Goal: Communication & Community: Answer question/provide support

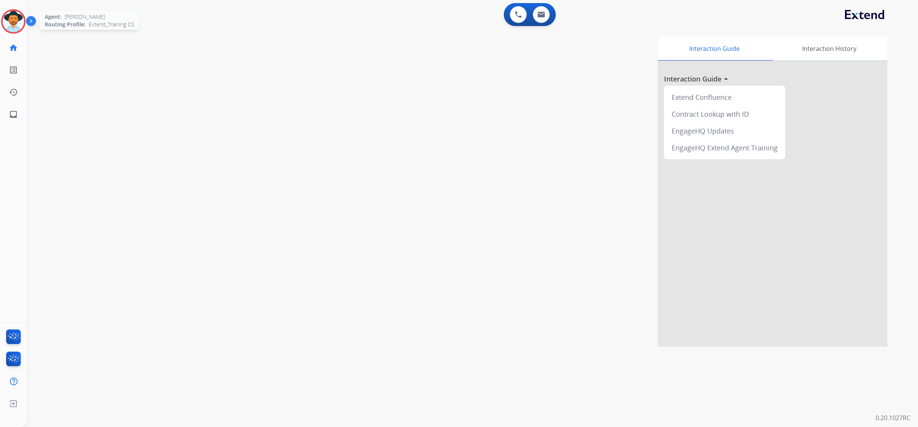
click at [10, 23] on img at bounding box center [13, 21] width 21 height 21
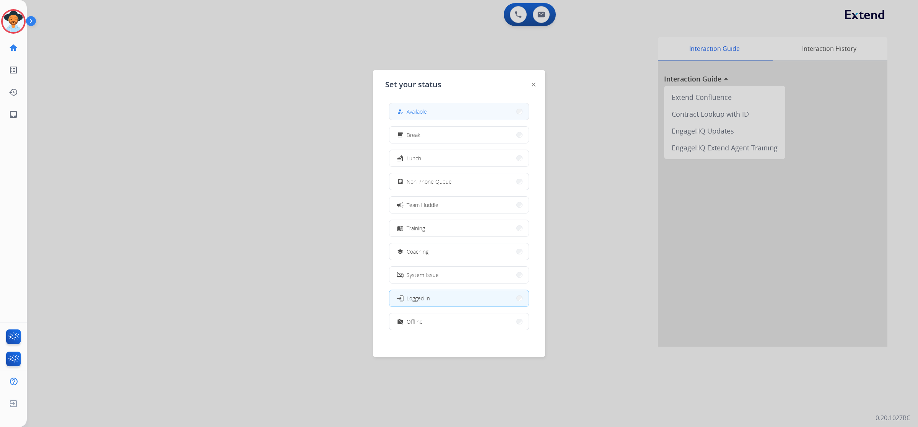
click at [452, 114] on button "how_to_reg Available" at bounding box center [459, 111] width 139 height 16
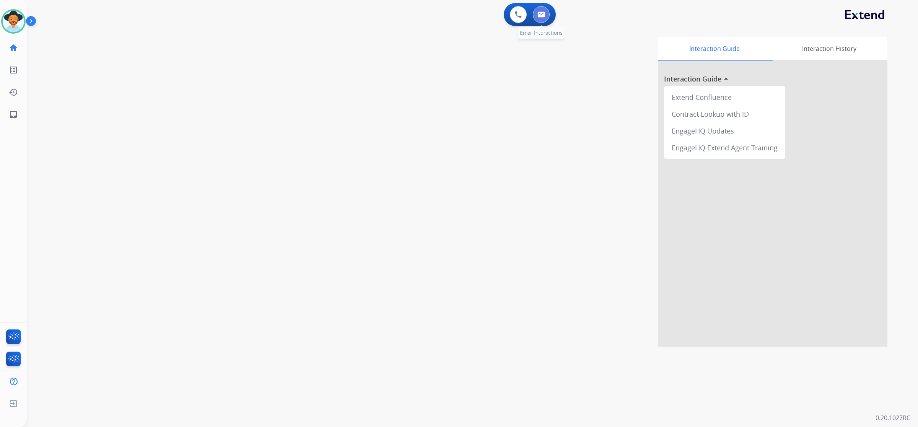
click at [545, 13] on button at bounding box center [541, 14] width 17 height 17
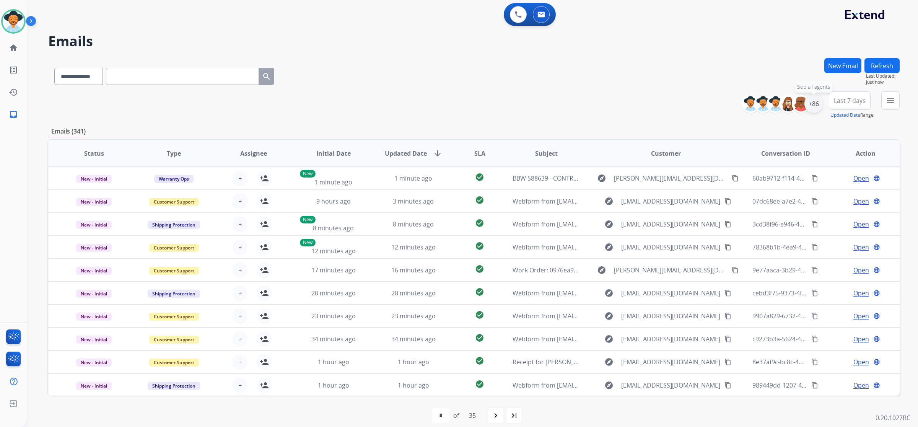
click at [810, 109] on div "+86" at bounding box center [814, 104] width 18 height 18
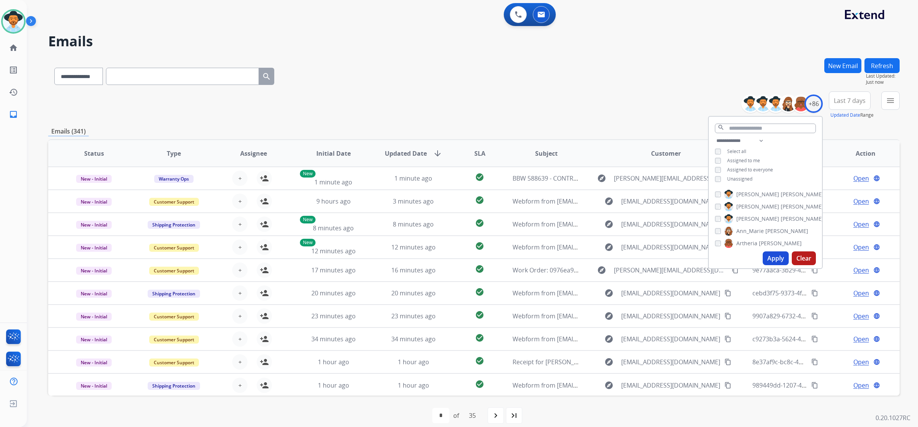
click at [747, 176] on span "Unassigned" at bounding box center [739, 179] width 25 height 7
click at [765, 260] on button "Apply" at bounding box center [776, 258] width 26 height 14
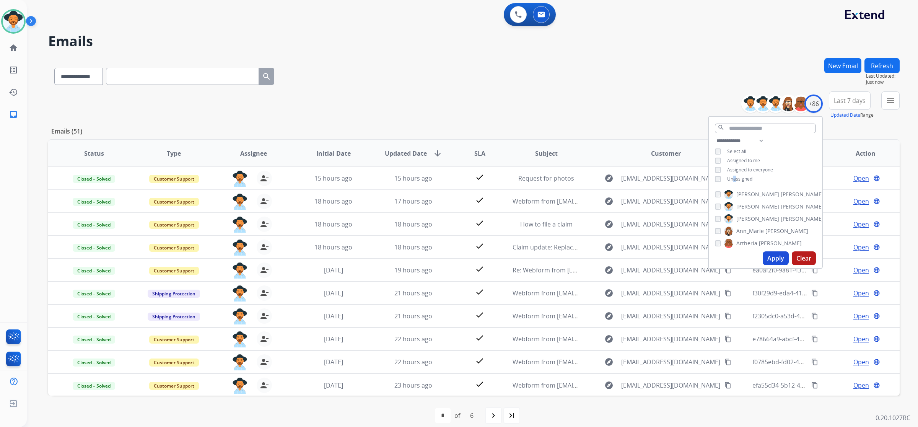
click at [734, 177] on span "Unassigned" at bounding box center [739, 179] width 25 height 7
click at [732, 158] on span "Assigned to me" at bounding box center [743, 160] width 33 height 7
click at [774, 256] on button "Apply" at bounding box center [776, 258] width 26 height 14
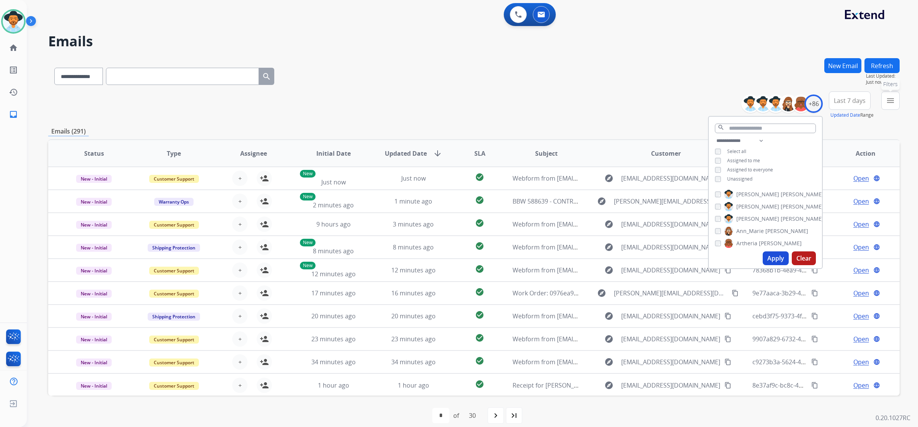
click at [888, 104] on mat-icon "menu" at bounding box center [890, 100] width 9 height 9
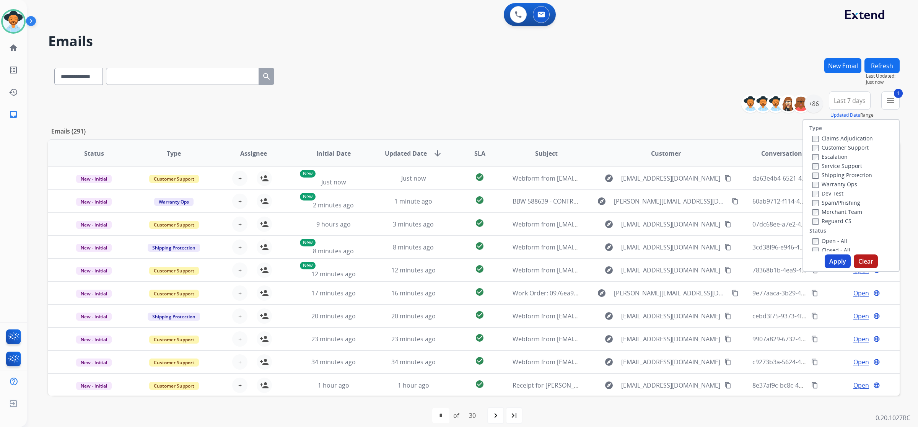
click at [813, 144] on label "Customer Support" at bounding box center [841, 147] width 56 height 7
click at [837, 262] on button "Apply" at bounding box center [838, 261] width 26 height 14
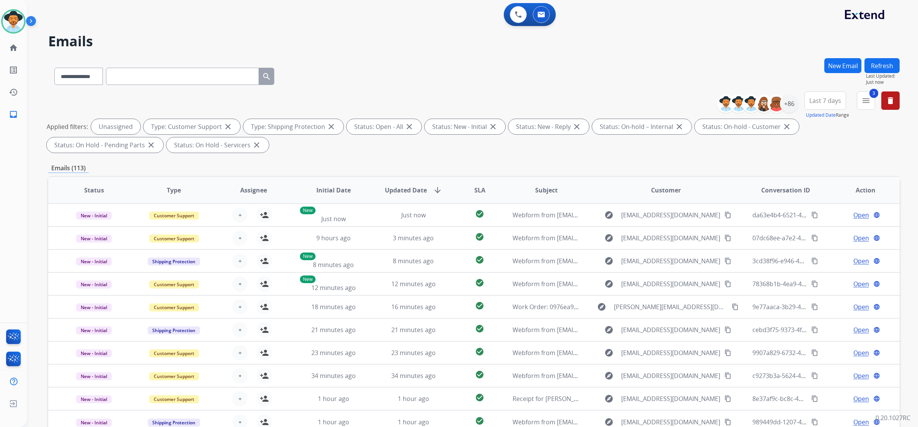
click at [481, 189] on span "SLA" at bounding box center [479, 190] width 11 height 9
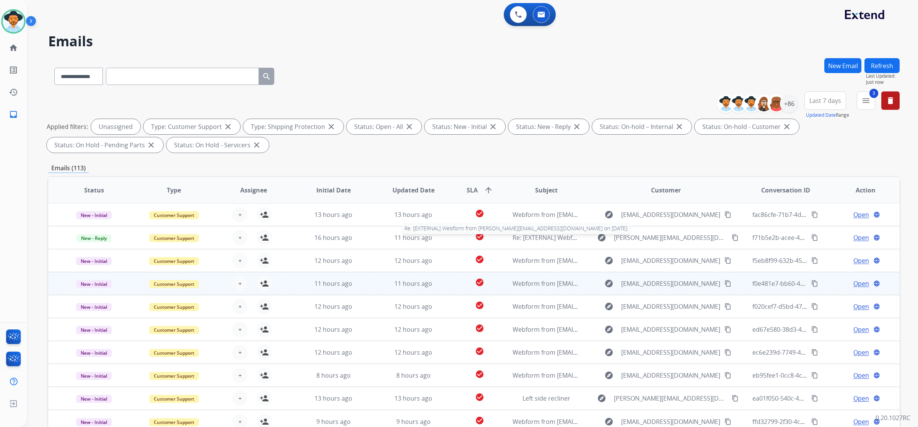
scroll to position [45, 0]
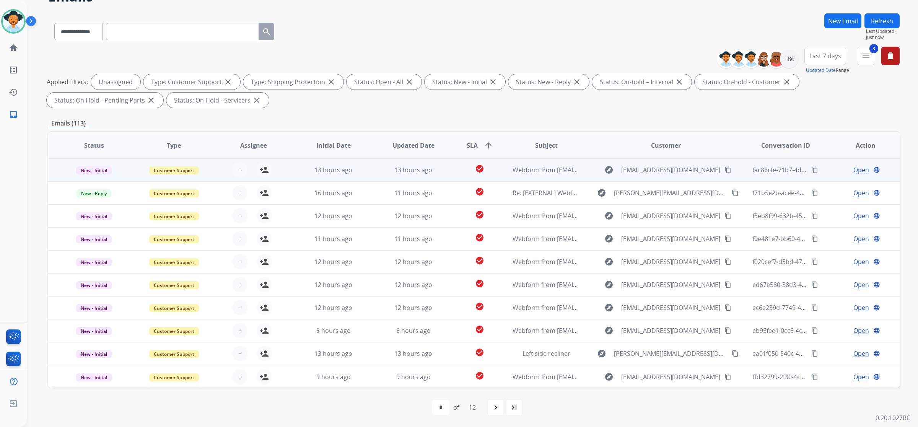
click at [283, 170] on div "+ Select agent person_add Assign to Me" at bounding box center [248, 169] width 80 height 21
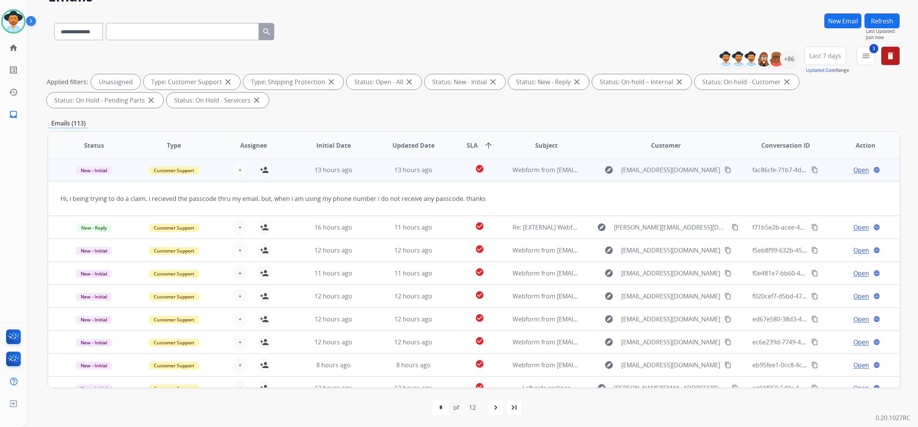
scroll to position [0, 0]
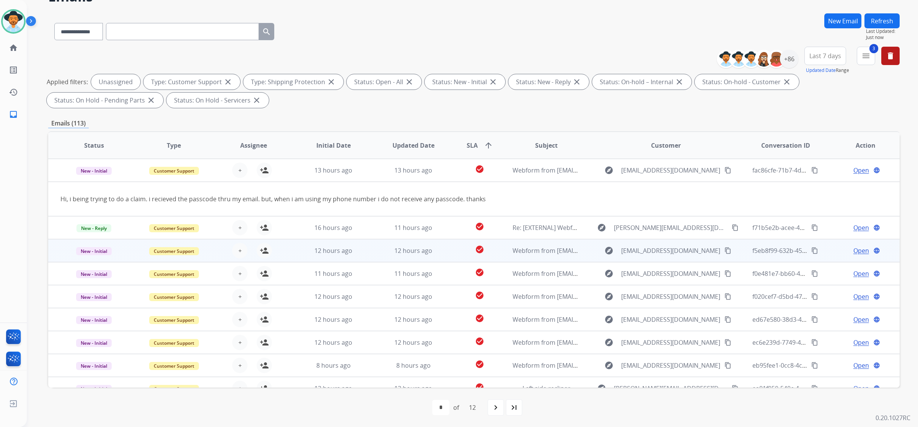
click at [297, 253] on td "12 hours ago" at bounding box center [328, 250] width 80 height 23
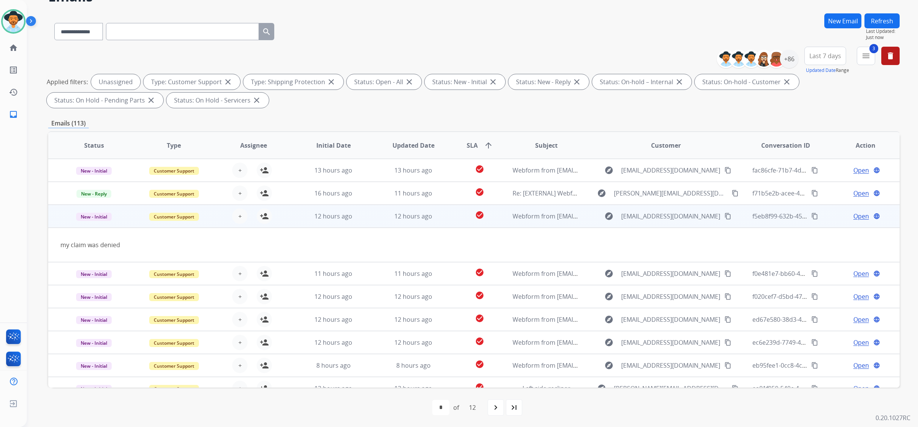
scroll to position [34, 0]
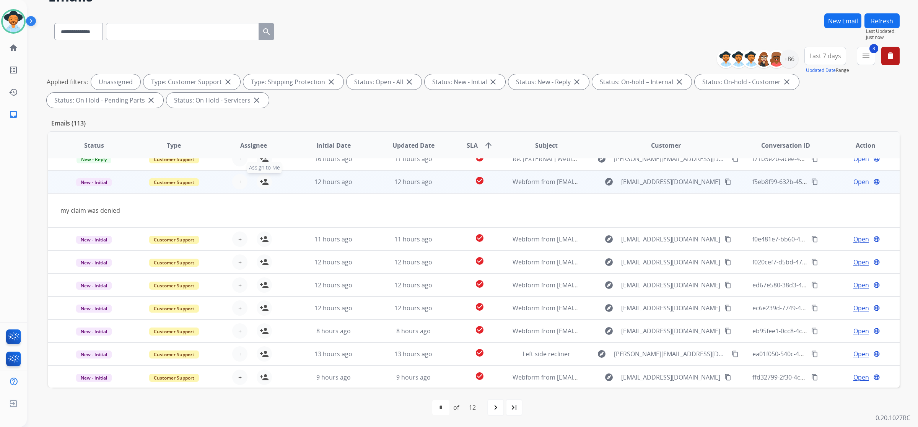
click at [261, 182] on mat-icon "person_add" at bounding box center [264, 181] width 9 height 9
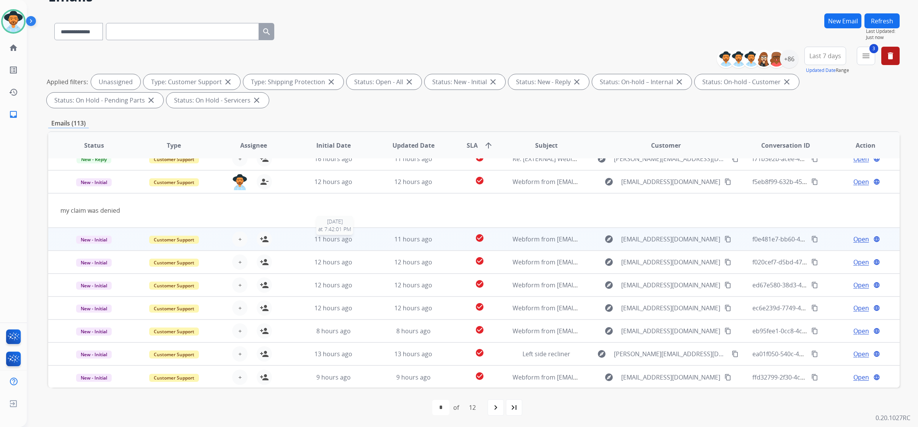
click at [305, 240] on div "11 hours ago" at bounding box center [333, 239] width 67 height 9
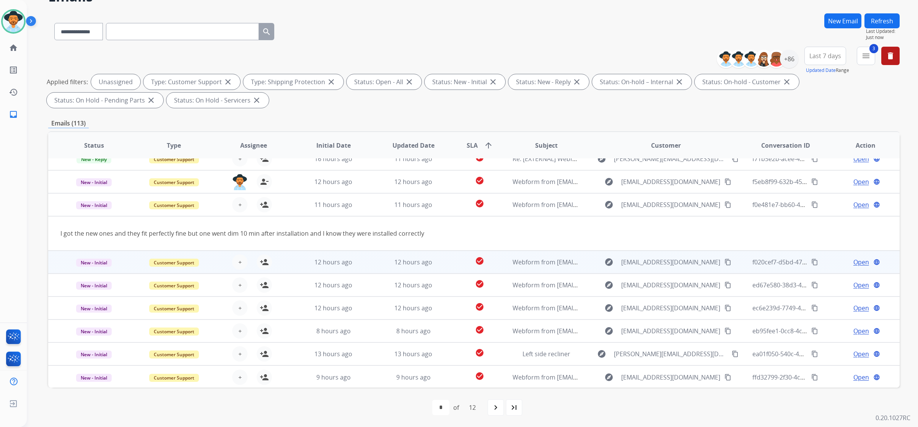
click at [291, 261] on td "12 hours ago" at bounding box center [328, 262] width 80 height 23
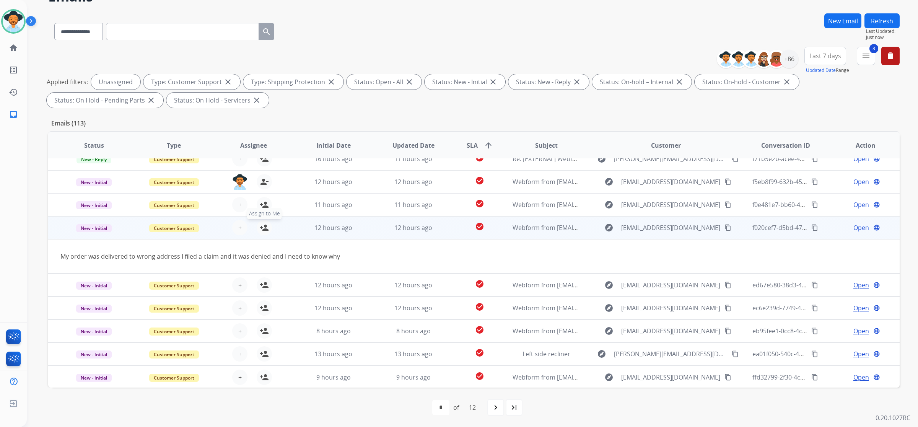
click at [265, 228] on mat-icon "person_add" at bounding box center [264, 227] width 9 height 9
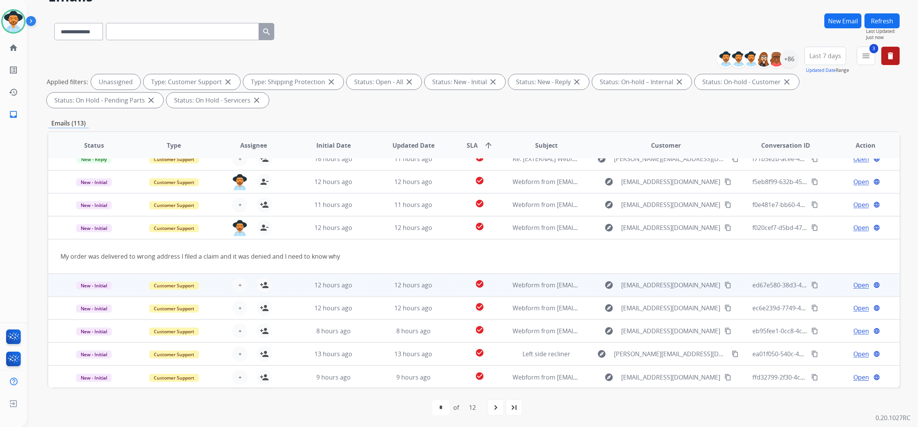
click at [297, 290] on td "12 hours ago" at bounding box center [328, 285] width 80 height 23
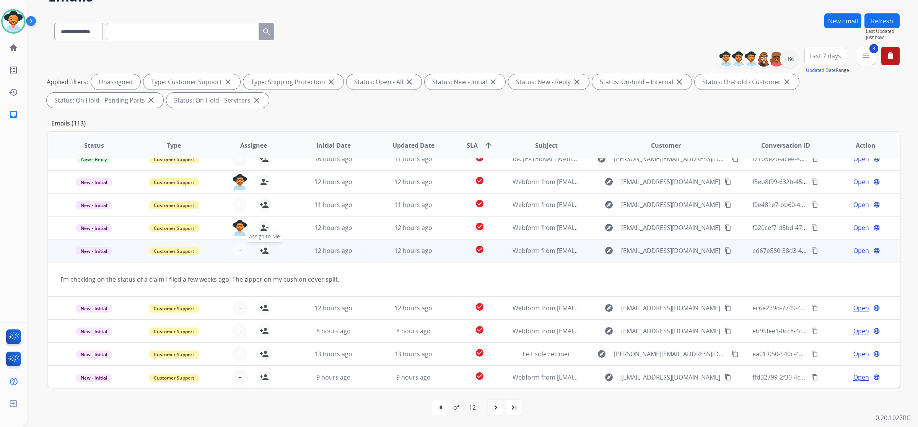
click at [260, 251] on mat-icon "person_add" at bounding box center [264, 250] width 9 height 9
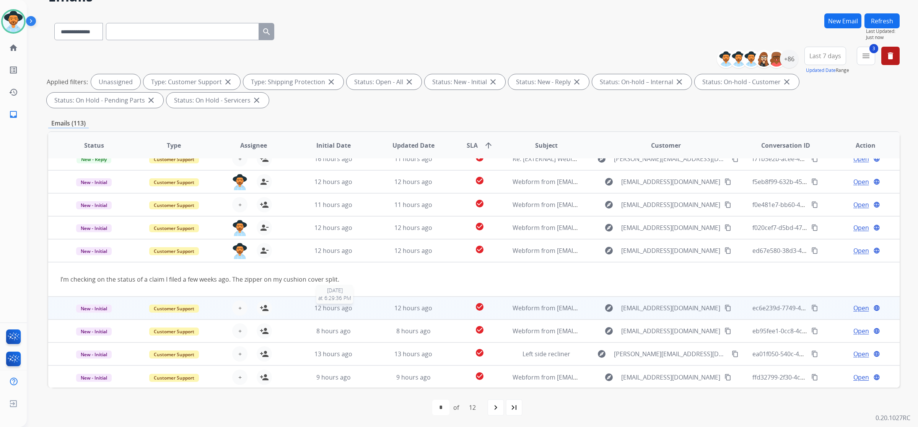
click at [300, 306] on div "12 hours ago" at bounding box center [333, 307] width 67 height 9
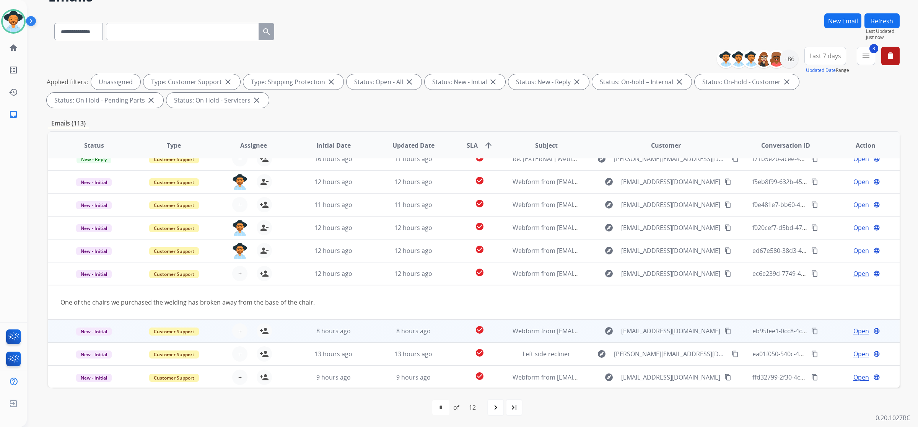
click at [282, 326] on div "+ Select agent person_add Assign to Me" at bounding box center [248, 330] width 80 height 21
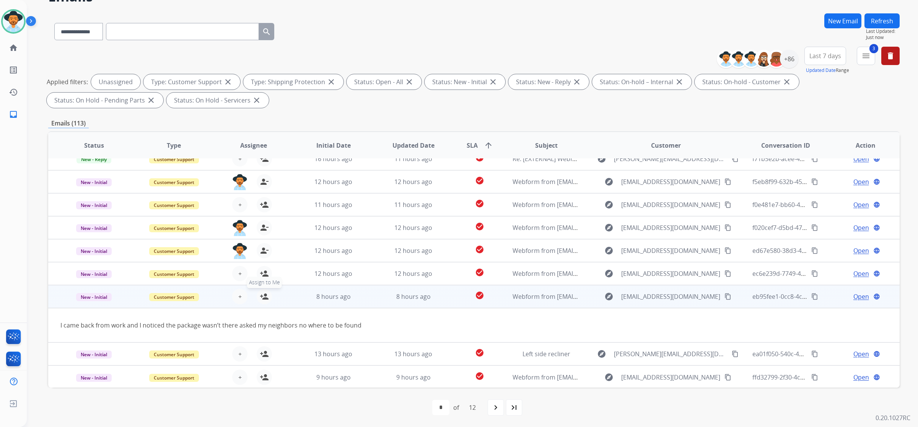
click at [262, 298] on mat-icon "person_add" at bounding box center [264, 296] width 9 height 9
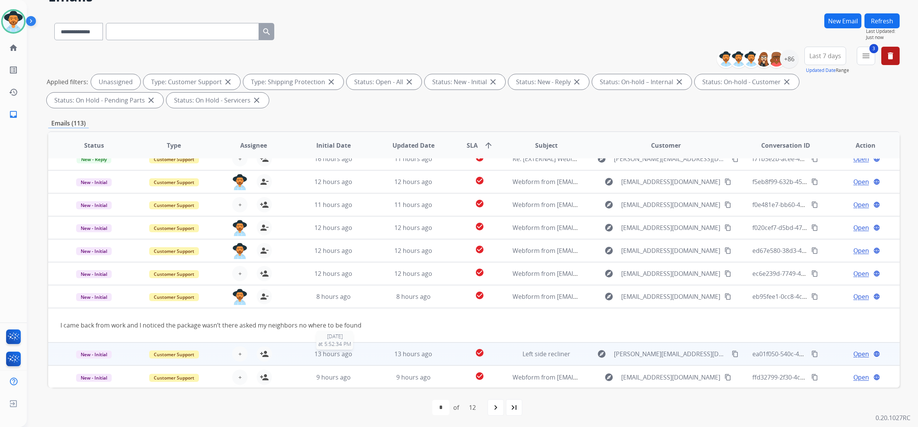
click at [303, 355] on div "13 hours ago" at bounding box center [333, 353] width 67 height 9
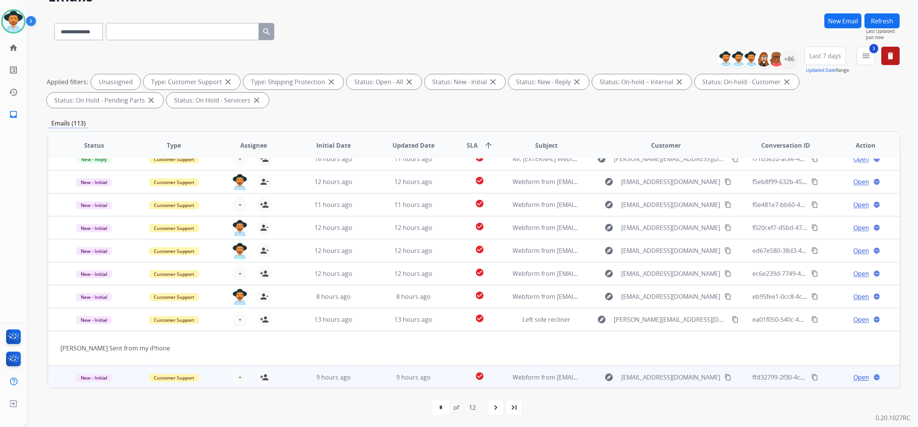
click at [295, 379] on td "9 hours ago" at bounding box center [328, 376] width 80 height 23
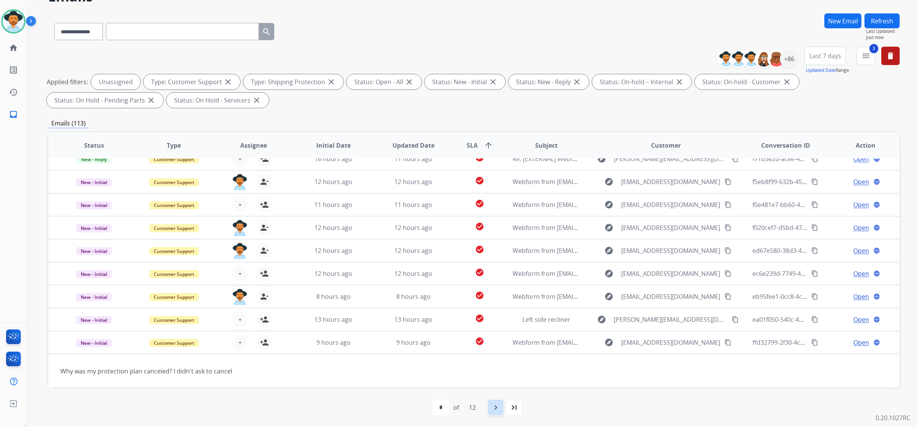
click at [497, 404] on mat-icon "navigate_next" at bounding box center [495, 407] width 9 height 9
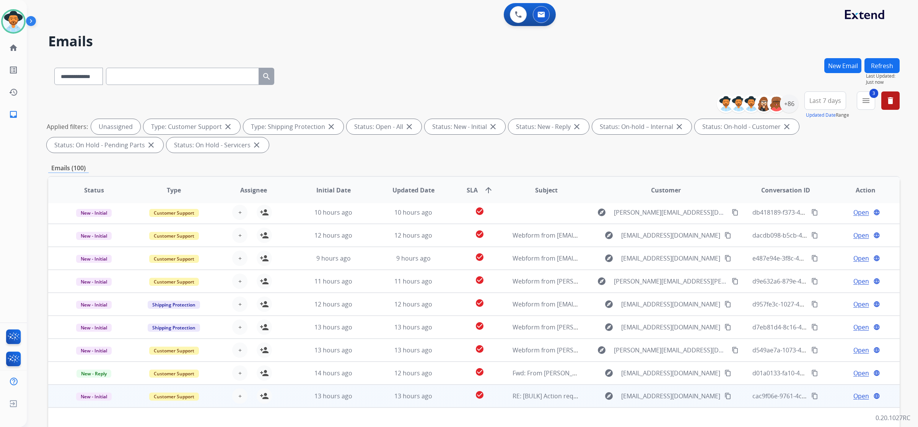
scroll to position [25, 0]
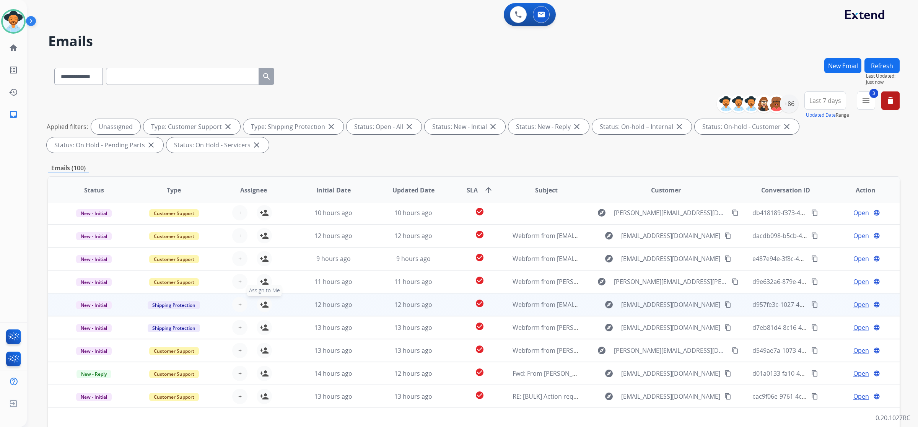
click at [261, 303] on mat-icon "person_add" at bounding box center [264, 304] width 9 height 9
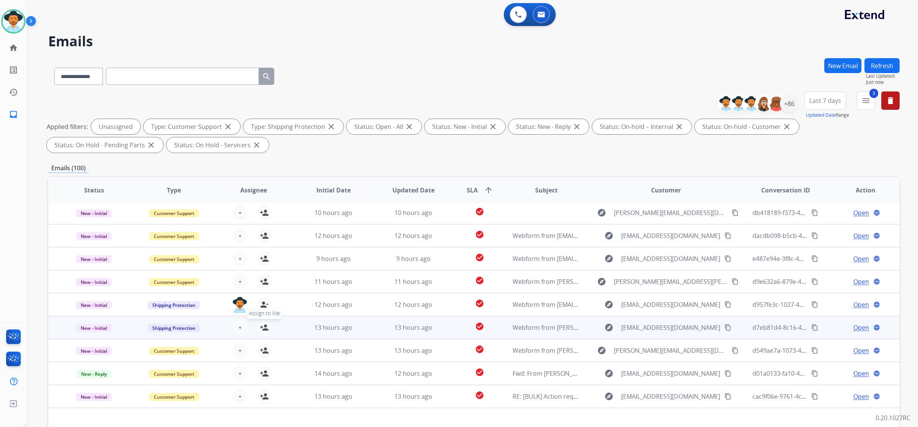
click at [262, 326] on mat-icon "person_add" at bounding box center [264, 327] width 9 height 9
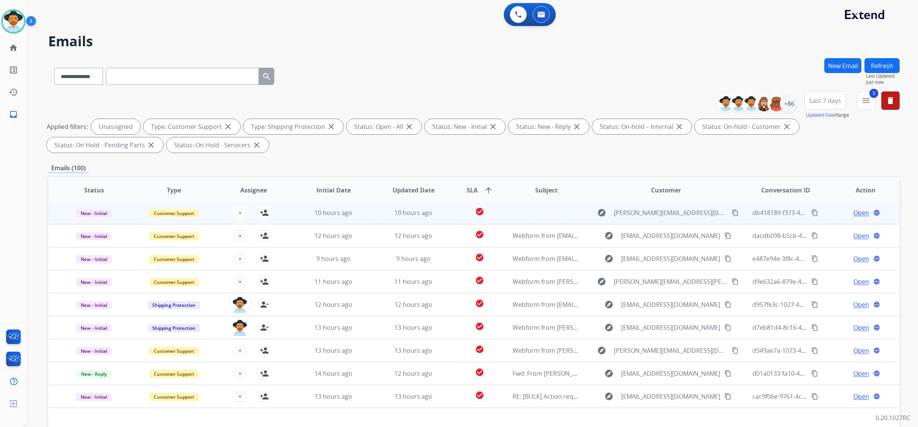
click at [284, 216] on div "+ Select agent person_add Assign to Me" at bounding box center [248, 212] width 80 height 21
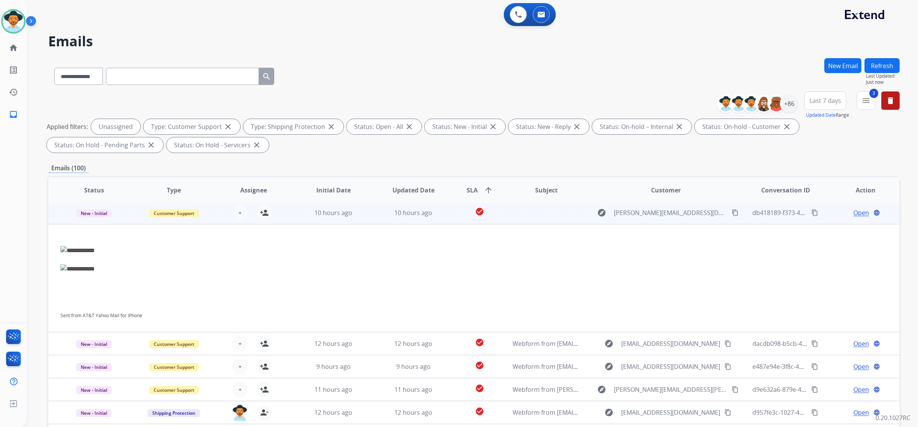
scroll to position [23, 0]
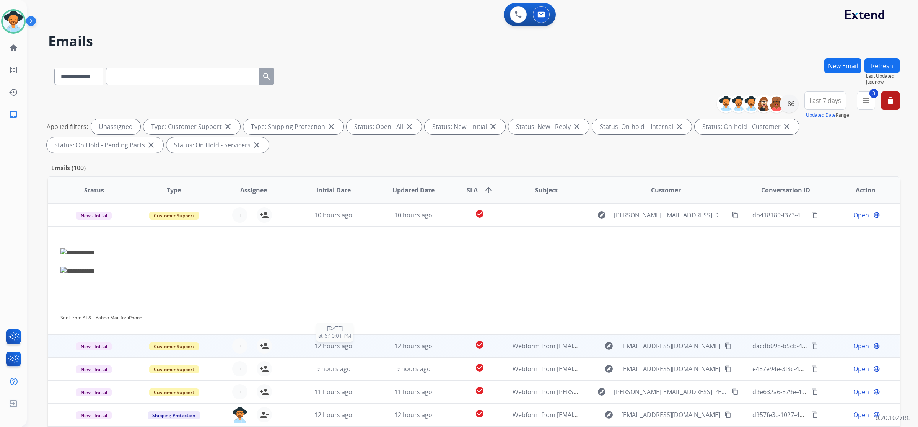
click at [303, 344] on div "12 hours ago" at bounding box center [333, 345] width 67 height 9
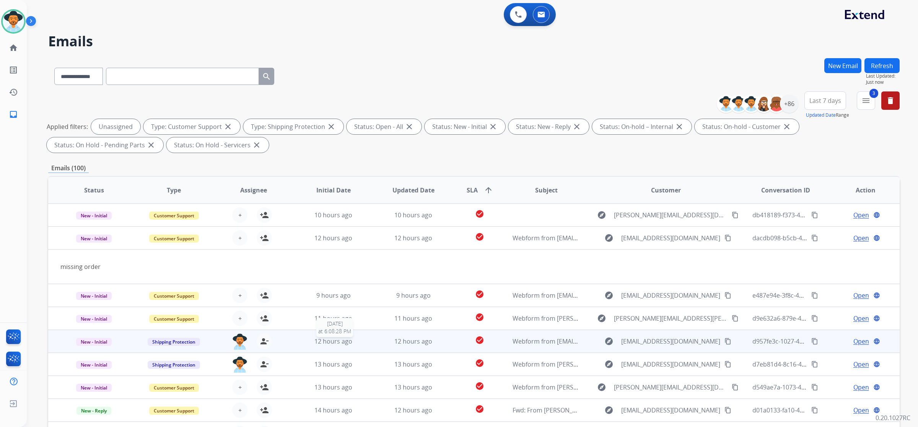
scroll to position [34, 0]
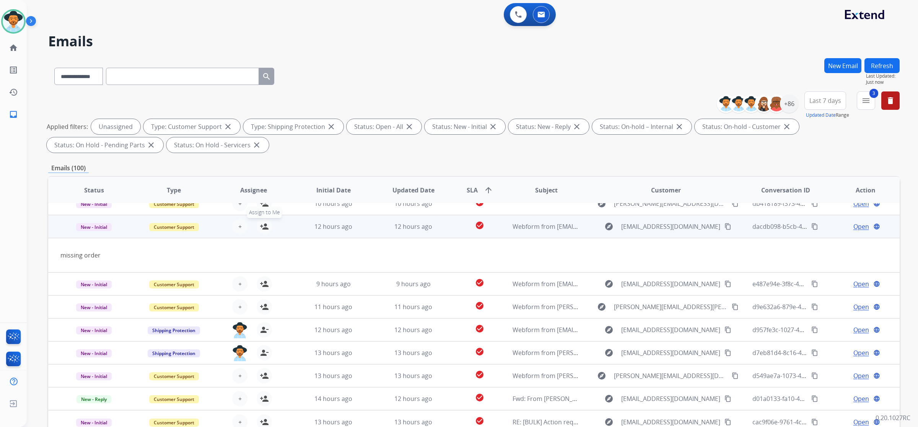
click at [262, 228] on mat-icon "person_add" at bounding box center [264, 226] width 9 height 9
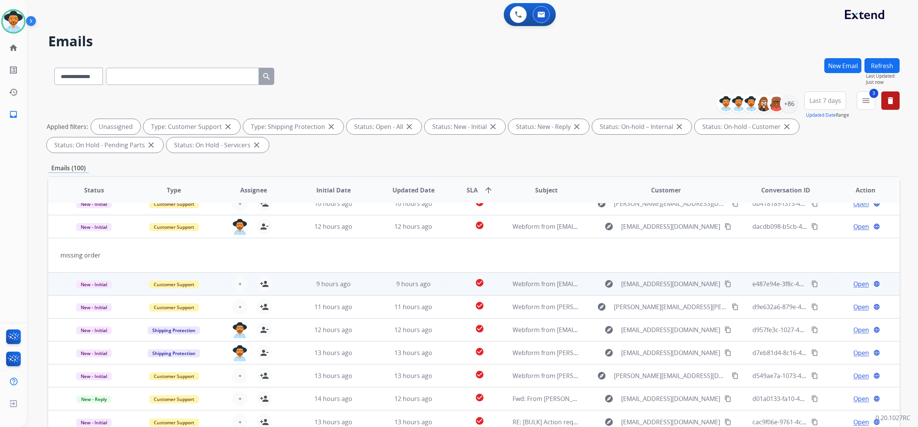
click at [291, 284] on td "9 hours ago" at bounding box center [328, 283] width 80 height 23
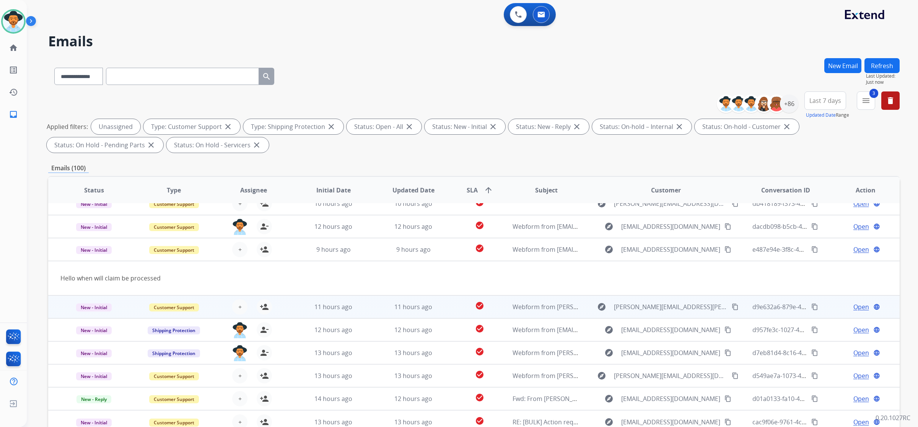
click at [293, 302] on td "11 hours ago" at bounding box center [328, 306] width 80 height 23
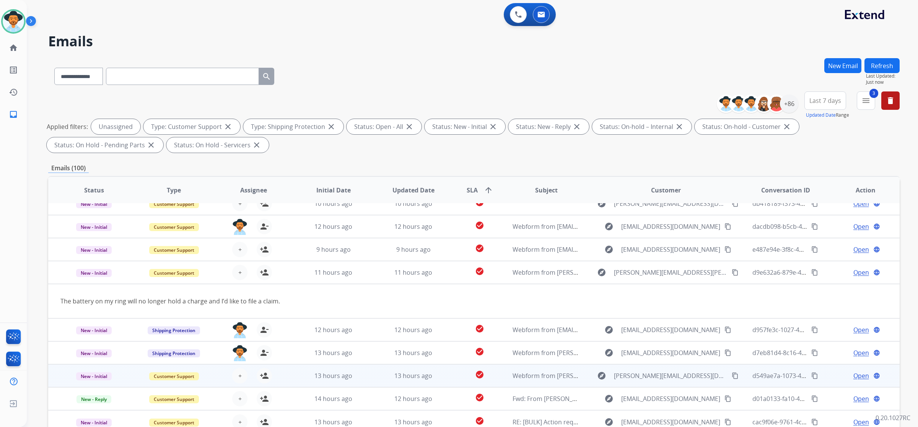
click at [282, 372] on div "+ Select agent person_add Assign to Me" at bounding box center [248, 375] width 80 height 21
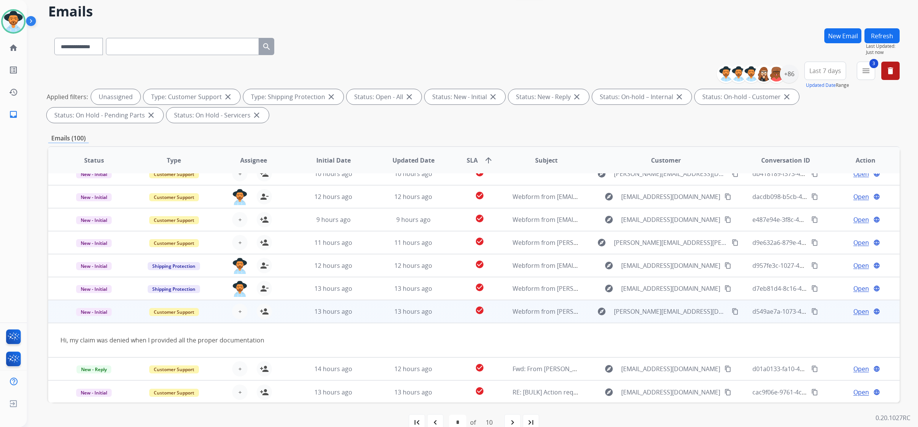
scroll to position [45, 0]
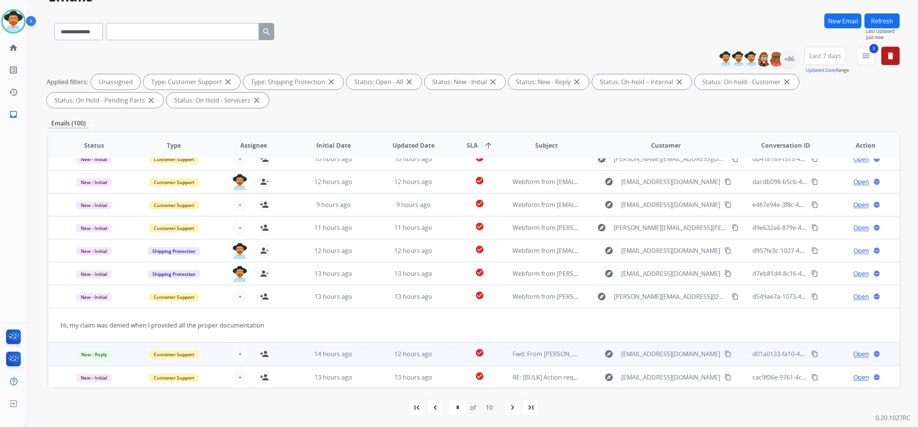
click at [290, 350] on td "14 hours ago" at bounding box center [328, 353] width 80 height 23
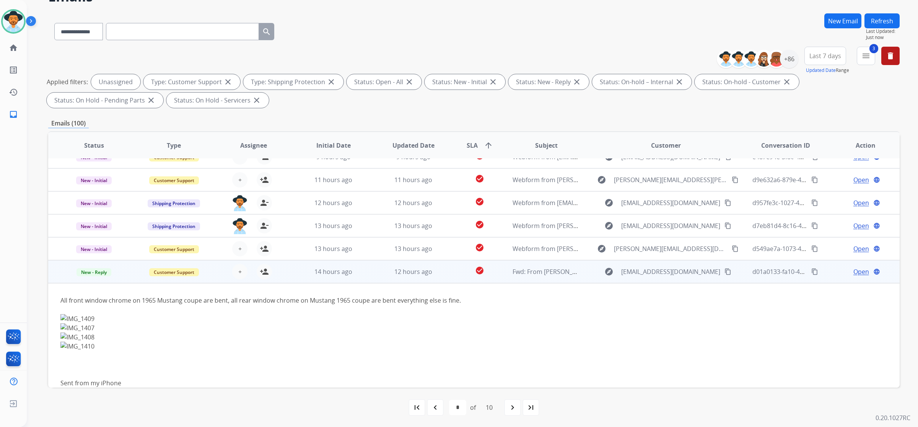
scroll to position [145, 0]
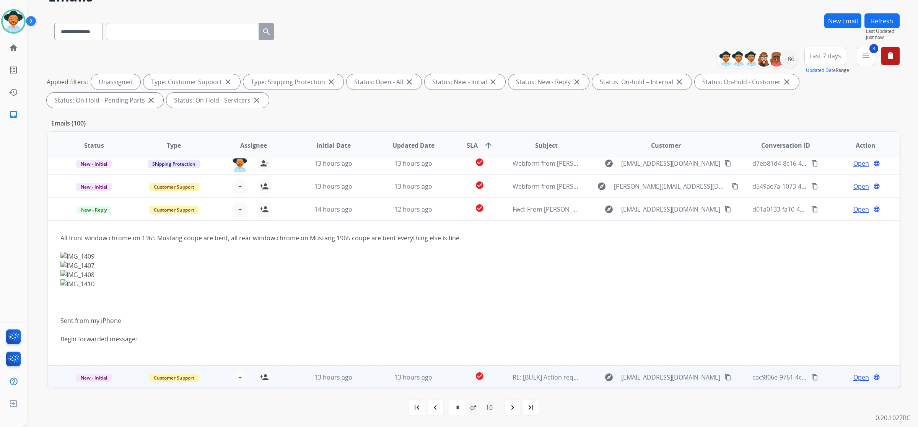
click at [295, 377] on td "13 hours ago" at bounding box center [328, 376] width 80 height 23
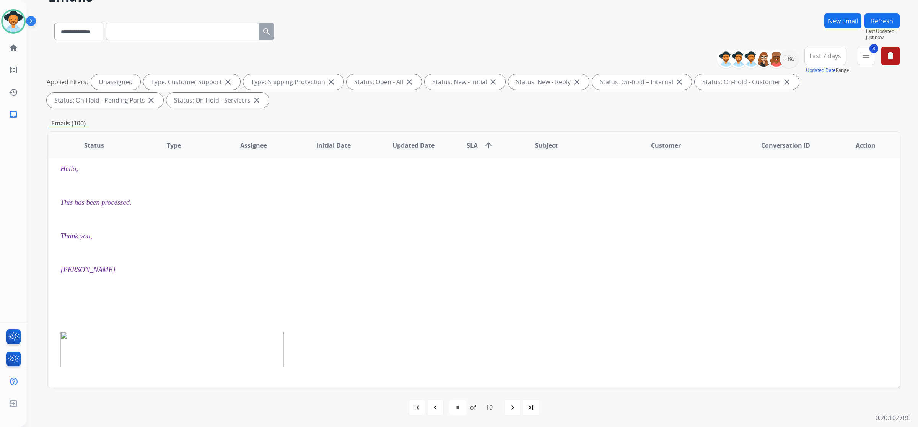
scroll to position [254, 0]
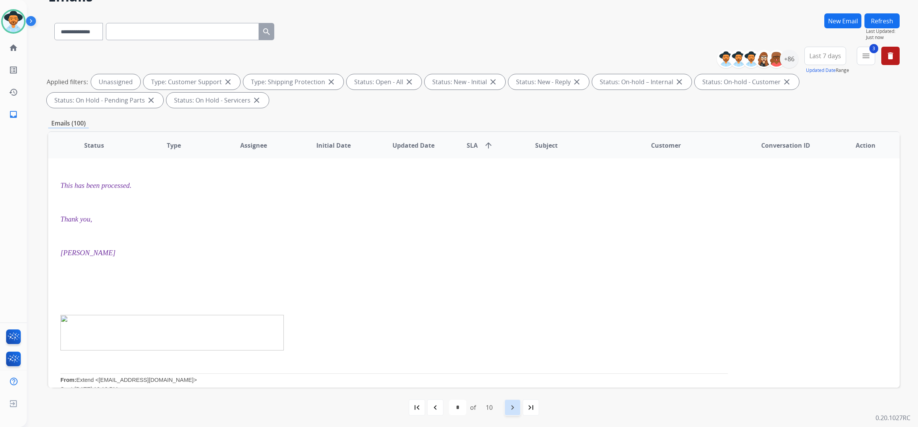
click at [513, 411] on mat-icon "navigate_next" at bounding box center [512, 407] width 9 height 9
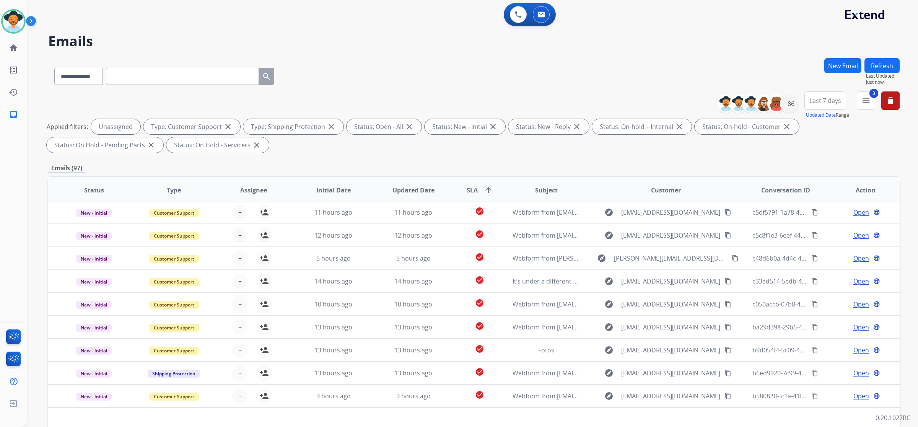
scroll to position [25, 0]
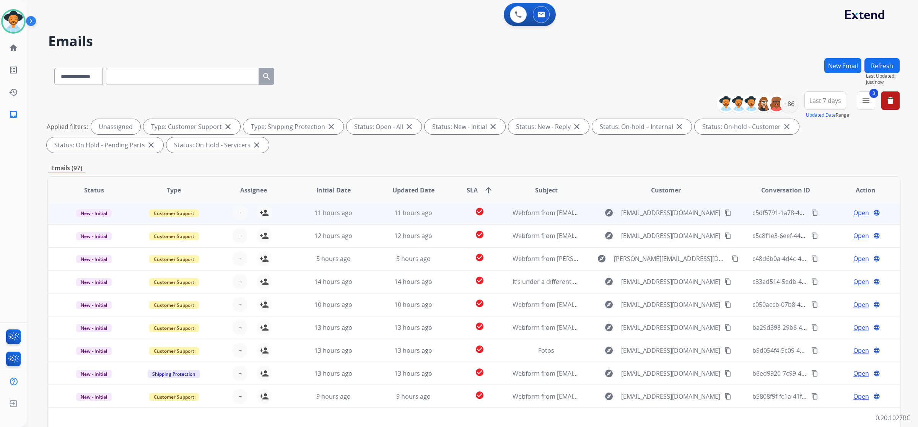
click at [291, 213] on td "11 hours ago" at bounding box center [328, 212] width 80 height 23
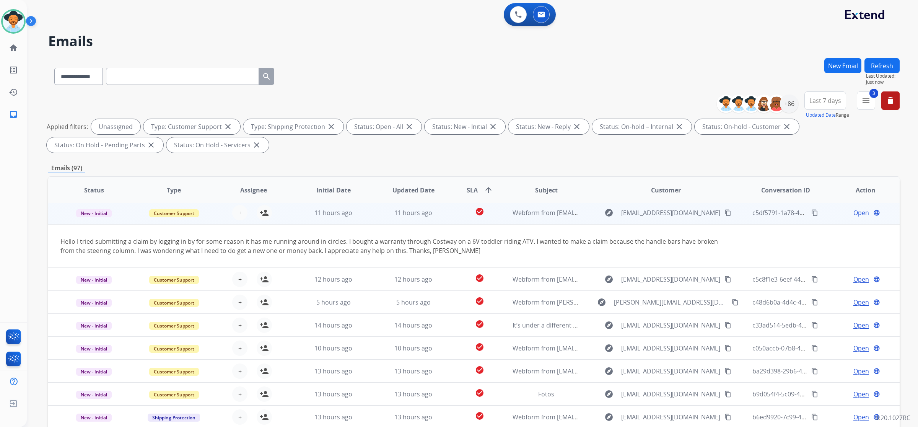
scroll to position [23, 0]
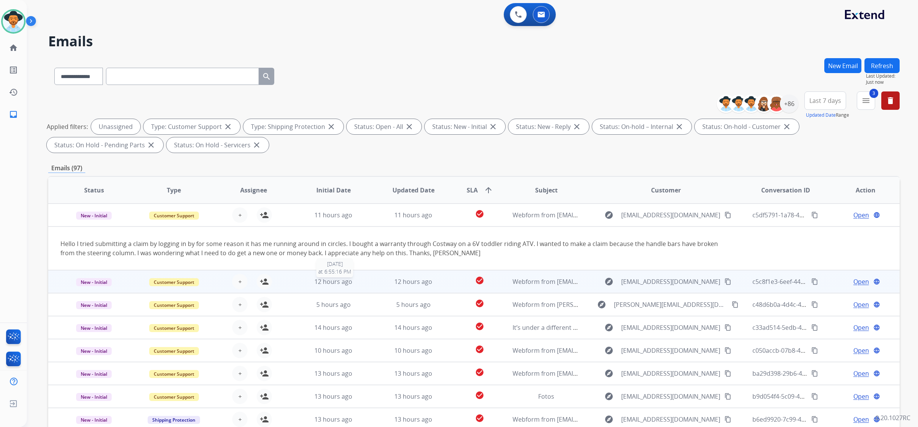
click at [300, 281] on div "12 hours ago" at bounding box center [333, 281] width 67 height 9
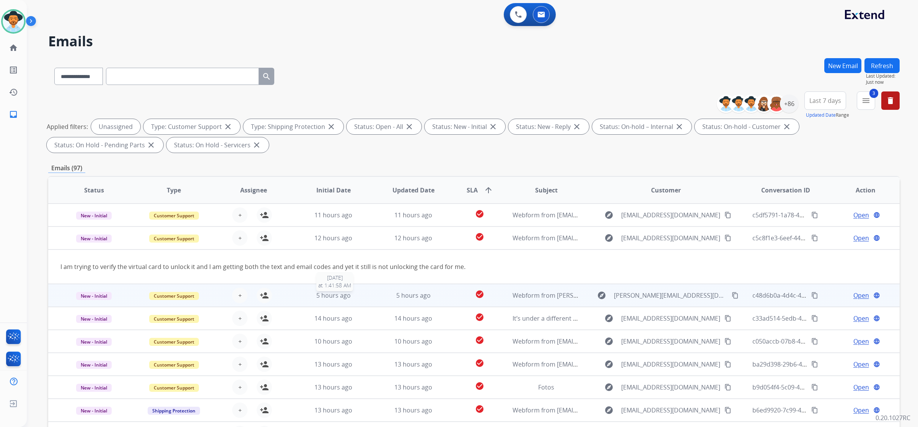
scroll to position [34, 0]
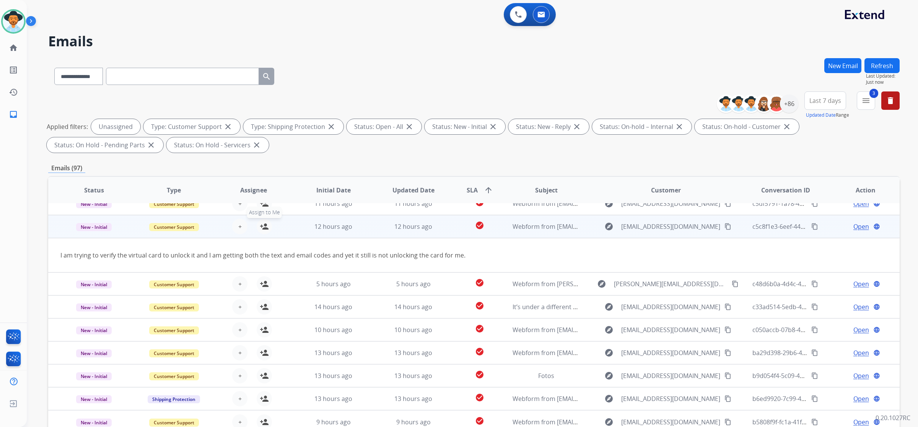
click at [263, 227] on mat-icon "person_add" at bounding box center [264, 226] width 9 height 9
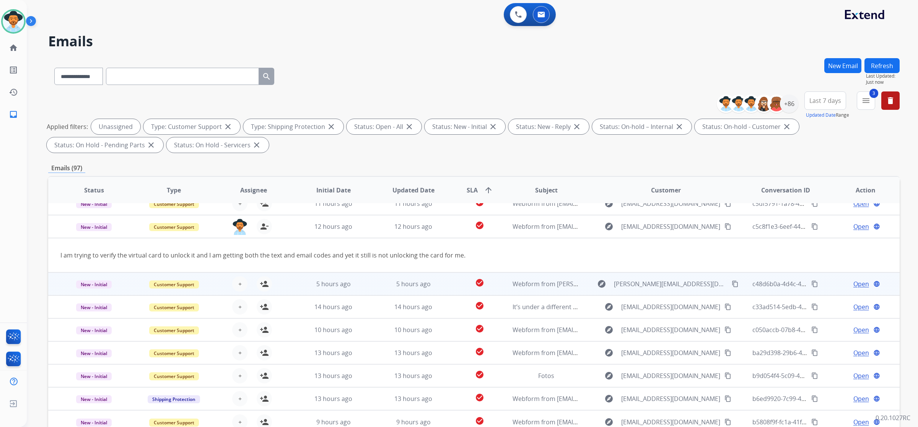
click at [289, 284] on td "5 hours ago" at bounding box center [328, 283] width 80 height 23
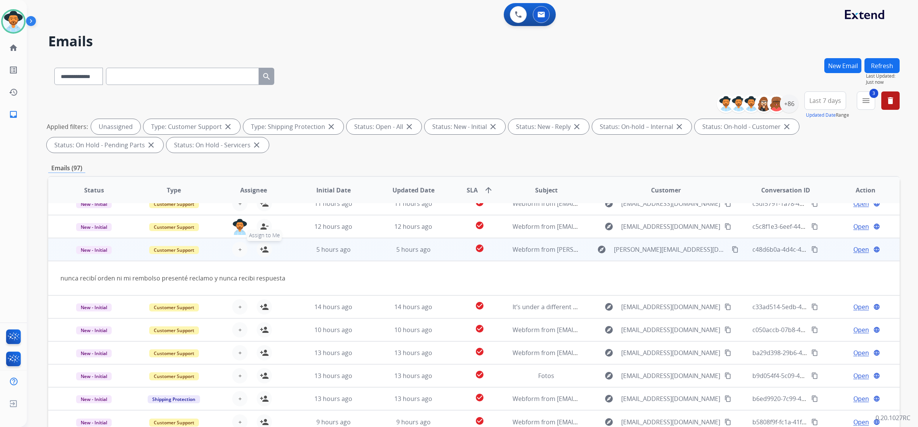
click at [265, 251] on mat-icon "person_add" at bounding box center [264, 249] width 9 height 9
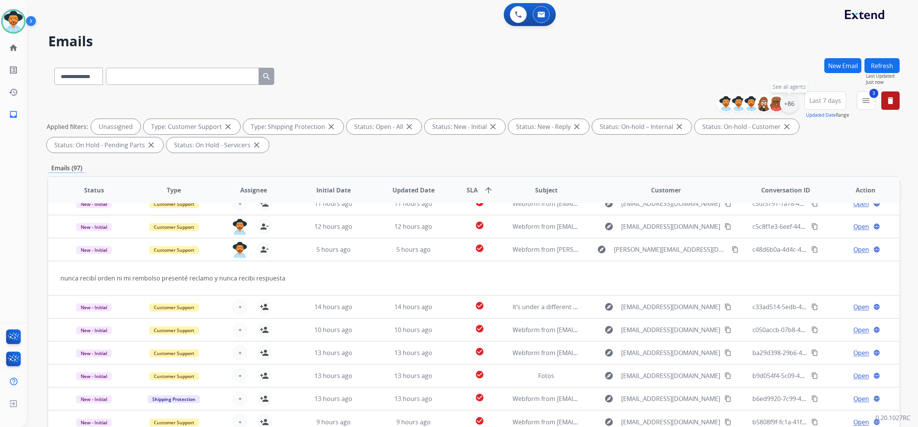
click at [786, 106] on div "+86" at bounding box center [789, 104] width 18 height 18
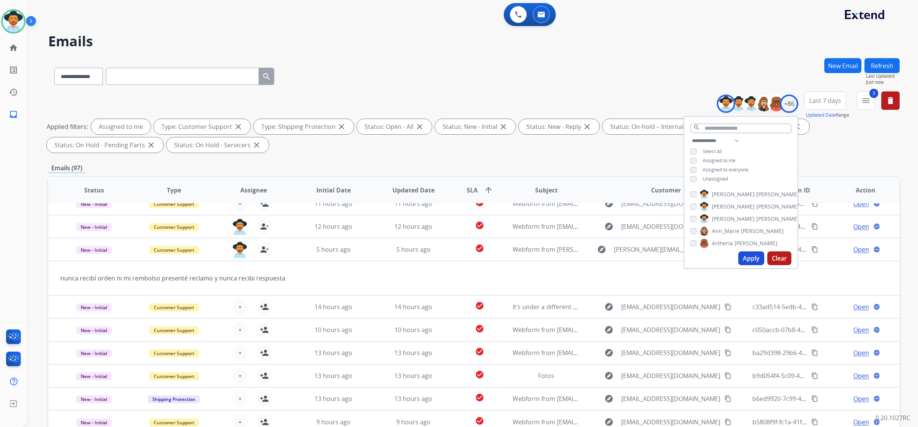
click at [741, 259] on button "Apply" at bounding box center [752, 258] width 26 height 14
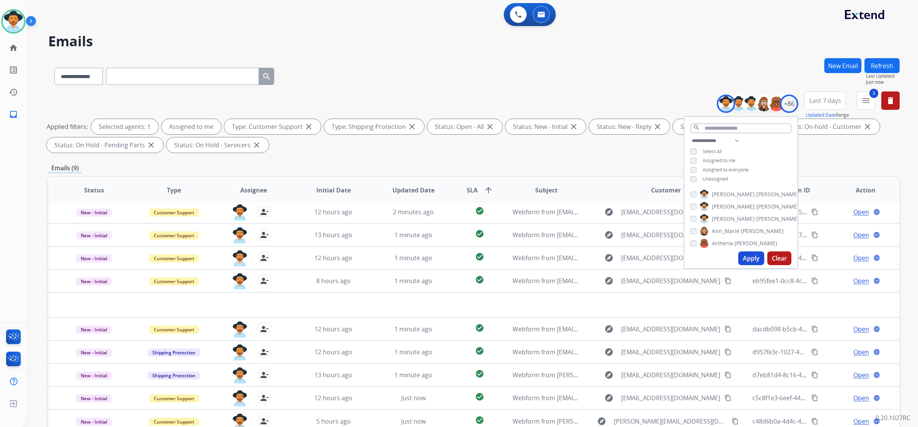
scroll to position [2, 0]
click at [580, 160] on div "**********" at bounding box center [474, 265] width 852 height 414
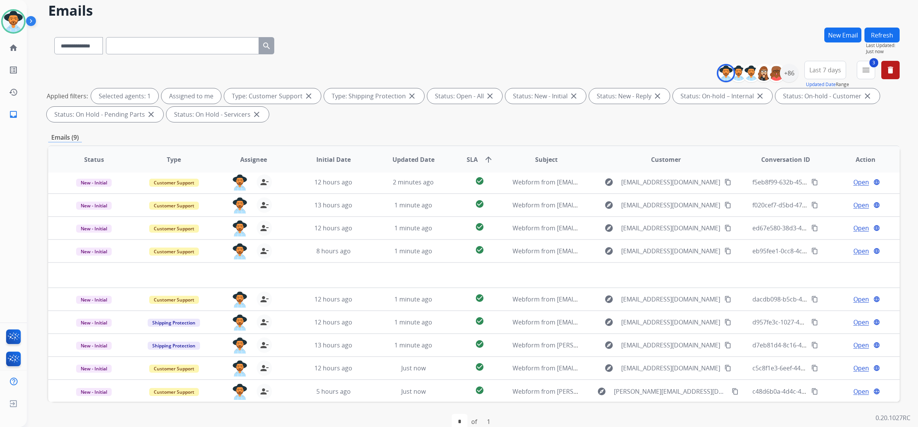
scroll to position [45, 0]
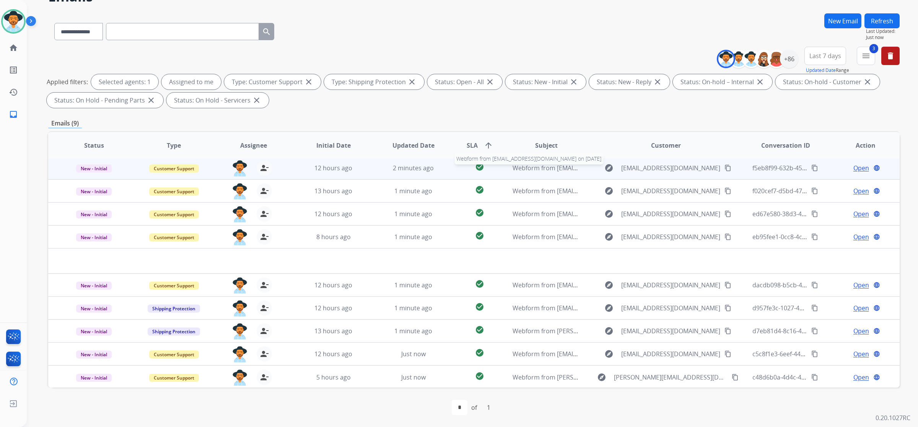
click at [571, 171] on span "Webform from [EMAIL_ADDRESS][DOMAIN_NAME] on [DATE]" at bounding box center [599, 168] width 173 height 8
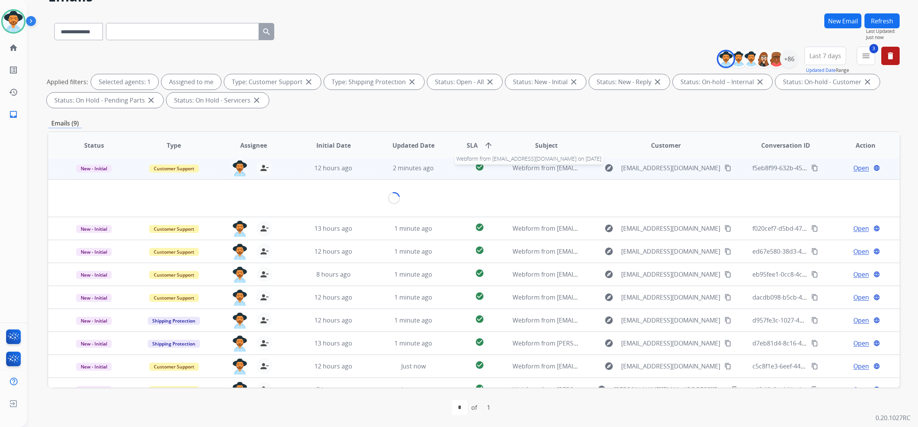
scroll to position [0, 0]
click at [571, 171] on span "Webform from [EMAIL_ADDRESS][DOMAIN_NAME] on [DATE]" at bounding box center [599, 170] width 173 height 8
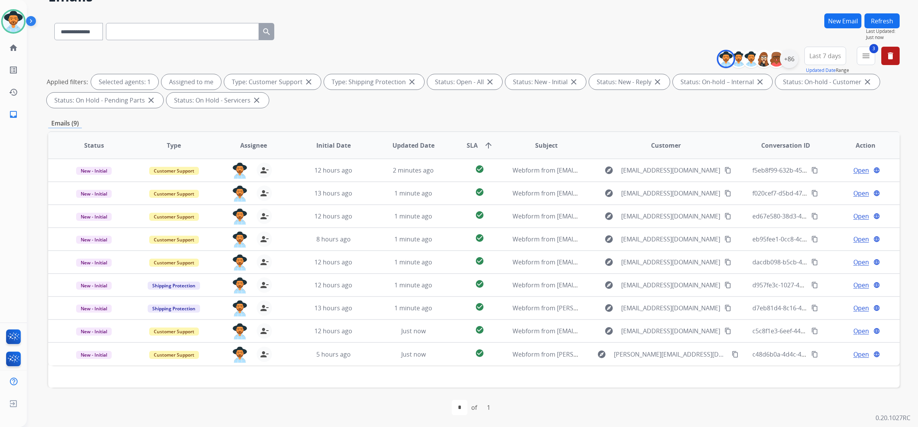
click at [790, 51] on div "+86" at bounding box center [789, 59] width 18 height 18
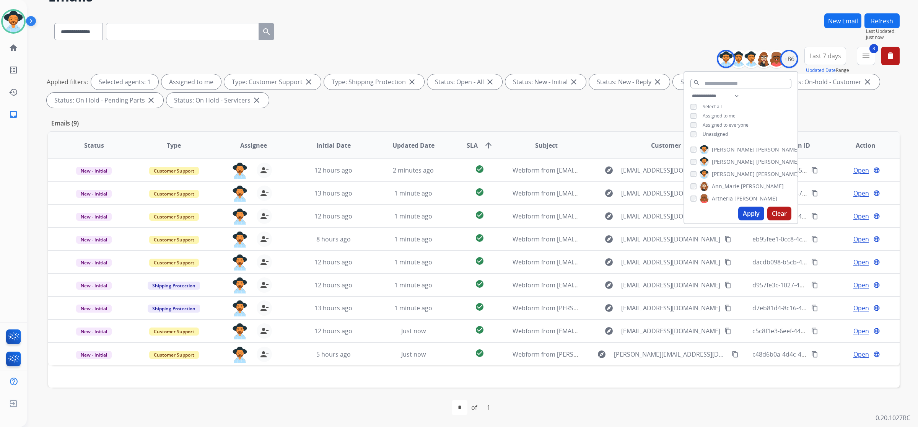
click at [722, 112] on span "Assigned to me" at bounding box center [719, 115] width 33 height 7
click at [719, 134] on span "Unassigned" at bounding box center [715, 134] width 25 height 7
click at [754, 215] on button "Apply" at bounding box center [752, 214] width 26 height 14
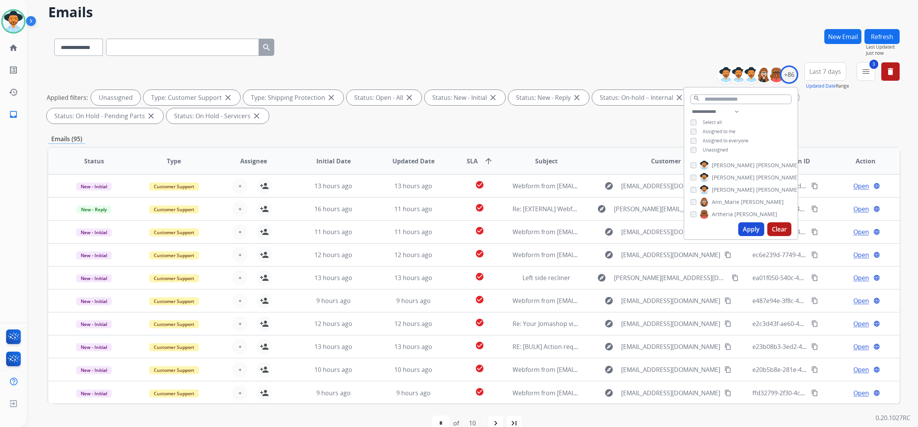
scroll to position [45, 0]
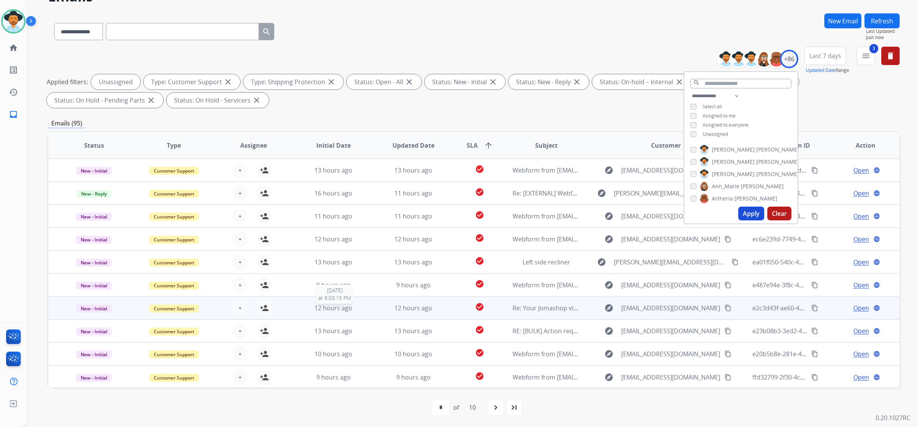
click at [354, 308] on div "12 hours ago" at bounding box center [333, 307] width 67 height 9
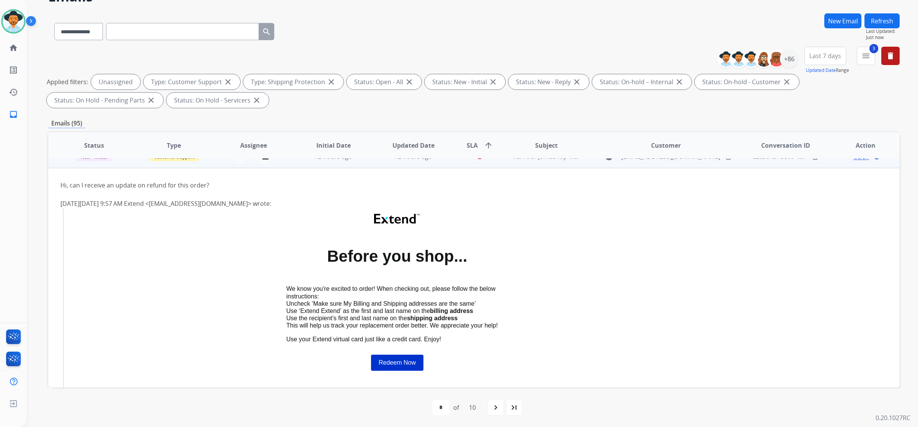
scroll to position [138, 0]
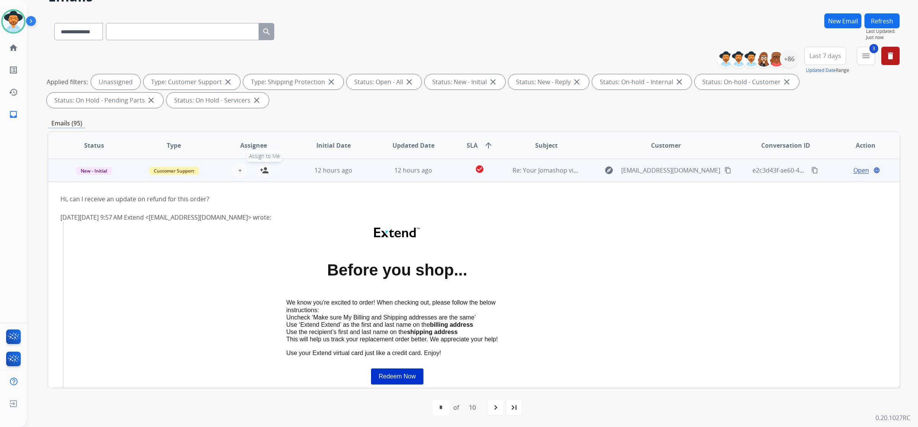
click at [262, 170] on mat-icon "person_add" at bounding box center [264, 170] width 9 height 9
click at [343, 174] on td "12 hours ago" at bounding box center [328, 170] width 80 height 23
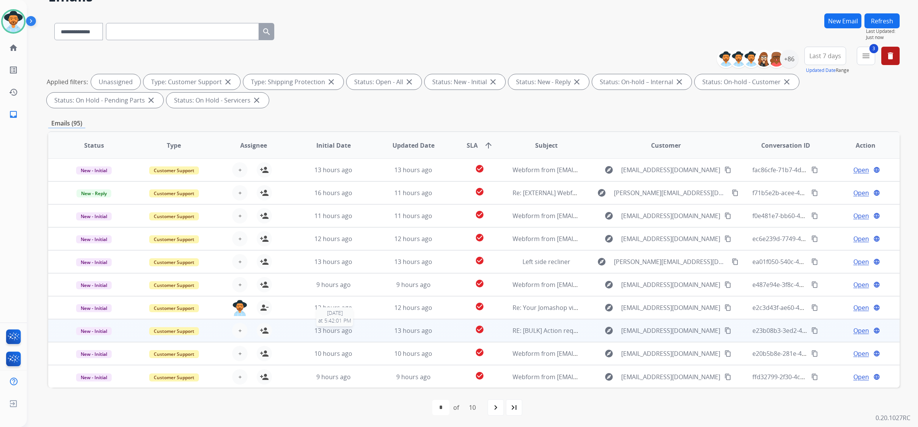
click at [322, 332] on span "13 hours ago" at bounding box center [334, 330] width 38 height 8
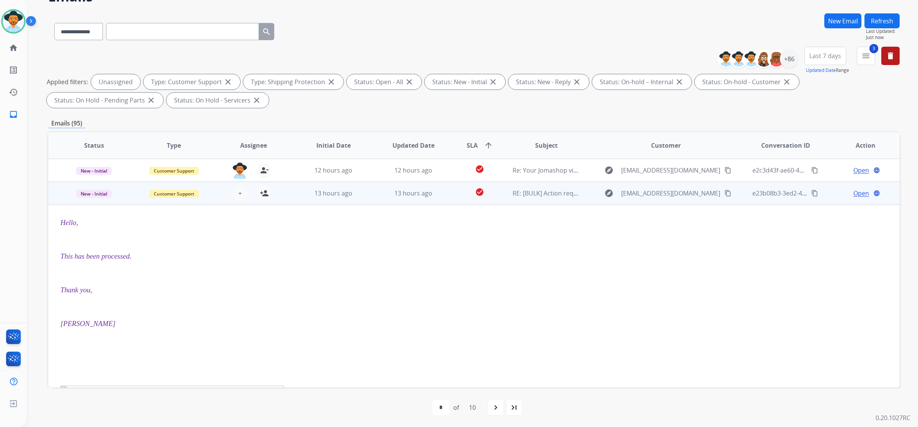
scroll to position [161, 0]
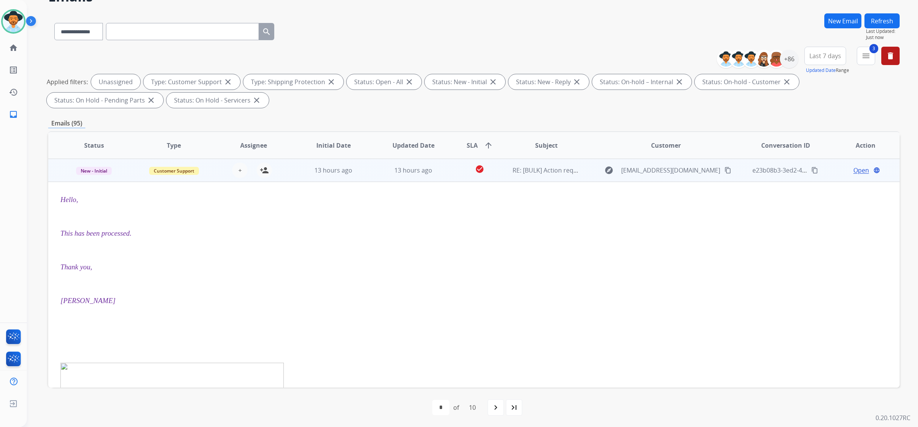
click at [369, 179] on td "13 hours ago" at bounding box center [408, 170] width 80 height 23
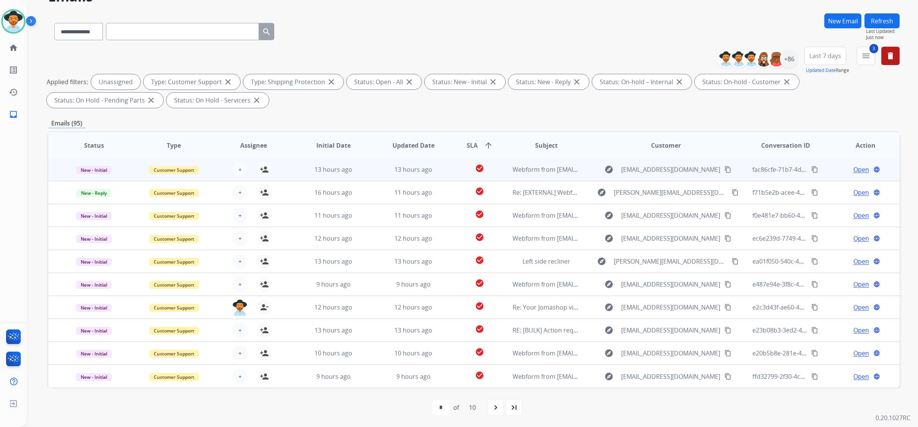
scroll to position [0, 0]
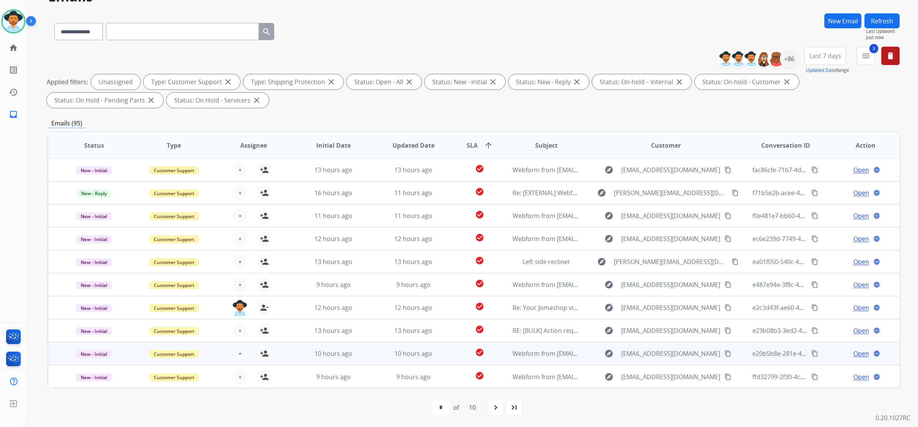
click at [349, 358] on td "10 hours ago" at bounding box center [328, 353] width 80 height 23
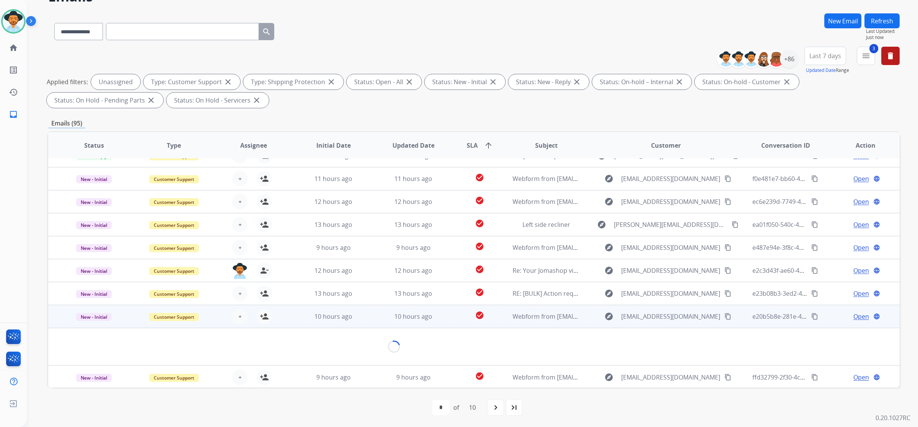
scroll to position [34, 0]
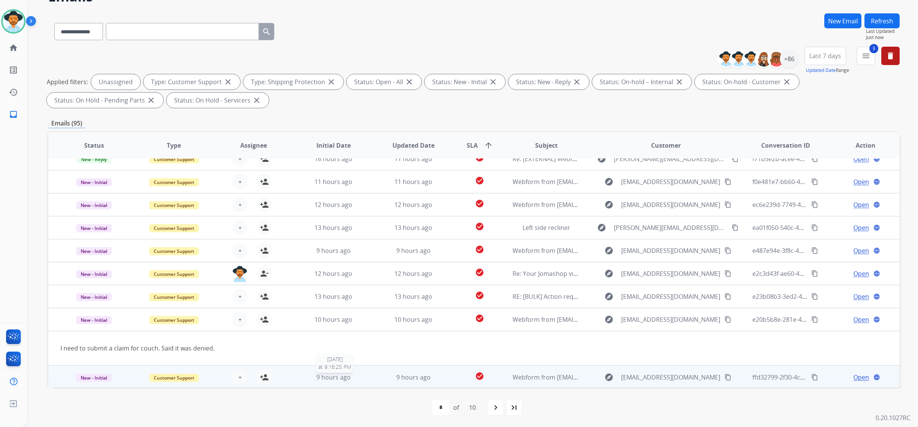
click at [344, 377] on span "9 hours ago" at bounding box center [333, 377] width 34 height 8
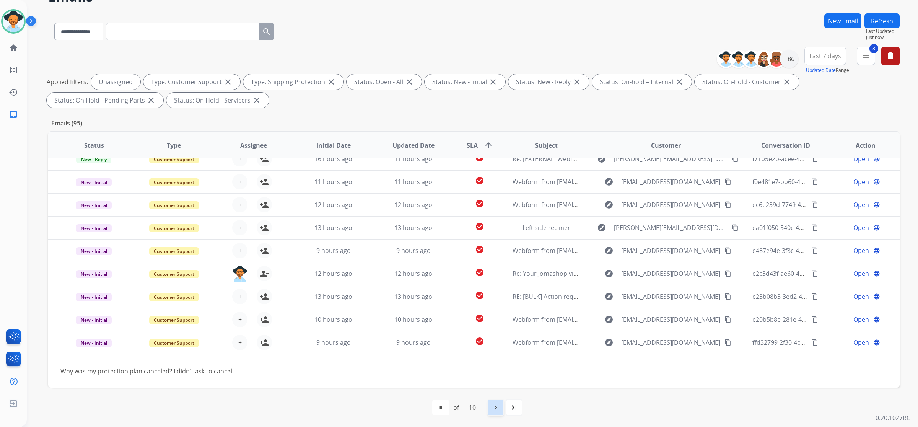
click at [498, 407] on mat-icon "navigate_next" at bounding box center [495, 407] width 9 height 9
select select "*"
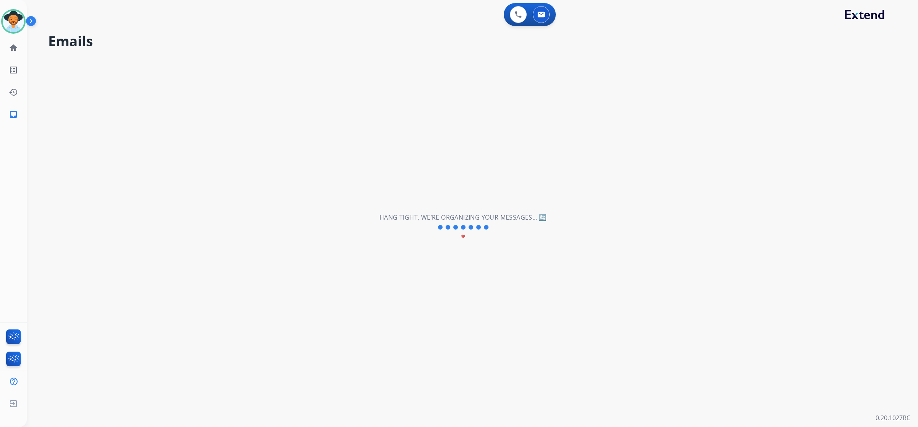
scroll to position [25, 0]
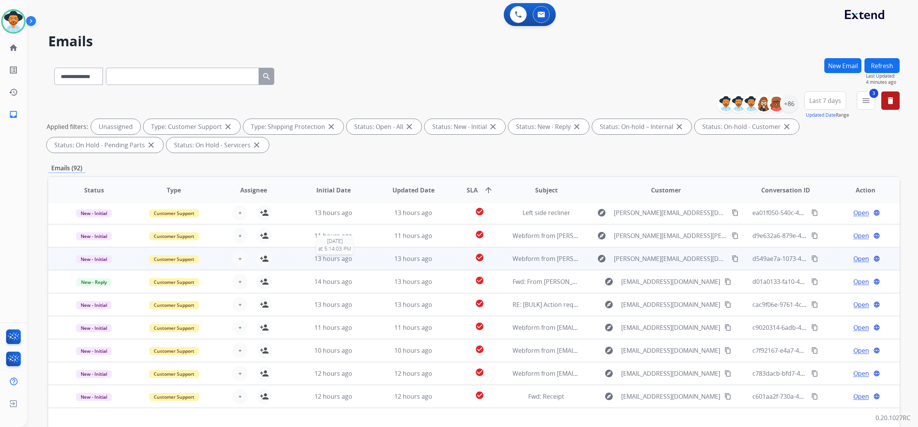
click at [339, 256] on span "13 hours ago" at bounding box center [334, 258] width 38 height 8
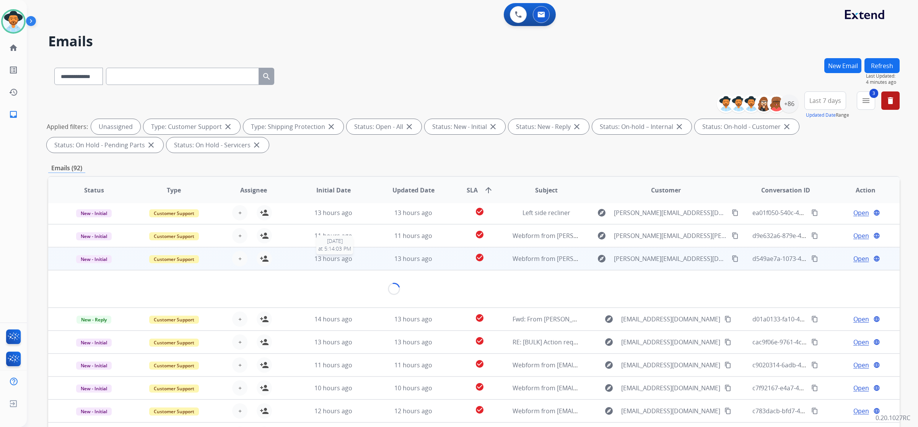
scroll to position [34, 0]
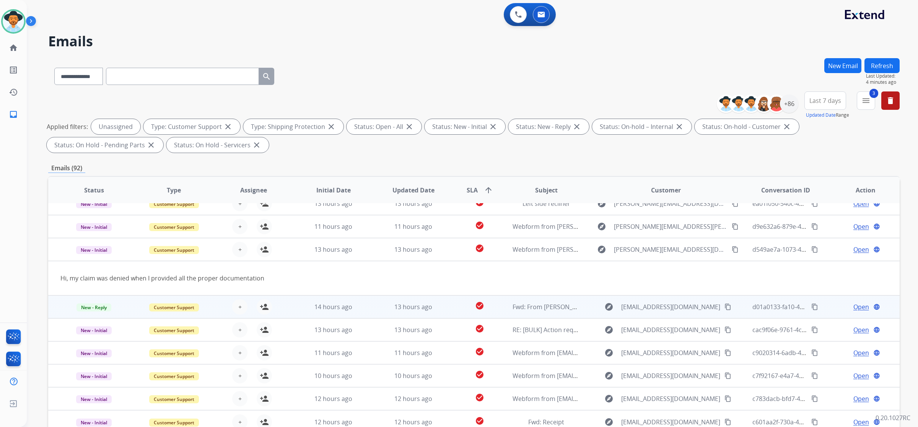
click at [368, 305] on td "13 hours ago" at bounding box center [408, 306] width 80 height 23
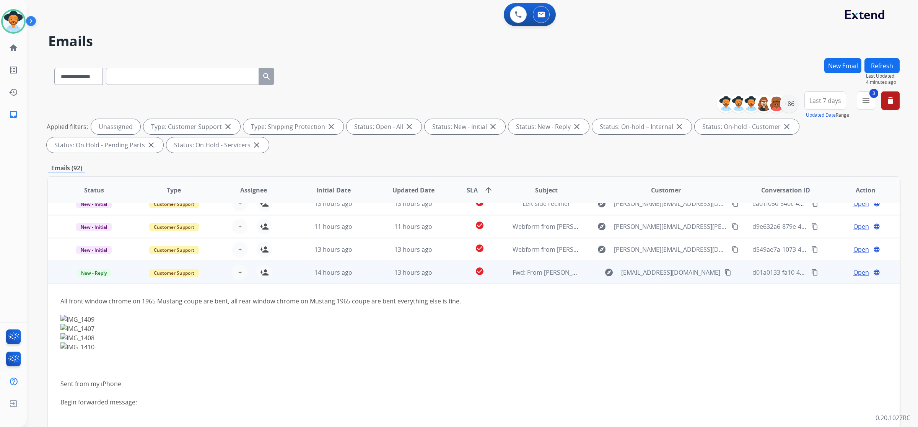
scroll to position [92, 0]
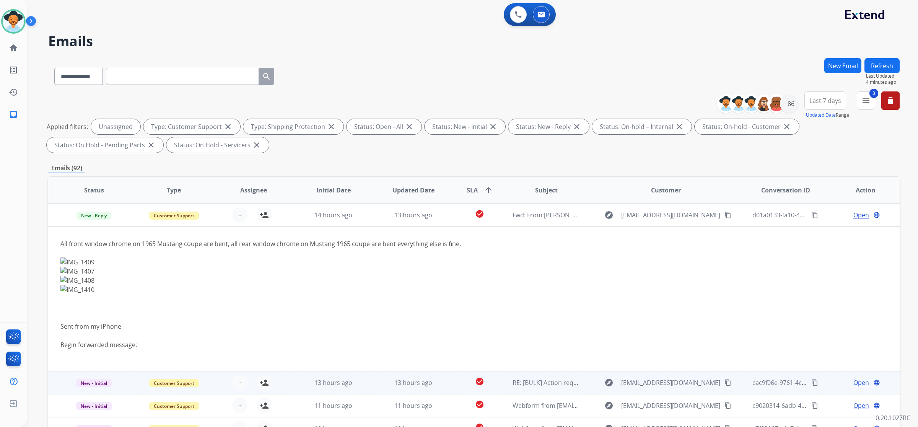
click at [375, 382] on td "13 hours ago" at bounding box center [408, 382] width 80 height 23
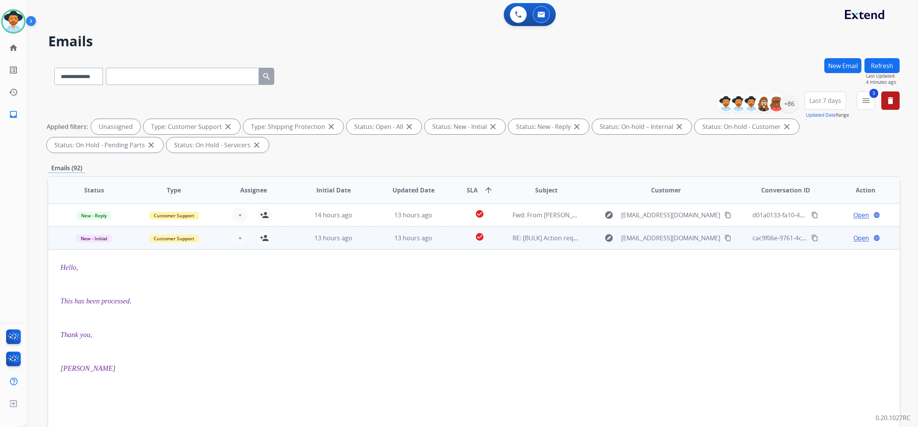
scroll to position [115, 0]
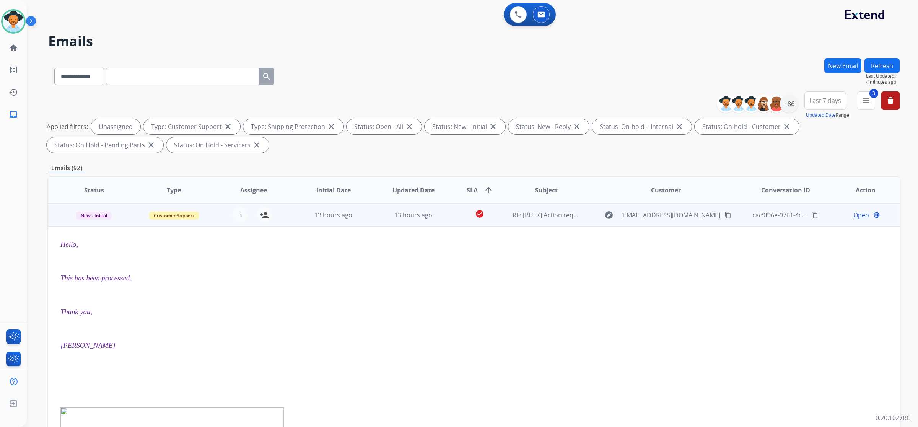
click at [374, 211] on td "13 hours ago" at bounding box center [408, 215] width 80 height 23
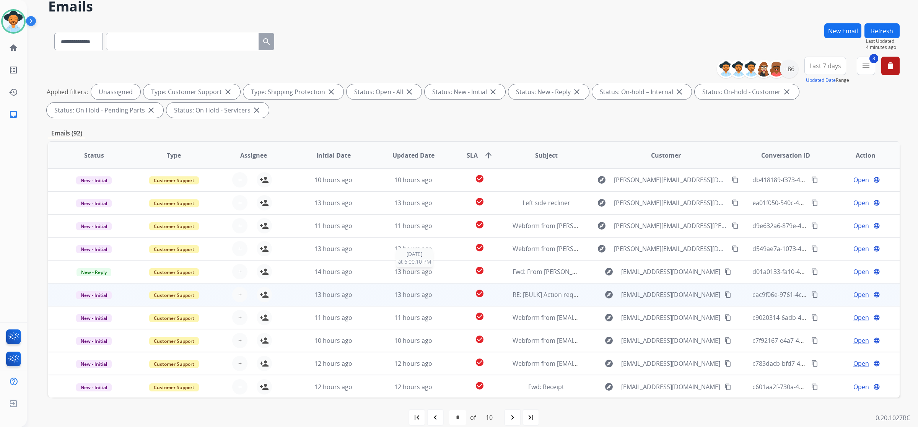
scroll to position [45, 0]
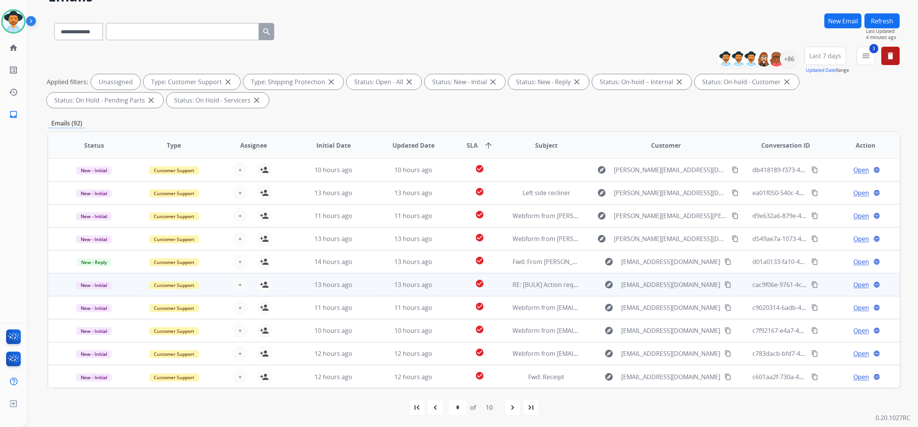
click at [371, 285] on td "13 hours ago" at bounding box center [408, 284] width 80 height 23
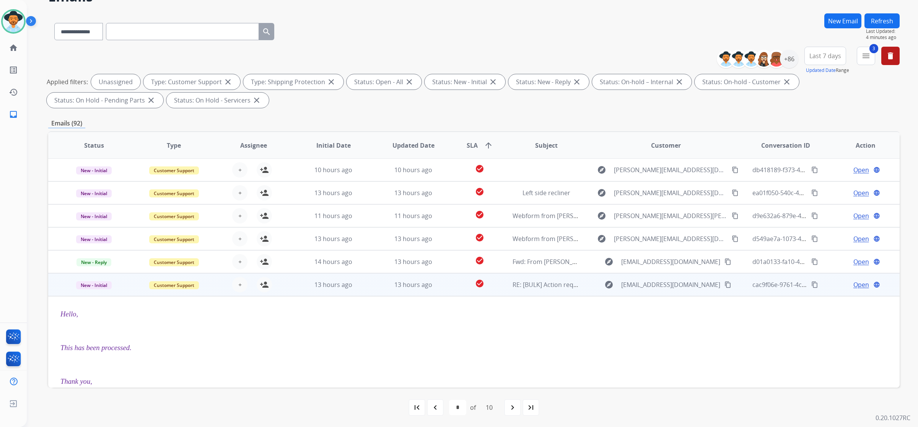
scroll to position [115, 0]
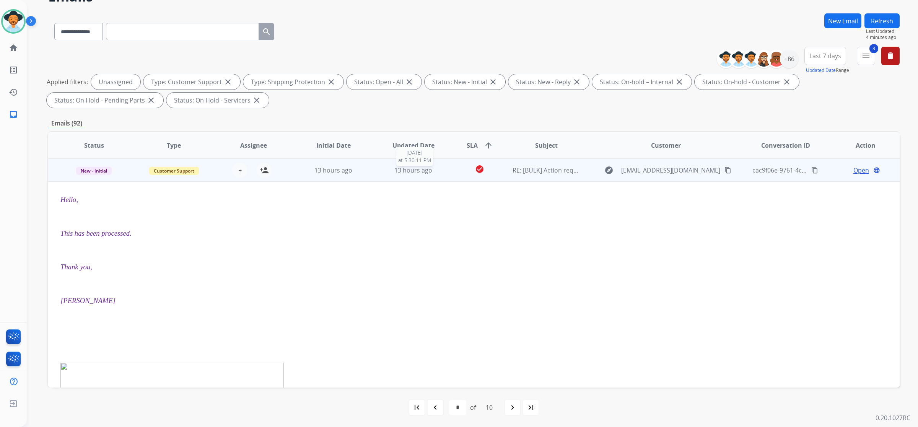
click at [381, 169] on div "13 hours ago" at bounding box center [413, 170] width 67 height 9
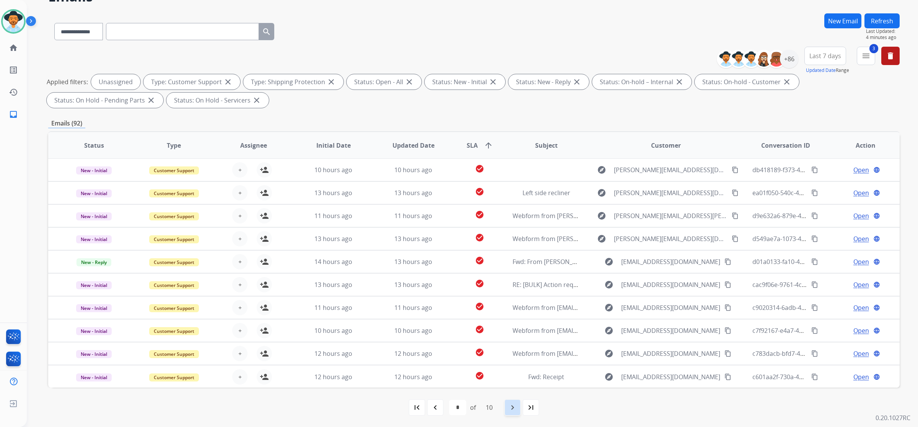
click at [514, 405] on mat-icon "navigate_next" at bounding box center [512, 407] width 9 height 9
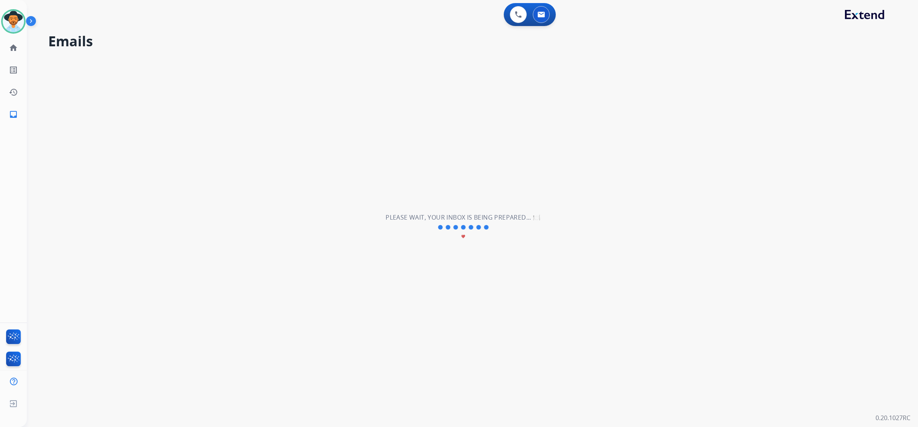
scroll to position [0, 0]
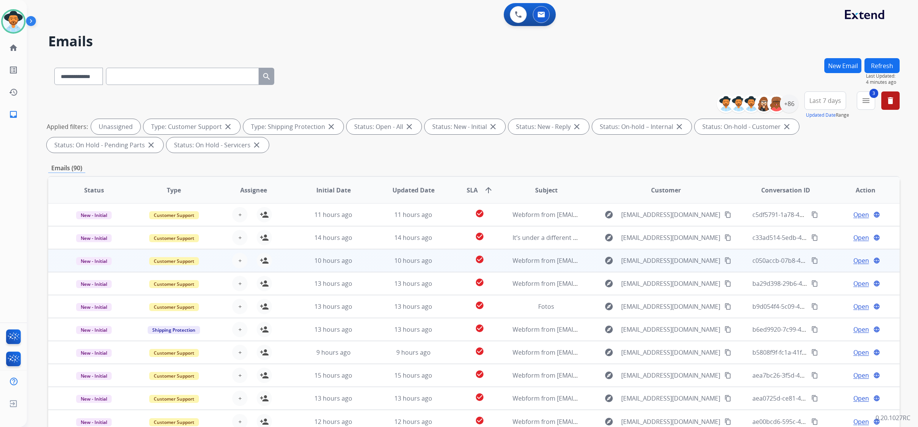
click at [447, 261] on td "check_circle" at bounding box center [473, 260] width 53 height 23
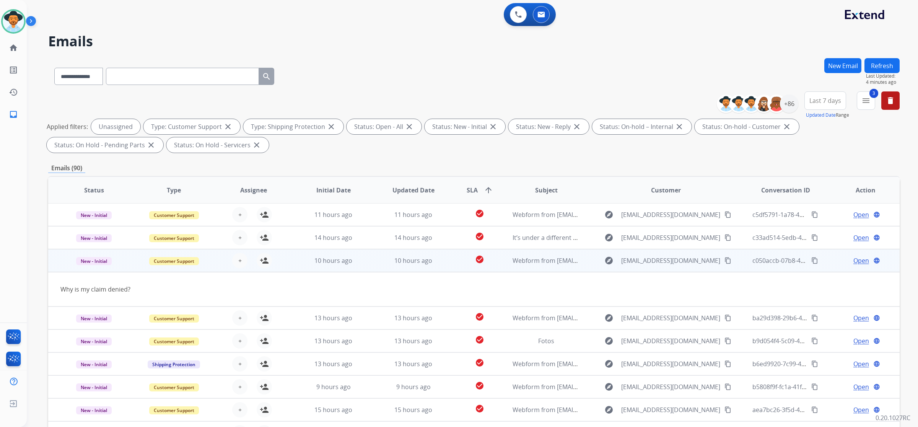
scroll to position [34, 0]
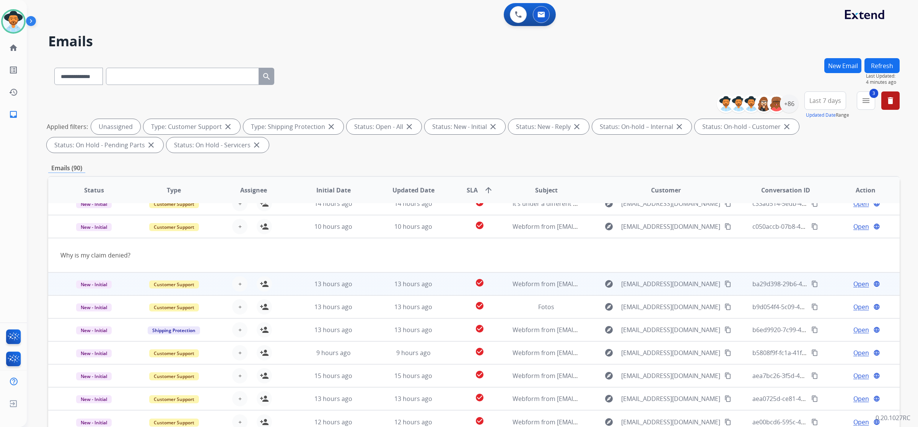
click at [447, 289] on td "check_circle" at bounding box center [473, 283] width 53 height 23
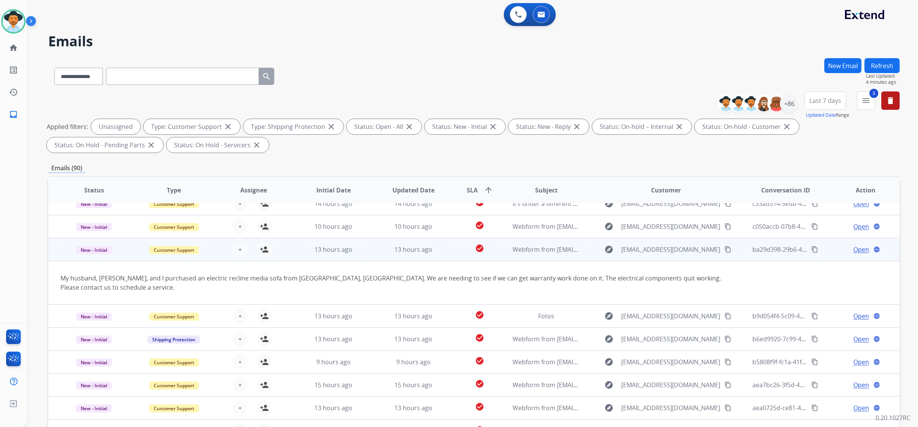
scroll to position [44, 0]
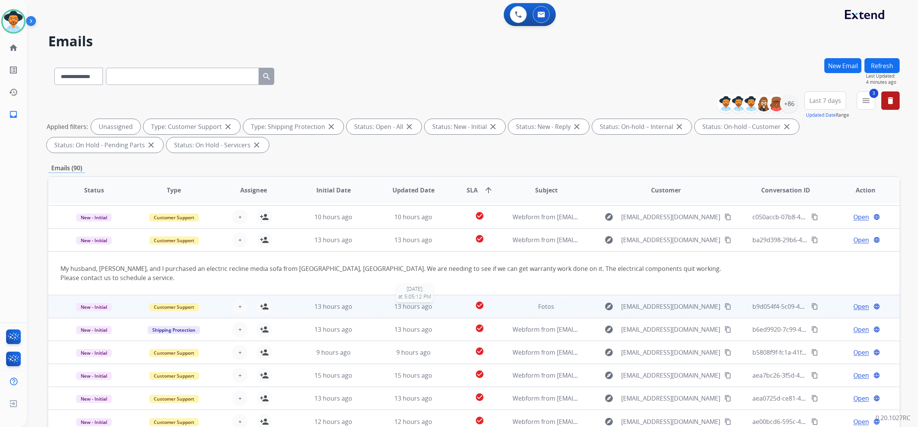
click at [433, 306] on div "13 hours ago" at bounding box center [413, 306] width 67 height 9
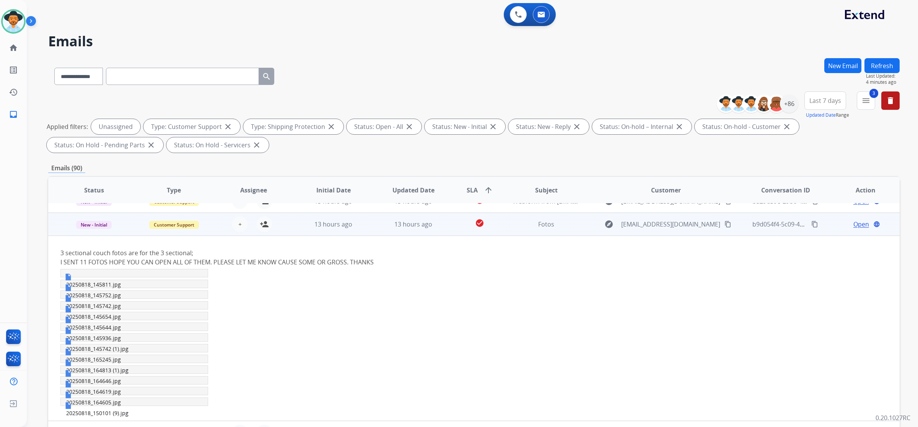
scroll to position [92, 0]
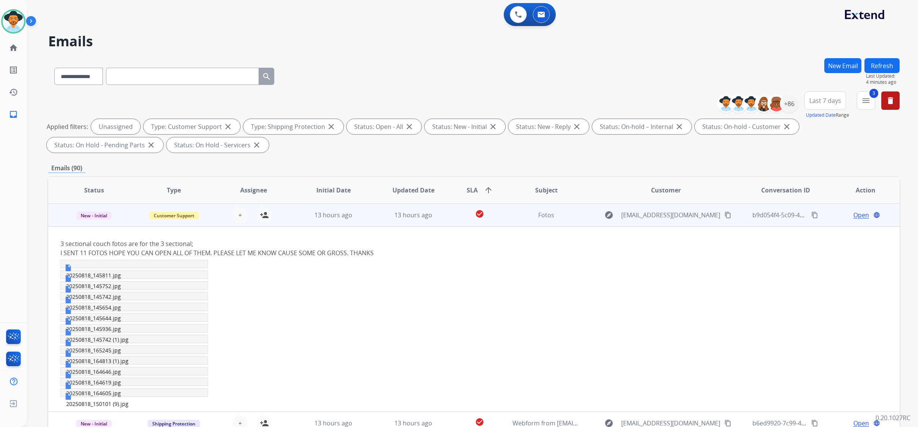
click at [427, 220] on td "13 hours ago" at bounding box center [408, 215] width 80 height 23
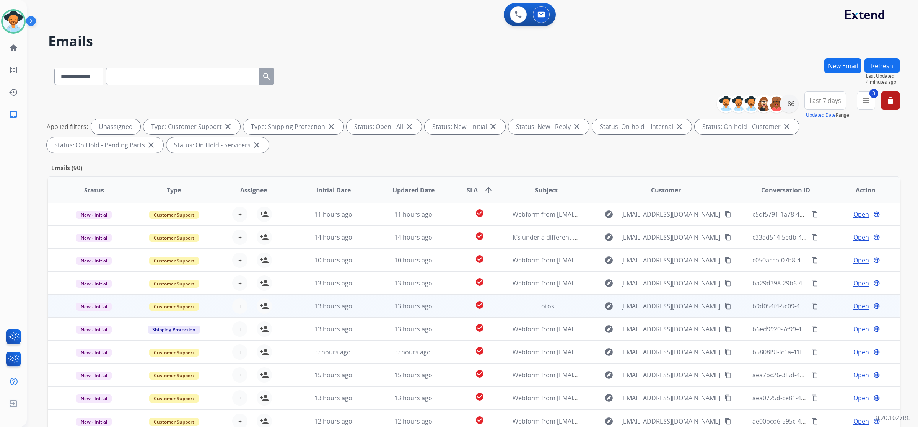
scroll to position [0, 0]
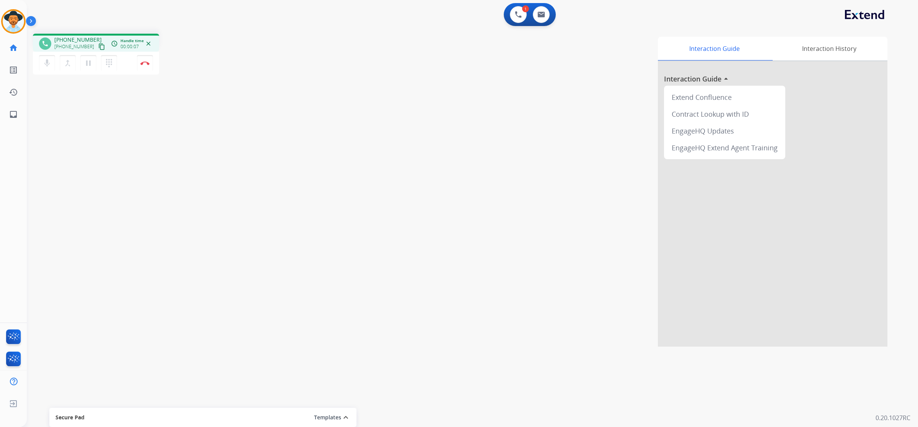
click at [98, 45] on mat-icon "content_copy" at bounding box center [101, 46] width 7 height 7
click at [545, 11] on button at bounding box center [541, 14] width 17 height 17
select select "**********"
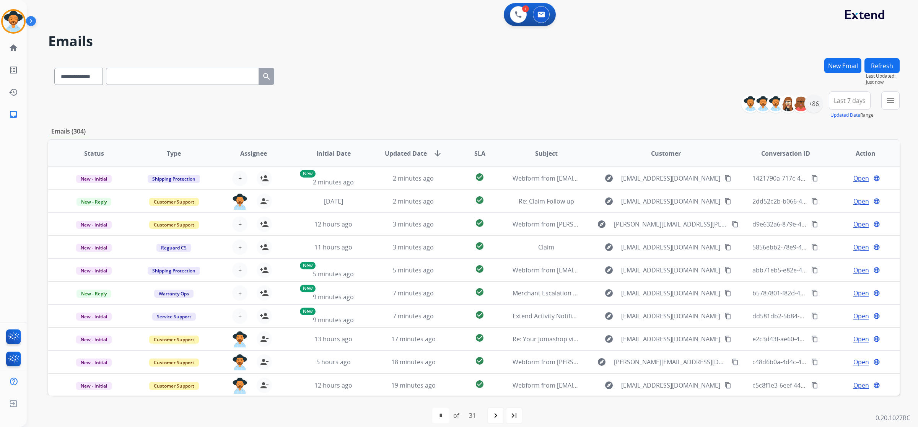
click at [839, 66] on button "New Email" at bounding box center [843, 65] width 37 height 15
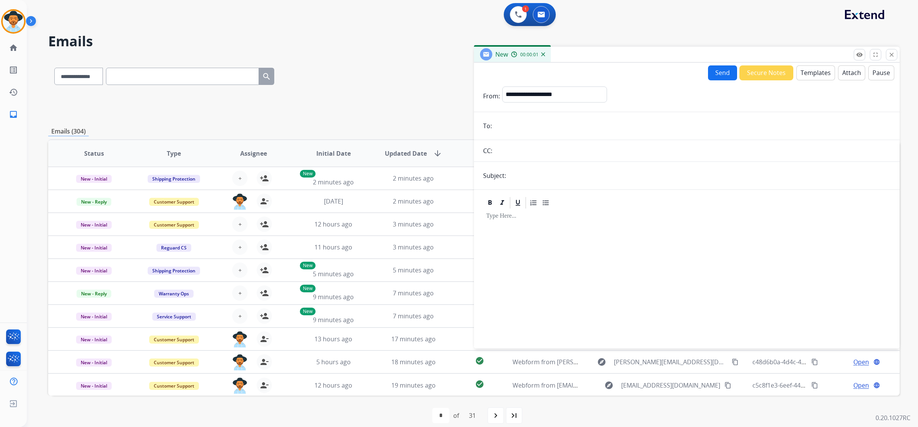
paste input "**********"
type input "**********"
click at [567, 89] on select "**********" at bounding box center [554, 93] width 104 height 15
select select "**********"
click at [502, 86] on select "**********" at bounding box center [554, 93] width 104 height 15
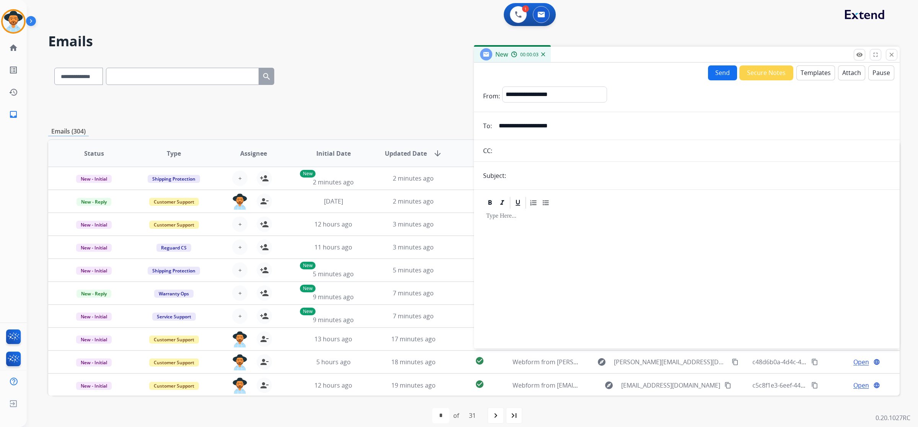
click at [567, 169] on input "text" at bounding box center [700, 175] width 382 height 15
type input "**********"
click at [818, 73] on button "Templates" at bounding box center [816, 72] width 39 height 15
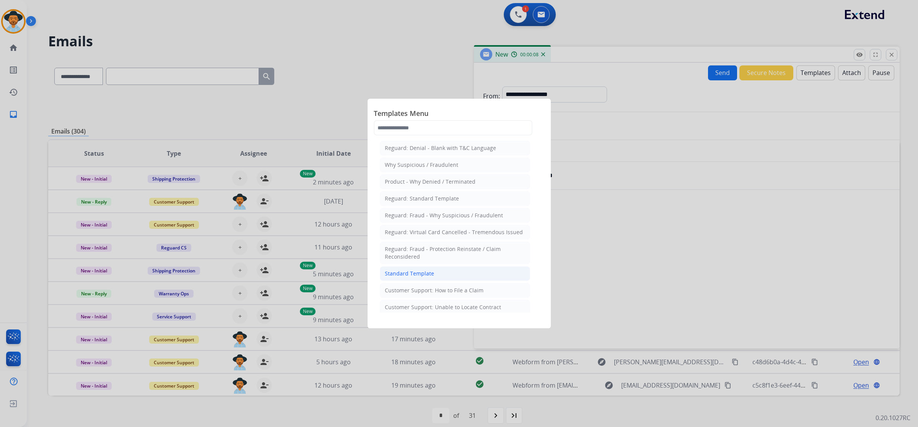
click at [452, 271] on li "Standard Template" at bounding box center [455, 273] width 150 height 15
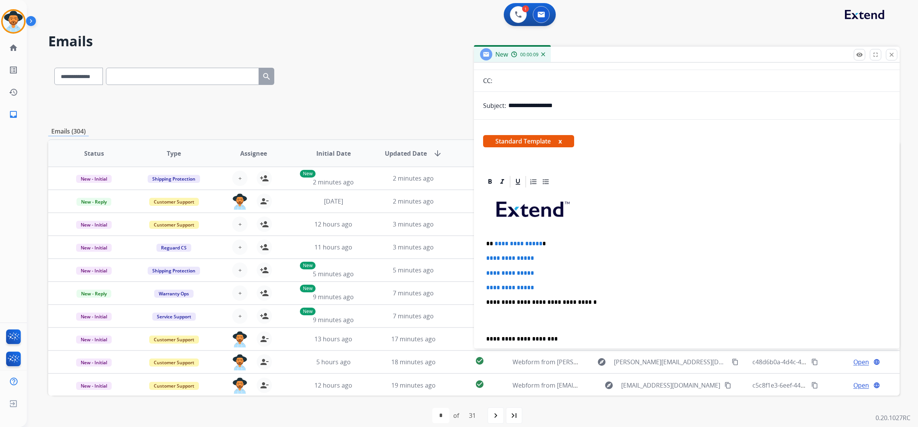
scroll to position [143, 0]
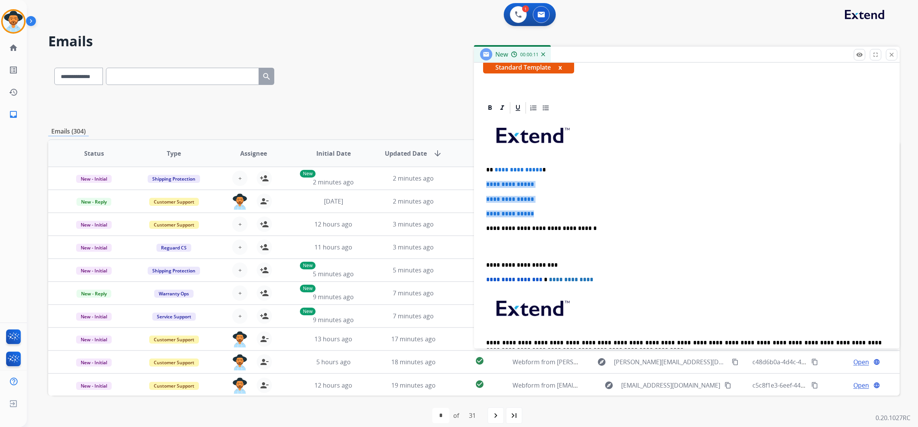
drag, startPoint x: 486, startPoint y: 183, endPoint x: 561, endPoint y: 214, distance: 81.2
click at [561, 214] on div "**********" at bounding box center [687, 246] width 408 height 263
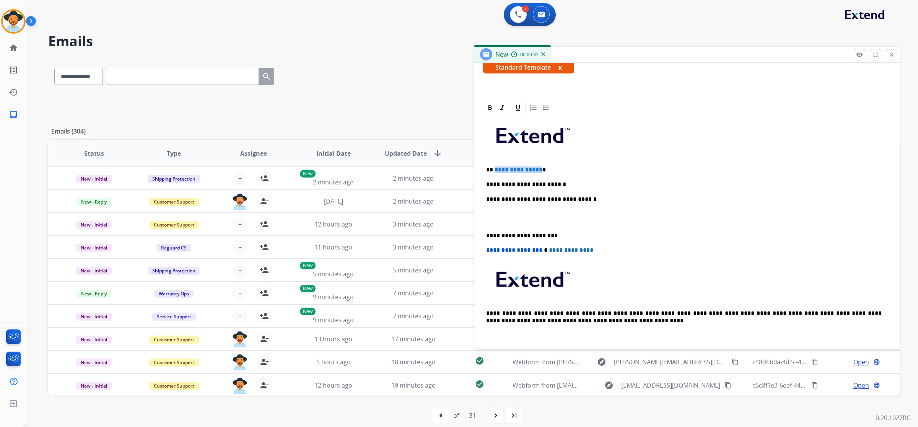
drag, startPoint x: 538, startPoint y: 171, endPoint x: 494, endPoint y: 171, distance: 44.0
click at [495, 171] on span "**********" at bounding box center [519, 170] width 48 height 6
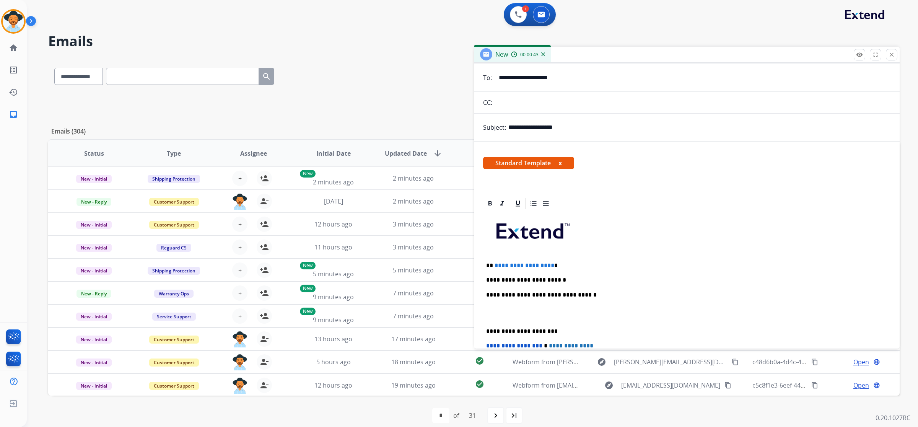
scroll to position [0, 0]
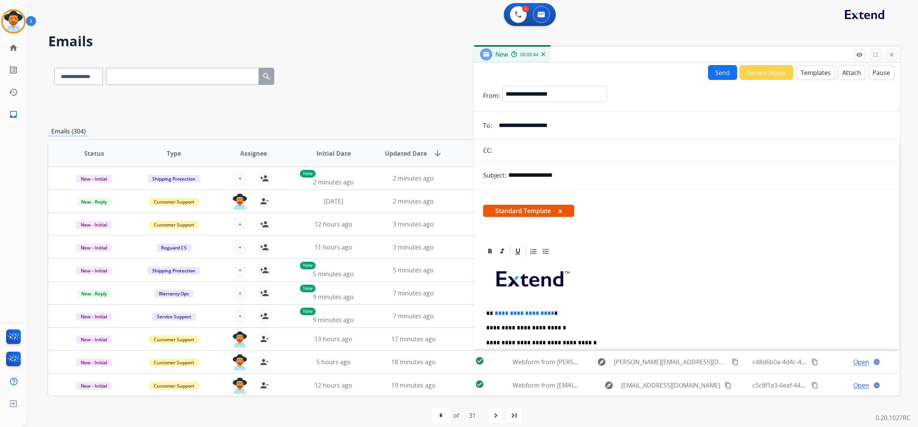
click at [710, 70] on button "Send" at bounding box center [722, 72] width 29 height 15
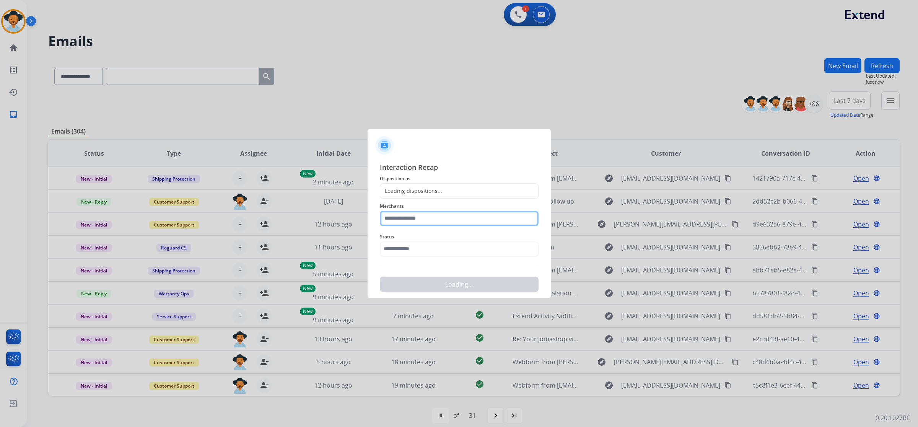
click at [474, 218] on input "text" at bounding box center [459, 218] width 159 height 15
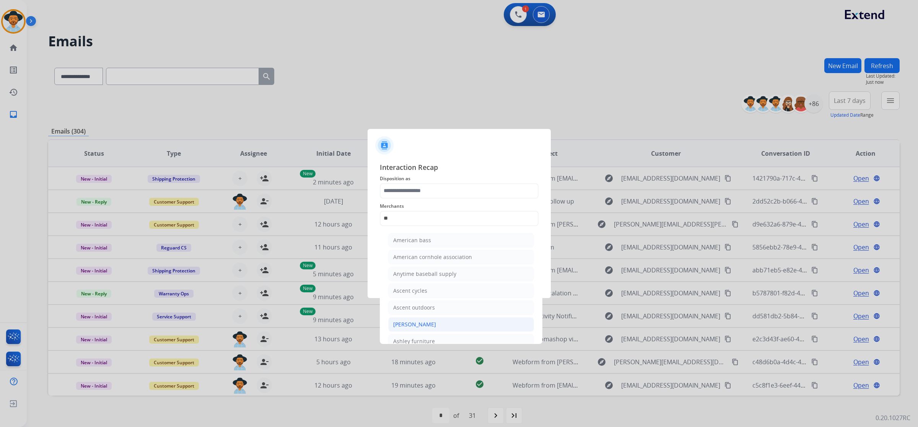
click at [443, 324] on li "[PERSON_NAME]" at bounding box center [461, 324] width 146 height 15
type input "**********"
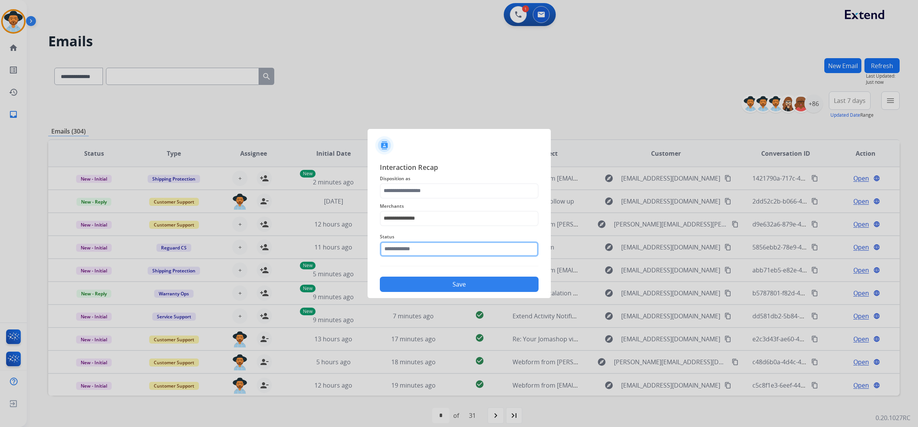
click at [441, 249] on input "text" at bounding box center [459, 248] width 159 height 15
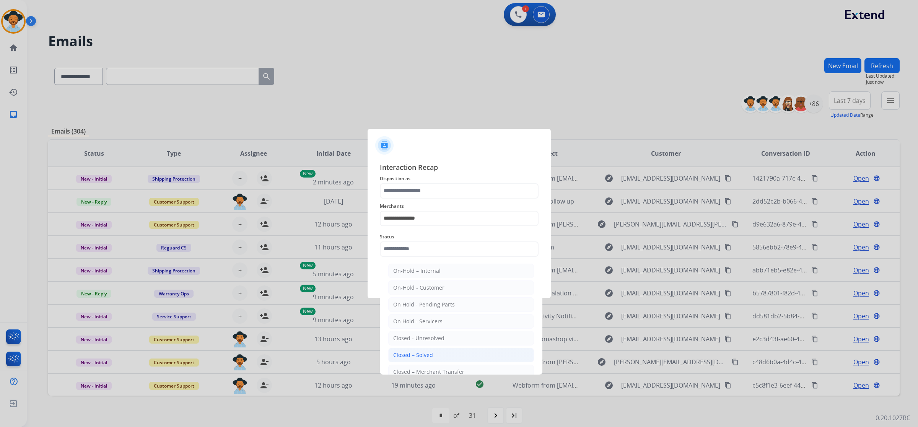
click at [443, 355] on li "Closed – Solved" at bounding box center [461, 355] width 146 height 15
type input "**********"
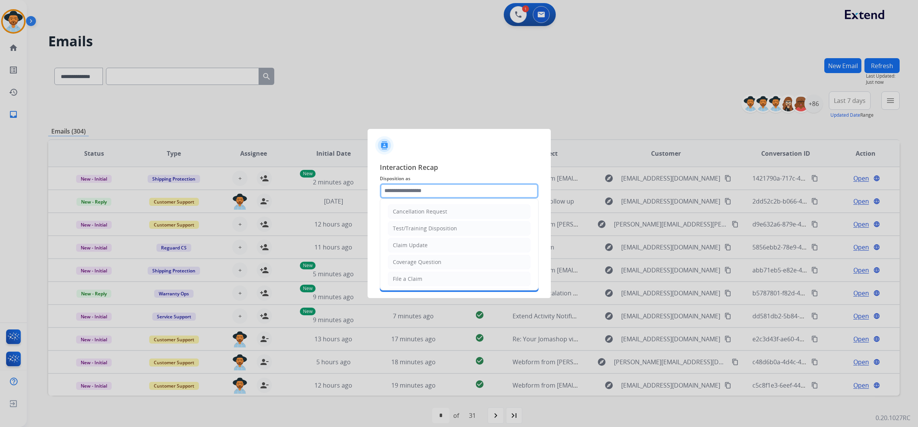
click at [435, 188] on input "text" at bounding box center [459, 190] width 159 height 15
click at [435, 276] on li "File a Claim" at bounding box center [459, 279] width 143 height 15
type input "**********"
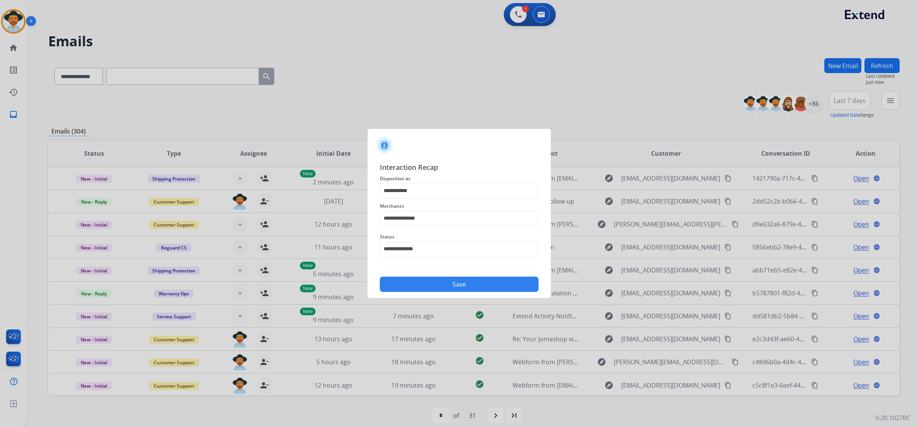
click at [444, 284] on button "Save" at bounding box center [459, 284] width 159 height 15
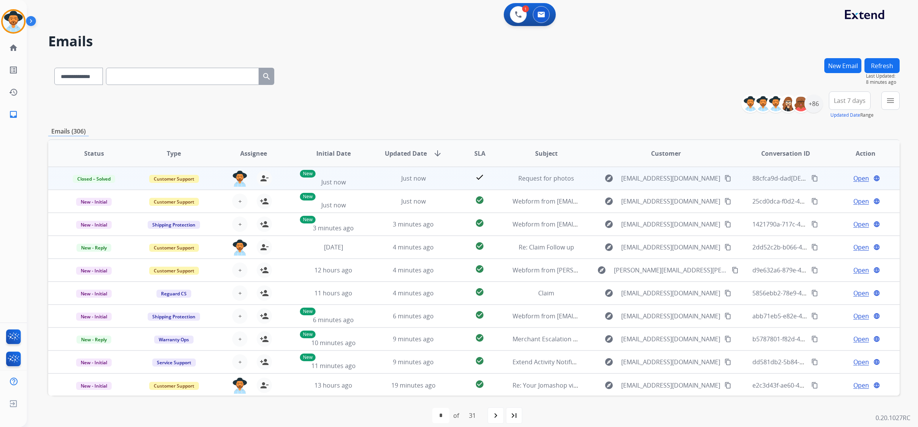
click at [854, 180] on span "Open" at bounding box center [862, 178] width 16 height 9
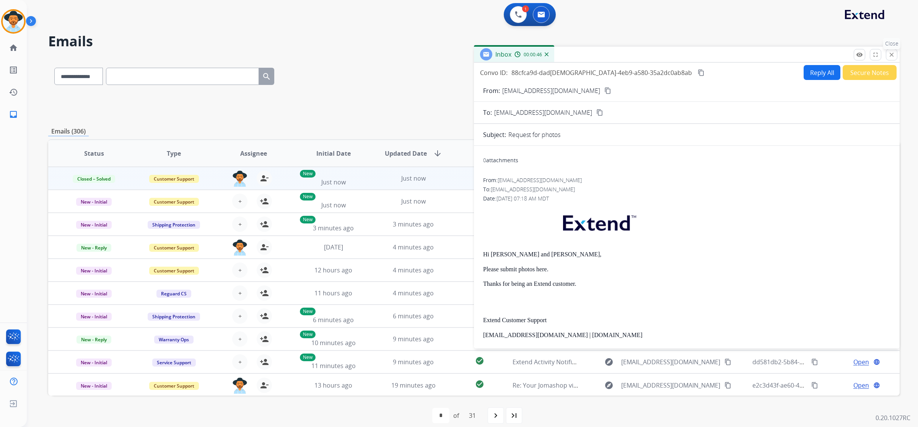
click at [895, 52] on mat-icon "close" at bounding box center [891, 54] width 7 height 7
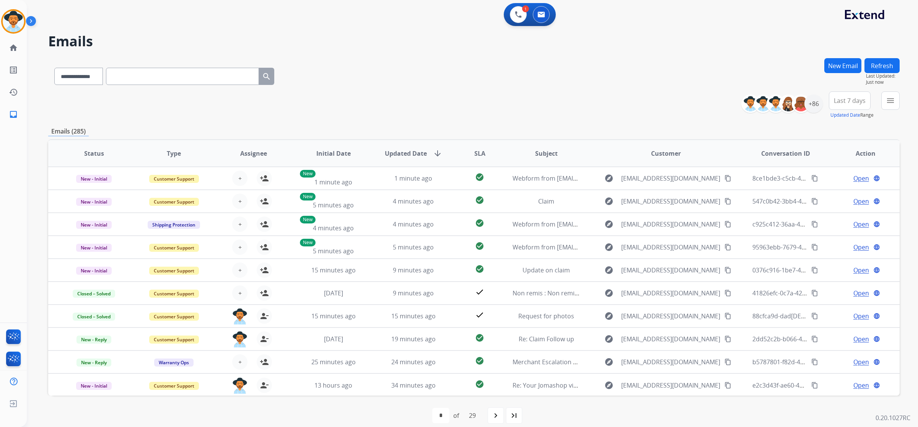
click at [894, 59] on button "Refresh" at bounding box center [882, 65] width 35 height 15
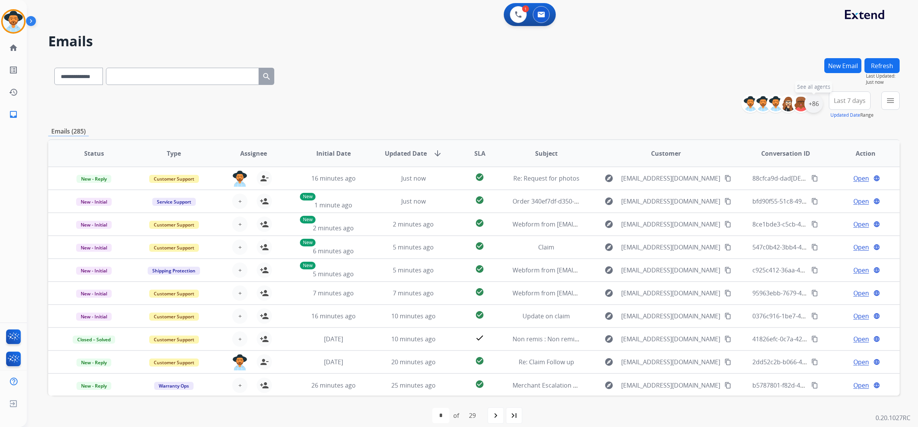
click at [817, 100] on div "+86" at bounding box center [814, 104] width 18 height 18
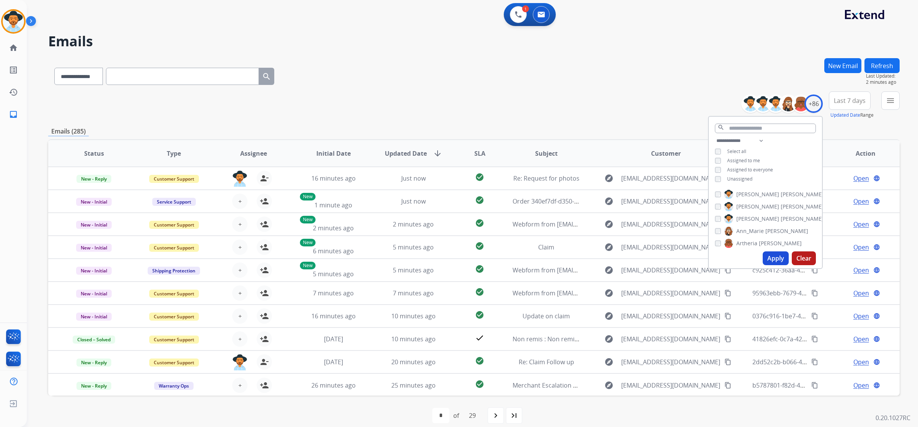
click at [739, 176] on span "Unassigned" at bounding box center [739, 179] width 25 height 7
click at [777, 261] on button "Apply" at bounding box center [776, 258] width 26 height 14
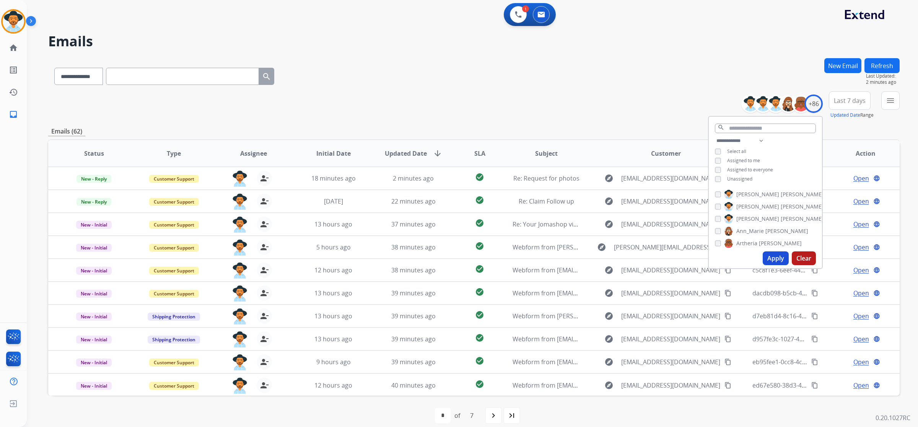
click at [649, 70] on div "**********" at bounding box center [474, 74] width 852 height 33
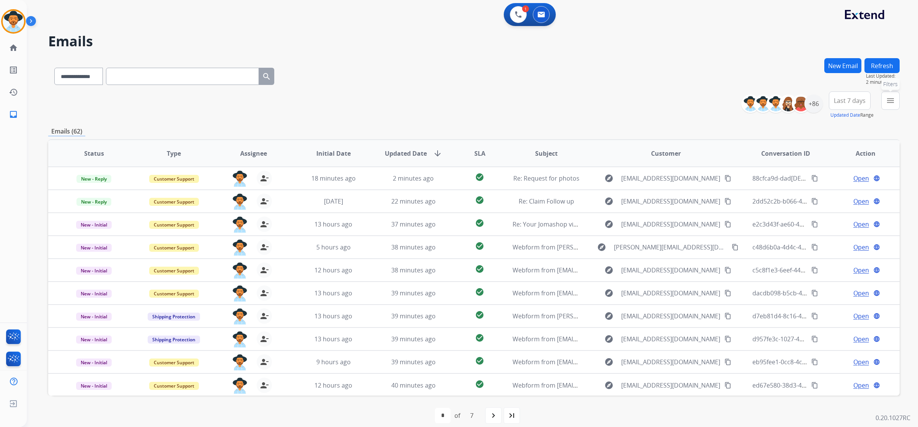
click at [890, 102] on mat-icon "menu" at bounding box center [890, 100] width 9 height 9
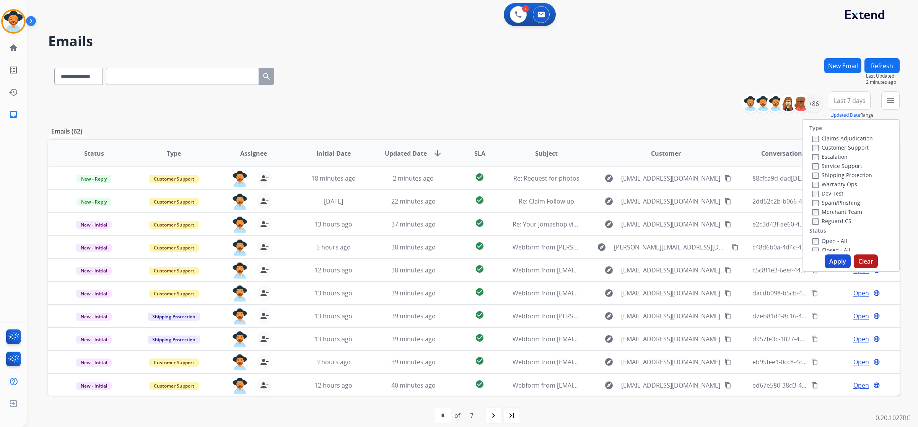
click at [837, 239] on label "Open - All" at bounding box center [830, 240] width 35 height 7
click at [841, 265] on button "Apply" at bounding box center [838, 261] width 26 height 14
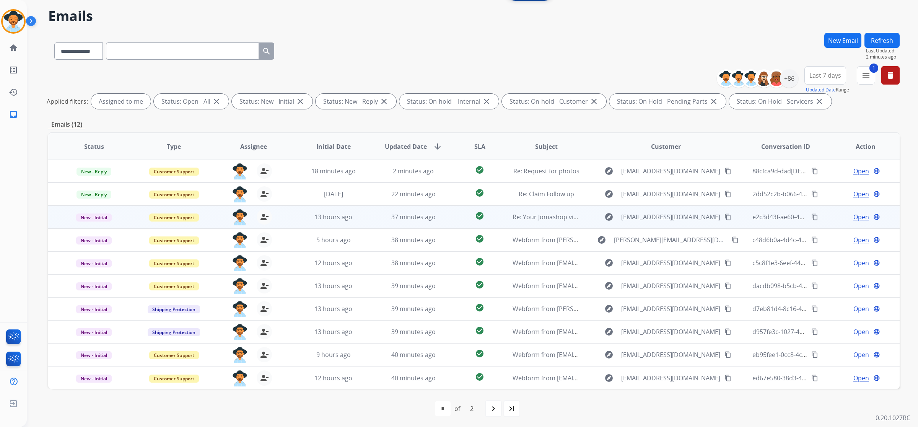
scroll to position [27, 0]
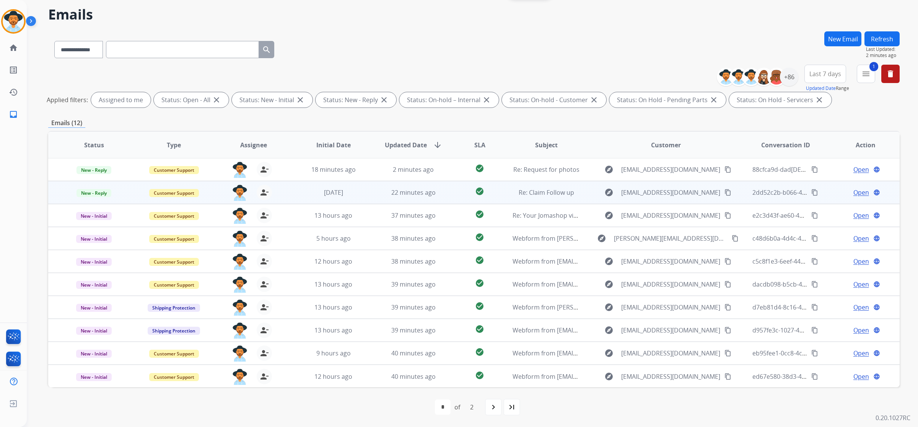
click at [519, 186] on td "Re: Claim Follow up" at bounding box center [540, 192] width 80 height 23
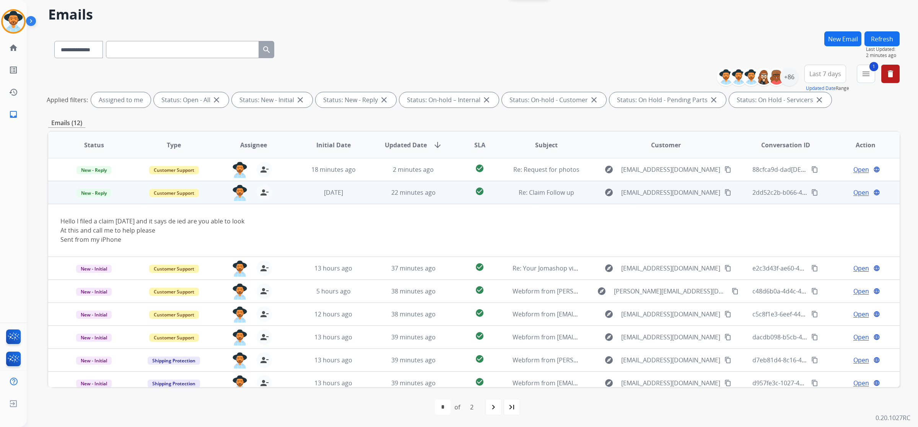
scroll to position [23, 0]
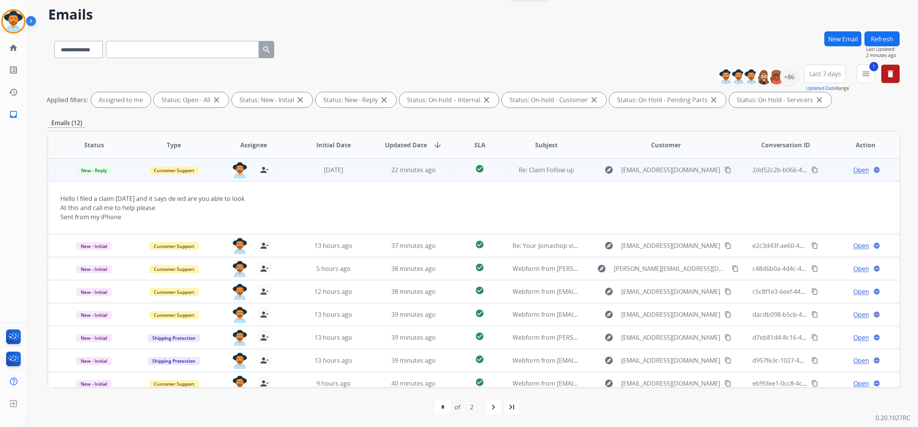
click at [725, 169] on mat-icon "content_copy" at bounding box center [728, 169] width 7 height 7
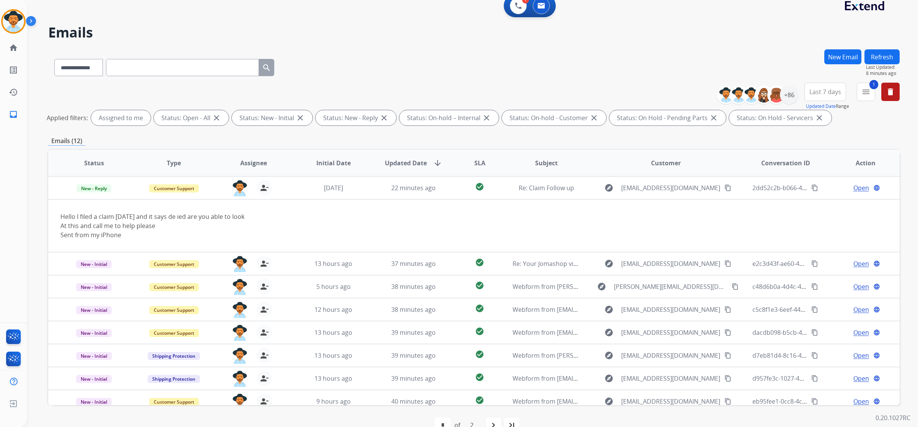
scroll to position [0, 0]
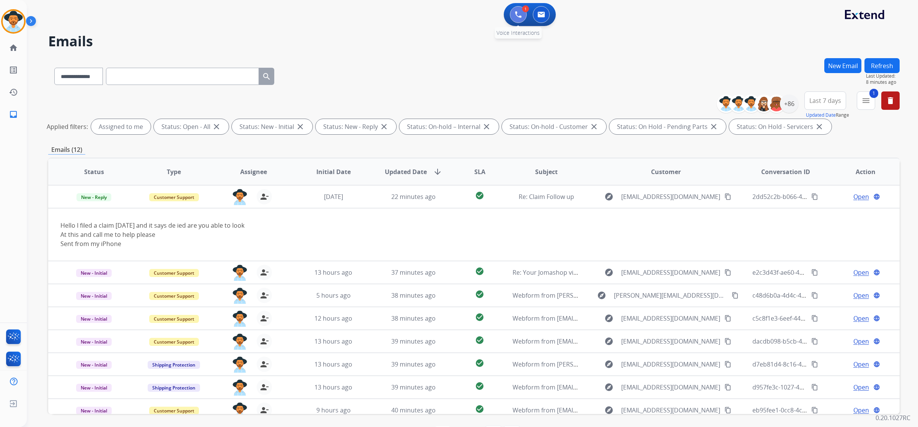
click at [510, 15] on button at bounding box center [518, 14] width 17 height 17
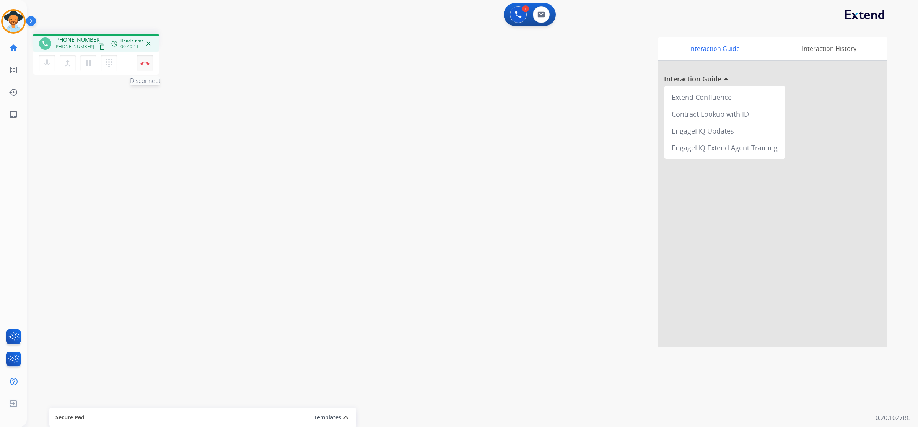
click at [150, 64] on button "Disconnect" at bounding box center [145, 63] width 16 height 16
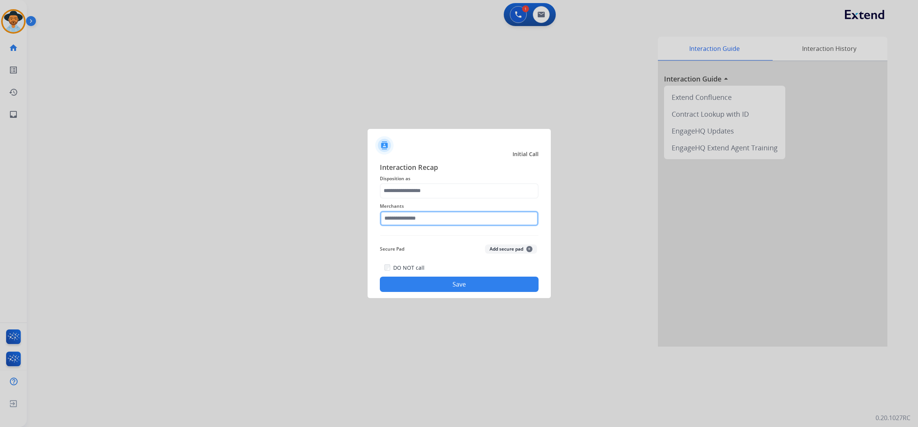
click at [476, 214] on input "text" at bounding box center [459, 218] width 159 height 15
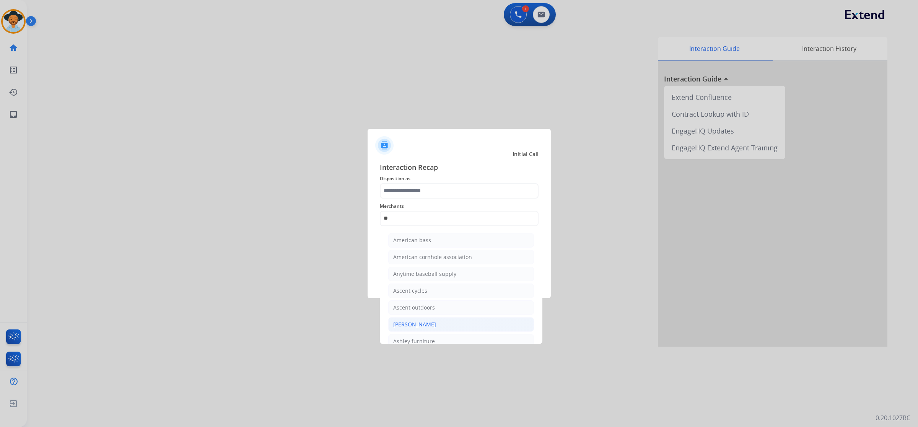
click at [470, 323] on li "[PERSON_NAME]" at bounding box center [461, 324] width 146 height 15
type input "**********"
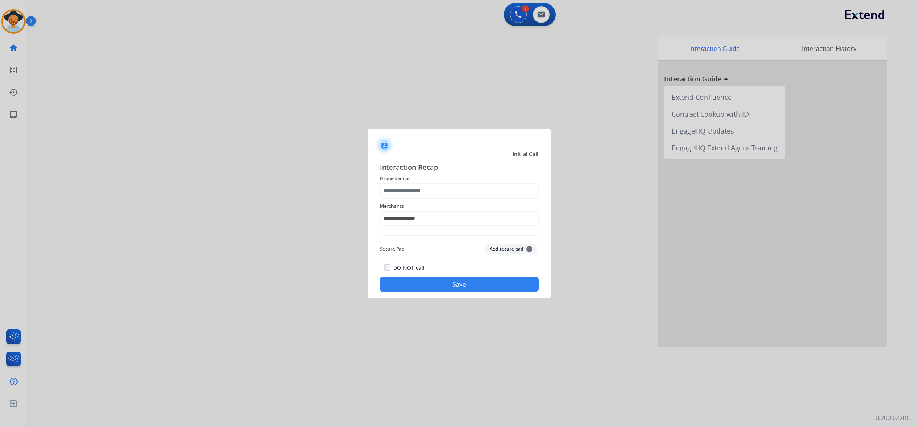
click at [461, 180] on span "Disposition as" at bounding box center [459, 178] width 159 height 9
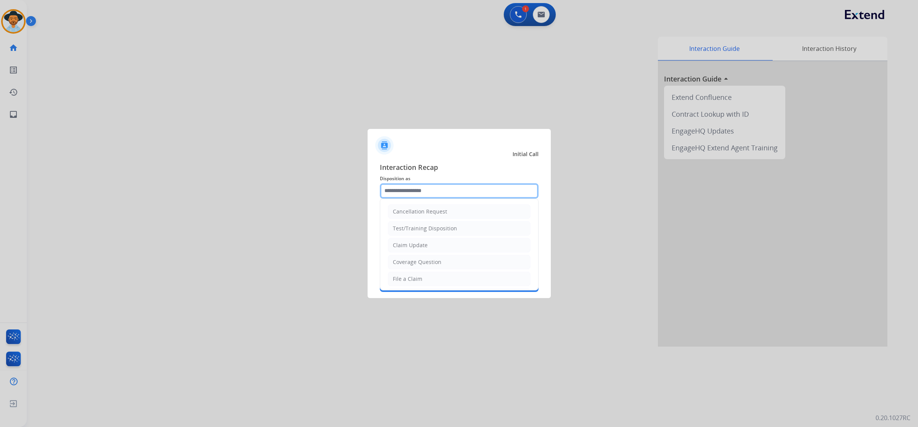
click at [461, 188] on input "text" at bounding box center [459, 190] width 159 height 15
click at [423, 280] on li "File a Claim" at bounding box center [459, 279] width 143 height 15
type input "**********"
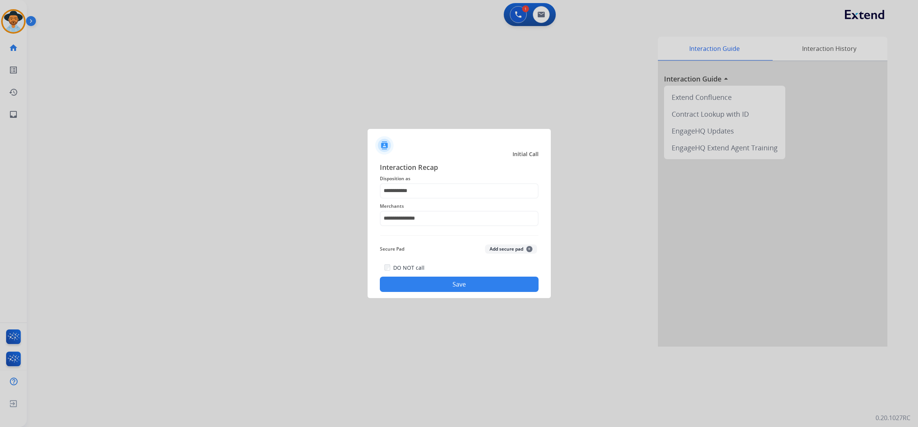
click at [443, 284] on button "Save" at bounding box center [459, 284] width 159 height 15
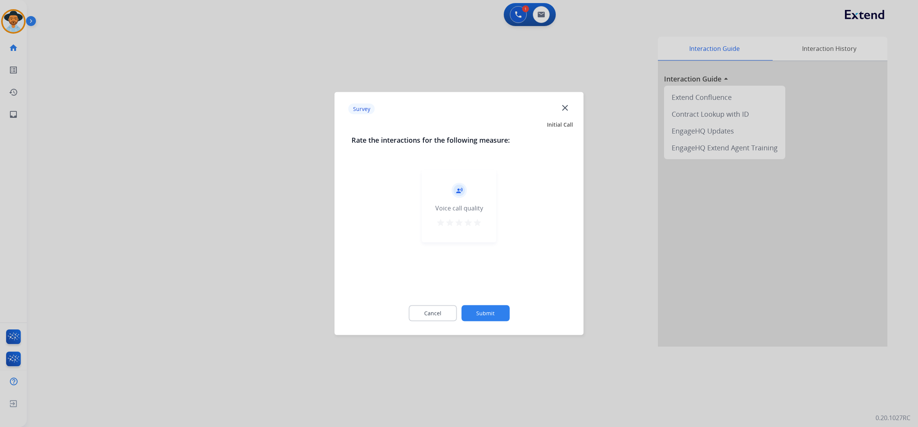
click at [479, 222] on mat-icon "star" at bounding box center [477, 222] width 9 height 9
click at [488, 312] on button "Submit" at bounding box center [485, 313] width 48 height 16
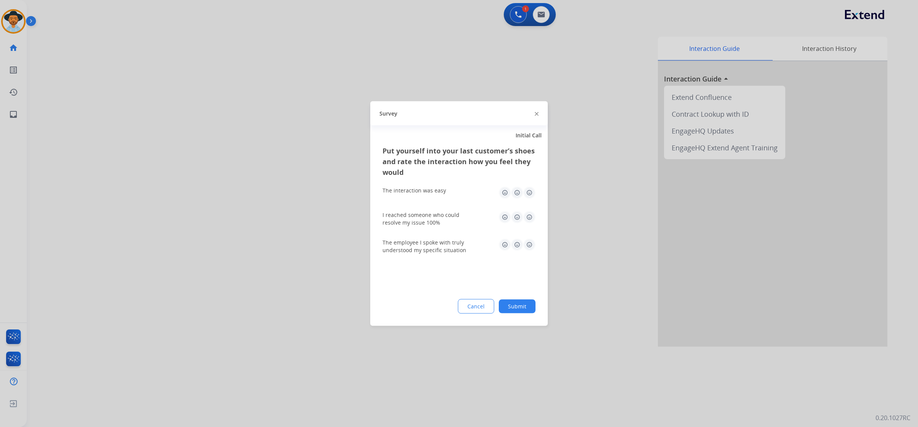
click at [529, 192] on img at bounding box center [529, 193] width 12 height 12
click at [530, 214] on img at bounding box center [529, 217] width 12 height 12
click at [525, 241] on img at bounding box center [529, 245] width 12 height 12
click at [517, 308] on button "Submit" at bounding box center [517, 307] width 37 height 14
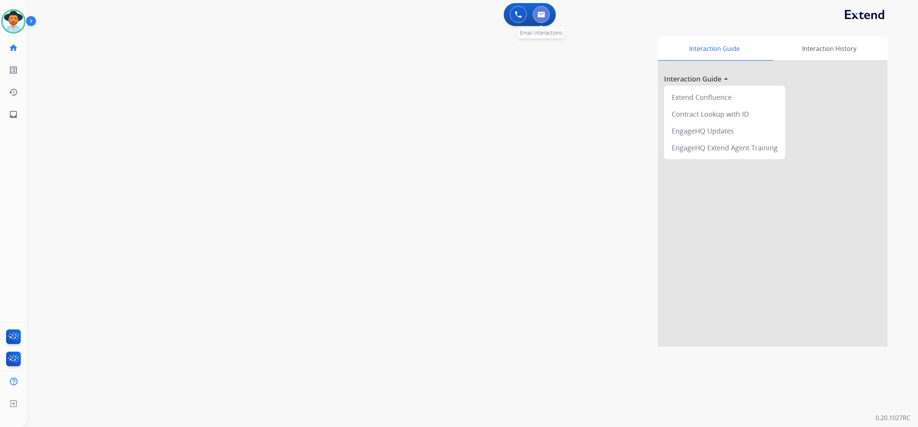
click at [541, 21] on button at bounding box center [541, 14] width 17 height 17
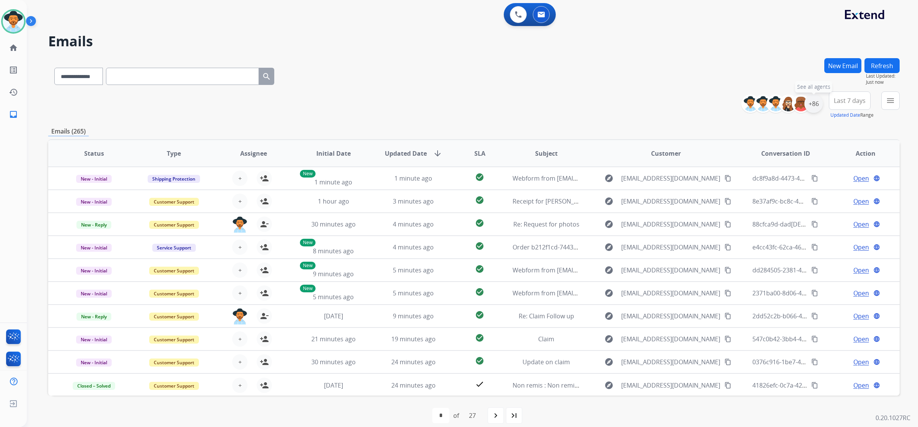
click at [815, 99] on div "+86" at bounding box center [814, 104] width 18 height 18
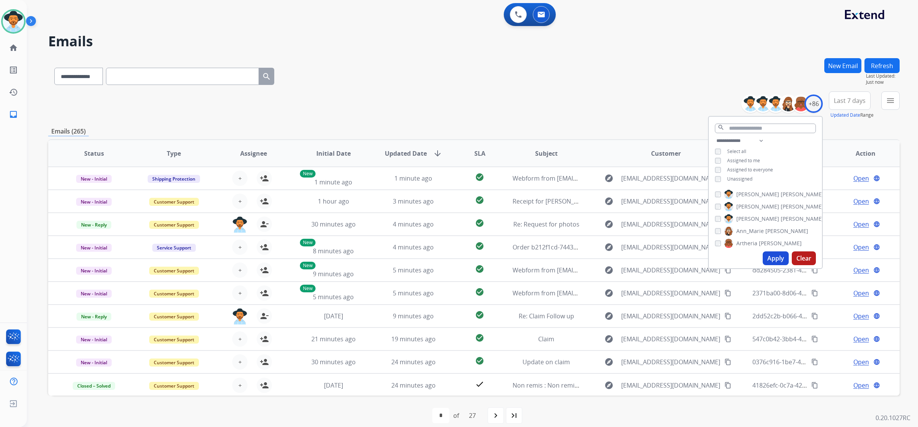
click at [745, 181] on label "Unassigned" at bounding box center [739, 179] width 25 height 6
click at [776, 258] on button "Apply" at bounding box center [776, 258] width 26 height 14
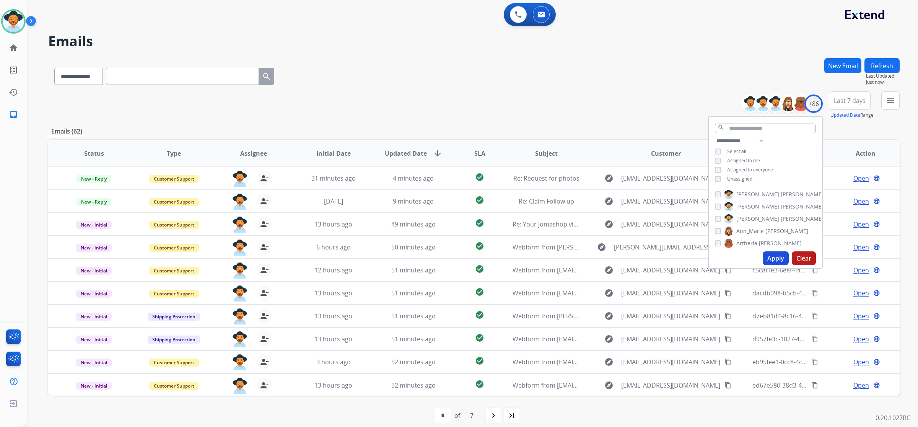
click at [651, 54] on div "**********" at bounding box center [463, 232] width 873 height 408
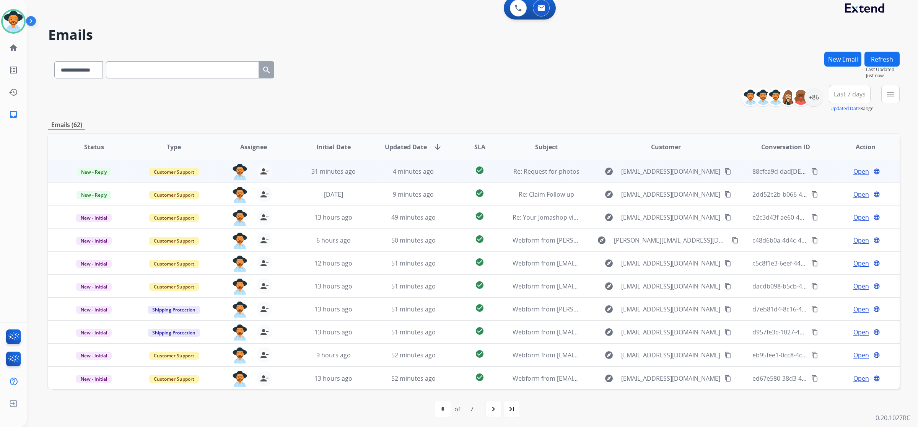
scroll to position [8, 0]
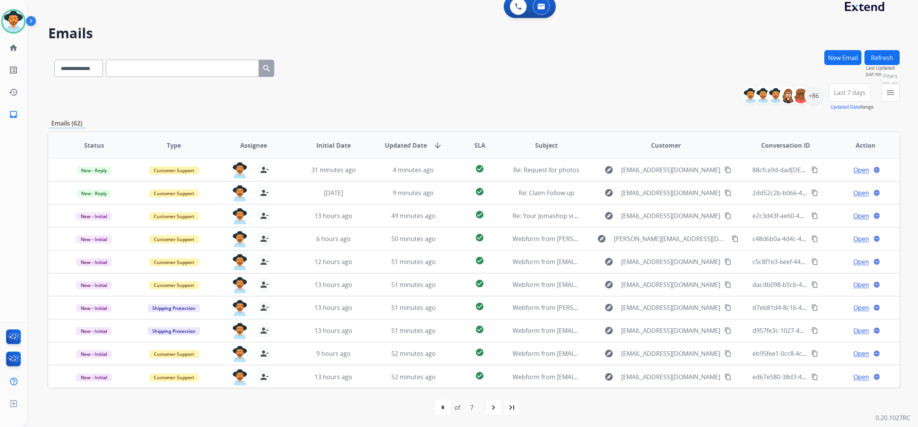
click at [892, 100] on button "menu Filters" at bounding box center [891, 92] width 18 height 18
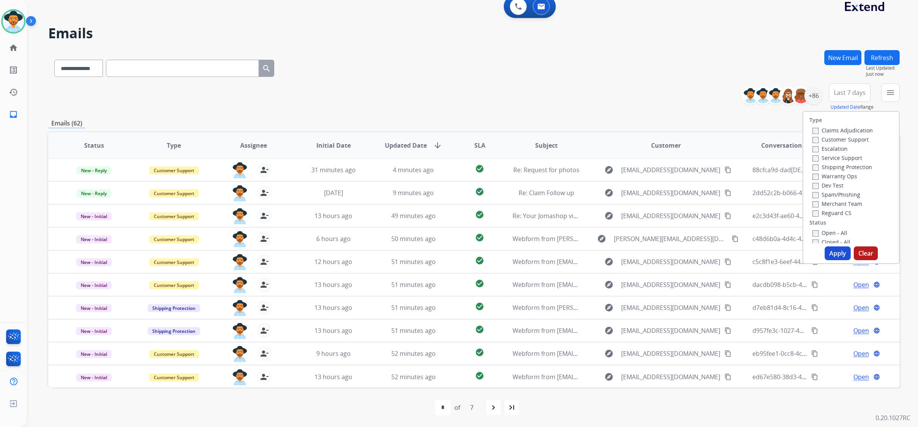
click at [839, 230] on label "Open - All" at bounding box center [830, 232] width 35 height 7
click at [827, 251] on button "Apply" at bounding box center [838, 253] width 26 height 14
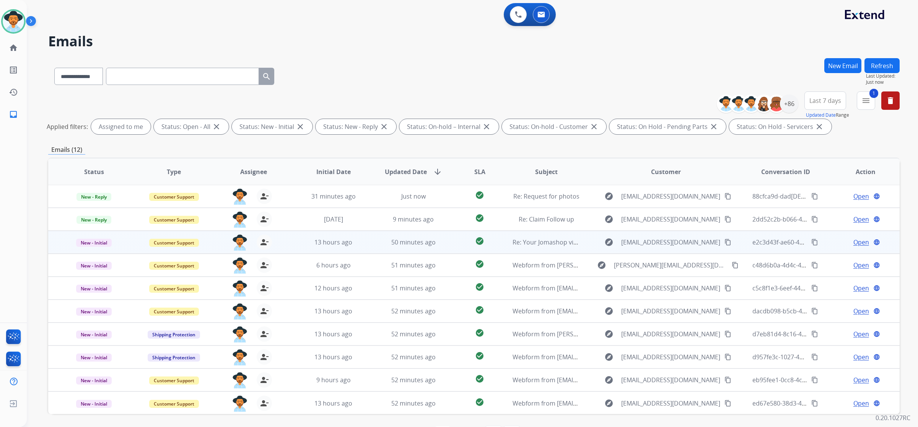
click at [453, 246] on td "check_circle" at bounding box center [473, 242] width 53 height 23
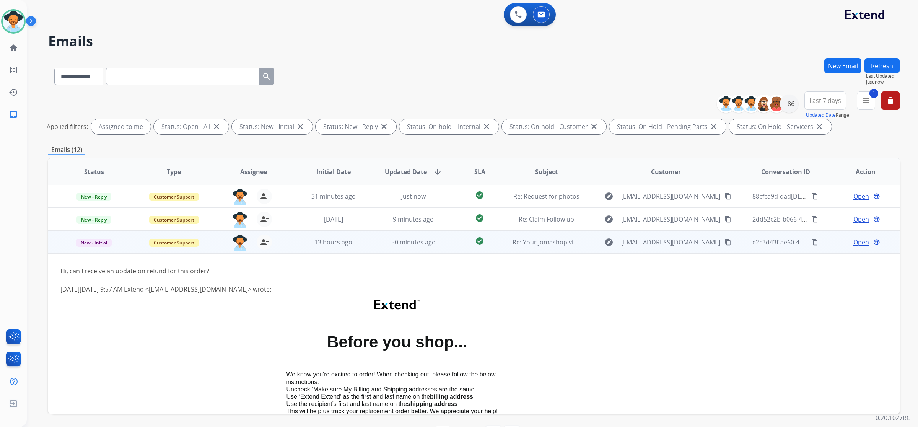
scroll to position [46, 0]
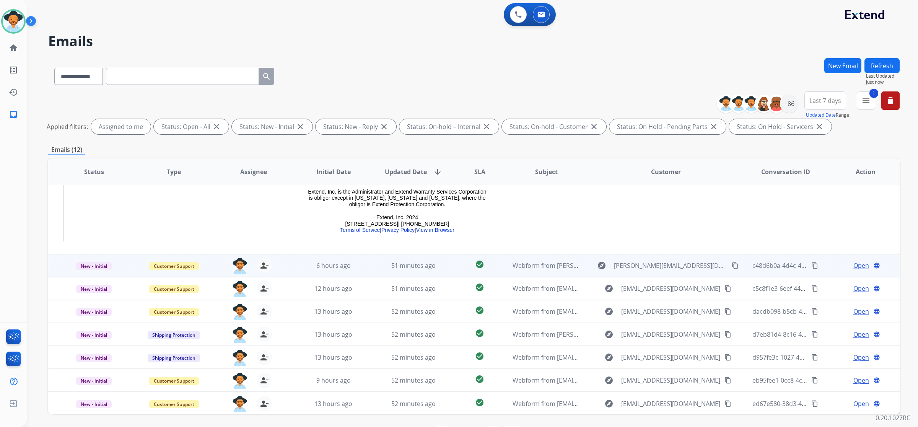
click at [435, 270] on td "51 minutes ago" at bounding box center [408, 265] width 80 height 23
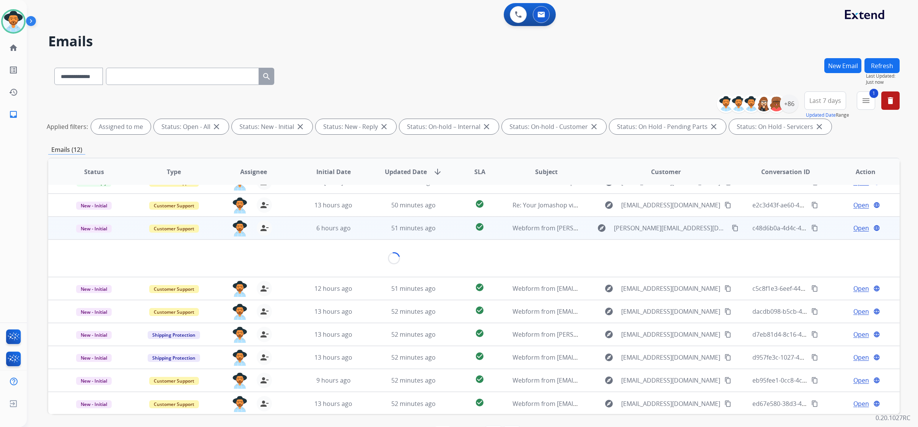
scroll to position [34, 0]
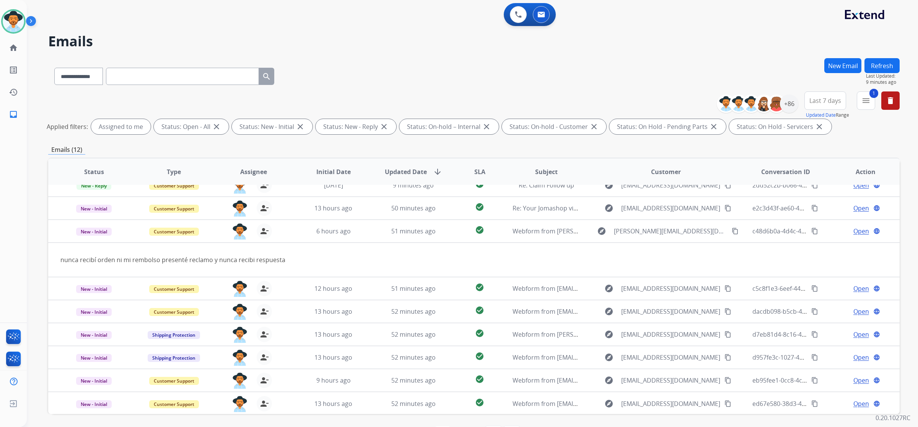
drag, startPoint x: 412, startPoint y: 372, endPoint x: 494, endPoint y: 75, distance: 308.7
click at [494, 75] on div "**********" at bounding box center [474, 74] width 852 height 33
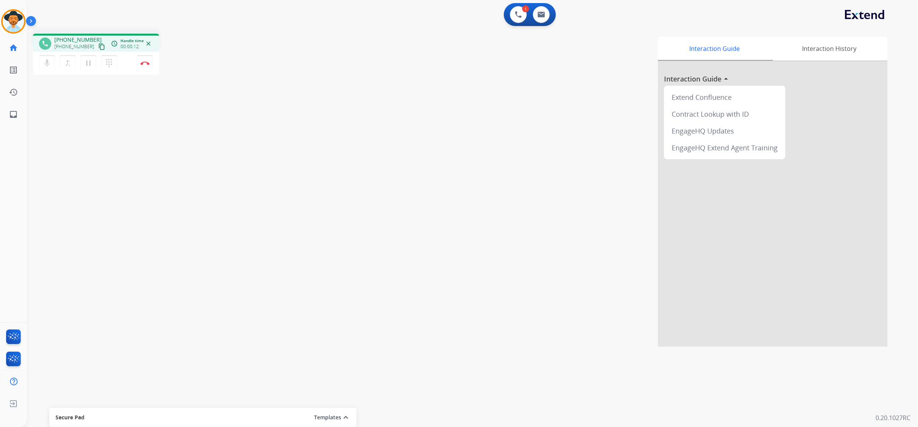
click at [98, 48] on mat-icon "content_copy" at bounding box center [101, 46] width 7 height 7
click at [86, 67] on button "pause Hold" at bounding box center [88, 63] width 16 height 16
click at [86, 66] on mat-icon "play_arrow" at bounding box center [88, 63] width 9 height 9
click at [545, 18] on button at bounding box center [541, 14] width 17 height 17
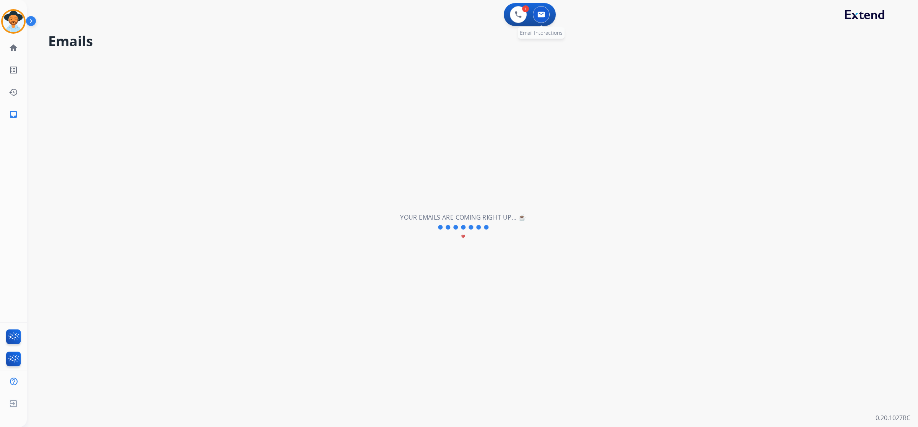
click at [546, 13] on button at bounding box center [541, 14] width 17 height 17
click at [540, 14] on img at bounding box center [542, 14] width 8 height 6
click at [11, 114] on mat-icon "inbox" at bounding box center [13, 114] width 9 height 9
click at [14, 72] on mat-icon "list_alt" at bounding box center [13, 69] width 9 height 9
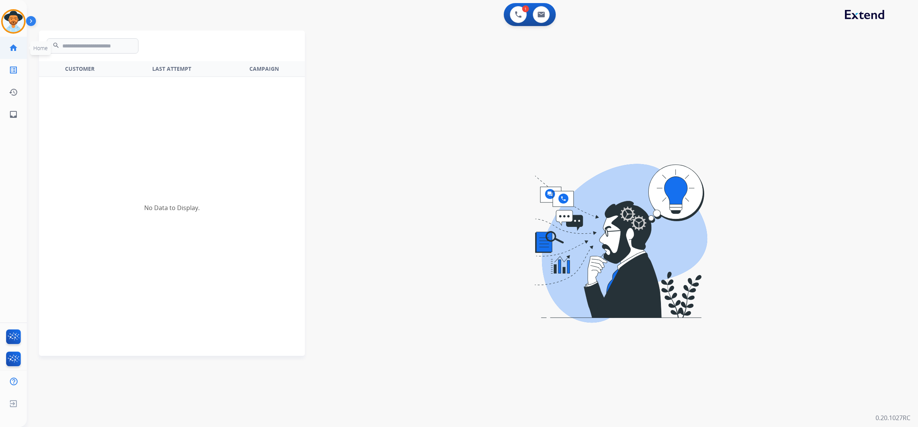
click at [13, 51] on mat-icon "home" at bounding box center [13, 47] width 9 height 9
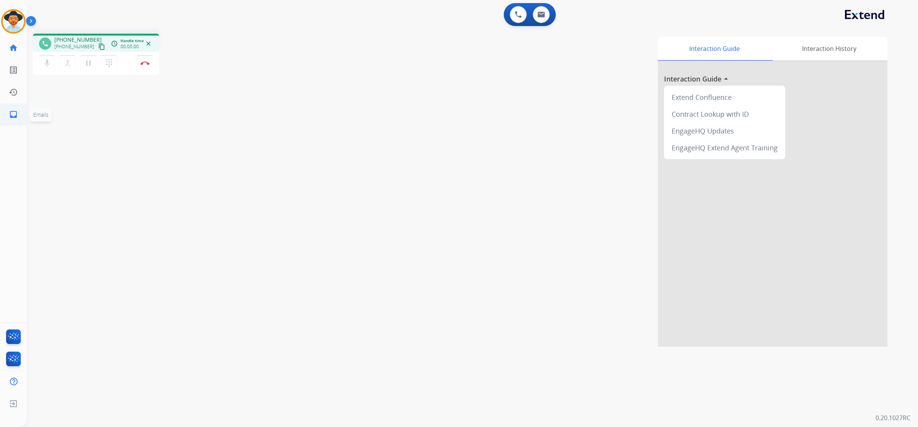
click at [13, 109] on link "inbox Emails" at bounding box center [13, 114] width 21 height 21
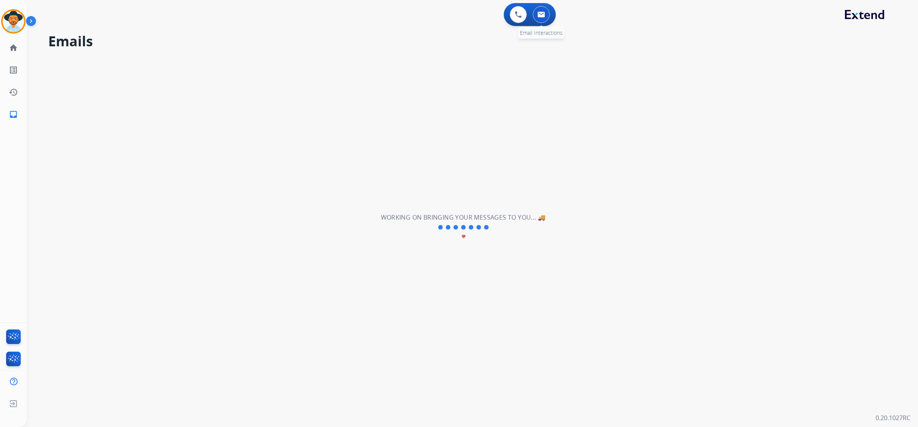
click at [545, 17] on button at bounding box center [541, 14] width 17 height 17
click at [515, 17] on img at bounding box center [518, 14] width 7 height 7
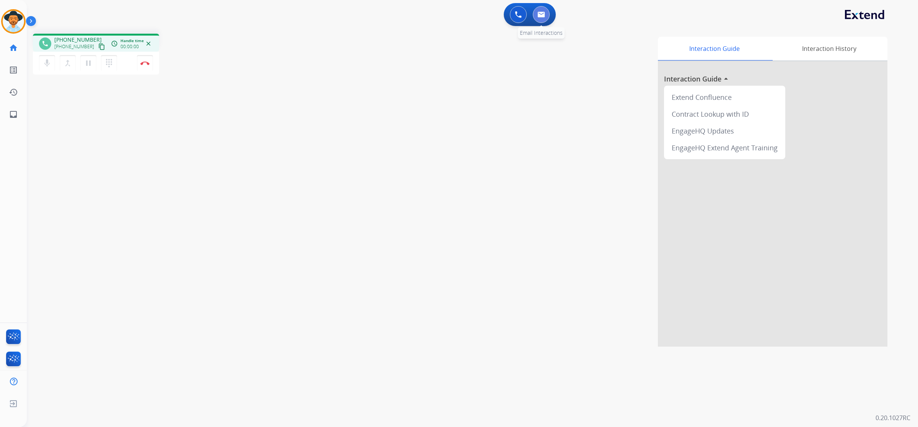
click at [540, 18] on button at bounding box center [541, 14] width 17 height 17
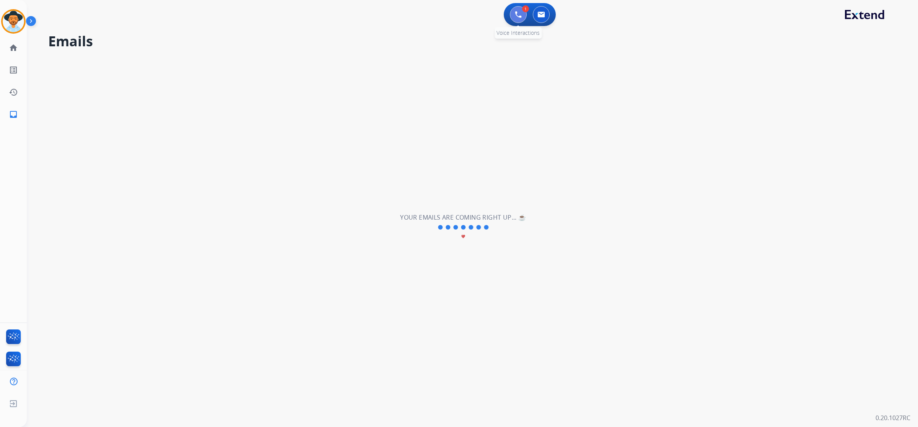
click at [515, 20] on button at bounding box center [518, 14] width 17 height 17
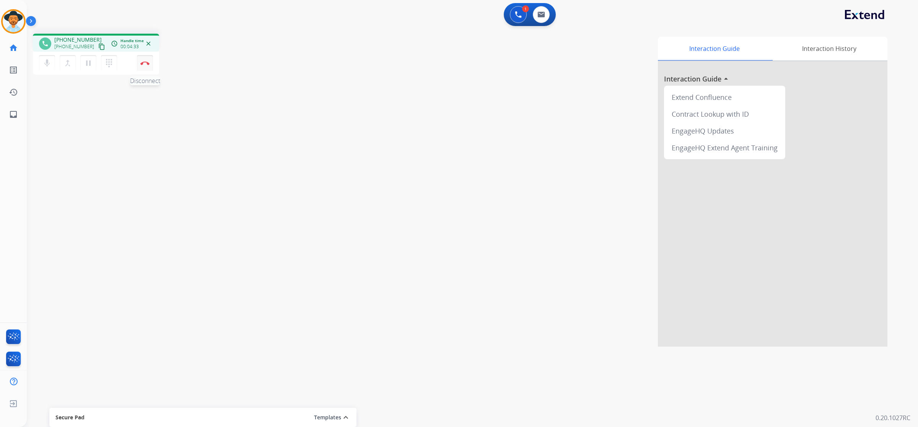
click at [141, 64] on img at bounding box center [144, 63] width 9 height 4
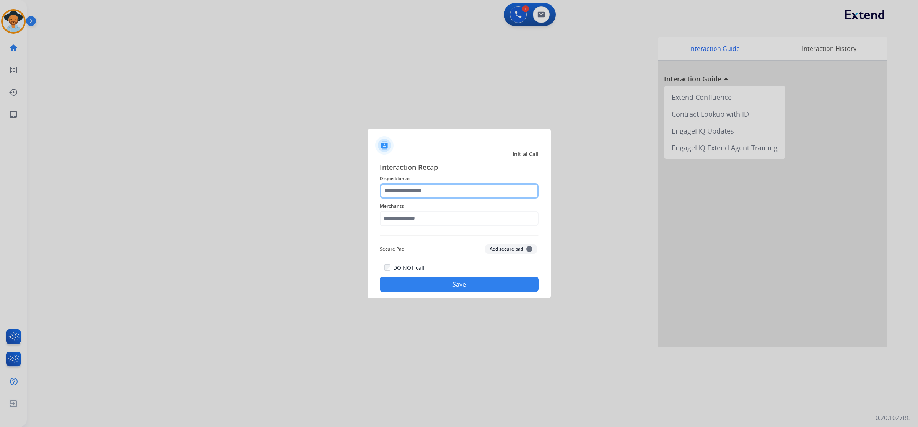
click at [416, 192] on input "text" at bounding box center [459, 190] width 159 height 15
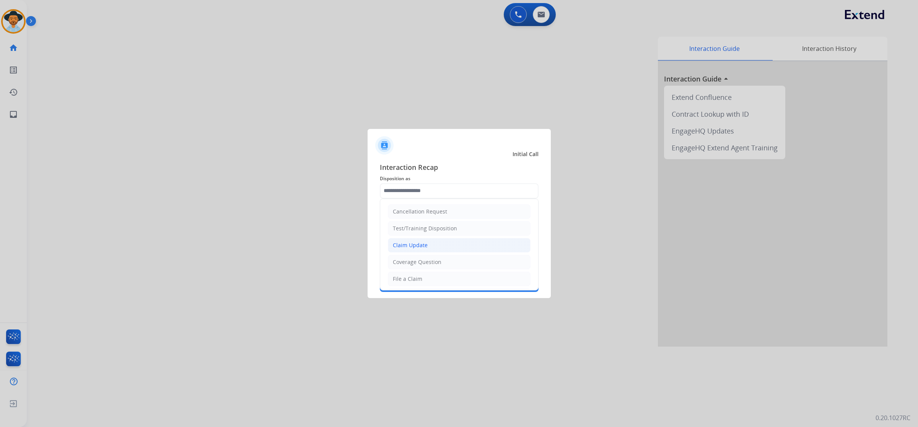
click at [434, 245] on li "Claim Update" at bounding box center [459, 245] width 143 height 15
type input "**********"
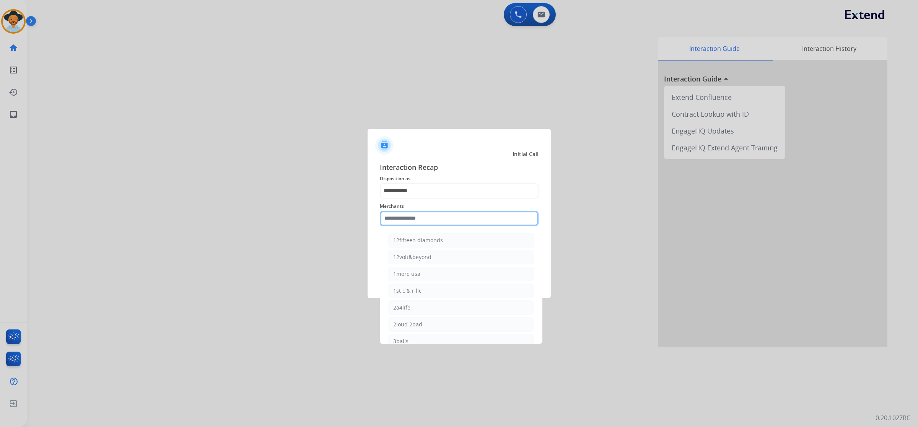
click at [430, 217] on input "text" at bounding box center [459, 218] width 159 height 15
click at [431, 339] on div "Bed bath & beyond" at bounding box center [417, 341] width 49 height 8
type input "**********"
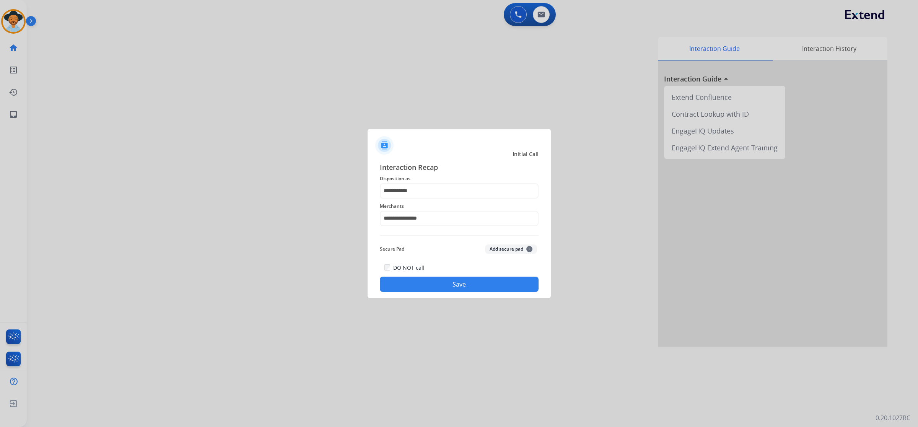
click at [435, 282] on button "Save" at bounding box center [459, 284] width 159 height 15
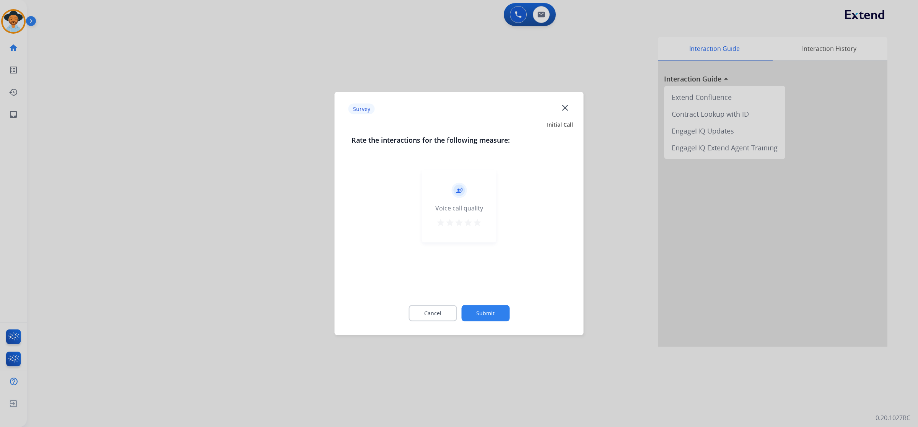
click at [479, 230] on div "record_voice_over Voice call quality star star star star star" at bounding box center [459, 206] width 75 height 73
click at [479, 224] on mat-icon "star" at bounding box center [477, 222] width 9 height 9
click at [491, 307] on button "Submit" at bounding box center [485, 313] width 48 height 16
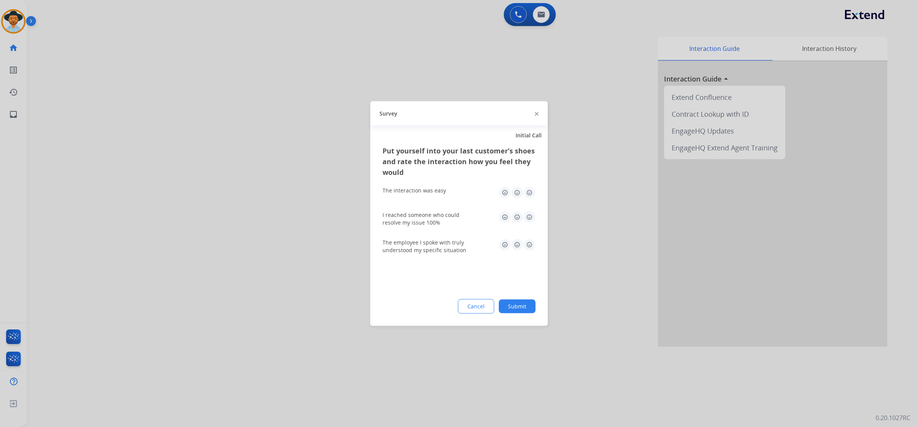
click at [531, 190] on img at bounding box center [529, 193] width 12 height 12
click at [529, 219] on img at bounding box center [529, 217] width 12 height 12
click at [527, 251] on div "The employee I spoke with truly understood my specific situation" at bounding box center [459, 246] width 153 height 15
click at [529, 242] on img at bounding box center [529, 245] width 12 height 12
click at [527, 303] on button "Submit" at bounding box center [517, 307] width 37 height 14
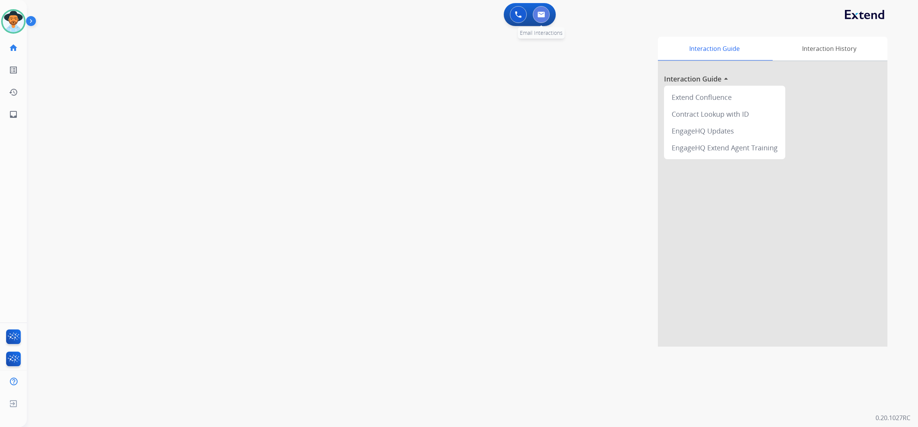
click at [542, 19] on button at bounding box center [541, 14] width 17 height 17
select select "**********"
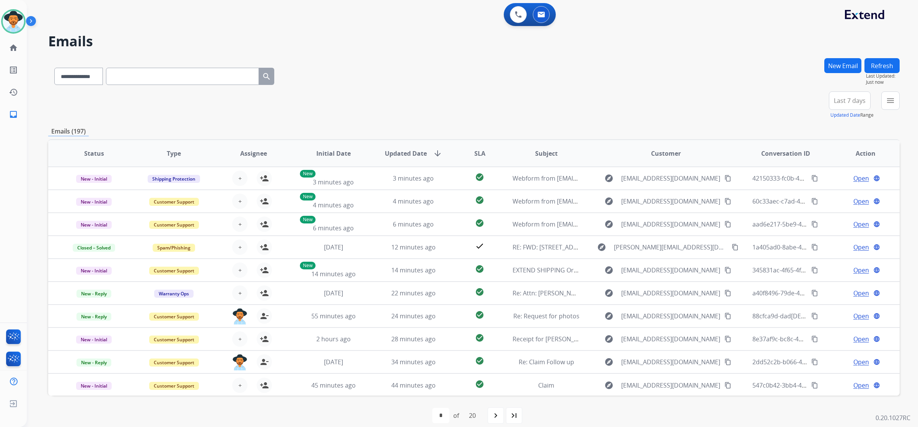
click at [835, 67] on button "New Email" at bounding box center [843, 65] width 37 height 15
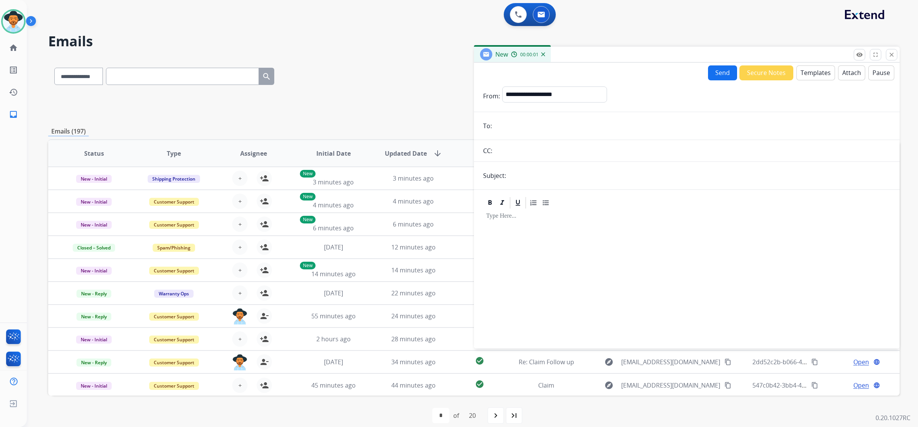
paste input "**********"
type input "**********"
click at [575, 95] on select "**********" at bounding box center [554, 93] width 104 height 15
select select "**********"
click at [502, 86] on select "**********" at bounding box center [554, 93] width 104 height 15
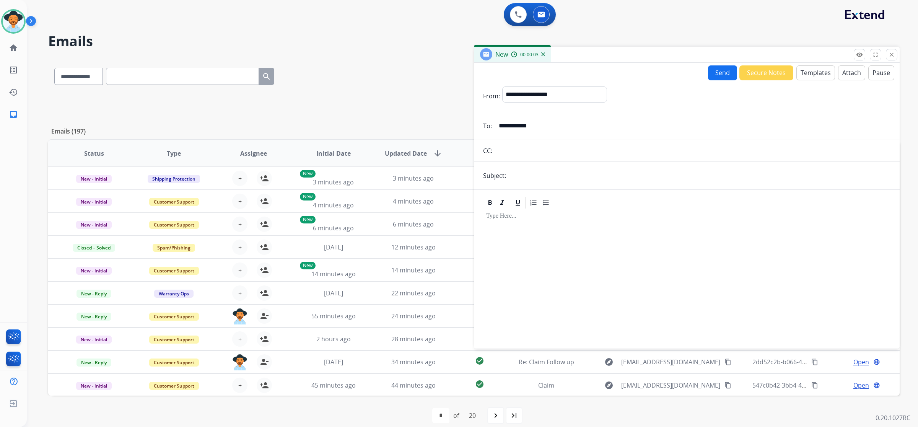
click at [575, 169] on input "text" at bounding box center [700, 175] width 382 height 15
type input "**********"
click at [806, 77] on button "Templates" at bounding box center [816, 72] width 39 height 15
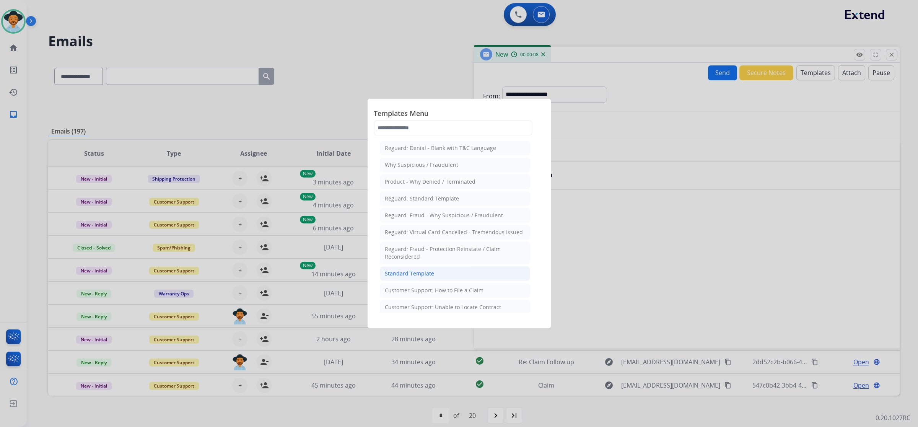
click at [515, 276] on li "Standard Template" at bounding box center [455, 273] width 150 height 15
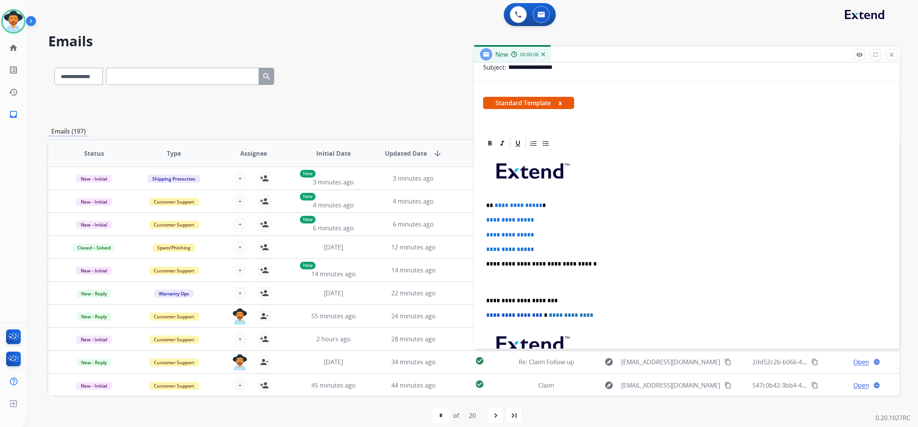
scroll to position [143, 0]
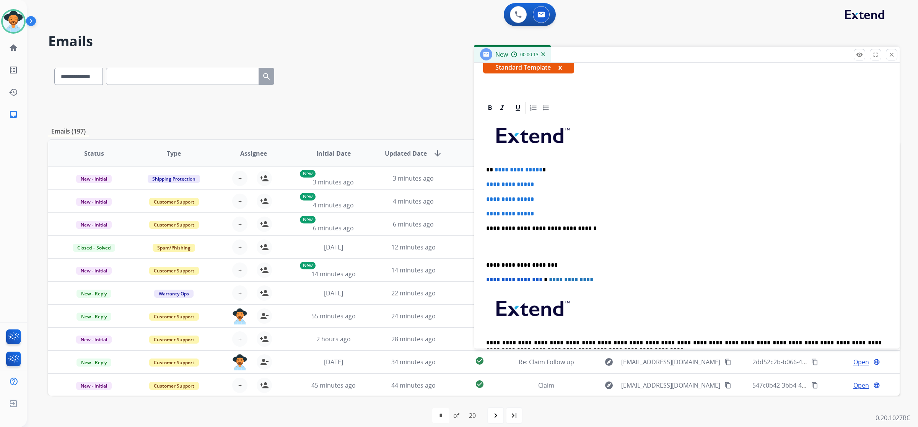
click at [492, 169] on p "**********" at bounding box center [684, 169] width 396 height 7
drag, startPoint x: 492, startPoint y: 169, endPoint x: 540, endPoint y: 214, distance: 66.3
click at [540, 214] on div "**********" at bounding box center [687, 246] width 408 height 263
click at [550, 187] on p "**********" at bounding box center [686, 184] width 401 height 7
click at [480, 184] on div "**********" at bounding box center [687, 239] width 426 height 276
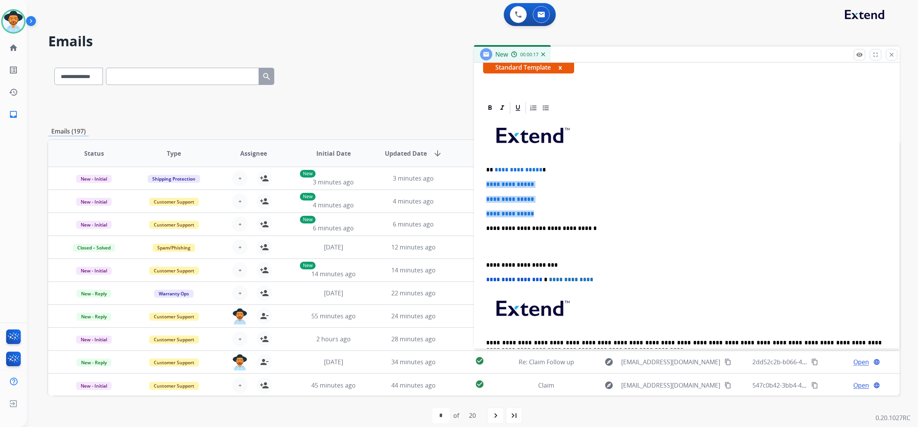
drag, startPoint x: 483, startPoint y: 184, endPoint x: 542, endPoint y: 211, distance: 64.7
click at [542, 211] on div "**********" at bounding box center [687, 246] width 408 height 263
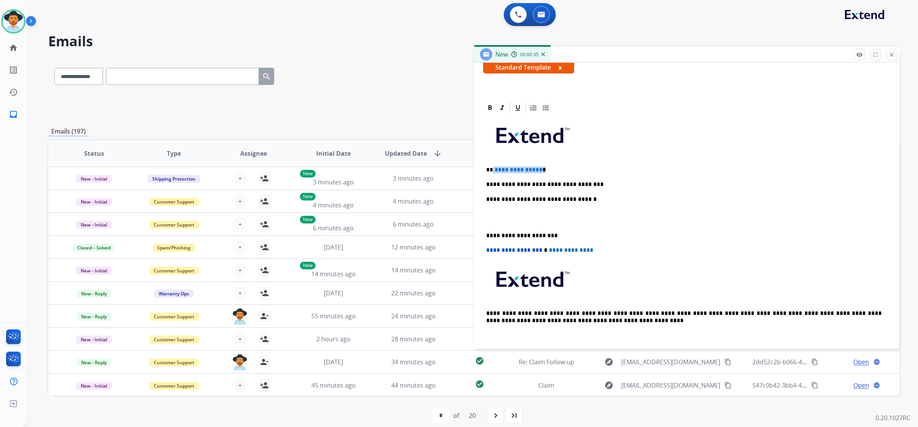
drag, startPoint x: 540, startPoint y: 168, endPoint x: 493, endPoint y: 168, distance: 46.7
click at [493, 168] on p "**********" at bounding box center [684, 169] width 396 height 7
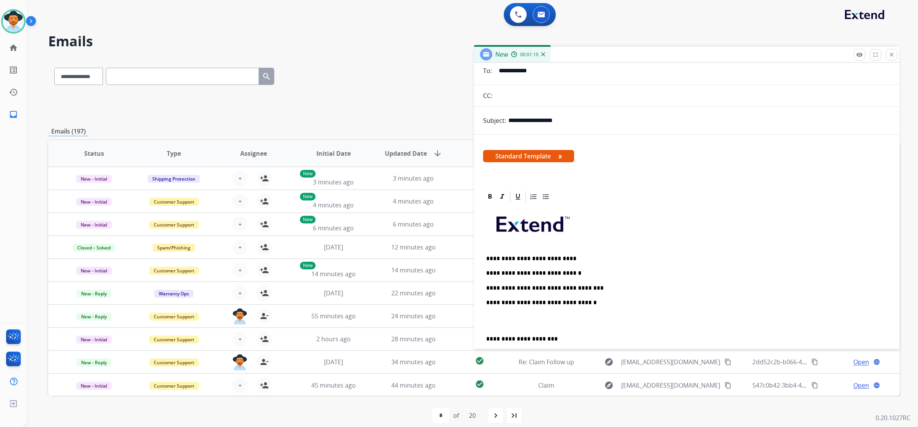
scroll to position [0, 0]
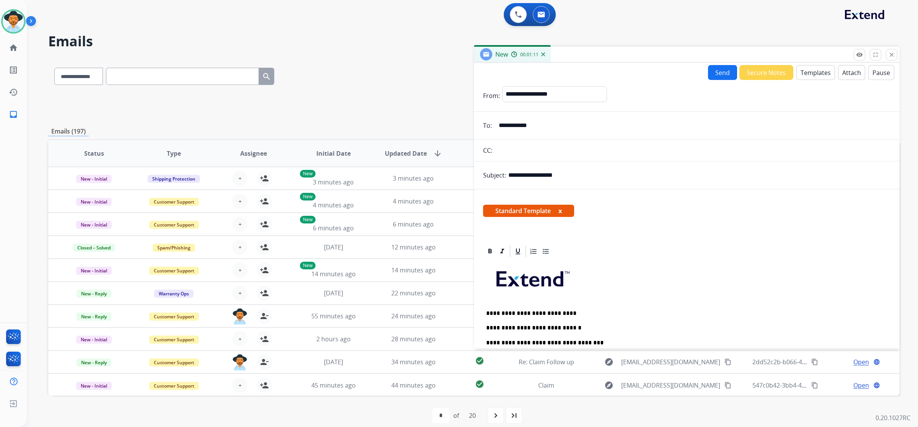
click at [708, 67] on button "Send" at bounding box center [722, 72] width 29 height 15
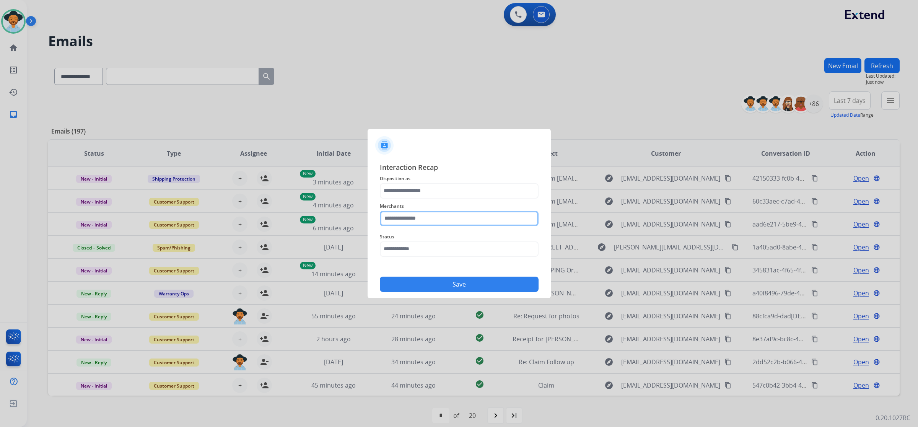
click at [470, 215] on input "text" at bounding box center [459, 218] width 159 height 15
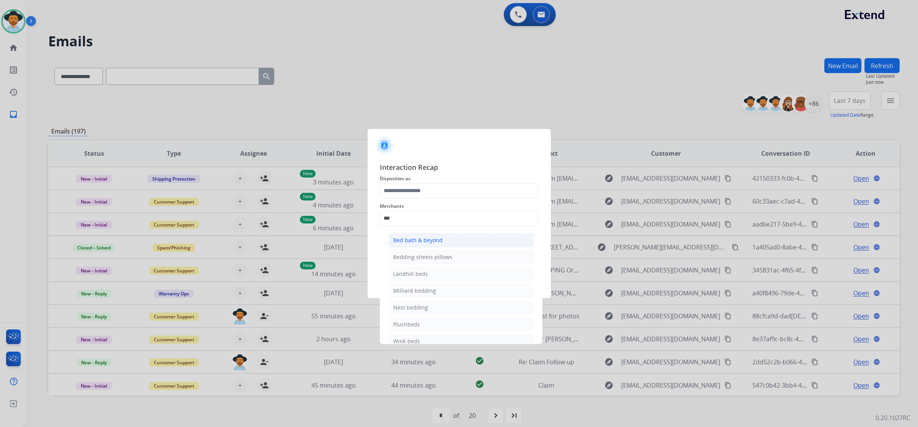
click at [469, 238] on li "Bed bath & beyond" at bounding box center [461, 240] width 146 height 15
type input "**********"
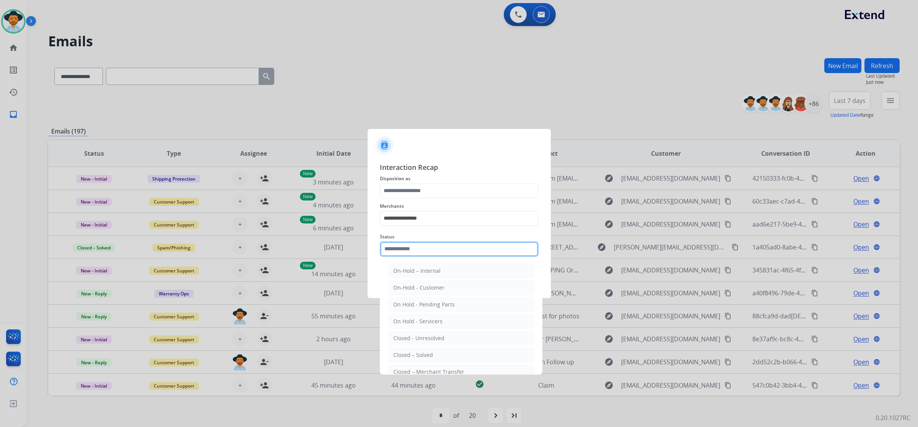
click at [466, 246] on input "text" at bounding box center [459, 248] width 159 height 15
click at [428, 355] on div "Closed – Solved" at bounding box center [413, 355] width 40 height 8
type input "**********"
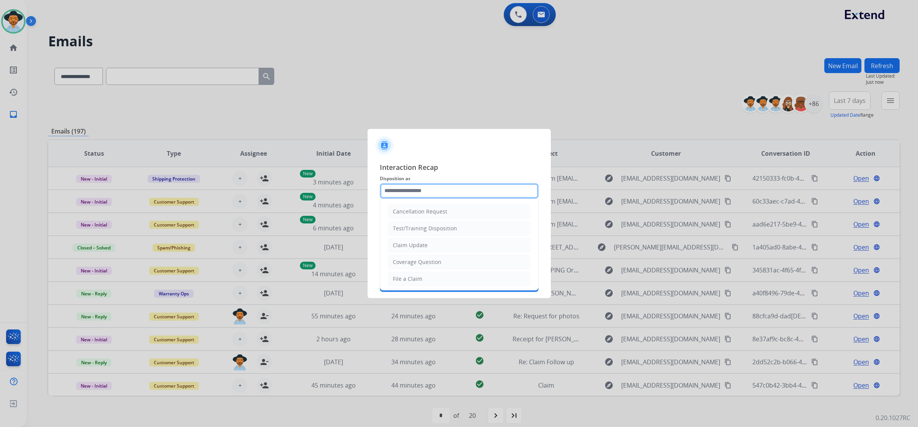
click at [460, 192] on input "text" at bounding box center [459, 190] width 159 height 15
click at [450, 276] on li "File a Claim" at bounding box center [459, 279] width 143 height 15
click at [444, 191] on input "**********" at bounding box center [459, 190] width 159 height 15
type input "*"
click at [452, 242] on li "Claim Update" at bounding box center [459, 245] width 143 height 15
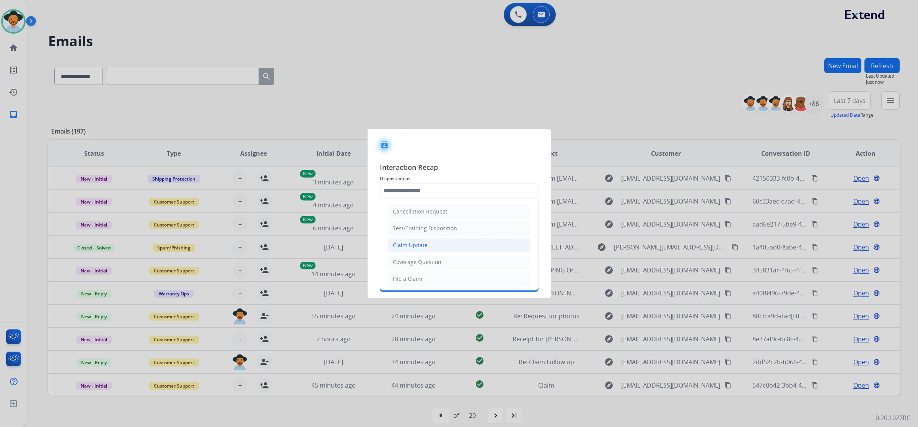
type input "**********"
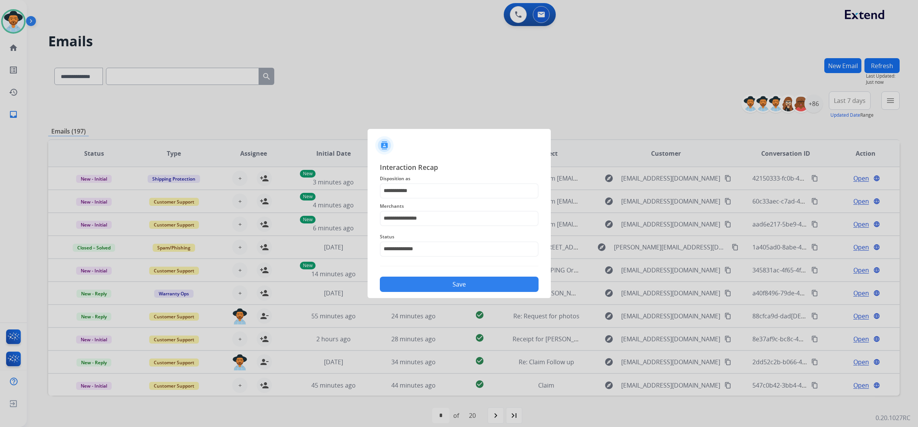
click at [450, 280] on button "Save" at bounding box center [459, 284] width 159 height 15
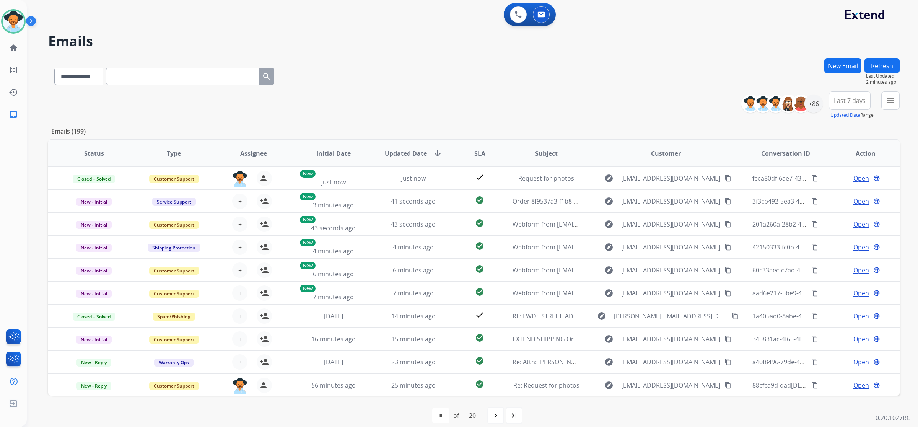
click at [875, 69] on button "Refresh" at bounding box center [882, 65] width 35 height 15
click at [813, 108] on div "+86" at bounding box center [814, 104] width 18 height 18
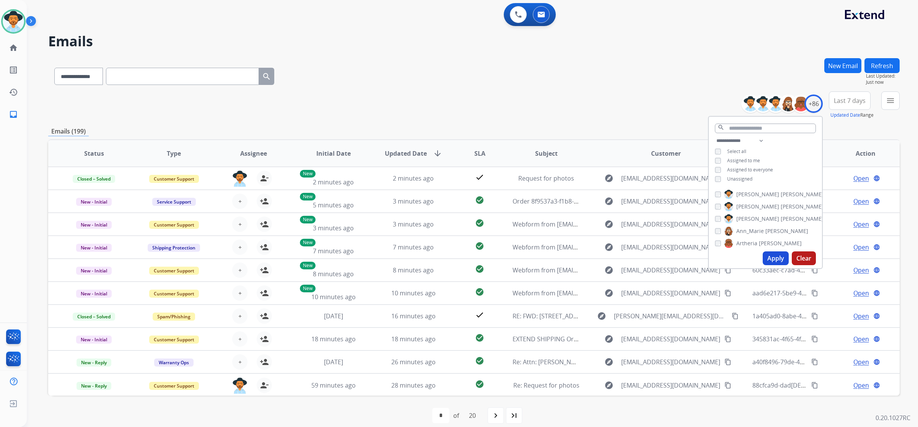
click at [755, 160] on span "Assigned to me" at bounding box center [743, 160] width 33 height 7
click at [751, 176] on div "**********" at bounding box center [765, 160] width 113 height 49
click at [754, 154] on div "**********" at bounding box center [765, 160] width 113 height 49
click at [753, 159] on span "Assigned to me" at bounding box center [743, 160] width 33 height 7
click at [747, 177] on span "Unassigned" at bounding box center [739, 179] width 25 height 7
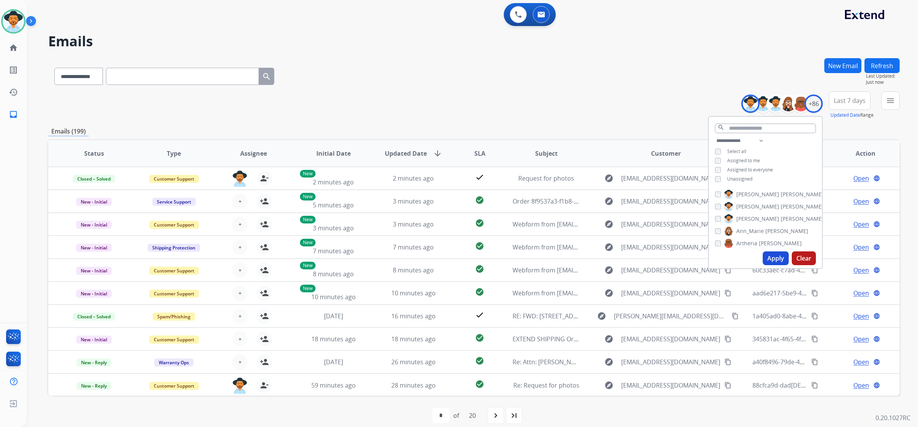
click at [771, 259] on button "Apply" at bounding box center [776, 258] width 26 height 14
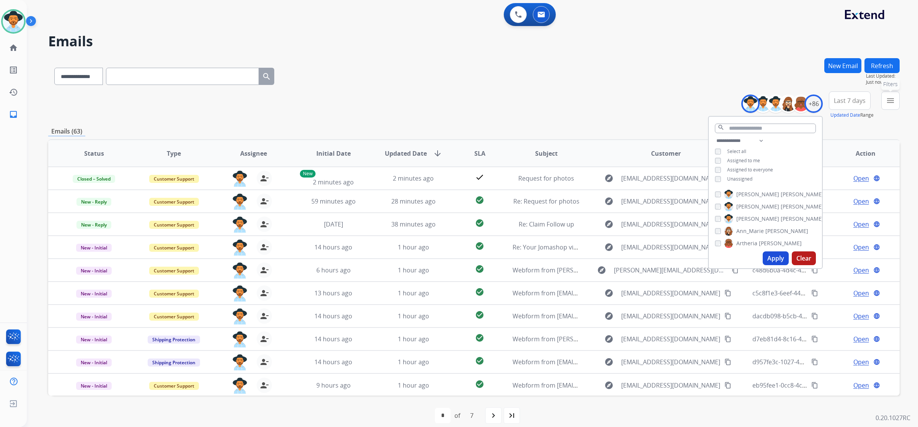
click at [886, 106] on button "menu Filters" at bounding box center [891, 100] width 18 height 18
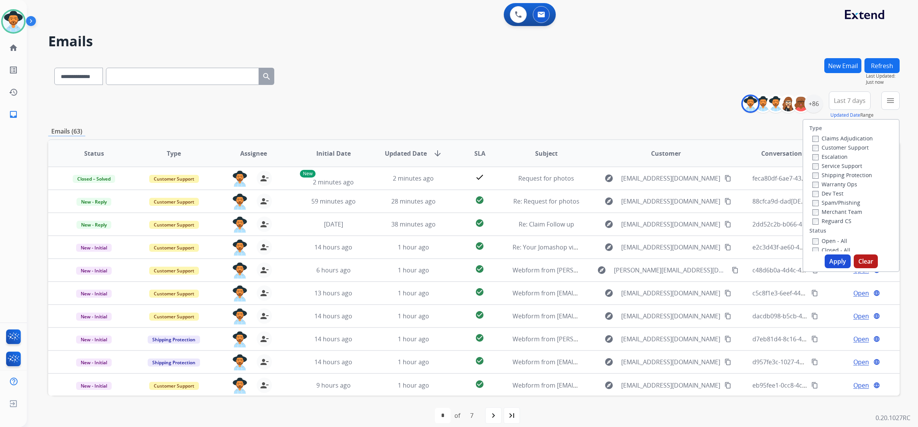
click at [826, 240] on label "Open - All" at bounding box center [830, 240] width 35 height 7
click at [827, 262] on button "Apply" at bounding box center [838, 261] width 26 height 14
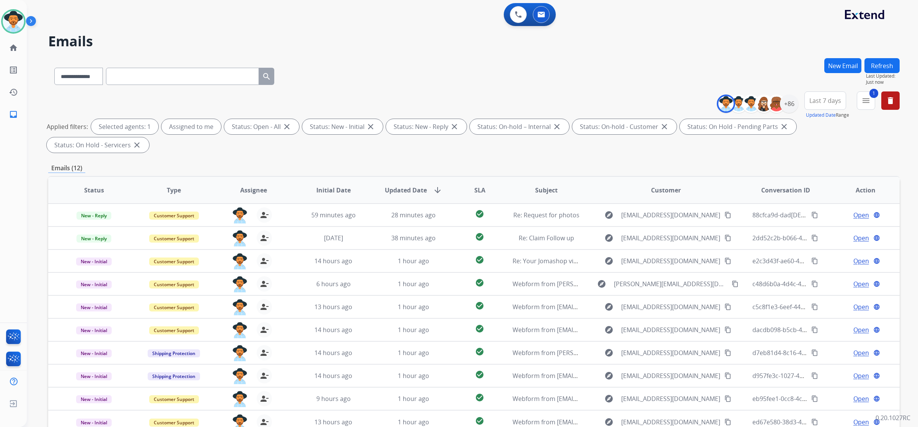
scroll to position [27, 0]
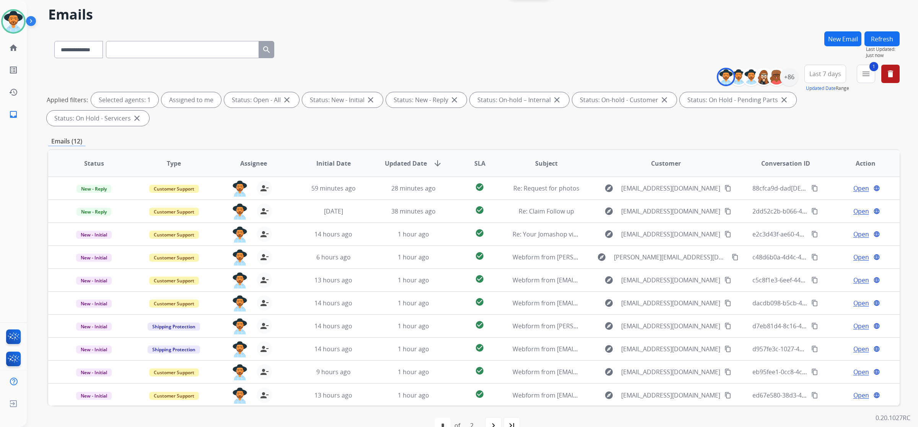
click at [102, 159] on span "Status" at bounding box center [94, 163] width 20 height 9
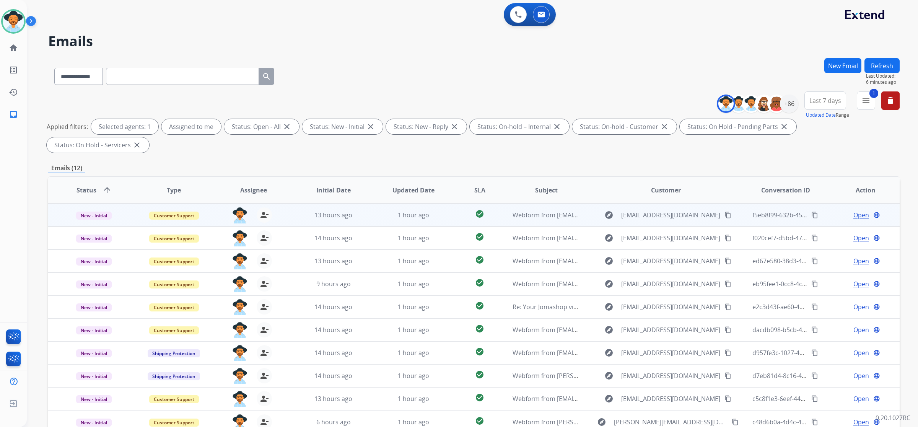
click at [375, 204] on td "1 hour ago" at bounding box center [408, 215] width 80 height 23
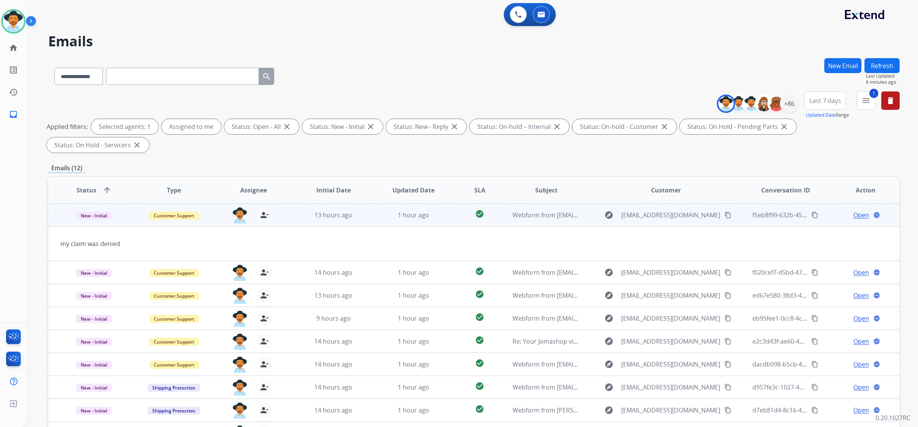
click at [725, 212] on mat-icon "content_copy" at bounding box center [728, 215] width 7 height 7
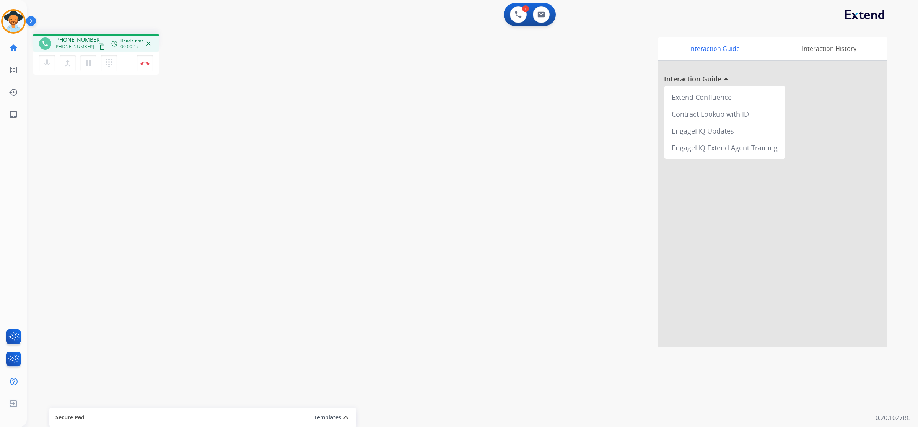
click at [98, 47] on mat-icon "content_copy" at bounding box center [101, 46] width 7 height 7
click at [89, 60] on mat-icon "pause" at bounding box center [88, 63] width 9 height 9
click at [111, 60] on mat-icon "dialpad" at bounding box center [108, 63] width 9 height 9
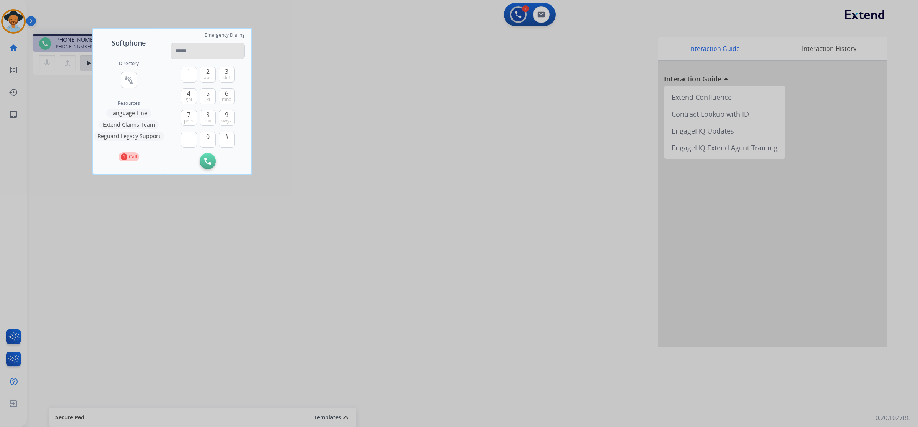
click at [220, 51] on input "tel" at bounding box center [208, 51] width 74 height 16
type input "**********"
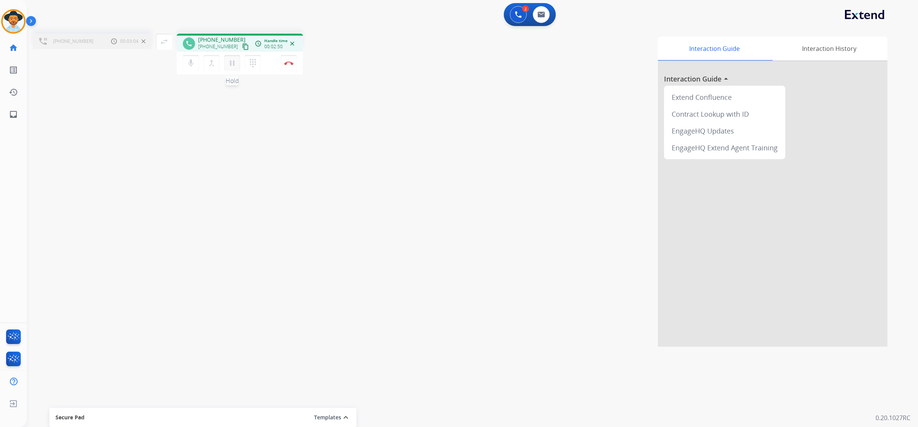
click at [234, 64] on mat-icon "pause" at bounding box center [232, 63] width 9 height 9
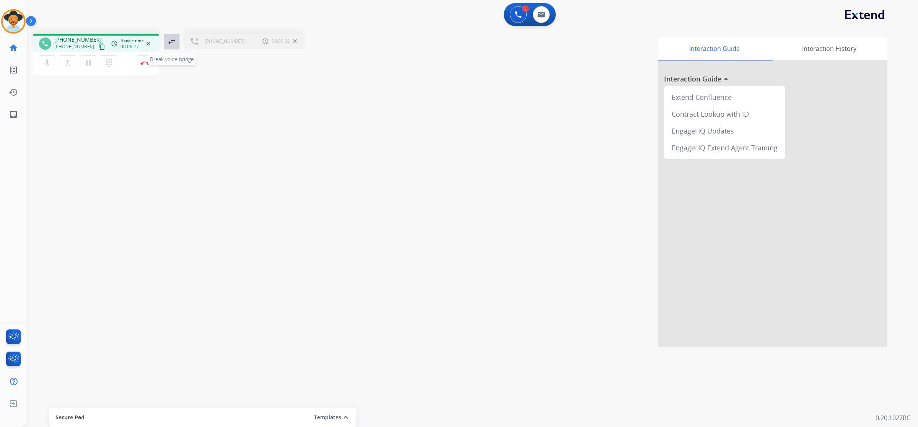
click at [168, 39] on mat-icon "swap_horiz" at bounding box center [171, 41] width 9 height 9
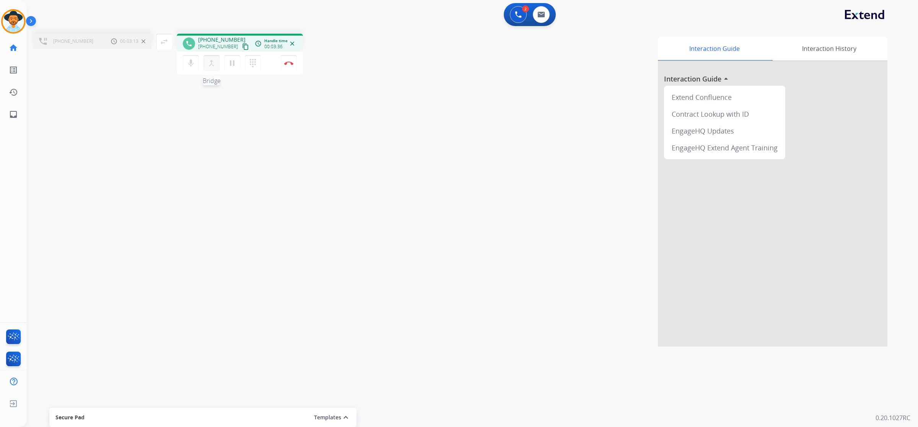
click at [211, 64] on mat-icon "merge_type" at bounding box center [211, 63] width 9 height 9
click at [170, 37] on mat-icon "close_fullscreen" at bounding box center [171, 41] width 9 height 9
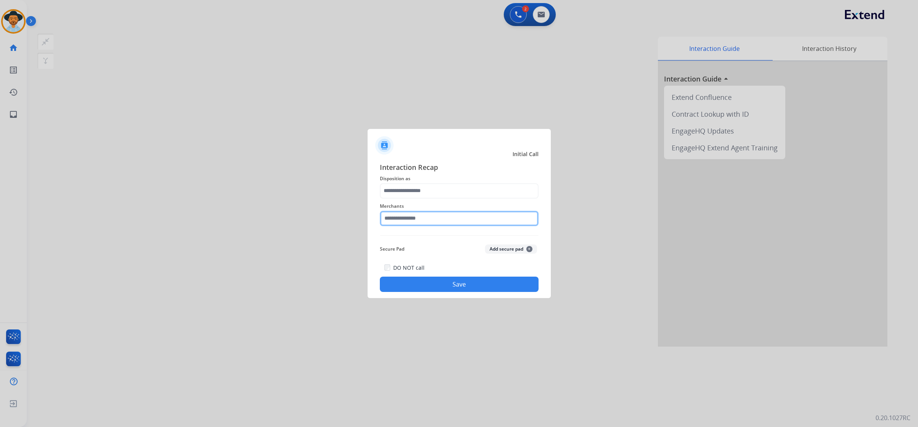
click at [488, 215] on input "text" at bounding box center [459, 218] width 159 height 15
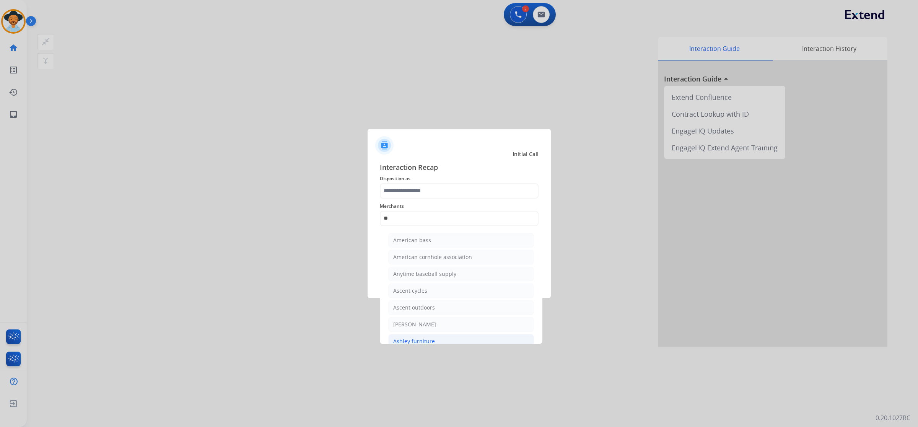
click at [452, 337] on li "Ashley furniture" at bounding box center [461, 341] width 146 height 15
type input "**********"
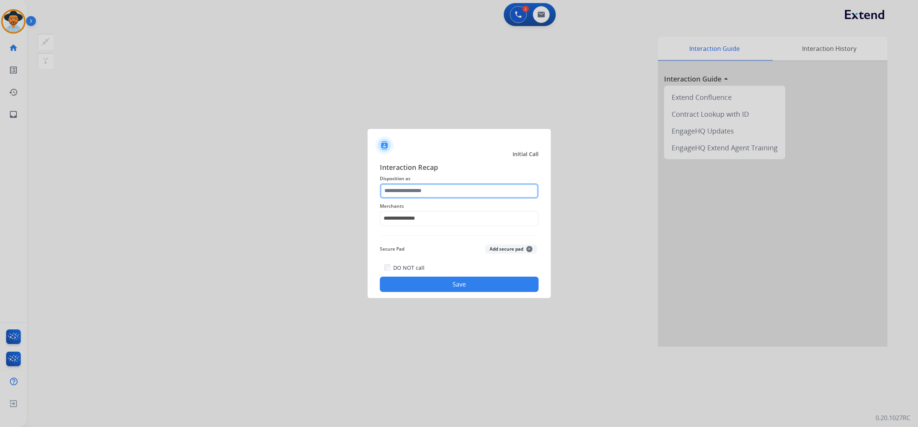
click at [439, 194] on input "text" at bounding box center [459, 190] width 159 height 15
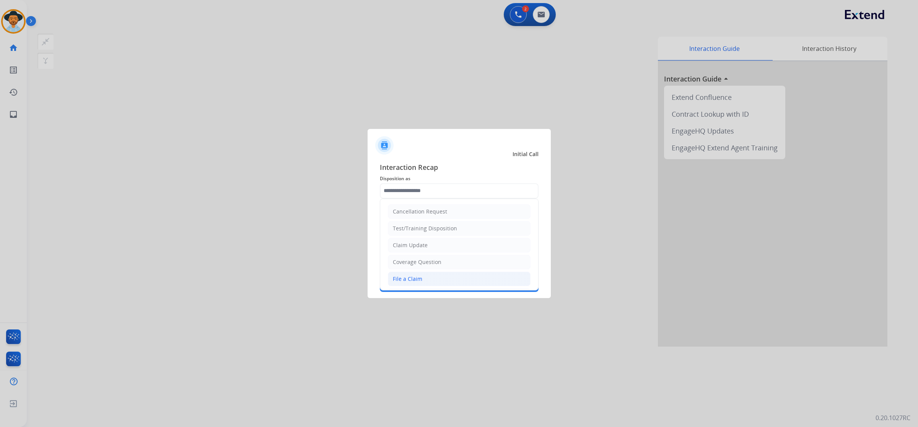
click at [432, 276] on li "File a Claim" at bounding box center [459, 279] width 143 height 15
type input "**********"
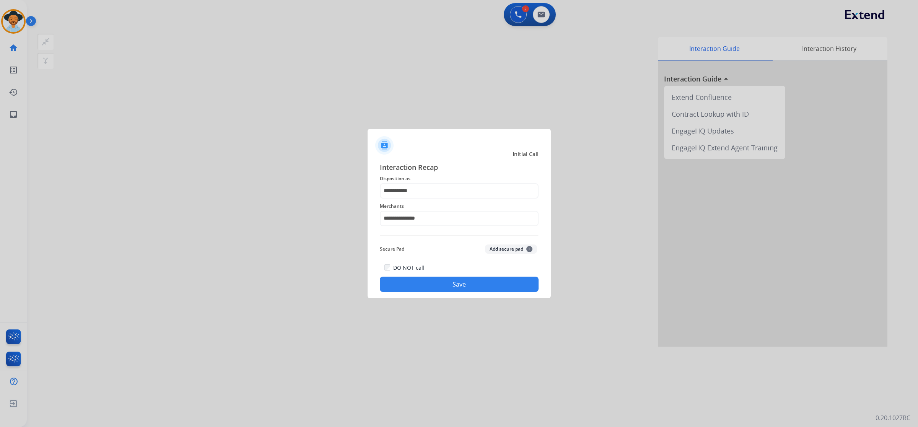
click at [448, 282] on button "Save" at bounding box center [459, 284] width 159 height 15
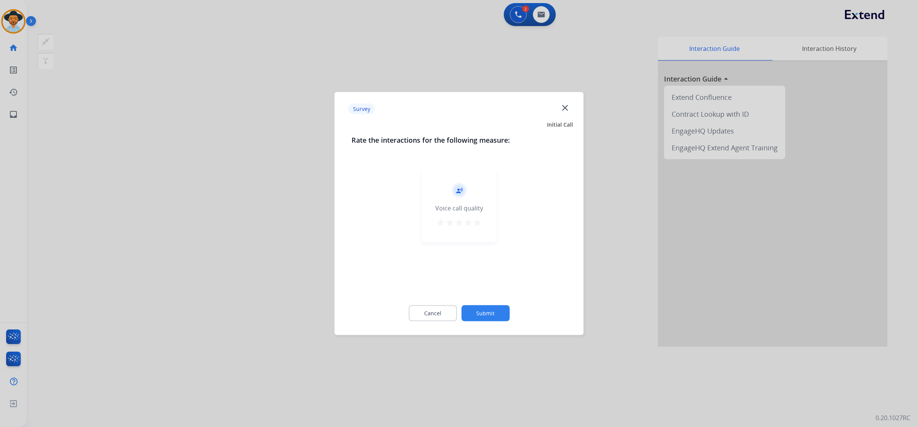
click at [475, 228] on button "star" at bounding box center [477, 223] width 9 height 11
click at [498, 313] on button "Submit" at bounding box center [485, 313] width 48 height 16
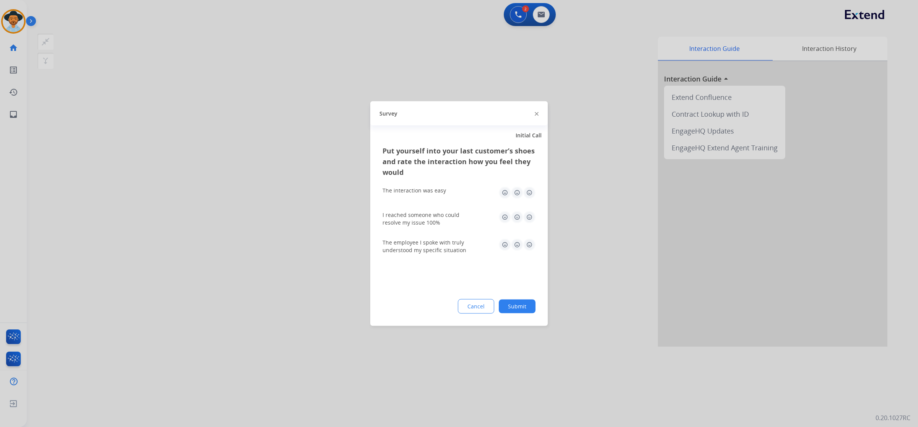
click at [530, 193] on img at bounding box center [529, 193] width 12 height 12
click at [530, 211] on img at bounding box center [529, 217] width 12 height 12
drag, startPoint x: 528, startPoint y: 236, endPoint x: 528, endPoint y: 244, distance: 8.0
click at [528, 237] on div "The employee I spoke with truly understood my specific situation" at bounding box center [459, 247] width 153 height 28
click at [528, 244] on img at bounding box center [529, 245] width 12 height 12
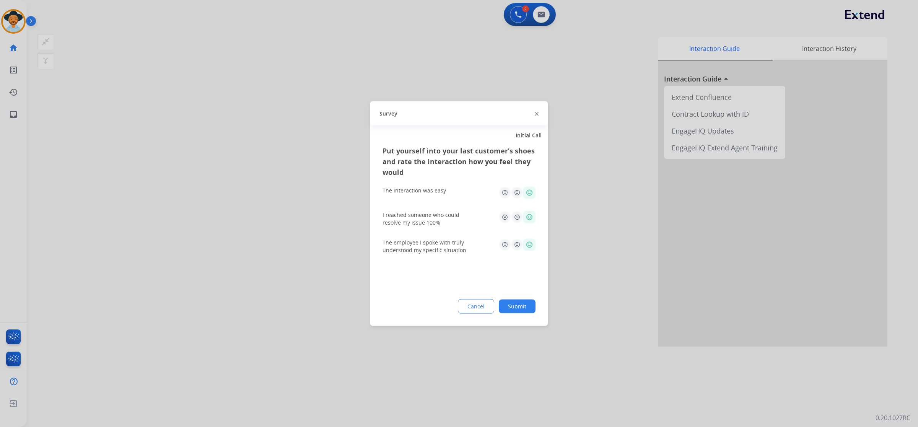
click at [523, 312] on button "Submit" at bounding box center [517, 307] width 37 height 14
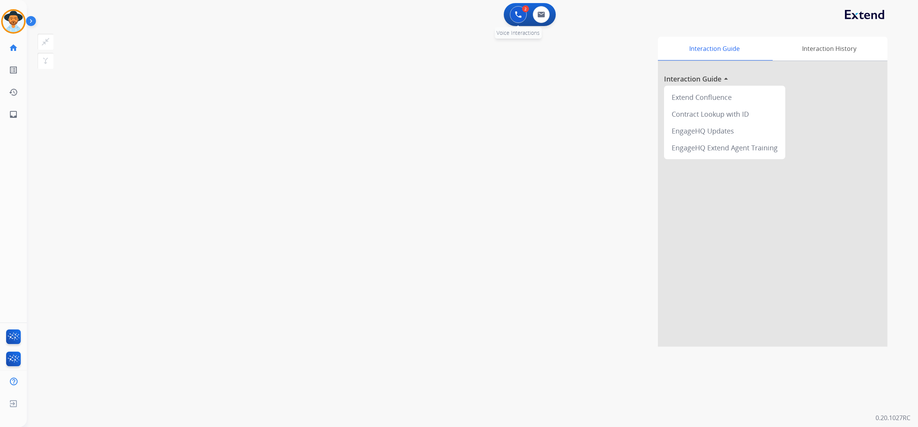
click at [512, 15] on button at bounding box center [518, 14] width 17 height 17
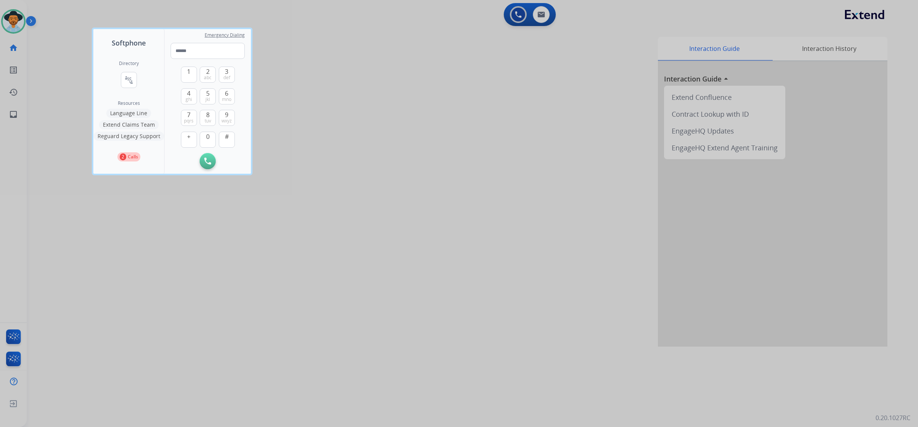
click at [484, 73] on div at bounding box center [459, 213] width 918 height 427
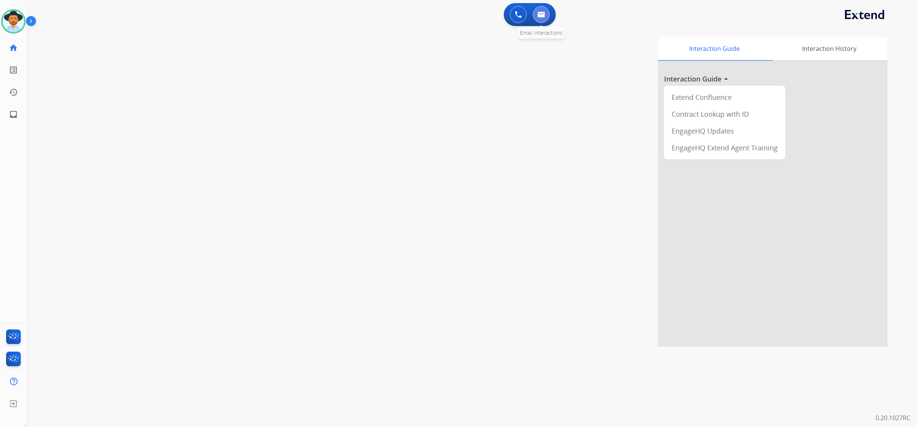
click at [545, 19] on button at bounding box center [541, 14] width 17 height 17
select select "**********"
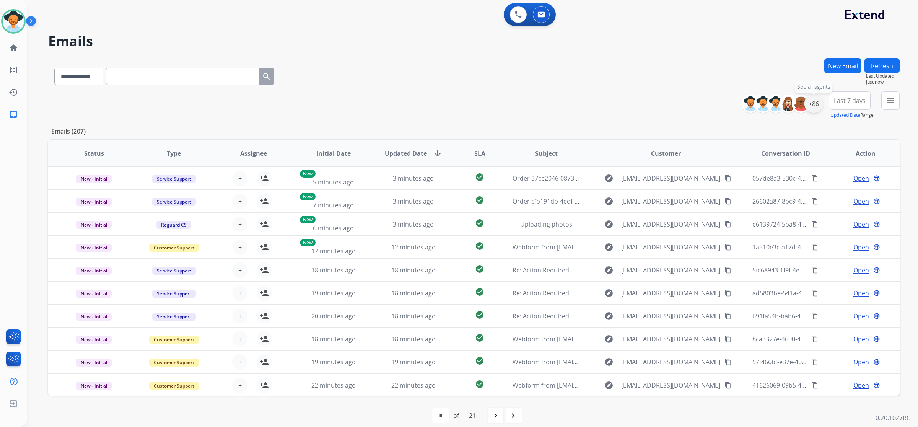
click at [817, 103] on div "+86" at bounding box center [814, 104] width 18 height 18
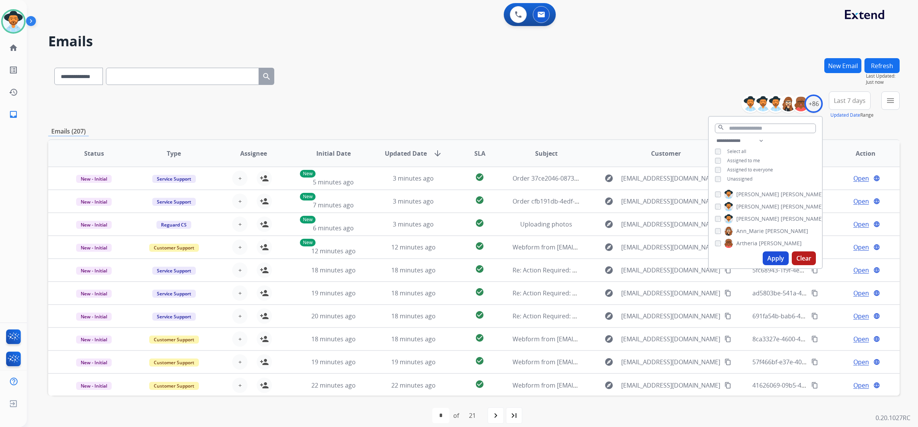
click at [741, 176] on span "Unassigned" at bounding box center [739, 179] width 25 height 7
click at [773, 254] on button "Apply" at bounding box center [776, 258] width 26 height 14
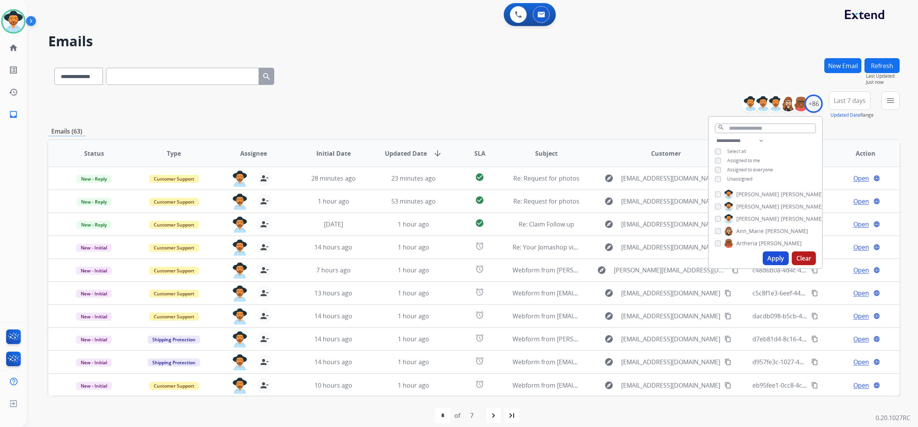
click at [597, 62] on div "**********" at bounding box center [474, 74] width 852 height 33
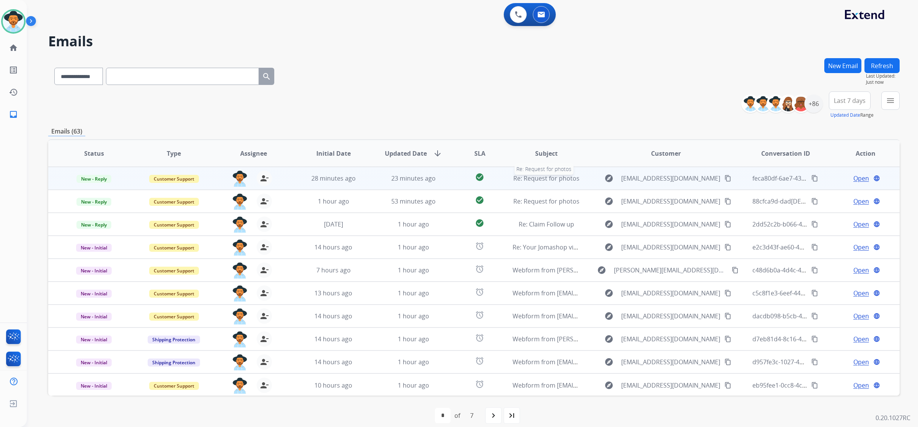
click at [518, 178] on span "Re: Request for photos" at bounding box center [547, 178] width 66 height 8
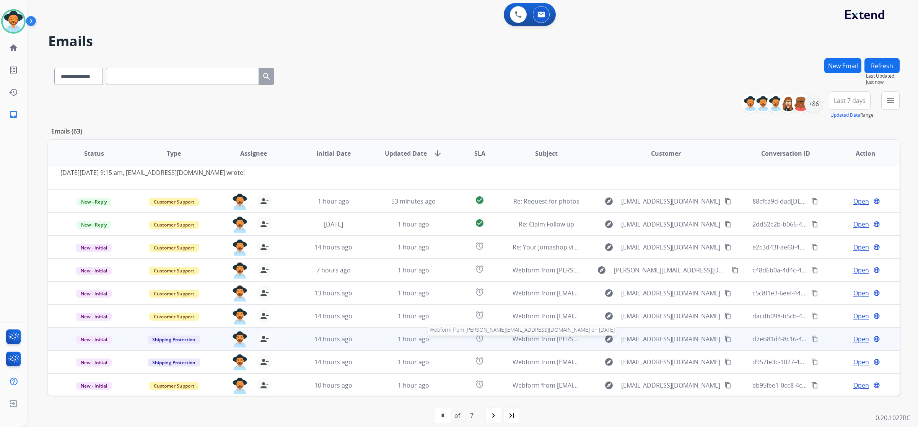
scroll to position [8, 0]
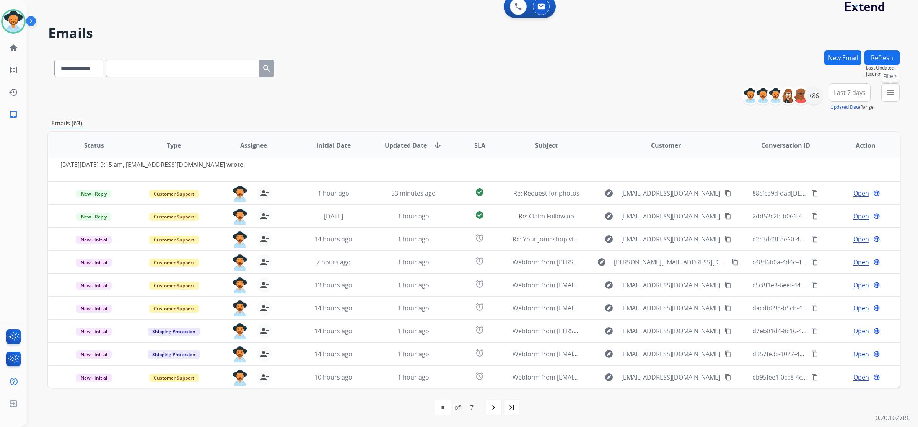
click at [894, 94] on mat-icon "menu" at bounding box center [890, 92] width 9 height 9
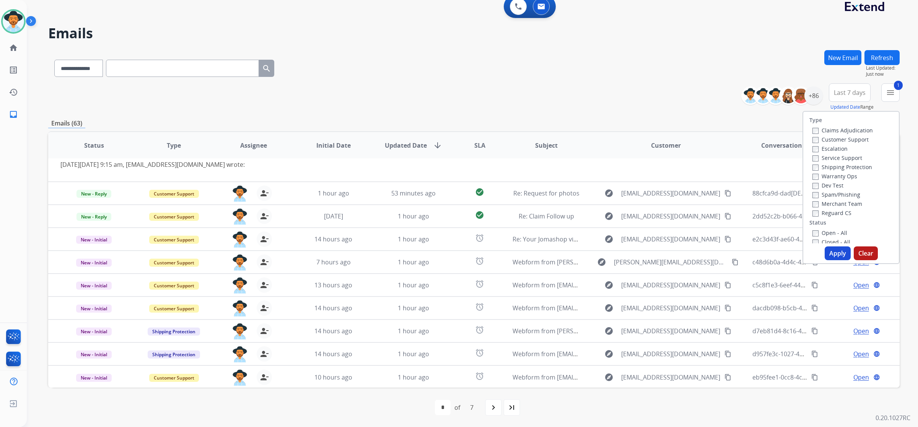
click at [834, 256] on button "Apply" at bounding box center [838, 253] width 26 height 14
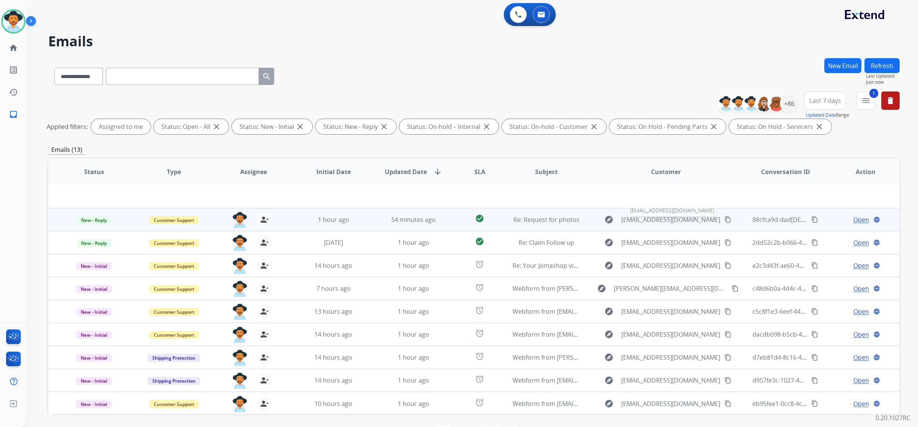
scroll to position [27, 0]
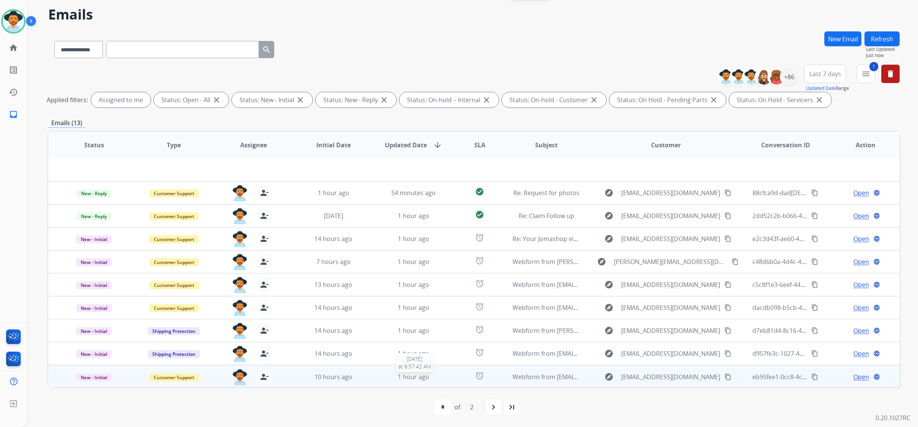
click at [384, 373] on div "1 hour ago" at bounding box center [413, 376] width 67 height 9
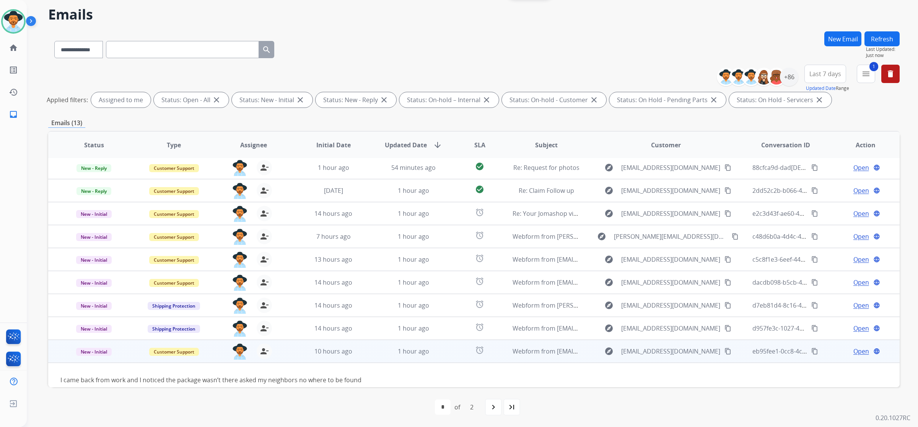
scroll to position [34, 0]
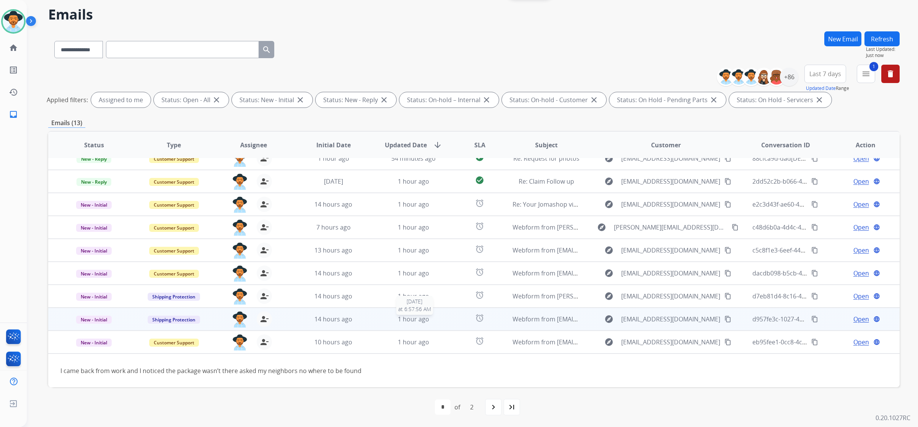
click at [385, 323] on div "1 hour ago" at bounding box center [413, 319] width 67 height 9
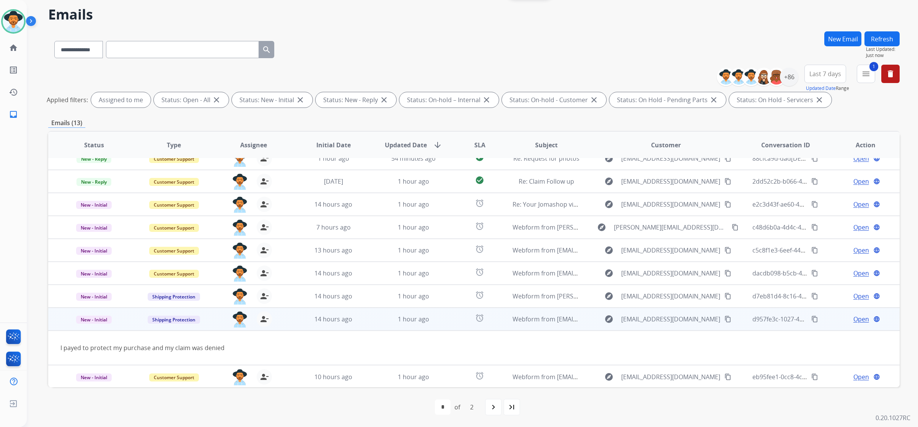
click at [725, 318] on mat-icon "content_copy" at bounding box center [728, 319] width 7 height 7
click at [846, 318] on div "Open language" at bounding box center [865, 319] width 67 height 9
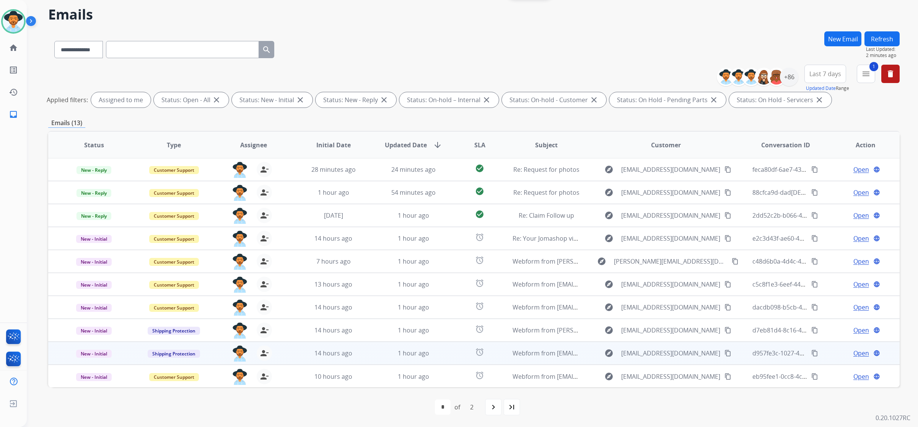
click at [858, 351] on span "Open" at bounding box center [862, 353] width 16 height 9
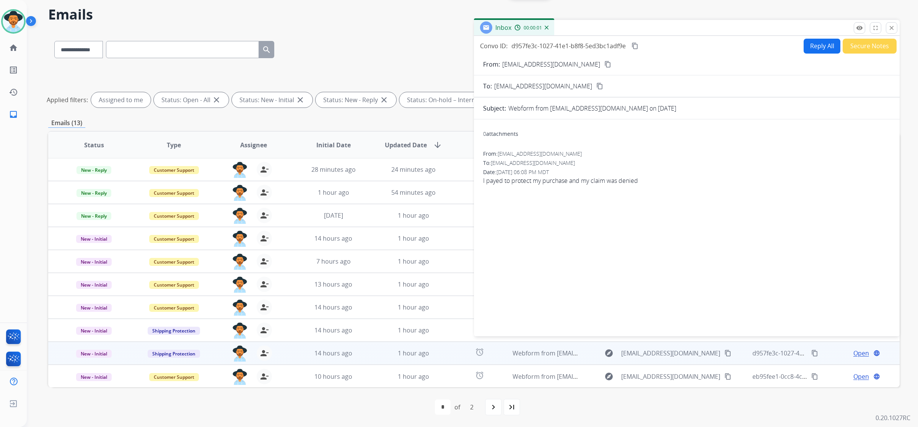
click at [885, 48] on button "Secure Notes" at bounding box center [870, 46] width 54 height 15
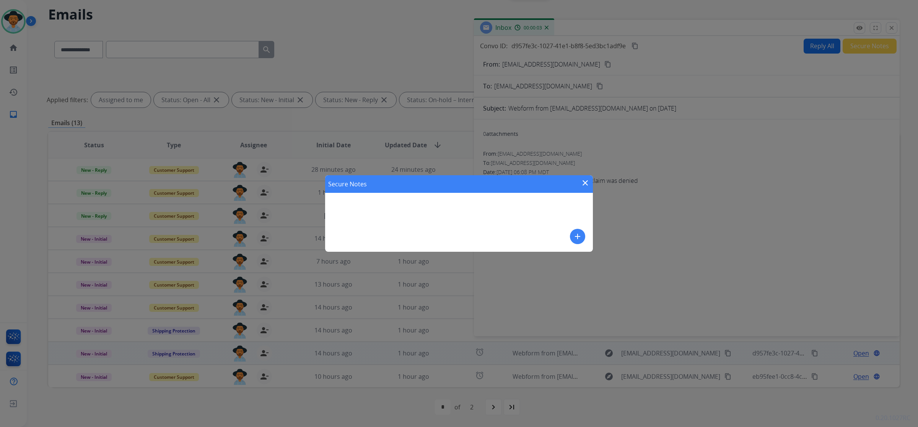
click at [580, 238] on mat-icon "add" at bounding box center [577, 236] width 9 height 9
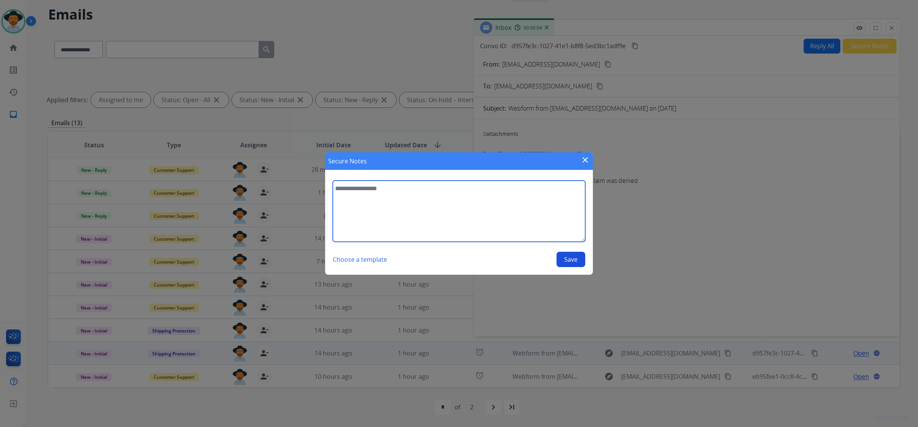
click at [554, 214] on textarea at bounding box center [459, 211] width 253 height 61
click at [432, 214] on textarea "**" at bounding box center [459, 211] width 253 height 61
type textarea "*"
click at [483, 196] on textarea "**********" at bounding box center [459, 211] width 253 height 61
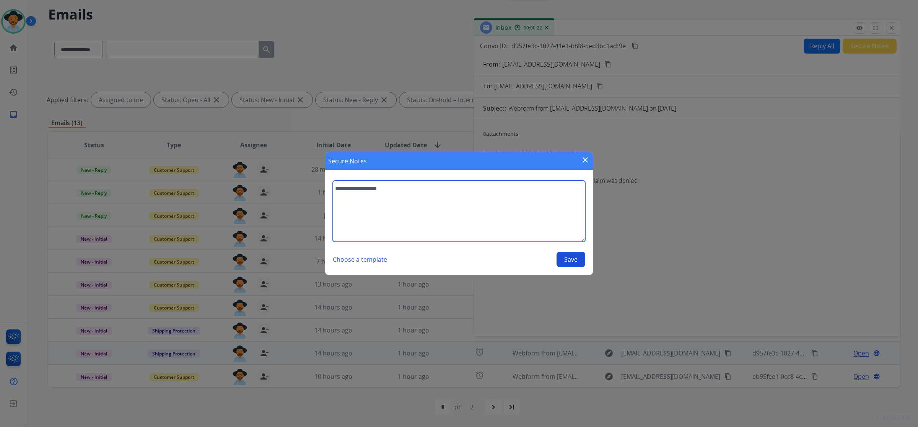
paste textarea "**********"
click at [548, 199] on textarea "**********" at bounding box center [459, 211] width 253 height 61
type textarea "**********"
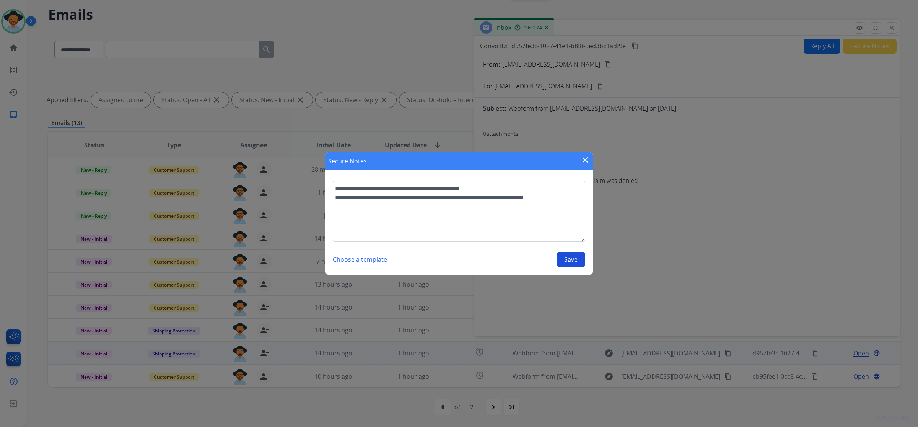
click at [575, 261] on button "Save" at bounding box center [571, 259] width 29 height 15
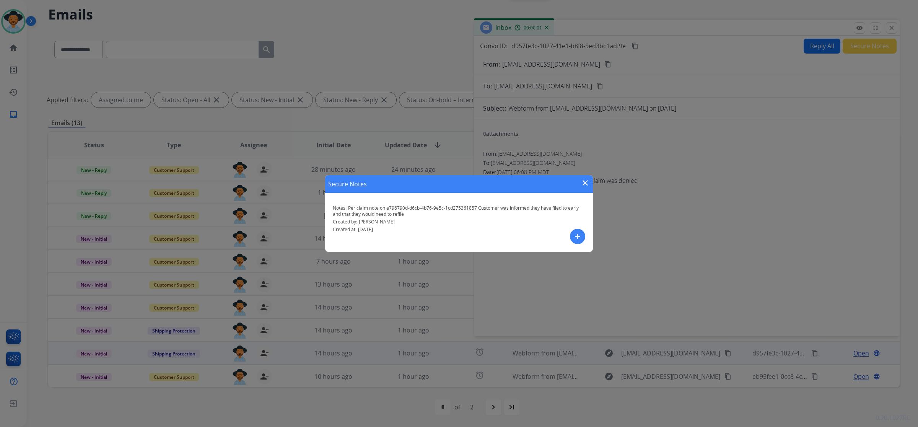
click at [584, 183] on mat-icon "close" at bounding box center [585, 182] width 9 height 9
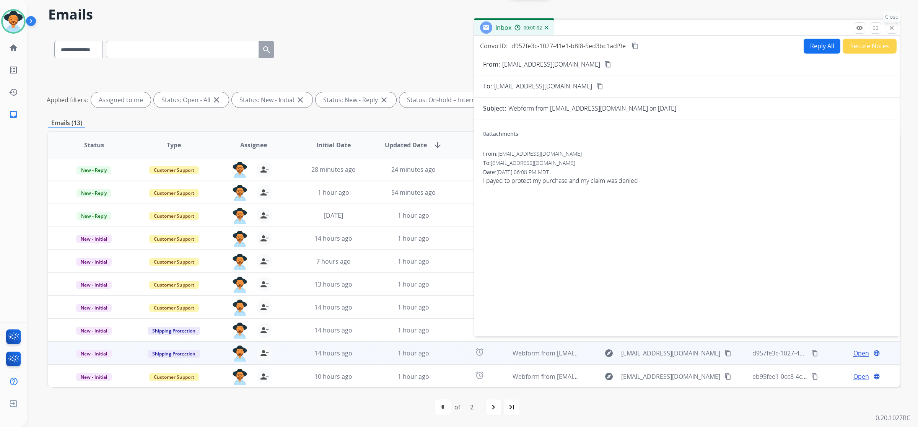
click at [897, 29] on button "close Close" at bounding box center [891, 27] width 11 height 11
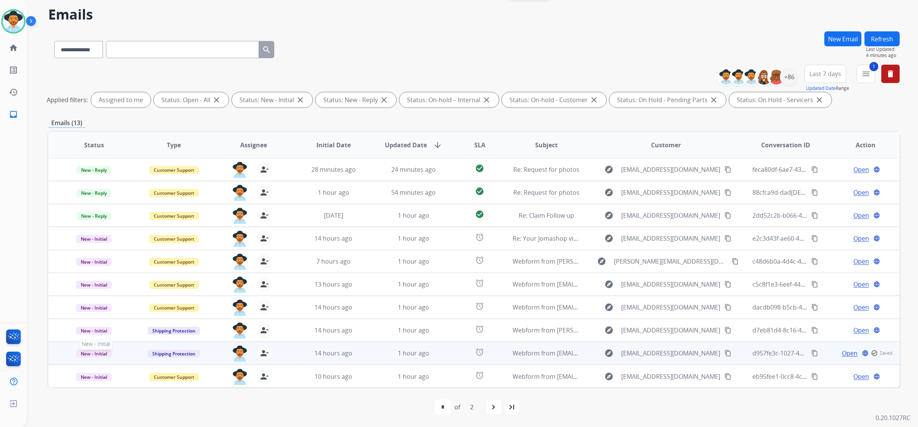
click at [99, 352] on span "New - Initial" at bounding box center [94, 354] width 36 height 8
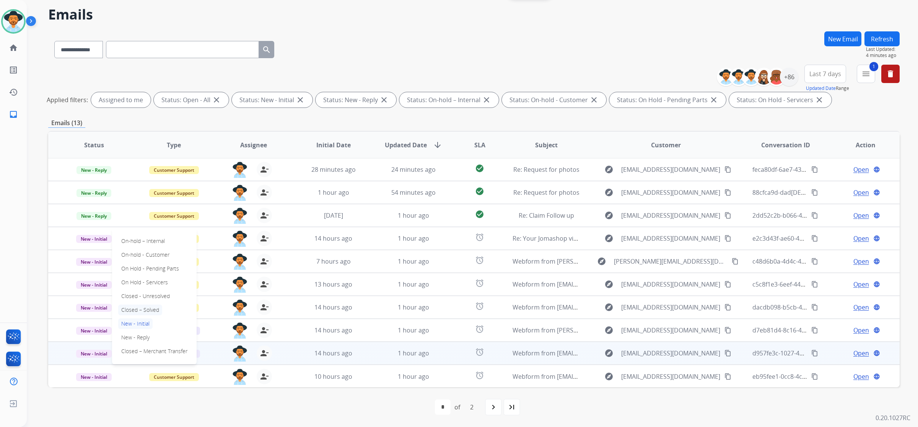
click at [134, 309] on p "Closed – Solved" at bounding box center [140, 310] width 44 height 11
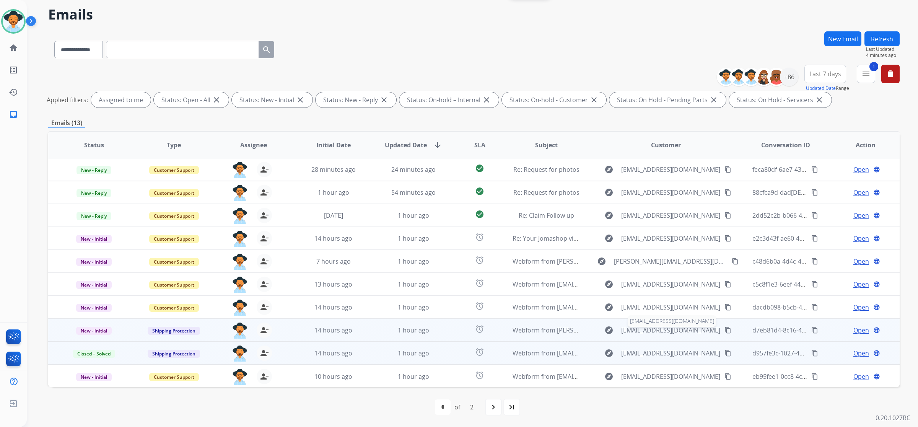
click at [653, 330] on span "[EMAIL_ADDRESS][DOMAIN_NAME]" at bounding box center [670, 330] width 99 height 9
type input "**********"
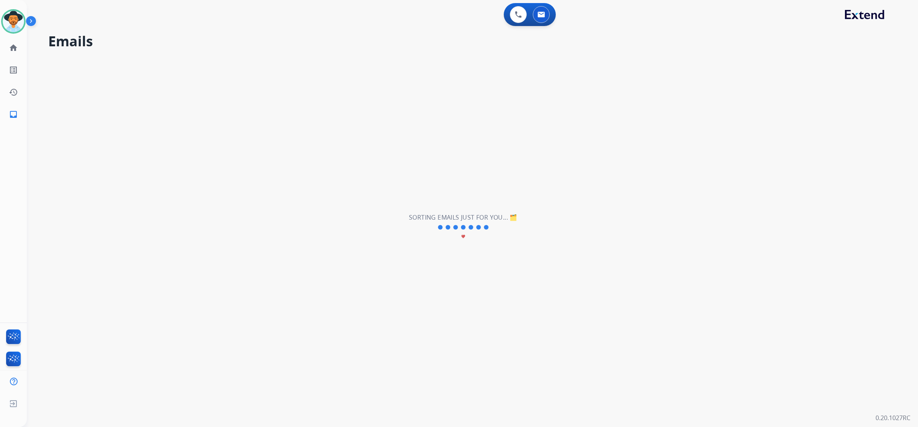
scroll to position [0, 0]
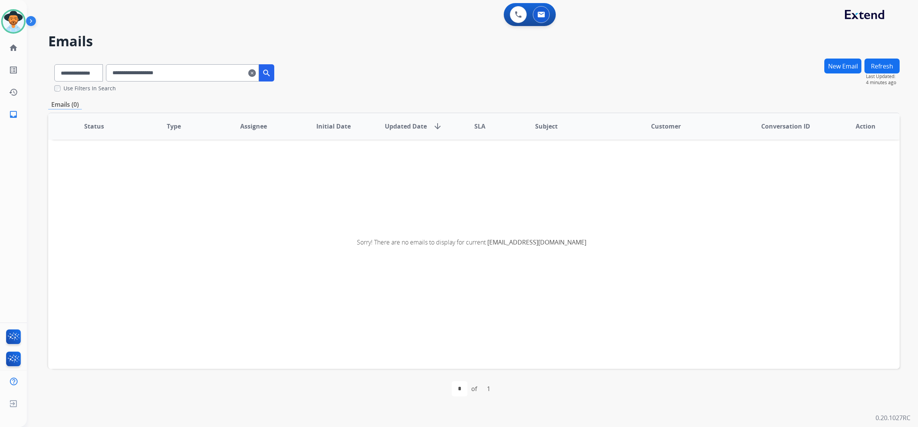
click at [256, 73] on mat-icon "clear" at bounding box center [252, 72] width 8 height 9
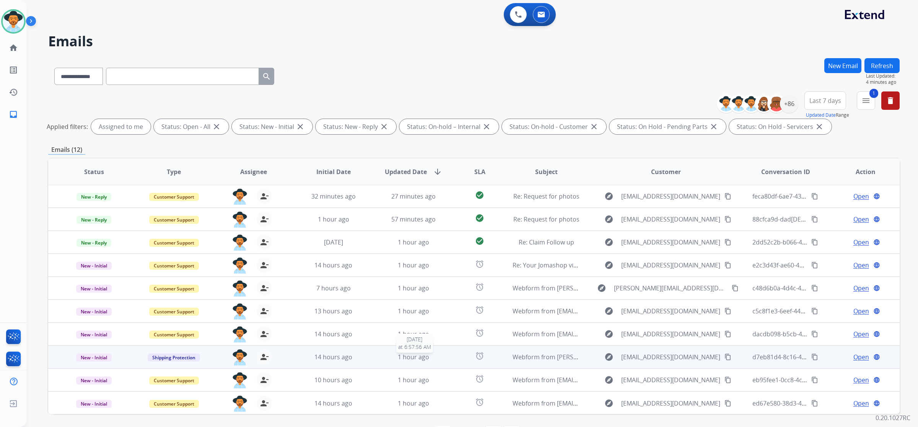
click at [443, 355] on div "1 hour ago" at bounding box center [413, 356] width 67 height 9
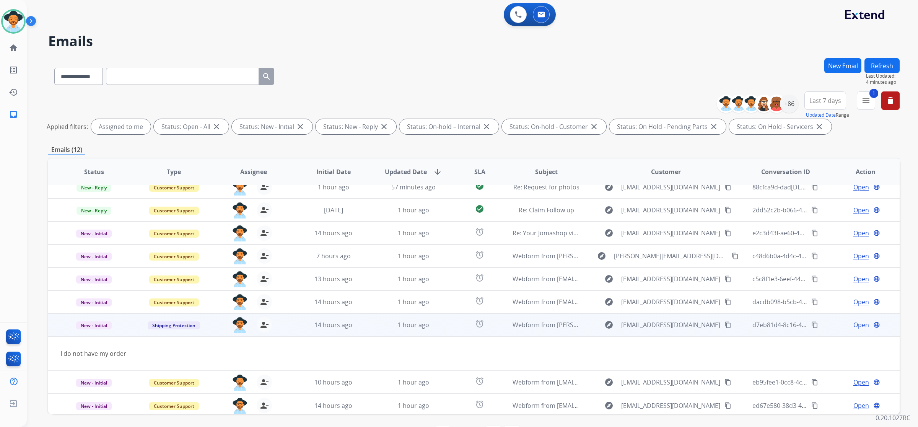
scroll to position [34, 0]
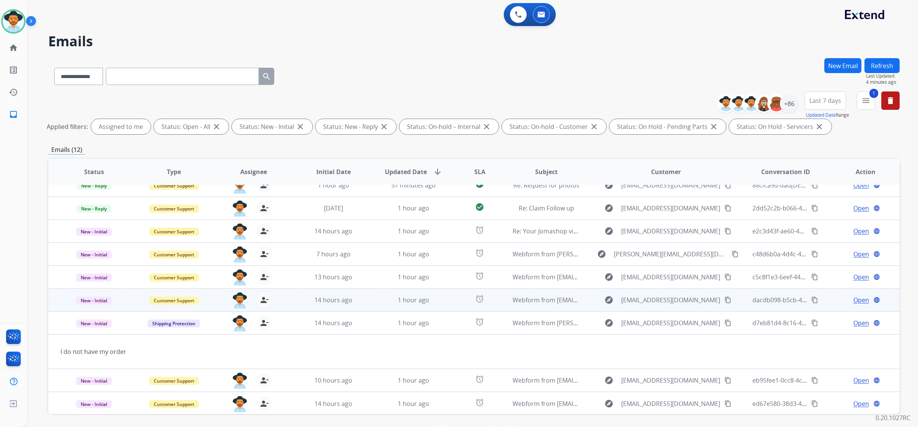
click at [381, 305] on td "1 hour ago" at bounding box center [408, 300] width 80 height 23
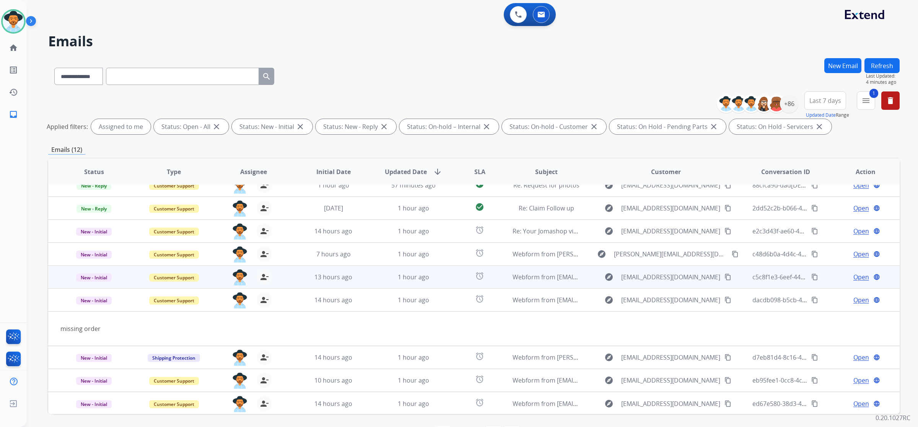
click at [375, 280] on td "1 hour ago" at bounding box center [408, 277] width 80 height 23
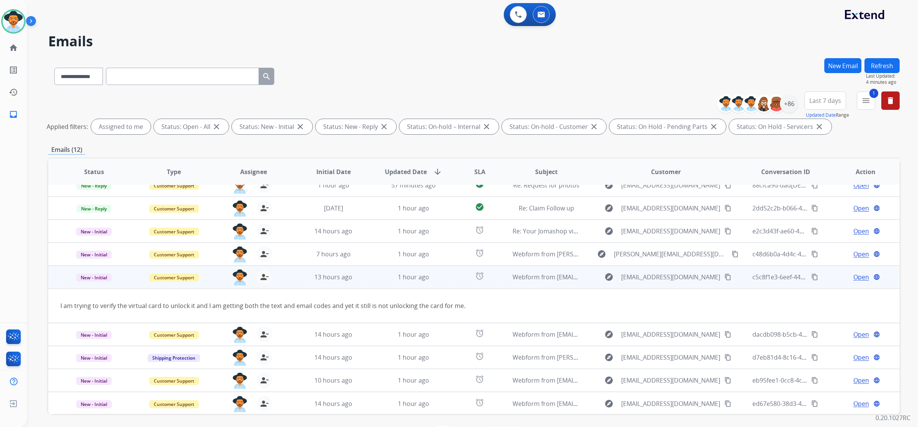
click at [846, 278] on div "Open language" at bounding box center [865, 276] width 67 height 9
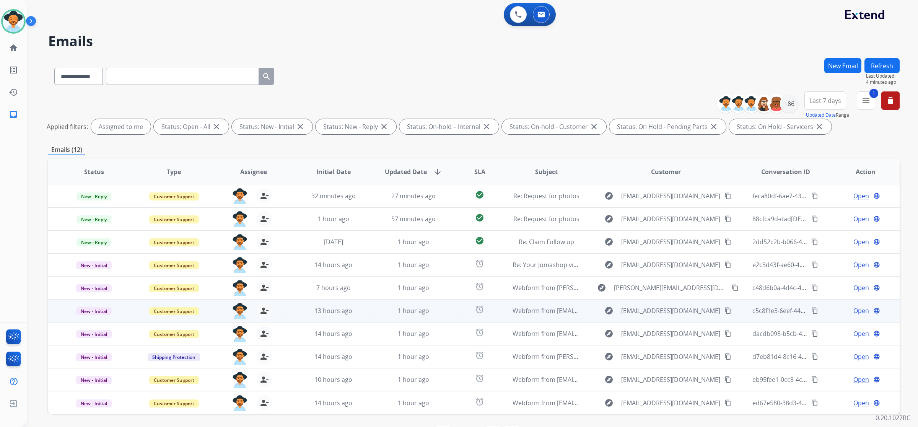
scroll to position [0, 0]
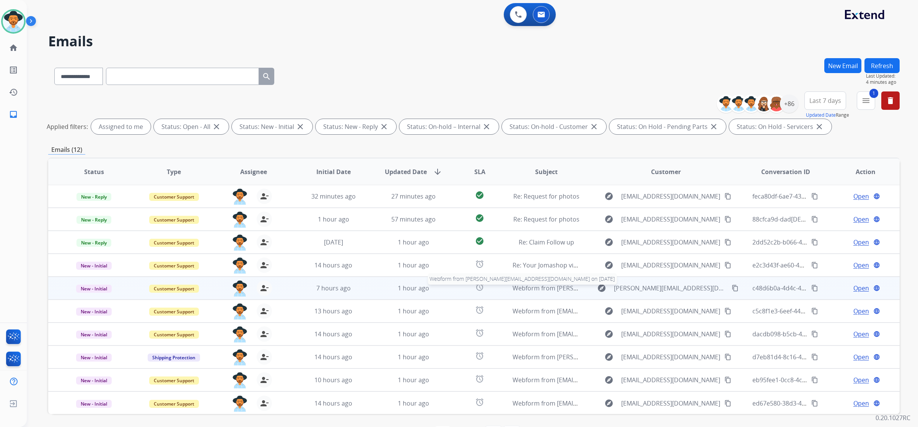
click at [550, 286] on span "Webform from [PERSON_NAME][EMAIL_ADDRESS][DOMAIN_NAME] on [DATE]" at bounding box center [623, 288] width 221 height 8
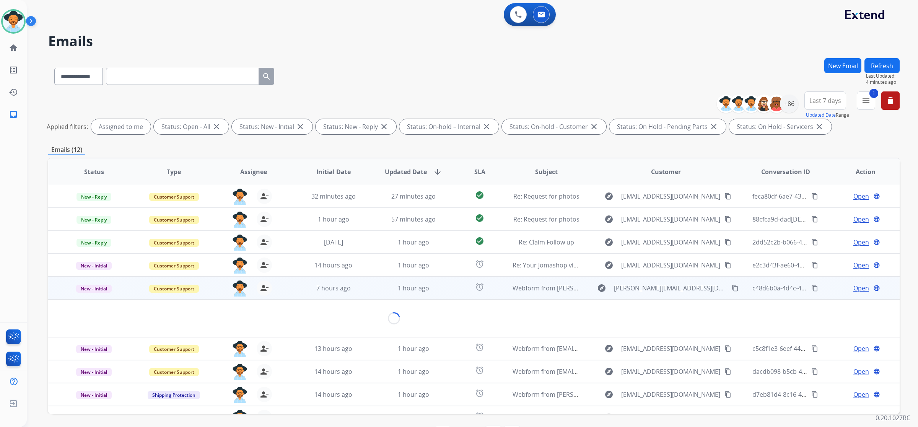
scroll to position [34, 0]
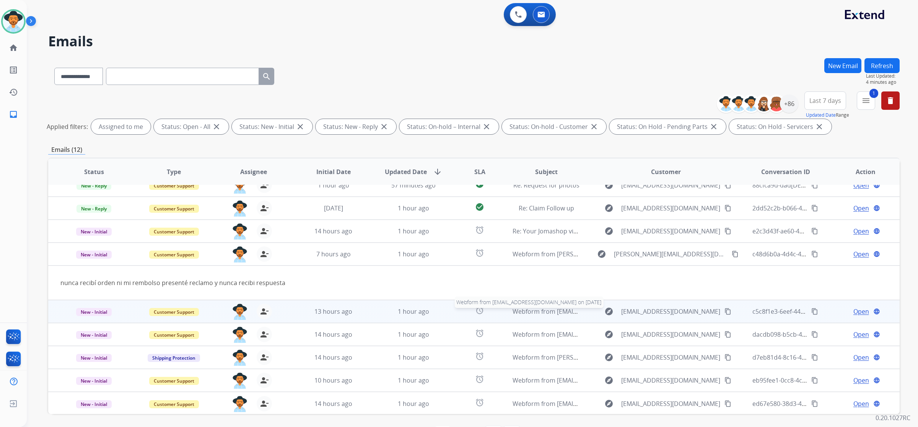
click at [544, 308] on span "Webform from [EMAIL_ADDRESS][DOMAIN_NAME] on [DATE]" at bounding box center [599, 311] width 173 height 8
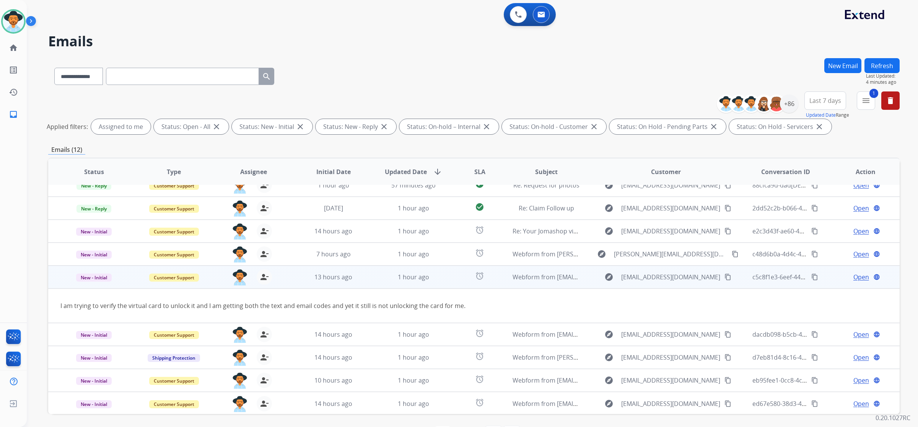
click at [854, 278] on span "Open" at bounding box center [862, 276] width 16 height 9
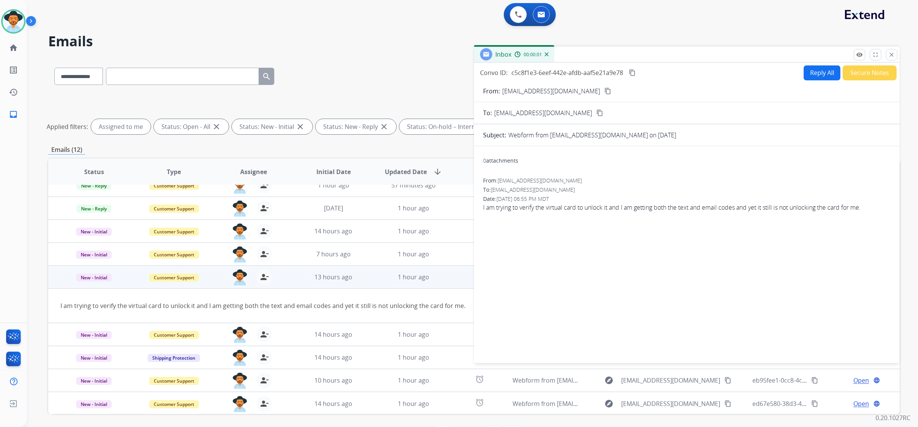
click at [809, 74] on button "Reply All" at bounding box center [822, 72] width 37 height 15
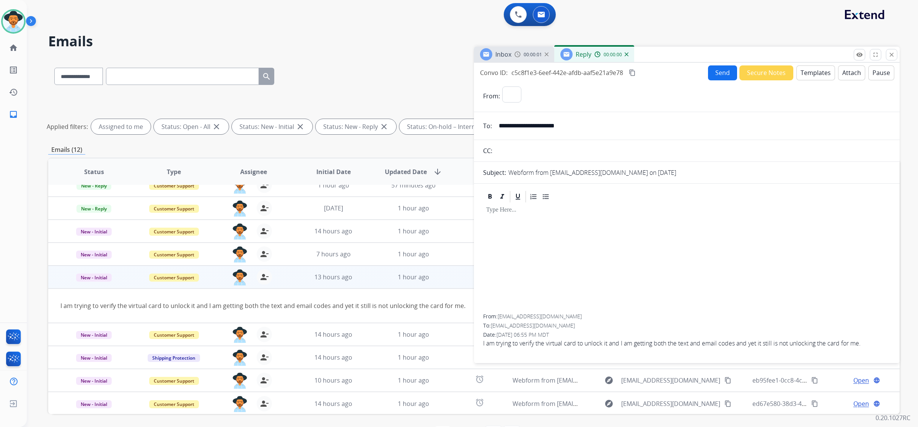
select select "**********"
click at [801, 73] on button "Templates" at bounding box center [816, 72] width 39 height 15
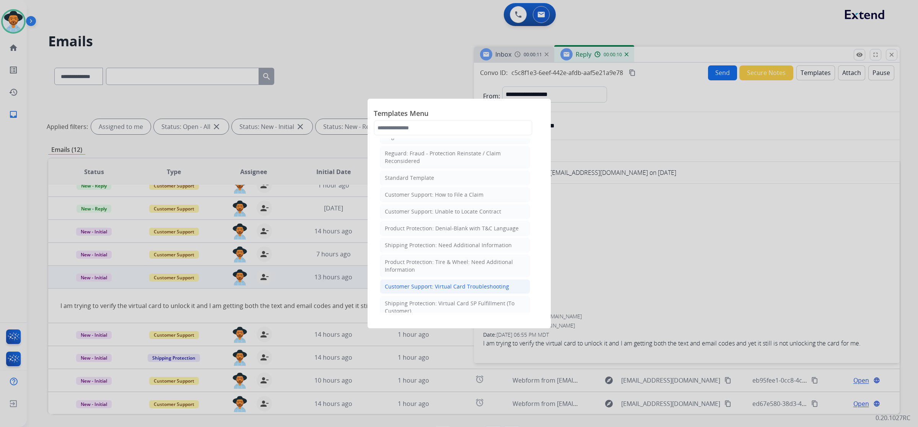
scroll to position [143, 0]
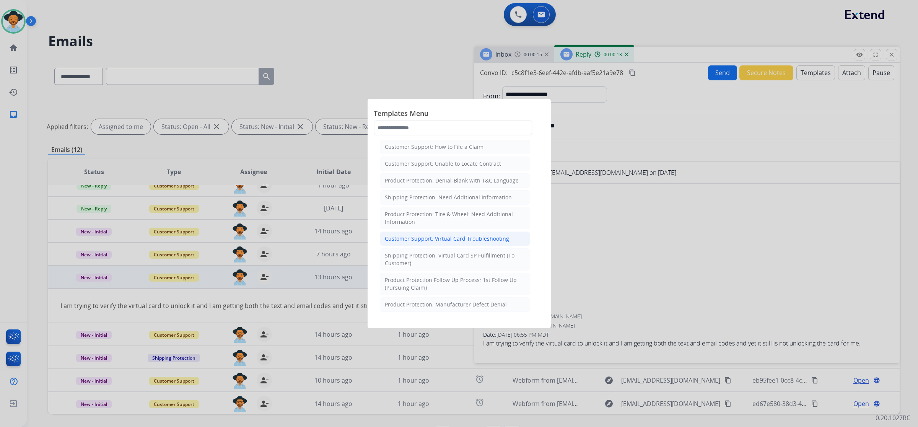
click at [444, 240] on div "Customer Support: Virtual Card Troubleshooting" at bounding box center [447, 239] width 124 height 8
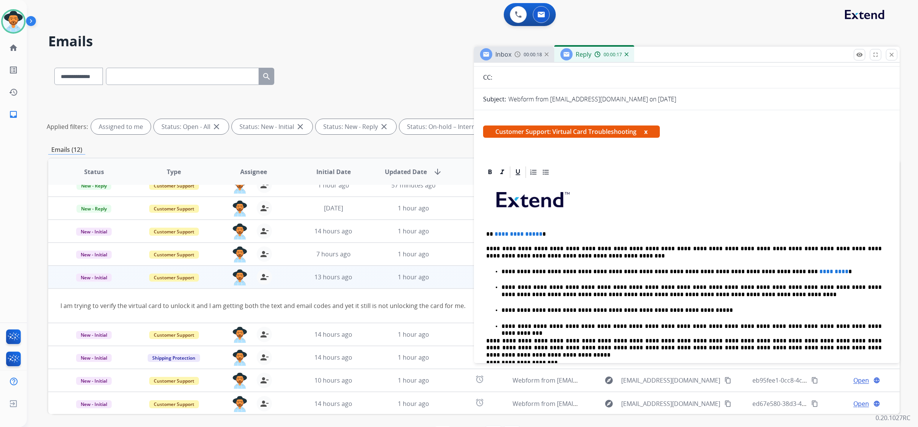
scroll to position [96, 0]
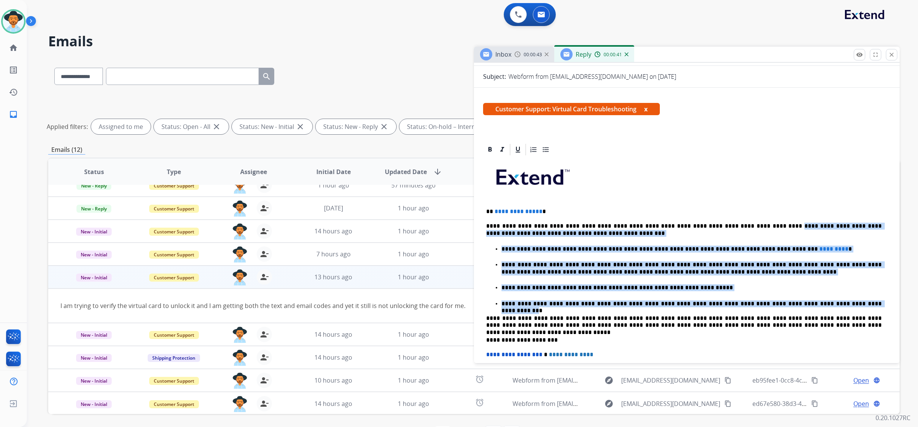
drag, startPoint x: 733, startPoint y: 225, endPoint x: 831, endPoint y: 301, distance: 123.5
click at [831, 301] on div "**********" at bounding box center [687, 305] width 408 height 297
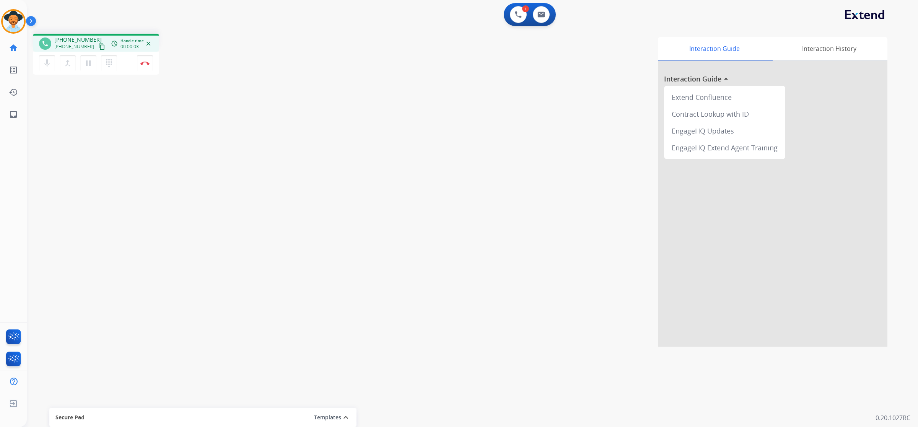
click at [98, 48] on mat-icon "content_copy" at bounding box center [101, 46] width 7 height 7
click at [98, 47] on mat-icon "content_copy" at bounding box center [101, 46] width 7 height 7
click at [144, 65] on button "Disconnect" at bounding box center [145, 63] width 16 height 16
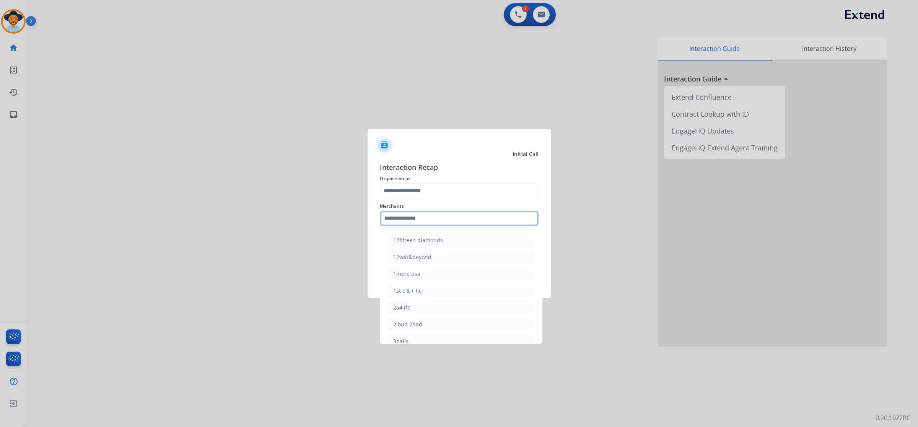
click at [400, 217] on input "text" at bounding box center [459, 218] width 159 height 15
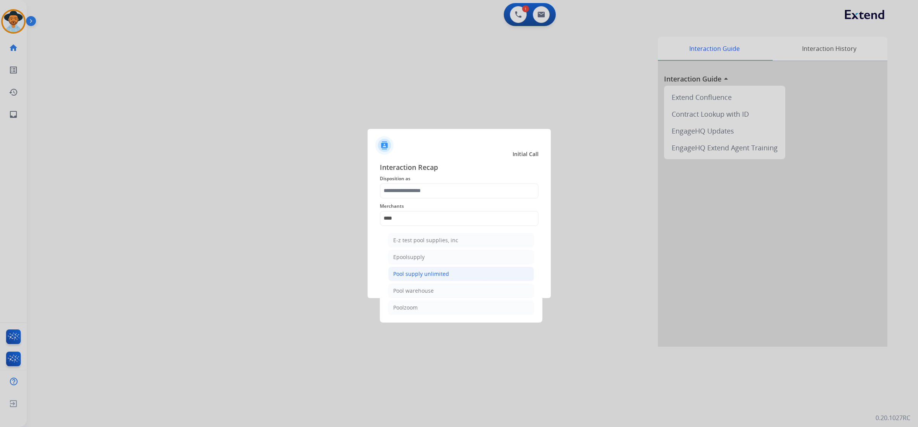
click at [414, 278] on div "Pool supply unlimited" at bounding box center [421, 274] width 56 height 8
type input "**********"
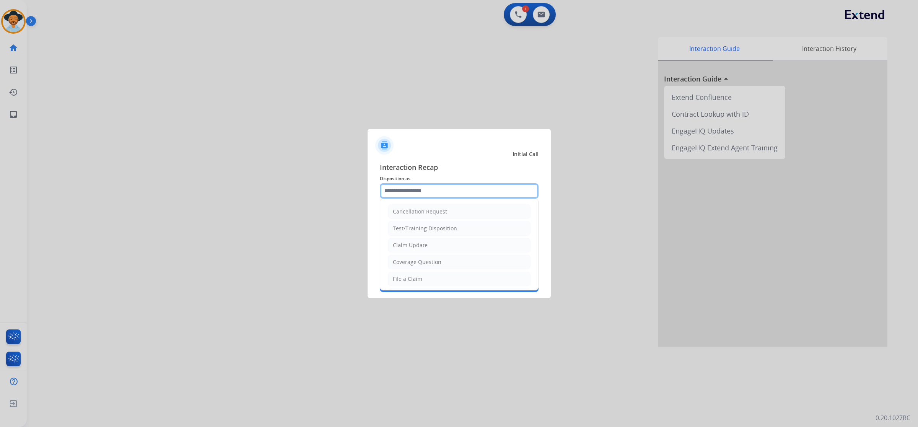
click at [402, 190] on input "text" at bounding box center [459, 190] width 159 height 15
click at [411, 280] on div "File a Claim" at bounding box center [407, 279] width 29 height 8
type input "**********"
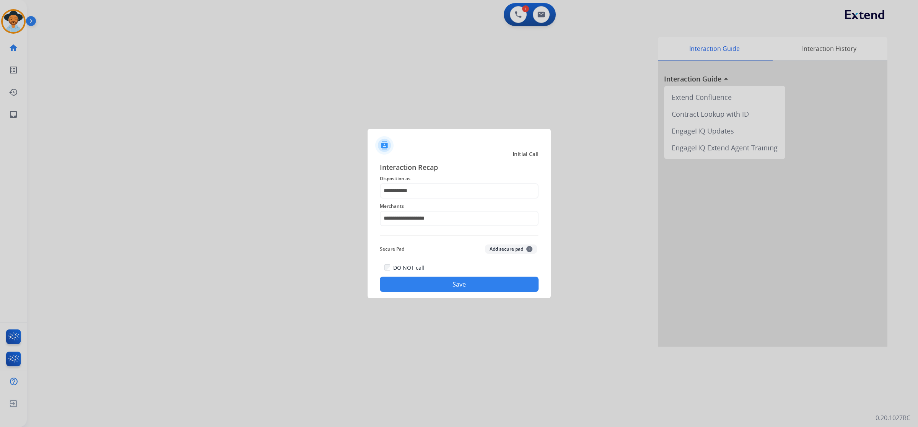
click at [444, 286] on button "Save" at bounding box center [459, 284] width 159 height 15
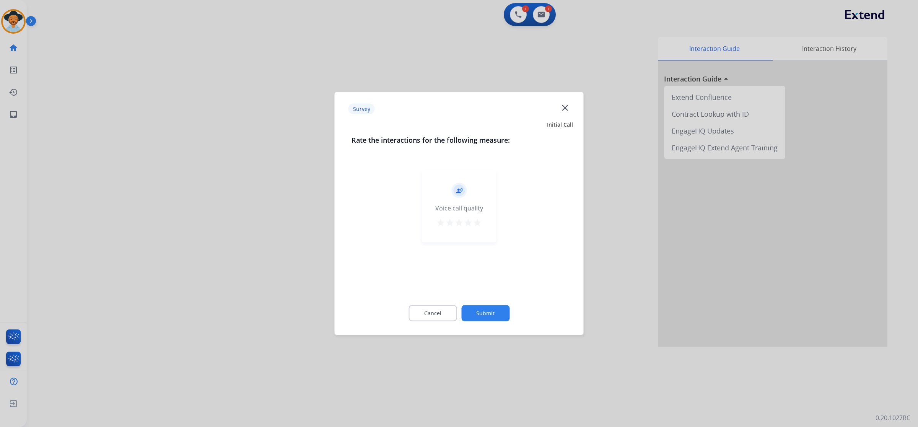
click at [485, 316] on button "Submit" at bounding box center [485, 313] width 48 height 16
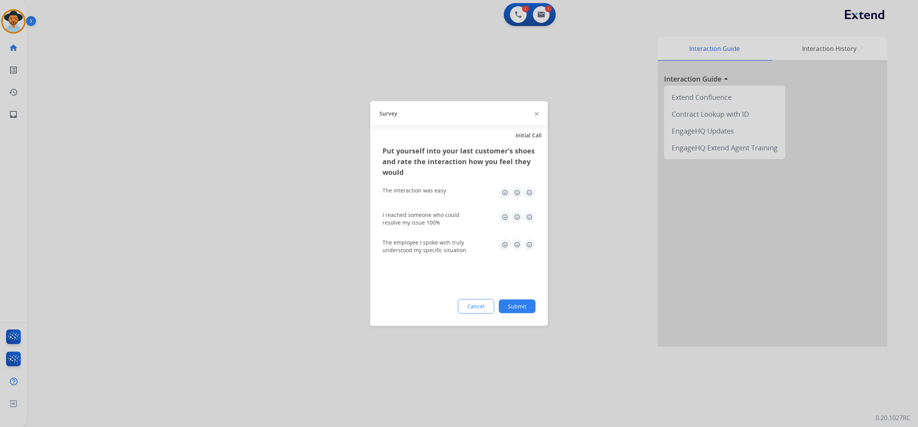
click at [527, 189] on img at bounding box center [529, 193] width 12 height 12
click at [529, 215] on img at bounding box center [529, 217] width 12 height 12
drag, startPoint x: 530, startPoint y: 242, endPoint x: 530, endPoint y: 276, distance: 33.7
click at [530, 244] on img at bounding box center [529, 245] width 12 height 12
click at [527, 309] on button "Submit" at bounding box center [517, 307] width 37 height 14
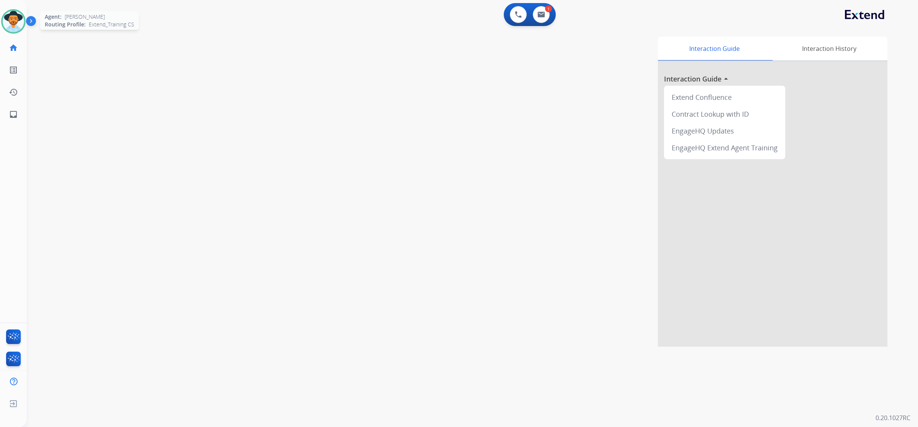
click at [9, 20] on img at bounding box center [13, 21] width 21 height 21
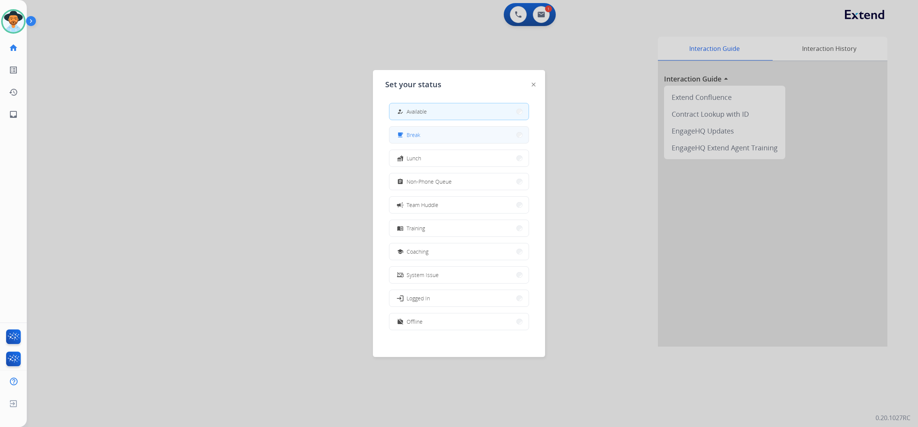
click at [448, 131] on button "free_breakfast Break" at bounding box center [459, 135] width 139 height 16
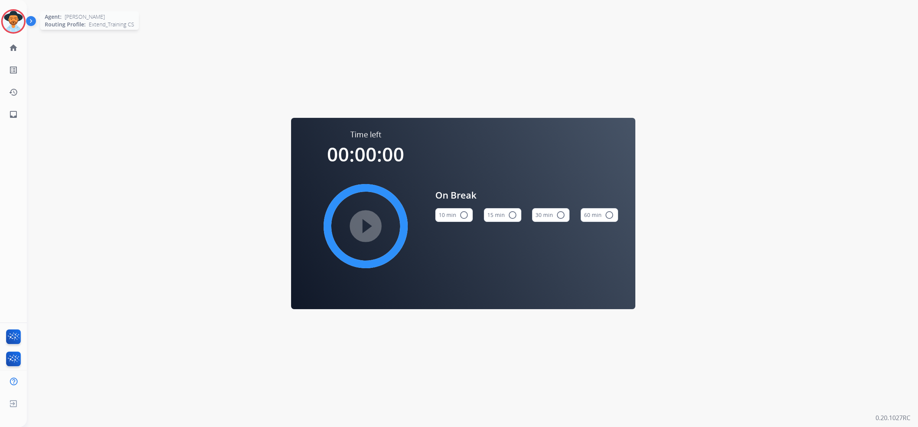
click at [15, 25] on img at bounding box center [13, 21] width 21 height 21
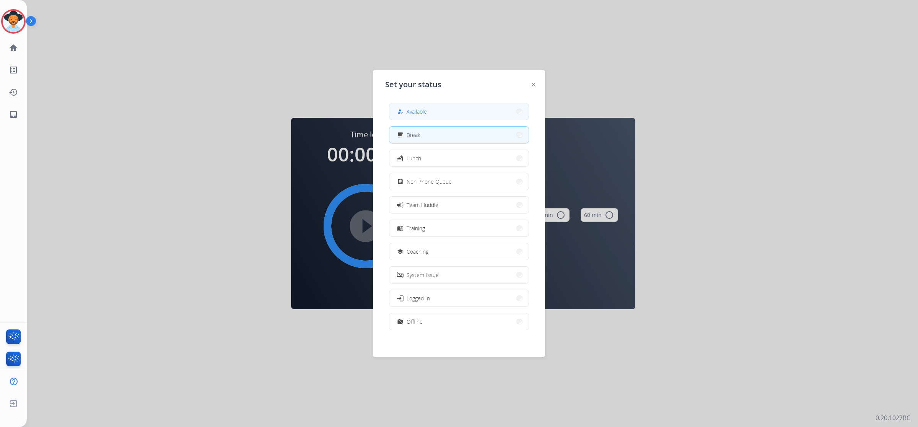
click at [408, 110] on div "how_to_reg Available" at bounding box center [411, 111] width 31 height 9
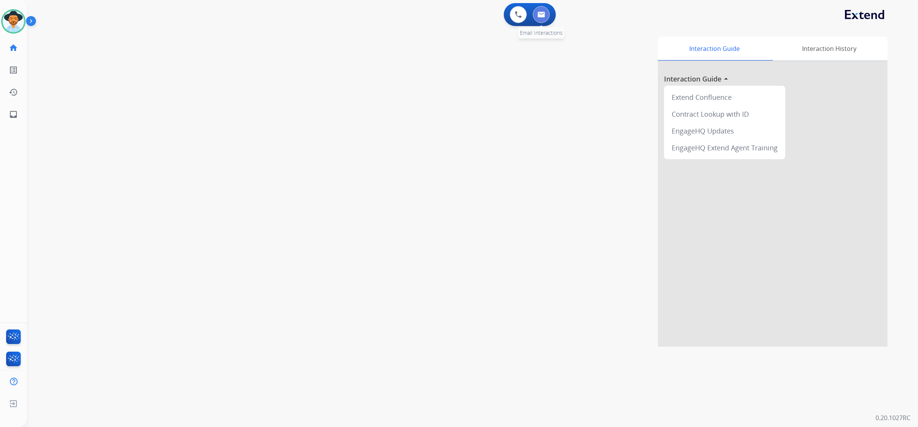
click at [536, 15] on button at bounding box center [541, 14] width 17 height 17
select select "**********"
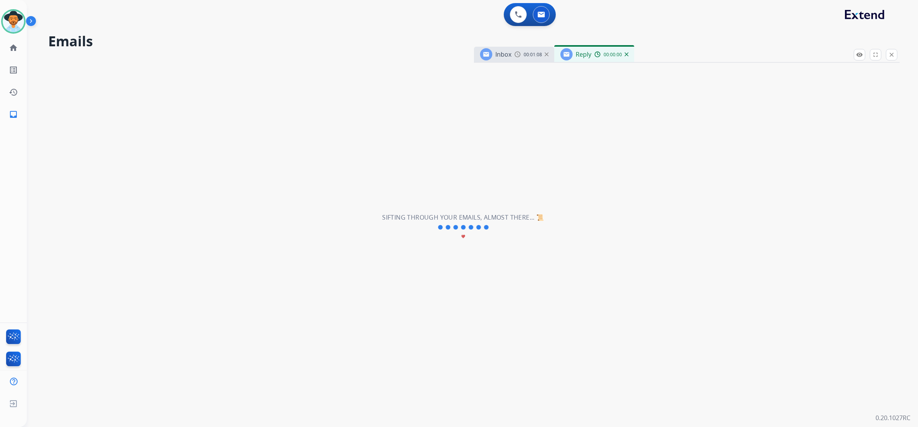
select select "**********"
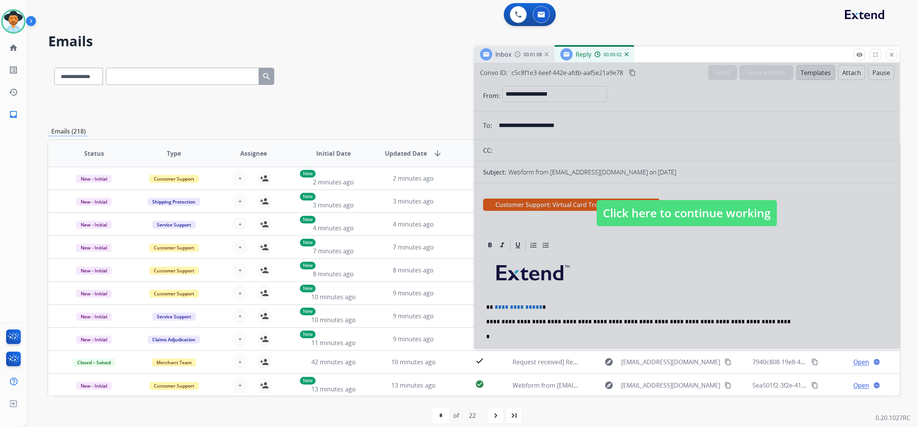
click at [739, 212] on span "Click here to continue working" at bounding box center [687, 213] width 180 height 26
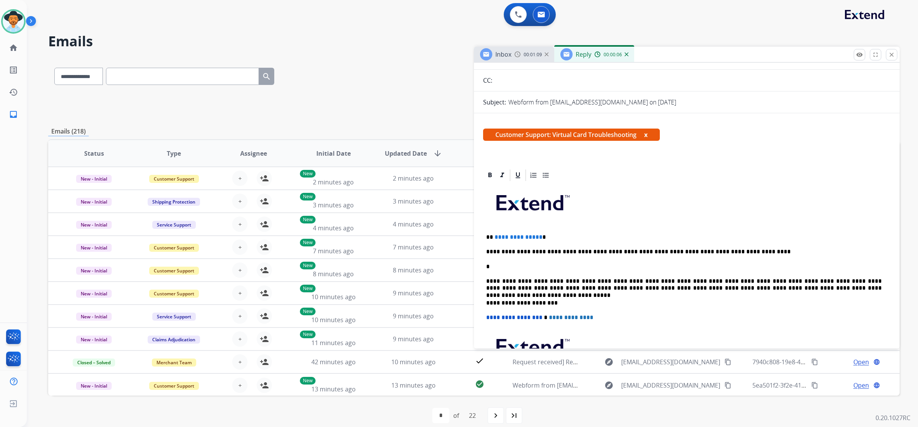
scroll to position [96, 0]
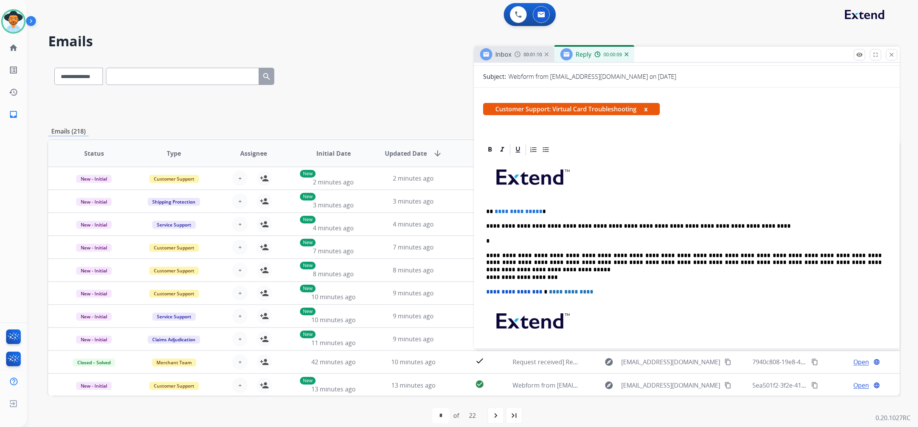
click at [731, 223] on p "**********" at bounding box center [684, 226] width 396 height 7
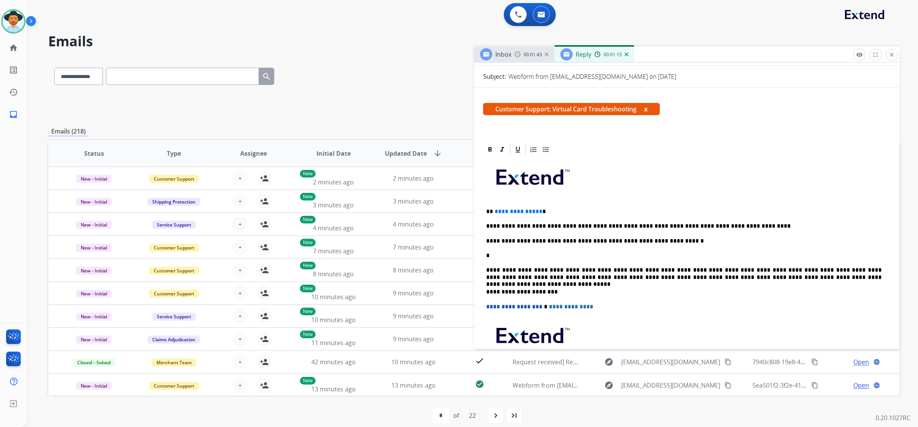
click at [485, 267] on div "**********" at bounding box center [687, 281] width 408 height 249
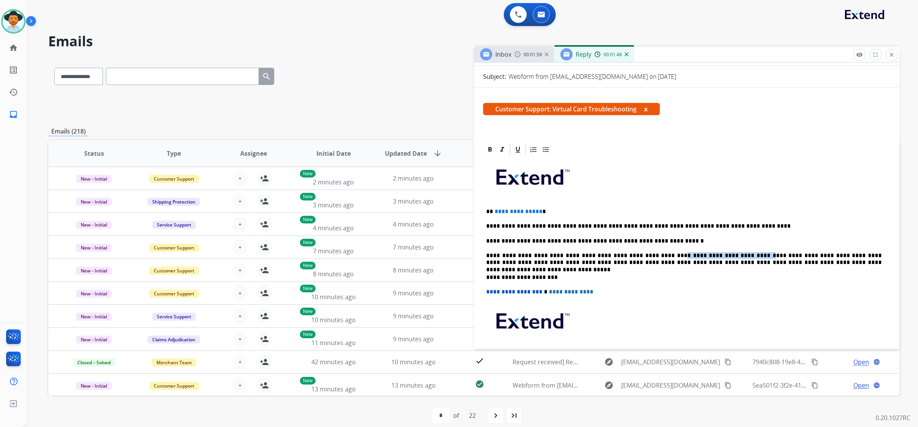
drag, startPoint x: 708, startPoint y: 253, endPoint x: 640, endPoint y: 249, distance: 68.2
click at [640, 249] on div "**********" at bounding box center [687, 274] width 408 height 234
drag, startPoint x: 739, startPoint y: 263, endPoint x: 498, endPoint y: 262, distance: 240.3
click at [498, 262] on p "**********" at bounding box center [684, 259] width 396 height 14
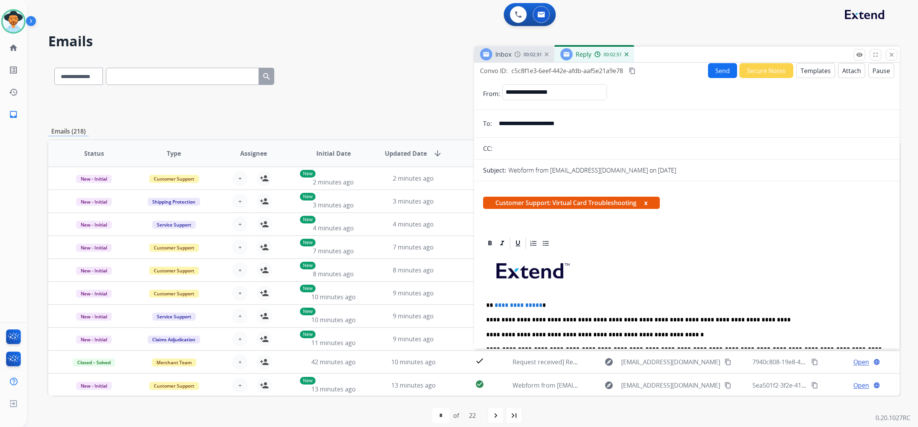
scroll to position [0, 0]
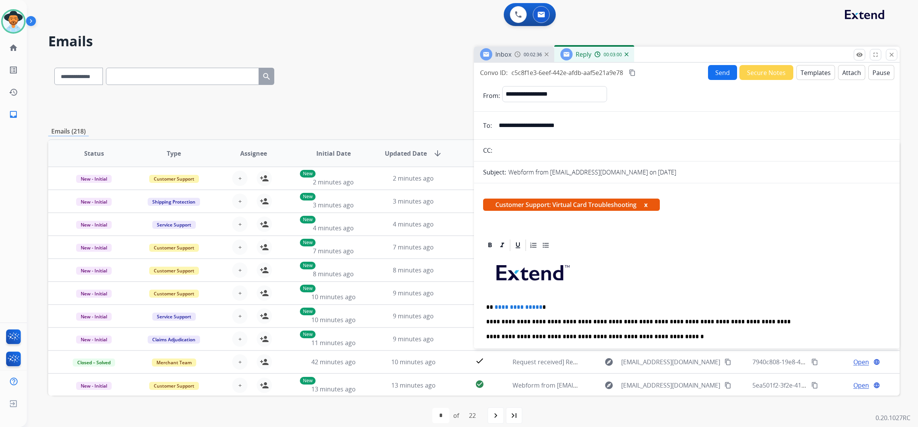
click at [573, 125] on input "**********" at bounding box center [692, 125] width 396 height 15
click at [537, 306] on span "**********" at bounding box center [519, 307] width 48 height 6
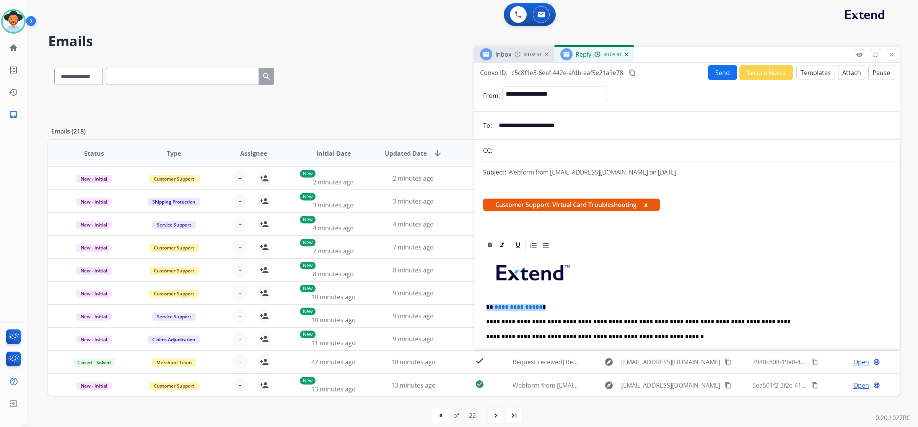
drag, startPoint x: 537, startPoint y: 306, endPoint x: 527, endPoint y: 306, distance: 9.6
click at [527, 306] on span "**********" at bounding box center [519, 307] width 48 height 6
drag, startPoint x: 538, startPoint y: 305, endPoint x: 494, endPoint y: 303, distance: 44.1
click at [494, 304] on p "**********" at bounding box center [684, 307] width 396 height 7
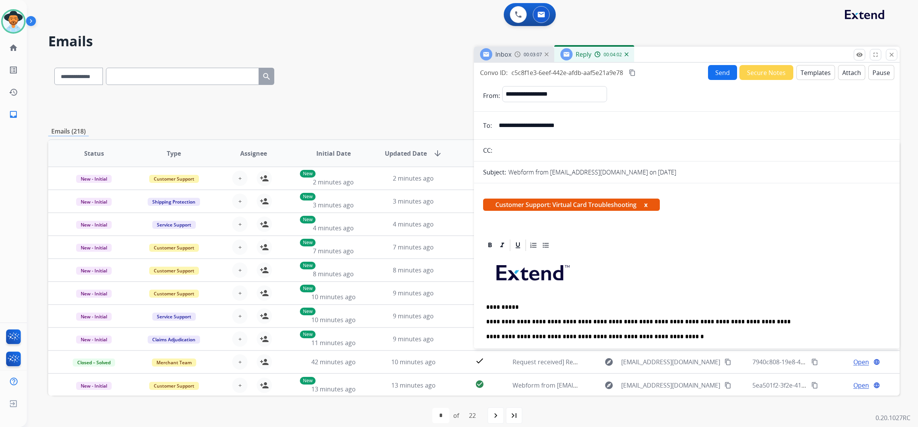
click at [722, 70] on button "Send" at bounding box center [722, 72] width 29 height 15
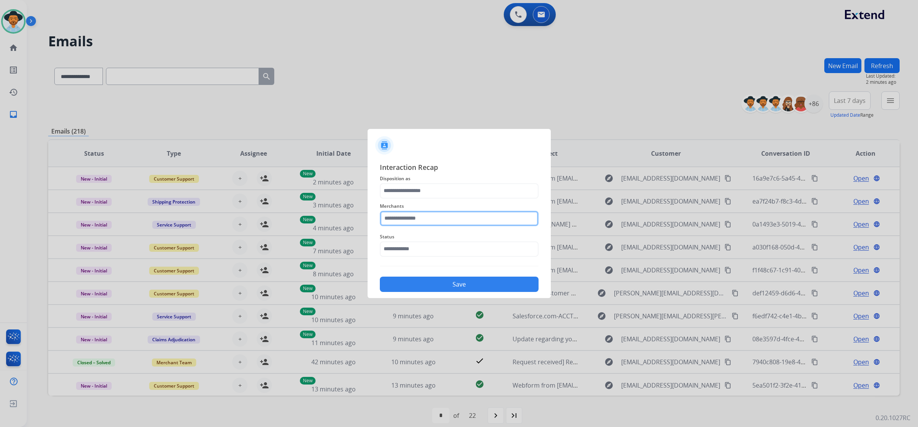
click at [494, 220] on input "text" at bounding box center [459, 218] width 159 height 15
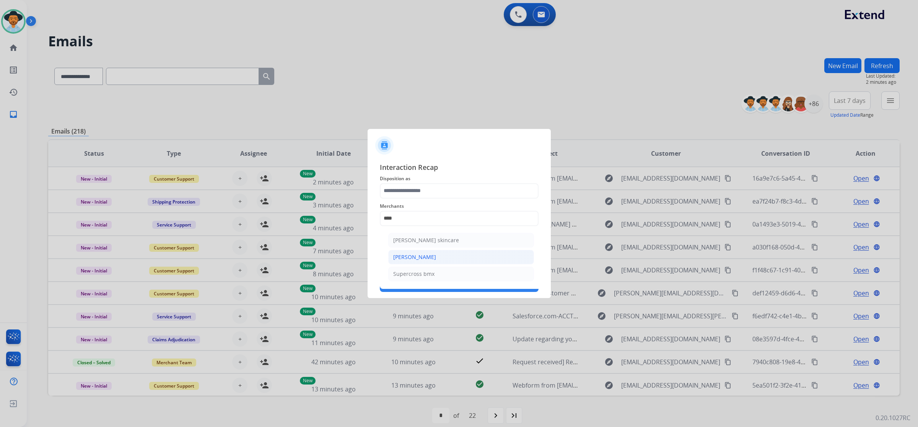
click at [443, 257] on li "[PERSON_NAME]" at bounding box center [461, 257] width 146 height 15
type input "**********"
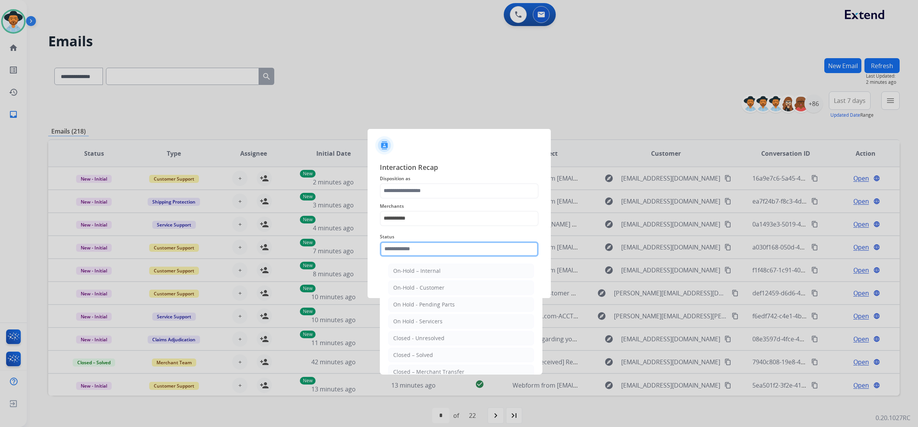
click at [504, 249] on input "text" at bounding box center [459, 248] width 159 height 15
click at [489, 351] on li "Closed – Solved" at bounding box center [461, 355] width 146 height 15
type input "**********"
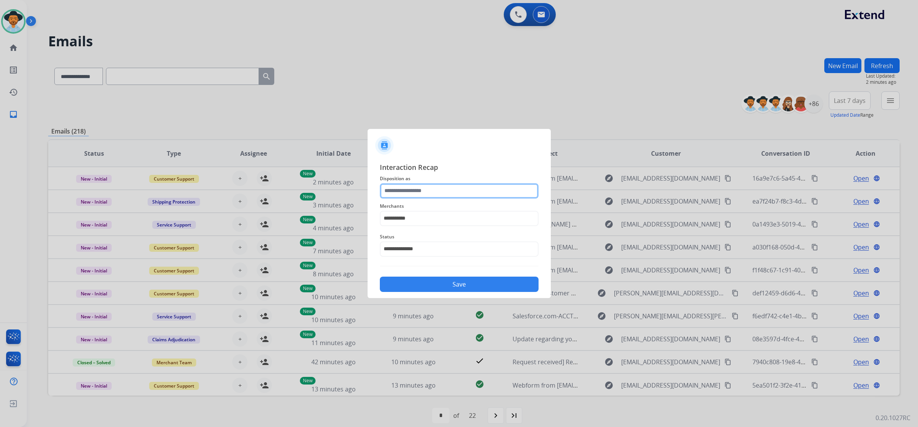
click at [488, 189] on input "text" at bounding box center [459, 190] width 159 height 15
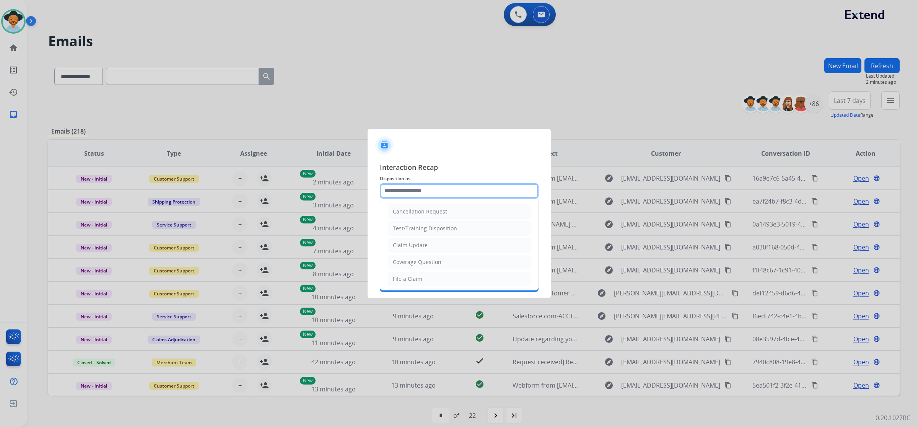
scroll to position [48, 0]
click at [482, 269] on div "Virtual or Tremendous Card Support" at bounding box center [440, 265] width 94 height 8
type input "**********"
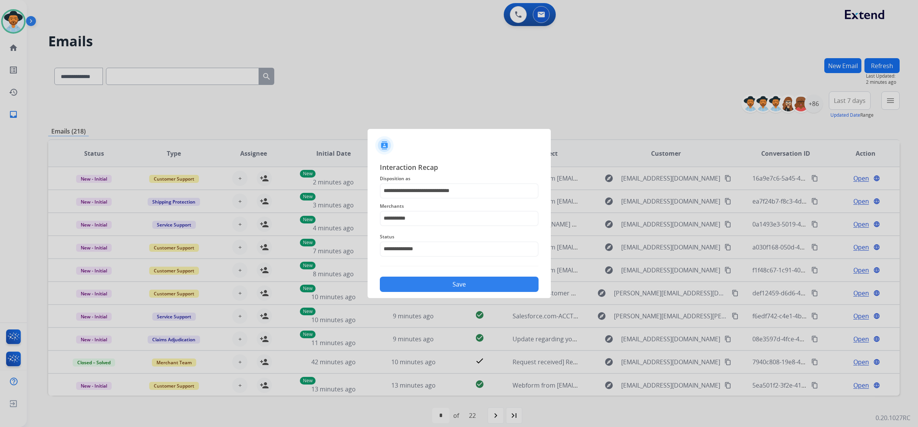
click at [486, 281] on button "Save" at bounding box center [459, 284] width 159 height 15
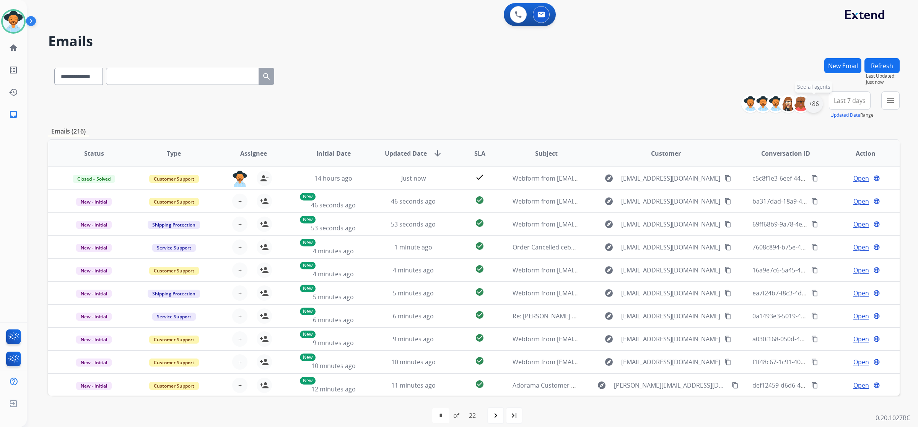
click at [812, 110] on div "+86" at bounding box center [814, 104] width 18 height 18
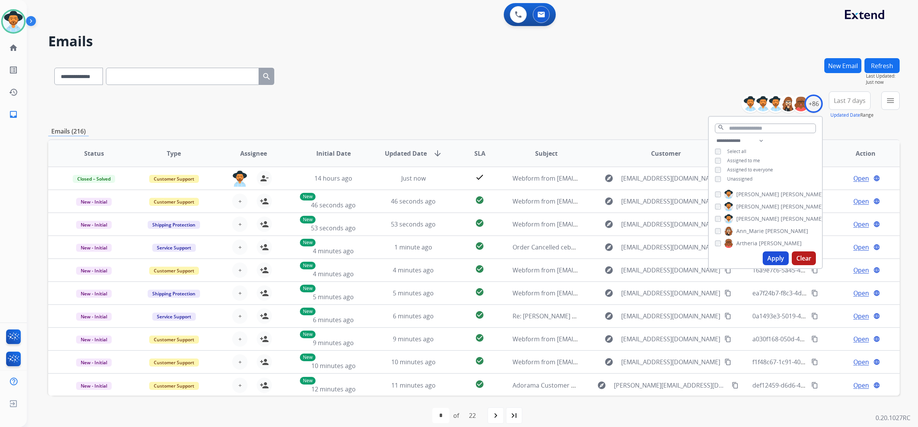
drag, startPoint x: 750, startPoint y: 174, endPoint x: 749, endPoint y: 183, distance: 8.1
click at [749, 176] on span "Unassigned" at bounding box center [739, 179] width 25 height 7
click at [771, 259] on button "Apply" at bounding box center [776, 258] width 26 height 14
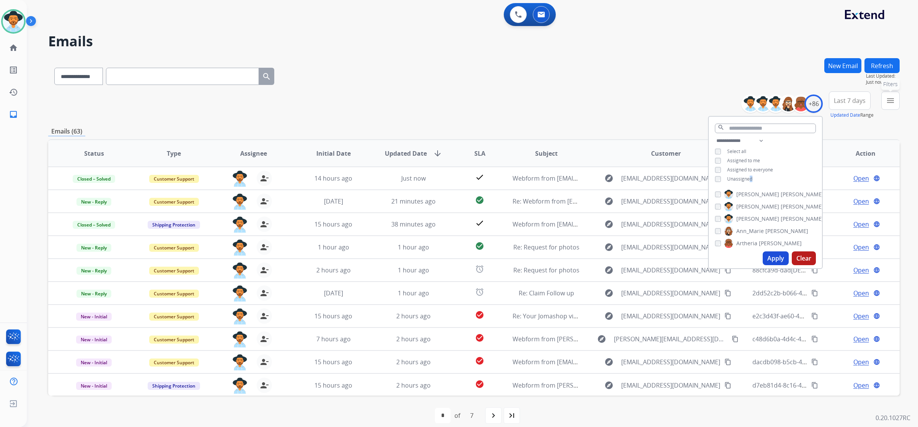
click at [888, 103] on mat-icon "menu" at bounding box center [890, 100] width 9 height 9
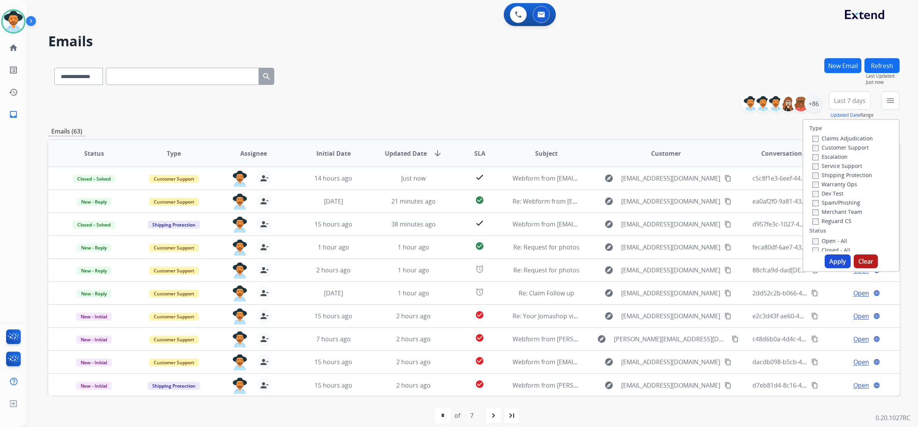
click at [823, 240] on label "Open - All" at bounding box center [830, 240] width 35 height 7
click at [836, 258] on button "Apply" at bounding box center [838, 261] width 26 height 14
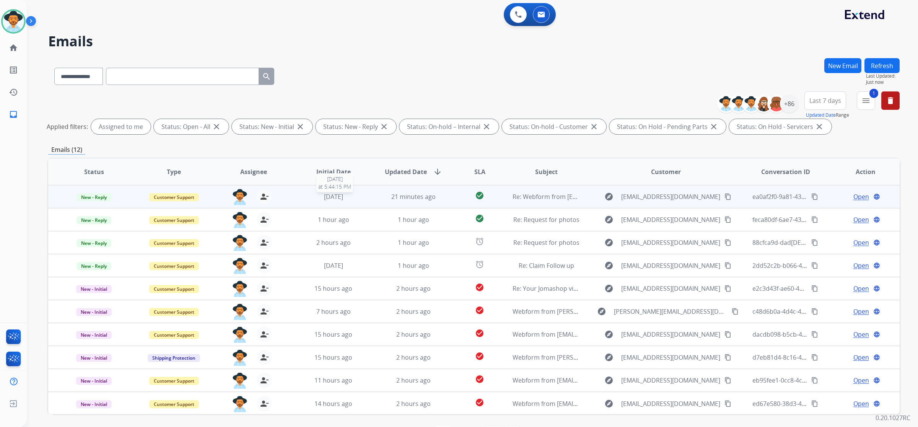
click at [359, 198] on div "[DATE]" at bounding box center [333, 196] width 67 height 9
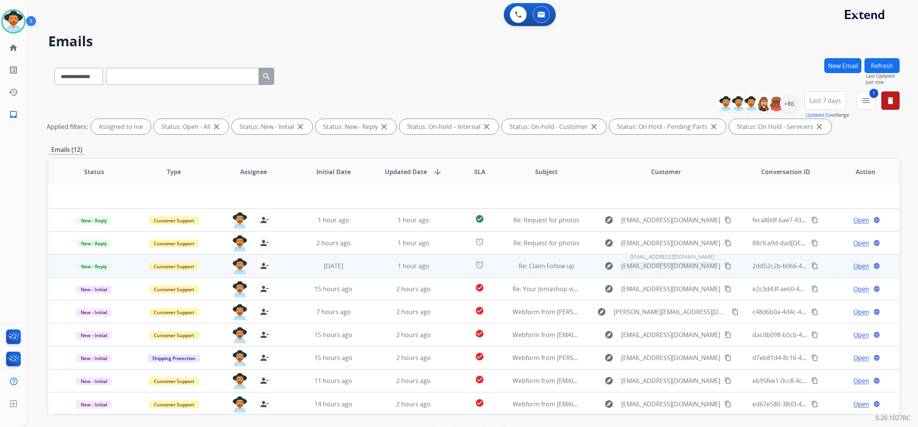
scroll to position [0, 0]
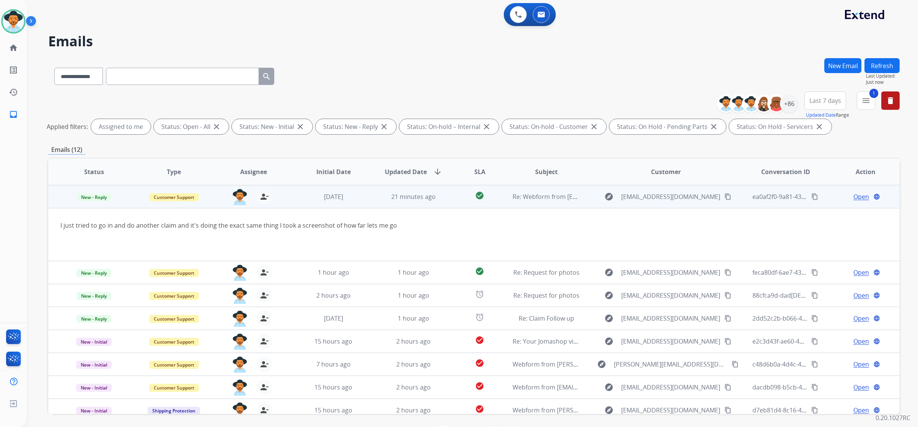
click at [858, 197] on span "Open" at bounding box center [862, 196] width 16 height 9
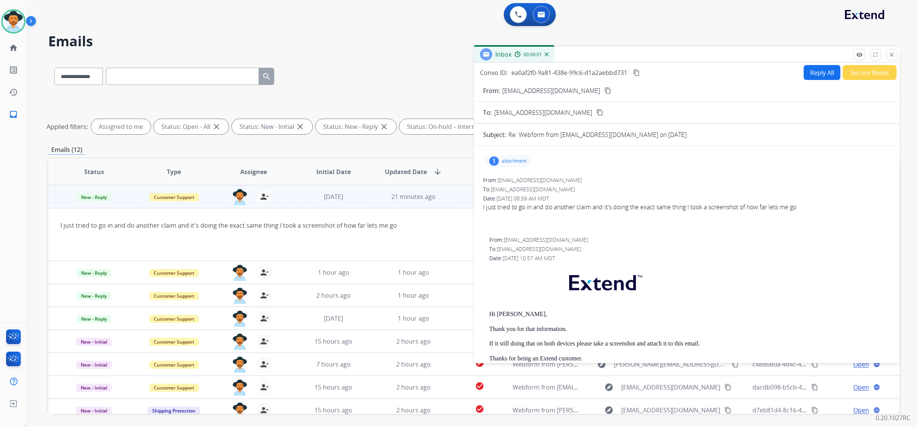
click at [509, 154] on div "1 attachment" at bounding box center [687, 161] width 408 height 18
click at [509, 159] on p "attachment" at bounding box center [514, 161] width 24 height 6
click at [508, 179] on div at bounding box center [510, 180] width 38 height 27
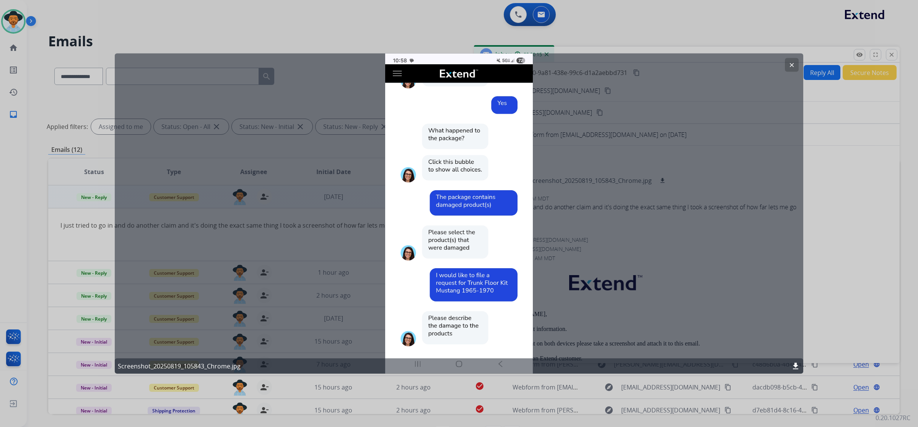
click at [791, 67] on mat-icon "clear" at bounding box center [792, 65] width 7 height 7
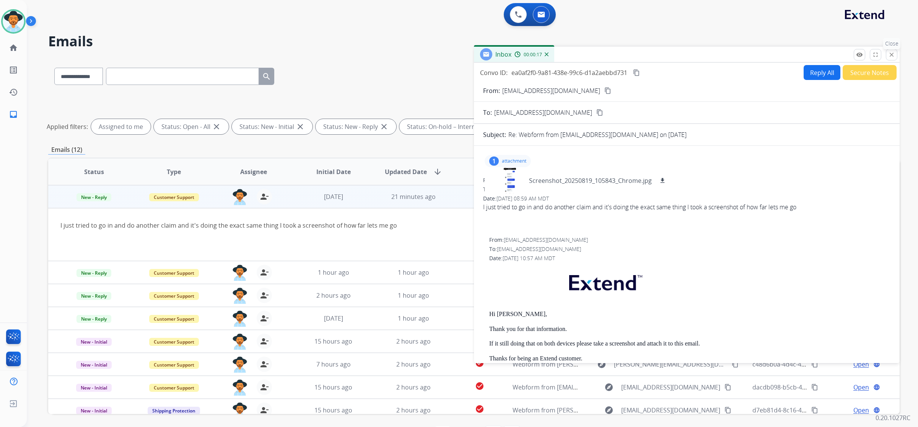
click at [894, 57] on mat-icon "close" at bounding box center [891, 54] width 7 height 7
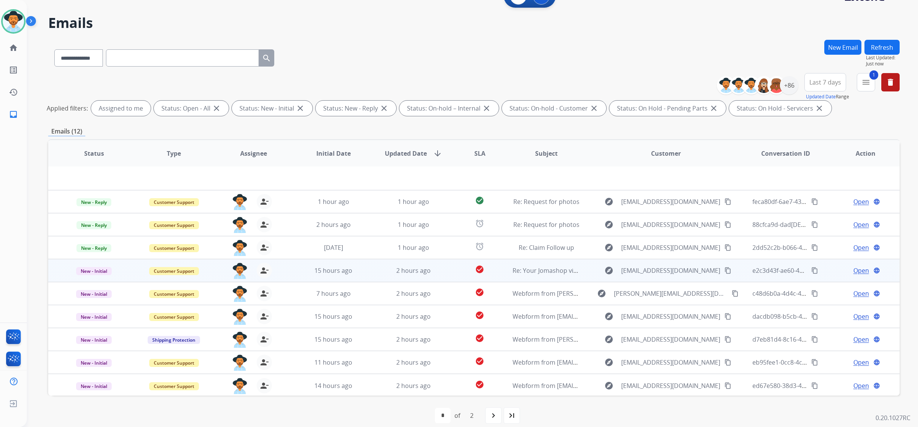
scroll to position [27, 0]
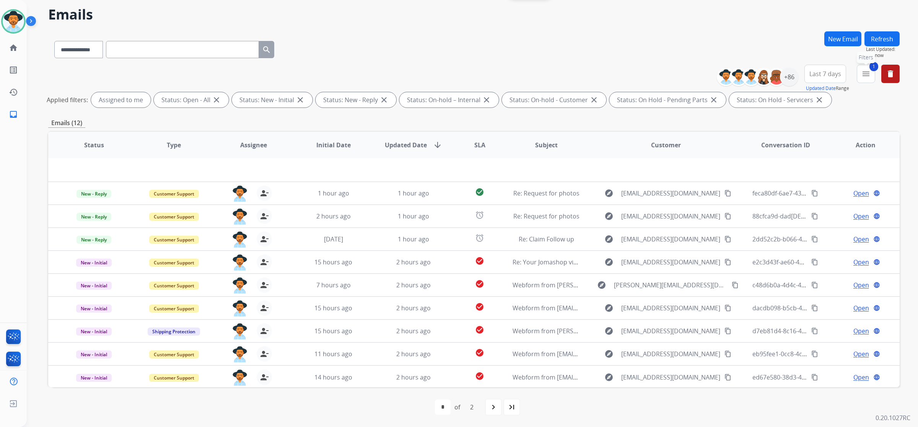
click at [860, 80] on button "1 menu Filters" at bounding box center [866, 74] width 18 height 18
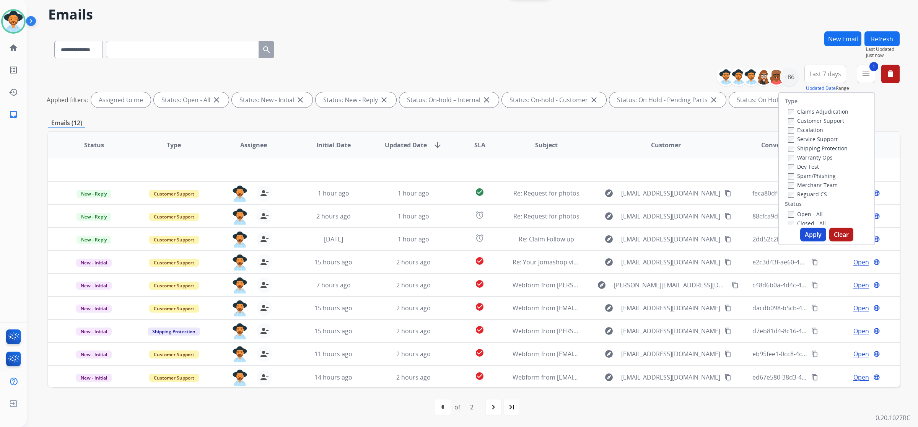
click at [810, 230] on button "Apply" at bounding box center [813, 235] width 26 height 14
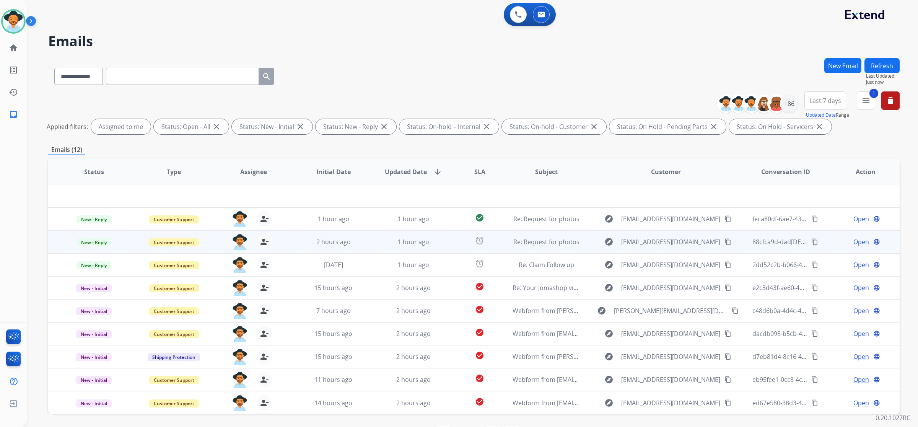
scroll to position [25, 0]
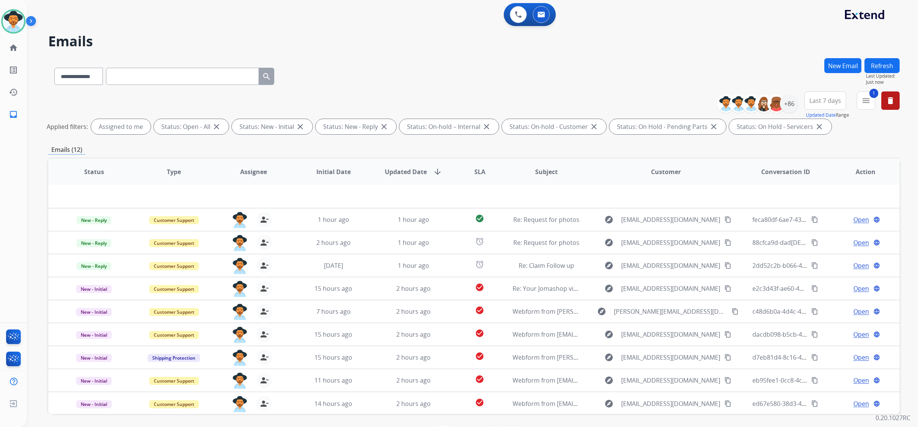
click at [100, 172] on span "Status" at bounding box center [94, 171] width 20 height 9
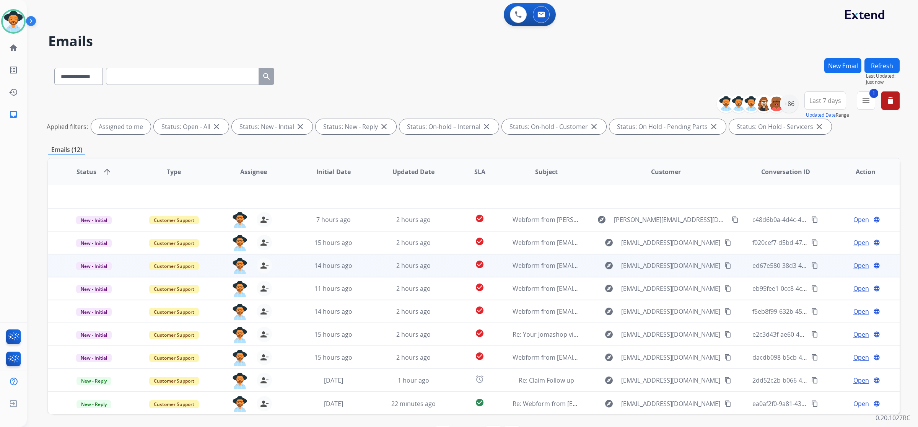
scroll to position [0, 0]
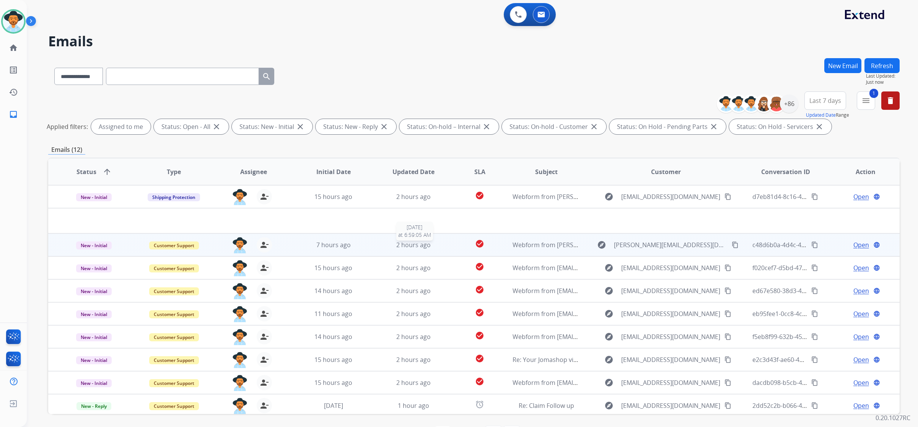
click at [407, 243] on span "2 hours ago" at bounding box center [413, 245] width 34 height 8
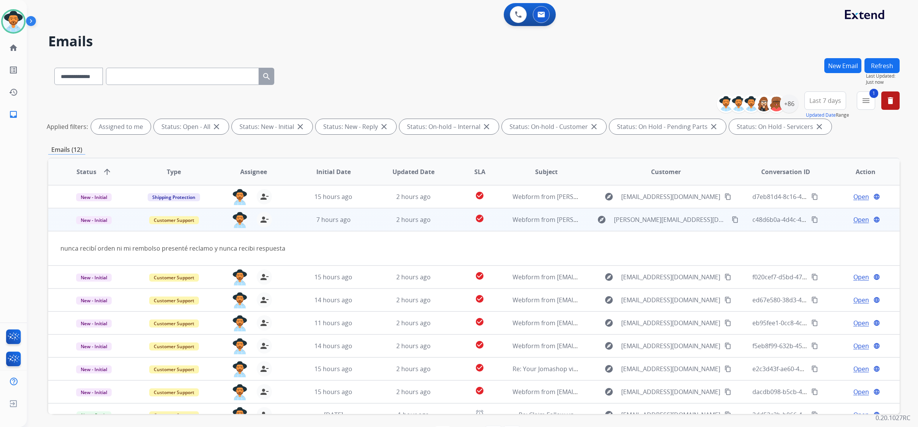
scroll to position [23, 0]
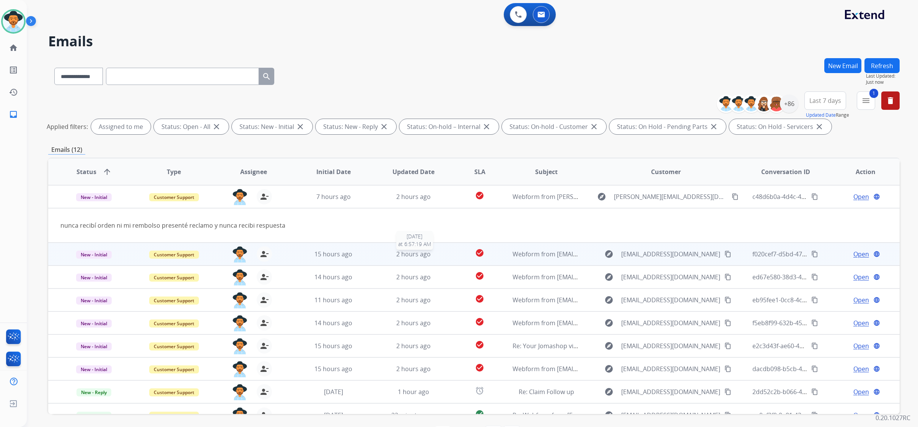
click at [408, 250] on span "2 hours ago" at bounding box center [413, 254] width 34 height 8
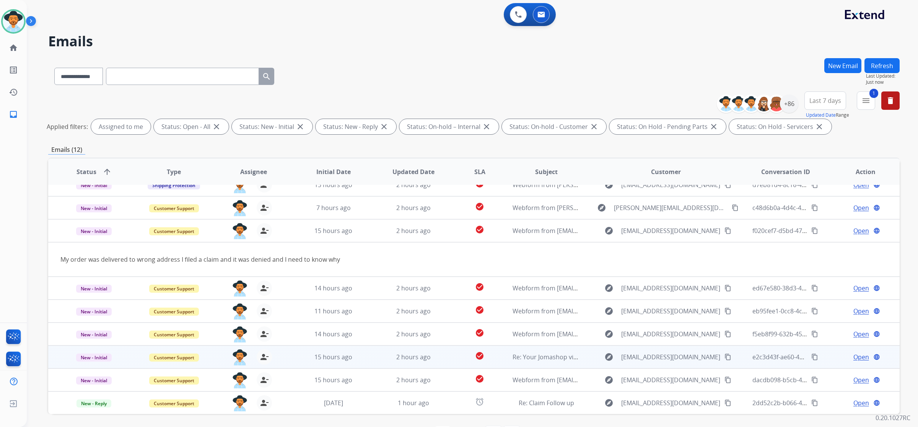
scroll to position [0, 0]
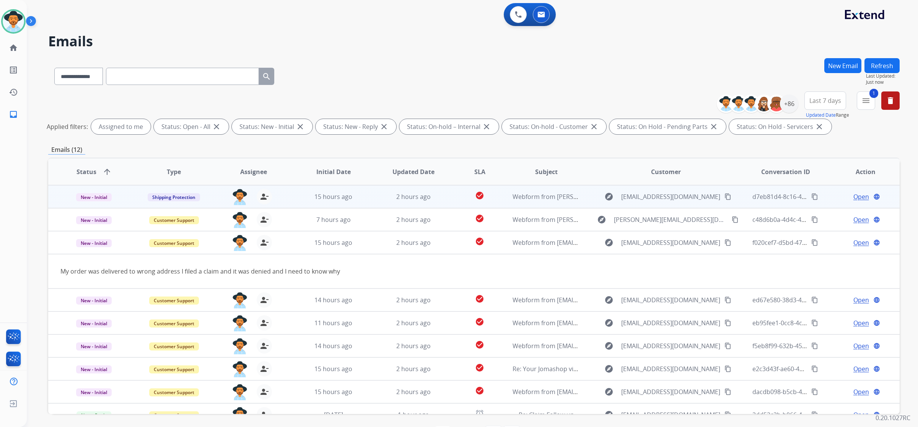
click at [447, 195] on td "check_circle" at bounding box center [473, 196] width 53 height 23
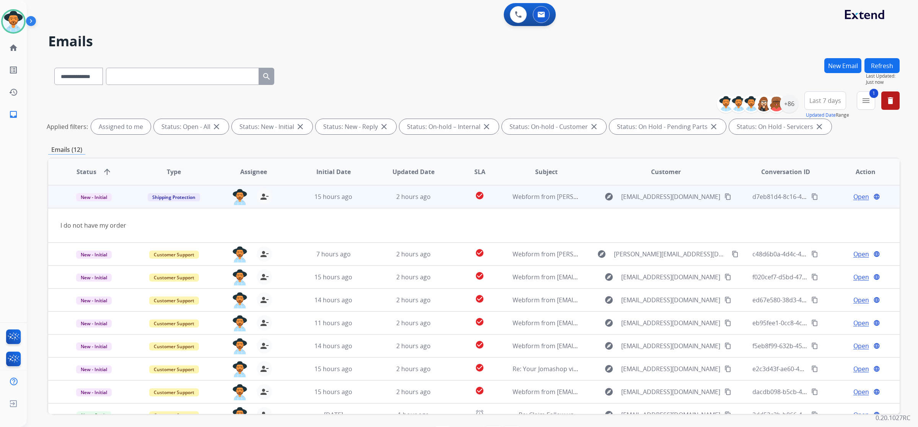
click at [724, 200] on button "content_copy" at bounding box center [728, 196] width 9 height 9
click at [859, 198] on span "Open" at bounding box center [862, 196] width 16 height 9
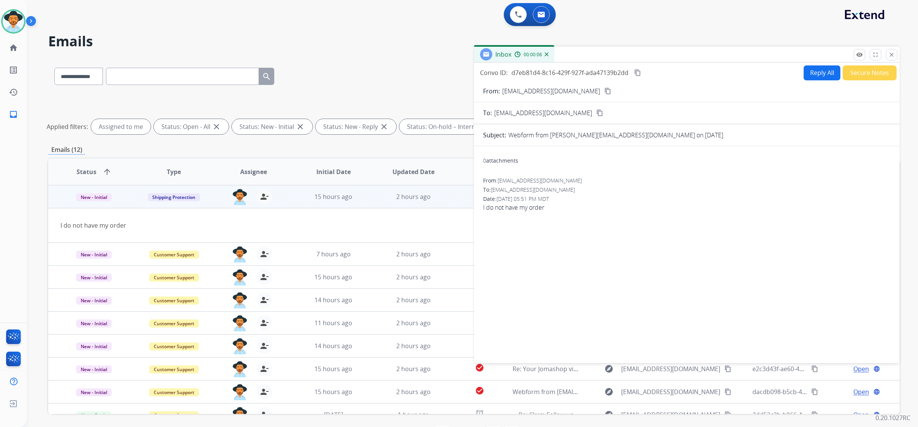
click at [815, 73] on button "Reply All" at bounding box center [822, 72] width 37 height 15
select select "**********"
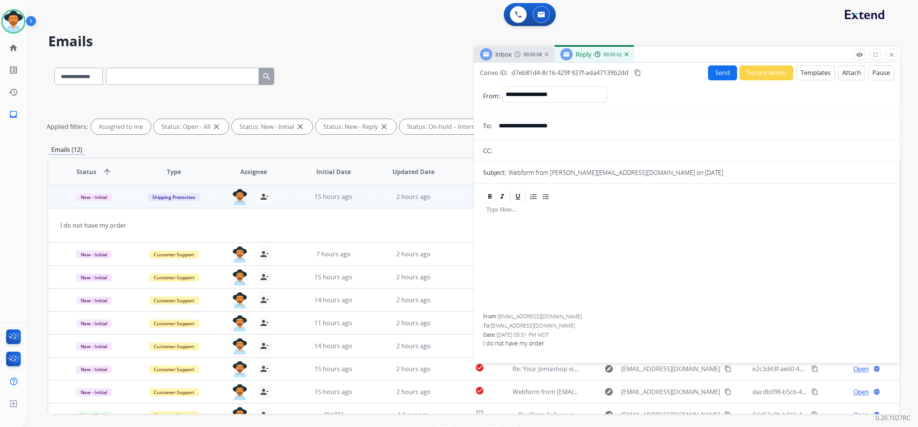
click at [820, 76] on button "Templates" at bounding box center [816, 72] width 39 height 15
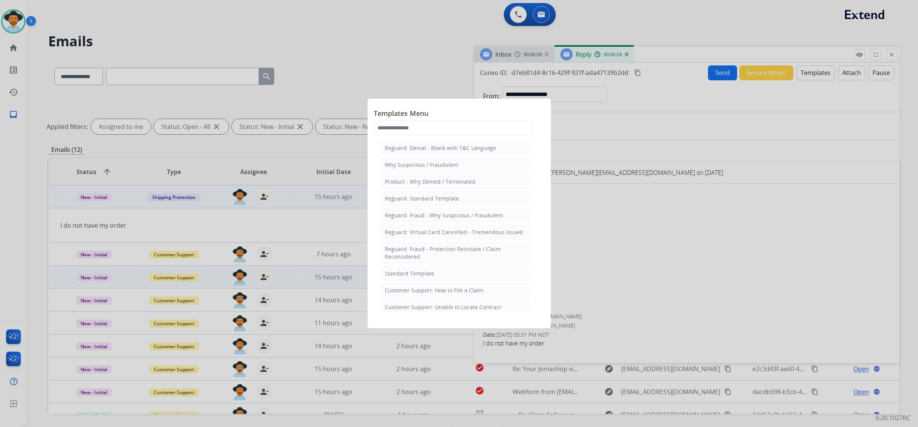
click at [444, 276] on li "Standard Template" at bounding box center [455, 273] width 150 height 15
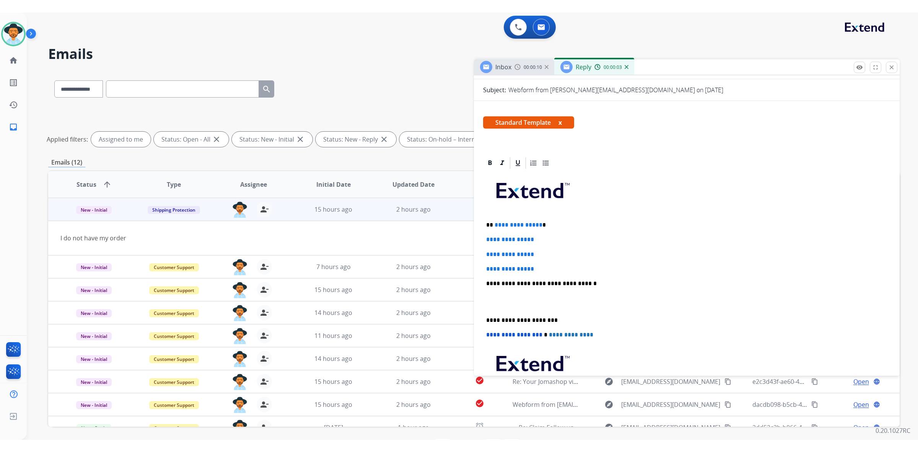
scroll to position [96, 0]
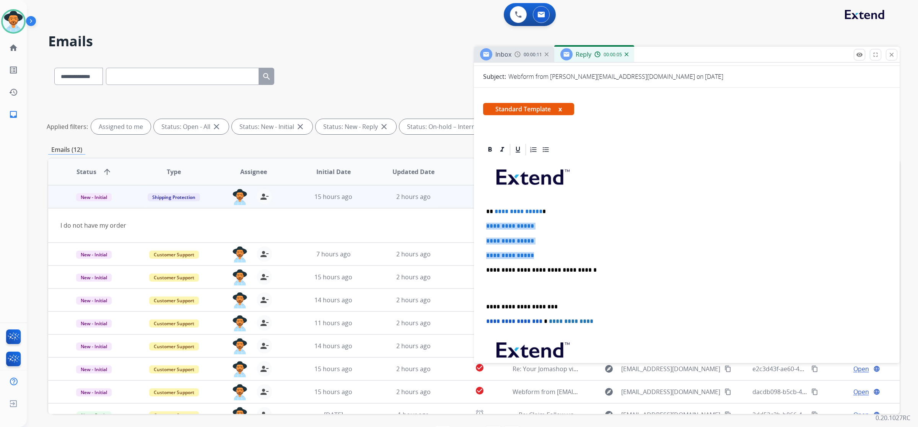
drag, startPoint x: 483, startPoint y: 226, endPoint x: 559, endPoint y: 251, distance: 80.6
click at [559, 251] on div "**********" at bounding box center [687, 288] width 408 height 263
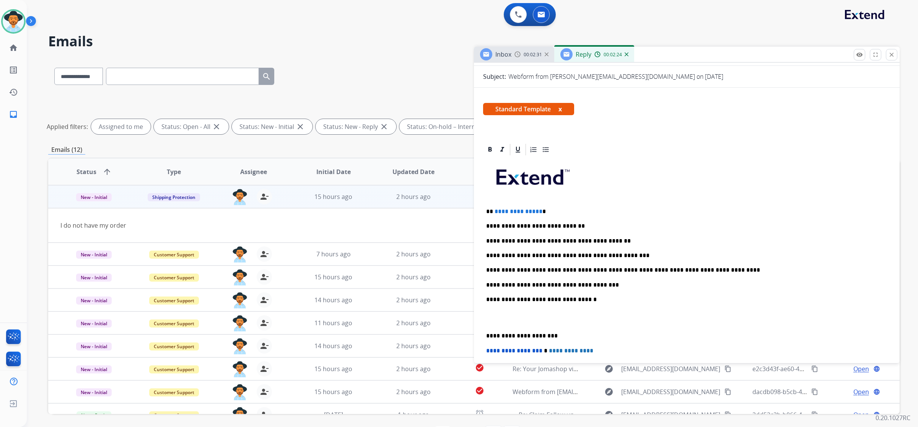
click at [615, 284] on p "**********" at bounding box center [684, 285] width 396 height 7
click at [495, 240] on p "**********" at bounding box center [684, 241] width 396 height 7
click at [584, 224] on p "**********" at bounding box center [684, 226] width 396 height 7
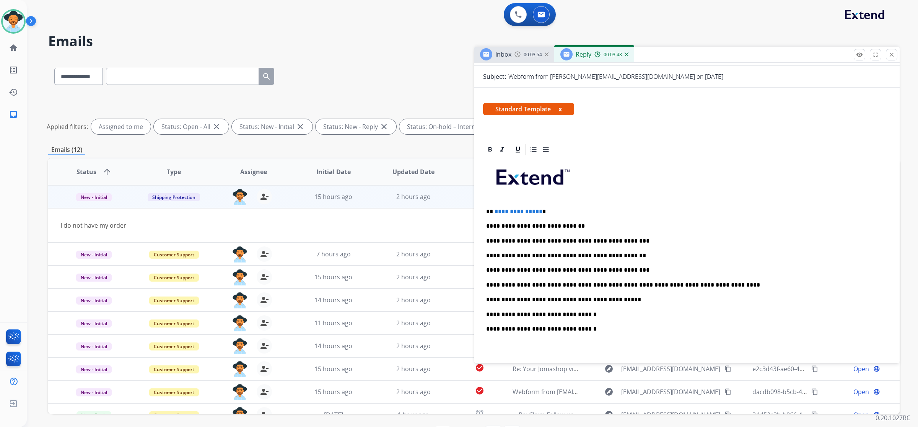
click at [619, 238] on p "**********" at bounding box center [684, 241] width 396 height 7
click at [492, 313] on p "**********" at bounding box center [684, 314] width 396 height 7
drag, startPoint x: 536, startPoint y: 211, endPoint x: 511, endPoint y: 211, distance: 25.6
click at [511, 211] on span "**********" at bounding box center [519, 212] width 48 height 6
click at [538, 211] on p "**********" at bounding box center [684, 211] width 396 height 7
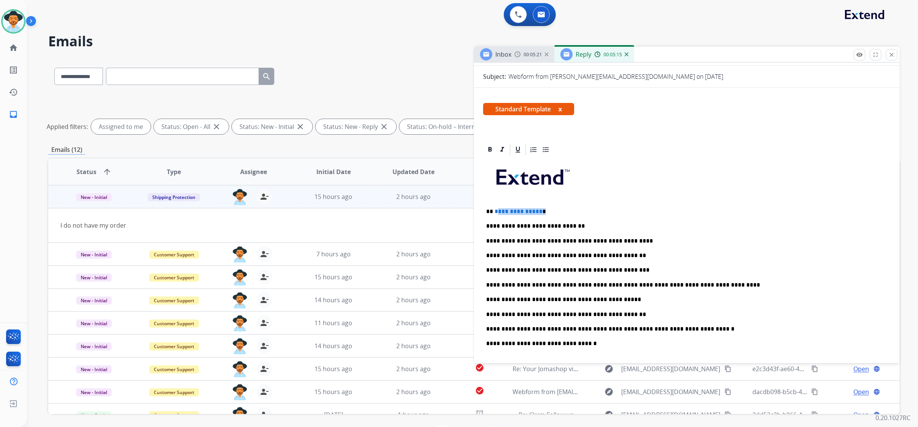
drag, startPoint x: 538, startPoint y: 211, endPoint x: 515, endPoint y: 211, distance: 23.0
click at [515, 211] on p "**********" at bounding box center [684, 211] width 396 height 7
click at [517, 211] on span "**********" at bounding box center [519, 212] width 48 height 6
drag, startPoint x: 537, startPoint y: 213, endPoint x: 494, endPoint y: 212, distance: 42.9
click at [495, 212] on span "**********" at bounding box center [519, 212] width 48 height 6
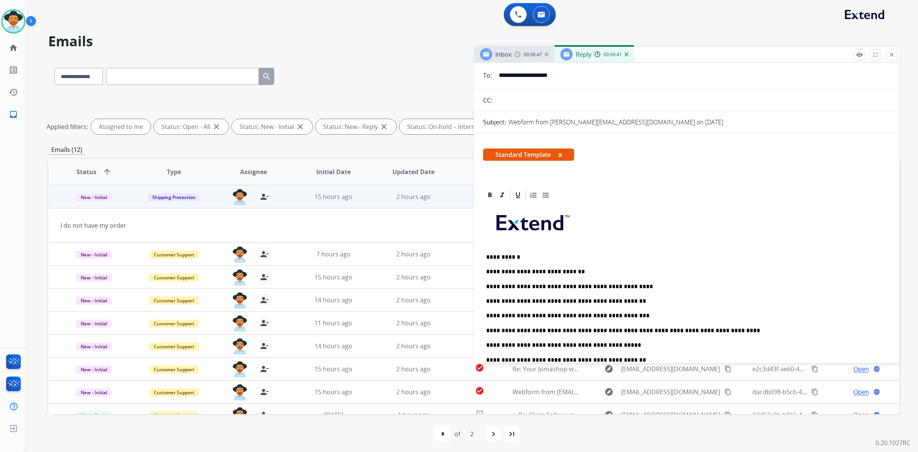
scroll to position [0, 0]
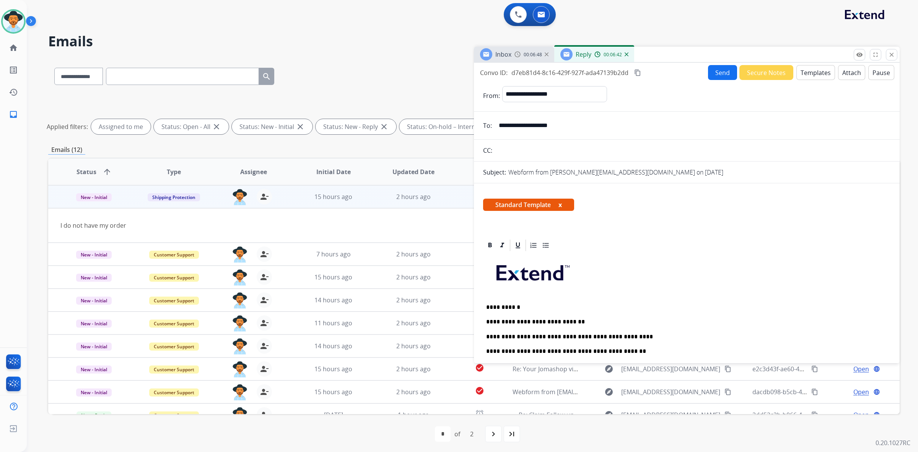
click at [722, 75] on button "Send" at bounding box center [722, 72] width 29 height 15
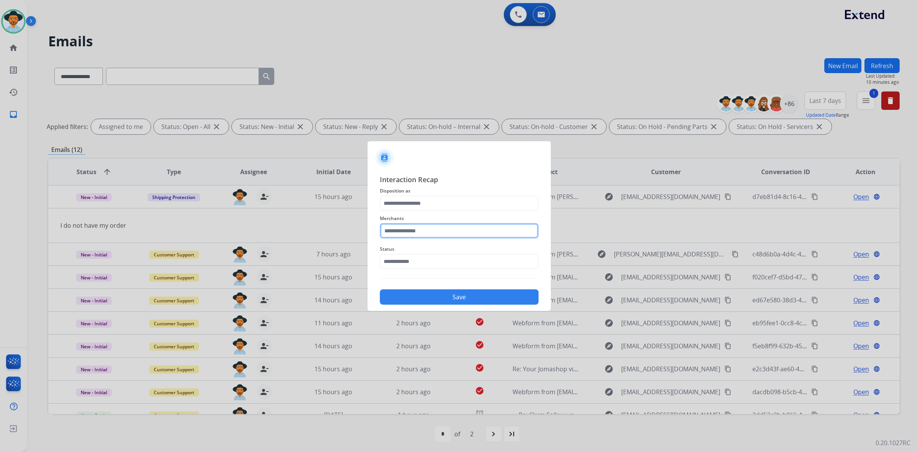
click at [508, 231] on input "text" at bounding box center [459, 230] width 159 height 15
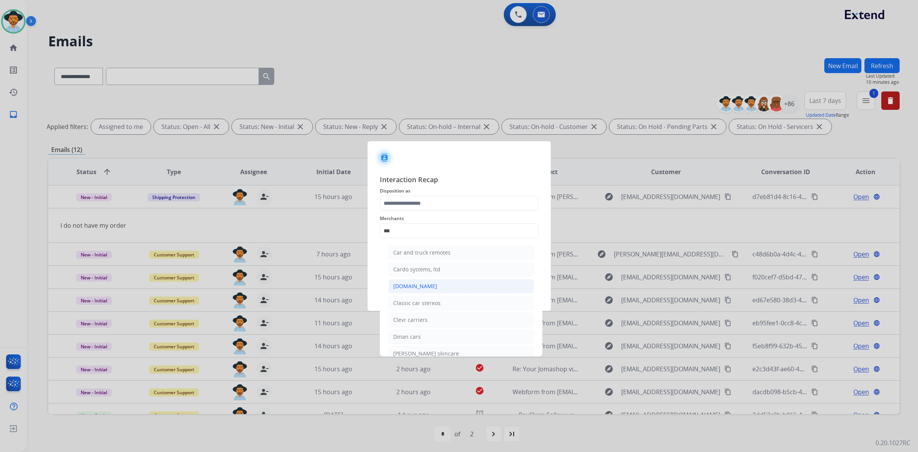
click at [457, 284] on li "[DOMAIN_NAME]" at bounding box center [461, 286] width 146 height 15
type input "**********"
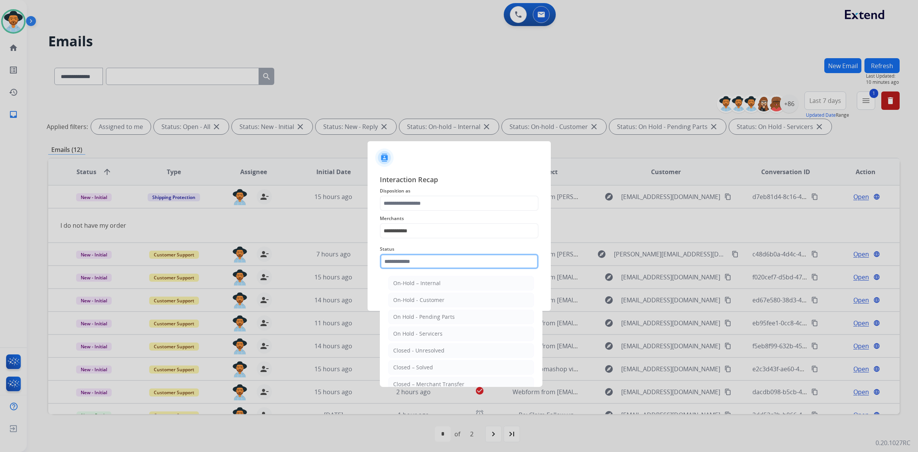
click at [446, 261] on input "text" at bounding box center [459, 261] width 159 height 15
click at [436, 366] on li "Closed – Solved" at bounding box center [461, 367] width 146 height 15
type input "**********"
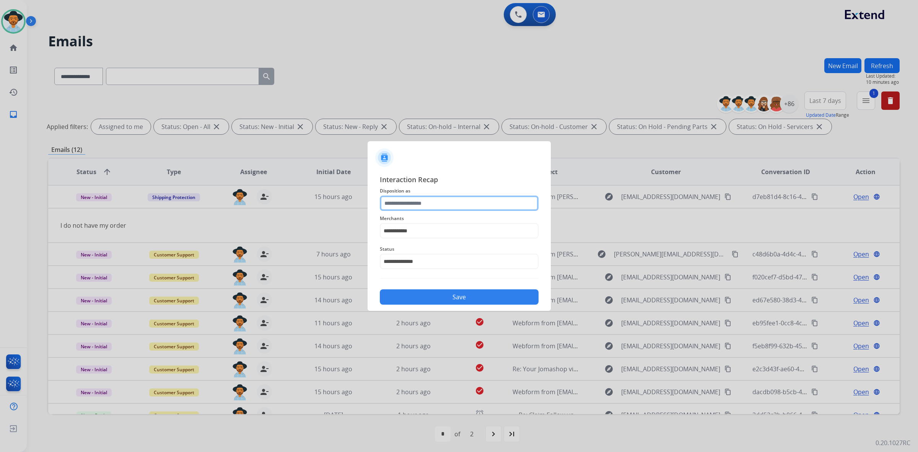
click at [423, 204] on input "text" at bounding box center [459, 203] width 159 height 15
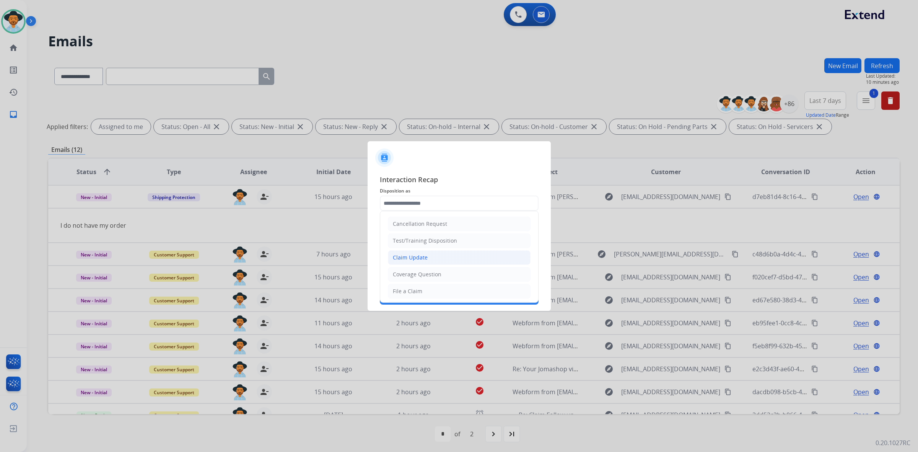
click at [433, 259] on li "Claim Update" at bounding box center [459, 257] width 143 height 15
type input "**********"
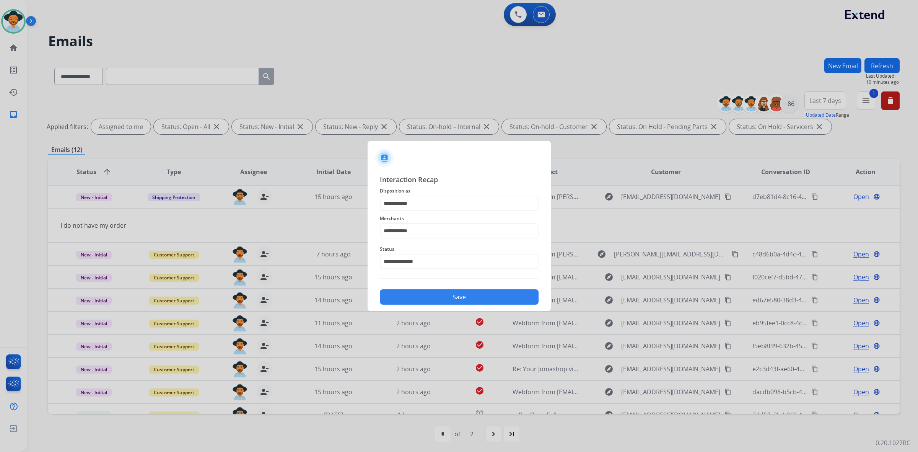
click at [463, 298] on button "Save" at bounding box center [459, 296] width 159 height 15
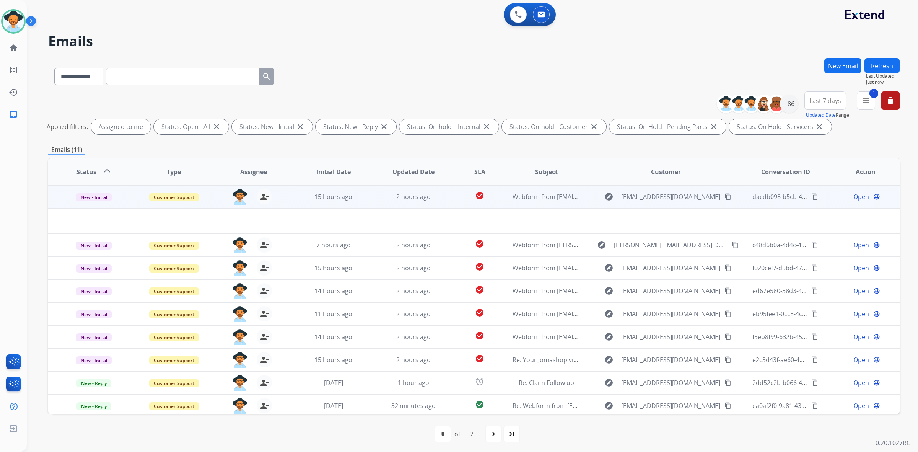
click at [377, 201] on td "2 hours ago" at bounding box center [408, 196] width 80 height 23
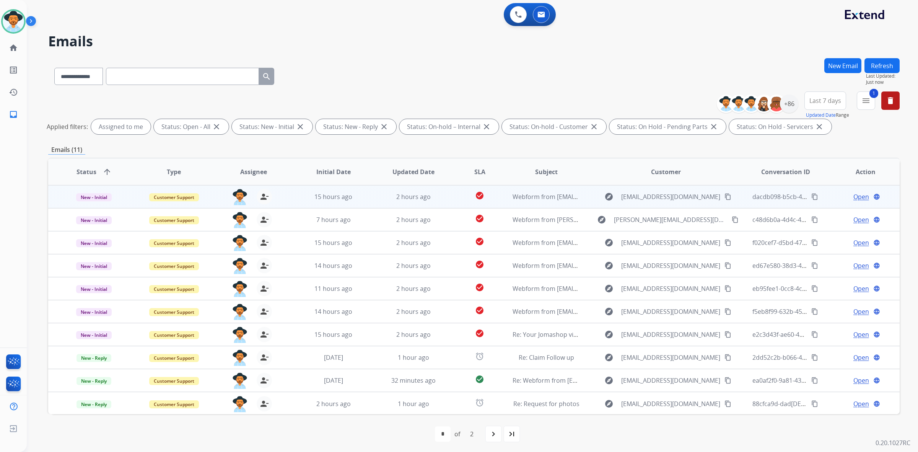
click at [374, 197] on td "2 hours ago" at bounding box center [408, 196] width 80 height 23
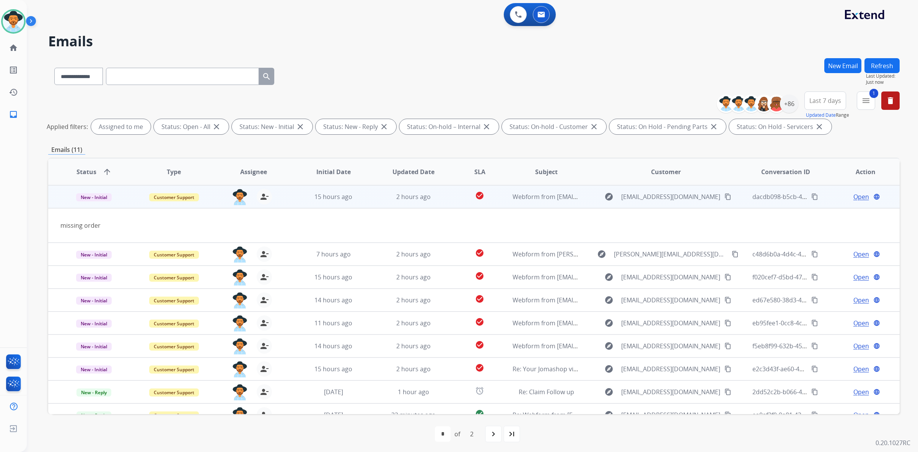
click at [725, 196] on mat-icon "content_copy" at bounding box center [728, 196] width 7 height 7
click at [854, 201] on span "Open" at bounding box center [862, 196] width 16 height 9
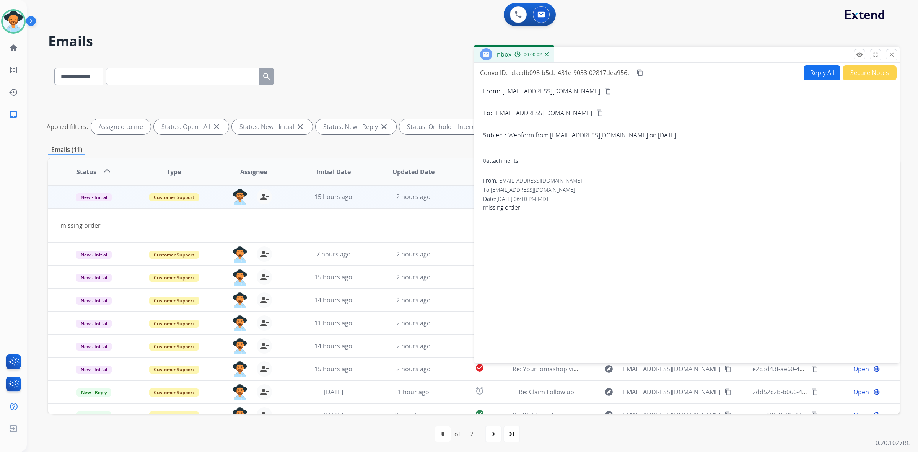
click at [820, 75] on button "Reply All" at bounding box center [822, 72] width 37 height 15
select select "**********"
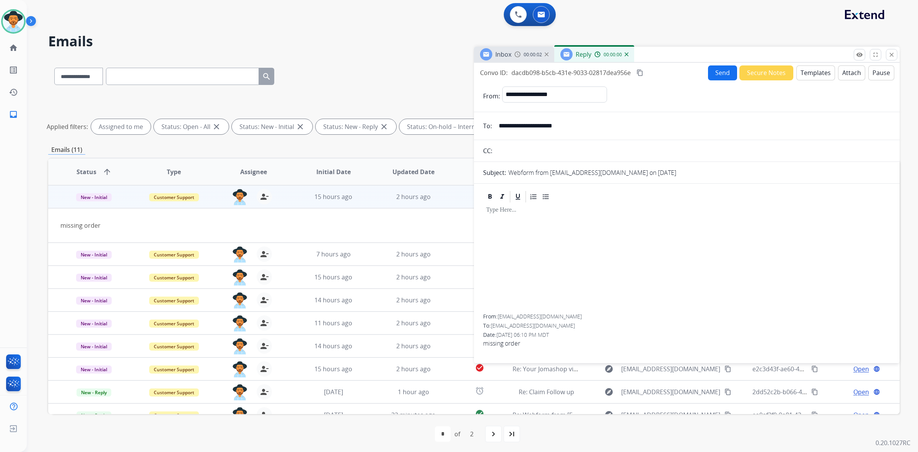
click at [819, 76] on button "Templates" at bounding box center [816, 72] width 39 height 15
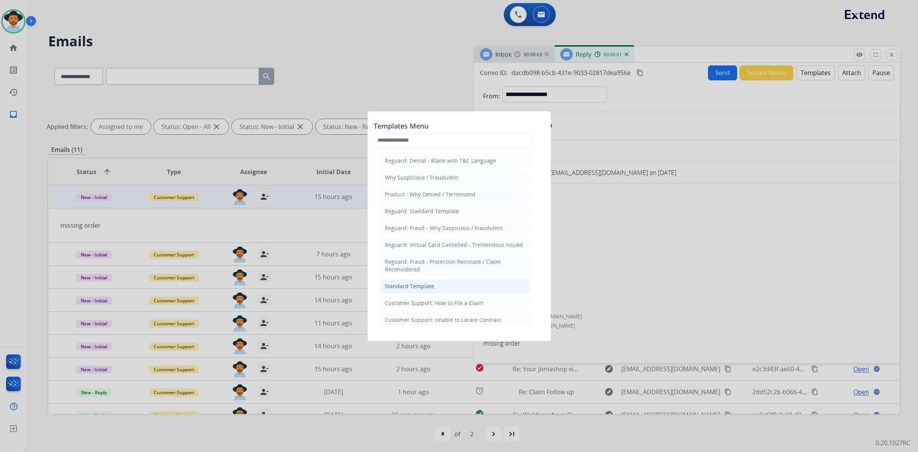
click at [458, 286] on li "Standard Template" at bounding box center [455, 286] width 150 height 15
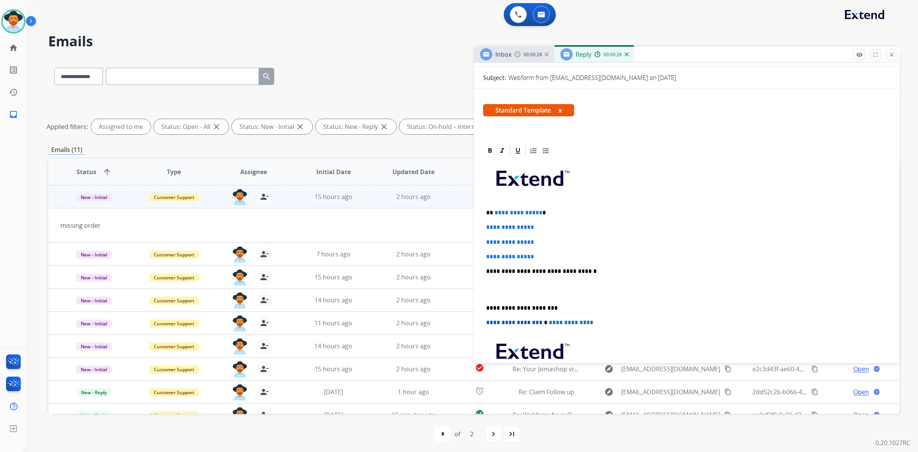
scroll to position [96, 0]
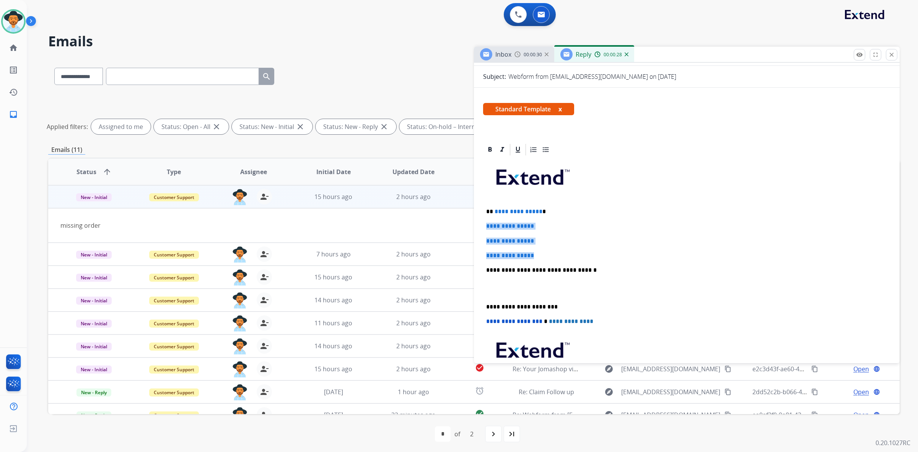
drag, startPoint x: 485, startPoint y: 228, endPoint x: 549, endPoint y: 256, distance: 70.1
click at [549, 256] on div "**********" at bounding box center [687, 288] width 408 height 263
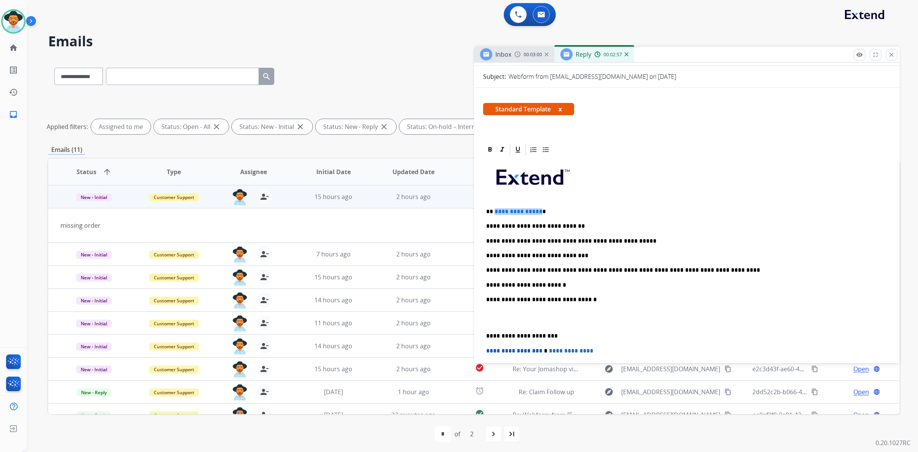
drag, startPoint x: 535, startPoint y: 211, endPoint x: 494, endPoint y: 210, distance: 40.6
click at [495, 210] on span "**********" at bounding box center [519, 212] width 48 height 6
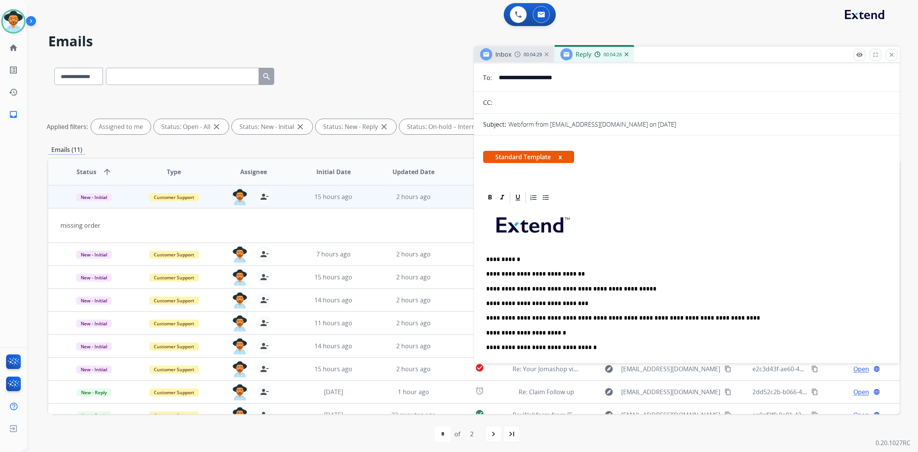
scroll to position [0, 0]
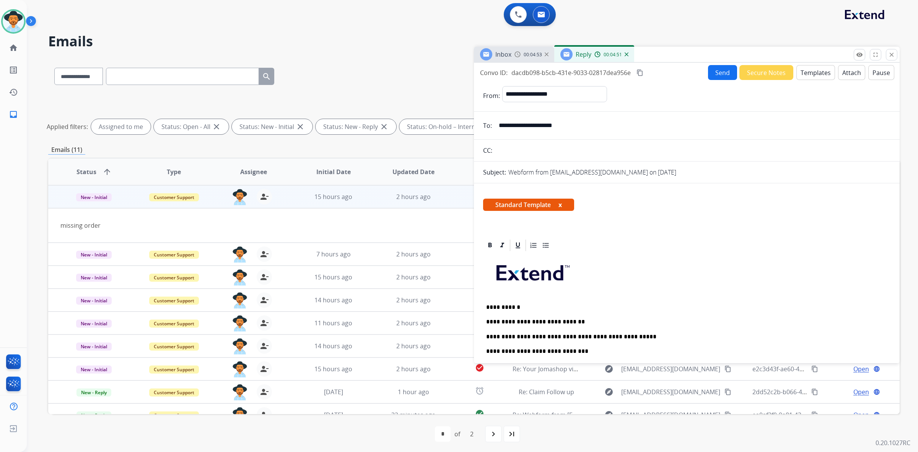
click at [724, 73] on button "Send" at bounding box center [722, 72] width 29 height 15
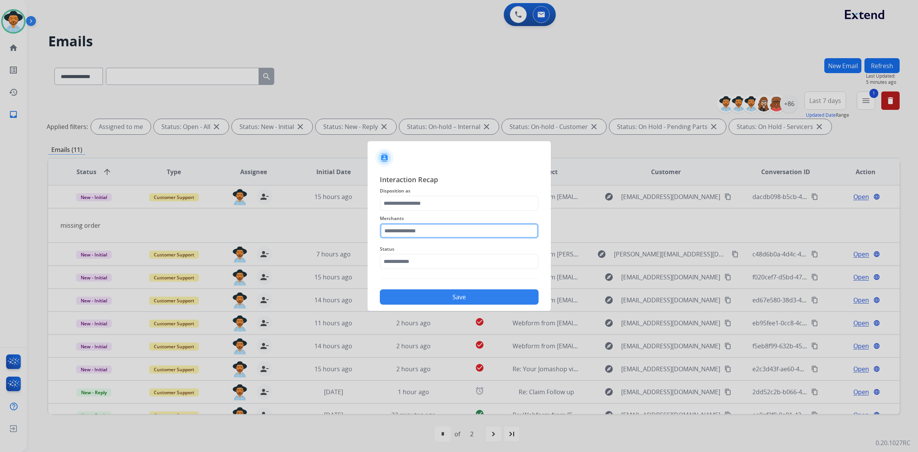
click at [513, 230] on input "text" at bounding box center [459, 230] width 159 height 15
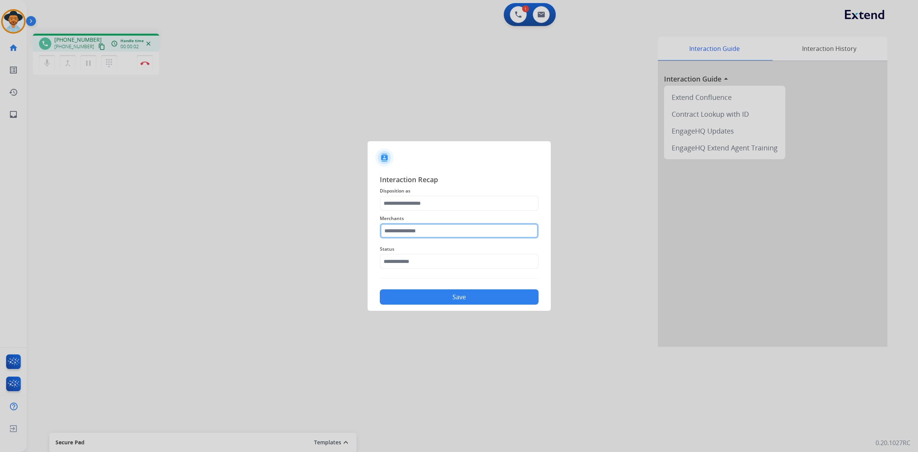
click at [459, 226] on input "text" at bounding box center [459, 230] width 159 height 15
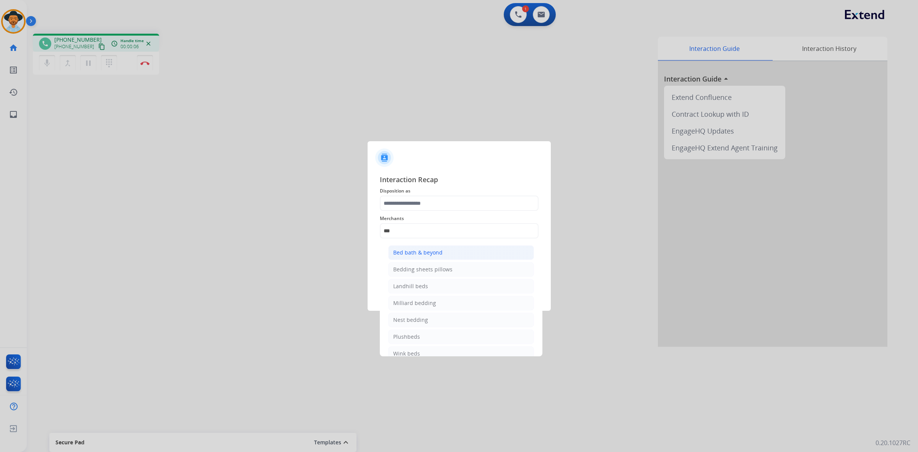
click at [443, 251] on li "Bed bath & beyond" at bounding box center [461, 252] width 146 height 15
type input "**********"
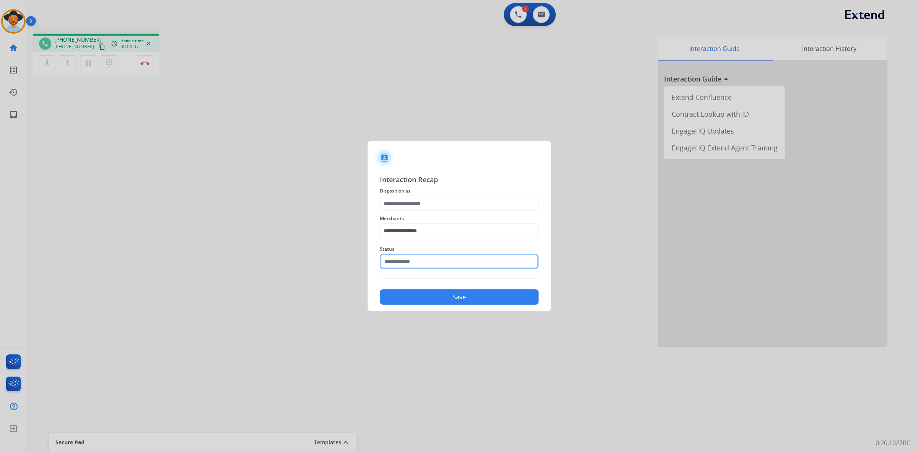
click at [433, 264] on input "text" at bounding box center [459, 261] width 159 height 15
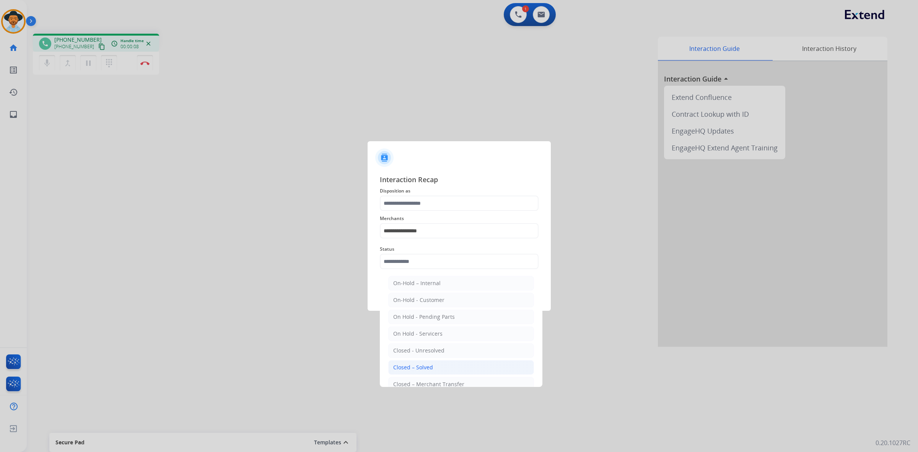
click at [421, 369] on div "Closed – Solved" at bounding box center [413, 368] width 40 height 8
type input "**********"
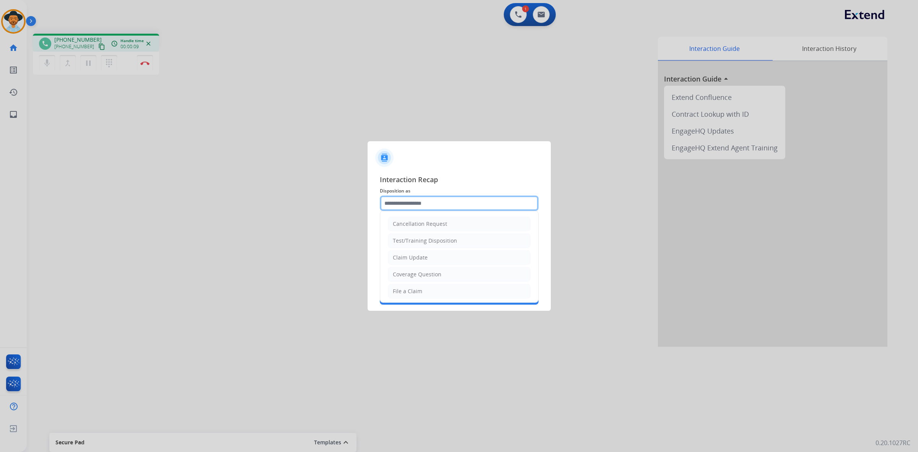
click at [448, 200] on input "text" at bounding box center [459, 203] width 159 height 15
click at [440, 254] on li "Claim Update" at bounding box center [459, 257] width 143 height 15
type input "**********"
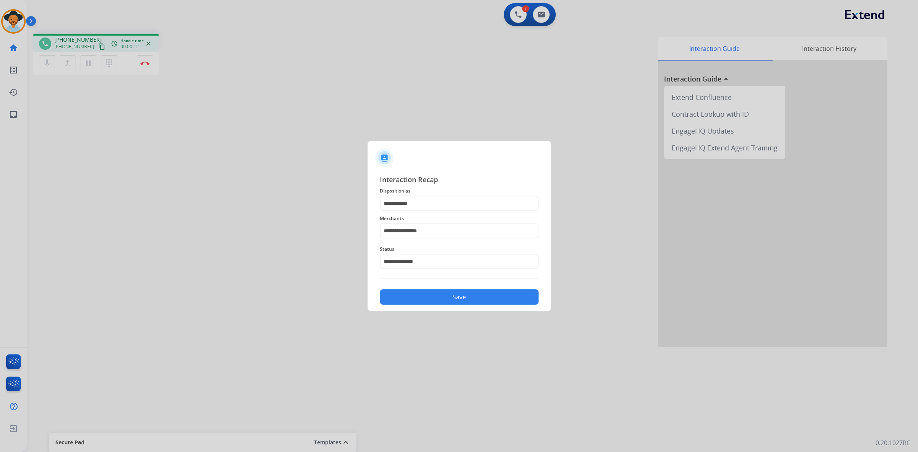
click at [459, 296] on button "Save" at bounding box center [459, 296] width 159 height 15
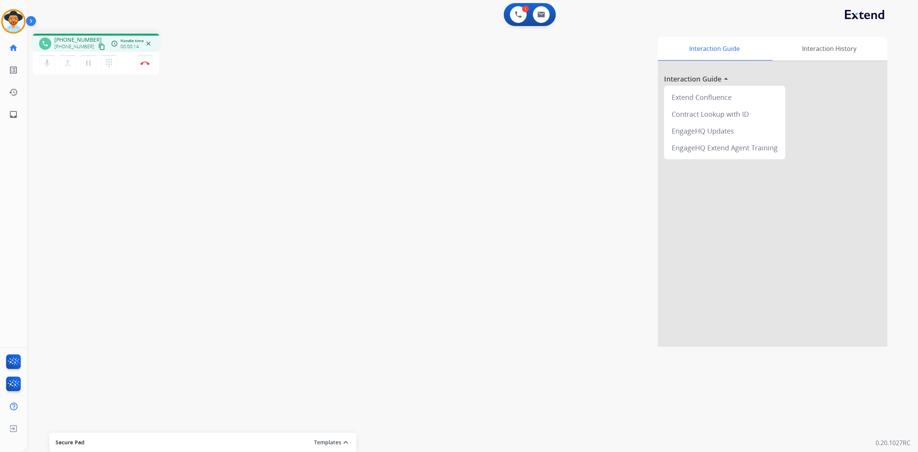
click at [98, 48] on mat-icon "content_copy" at bounding box center [101, 46] width 7 height 7
click at [92, 62] on mat-icon "pause" at bounding box center [88, 63] width 9 height 9
click at [87, 55] on button "play_arrow Hold" at bounding box center [88, 63] width 16 height 16
click at [144, 64] on img at bounding box center [144, 63] width 9 height 4
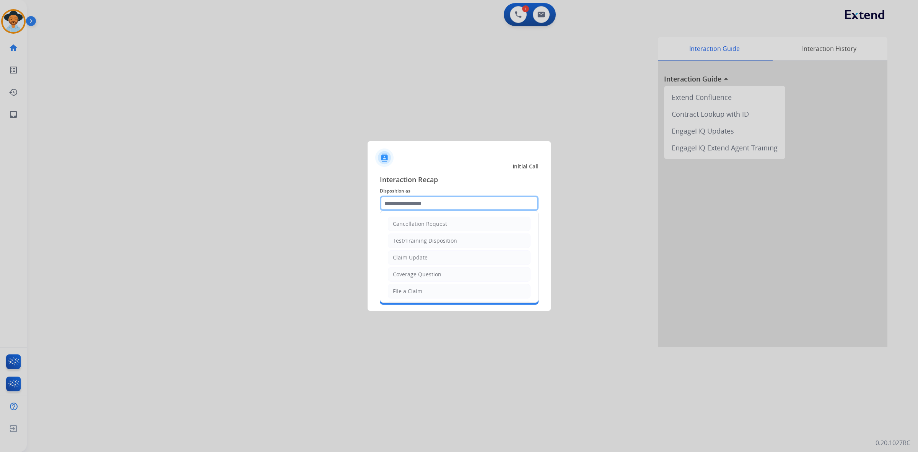
click at [419, 206] on input "text" at bounding box center [459, 203] width 159 height 15
click at [417, 286] on li "File a Claim" at bounding box center [459, 291] width 143 height 15
type input "**********"
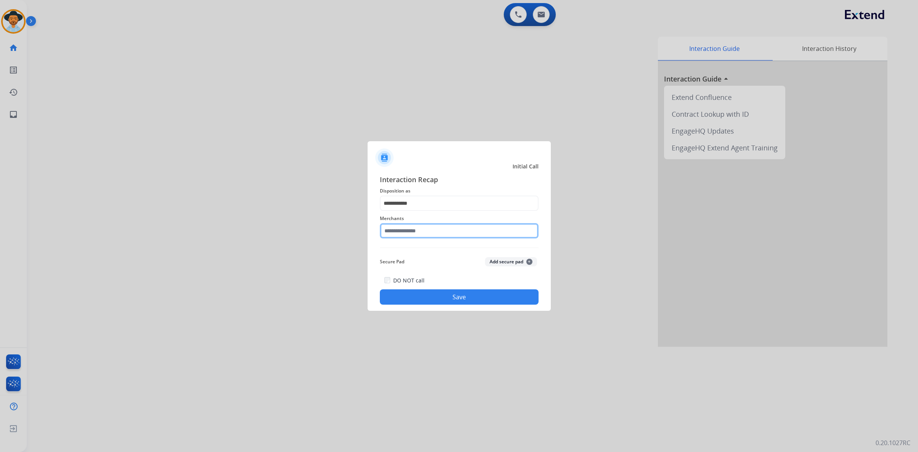
click at [416, 230] on input "text" at bounding box center [459, 230] width 159 height 15
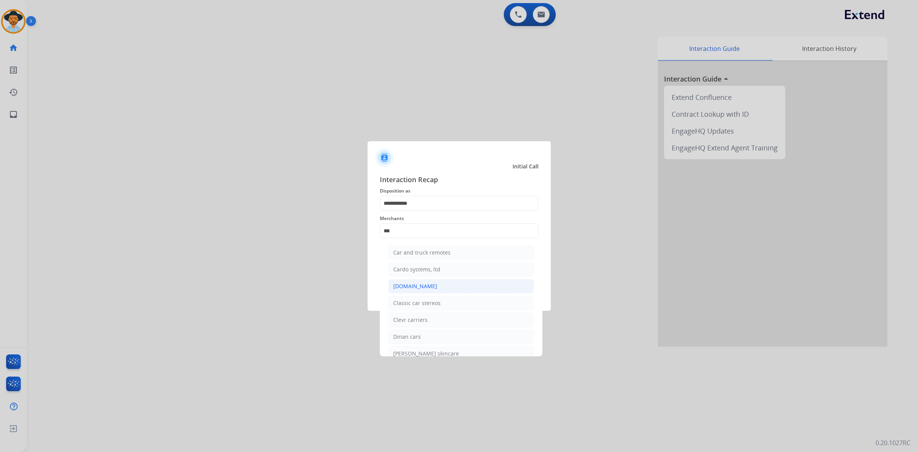
click at [420, 285] on div "[DOMAIN_NAME]" at bounding box center [415, 286] width 44 height 8
type input "**********"
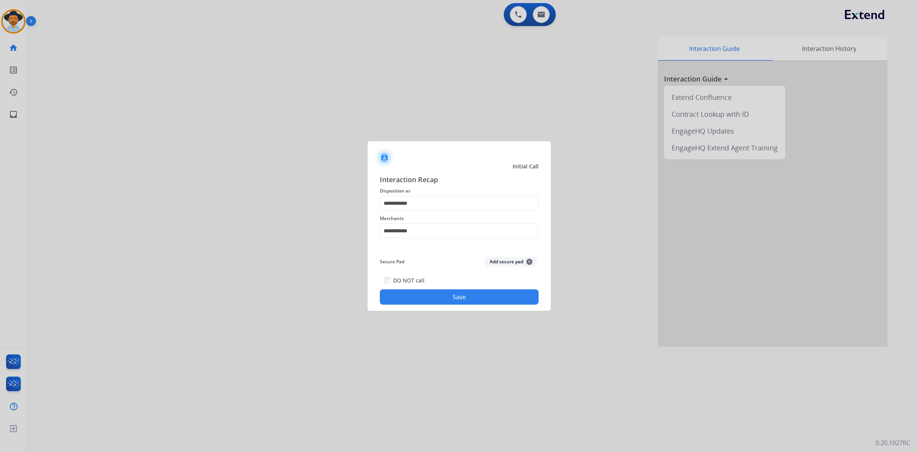
click at [433, 295] on button "Save" at bounding box center [459, 296] width 159 height 15
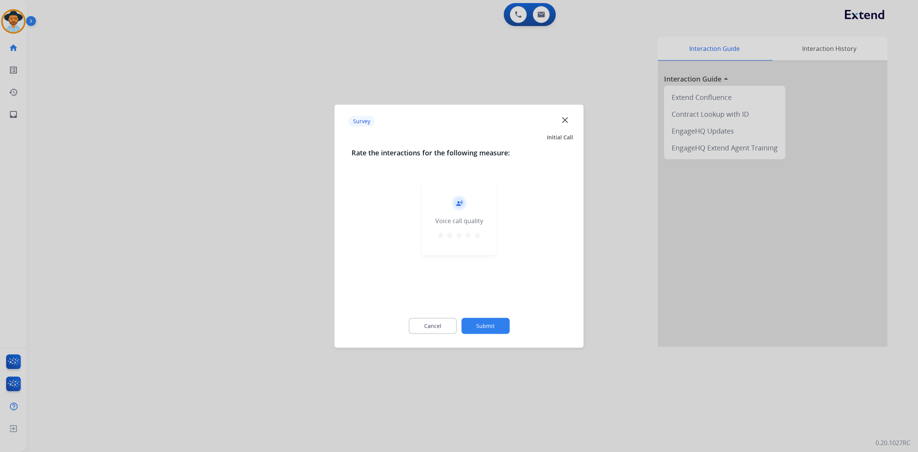
click at [478, 235] on mat-icon "star" at bounding box center [477, 234] width 9 height 9
click at [483, 320] on button "Submit" at bounding box center [485, 326] width 48 height 16
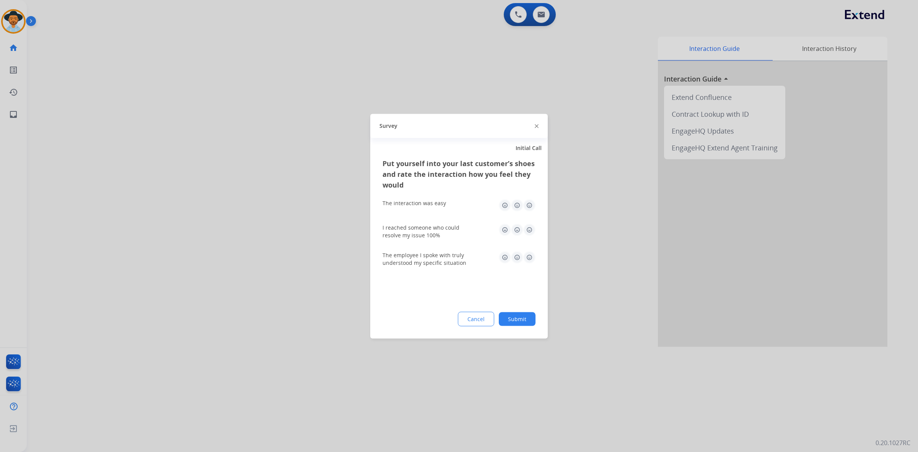
click at [530, 202] on img at bounding box center [529, 205] width 12 height 12
click at [527, 230] on img at bounding box center [529, 229] width 12 height 12
click at [531, 258] on img at bounding box center [529, 257] width 12 height 12
click at [525, 317] on button "Submit" at bounding box center [517, 319] width 37 height 14
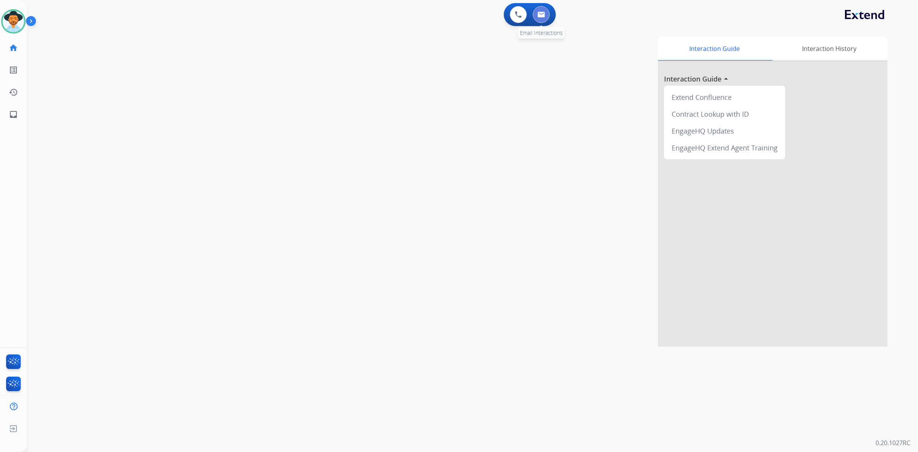
click at [546, 16] on button at bounding box center [541, 14] width 17 height 17
select select "**********"
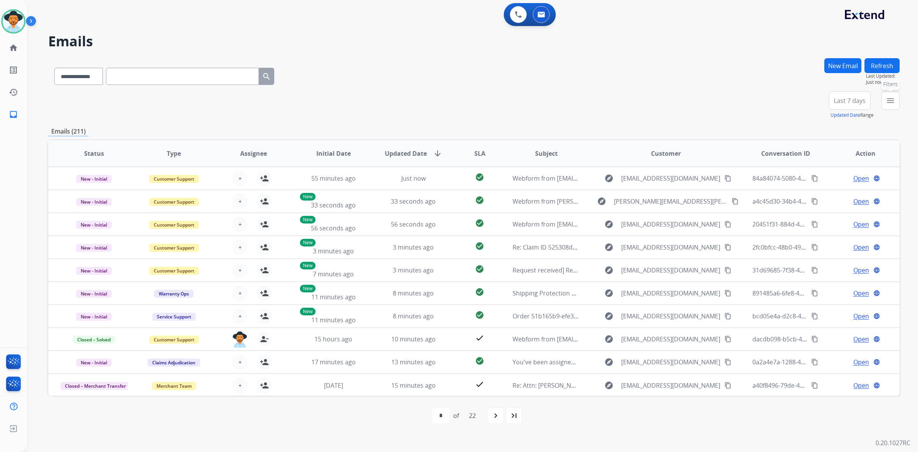
click at [898, 99] on button "menu Filters" at bounding box center [891, 100] width 18 height 18
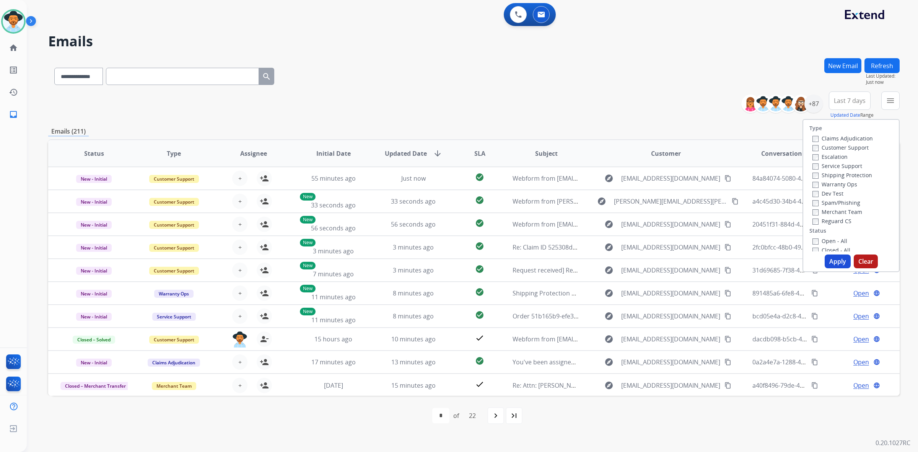
click at [815, 239] on label "Open - All" at bounding box center [830, 240] width 35 height 7
click at [828, 259] on button "Apply" at bounding box center [838, 261] width 26 height 14
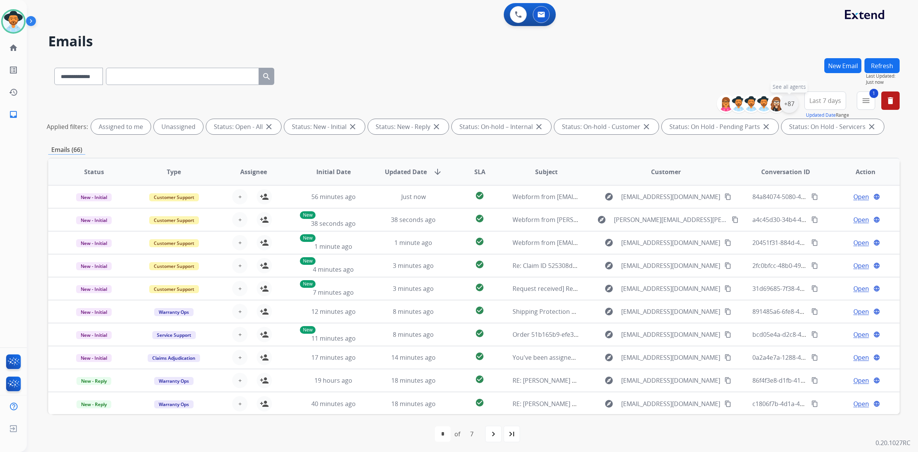
click at [787, 102] on div "+87" at bounding box center [789, 104] width 18 height 18
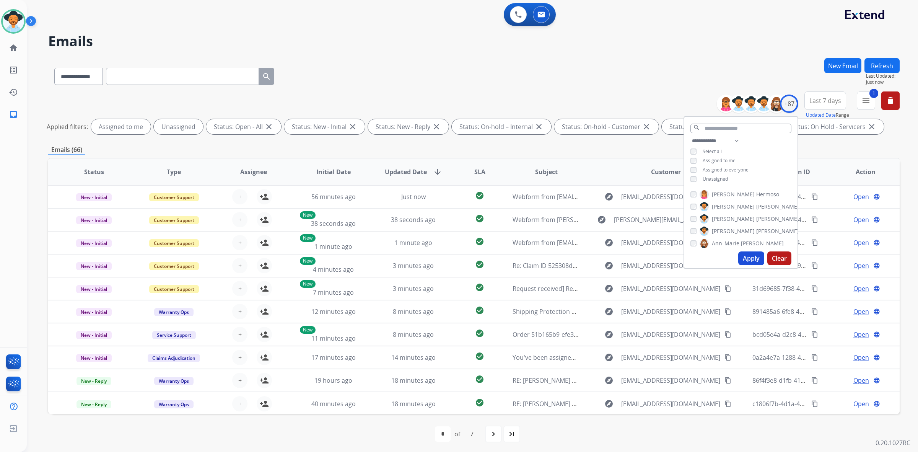
click at [711, 179] on span "Unassigned" at bounding box center [715, 179] width 25 height 7
click at [745, 255] on button "Apply" at bounding box center [752, 258] width 26 height 14
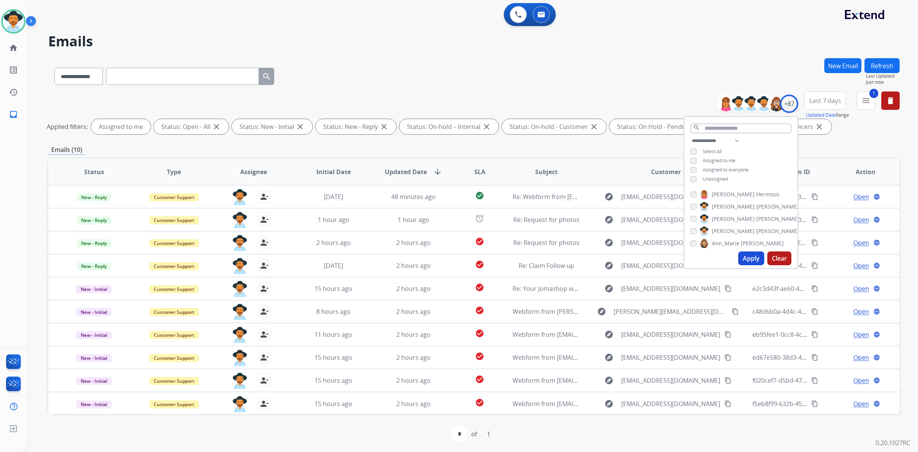
click at [498, 155] on div "**********" at bounding box center [474, 256] width 852 height 396
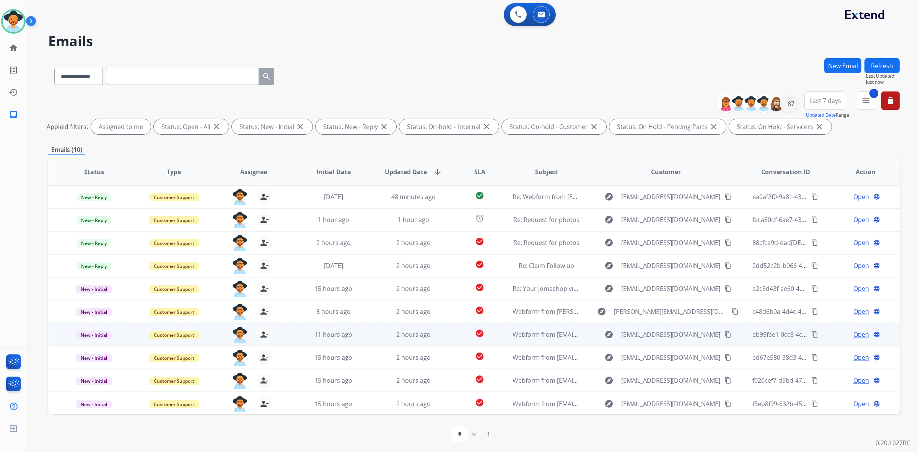
scroll to position [0, 0]
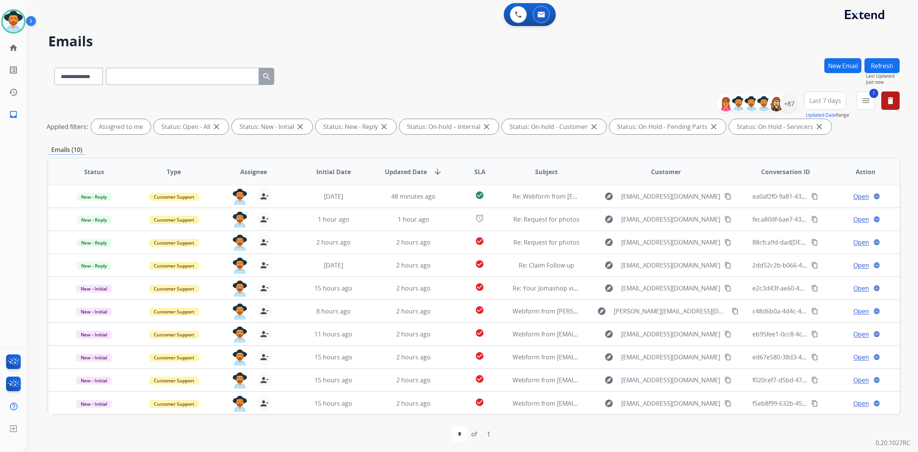
click at [92, 173] on span "Status" at bounding box center [94, 171] width 20 height 9
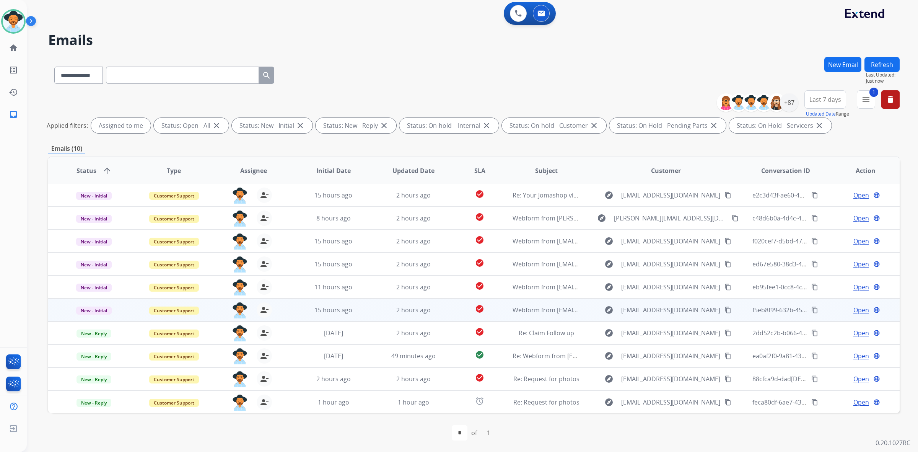
scroll to position [2, 0]
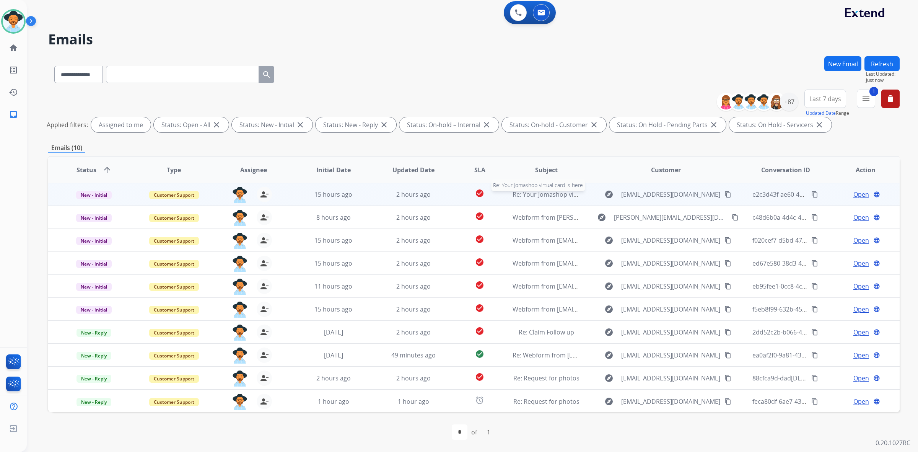
click at [522, 194] on span "Re: Your Jomashop virtual card is here" at bounding box center [568, 194] width 110 height 8
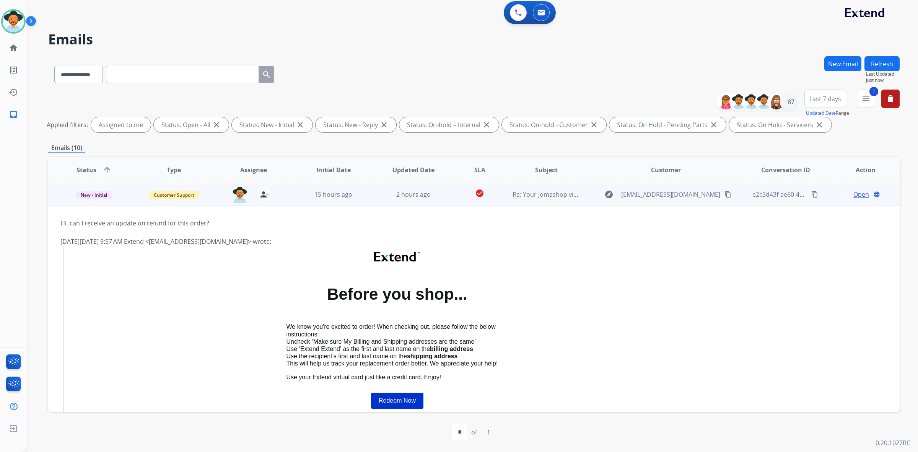
scroll to position [0, 0]
click at [854, 197] on span "Open" at bounding box center [862, 194] width 16 height 9
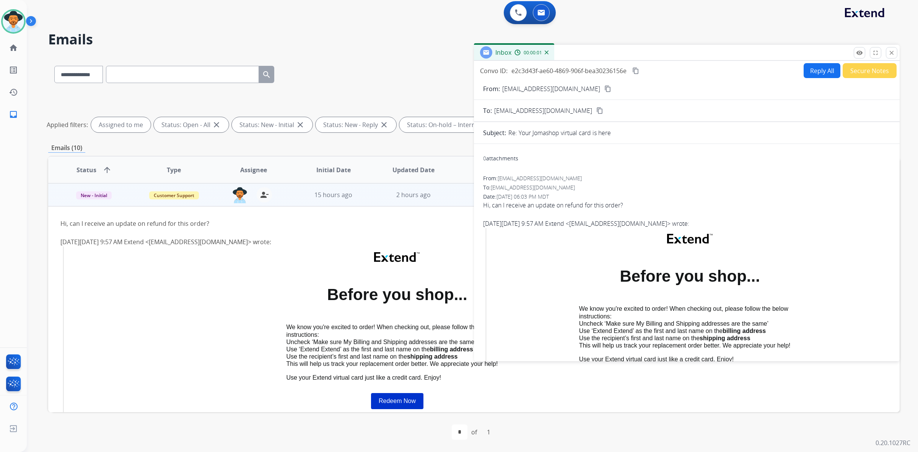
click at [817, 69] on button "Reply All" at bounding box center [822, 70] width 37 height 15
select select "**********"
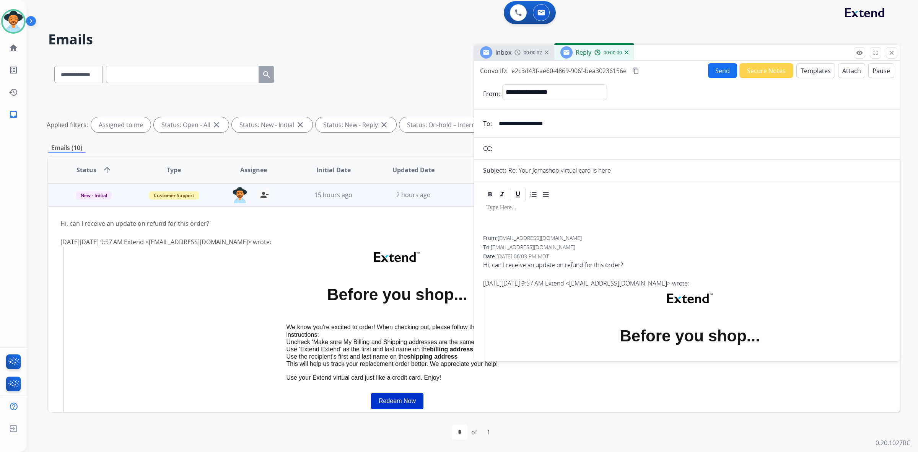
click at [816, 68] on button "Templates" at bounding box center [816, 70] width 39 height 15
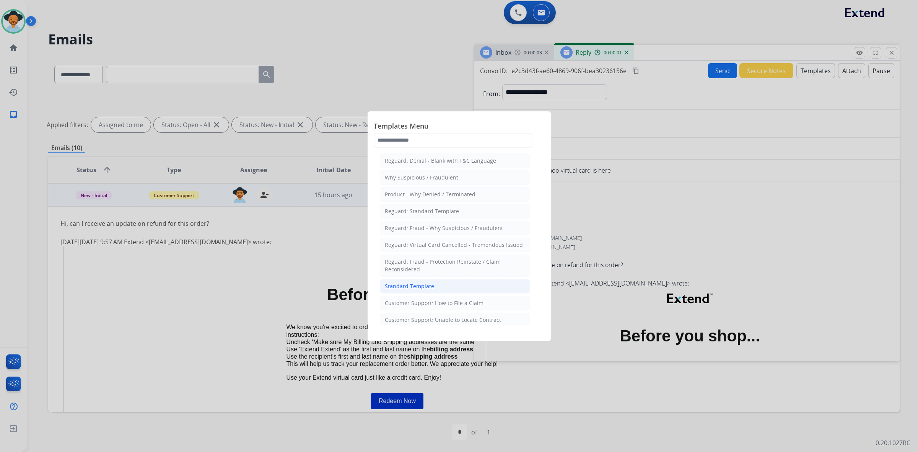
click at [416, 284] on div "Standard Template" at bounding box center [409, 286] width 49 height 8
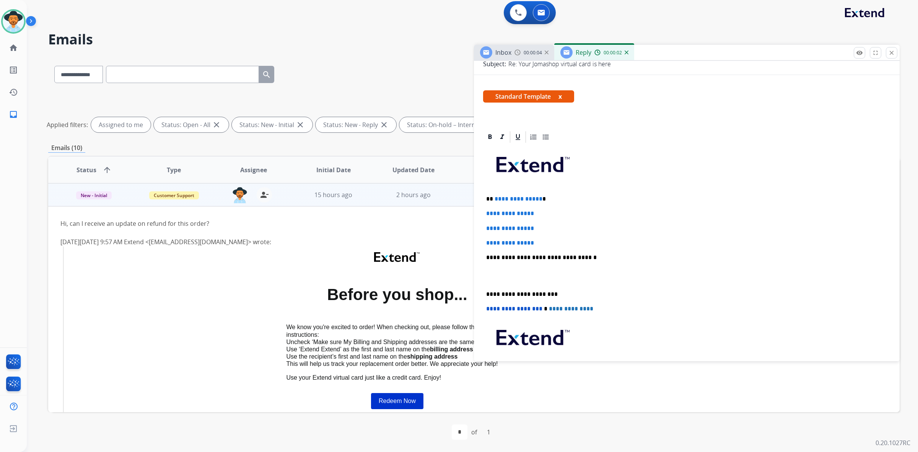
scroll to position [143, 0]
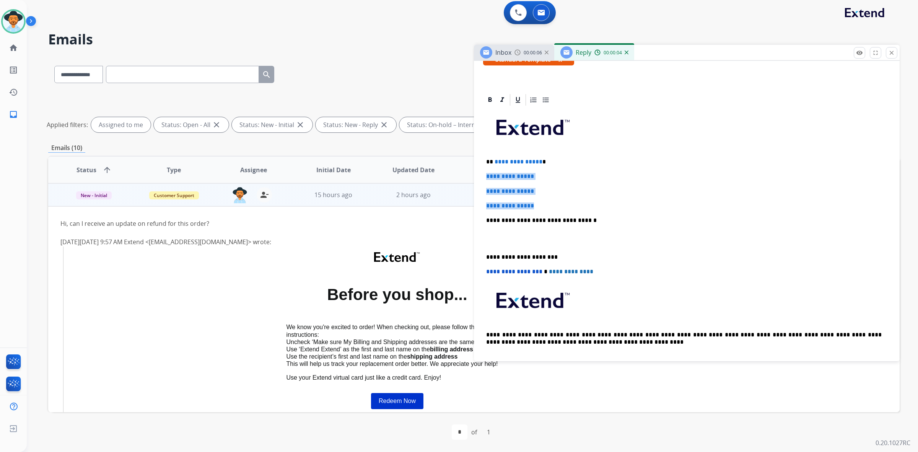
drag, startPoint x: 484, startPoint y: 175, endPoint x: 538, endPoint y: 203, distance: 60.9
click at [538, 203] on div "**********" at bounding box center [687, 238] width 408 height 263
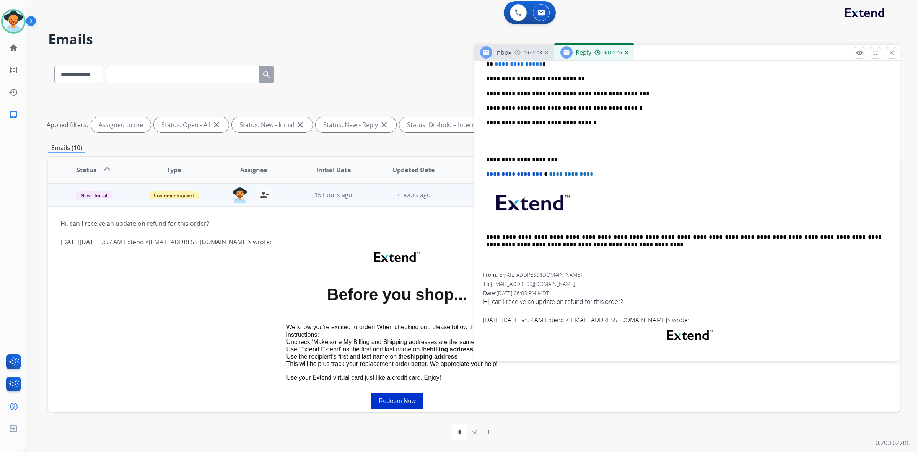
scroll to position [239, 0]
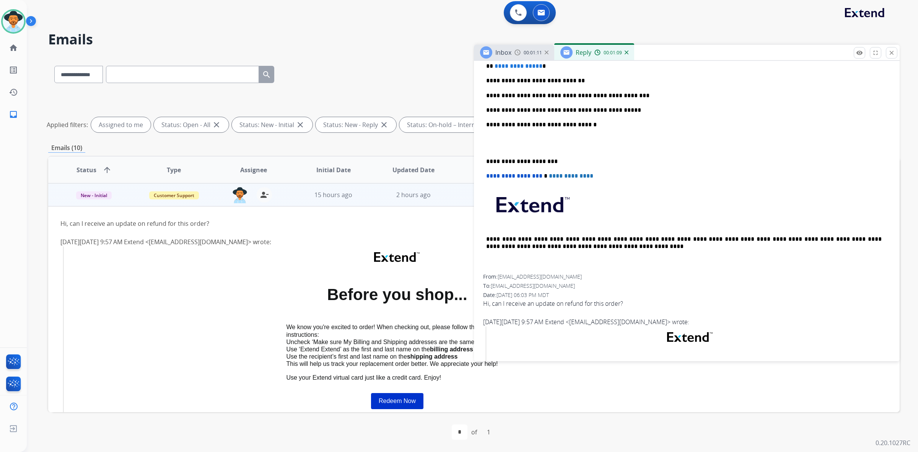
click at [607, 112] on p "**********" at bounding box center [684, 110] width 396 height 7
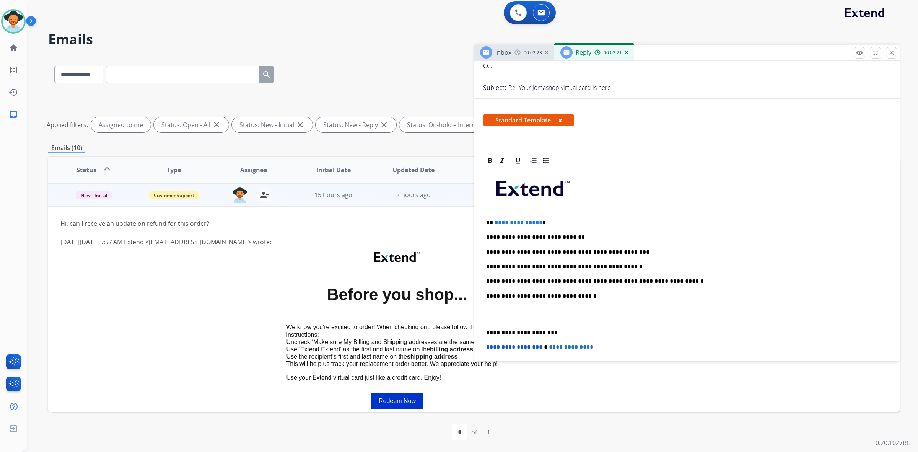
scroll to position [0, 0]
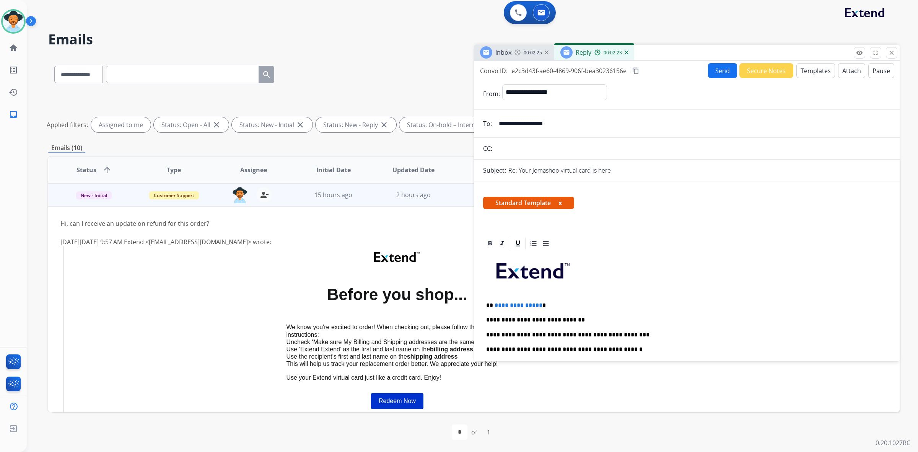
click at [550, 126] on input "**********" at bounding box center [692, 123] width 396 height 15
drag, startPoint x: 540, startPoint y: 303, endPoint x: 494, endPoint y: 302, distance: 45.6
click at [494, 302] on p "**********" at bounding box center [684, 305] width 396 height 7
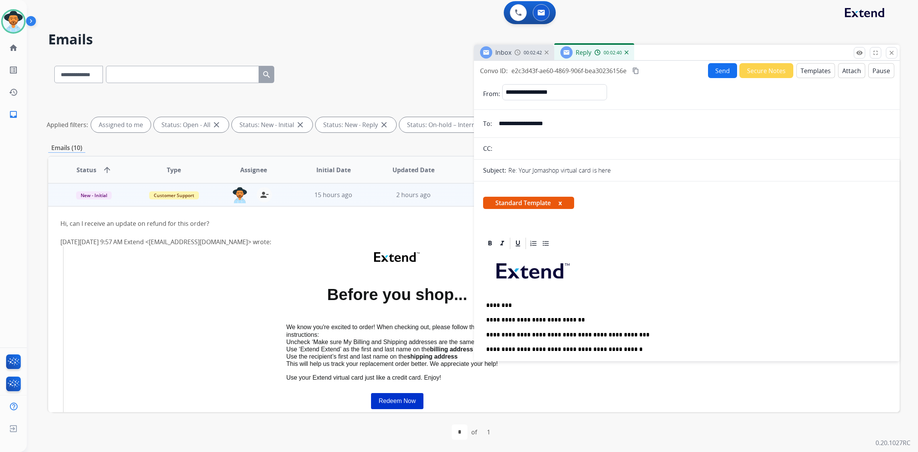
click at [723, 74] on button "Send" at bounding box center [722, 70] width 29 height 15
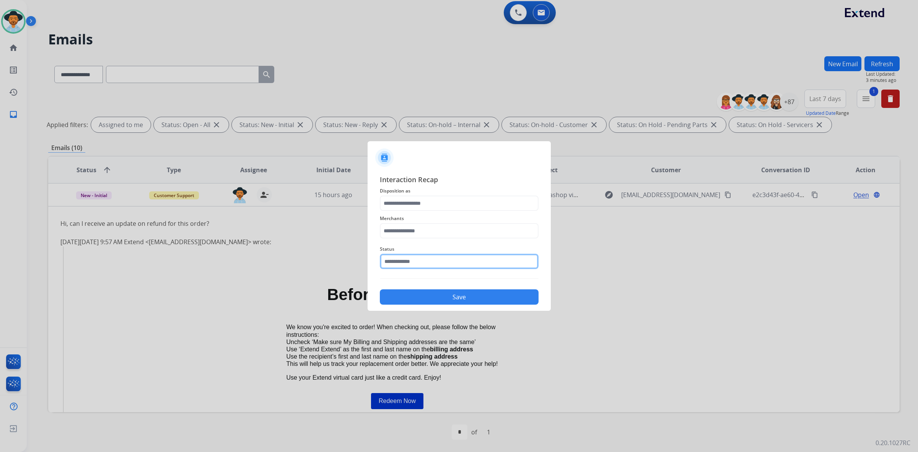
drag, startPoint x: 435, startPoint y: 257, endPoint x: 430, endPoint y: 260, distance: 5.7
click at [435, 257] on input "text" at bounding box center [459, 261] width 159 height 15
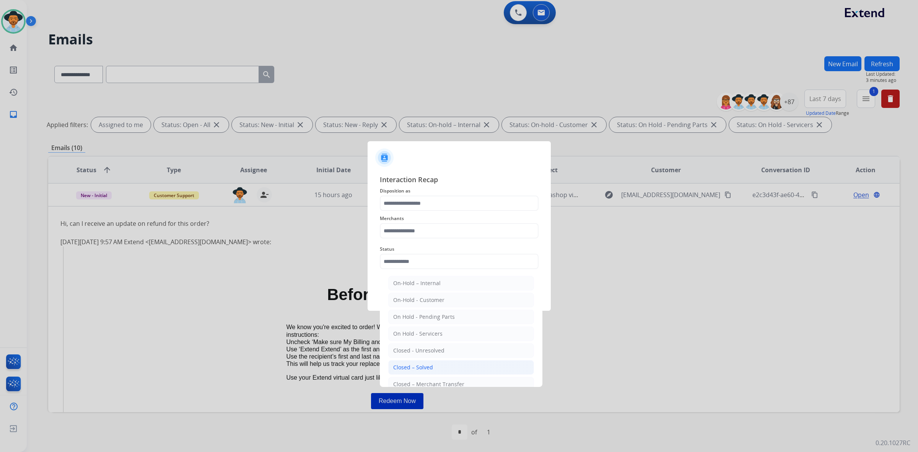
click at [431, 366] on div "Closed – Solved" at bounding box center [413, 368] width 40 height 8
type input "**********"
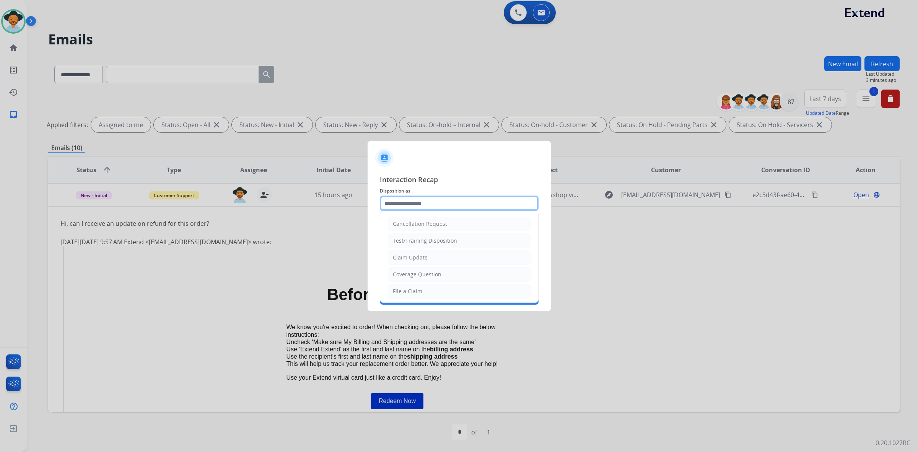
click at [452, 200] on input "text" at bounding box center [459, 203] width 159 height 15
click at [445, 262] on li "Claim Update" at bounding box center [459, 257] width 143 height 15
type input "**********"
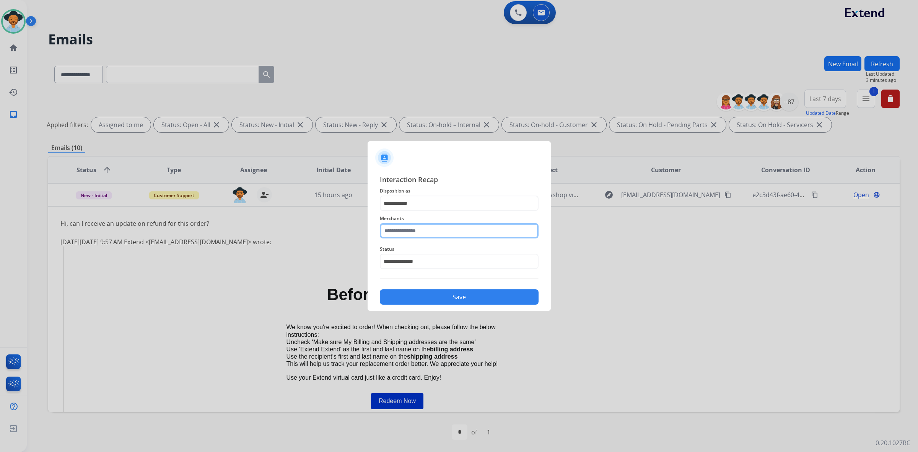
click at [470, 229] on input "text" at bounding box center [459, 230] width 159 height 15
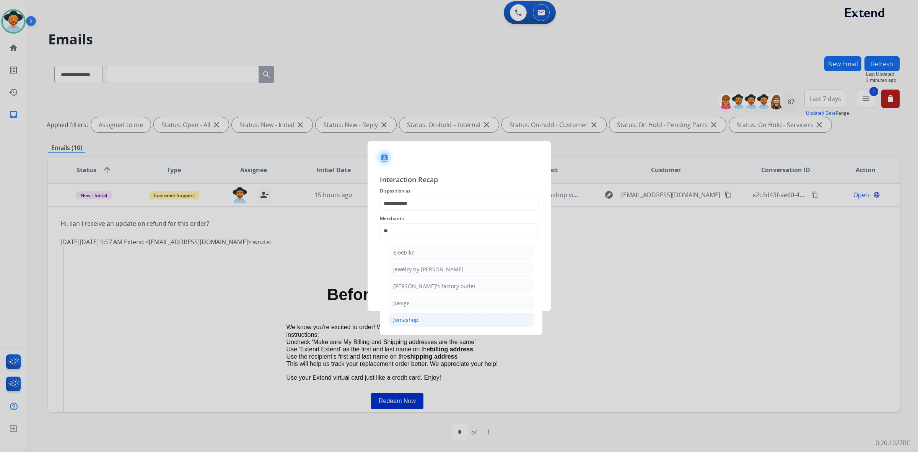
click at [434, 319] on li "Jomashop" at bounding box center [461, 320] width 146 height 15
type input "********"
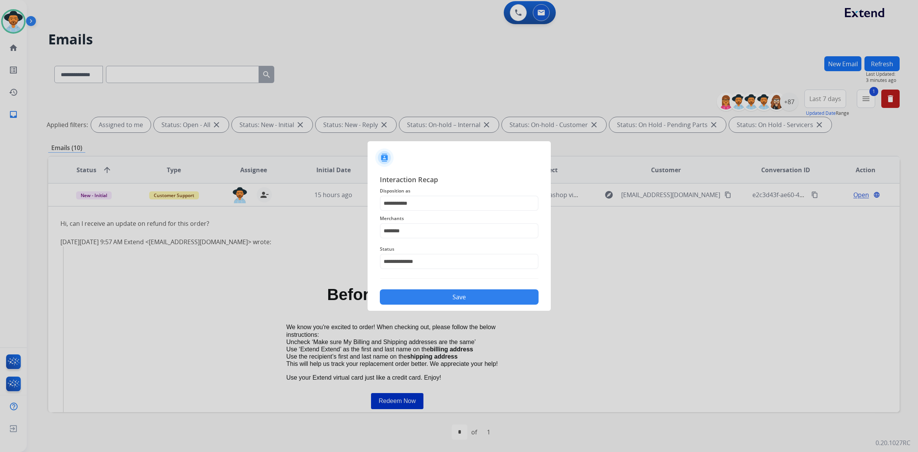
click at [433, 291] on button "Save" at bounding box center [459, 296] width 159 height 15
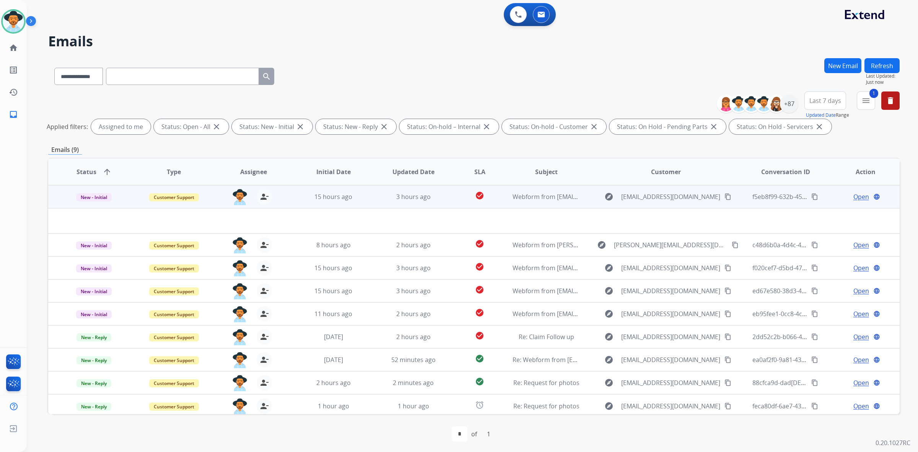
click at [371, 203] on td "3 hours ago" at bounding box center [408, 196] width 80 height 23
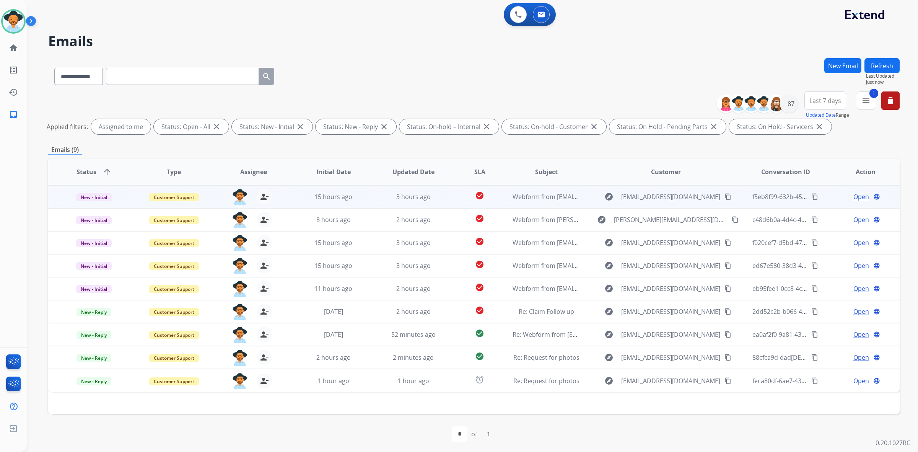
click at [370, 201] on td "3 hours ago" at bounding box center [408, 196] width 80 height 23
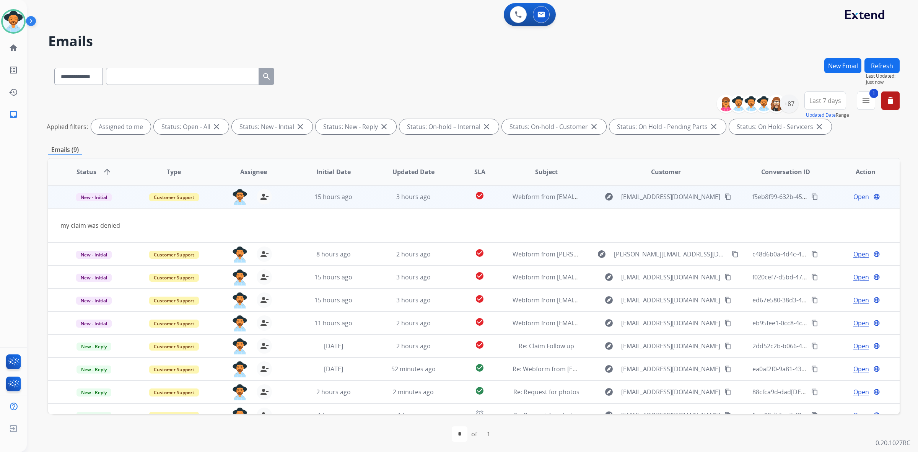
click at [725, 196] on mat-icon "content_copy" at bounding box center [728, 196] width 7 height 7
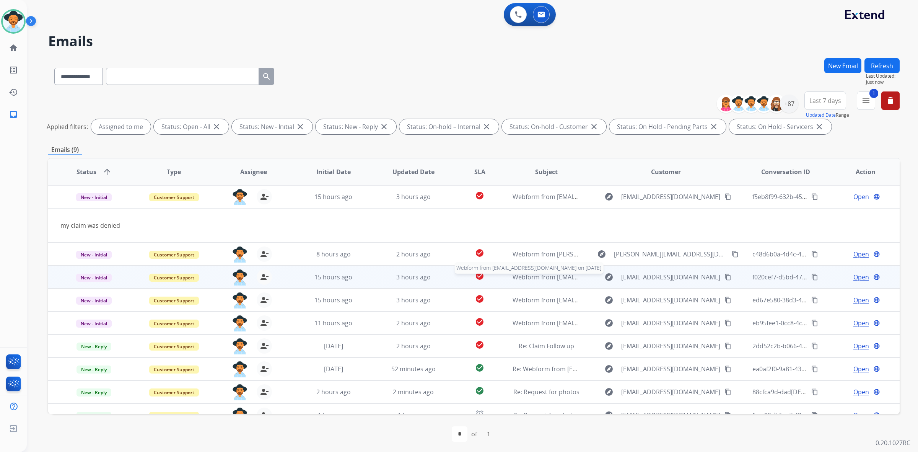
click at [542, 277] on span "Webform from [EMAIL_ADDRESS][DOMAIN_NAME] on [DATE]" at bounding box center [599, 277] width 173 height 8
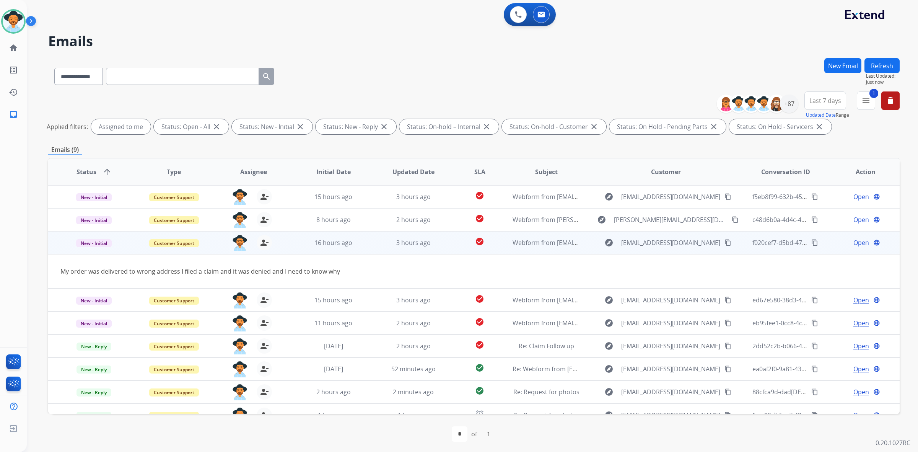
scroll to position [11, 0]
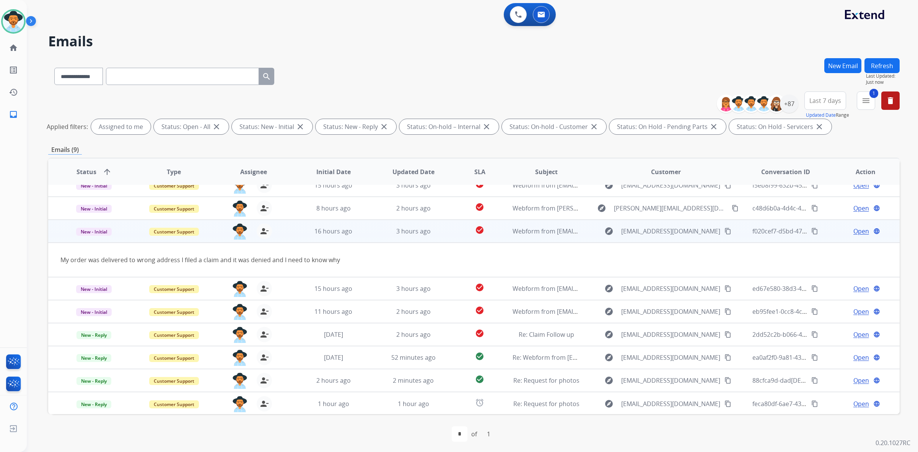
click at [725, 233] on mat-icon "content_copy" at bounding box center [728, 231] width 7 height 7
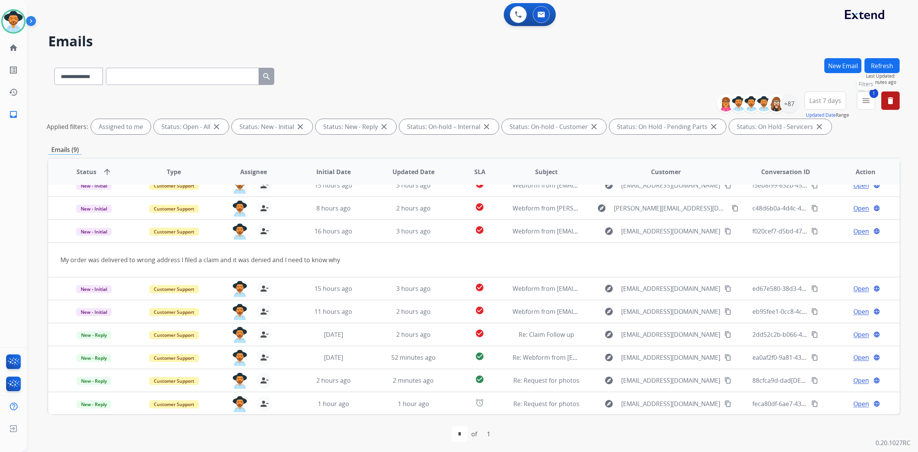
click at [869, 106] on button "1 menu Filters" at bounding box center [866, 100] width 18 height 18
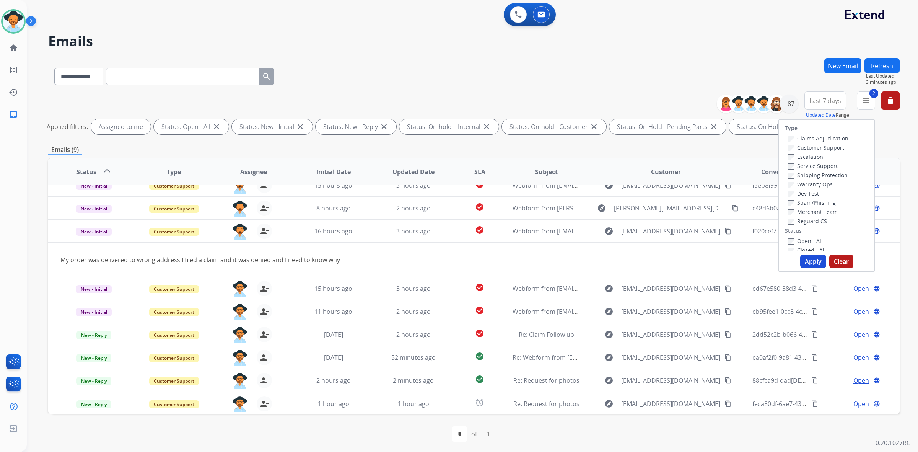
click at [809, 262] on button "Apply" at bounding box center [813, 261] width 26 height 14
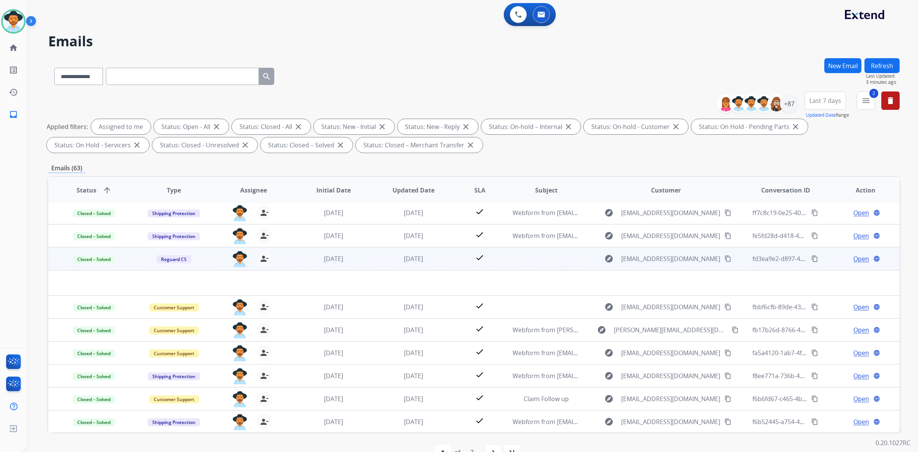
scroll to position [0, 0]
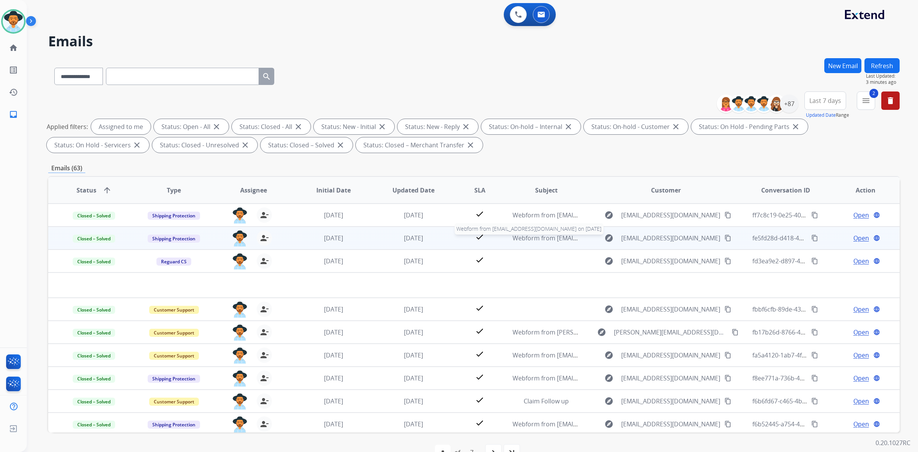
click at [534, 236] on span "Webform from [EMAIL_ADDRESS][DOMAIN_NAME] on [DATE]" at bounding box center [599, 238] width 173 height 8
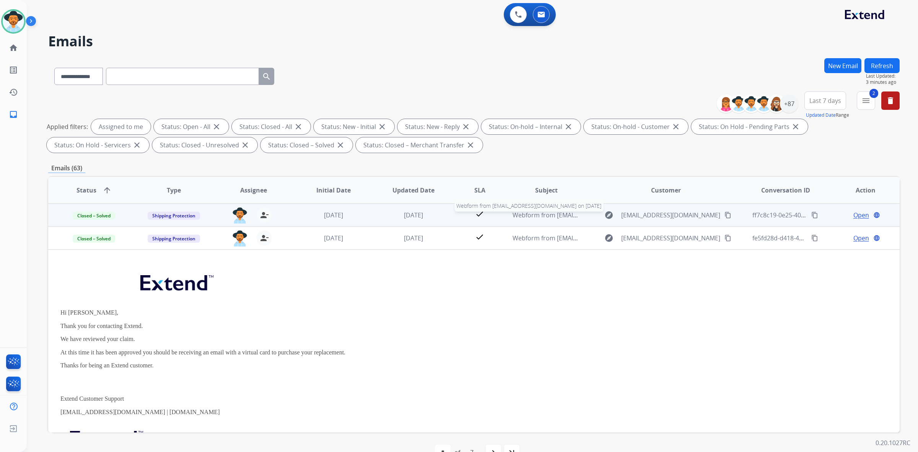
click at [540, 215] on span "Webform from [EMAIL_ADDRESS][DOMAIN_NAME] on [DATE]" at bounding box center [599, 215] width 173 height 8
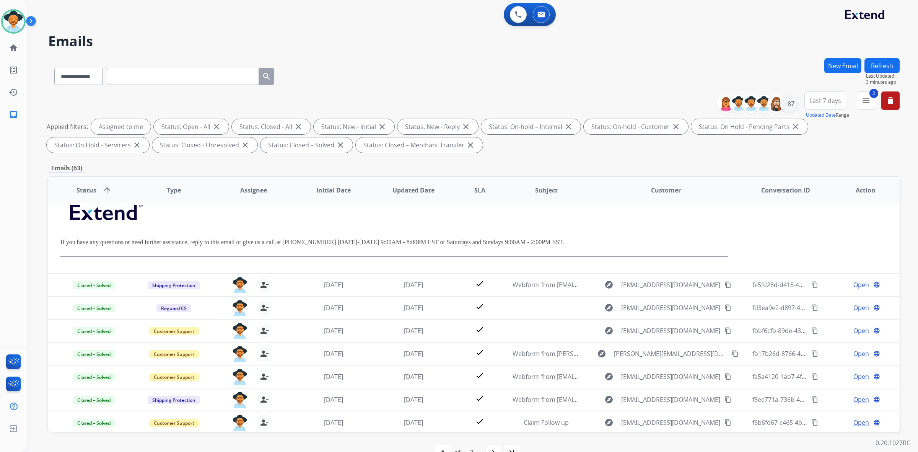
scroll to position [250, 0]
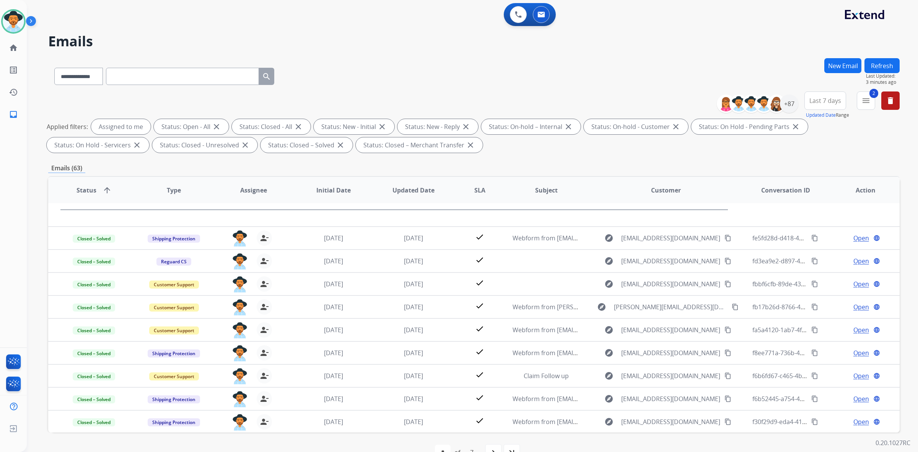
click at [414, 191] on span "Updated Date" at bounding box center [414, 190] width 42 height 9
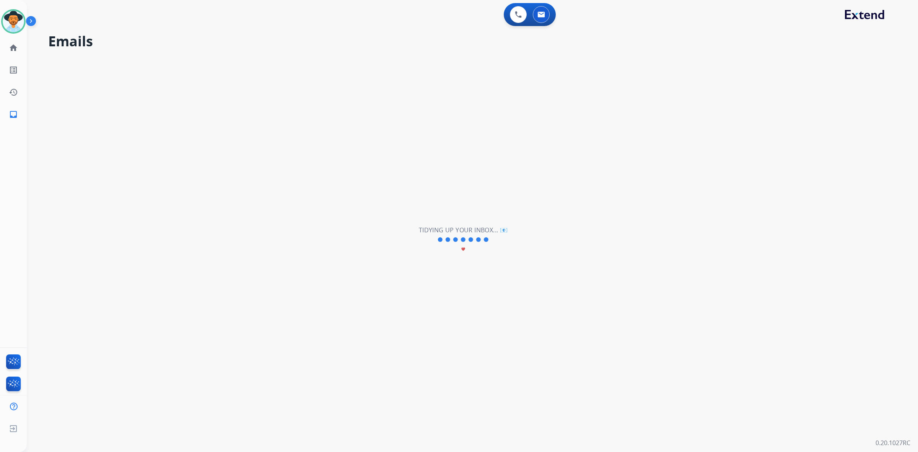
scroll to position [25, 0]
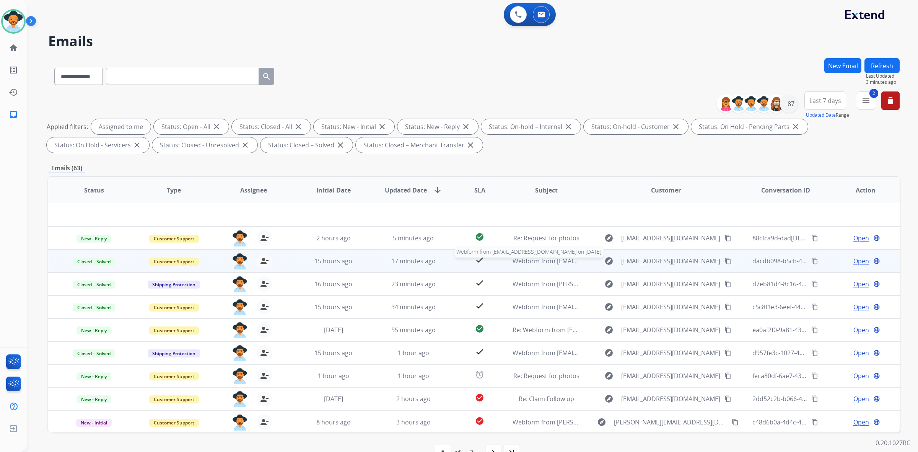
click at [531, 263] on span "Webform from [EMAIL_ADDRESS][DOMAIN_NAME] on [DATE]" at bounding box center [599, 261] width 173 height 8
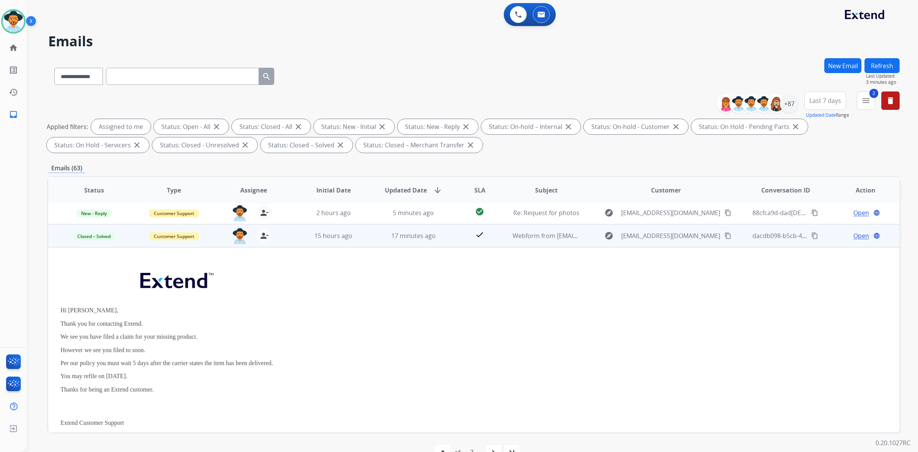
scroll to position [46, 0]
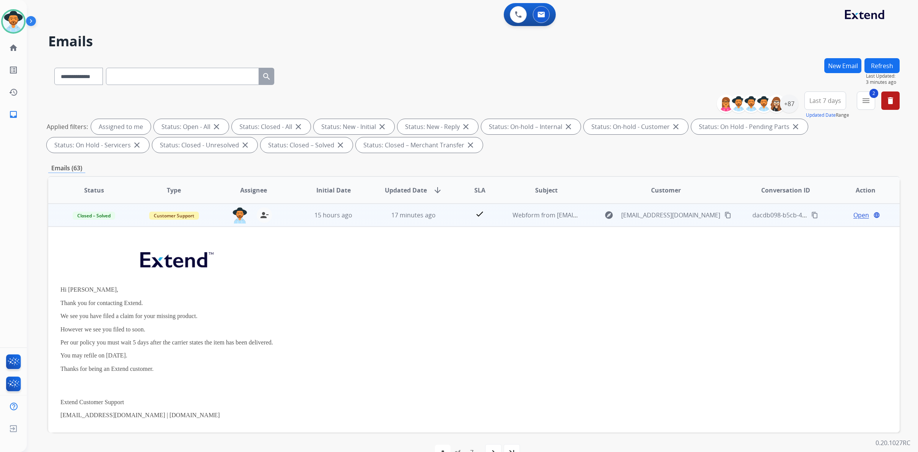
drag, startPoint x: 62, startPoint y: 300, endPoint x: 247, endPoint y: 352, distance: 192.7
click at [247, 352] on div "Hi [PERSON_NAME], Thank you for contacting Extend. We see you have filed a clai…" at bounding box center [394, 364] width 668 height 243
drag, startPoint x: 247, startPoint y: 340, endPoint x: 584, endPoint y: 292, distance: 340.5
click at [584, 292] on p "Hi [PERSON_NAME]," at bounding box center [394, 289] width 668 height 7
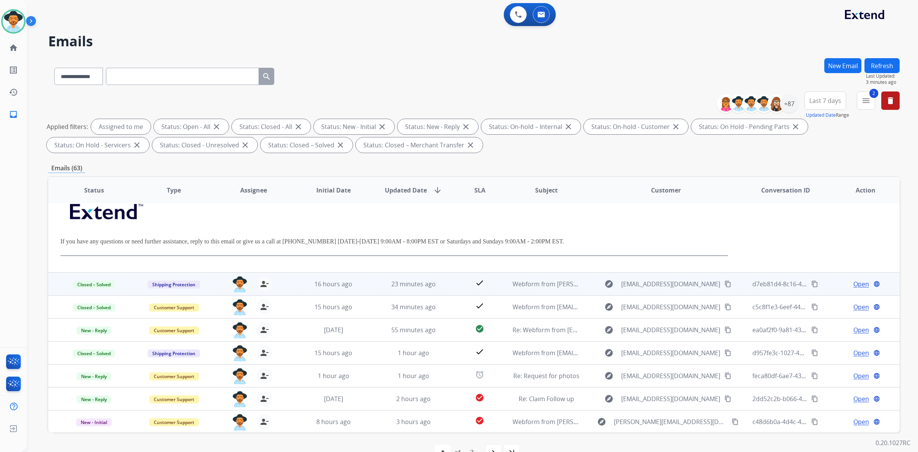
click at [506, 281] on td "Webform from [PERSON_NAME][EMAIL_ADDRESS][DOMAIN_NAME] on [DATE]" at bounding box center [540, 283] width 80 height 23
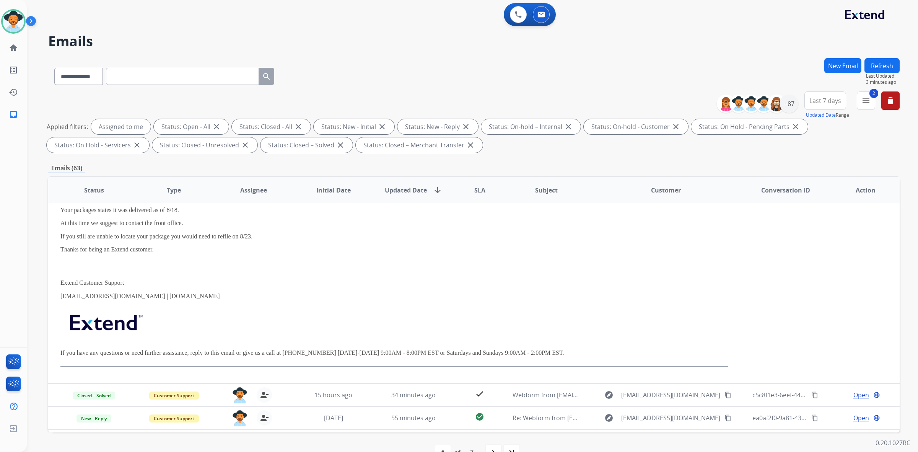
scroll to position [69, 0]
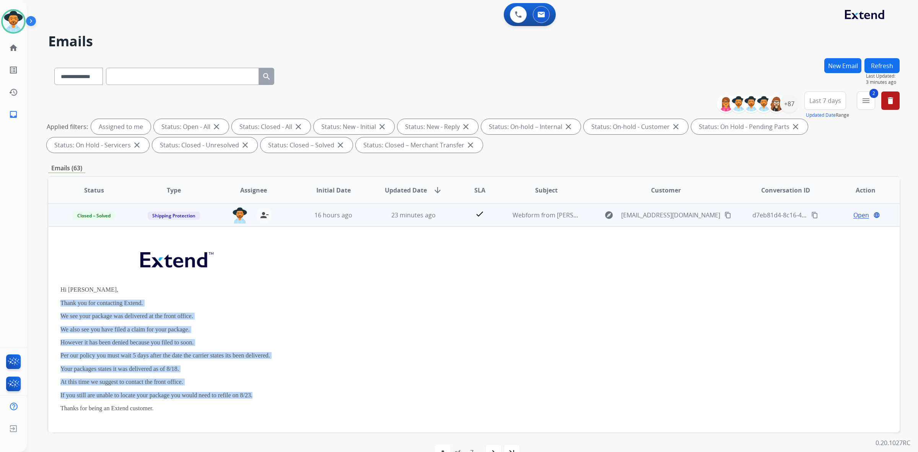
drag, startPoint x: 65, startPoint y: 306, endPoint x: 268, endPoint y: 391, distance: 219.9
click at [268, 391] on td "Hi [PERSON_NAME], Thank you for contacting Extend. We see your package was deli…" at bounding box center [394, 385] width 692 height 316
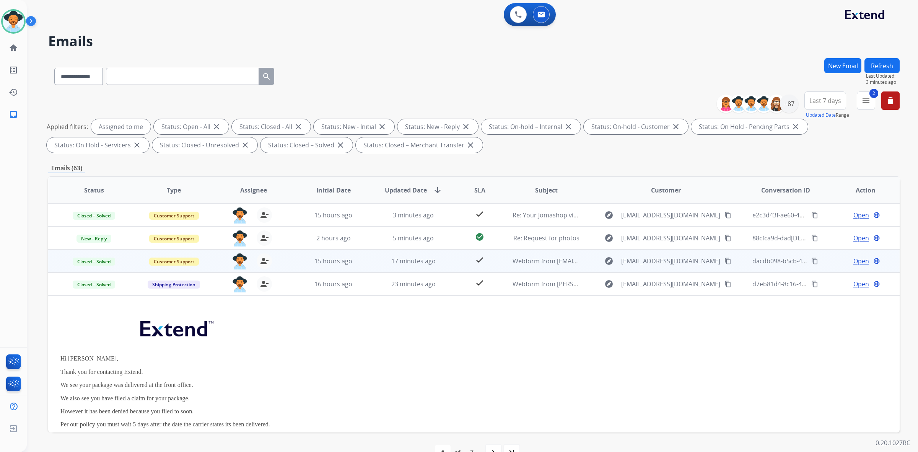
click at [453, 261] on td "check" at bounding box center [473, 260] width 53 height 23
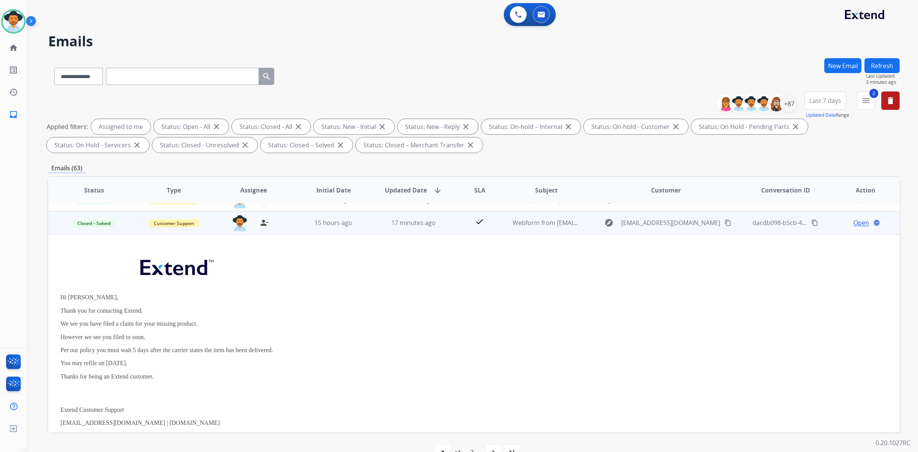
scroll to position [46, 0]
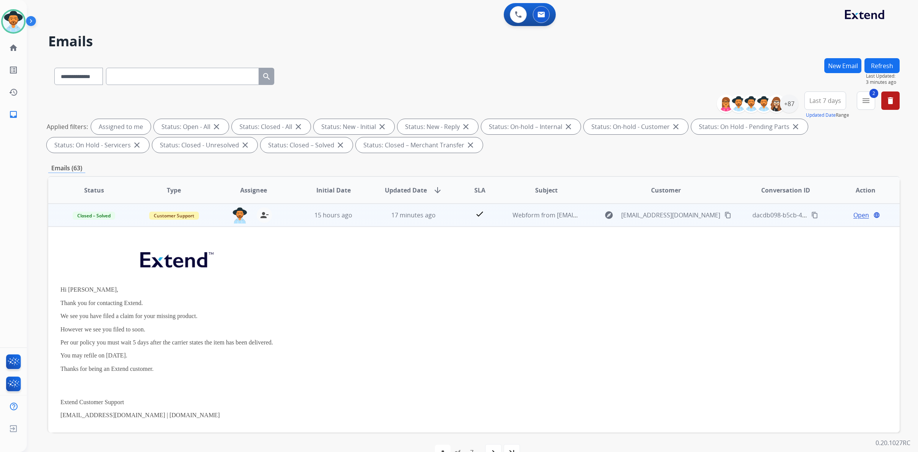
drag, startPoint x: 58, startPoint y: 301, endPoint x: 230, endPoint y: 356, distance: 180.7
click at [230, 356] on td "Hi [PERSON_NAME], Thank you for contacting Extend. We see you have filed a clai…" at bounding box center [394, 365] width 692 height 276
copy div "Thank you for contacting Extend. We see you have filed a claim for your missing…"
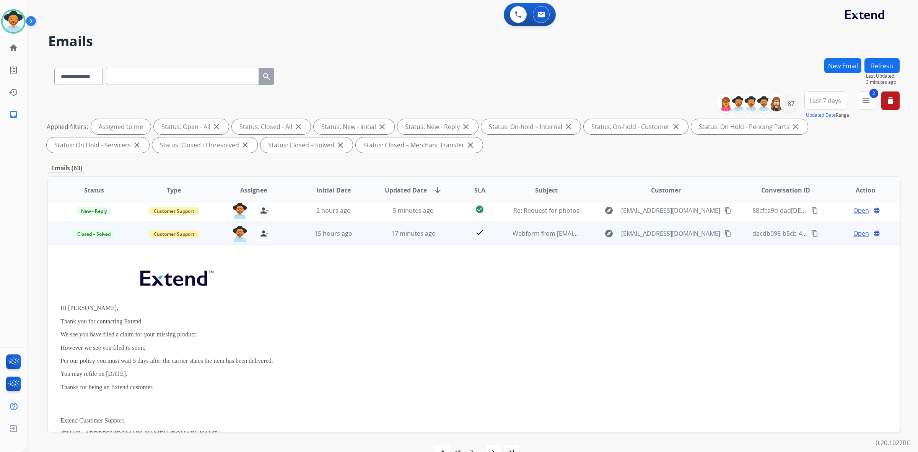
scroll to position [0, 0]
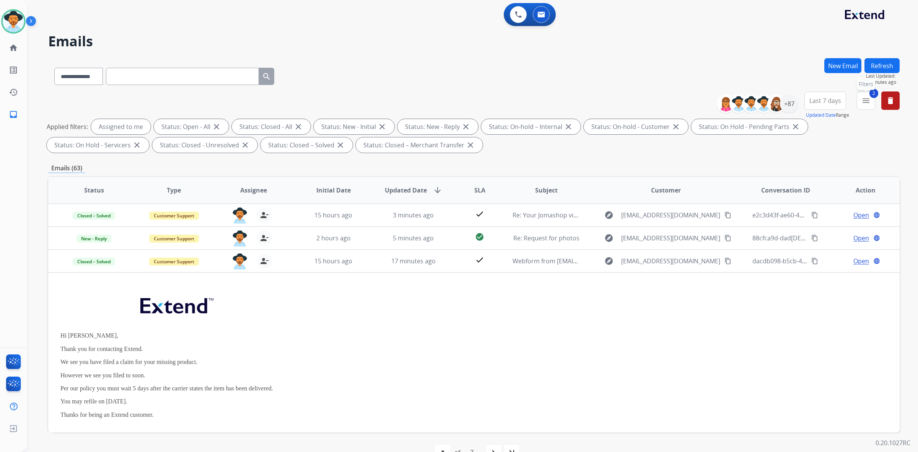
click at [869, 102] on mat-icon "menu" at bounding box center [866, 100] width 9 height 9
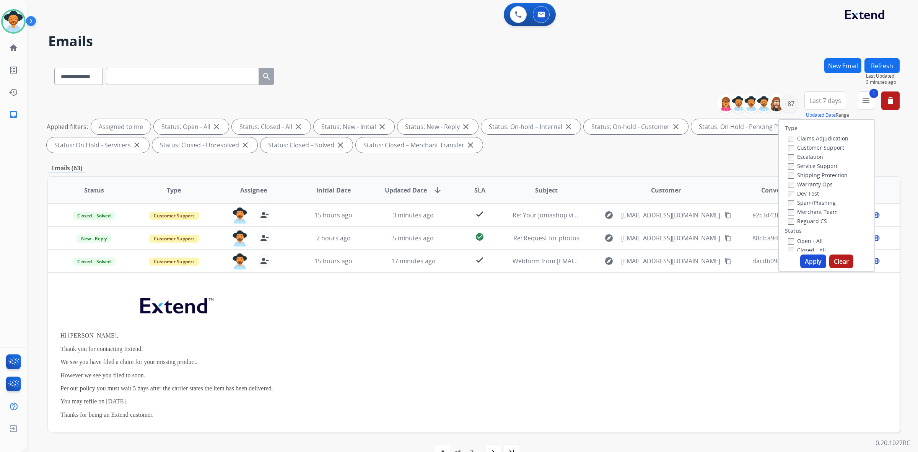
click at [805, 260] on button "Apply" at bounding box center [813, 261] width 26 height 14
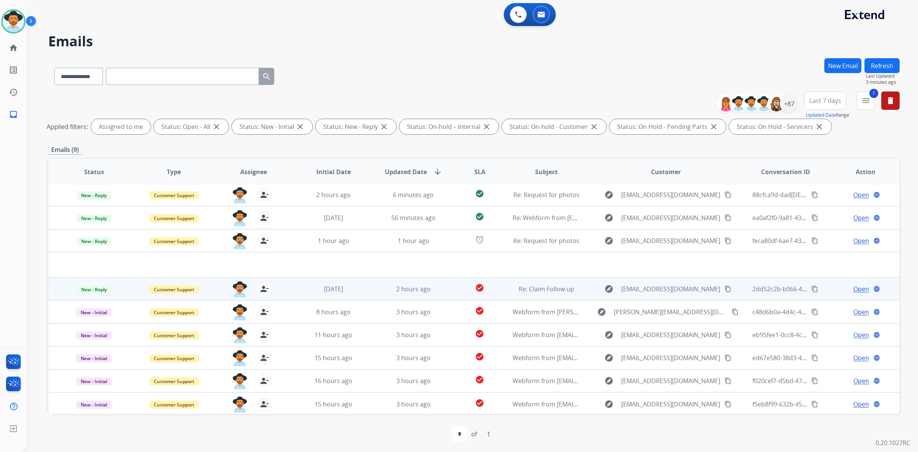
scroll to position [2, 0]
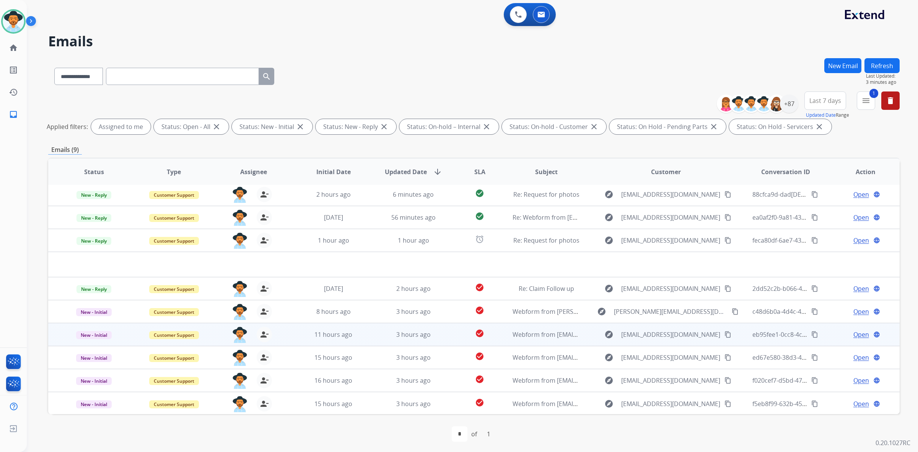
click at [503, 333] on td "Webform from [EMAIL_ADDRESS][DOMAIN_NAME] on [DATE]" at bounding box center [540, 334] width 80 height 23
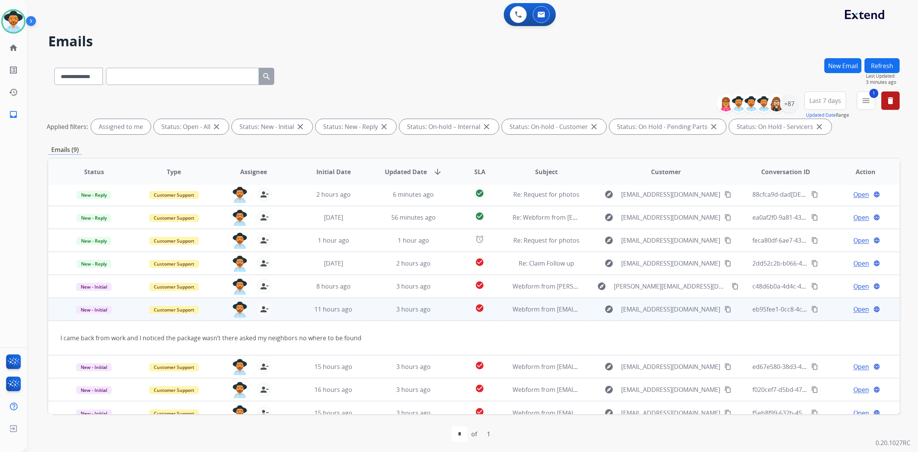
scroll to position [11, 0]
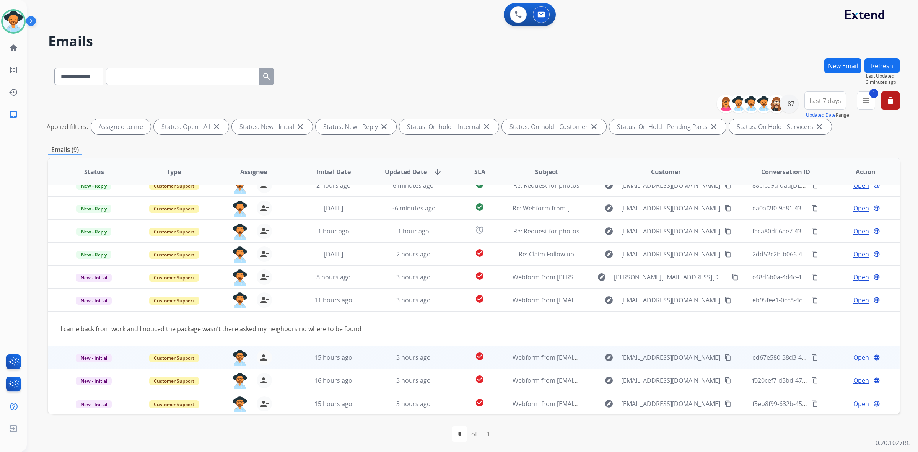
click at [502, 363] on td "Webform from [EMAIL_ADDRESS][DOMAIN_NAME] on [DATE]" at bounding box center [540, 357] width 80 height 23
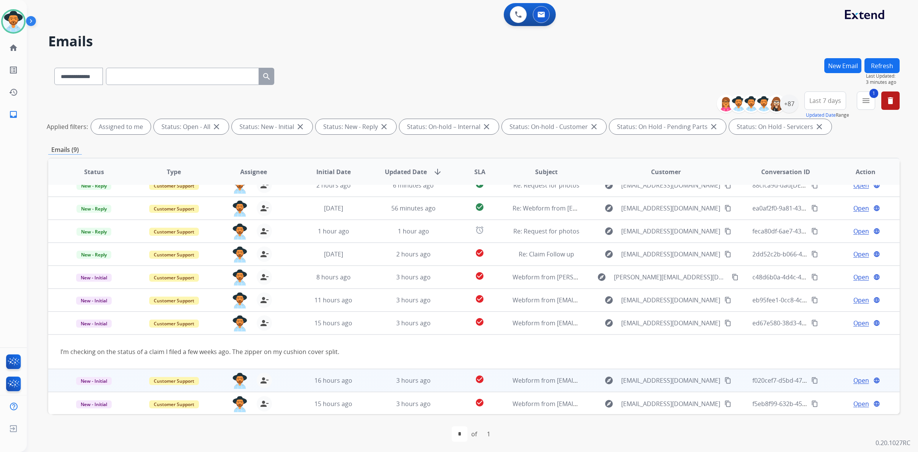
click at [503, 377] on td "Webform from [EMAIL_ADDRESS][DOMAIN_NAME] on [DATE]" at bounding box center [540, 380] width 80 height 23
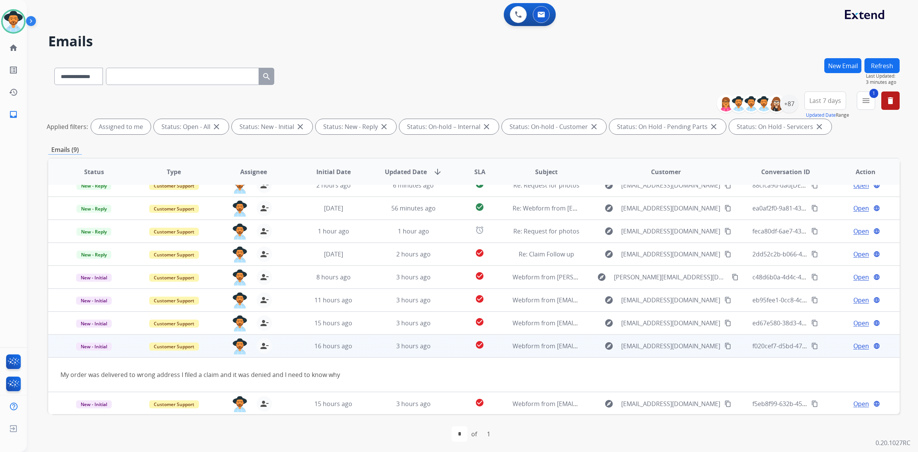
click at [854, 345] on span "Open" at bounding box center [862, 345] width 16 height 9
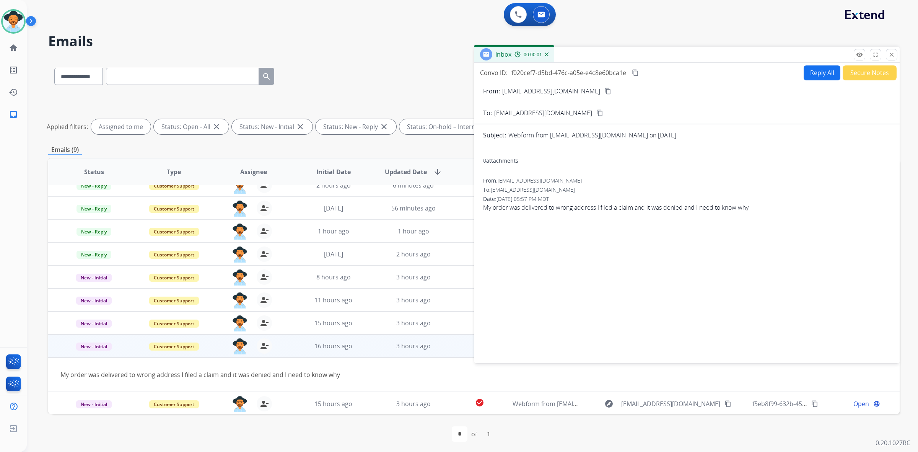
click at [827, 70] on button "Reply All" at bounding box center [822, 72] width 37 height 15
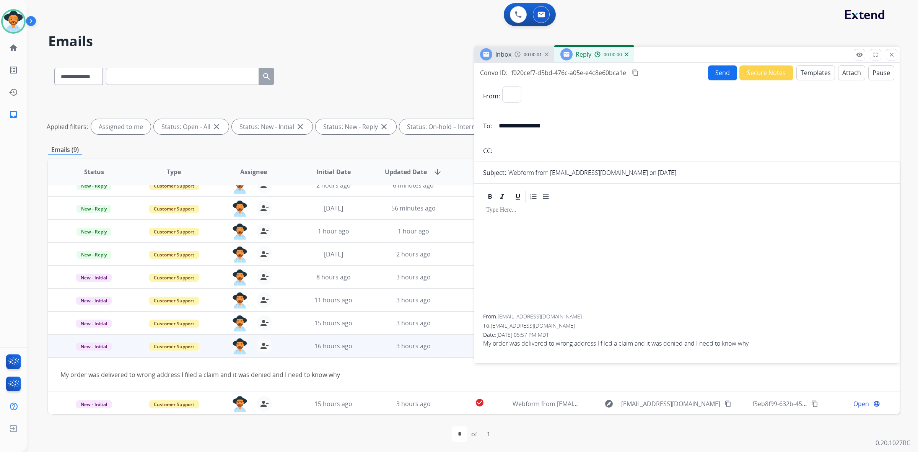
select select "**********"
click at [814, 73] on button "Templates" at bounding box center [816, 72] width 39 height 15
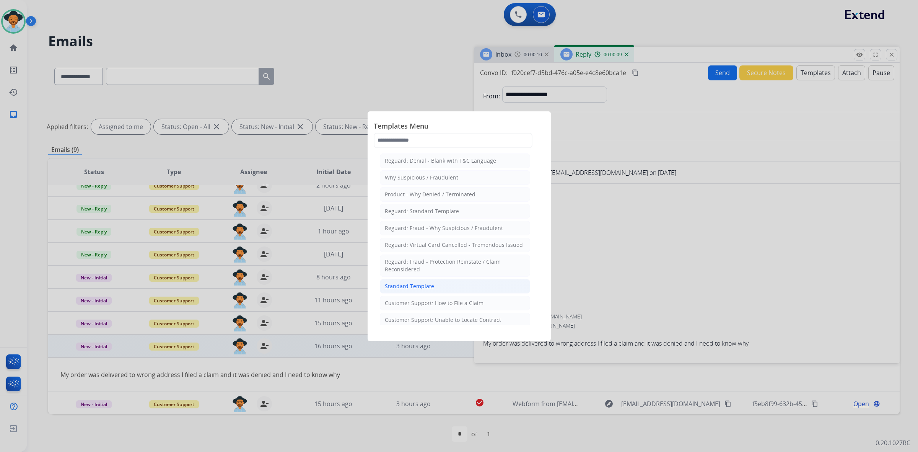
click at [448, 293] on li "Standard Template" at bounding box center [455, 286] width 150 height 15
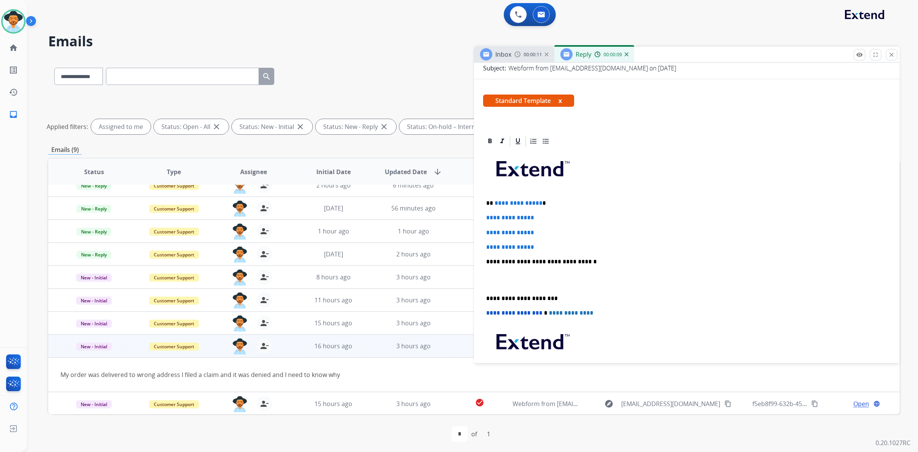
scroll to position [143, 0]
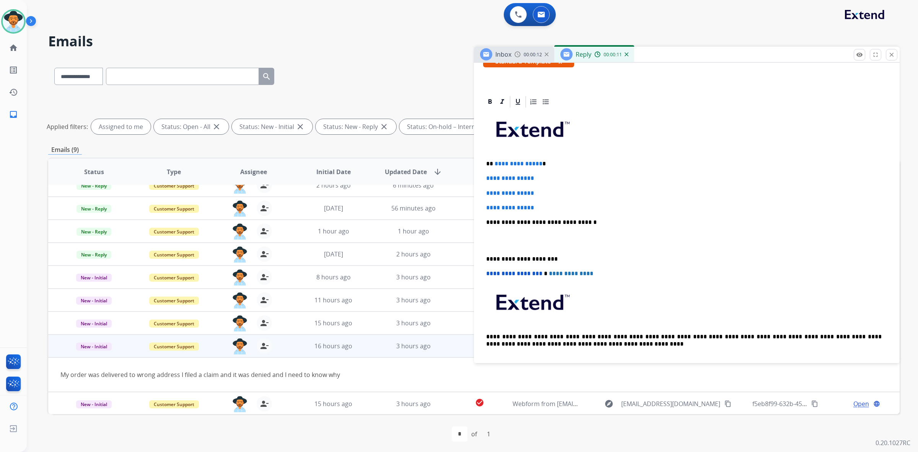
drag, startPoint x: 483, startPoint y: 175, endPoint x: 527, endPoint y: 190, distance: 46.5
click at [527, 190] on div "**********" at bounding box center [687, 253] width 426 height 317
drag, startPoint x: 485, startPoint y: 175, endPoint x: 540, endPoint y: 207, distance: 62.9
click at [540, 207] on div "**********" at bounding box center [687, 240] width 408 height 263
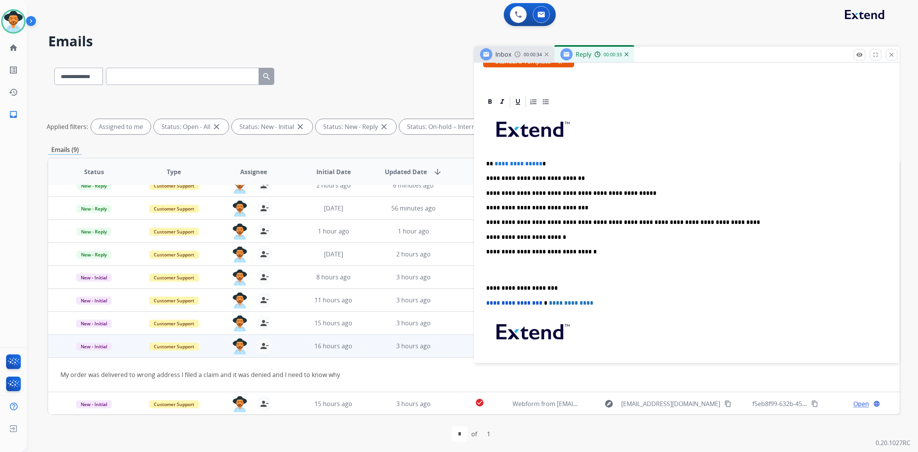
click at [542, 236] on p "**********" at bounding box center [684, 237] width 396 height 7
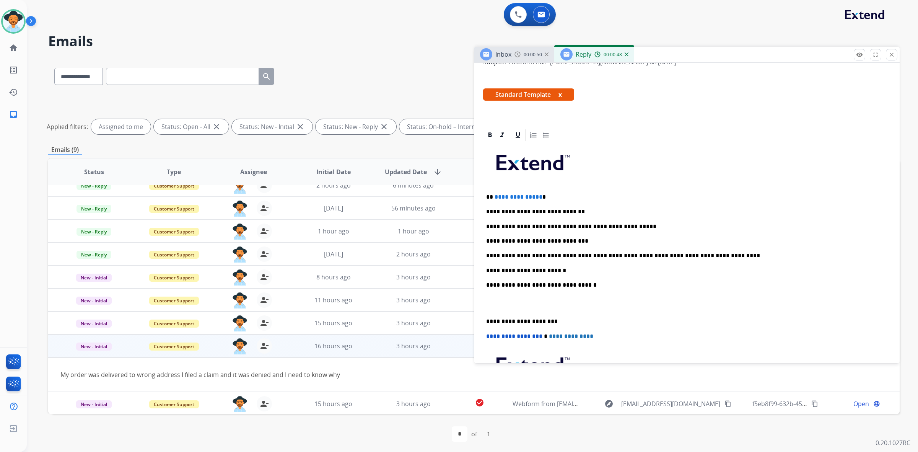
scroll to position [96, 0]
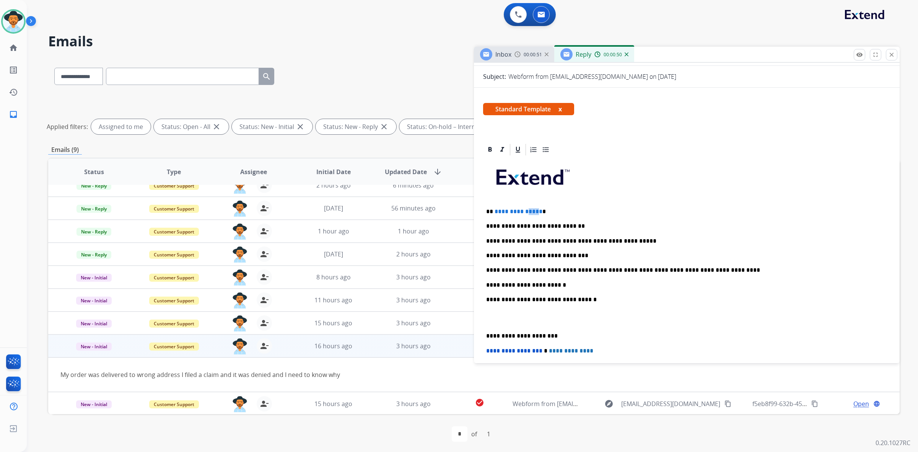
drag, startPoint x: 536, startPoint y: 211, endPoint x: 525, endPoint y: 211, distance: 11.5
click at [525, 211] on span "**********" at bounding box center [519, 212] width 48 height 6
click at [538, 211] on span "**********" at bounding box center [519, 212] width 48 height 6
drag, startPoint x: 538, startPoint y: 211, endPoint x: 500, endPoint y: 210, distance: 37.5
click at [500, 210] on span "**********" at bounding box center [519, 212] width 48 height 6
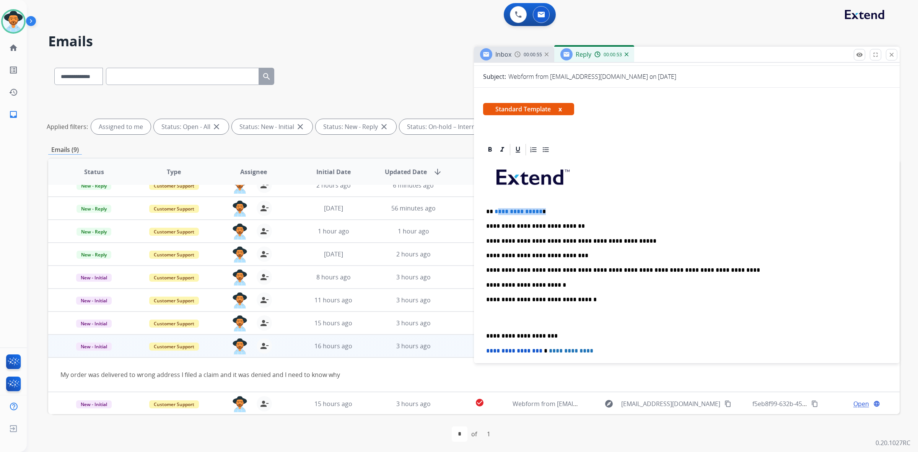
click at [515, 210] on span "**********" at bounding box center [519, 212] width 48 height 6
drag, startPoint x: 537, startPoint y: 211, endPoint x: 494, endPoint y: 210, distance: 42.9
click at [495, 210] on span "**********" at bounding box center [519, 212] width 48 height 6
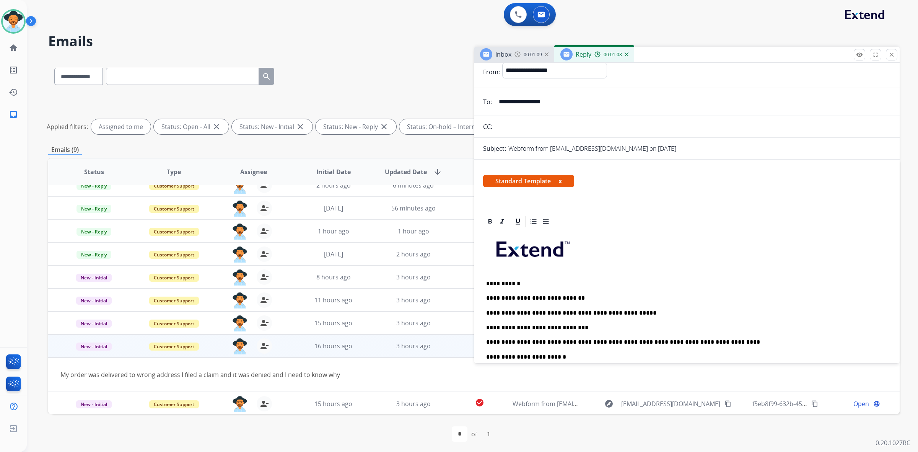
scroll to position [0, 0]
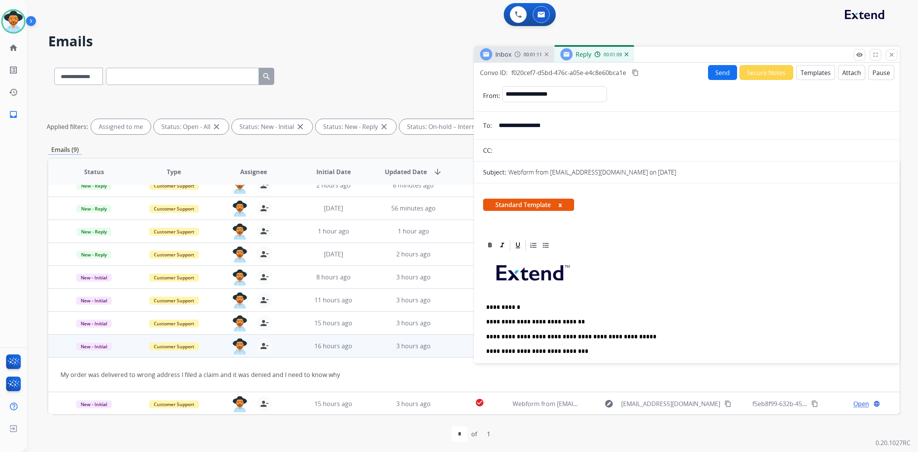
click at [717, 69] on button "Send" at bounding box center [722, 72] width 29 height 15
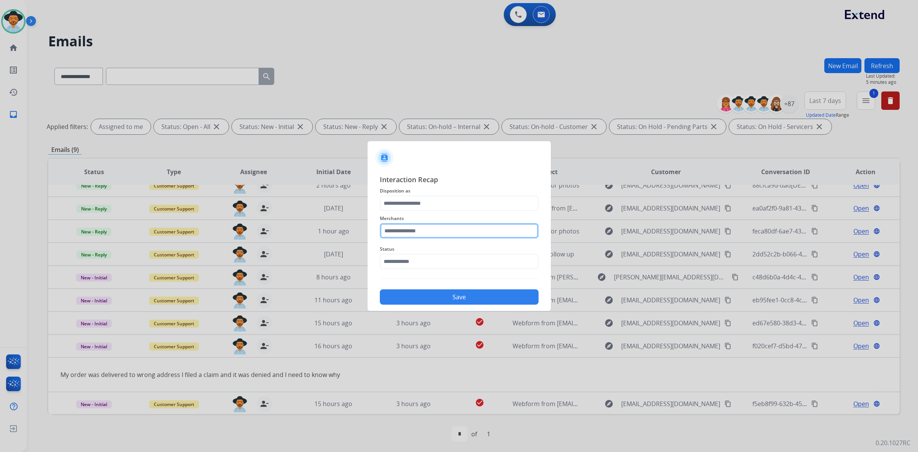
click at [517, 238] on input "text" at bounding box center [459, 230] width 159 height 15
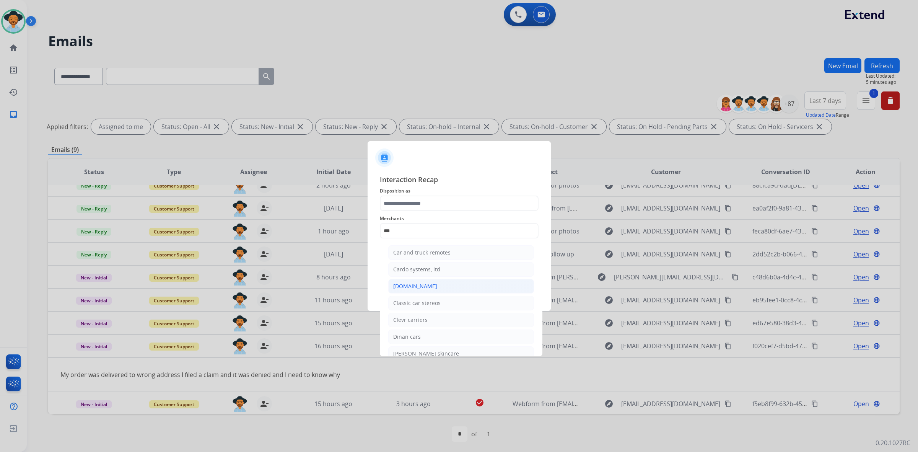
click at [473, 285] on li "[DOMAIN_NAME]" at bounding box center [461, 286] width 146 height 15
type input "**********"
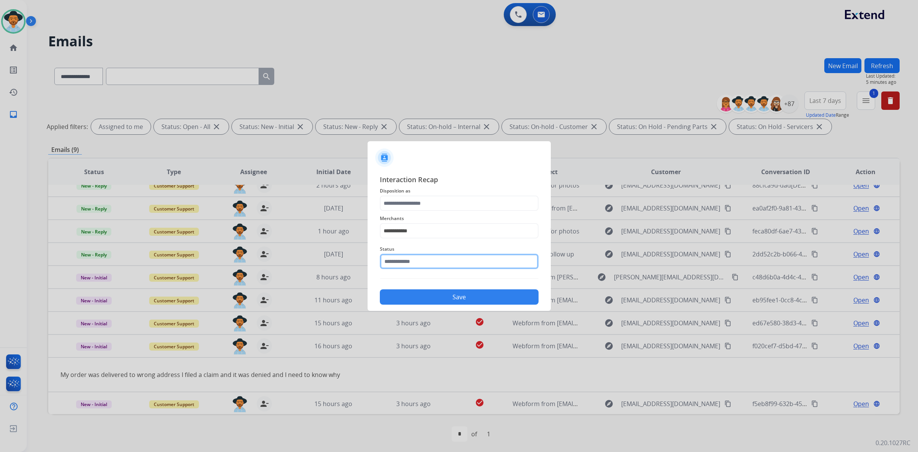
click at [465, 264] on input "text" at bounding box center [459, 261] width 159 height 15
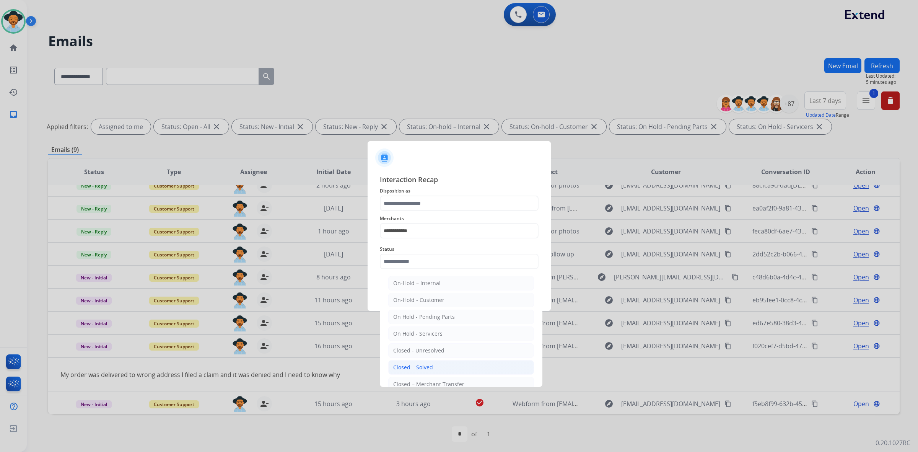
click at [437, 366] on li "Closed – Solved" at bounding box center [461, 367] width 146 height 15
type input "**********"
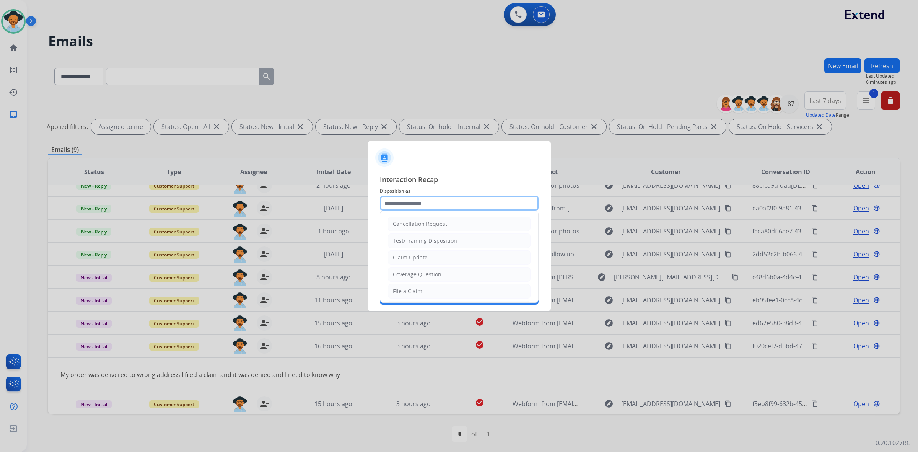
click at [435, 205] on input "text" at bounding box center [459, 203] width 159 height 15
click at [429, 259] on li "Claim Update" at bounding box center [459, 257] width 143 height 15
type input "**********"
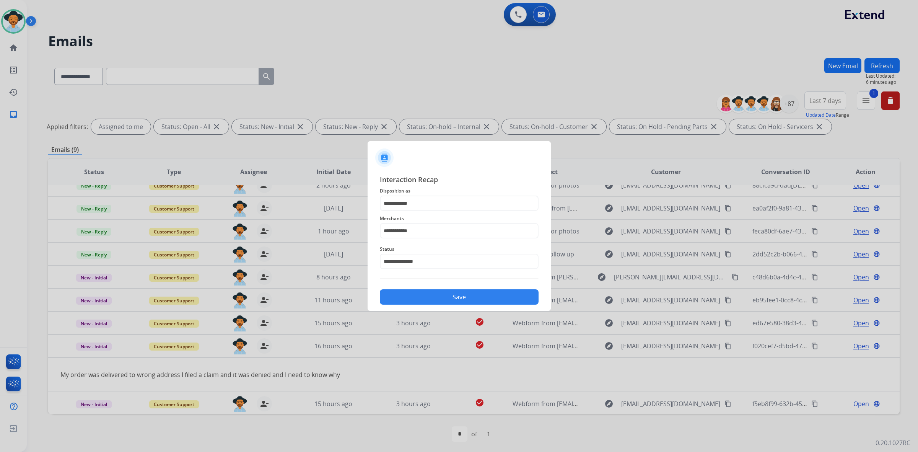
click at [444, 295] on button "Save" at bounding box center [459, 296] width 159 height 15
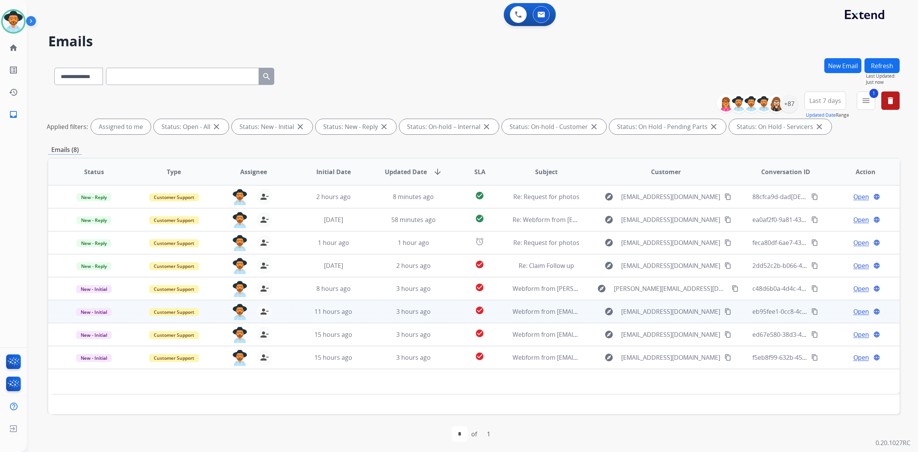
click at [455, 314] on td "check_circle" at bounding box center [473, 311] width 53 height 23
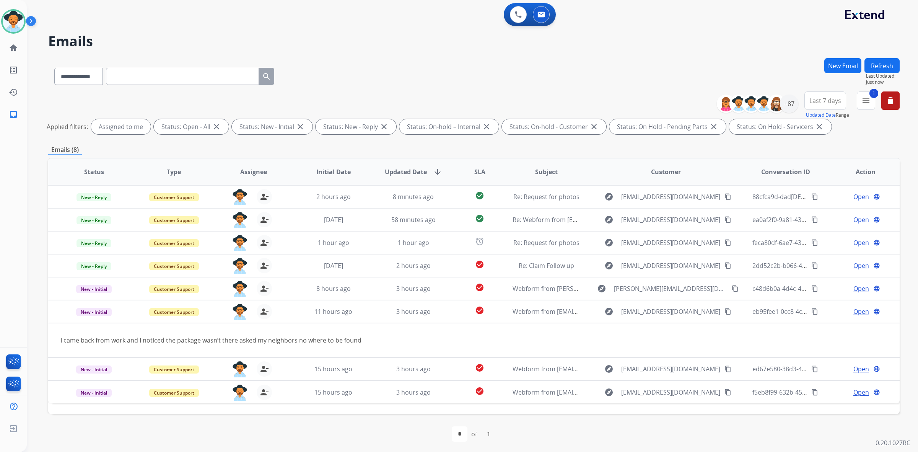
select select "**********"
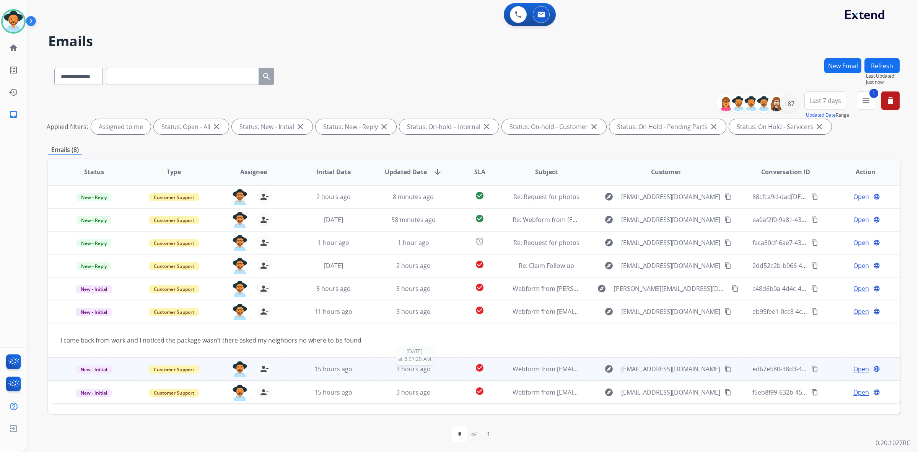
click at [434, 370] on div "3 hours ago" at bounding box center [413, 368] width 67 height 9
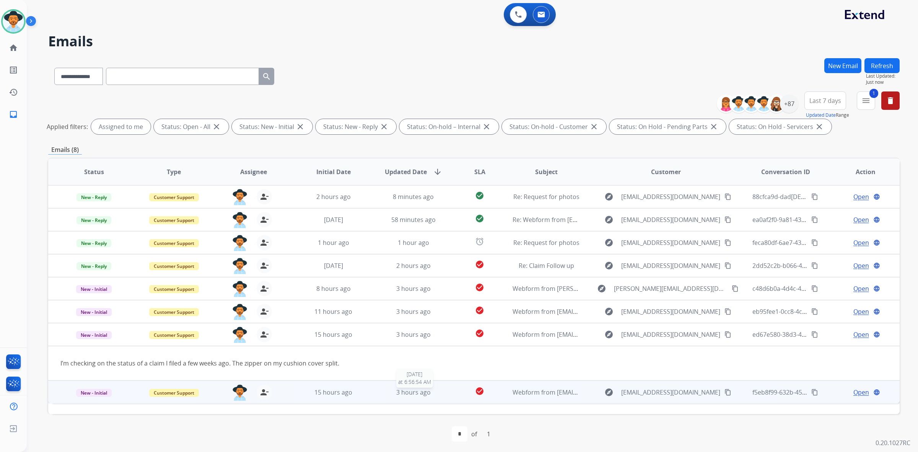
click at [443, 391] on div "3 hours ago" at bounding box center [413, 392] width 67 height 9
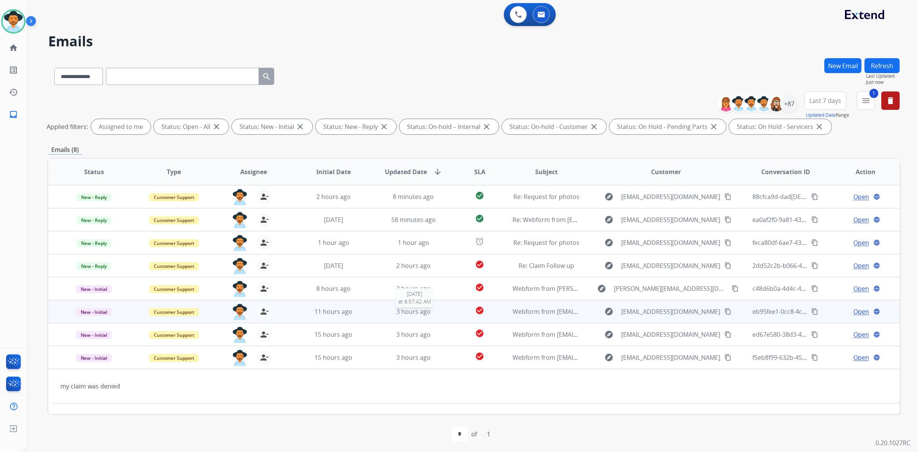
click at [439, 307] on div "3 hours ago" at bounding box center [413, 311] width 67 height 9
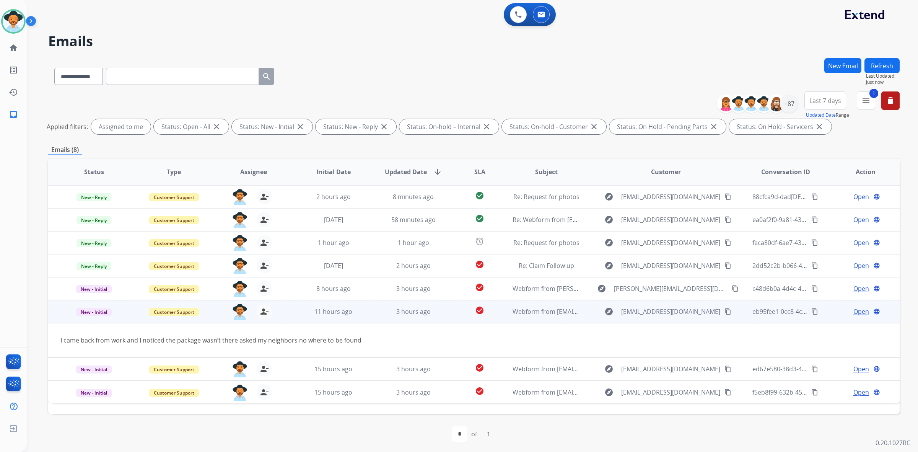
click at [725, 311] on mat-icon "content_copy" at bounding box center [728, 311] width 7 height 7
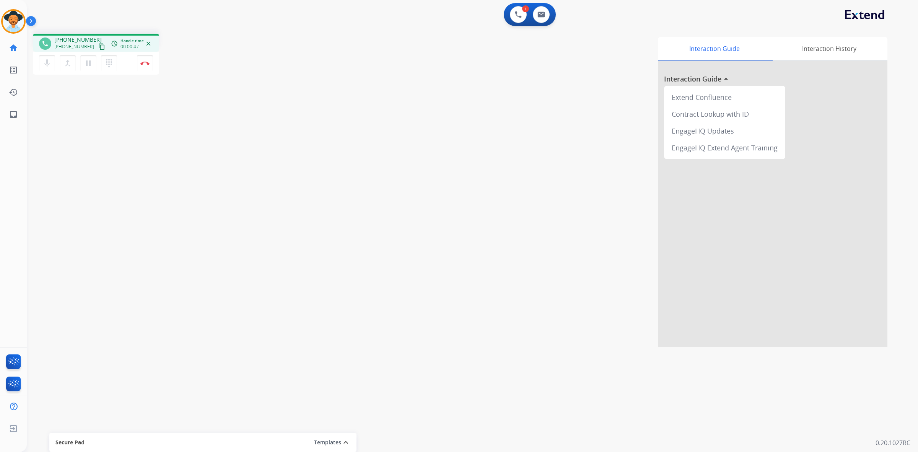
click at [98, 48] on mat-icon "content_copy" at bounding box center [101, 46] width 7 height 7
click at [98, 46] on mat-icon "content_copy" at bounding box center [101, 46] width 7 height 7
click at [89, 63] on mat-icon "pause" at bounding box center [88, 63] width 9 height 9
click at [87, 68] on button "play_arrow Hold" at bounding box center [88, 63] width 16 height 16
click at [98, 50] on mat-icon "content_copy" at bounding box center [101, 46] width 7 height 7
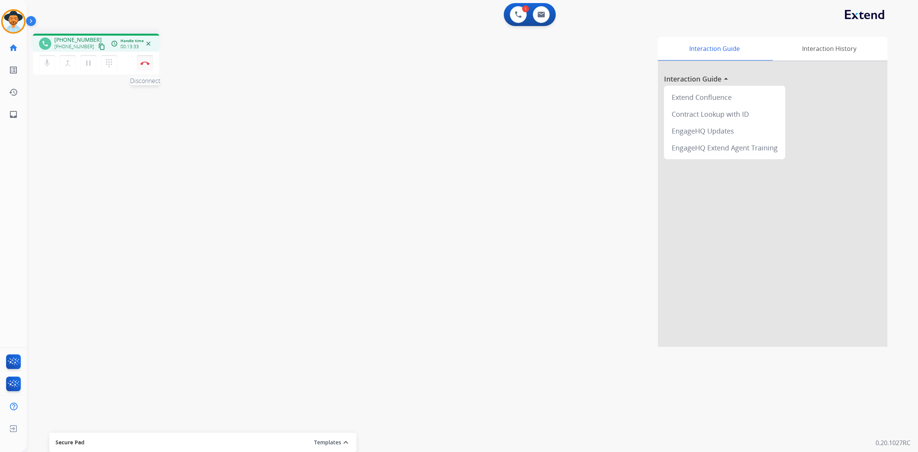
click at [148, 62] on img at bounding box center [144, 63] width 9 height 4
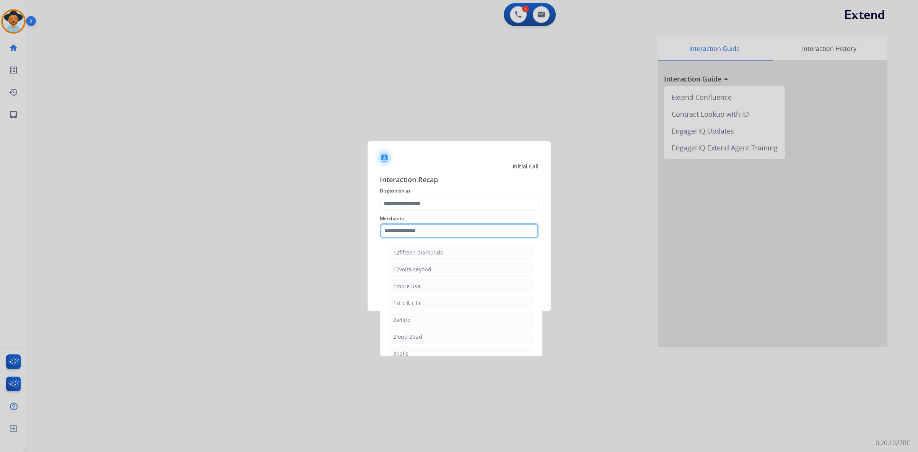
click at [458, 226] on input "text" at bounding box center [459, 230] width 159 height 15
click at [439, 249] on div "Bed bath & beyond" at bounding box center [417, 253] width 49 height 8
type input "**********"
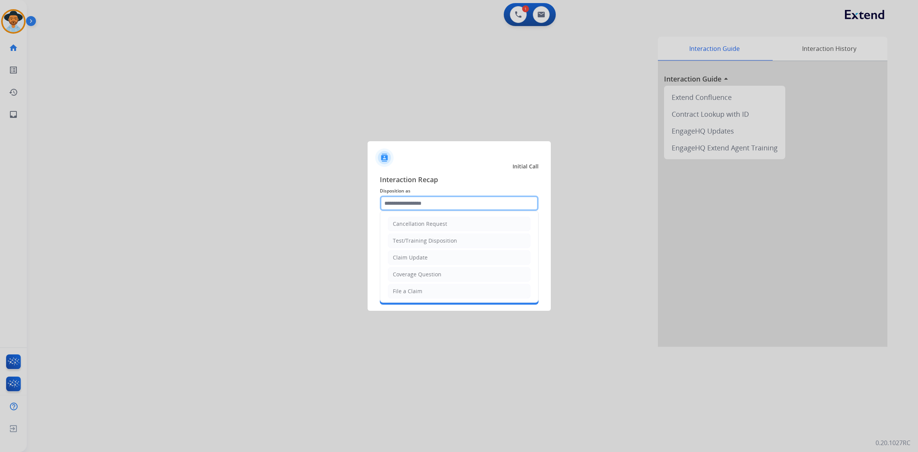
click at [425, 205] on input "text" at bounding box center [459, 203] width 159 height 15
click at [417, 289] on div "File a Claim" at bounding box center [407, 291] width 29 height 8
type input "**********"
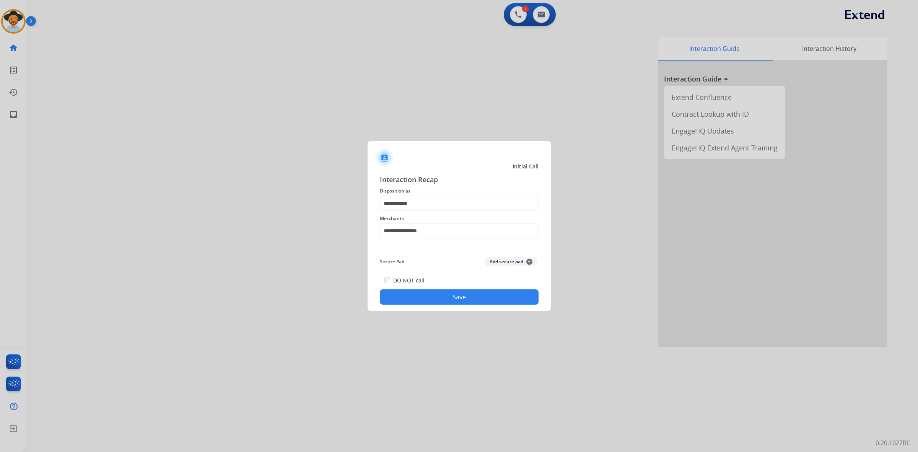
click at [416, 295] on button "Save" at bounding box center [459, 296] width 159 height 15
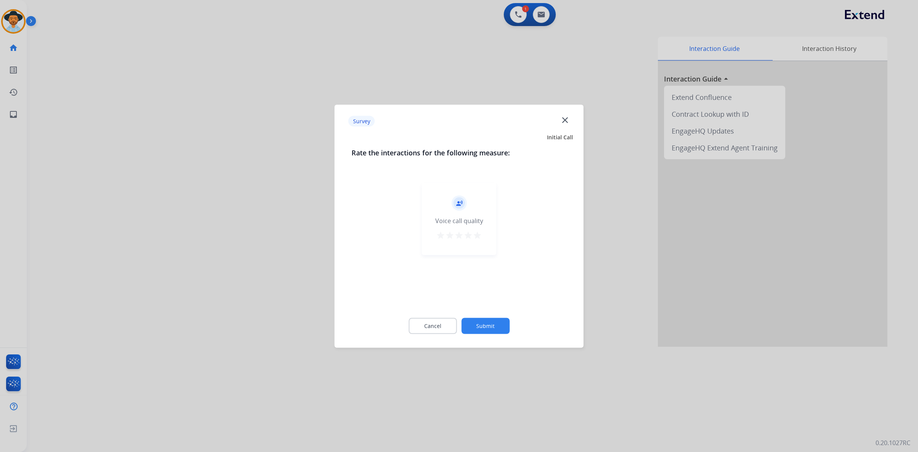
click at [481, 236] on mat-icon "star" at bounding box center [477, 234] width 9 height 9
click at [499, 326] on button "Submit" at bounding box center [485, 326] width 48 height 16
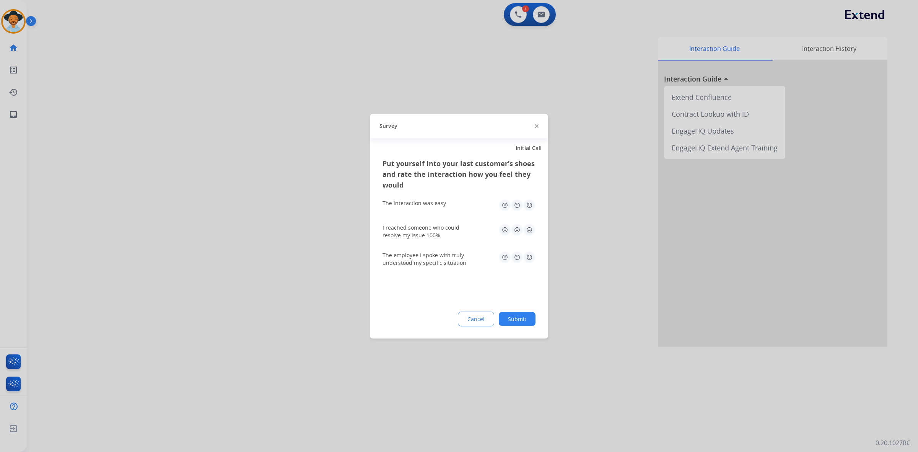
click at [529, 206] on img at bounding box center [529, 205] width 12 height 12
drag, startPoint x: 531, startPoint y: 223, endPoint x: 532, endPoint y: 231, distance: 8.5
click at [532, 224] on img at bounding box center [529, 229] width 12 height 12
click at [531, 261] on img at bounding box center [529, 257] width 12 height 12
click at [528, 320] on button "Submit" at bounding box center [517, 319] width 37 height 14
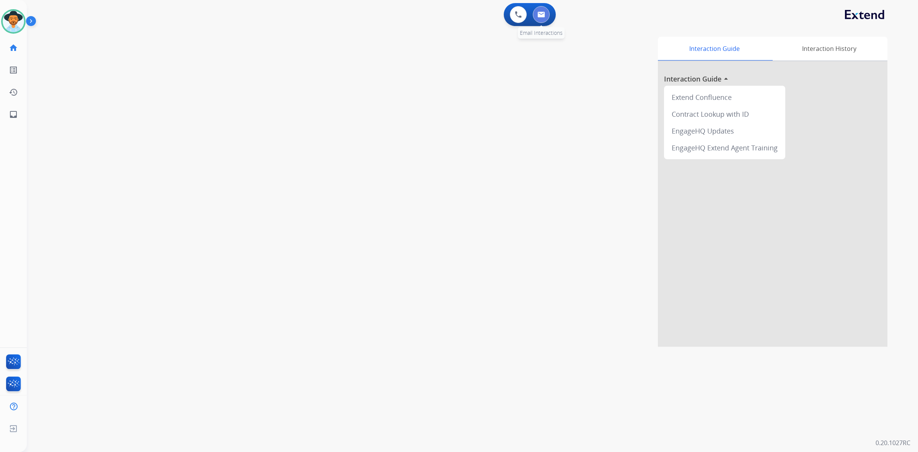
click at [540, 10] on button at bounding box center [541, 14] width 17 height 17
select select "**********"
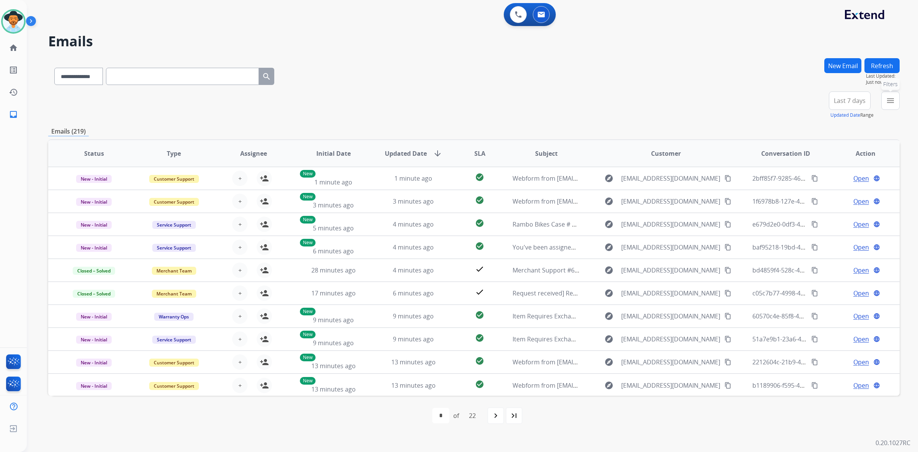
click at [886, 105] on button "menu Filters" at bounding box center [891, 100] width 18 height 18
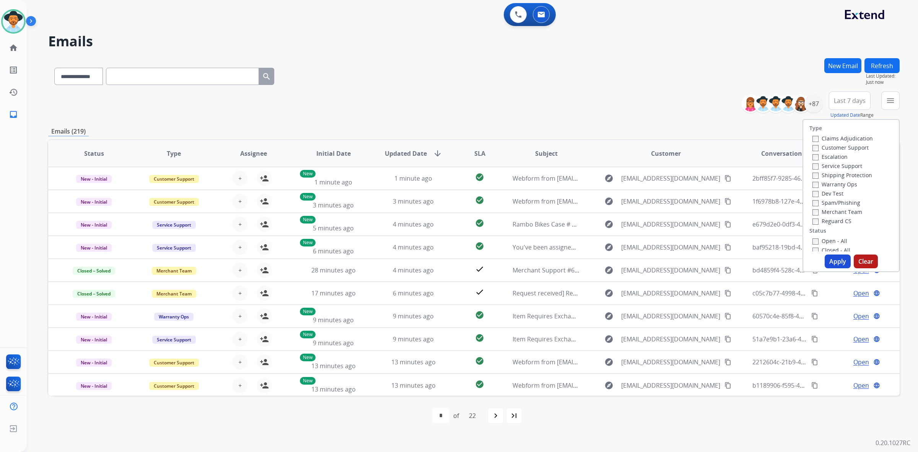
click at [828, 241] on label "Open - All" at bounding box center [830, 240] width 35 height 7
click at [840, 264] on button "Apply" at bounding box center [838, 261] width 26 height 14
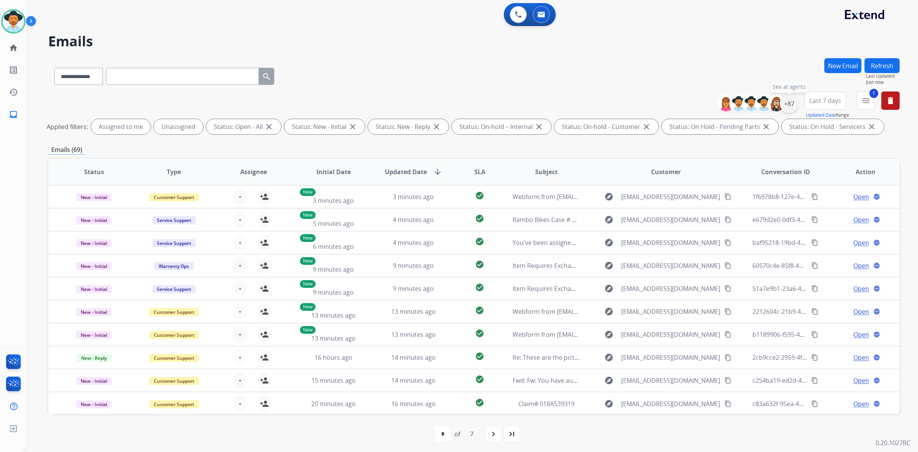
click at [786, 102] on div "+87" at bounding box center [789, 104] width 18 height 18
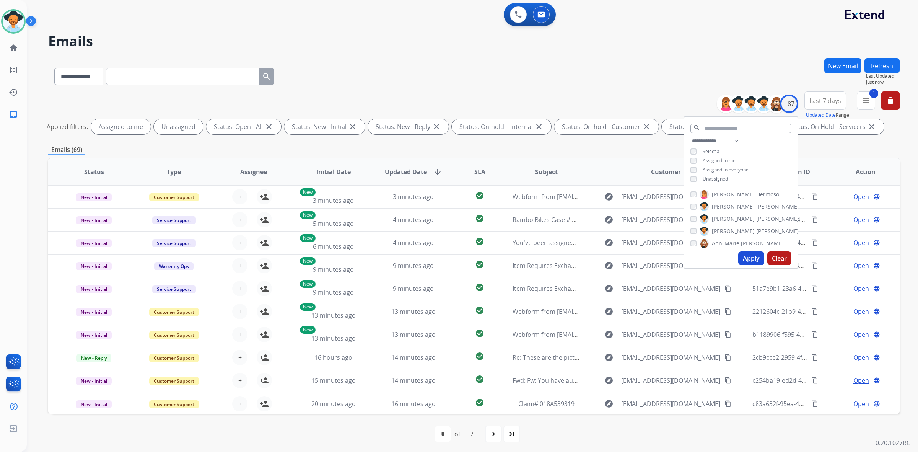
click at [716, 176] on span "Unassigned" at bounding box center [715, 179] width 25 height 7
click at [754, 259] on button "Apply" at bounding box center [752, 258] width 26 height 14
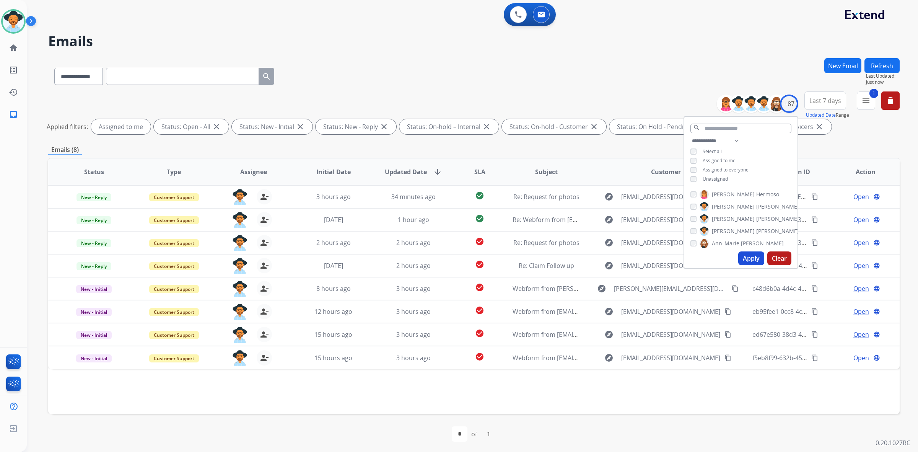
click at [591, 145] on div "Emails (8)" at bounding box center [474, 150] width 852 height 10
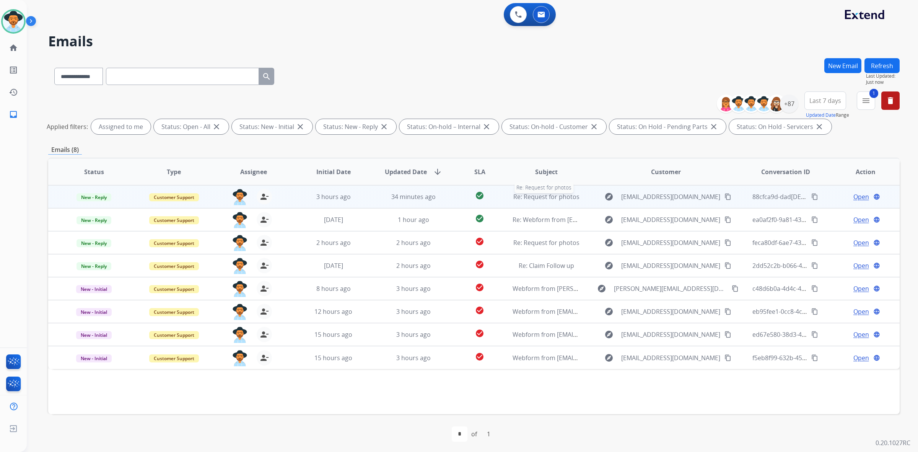
click at [546, 199] on span "Re: Request for photos" at bounding box center [547, 196] width 66 height 8
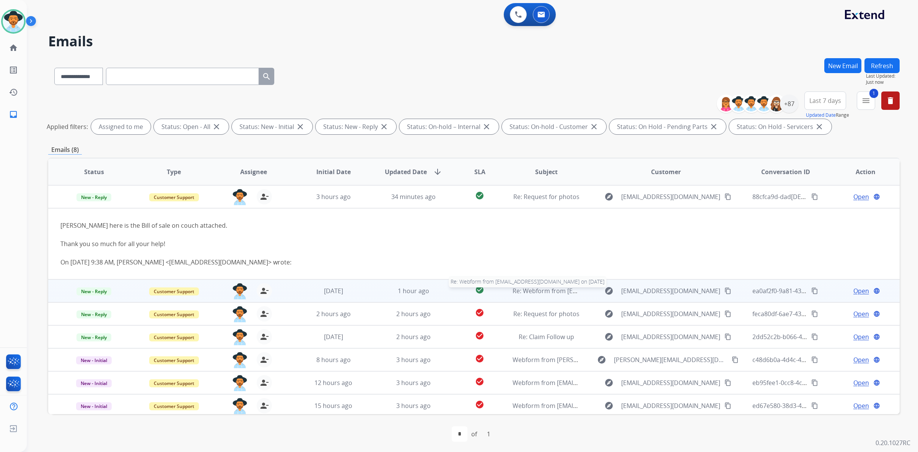
click at [567, 293] on span "Re: Webform from [EMAIL_ADDRESS][DOMAIN_NAME] on [DATE]" at bounding box center [605, 291] width 184 height 8
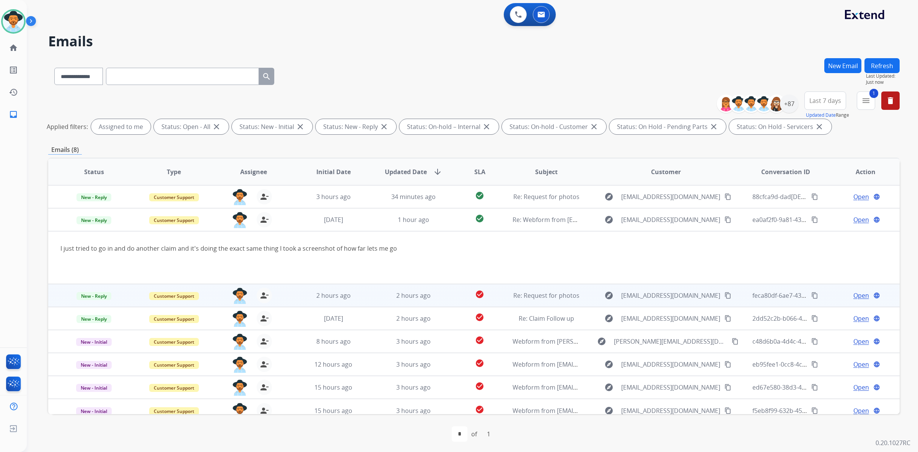
scroll to position [7, 0]
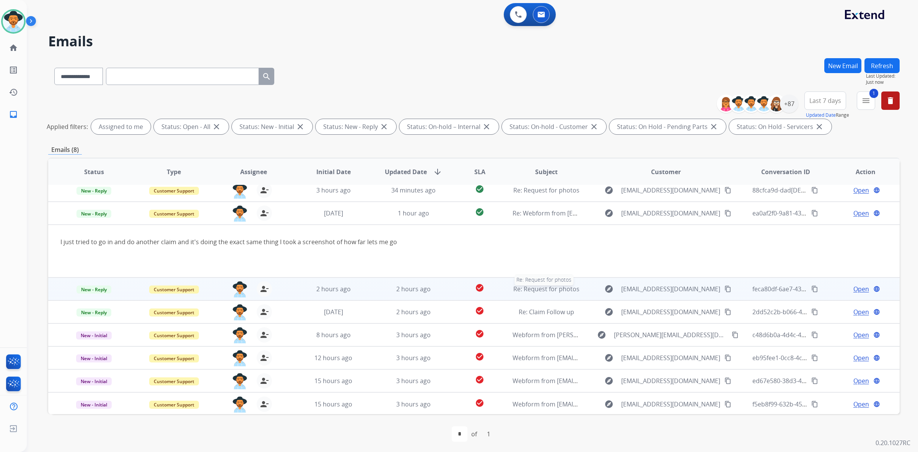
click at [563, 285] on span "Re: Request for photos" at bounding box center [547, 289] width 66 height 8
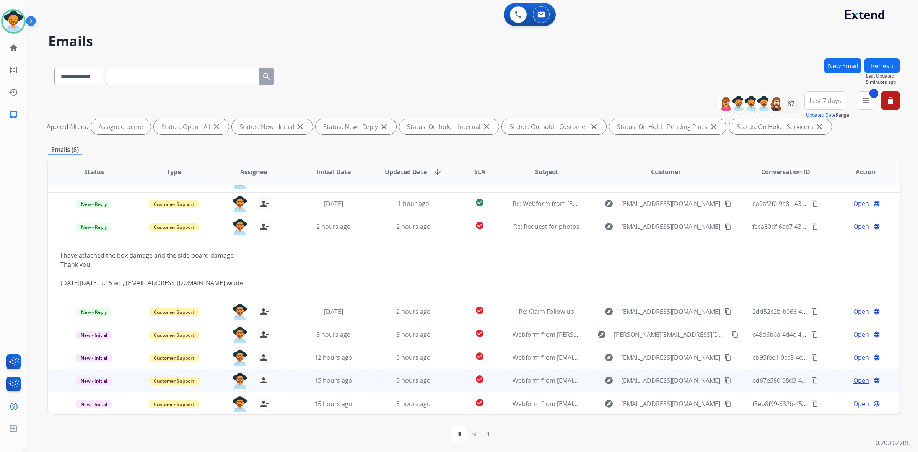
scroll to position [2, 0]
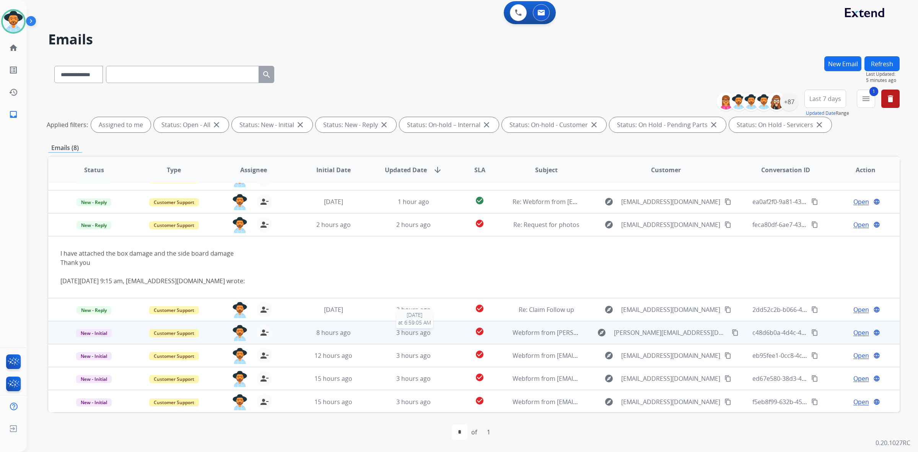
click at [405, 329] on span "3 hours ago" at bounding box center [413, 332] width 34 height 8
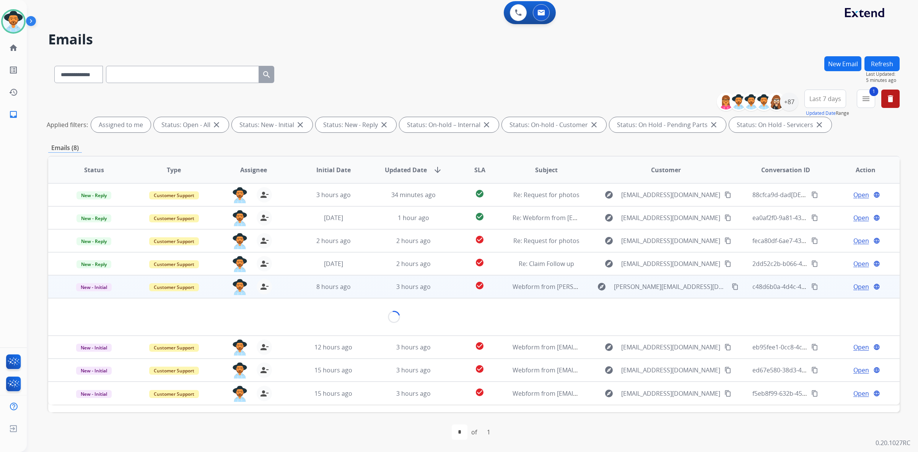
scroll to position [0, 0]
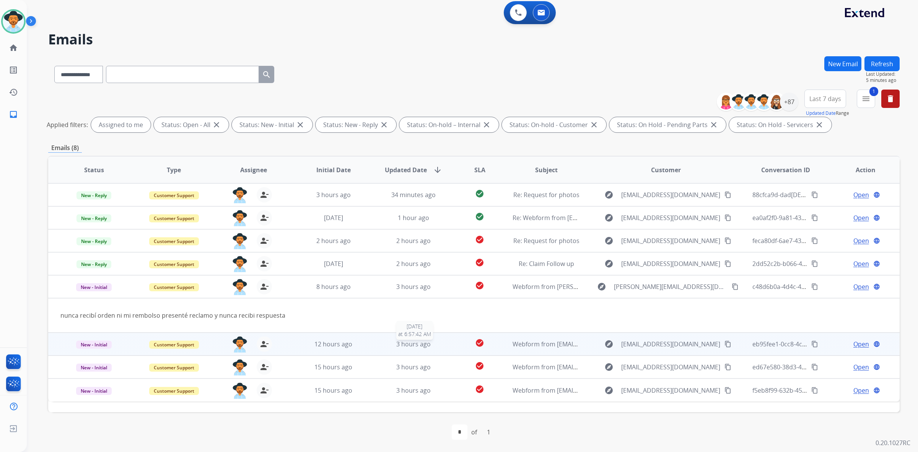
click at [400, 346] on span "3 hours ago" at bounding box center [413, 344] width 34 height 8
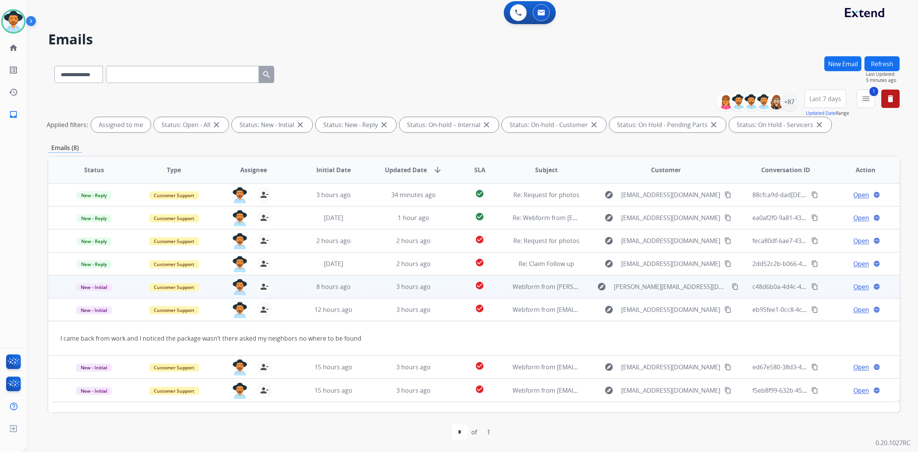
click at [404, 292] on td "3 hours ago" at bounding box center [408, 286] width 80 height 23
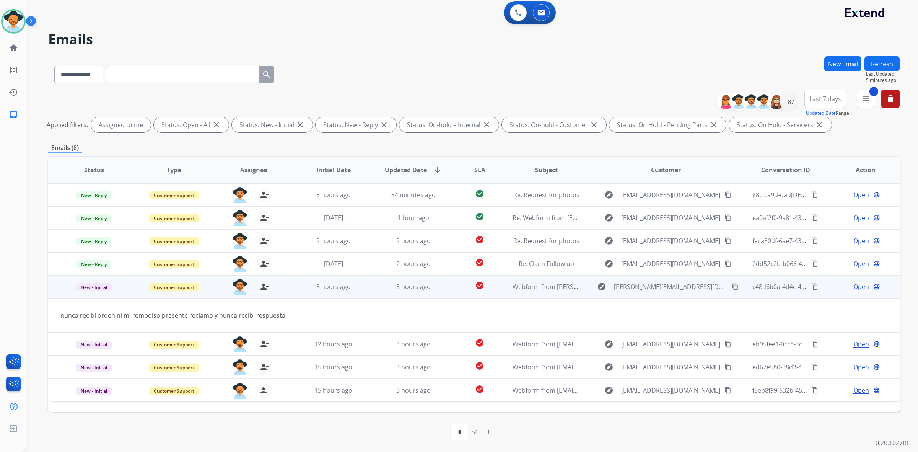
click at [732, 286] on mat-icon "content_copy" at bounding box center [735, 286] width 7 height 7
click at [857, 286] on span "Open" at bounding box center [862, 286] width 16 height 9
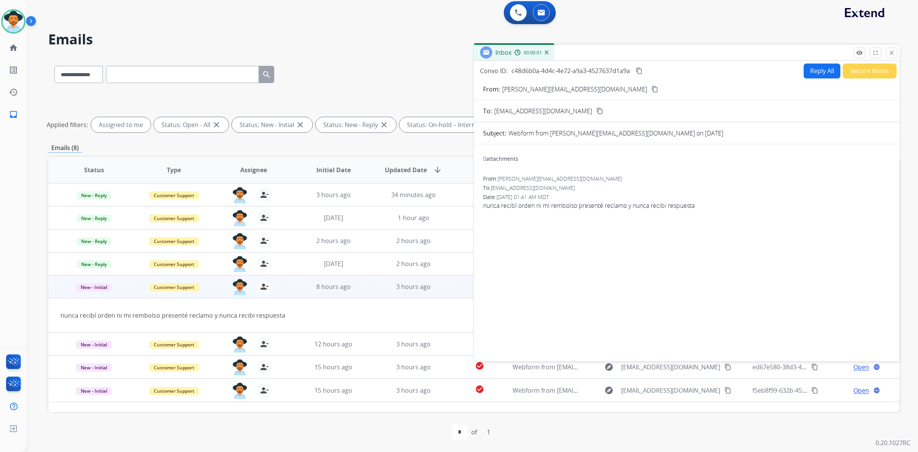
click at [821, 71] on button "Reply All" at bounding box center [822, 71] width 37 height 15
select select "**********"
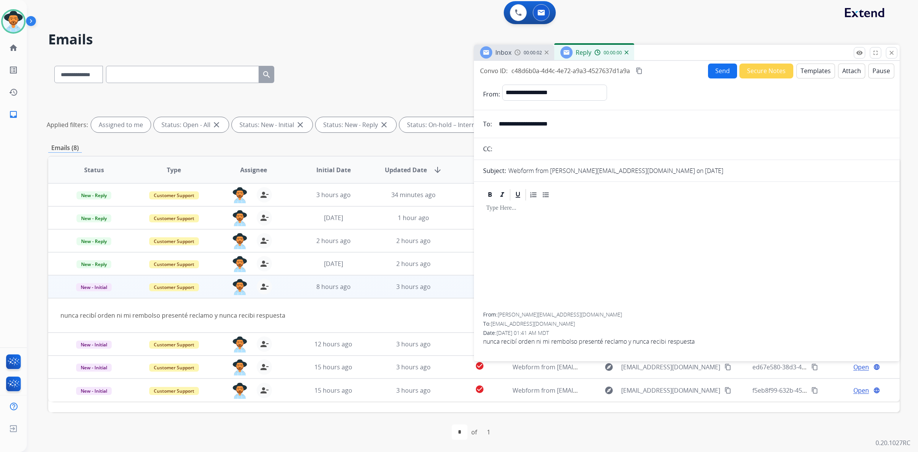
click at [804, 72] on button "Templates" at bounding box center [816, 71] width 39 height 15
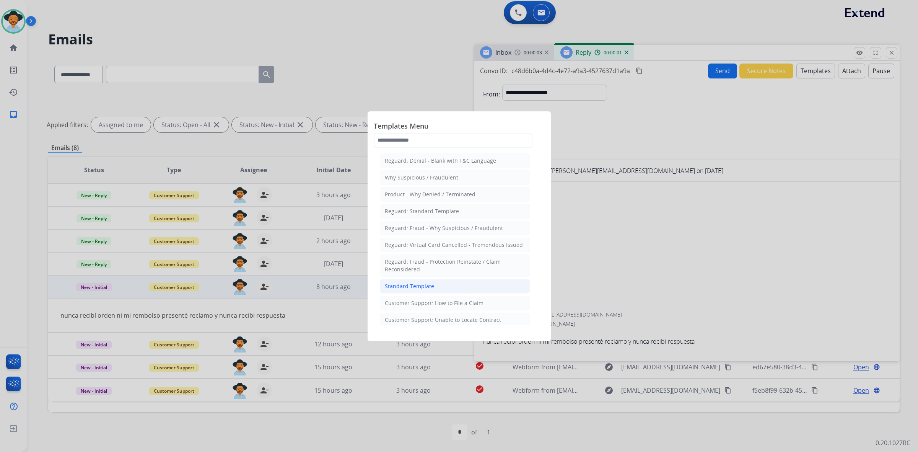
click at [485, 283] on li "Standard Template" at bounding box center [455, 286] width 150 height 15
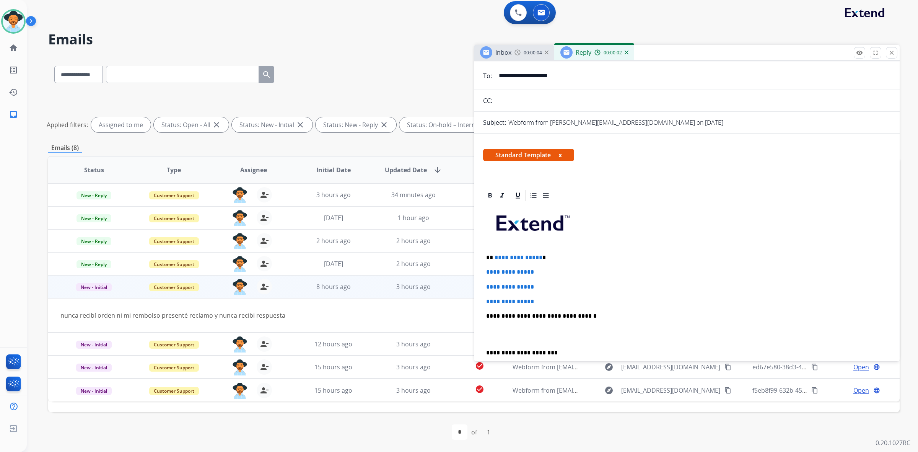
scroll to position [96, 0]
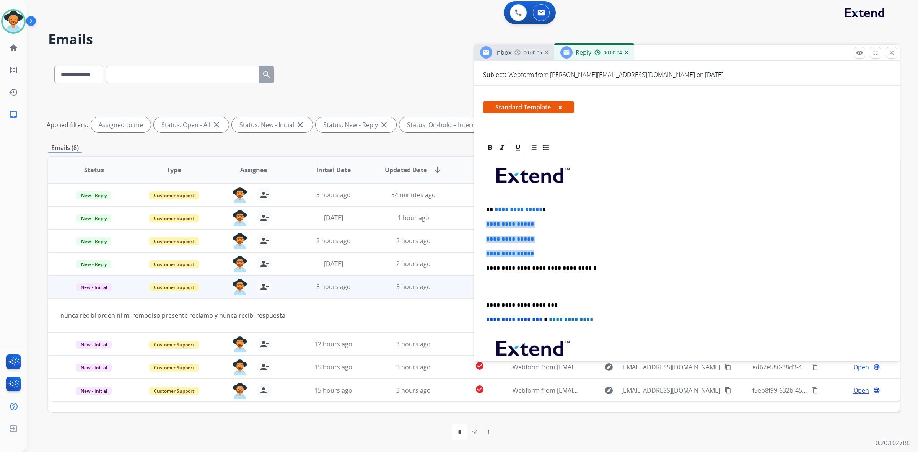
drag, startPoint x: 486, startPoint y: 224, endPoint x: 546, endPoint y: 251, distance: 65.8
click at [546, 251] on div "**********" at bounding box center [687, 286] width 408 height 263
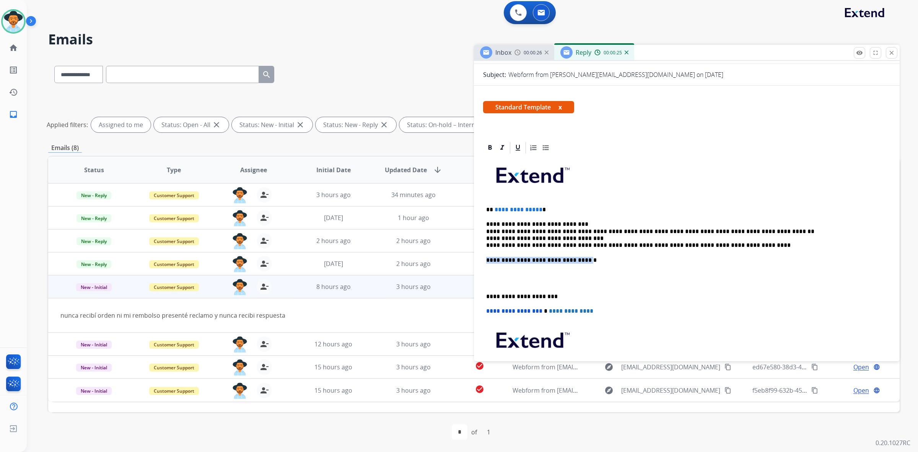
drag, startPoint x: 574, startPoint y: 260, endPoint x: 482, endPoint y: 260, distance: 91.8
click at [482, 260] on div "**********" at bounding box center [687, 295] width 426 height 308
drag, startPoint x: 511, startPoint y: 274, endPoint x: 507, endPoint y: 273, distance: 4.5
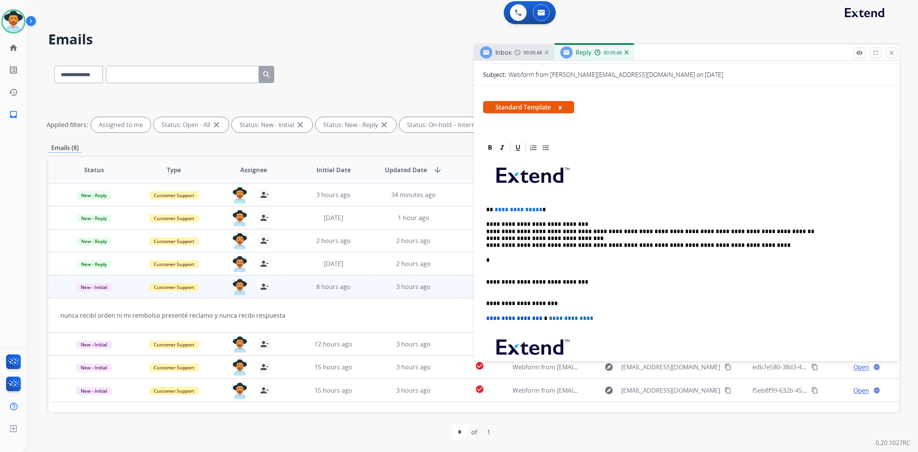
click at [494, 261] on p "*" at bounding box center [684, 260] width 396 height 7
click at [569, 284] on p "**********" at bounding box center [684, 281] width 396 height 21
drag, startPoint x: 538, startPoint y: 211, endPoint x: 483, endPoint y: 209, distance: 54.7
click at [483, 209] on div "**********" at bounding box center [687, 286] width 408 height 262
click at [497, 208] on p "*****" at bounding box center [684, 209] width 396 height 7
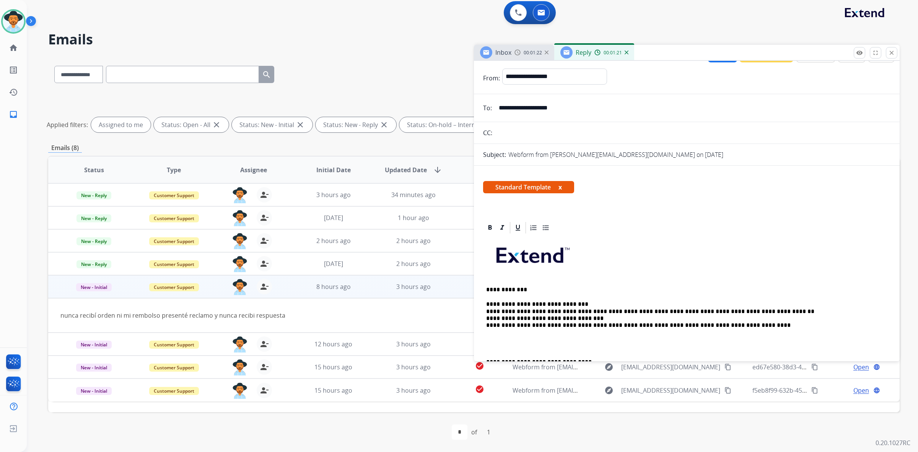
scroll to position [0, 0]
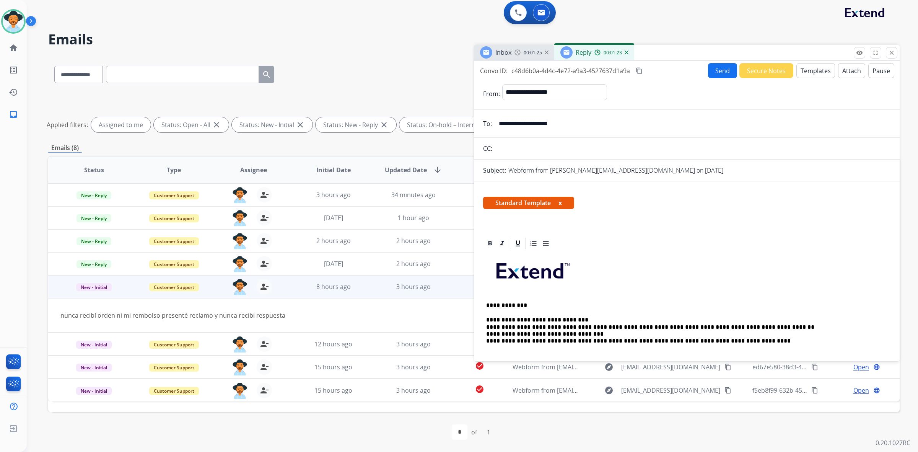
click at [720, 72] on button "Send" at bounding box center [722, 70] width 29 height 15
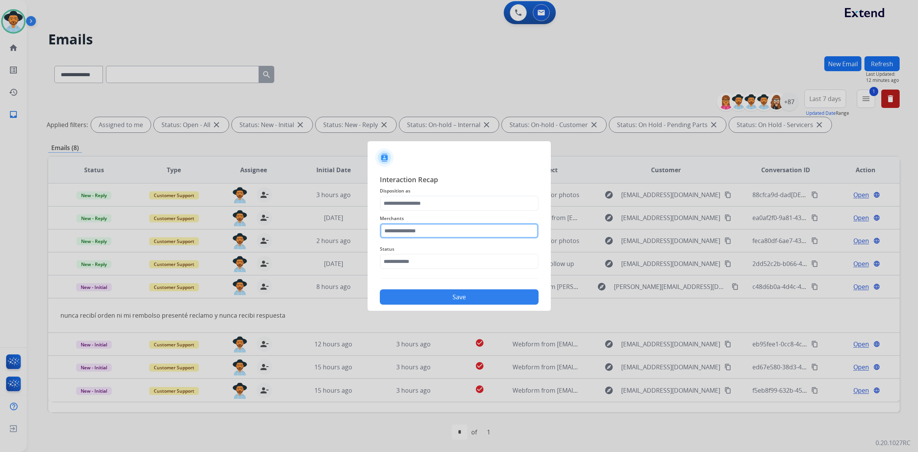
click at [473, 230] on input "text" at bounding box center [459, 230] width 159 height 15
click at [468, 252] on li "Jomashop" at bounding box center [461, 252] width 146 height 15
type input "********"
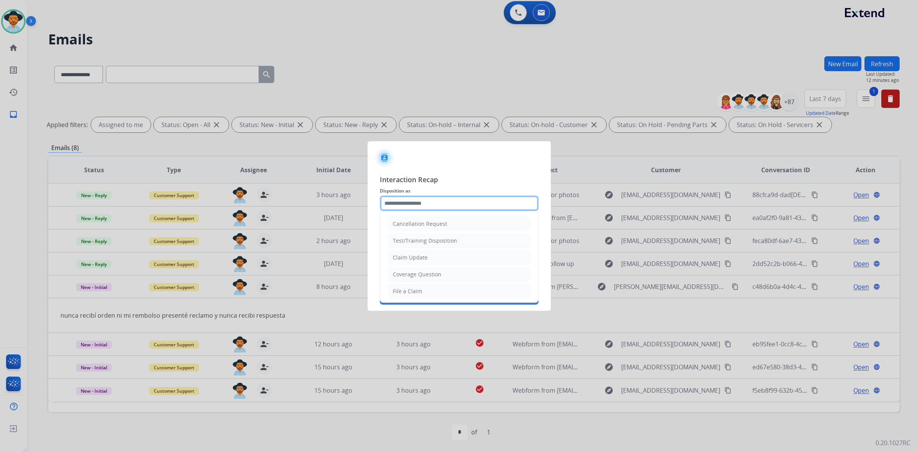
click at [453, 204] on input "text" at bounding box center [459, 203] width 159 height 15
click at [435, 274] on li "Virtual or Tremendous Card Support" at bounding box center [459, 277] width 143 height 15
type input "**********"
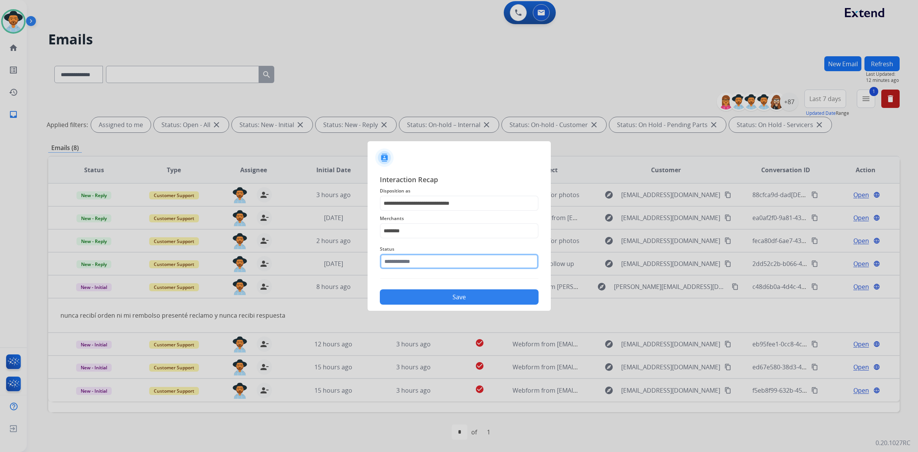
click at [435, 261] on input "text" at bounding box center [459, 261] width 159 height 15
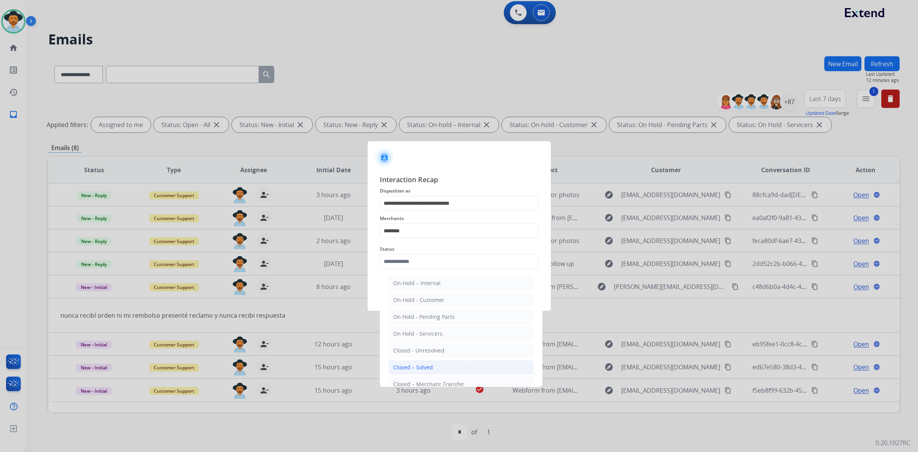
click at [432, 367] on li "Closed – Solved" at bounding box center [461, 367] width 146 height 15
type input "**********"
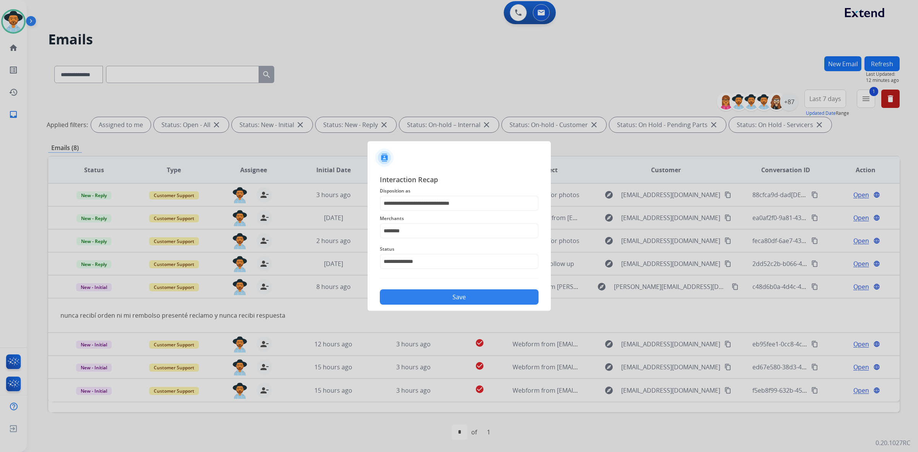
click at [448, 293] on button "Save" at bounding box center [459, 296] width 159 height 15
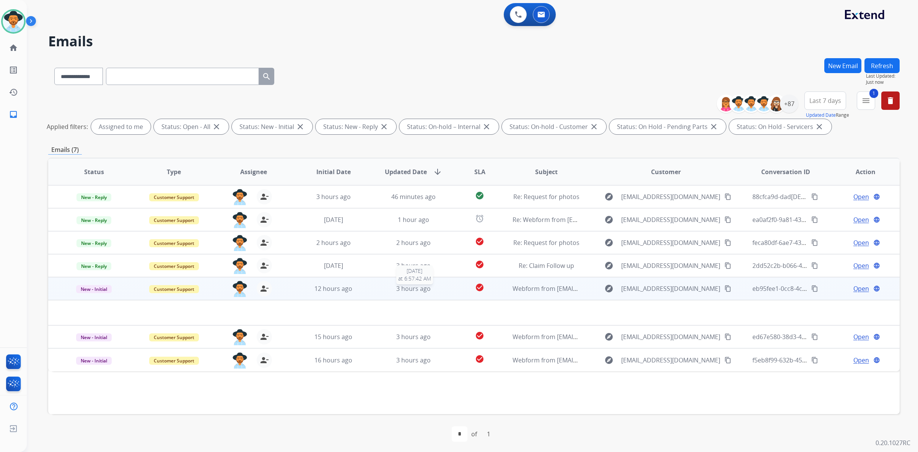
click at [447, 287] on td "check_circle" at bounding box center [473, 288] width 53 height 23
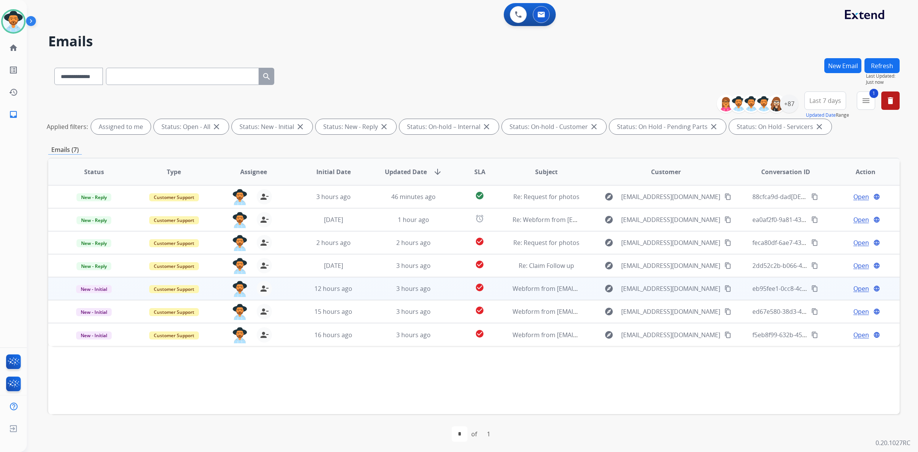
click at [447, 287] on td "check_circle" at bounding box center [473, 288] width 53 height 23
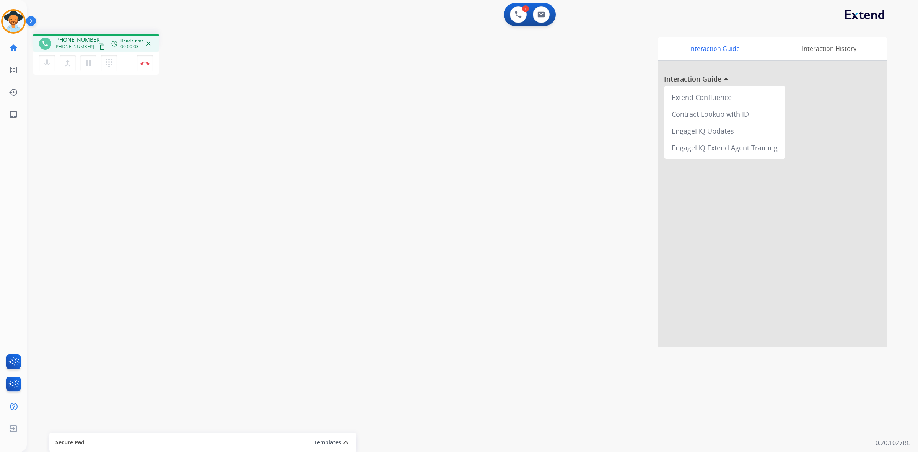
click at [98, 47] on mat-icon "content_copy" at bounding box center [101, 46] width 7 height 7
click at [143, 65] on button "Disconnect" at bounding box center [145, 63] width 16 height 16
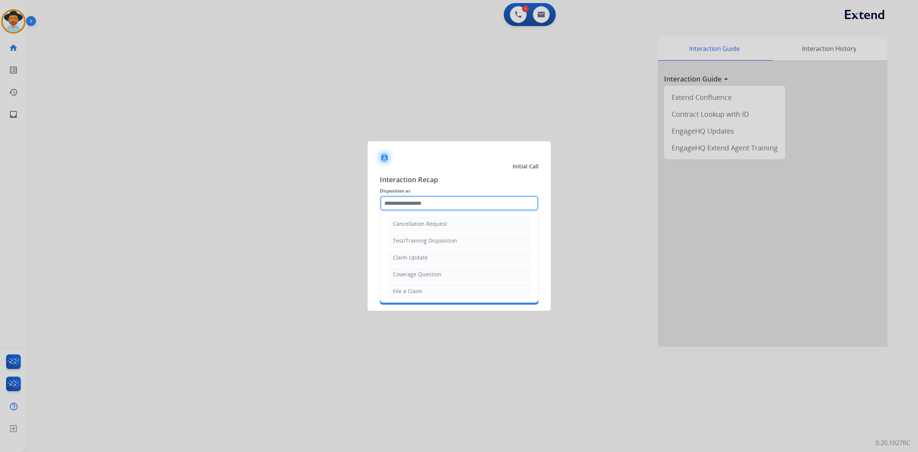
click at [499, 199] on input "text" at bounding box center [459, 203] width 159 height 15
type input "*"
click at [447, 228] on li "Cancellation Request" at bounding box center [459, 224] width 143 height 15
type input "**********"
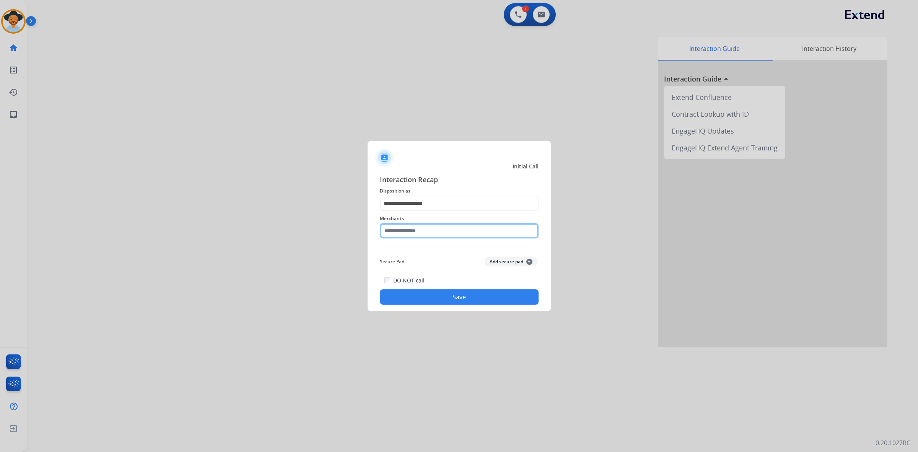
click at [447, 228] on input "text" at bounding box center [459, 230] width 159 height 15
click at [445, 251] on li "Jegs automotive" at bounding box center [461, 252] width 146 height 15
type input "**********"
click at [463, 297] on button "Save" at bounding box center [459, 296] width 159 height 15
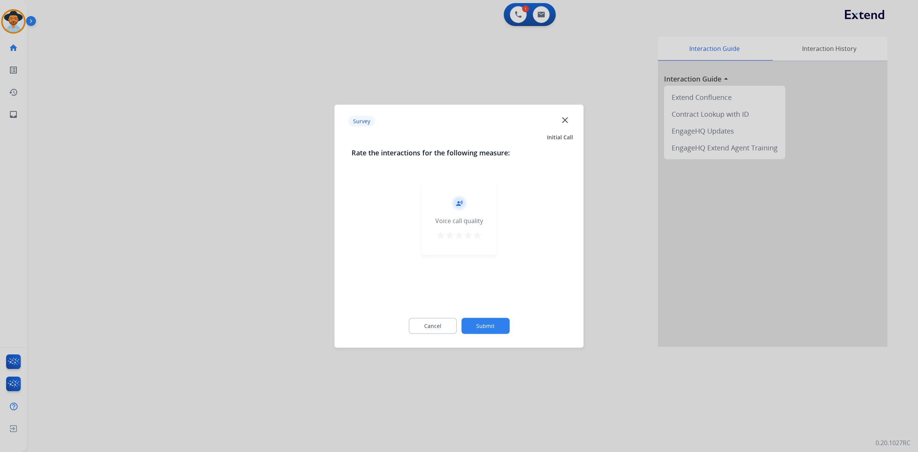
click at [479, 238] on mat-icon "star" at bounding box center [477, 234] width 9 height 9
drag, startPoint x: 488, startPoint y: 313, endPoint x: 491, endPoint y: 318, distance: 6.2
click at [488, 314] on div "Cancel Submit" at bounding box center [459, 325] width 215 height 34
click at [493, 322] on button "Submit" at bounding box center [485, 326] width 48 height 16
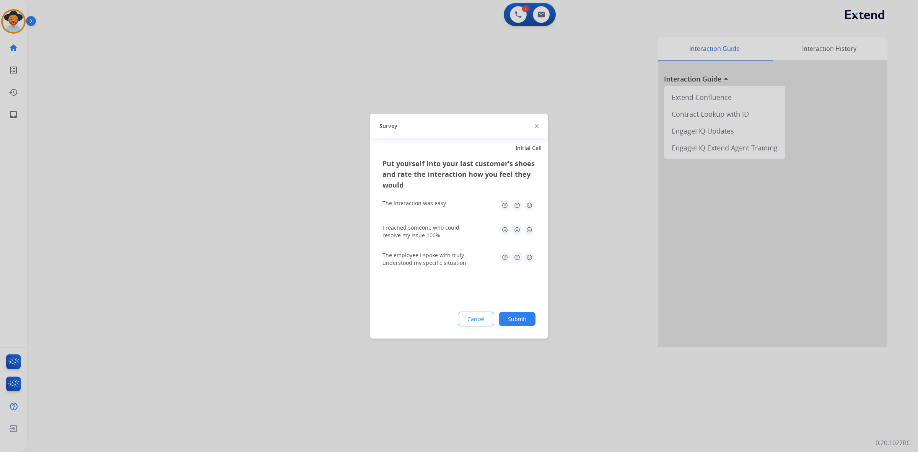
click at [531, 205] on img at bounding box center [529, 205] width 12 height 12
click at [528, 240] on div "I reached someone who could resolve my issue 100%" at bounding box center [459, 231] width 153 height 28
click at [529, 231] on img at bounding box center [529, 229] width 12 height 12
click at [529, 257] on img at bounding box center [529, 257] width 12 height 12
click at [524, 315] on button "Submit" at bounding box center [517, 319] width 37 height 14
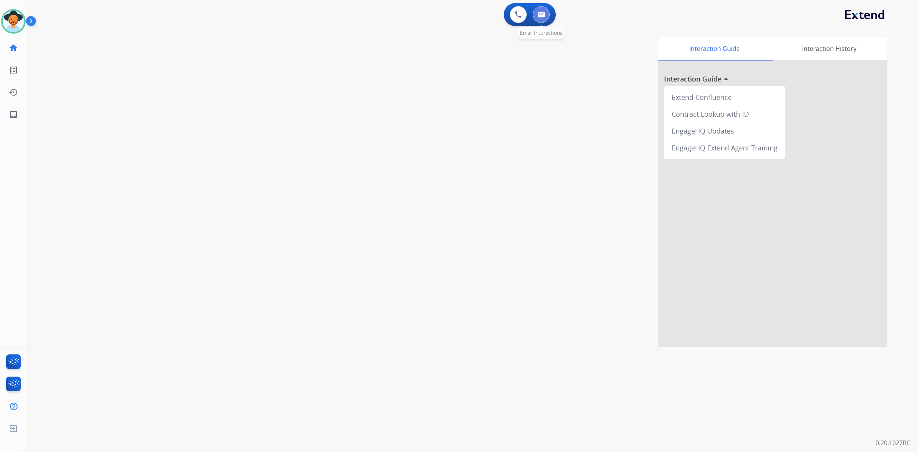
click at [542, 16] on img at bounding box center [542, 14] width 8 height 6
select select "**********"
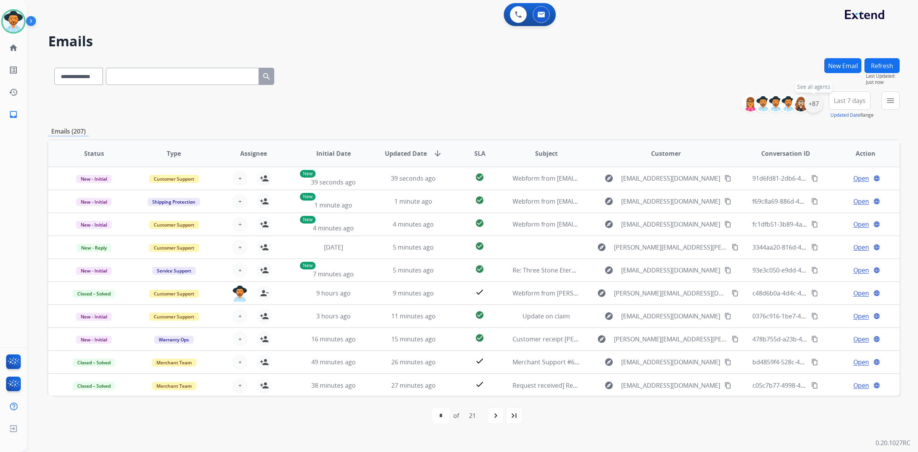
click at [811, 102] on div "+87" at bounding box center [814, 104] width 18 height 18
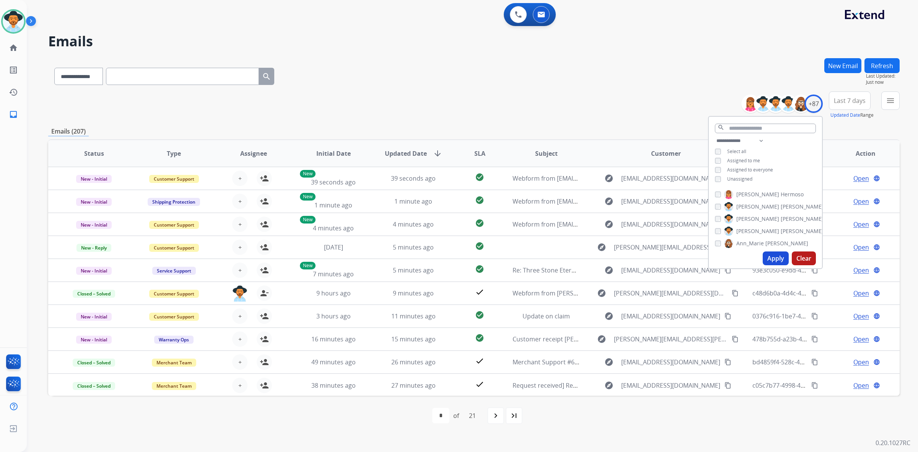
click at [739, 177] on span "Unassigned" at bounding box center [739, 179] width 25 height 7
click at [776, 258] on button "Apply" at bounding box center [776, 258] width 26 height 14
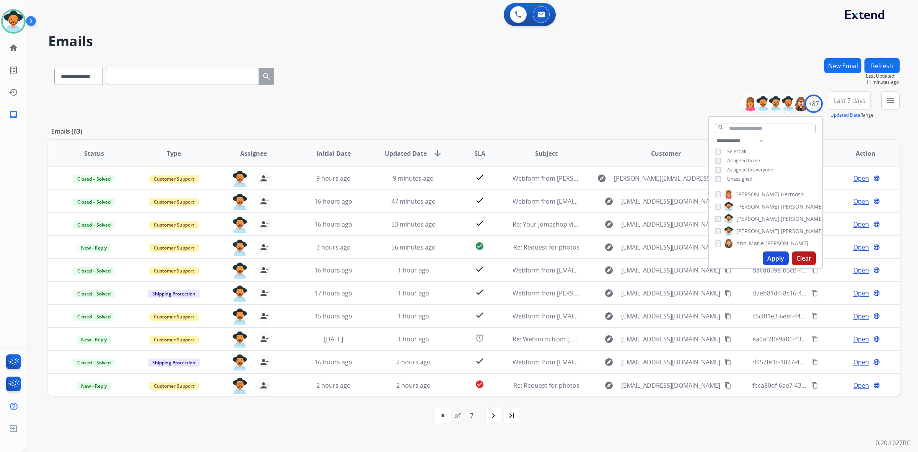
drag, startPoint x: 642, startPoint y: 415, endPoint x: 801, endPoint y: 433, distance: 159.8
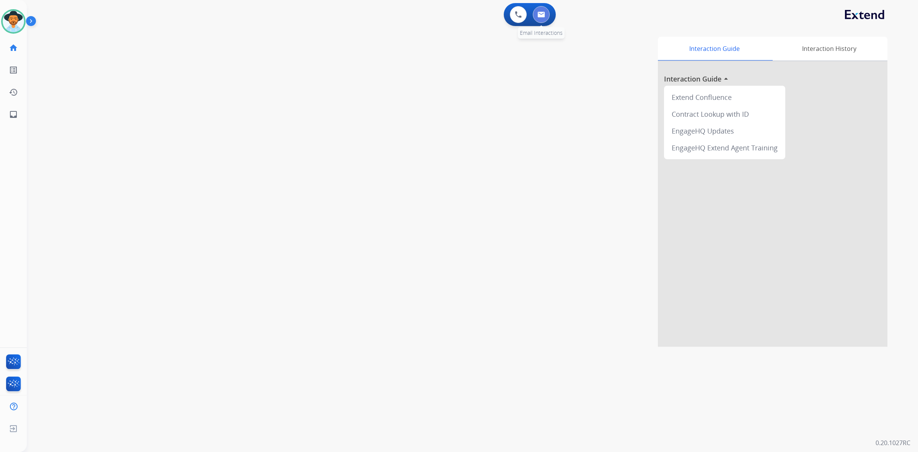
click at [543, 13] on img at bounding box center [542, 14] width 8 height 6
select select "**********"
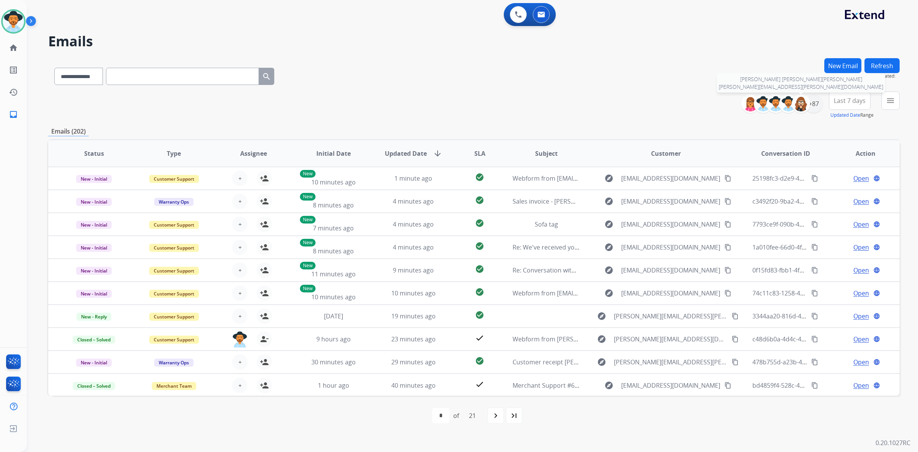
click at [798, 110] on img at bounding box center [801, 103] width 15 height 15
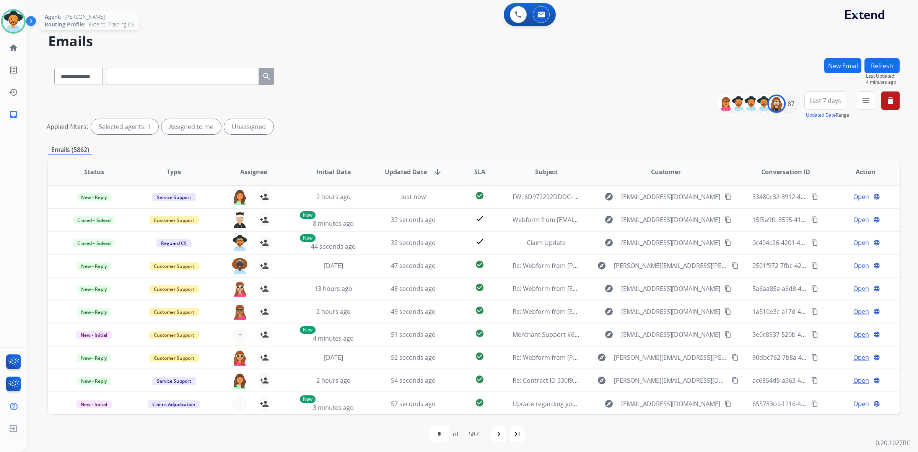
click at [10, 18] on img at bounding box center [13, 21] width 21 height 21
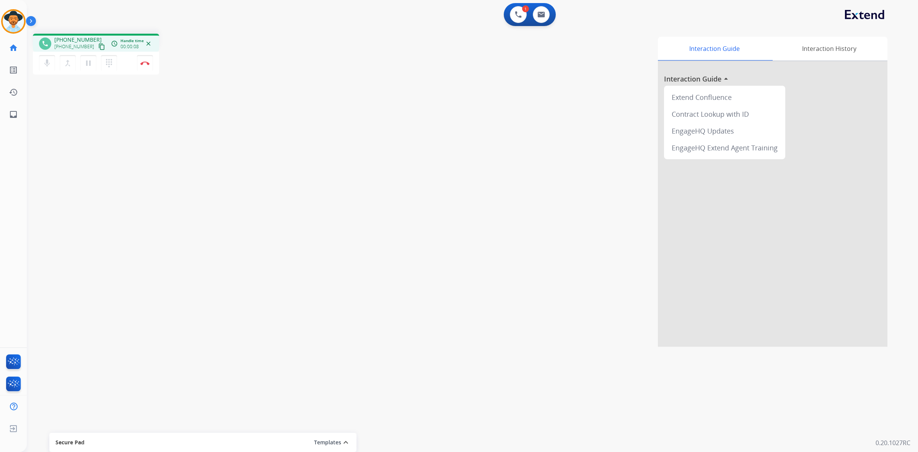
click at [98, 47] on mat-icon "content_copy" at bounding box center [101, 46] width 7 height 7
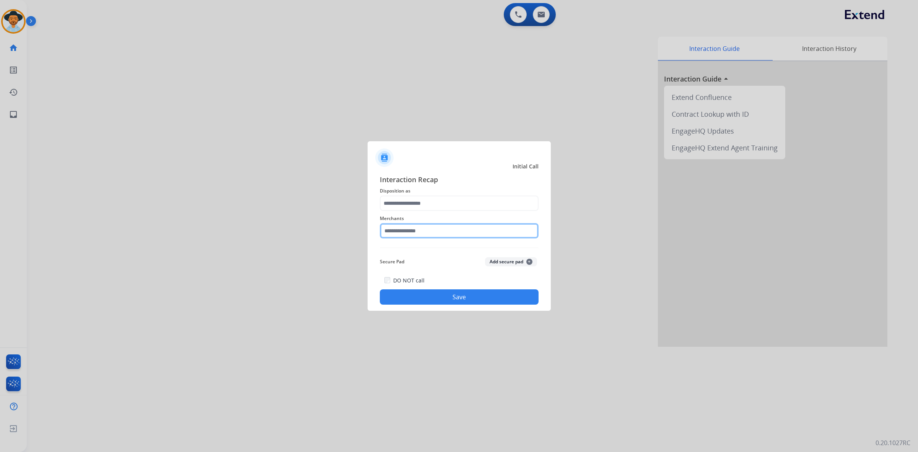
click at [456, 234] on input "text" at bounding box center [459, 230] width 159 height 15
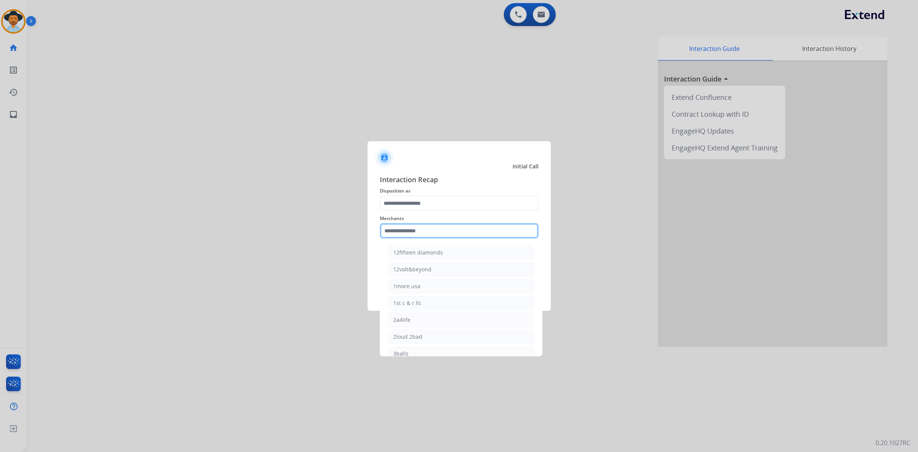
click at [492, 228] on input "text" at bounding box center [459, 230] width 159 height 15
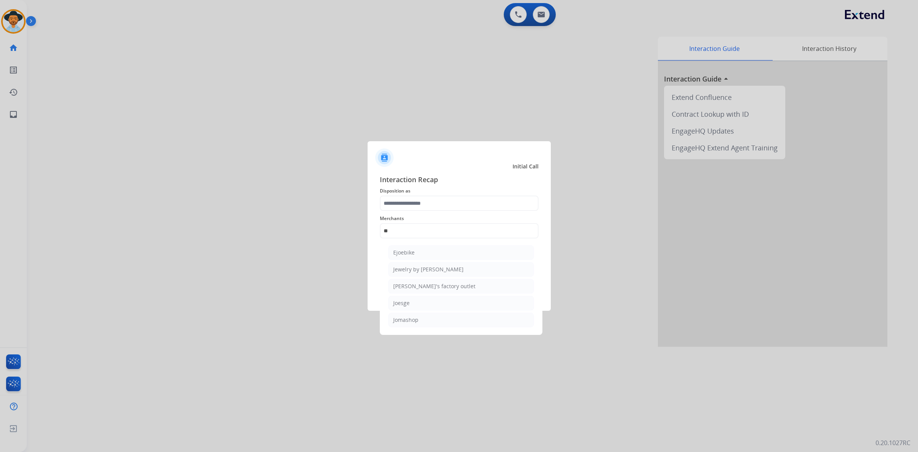
drag, startPoint x: 481, startPoint y: 316, endPoint x: 481, endPoint y: 311, distance: 5.4
click at [481, 316] on li "Jomashop" at bounding box center [461, 320] width 146 height 15
type input "********"
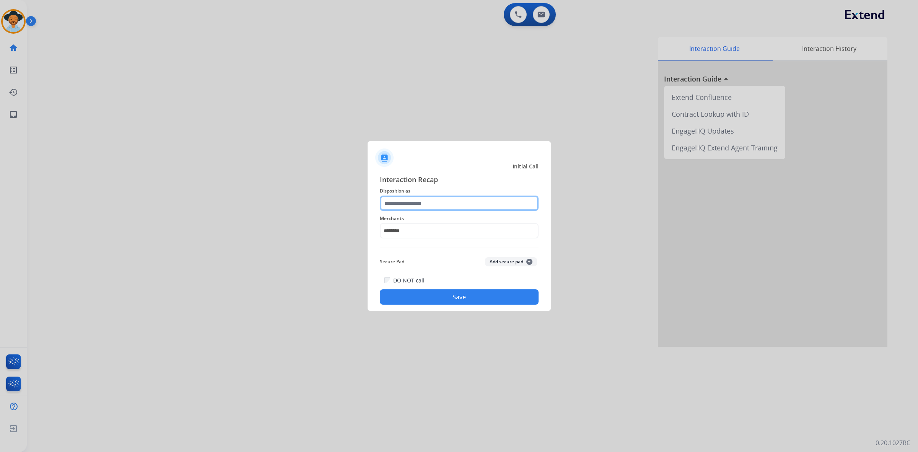
click at [458, 202] on input "text" at bounding box center [459, 203] width 159 height 15
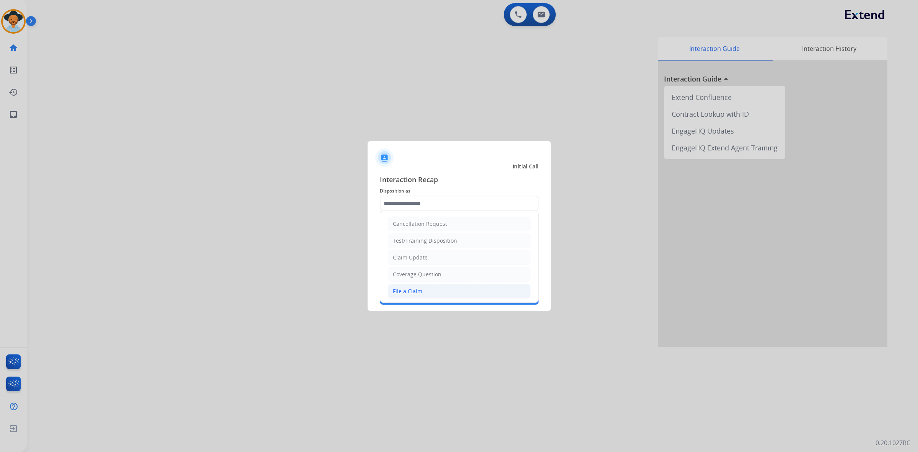
click at [463, 288] on li "File a Claim" at bounding box center [459, 291] width 143 height 15
type input "**********"
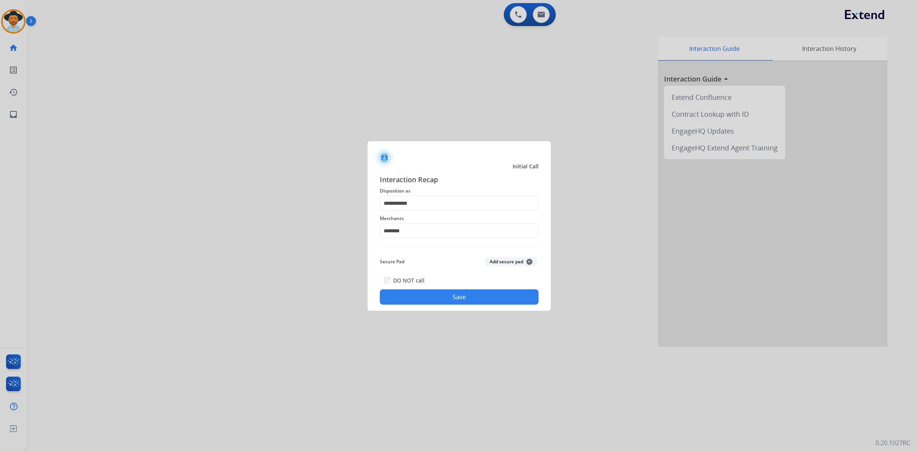
click at [463, 296] on button "Save" at bounding box center [459, 296] width 159 height 15
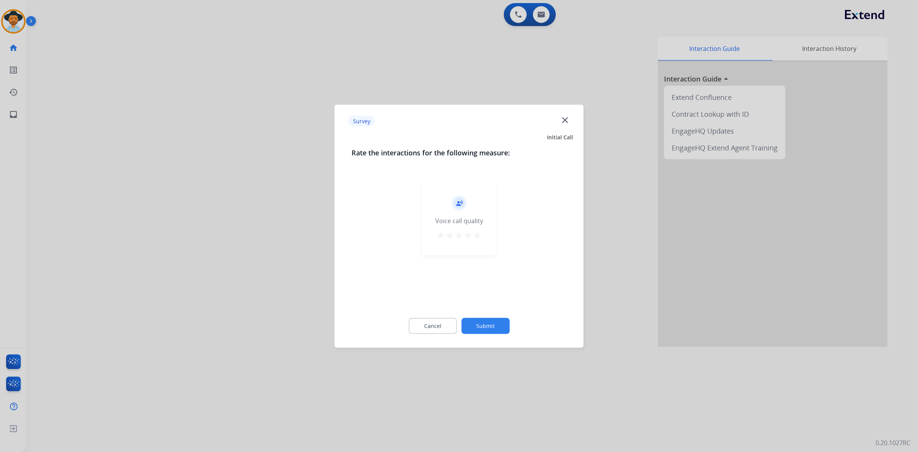
click at [478, 237] on mat-icon "star" at bounding box center [477, 234] width 9 height 9
click at [500, 326] on button "Submit" at bounding box center [485, 326] width 48 height 16
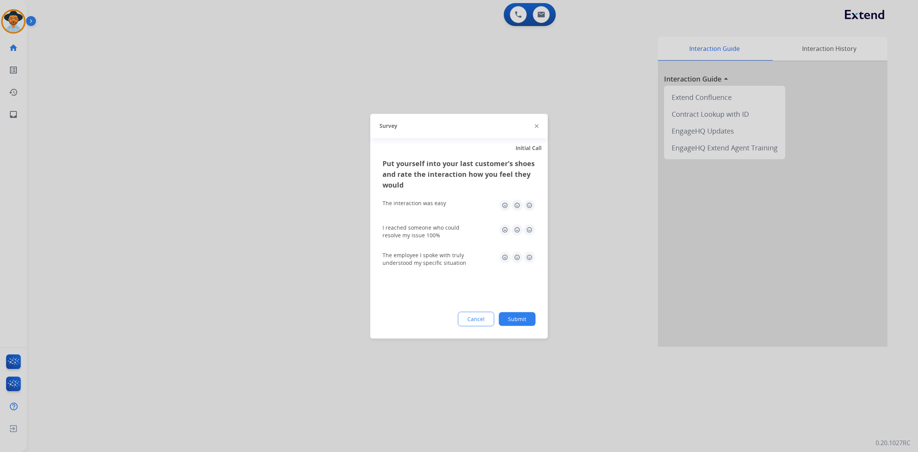
click at [528, 228] on img at bounding box center [529, 229] width 12 height 12
click at [527, 205] on img at bounding box center [529, 205] width 12 height 12
click at [533, 259] on img at bounding box center [529, 257] width 12 height 12
click at [524, 323] on button "Submit" at bounding box center [517, 319] width 37 height 14
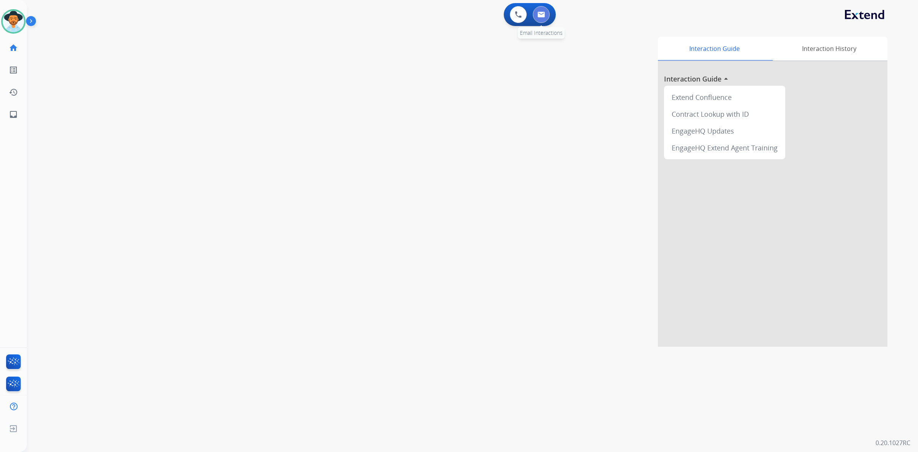
click at [538, 8] on button at bounding box center [541, 14] width 17 height 17
select select "**********"
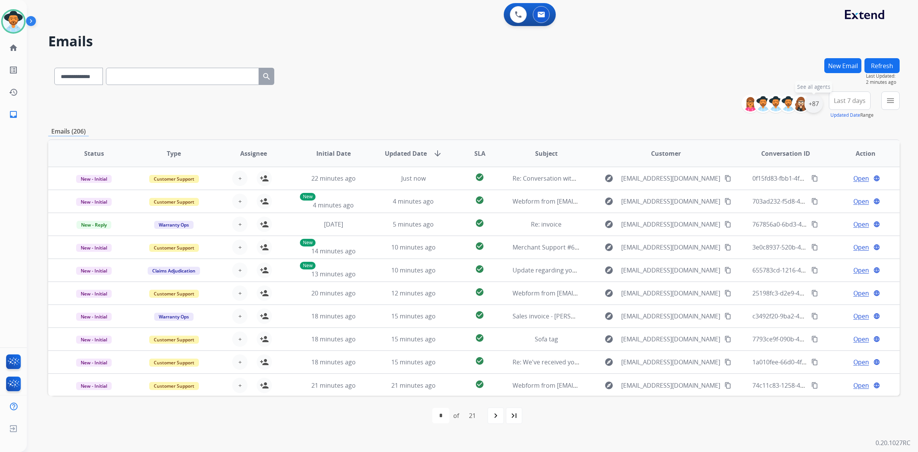
click at [819, 107] on div "+87" at bounding box center [814, 104] width 18 height 18
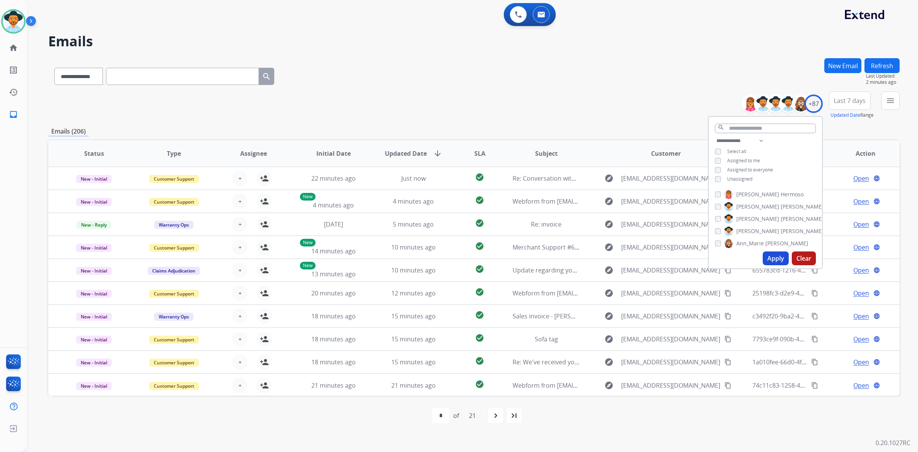
click at [748, 177] on span "Unassigned" at bounding box center [739, 179] width 25 height 7
click at [770, 258] on button "Apply" at bounding box center [776, 258] width 26 height 14
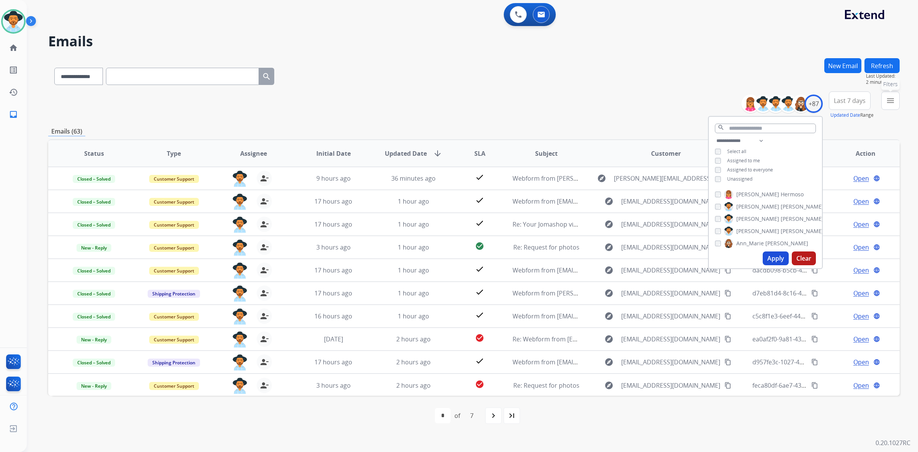
click at [892, 98] on mat-icon "menu" at bounding box center [890, 100] width 9 height 9
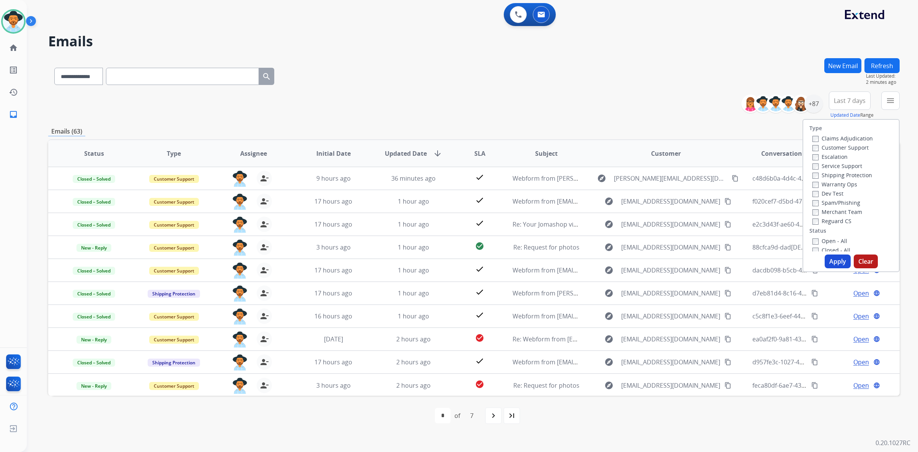
click at [829, 240] on label "Open - All" at bounding box center [830, 240] width 35 height 7
click at [835, 259] on button "Apply" at bounding box center [838, 261] width 26 height 14
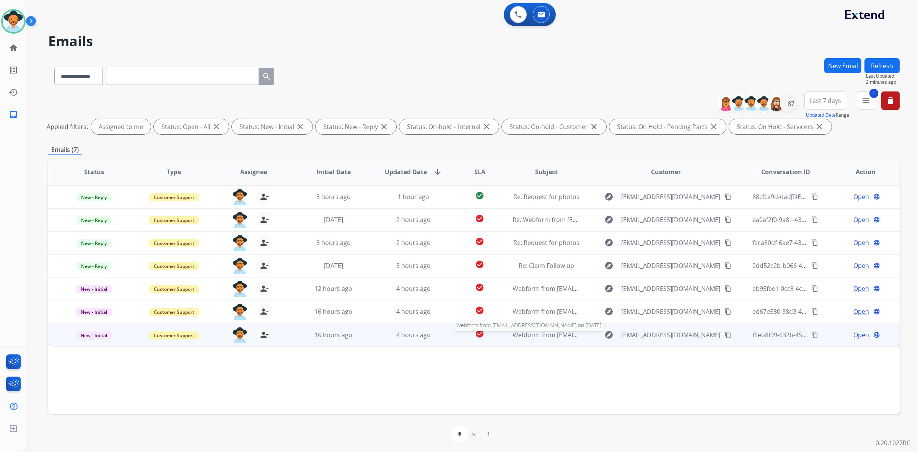
click at [538, 335] on span "Webform from [EMAIL_ADDRESS][DOMAIN_NAME] on [DATE]" at bounding box center [599, 335] width 173 height 8
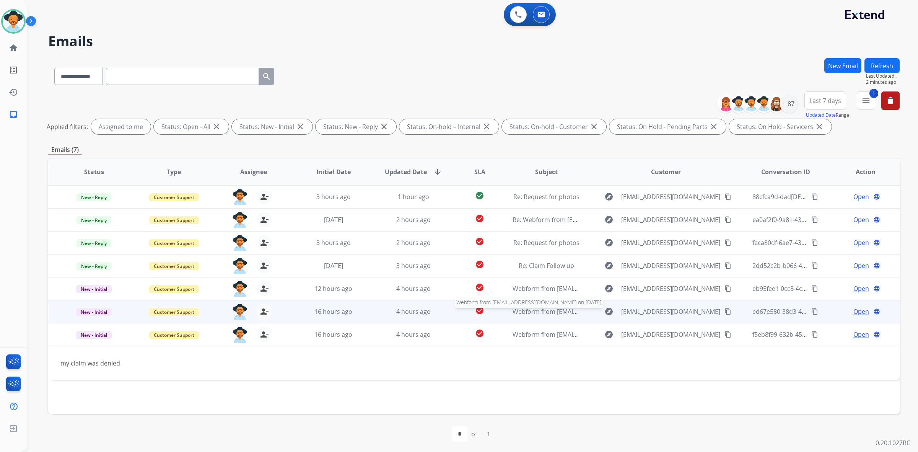
click at [536, 313] on span "Webform from [EMAIL_ADDRESS][DOMAIN_NAME] on [DATE]" at bounding box center [599, 311] width 173 height 8
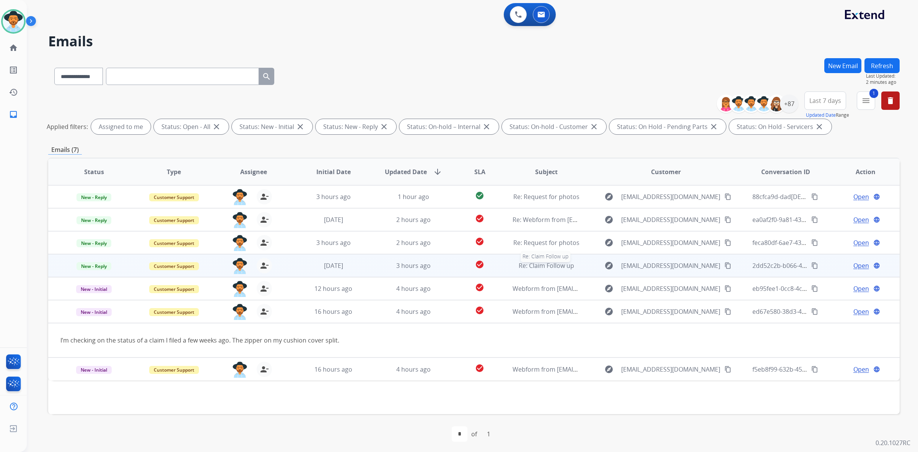
click at [540, 265] on span "Re: Claim Follow up" at bounding box center [546, 265] width 55 height 8
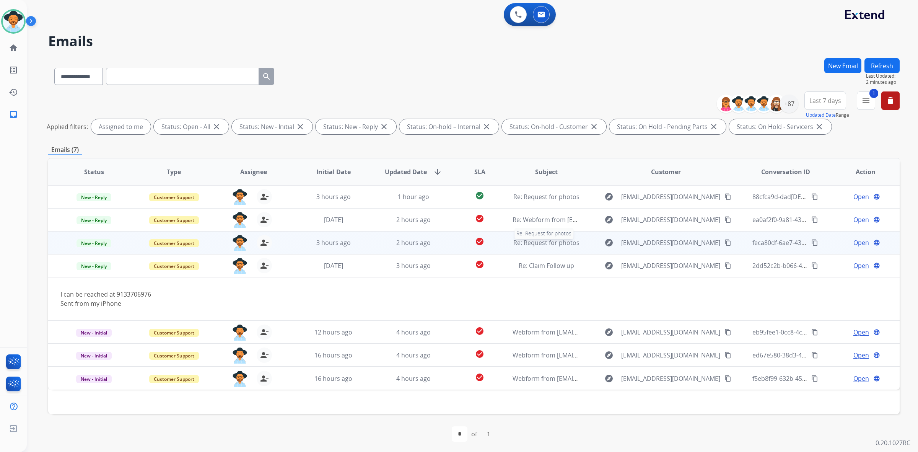
click at [530, 241] on span "Re: Request for photos" at bounding box center [547, 242] width 66 height 8
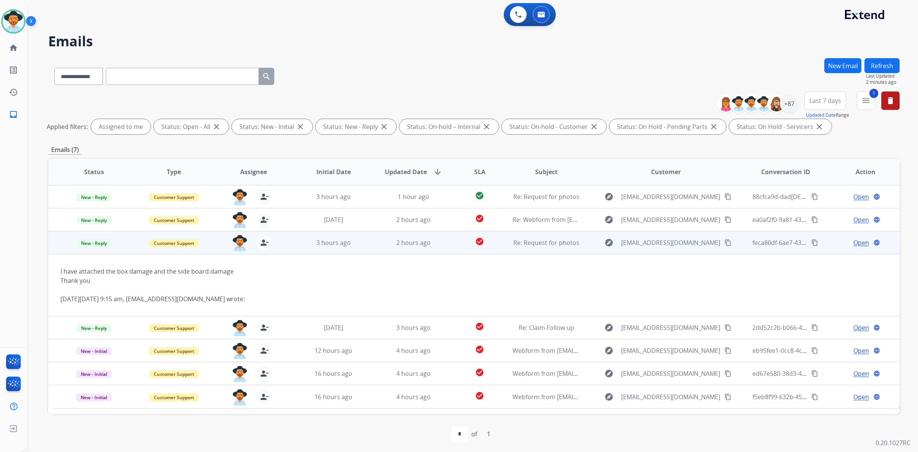
click at [860, 245] on span "Open" at bounding box center [862, 242] width 16 height 9
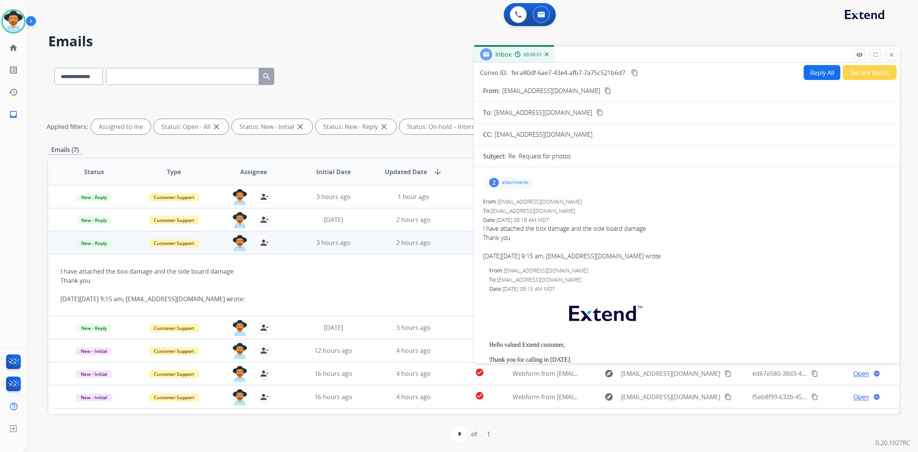
click at [513, 183] on p "attachments" at bounding box center [515, 182] width 27 height 6
click at [554, 230] on p "Side board damage.pdf" at bounding box center [524, 228] width 67 height 9
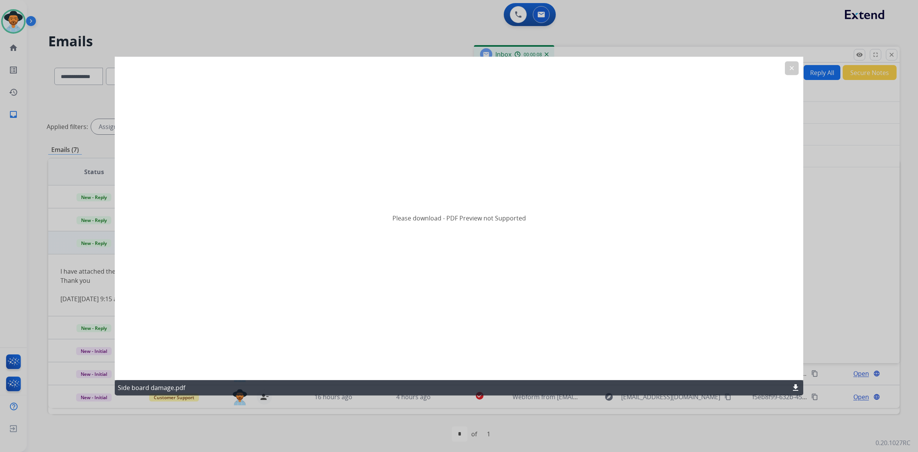
click at [796, 67] on button "clear" at bounding box center [792, 68] width 14 height 14
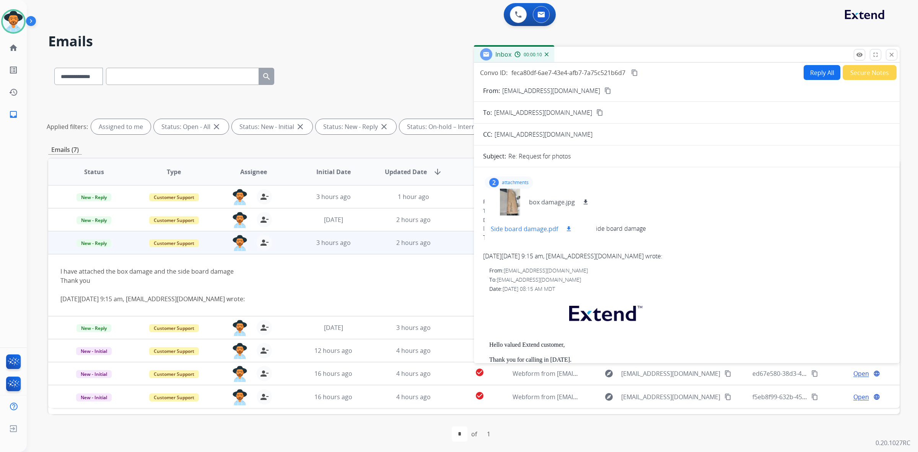
click at [571, 227] on button "download" at bounding box center [568, 228] width 9 height 9
click at [517, 91] on p "[EMAIL_ADDRESS][DOMAIN_NAME]" at bounding box center [551, 90] width 98 height 9
click at [605, 91] on mat-icon "content_copy" at bounding box center [608, 90] width 7 height 7
click at [0, 20] on div "Alexis Available Edit Avatar Agent: Alexis Routing Profile: Extend_Training CS" at bounding box center [13, 21] width 27 height 24
click at [7, 20] on img at bounding box center [13, 21] width 21 height 21
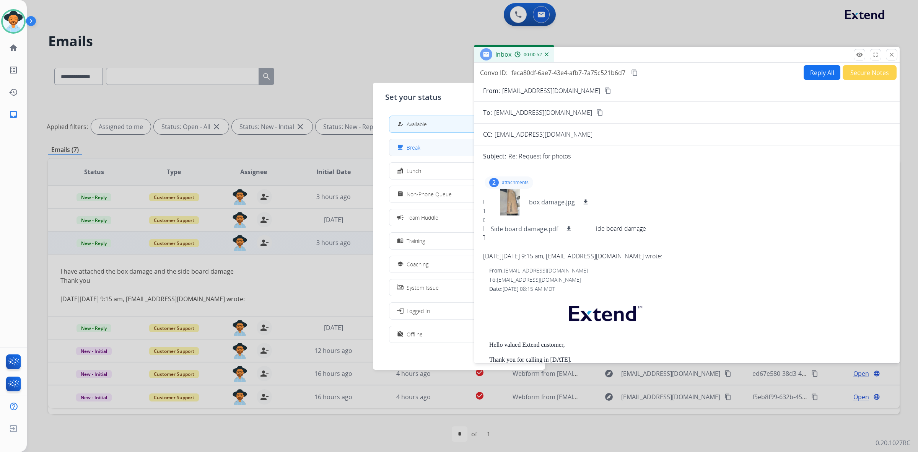
click at [450, 148] on button "free_breakfast Break" at bounding box center [459, 147] width 139 height 16
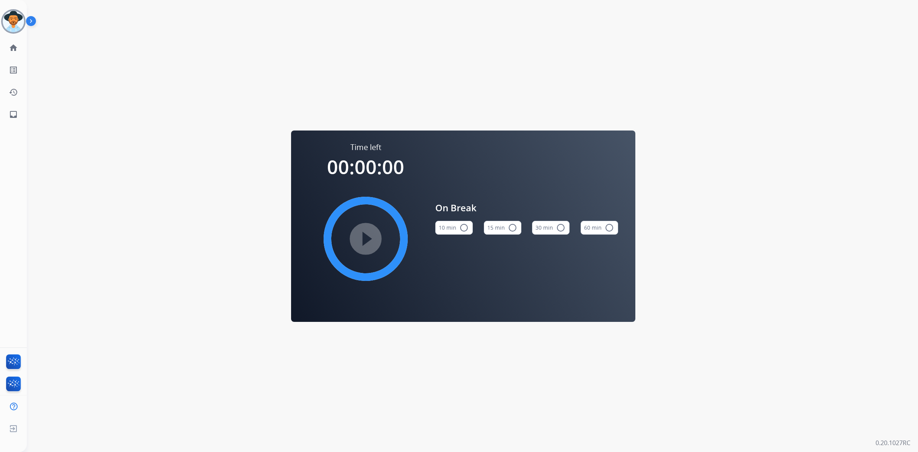
drag, startPoint x: 435, startPoint y: 299, endPoint x: 425, endPoint y: 291, distance: 13.1
select select "**********"
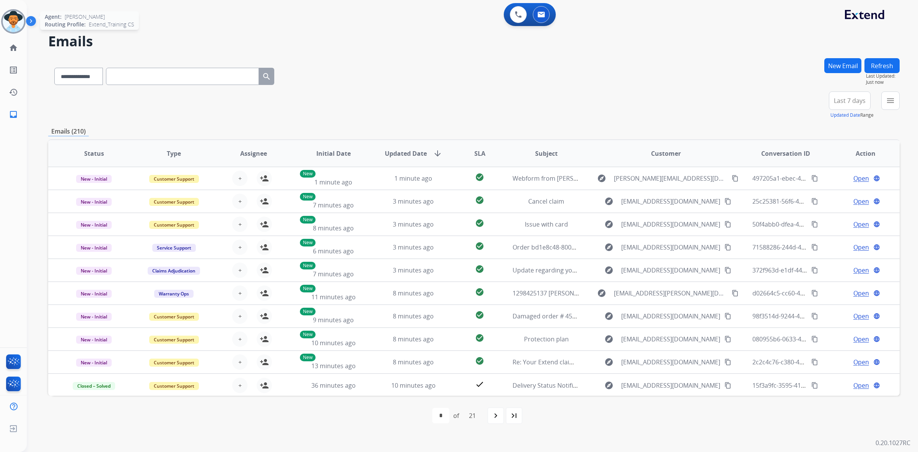
click at [14, 18] on img at bounding box center [13, 21] width 21 height 21
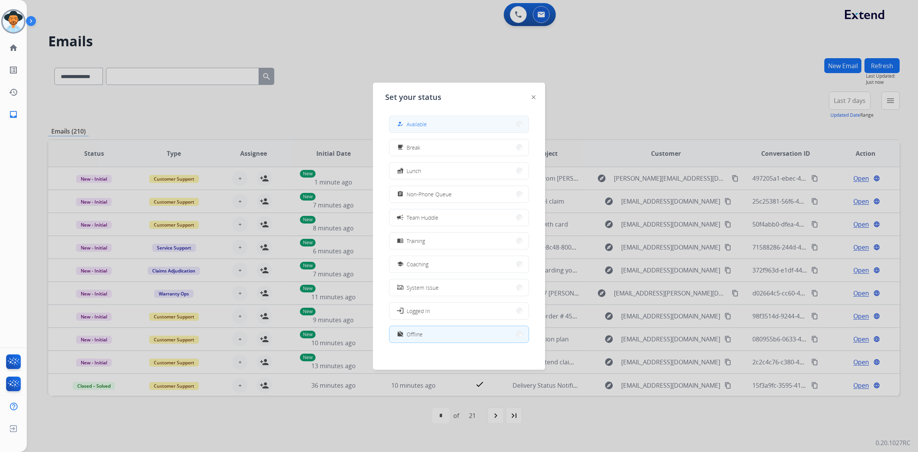
click at [443, 116] on div "how_to_reg Available" at bounding box center [459, 124] width 140 height 17
click at [445, 121] on button "how_to_reg Available" at bounding box center [459, 124] width 139 height 16
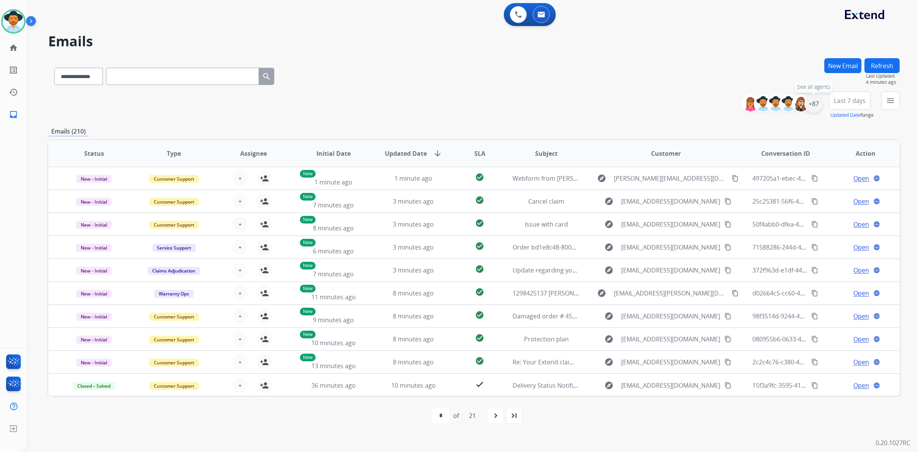
click at [818, 106] on div "+87" at bounding box center [814, 104] width 18 height 18
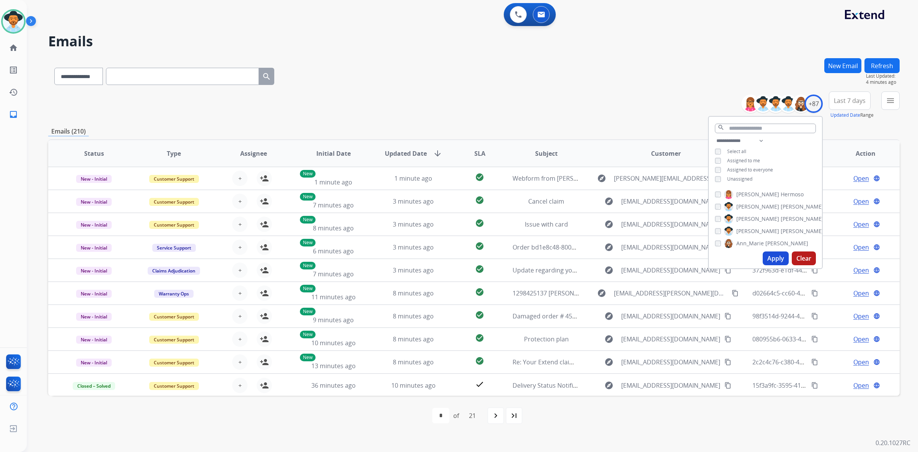
click at [748, 179] on span "Unassigned" at bounding box center [739, 179] width 25 height 7
click at [770, 256] on button "Apply" at bounding box center [776, 258] width 26 height 14
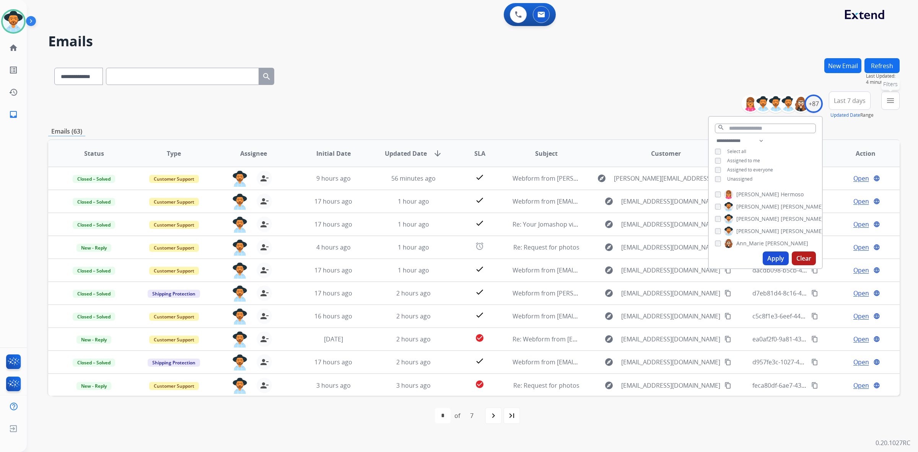
click at [896, 99] on button "menu Filters" at bounding box center [891, 100] width 18 height 18
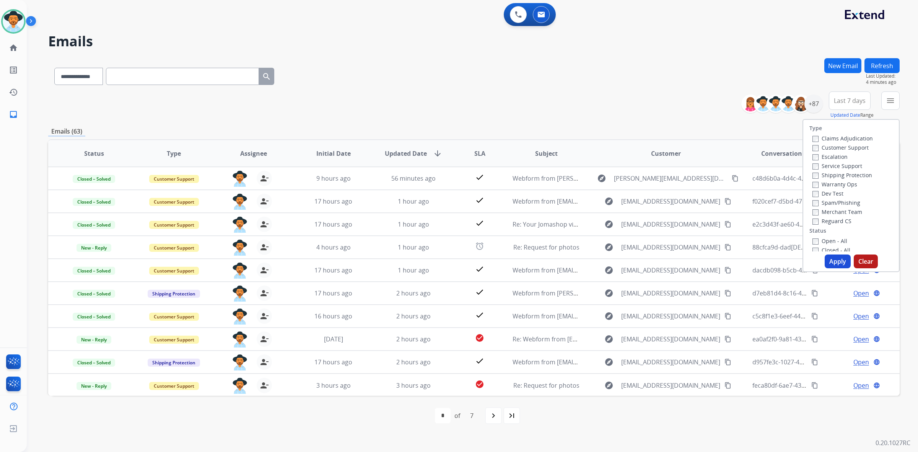
click at [837, 240] on label "Open - All" at bounding box center [830, 240] width 35 height 7
click at [836, 261] on button "Apply" at bounding box center [838, 261] width 26 height 14
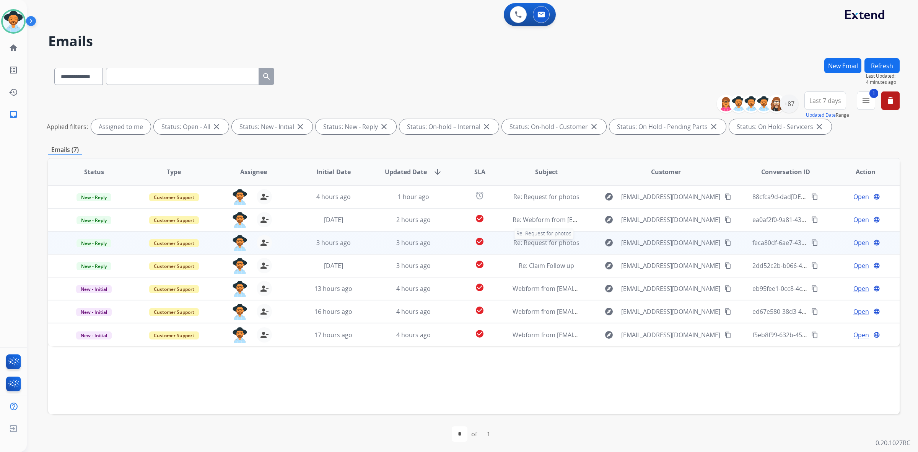
click at [552, 241] on span "Re: Request for photos" at bounding box center [547, 242] width 66 height 8
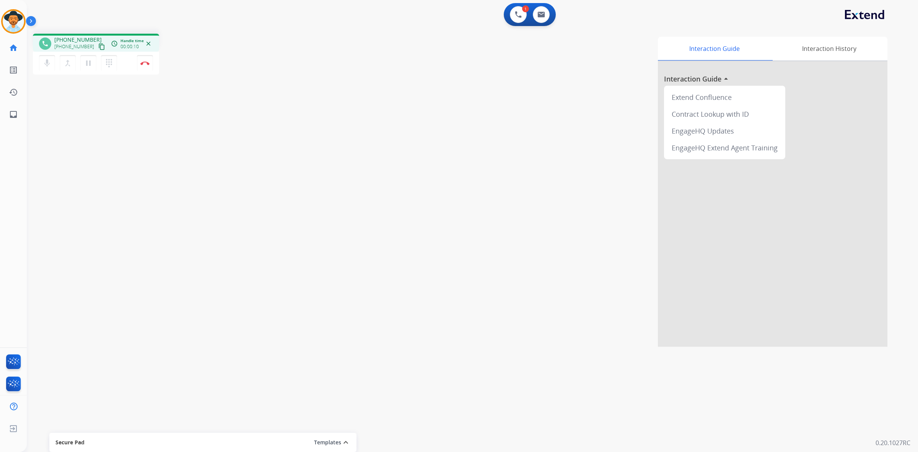
click at [98, 43] on mat-icon "content_copy" at bounding box center [101, 46] width 7 height 7
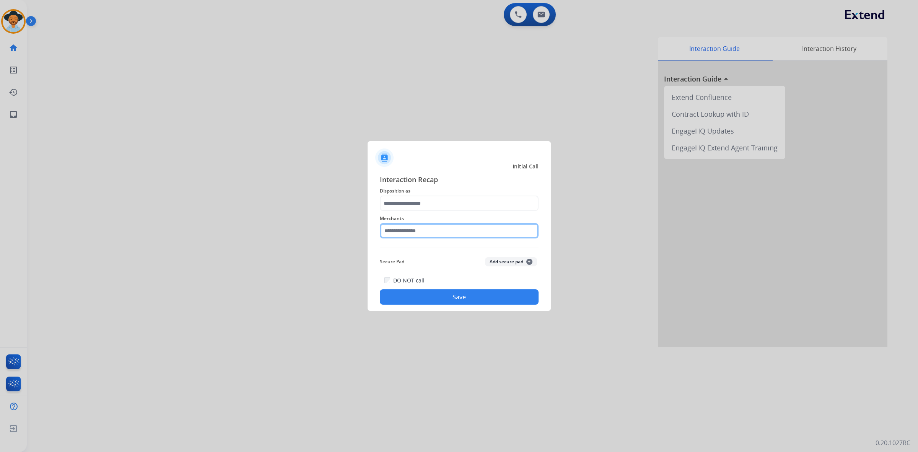
click at [431, 230] on input "text" at bounding box center [459, 230] width 159 height 15
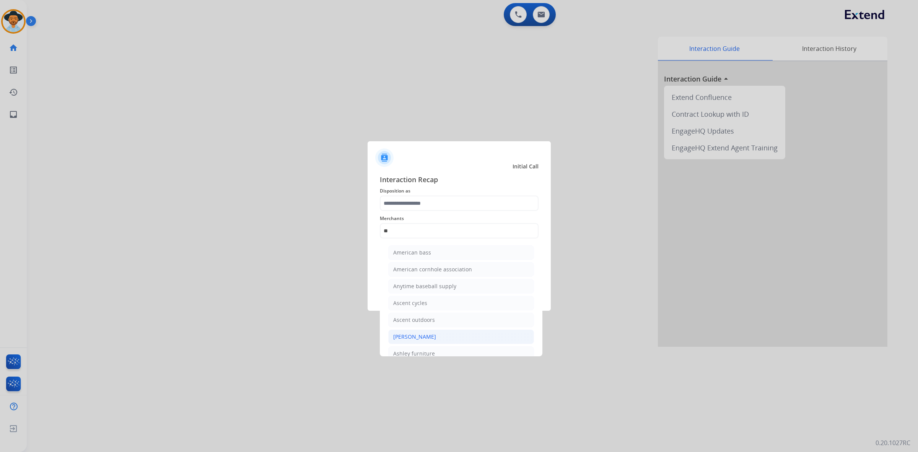
click at [440, 341] on li "[PERSON_NAME]" at bounding box center [461, 336] width 146 height 15
type input "**********"
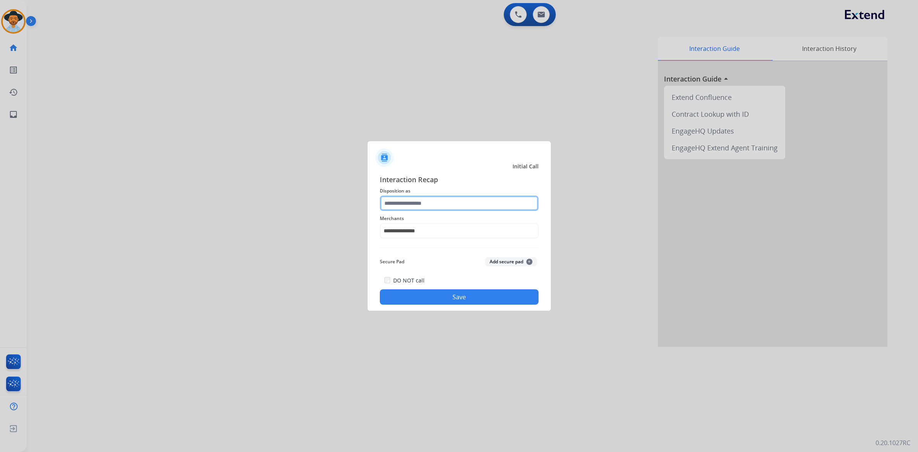
click at [437, 204] on input "text" at bounding box center [459, 203] width 159 height 15
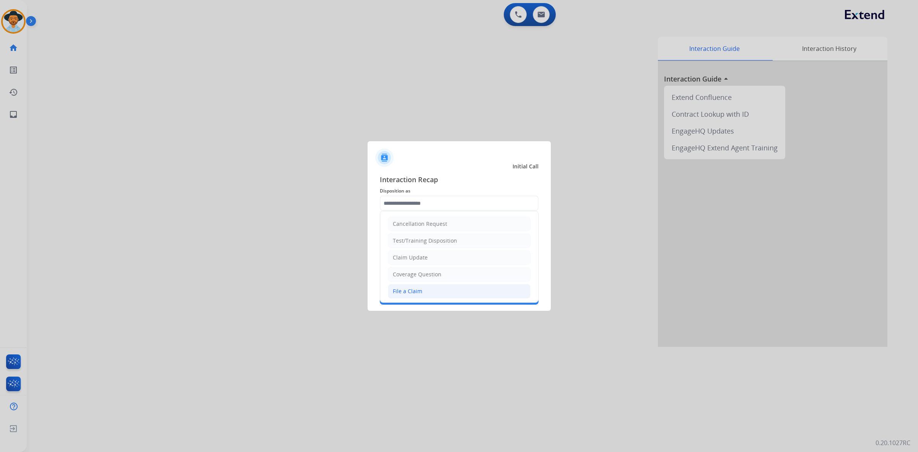
click at [435, 288] on li "File a Claim" at bounding box center [459, 291] width 143 height 15
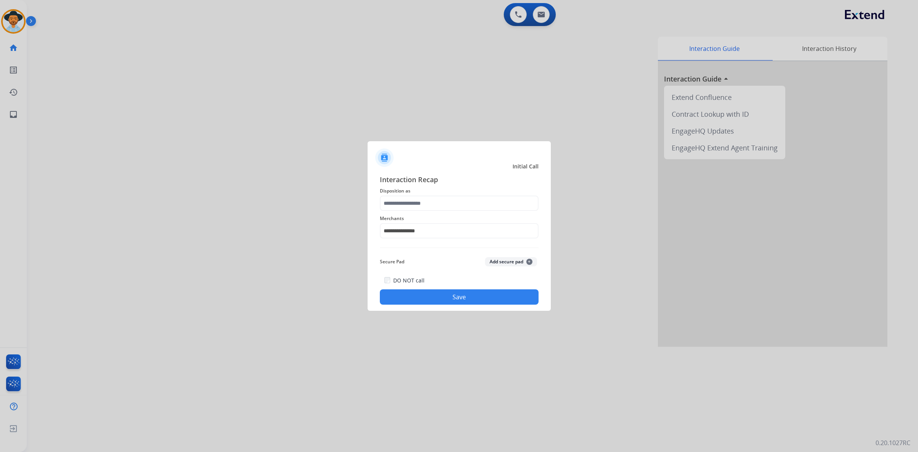
type input "**********"
click at [464, 301] on button "Save" at bounding box center [459, 296] width 159 height 15
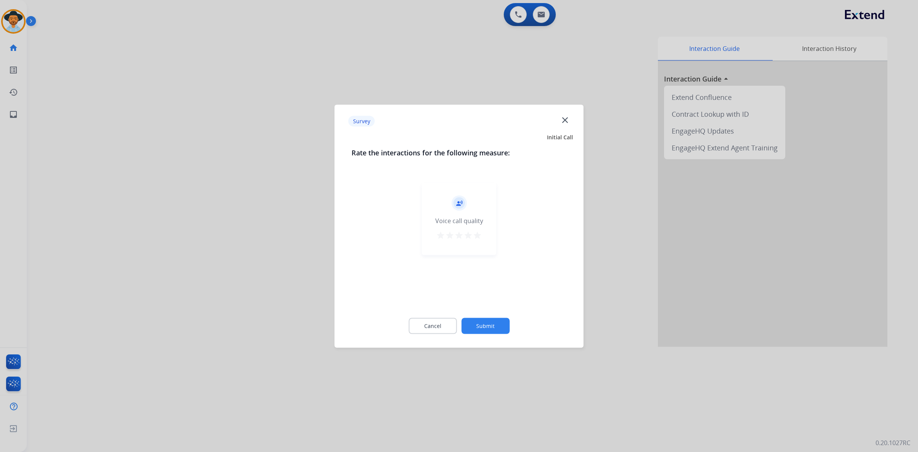
click at [479, 236] on mat-icon "star" at bounding box center [477, 234] width 9 height 9
click at [496, 330] on button "Submit" at bounding box center [485, 326] width 48 height 16
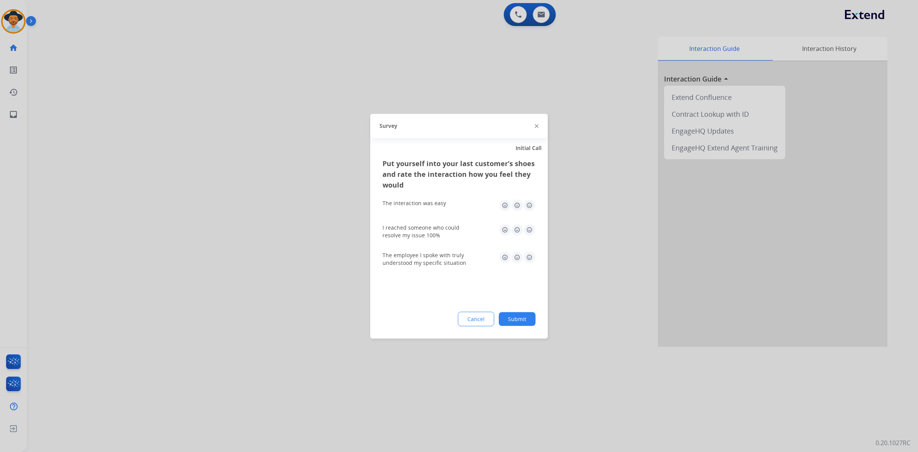
click at [532, 205] on img at bounding box center [529, 205] width 12 height 12
click at [529, 228] on img at bounding box center [529, 229] width 12 height 12
click at [532, 259] on img at bounding box center [529, 257] width 12 height 12
click at [528, 320] on button "Submit" at bounding box center [517, 319] width 37 height 14
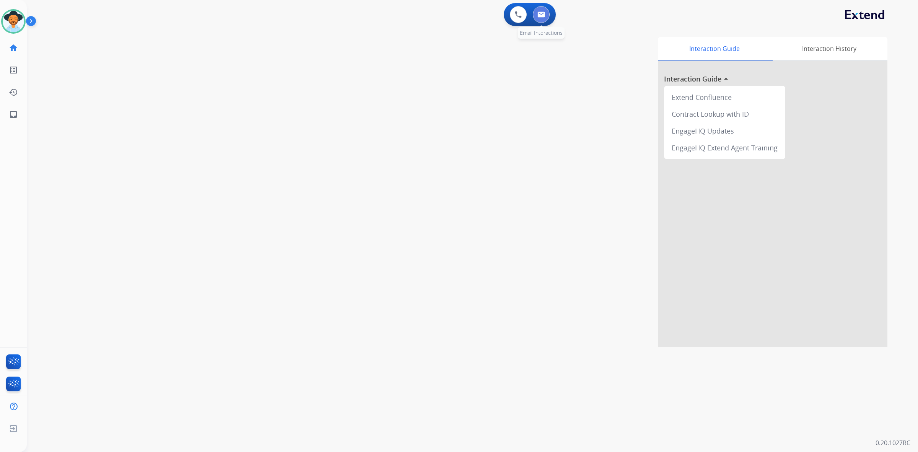
click at [543, 13] on img at bounding box center [542, 14] width 8 height 6
select select "**********"
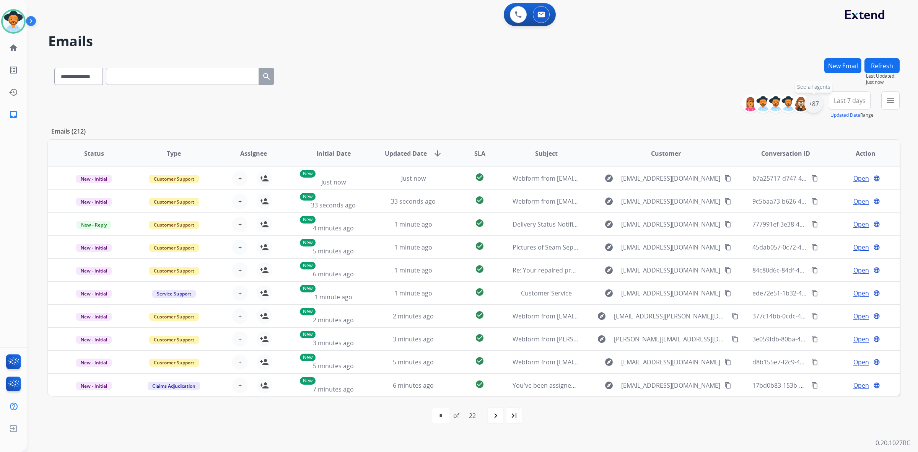
click at [818, 104] on div "+87" at bounding box center [814, 104] width 18 height 18
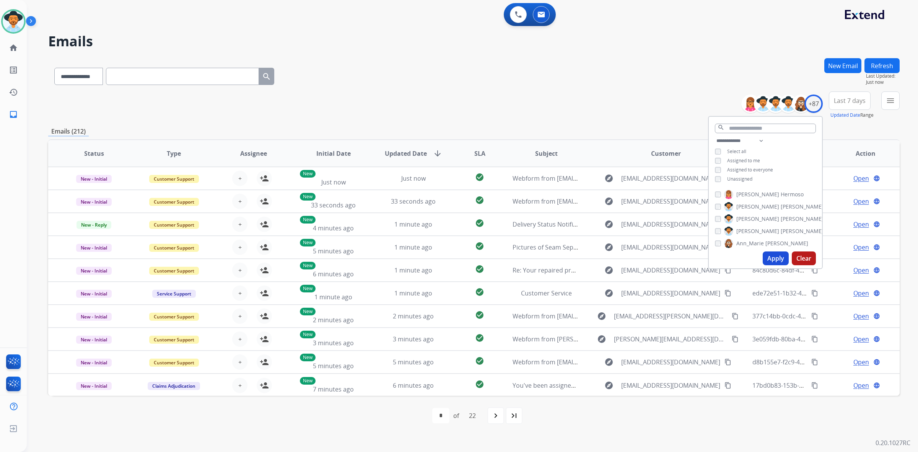
click at [747, 176] on span "Unassigned" at bounding box center [739, 179] width 25 height 7
click at [776, 257] on button "Apply" at bounding box center [776, 258] width 26 height 14
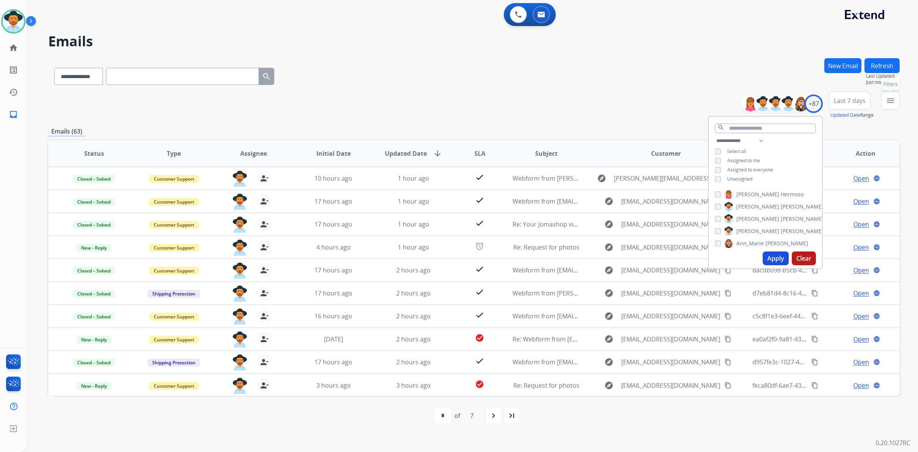
click at [888, 102] on mat-icon "menu" at bounding box center [890, 100] width 9 height 9
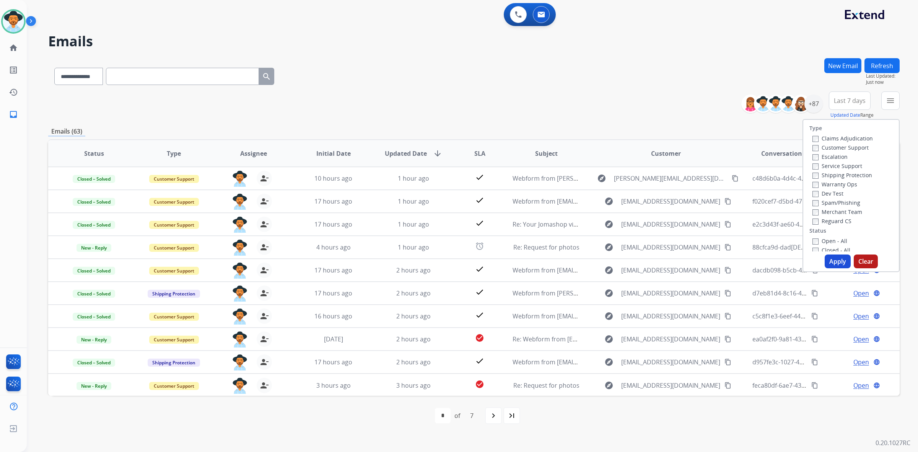
click at [825, 241] on label "Open - All" at bounding box center [830, 240] width 35 height 7
click at [833, 258] on button "Apply" at bounding box center [838, 261] width 26 height 14
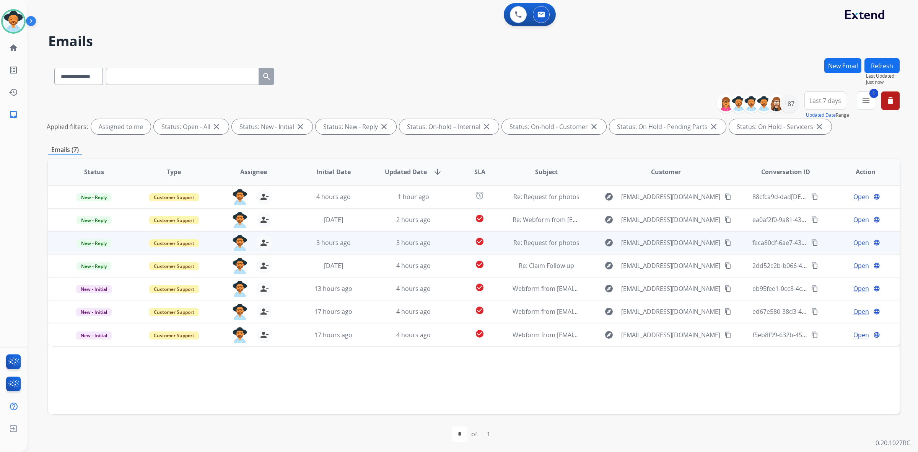
click at [854, 241] on span "Open" at bounding box center [862, 242] width 16 height 9
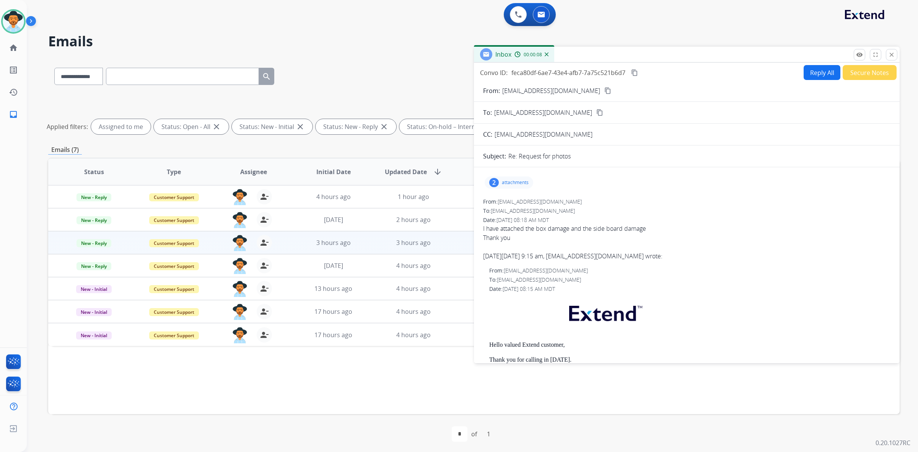
click at [812, 71] on button "Reply All" at bounding box center [822, 72] width 37 height 15
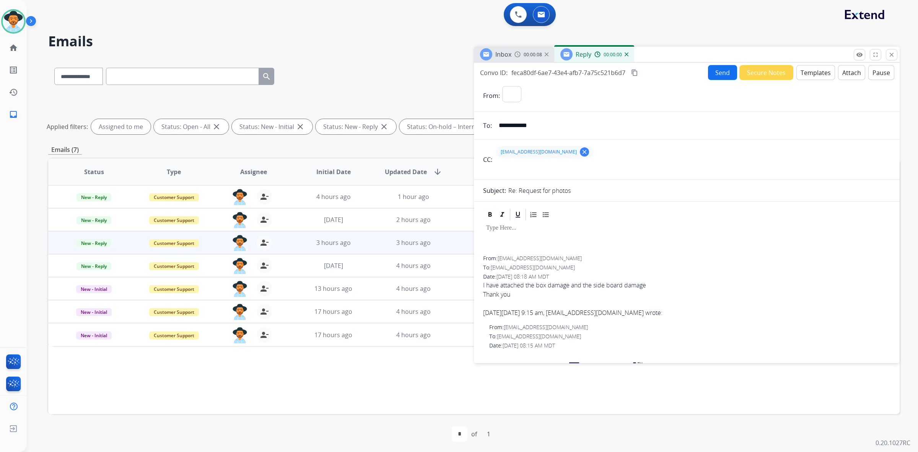
select select "**********"
click at [806, 73] on button "Templates" at bounding box center [816, 72] width 39 height 15
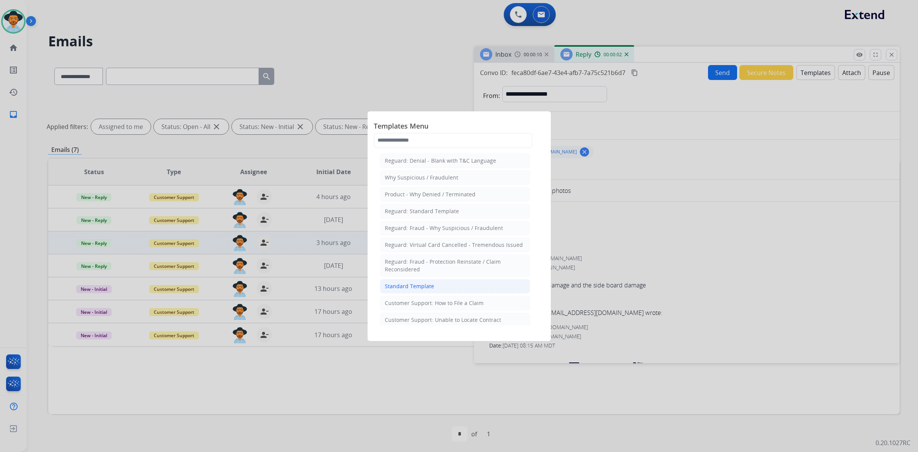
click at [459, 292] on li "Standard Template" at bounding box center [455, 286] width 150 height 15
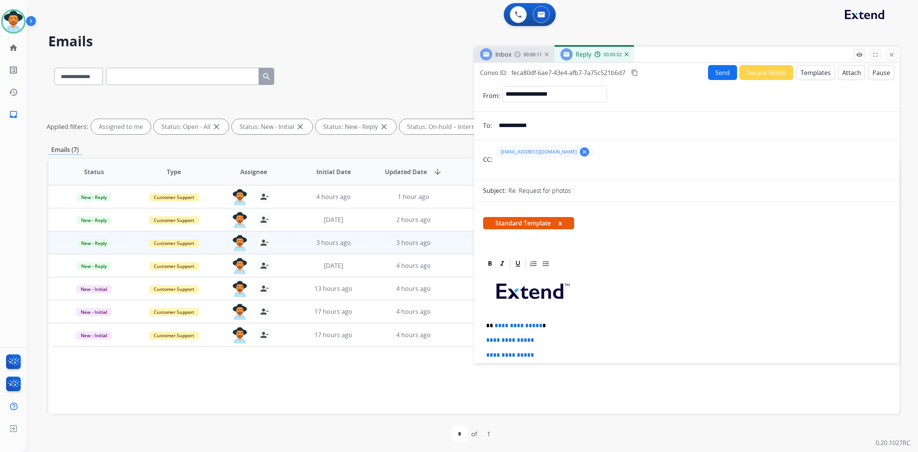
scroll to position [143, 0]
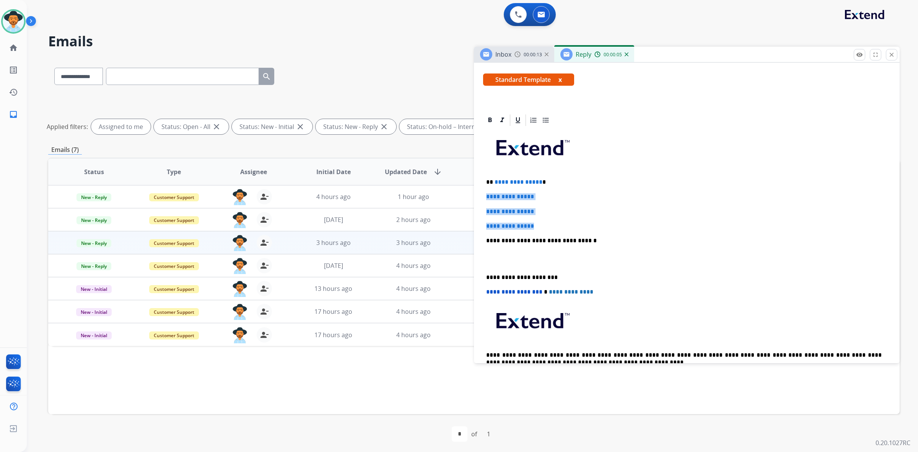
drag, startPoint x: 486, startPoint y: 197, endPoint x: 557, endPoint y: 227, distance: 77.0
click at [557, 227] on div "**********" at bounding box center [687, 258] width 408 height 263
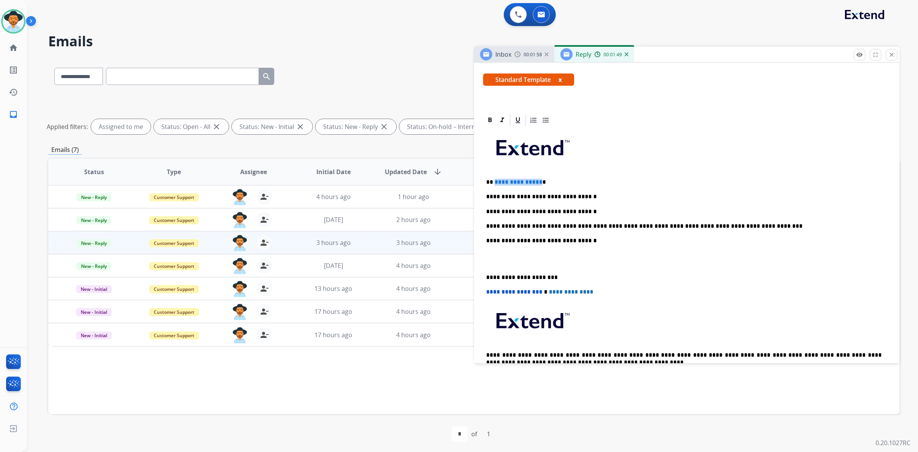
drag, startPoint x: 537, startPoint y: 180, endPoint x: 494, endPoint y: 180, distance: 42.9
click at [495, 180] on span "**********" at bounding box center [519, 182] width 48 height 6
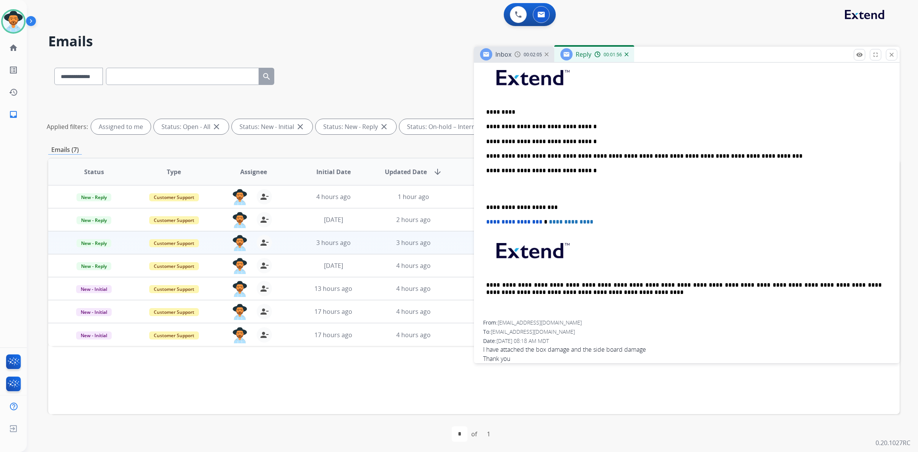
scroll to position [191, 0]
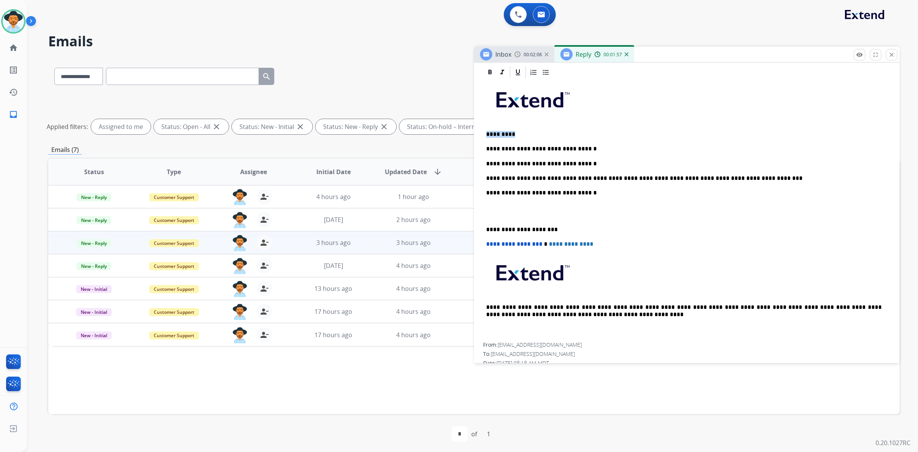
drag, startPoint x: 517, startPoint y: 133, endPoint x: 469, endPoint y: 133, distance: 47.8
click at [469, 133] on div "**********" at bounding box center [474, 256] width 852 height 396
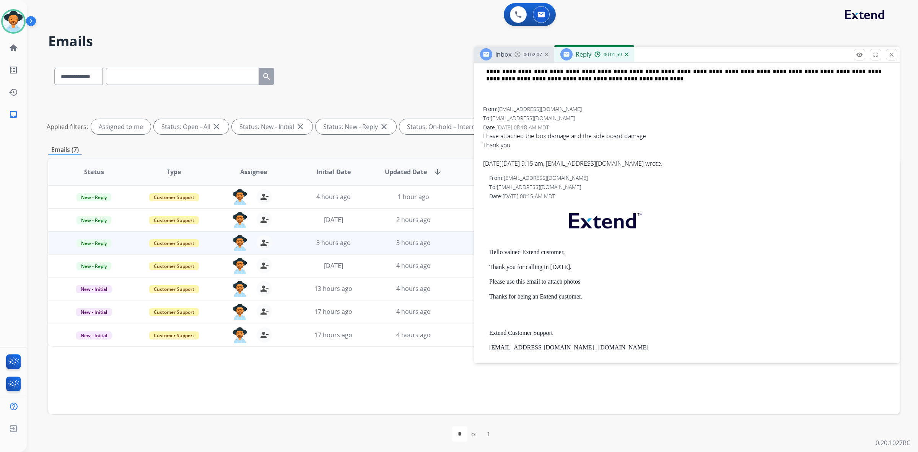
scroll to position [430, 0]
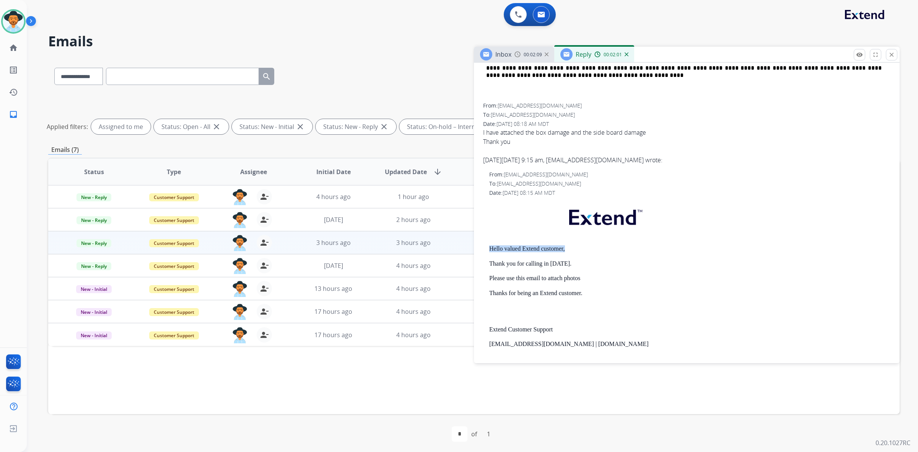
drag, startPoint x: 567, startPoint y: 248, endPoint x: 489, endPoint y: 247, distance: 77.7
click at [489, 247] on p "Hello valued Extend customer," at bounding box center [689, 248] width 401 height 7
copy p "Hello valued Extend customer,"
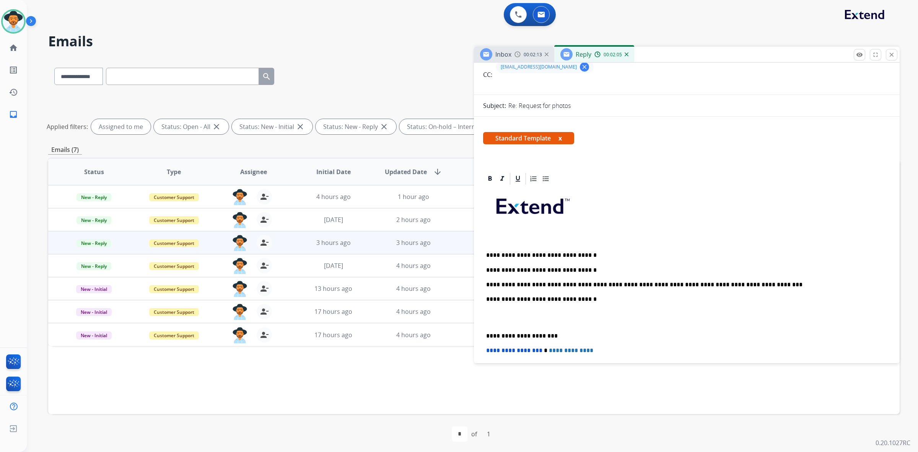
scroll to position [96, 0]
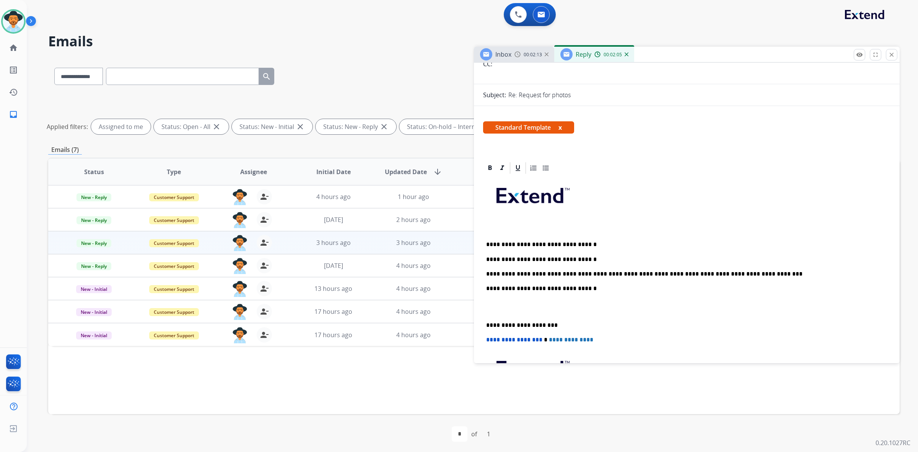
click at [494, 230] on p at bounding box center [684, 230] width 396 height 7
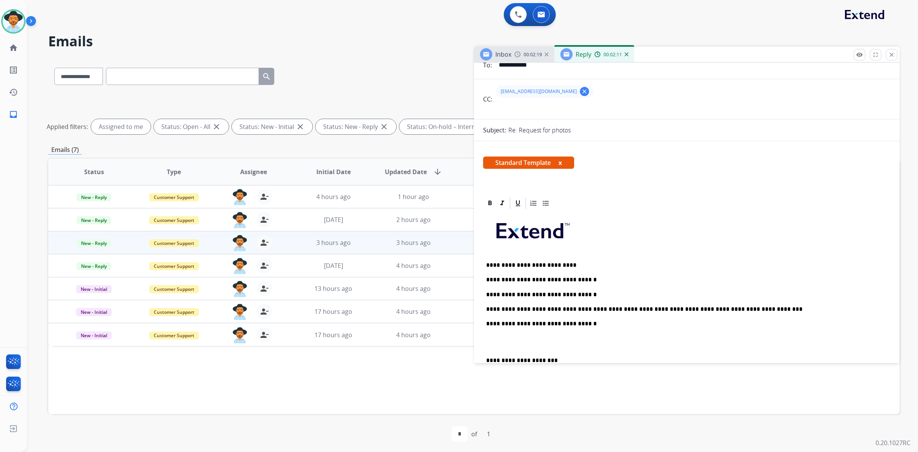
scroll to position [0, 0]
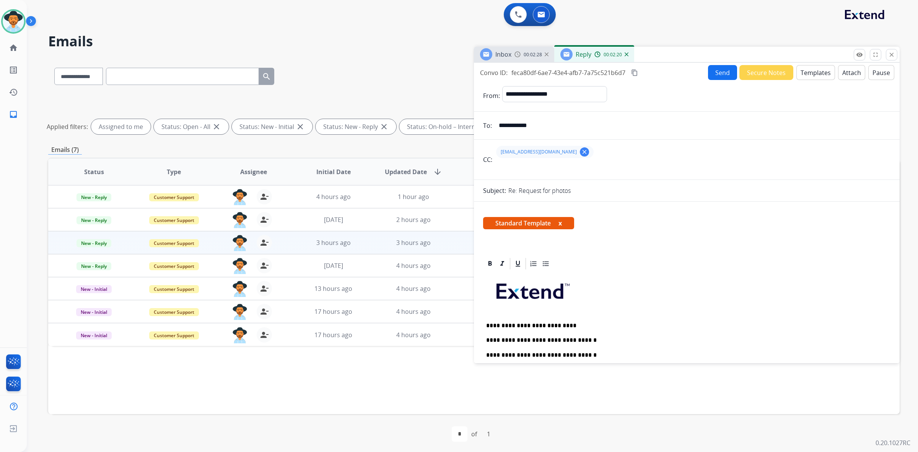
click at [723, 74] on button "Send" at bounding box center [722, 72] width 29 height 15
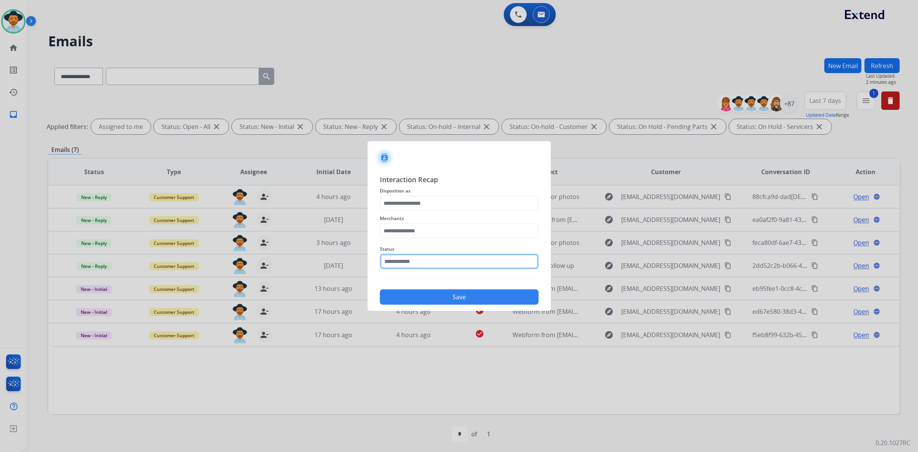
click at [467, 259] on input "text" at bounding box center [459, 261] width 159 height 15
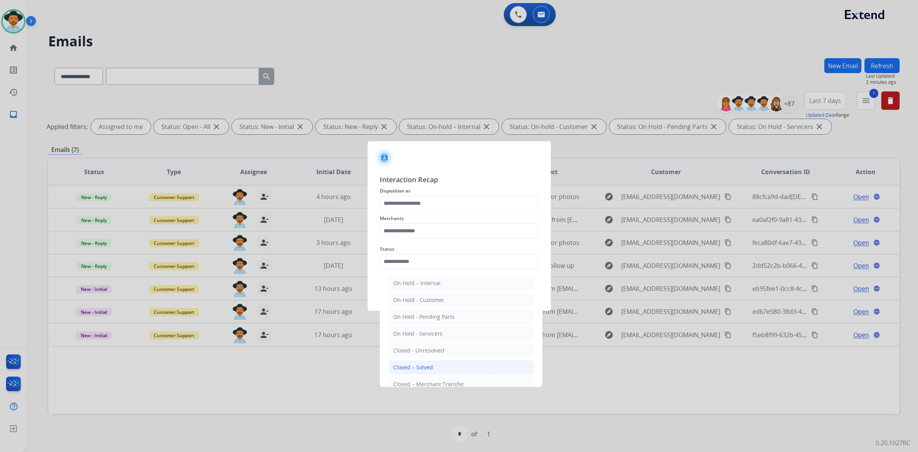
click at [454, 365] on li "Closed – Solved" at bounding box center [461, 367] width 146 height 15
type input "**********"
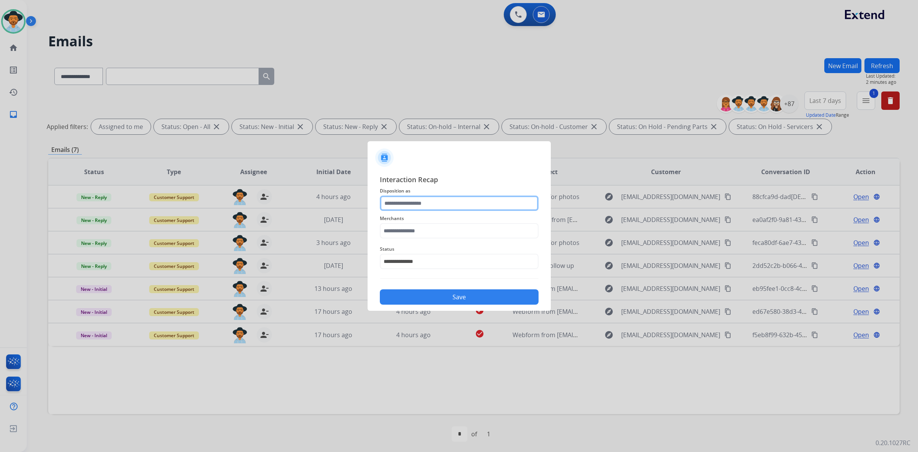
click at [440, 204] on input "text" at bounding box center [459, 203] width 159 height 15
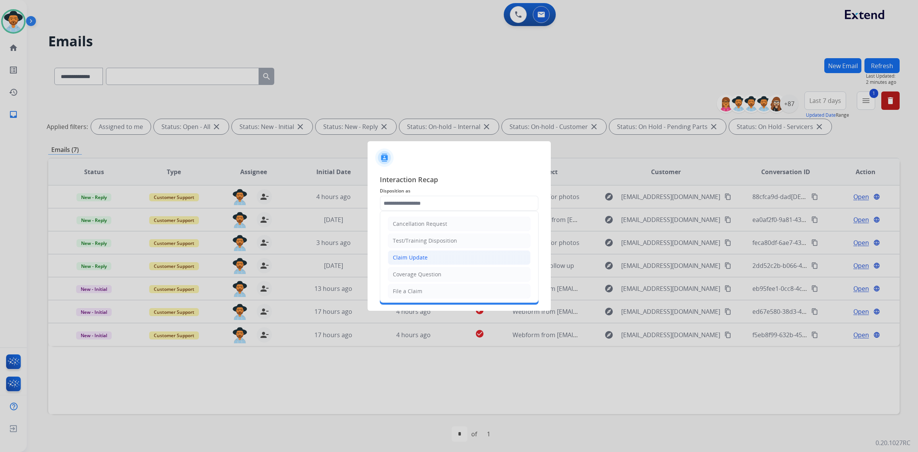
click at [439, 255] on li "Claim Update" at bounding box center [459, 257] width 143 height 15
type input "**********"
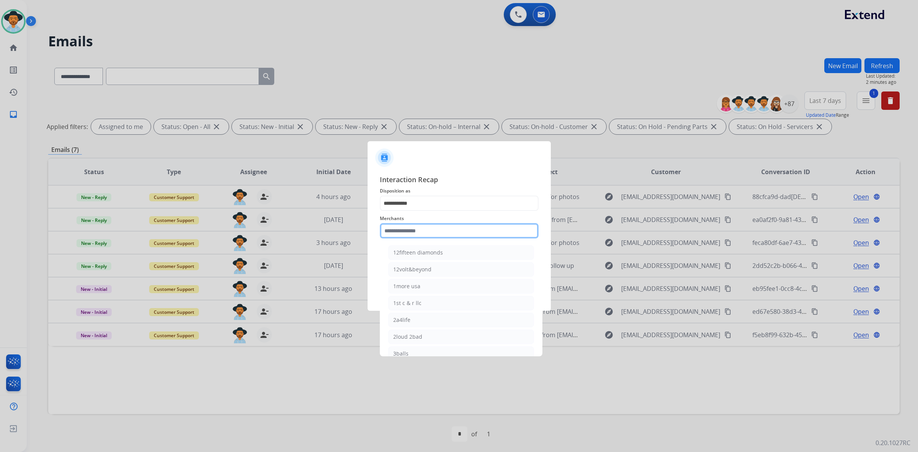
click at [470, 230] on input "text" at bounding box center [459, 230] width 159 height 15
click at [475, 253] on li "Bed bath & beyond" at bounding box center [461, 252] width 146 height 15
type input "**********"
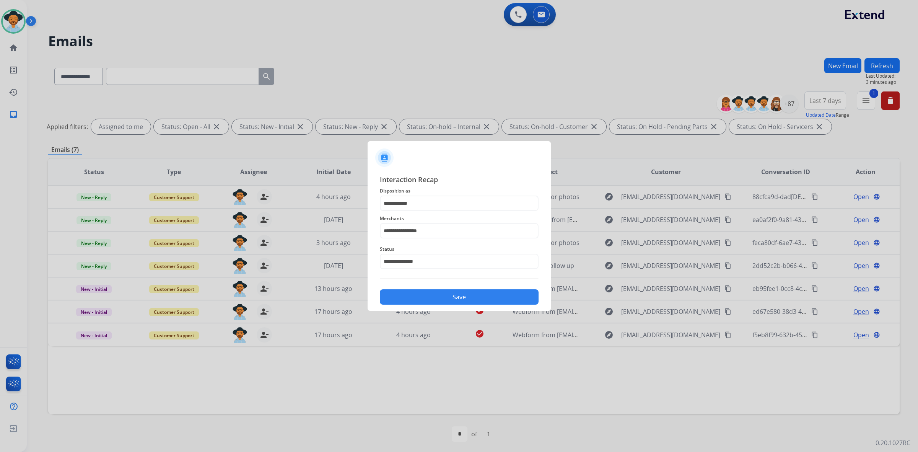
click at [473, 292] on button "Save" at bounding box center [459, 296] width 159 height 15
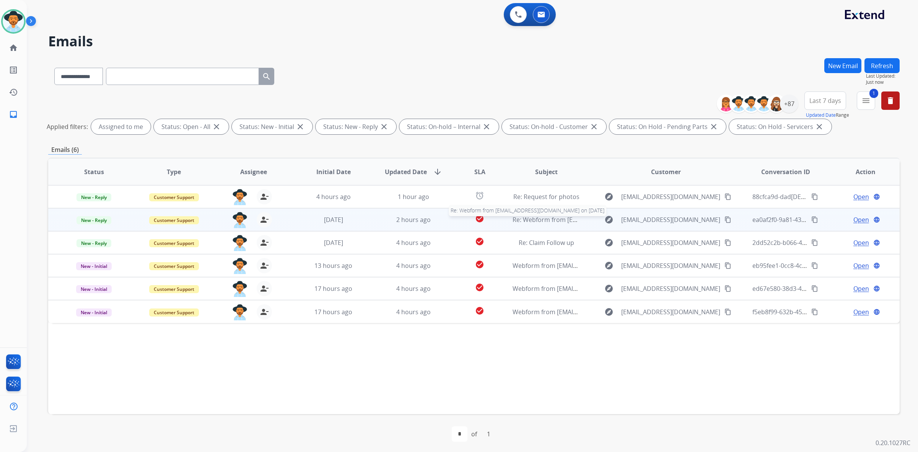
click at [567, 219] on span "Re: Webform from [EMAIL_ADDRESS][DOMAIN_NAME] on [DATE]" at bounding box center [605, 219] width 184 height 8
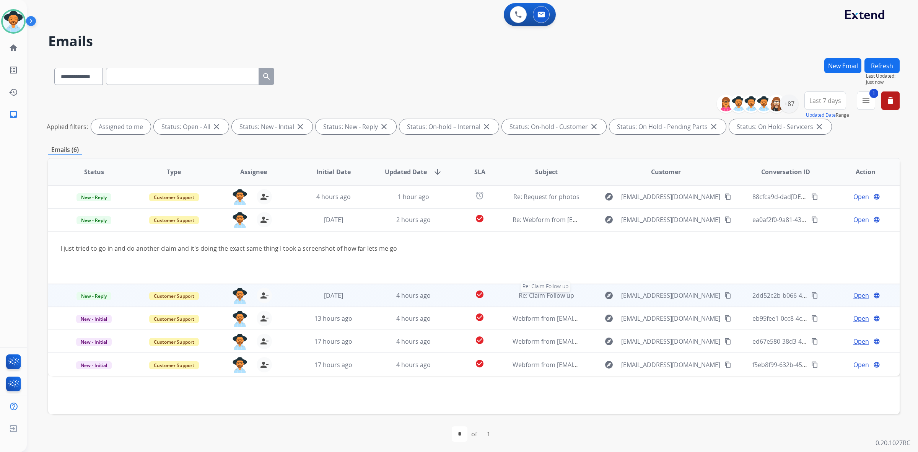
click at [561, 299] on div "Re: Claim Follow up" at bounding box center [546, 295] width 67 height 9
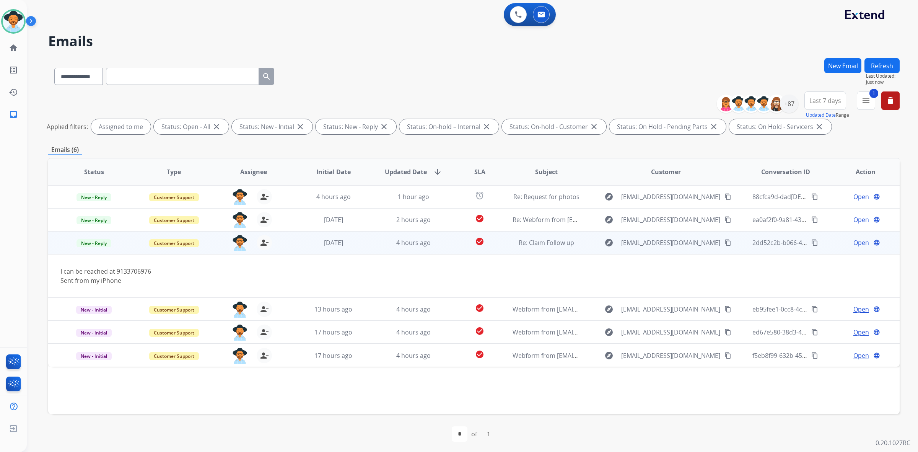
click at [854, 245] on span "Open" at bounding box center [862, 242] width 16 height 9
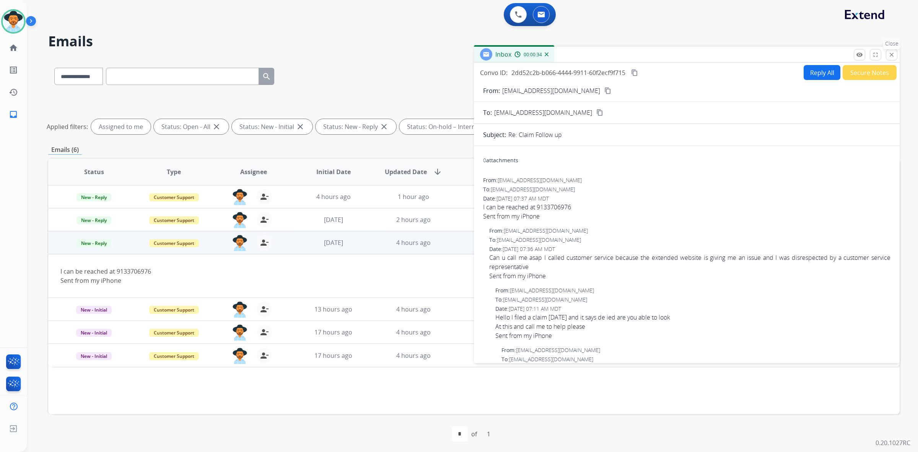
click at [888, 51] on button "close Close" at bounding box center [891, 54] width 11 height 11
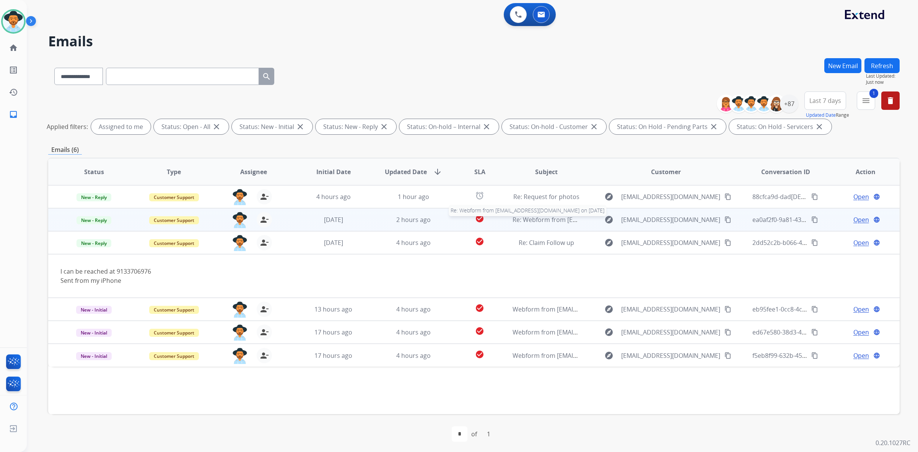
click at [547, 218] on span "Re: Webform from [EMAIL_ADDRESS][DOMAIN_NAME] on [DATE]" at bounding box center [605, 219] width 184 height 8
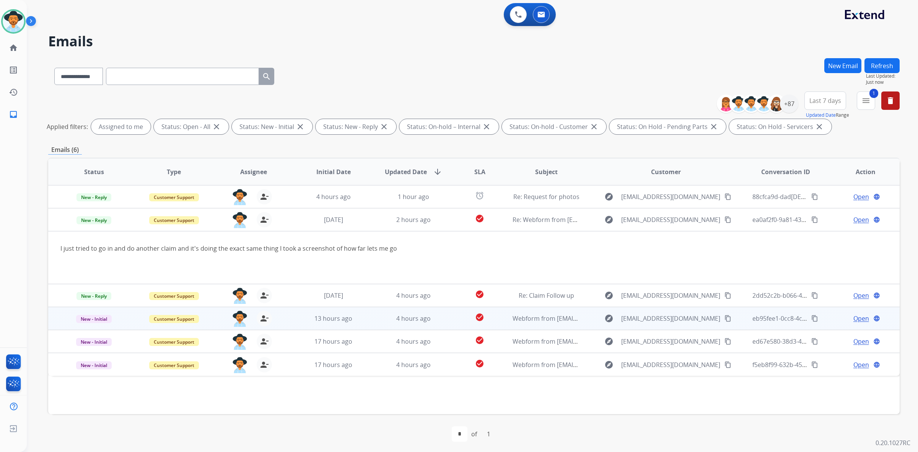
click at [524, 312] on td "Webform from [EMAIL_ADDRESS][DOMAIN_NAME] on [DATE]" at bounding box center [540, 318] width 80 height 23
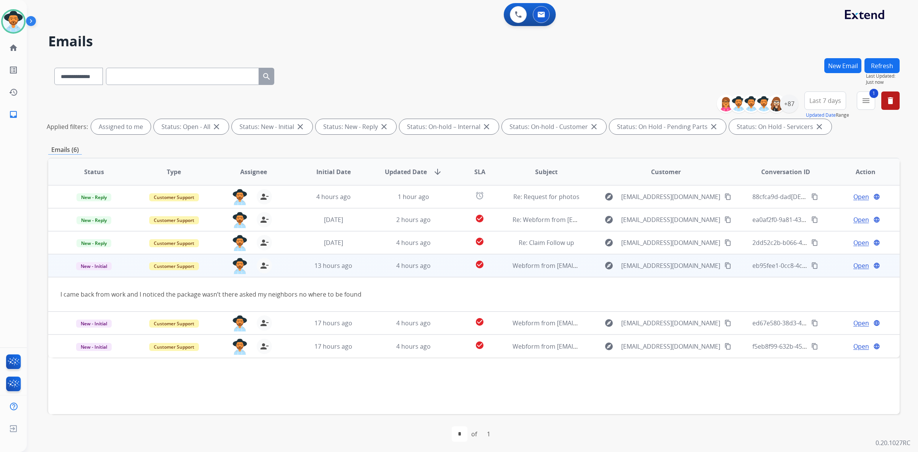
click at [725, 264] on mat-icon "content_copy" at bounding box center [728, 265] width 7 height 7
click at [854, 266] on span "Open" at bounding box center [862, 265] width 16 height 9
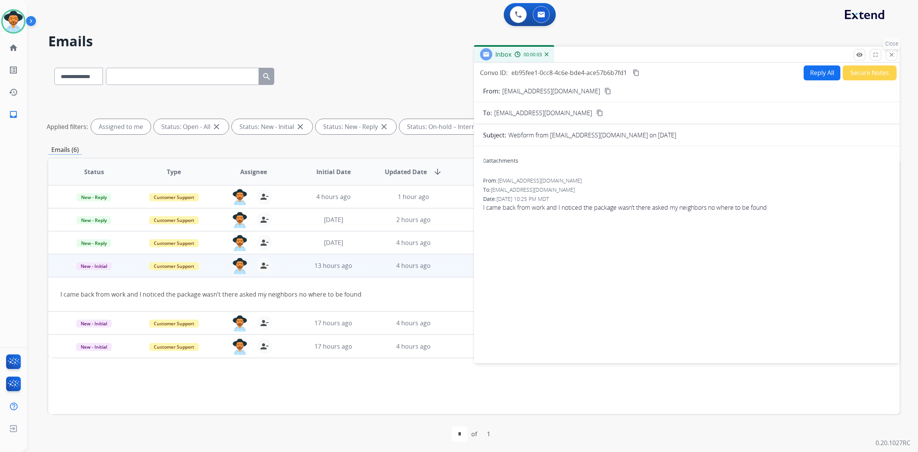
click at [892, 52] on mat-icon "close" at bounding box center [891, 54] width 7 height 7
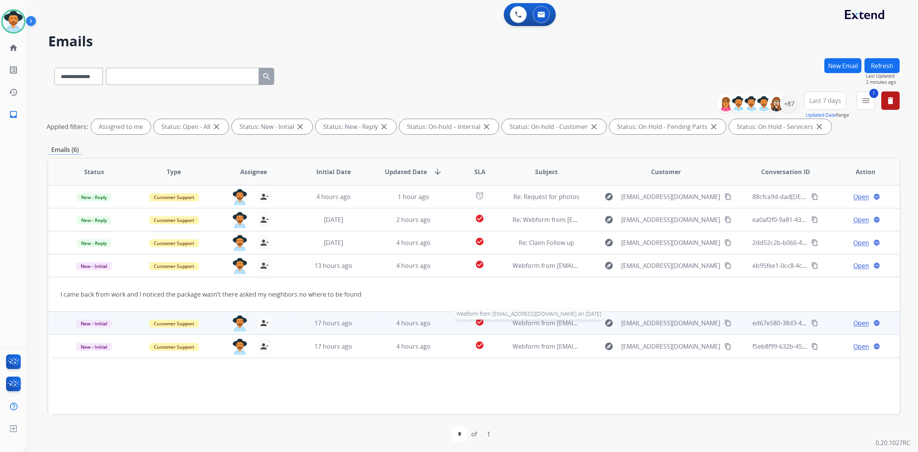
click at [565, 321] on span "Webform from [EMAIL_ADDRESS][DOMAIN_NAME] on [DATE]" at bounding box center [599, 323] width 173 height 8
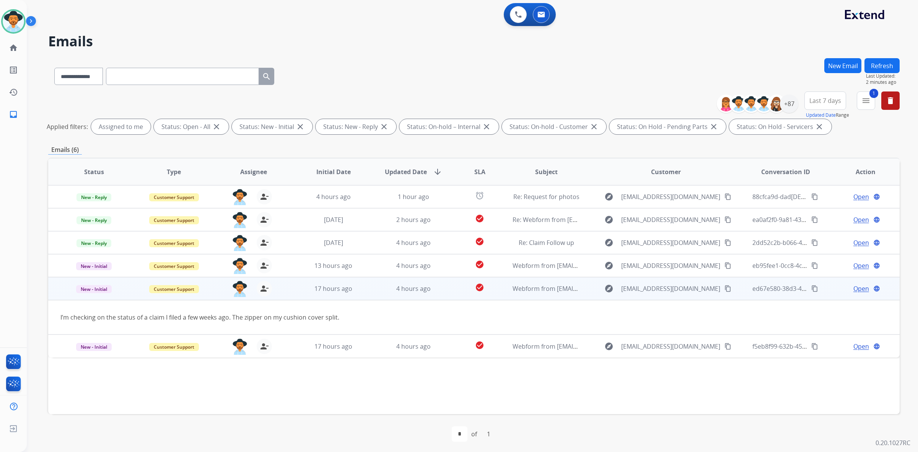
click at [725, 291] on mat-icon "content_copy" at bounding box center [728, 288] width 7 height 7
click at [857, 286] on span "Open" at bounding box center [862, 288] width 16 height 9
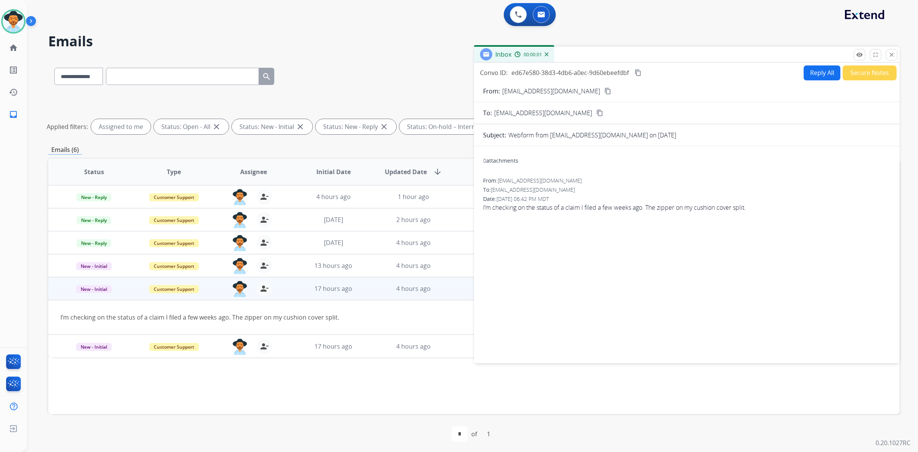
click at [806, 73] on button "Reply All" at bounding box center [822, 72] width 37 height 15
select select "**********"
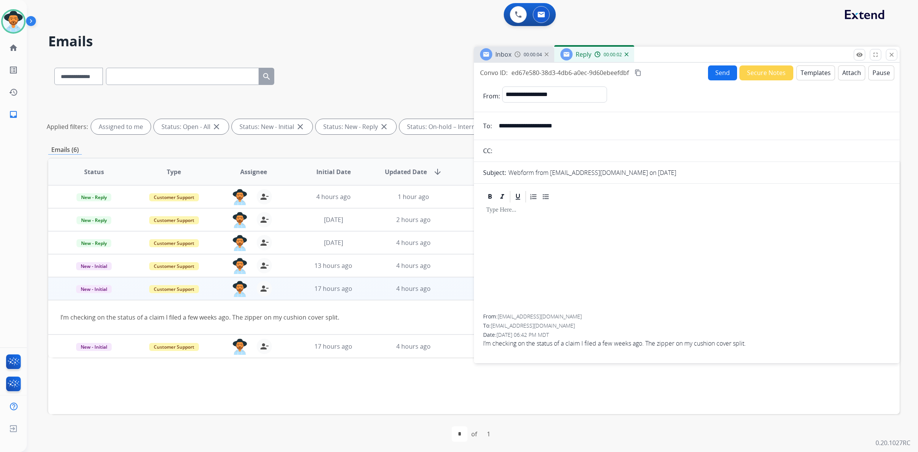
click at [806, 76] on button "Templates" at bounding box center [816, 72] width 39 height 15
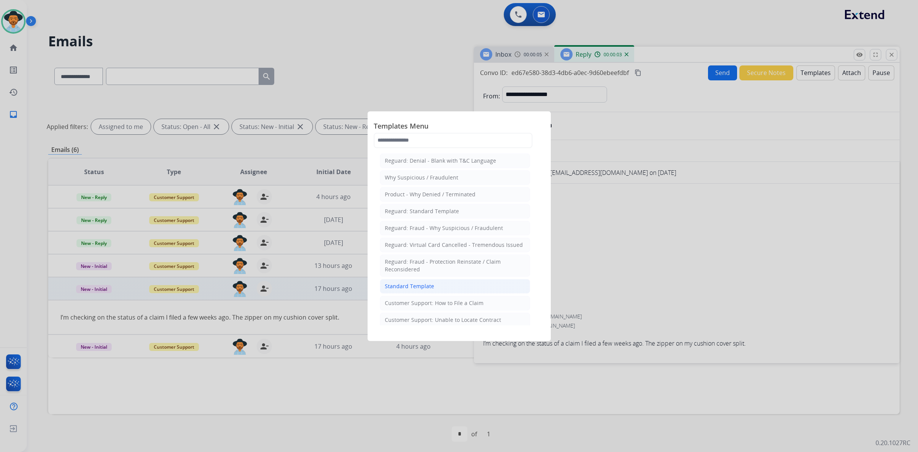
click at [416, 290] on div "Standard Template" at bounding box center [409, 286] width 49 height 8
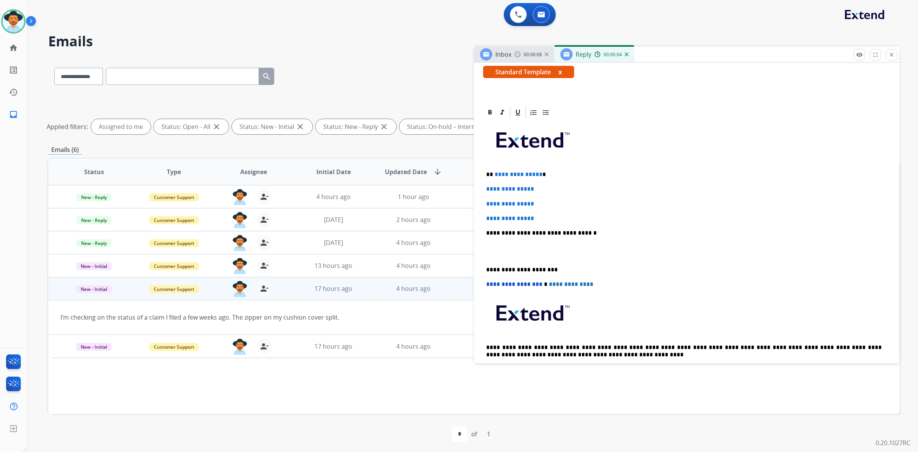
scroll to position [143, 0]
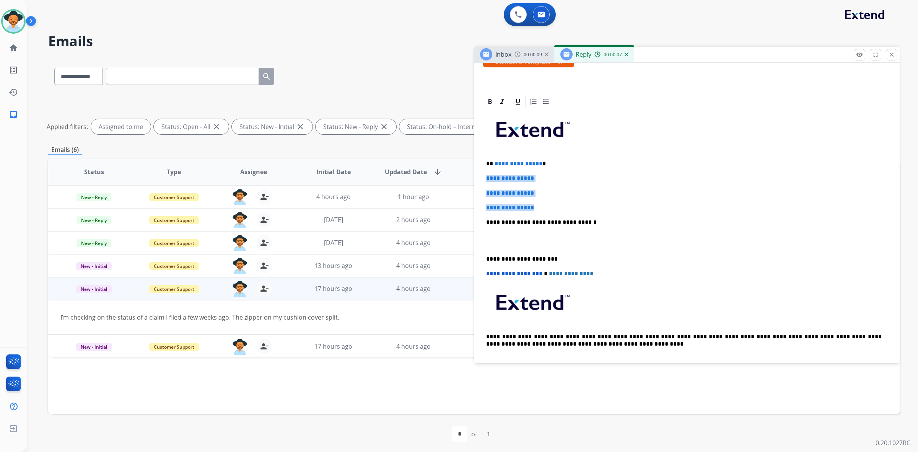
drag, startPoint x: 486, startPoint y: 177, endPoint x: 545, endPoint y: 204, distance: 63.9
click at [545, 204] on div "**********" at bounding box center [687, 240] width 408 height 263
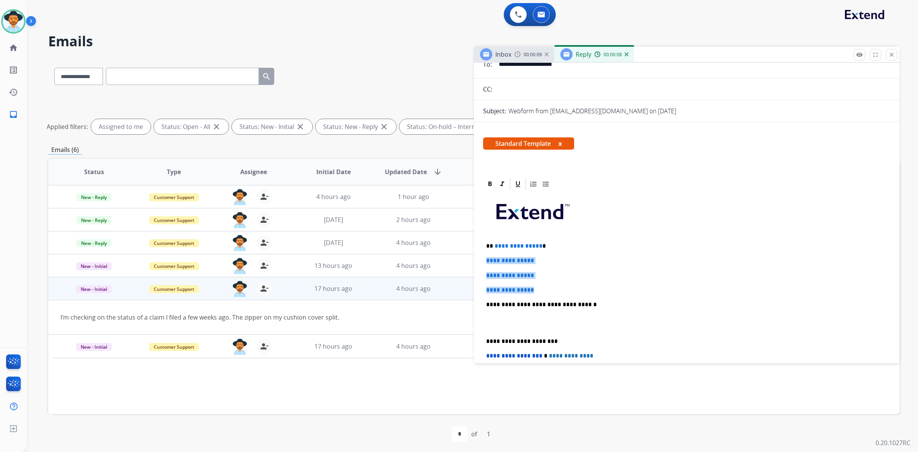
scroll to position [0, 0]
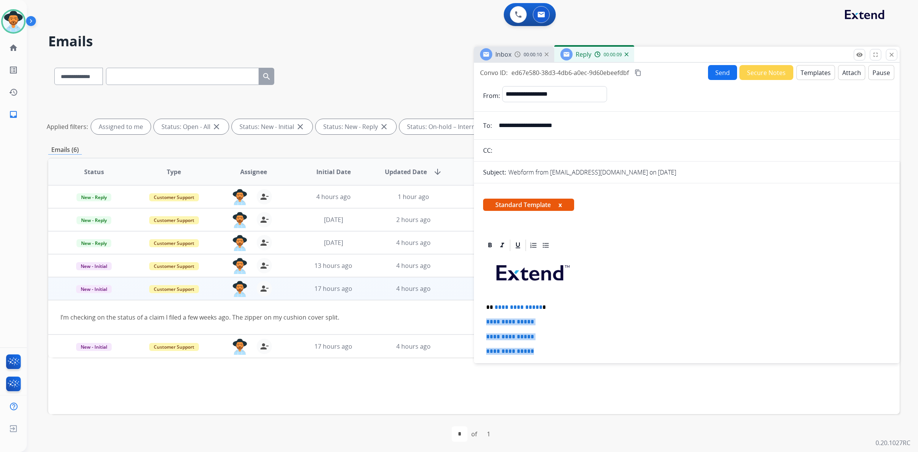
click at [821, 74] on button "Templates" at bounding box center [816, 72] width 39 height 15
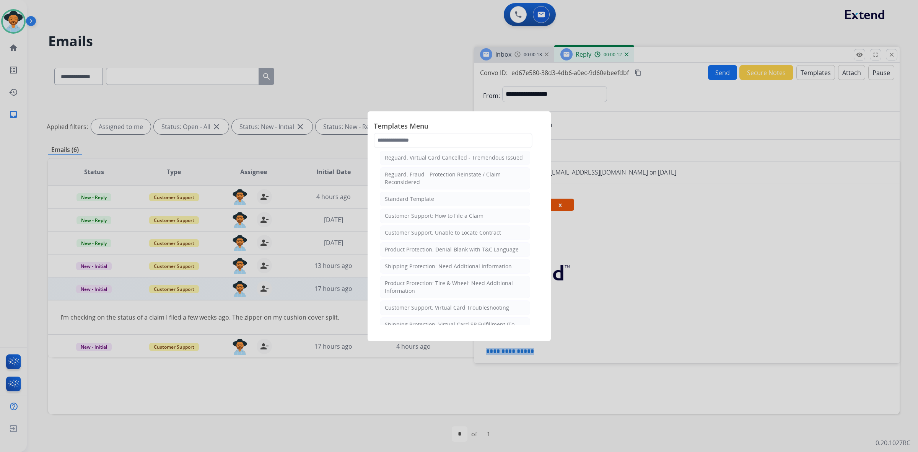
scroll to position [96, 0]
click at [487, 241] on div "Product Protection: Denial-Blank with T&C Language" at bounding box center [452, 241] width 134 height 8
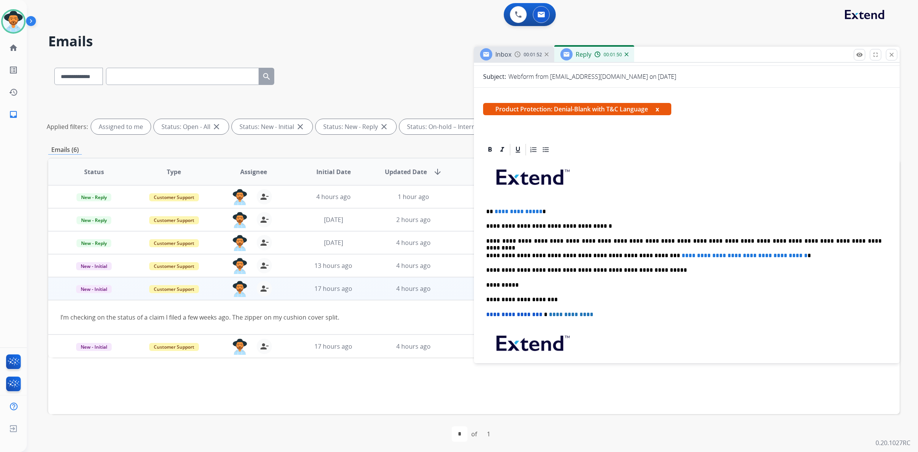
click at [750, 253] on span "**********" at bounding box center [745, 256] width 126 height 6
click at [748, 253] on span "**********" at bounding box center [745, 256] width 126 height 6
click at [753, 255] on span "**********" at bounding box center [745, 256] width 126 height 6
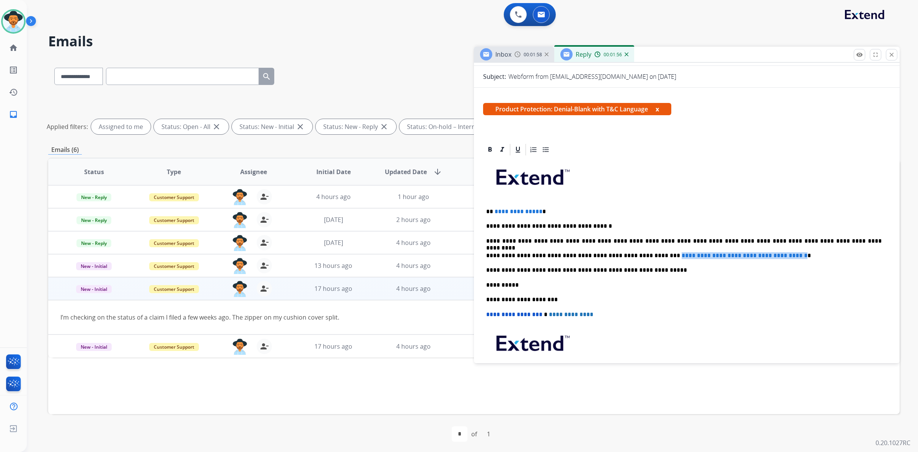
drag, startPoint x: 792, startPoint y: 255, endPoint x: 644, endPoint y: 255, distance: 148.8
click at [682, 255] on span "**********" at bounding box center [745, 256] width 126 height 6
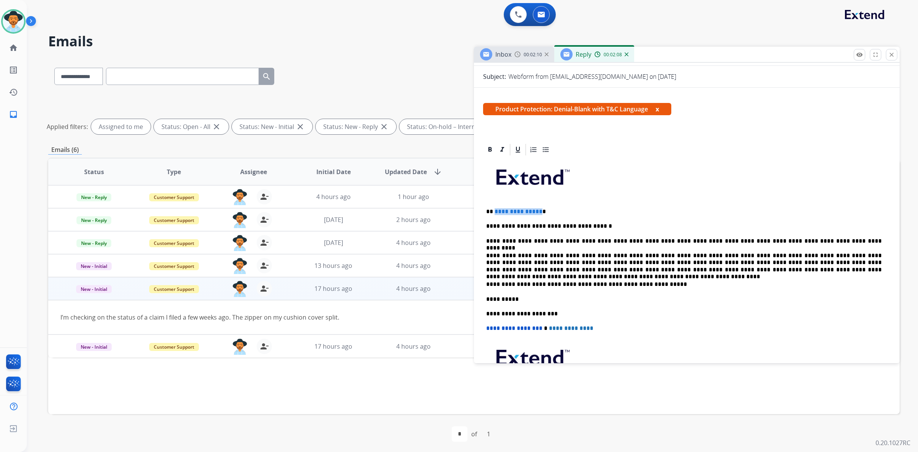
drag, startPoint x: 538, startPoint y: 211, endPoint x: 494, endPoint y: 211, distance: 44.0
click at [495, 211] on span "**********" at bounding box center [519, 212] width 48 height 6
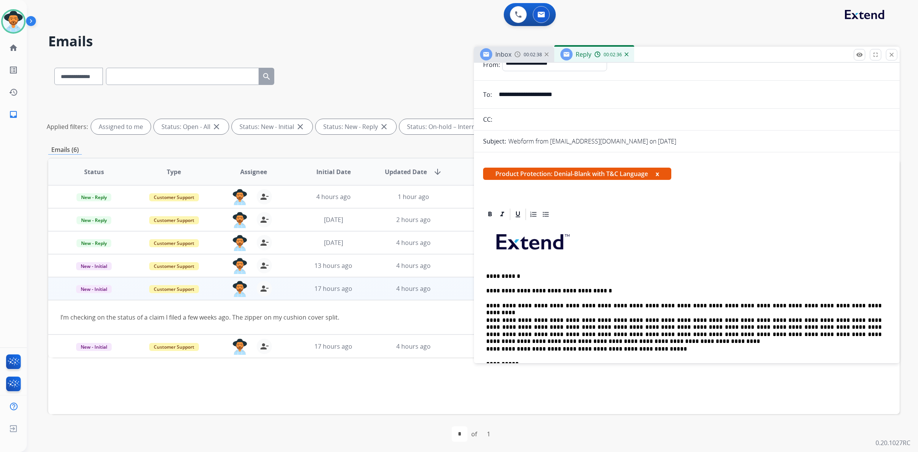
scroll to position [0, 0]
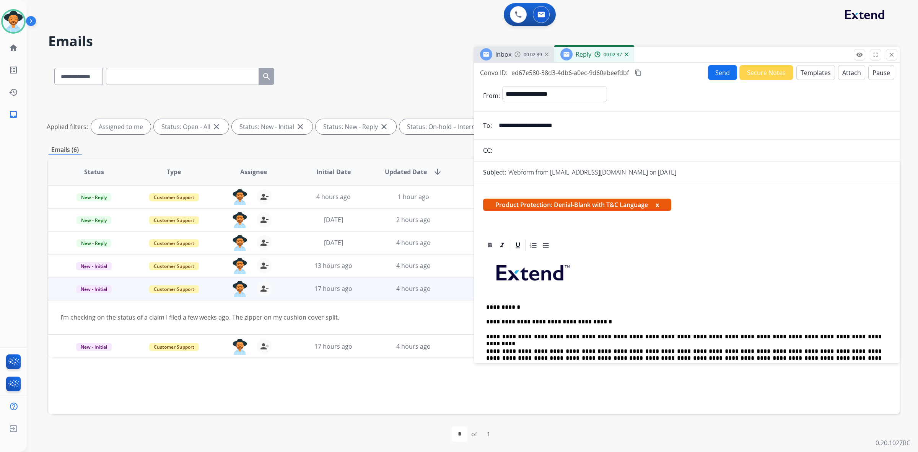
click at [814, 71] on button "Templates" at bounding box center [816, 72] width 39 height 15
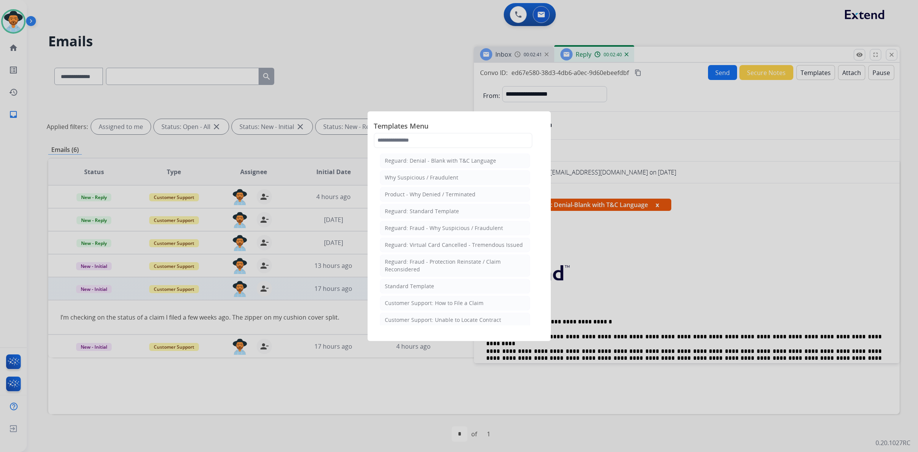
click at [807, 219] on div at bounding box center [459, 226] width 918 height 452
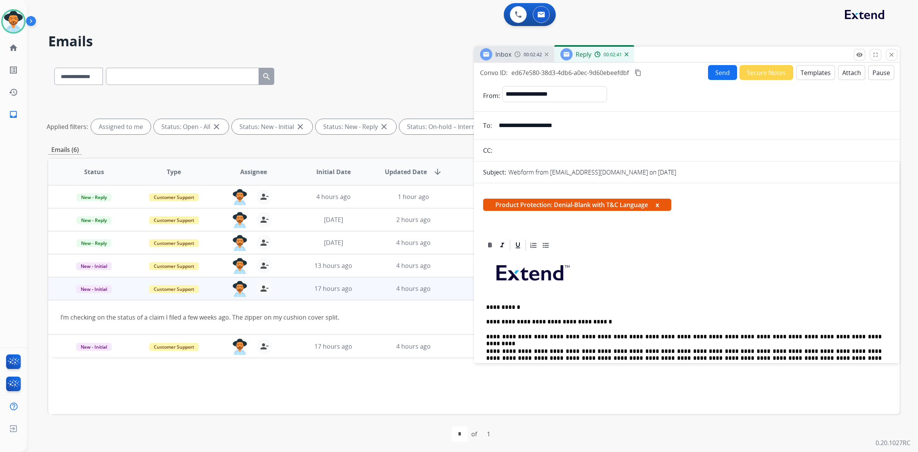
click at [844, 64] on div "**********" at bounding box center [687, 211] width 426 height 297
click at [845, 70] on button "Attach" at bounding box center [851, 72] width 27 height 15
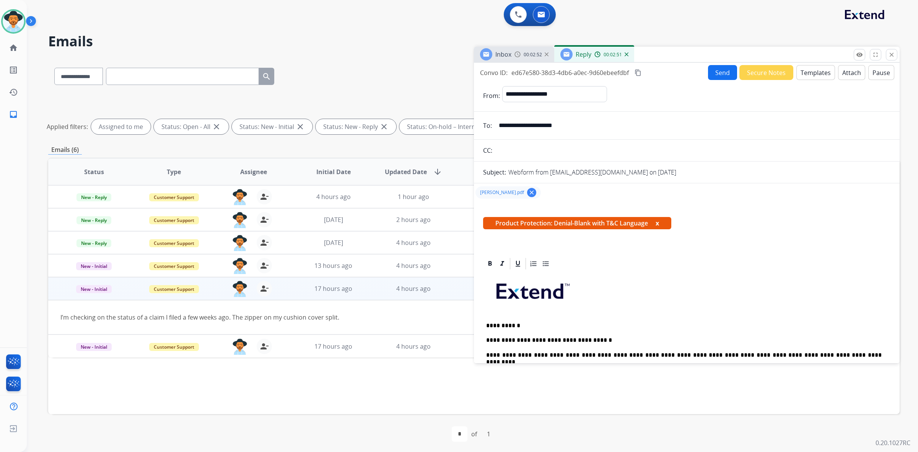
click at [722, 72] on button "Send" at bounding box center [722, 72] width 29 height 15
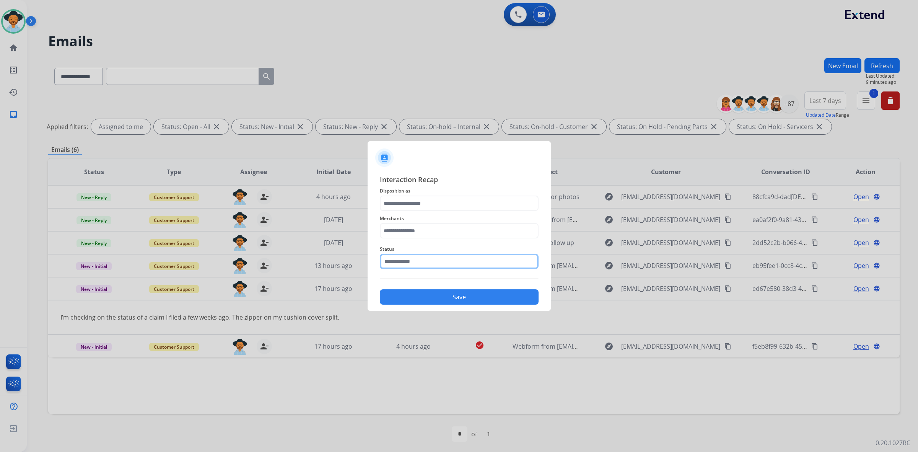
click at [430, 262] on input "text" at bounding box center [459, 261] width 159 height 15
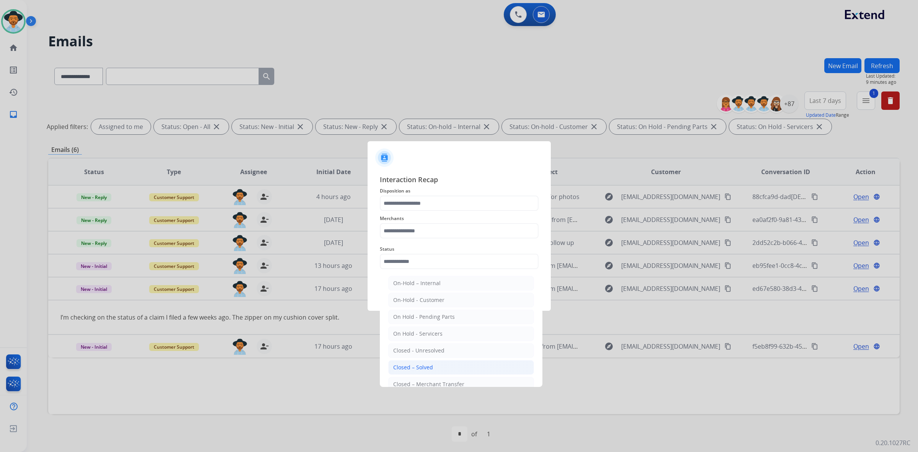
click at [433, 365] on li "Closed – Solved" at bounding box center [461, 367] width 146 height 15
type input "**********"
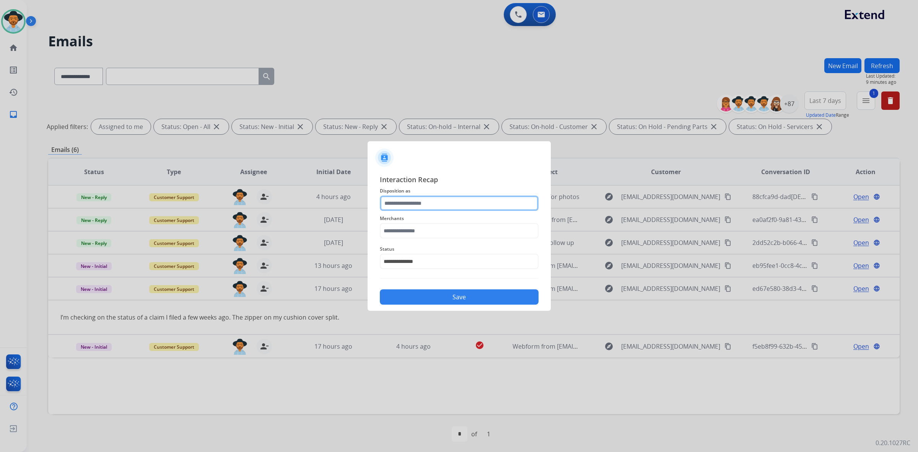
click at [444, 203] on input "text" at bounding box center [459, 203] width 159 height 15
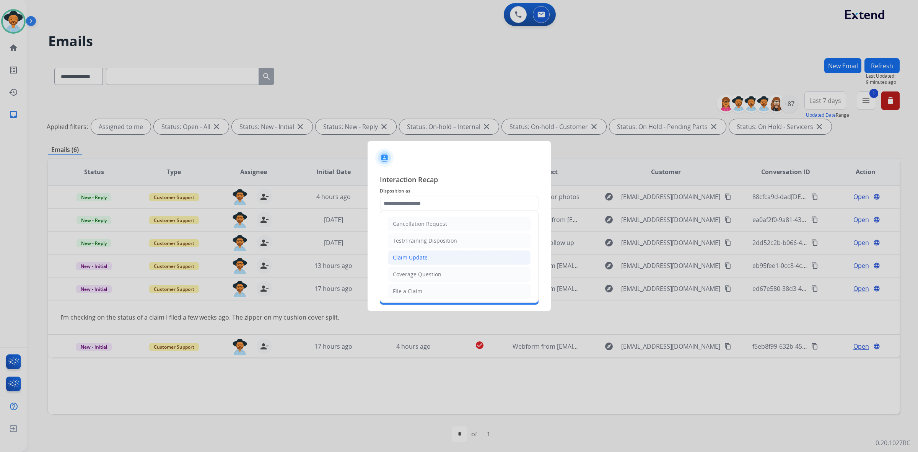
click at [440, 259] on li "Claim Update" at bounding box center [459, 257] width 143 height 15
type input "**********"
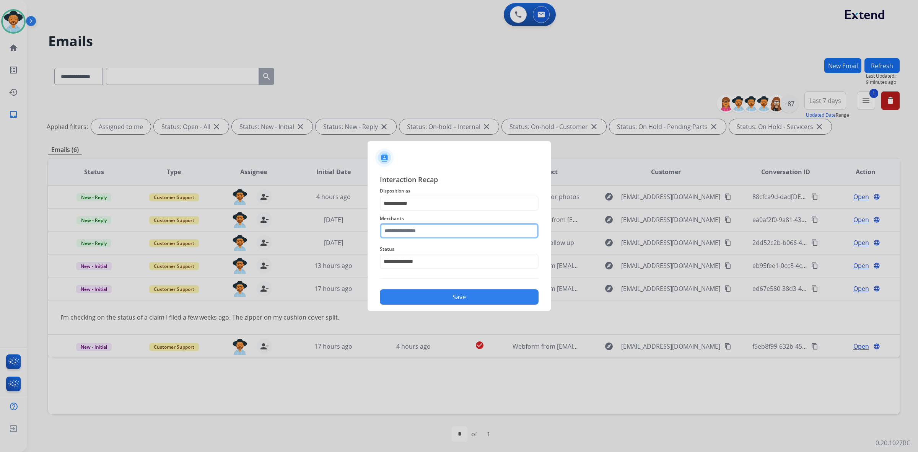
click at [440, 231] on input "text" at bounding box center [459, 230] width 159 height 15
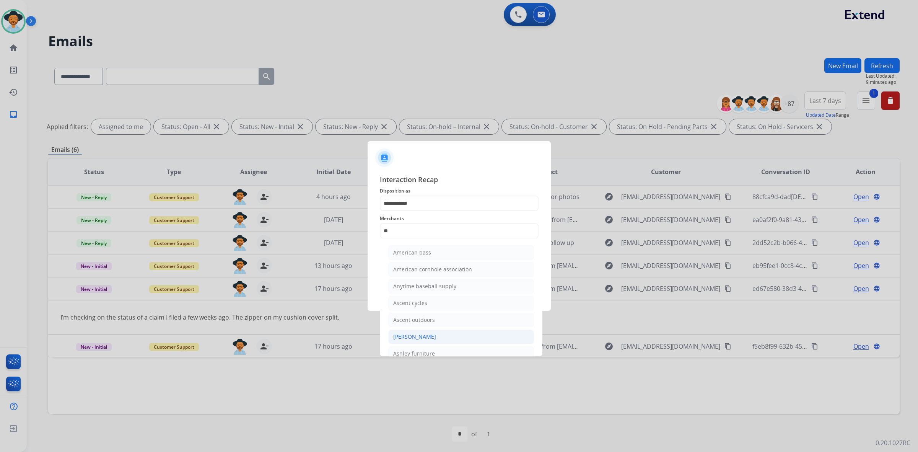
click at [440, 339] on li "[PERSON_NAME]" at bounding box center [461, 336] width 146 height 15
type input "**********"
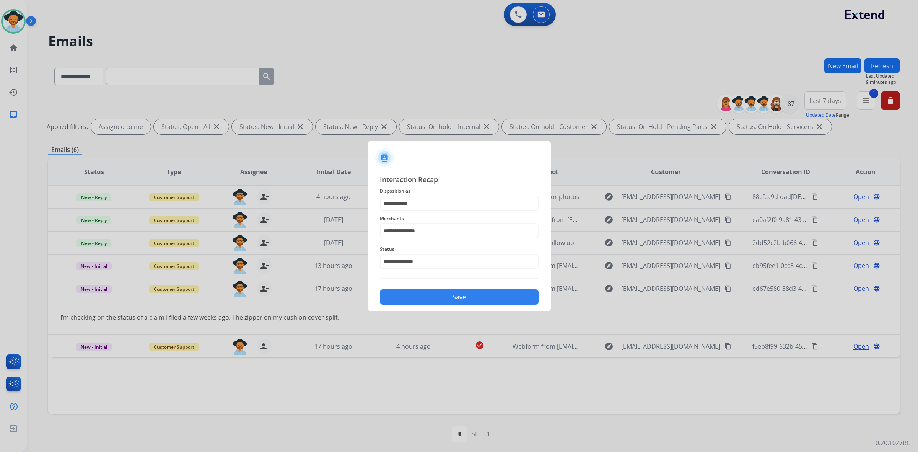
click at [440, 297] on button "Save" at bounding box center [459, 296] width 159 height 15
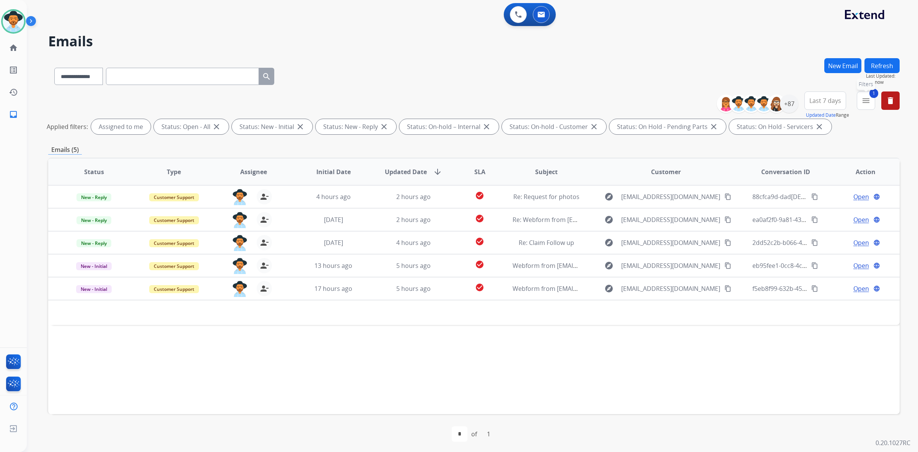
click at [869, 102] on mat-icon "menu" at bounding box center [866, 100] width 9 height 9
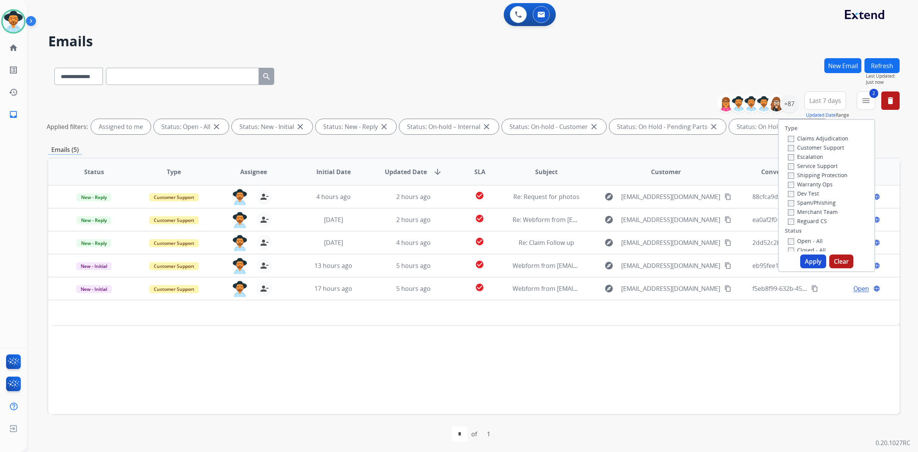
click at [806, 263] on button "Apply" at bounding box center [813, 261] width 26 height 14
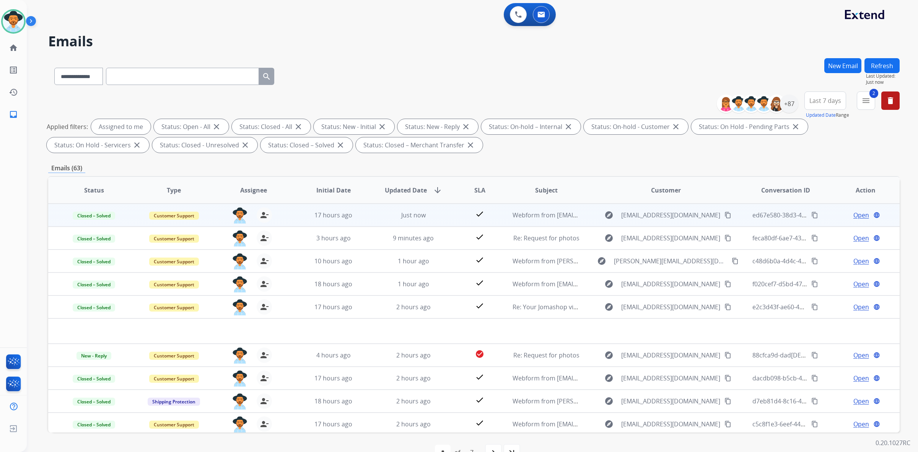
click at [558, 217] on span "Webform from [EMAIL_ADDRESS][DOMAIN_NAME] on [DATE]" at bounding box center [599, 215] width 173 height 8
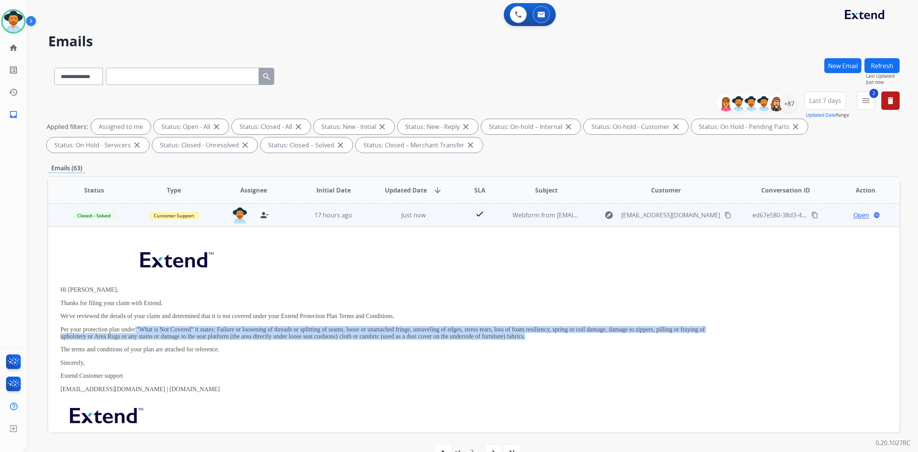
drag, startPoint x: 135, startPoint y: 326, endPoint x: 531, endPoint y: 335, distance: 395.8
click at [531, 335] on p "Per your protection plan under "What is Not Covered" it states: Failure or loos…" at bounding box center [394, 333] width 668 height 14
copy p ""What is Not Covered" it states: Failure or loosening of threads or splitting o…"
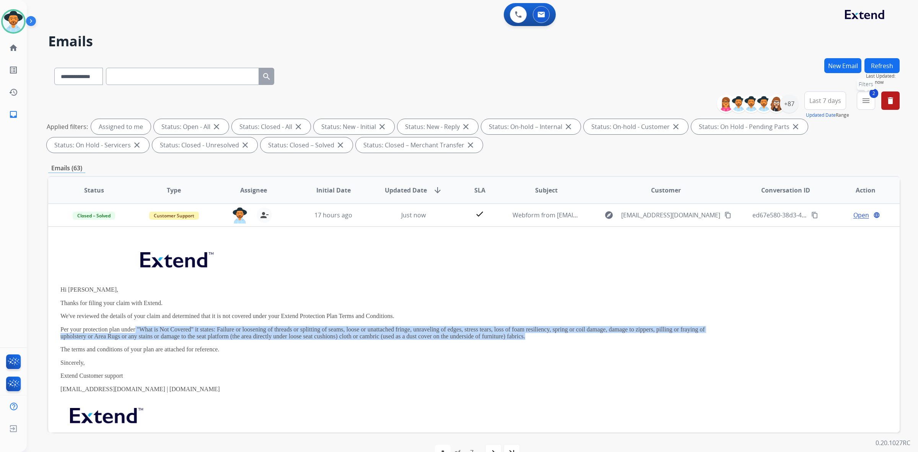
click at [863, 103] on mat-icon "menu" at bounding box center [866, 100] width 9 height 9
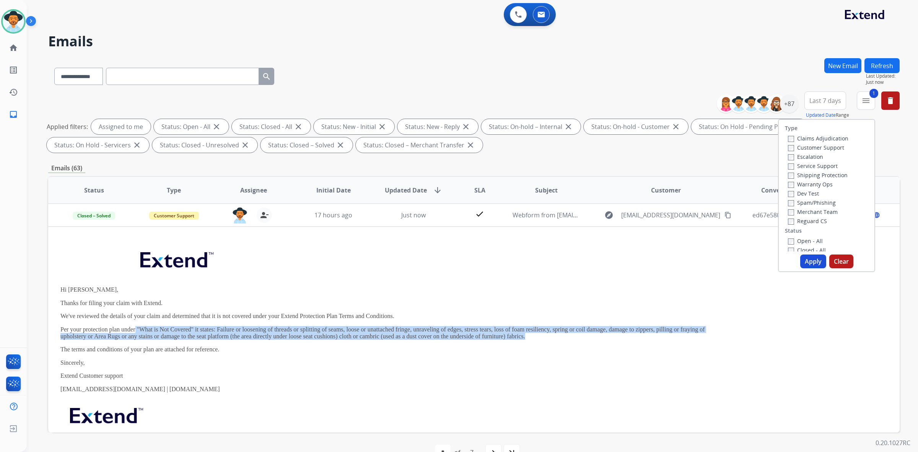
click at [808, 262] on button "Apply" at bounding box center [813, 261] width 26 height 14
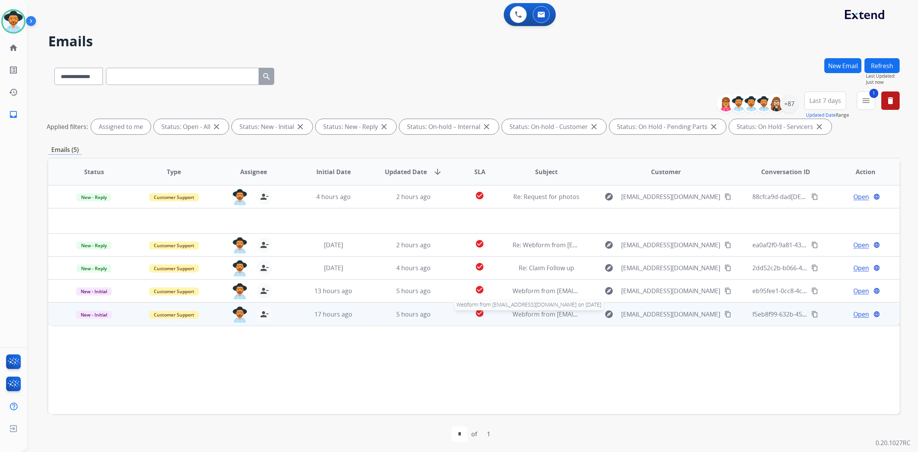
click at [545, 318] on div "Webform from [EMAIL_ADDRESS][DOMAIN_NAME] on [DATE]" at bounding box center [546, 314] width 67 height 9
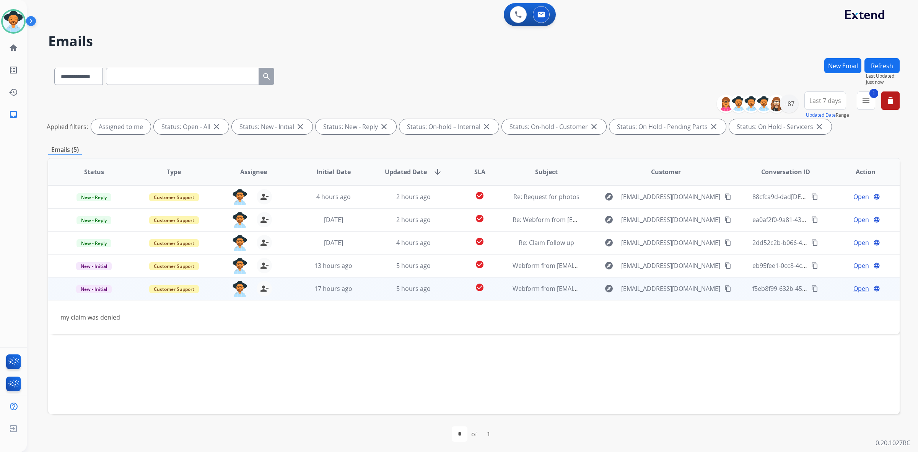
click at [725, 290] on mat-icon "content_copy" at bounding box center [728, 288] width 7 height 7
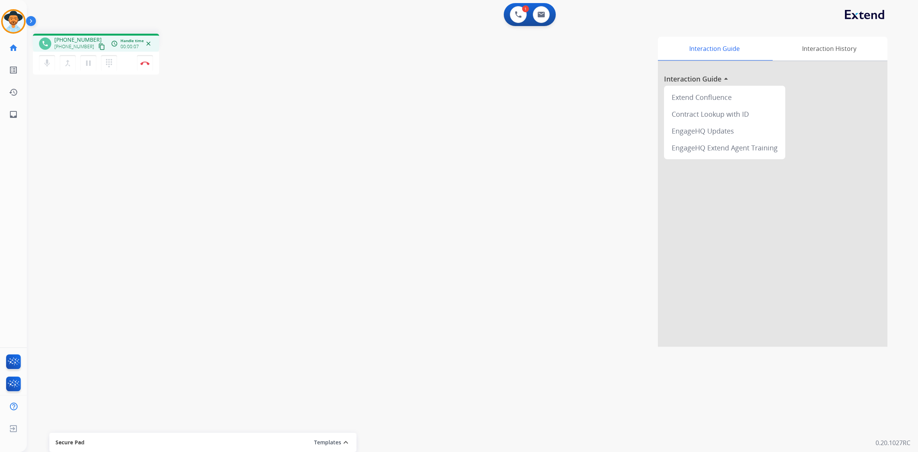
click at [98, 48] on mat-icon "content_copy" at bounding box center [101, 46] width 7 height 7
click at [145, 64] on img at bounding box center [144, 63] width 9 height 4
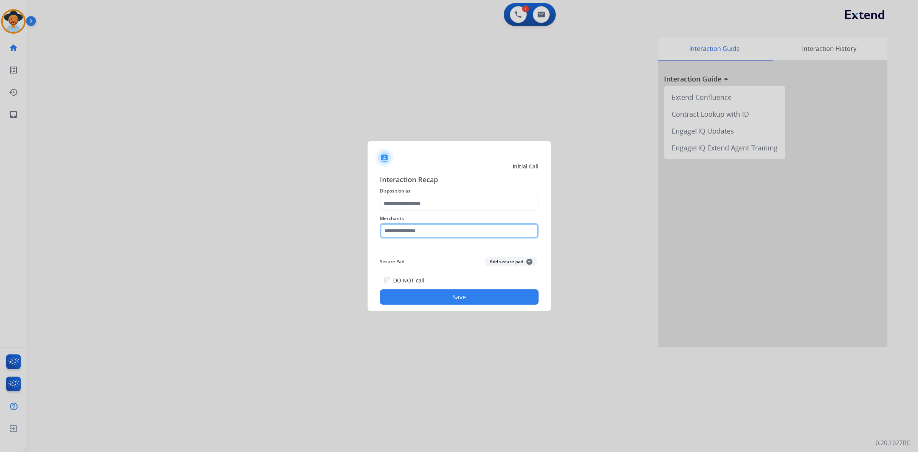
click at [496, 230] on input "text" at bounding box center [459, 230] width 159 height 15
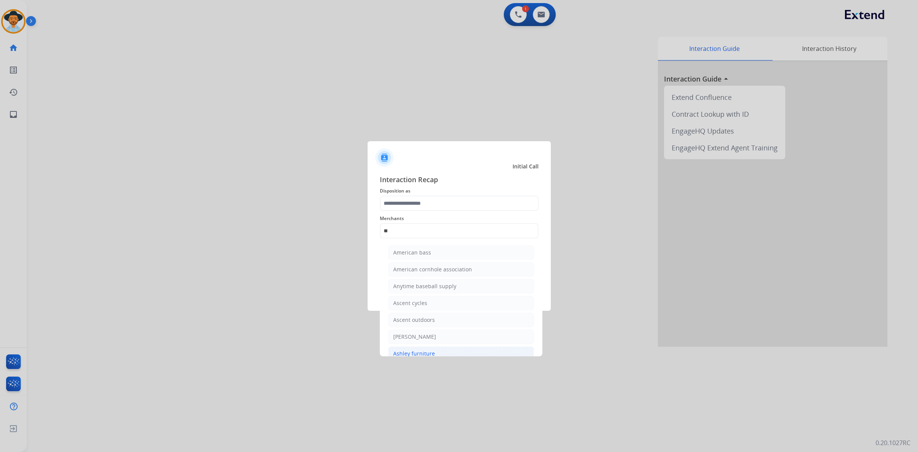
click at [479, 347] on li "Ashley furniture" at bounding box center [461, 353] width 146 height 15
type input "**********"
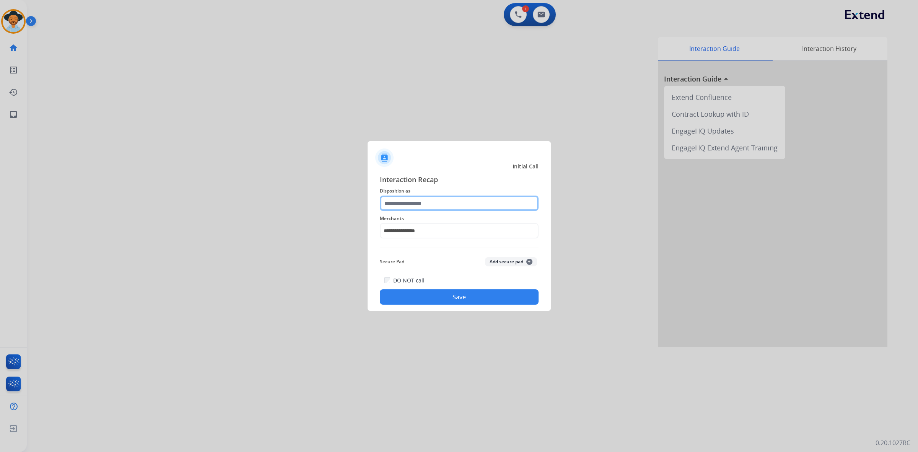
click at [466, 201] on input "text" at bounding box center [459, 203] width 159 height 15
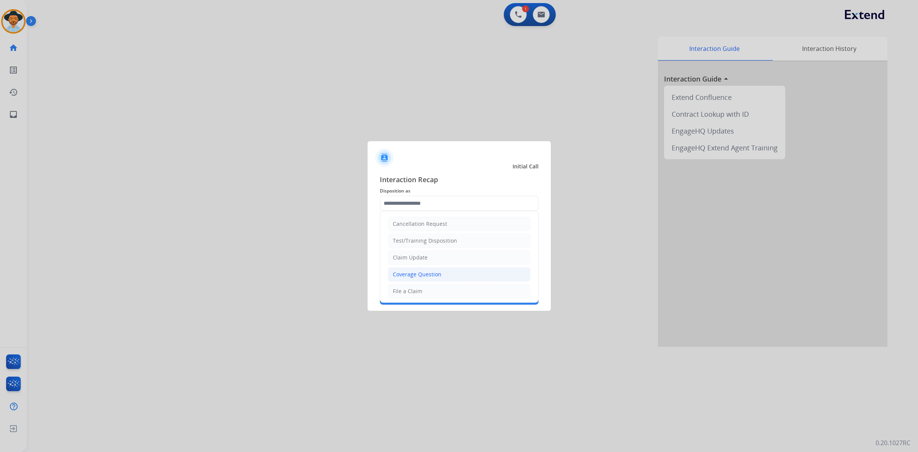
click at [448, 277] on li "Coverage Question" at bounding box center [459, 274] width 143 height 15
type input "**********"
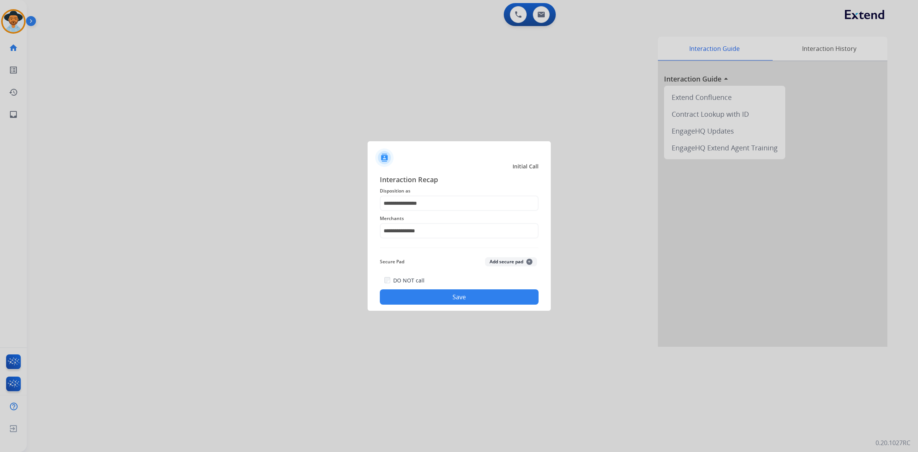
click at [470, 297] on button "Save" at bounding box center [459, 296] width 159 height 15
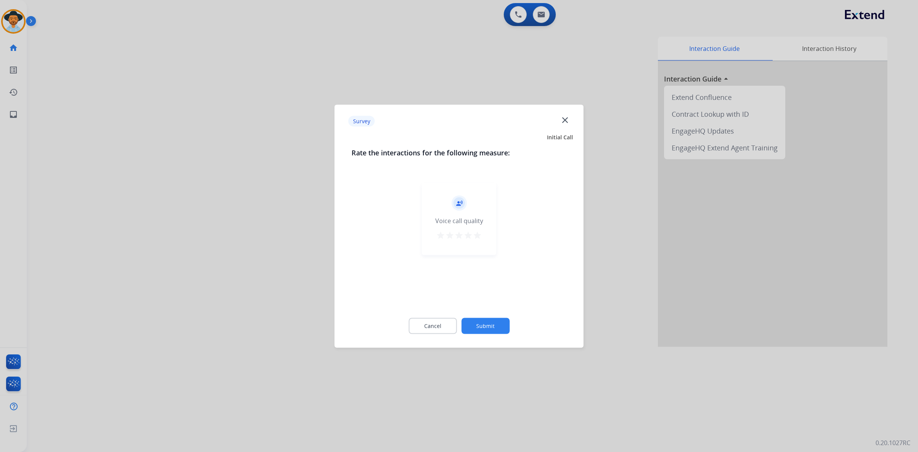
click at [479, 231] on mat-icon "star" at bounding box center [477, 234] width 9 height 9
click at [500, 321] on button "Submit" at bounding box center [485, 326] width 48 height 16
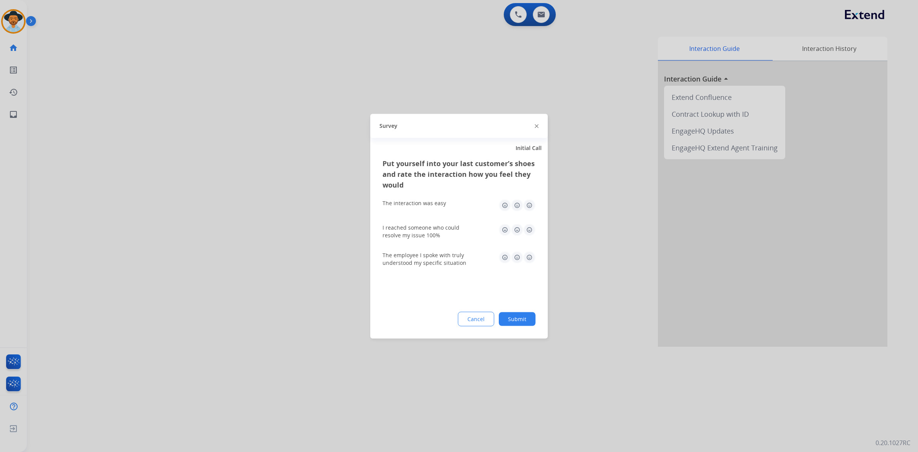
click at [532, 205] on img at bounding box center [529, 205] width 12 height 12
click at [531, 226] on img at bounding box center [529, 229] width 12 height 12
click at [527, 257] on img at bounding box center [529, 257] width 12 height 12
click at [524, 324] on button "Submit" at bounding box center [517, 319] width 37 height 14
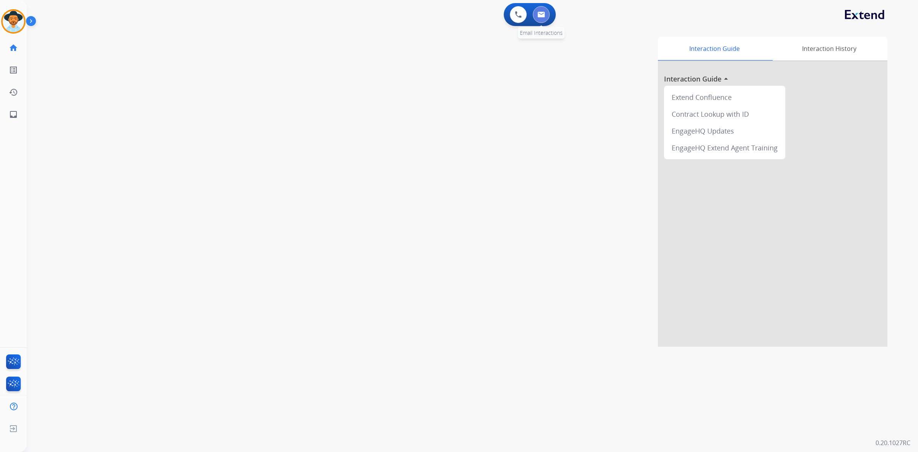
click at [541, 20] on button at bounding box center [541, 14] width 17 height 17
select select "**********"
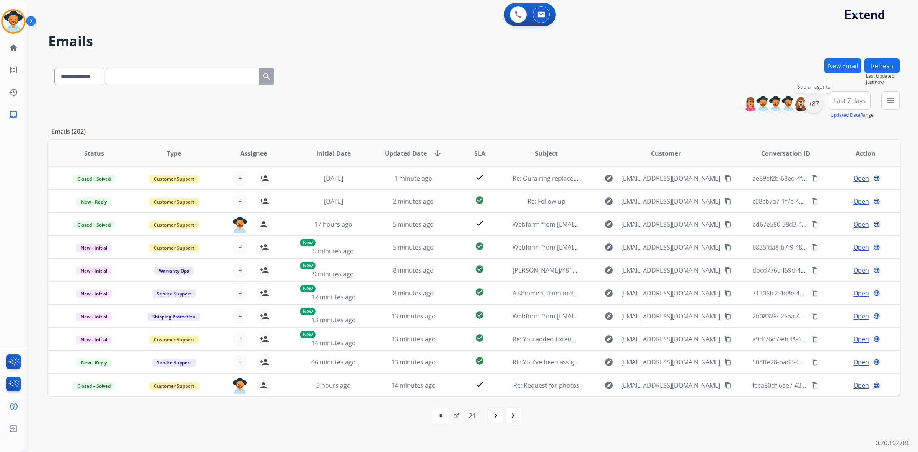
click at [817, 103] on div "+87" at bounding box center [814, 104] width 18 height 18
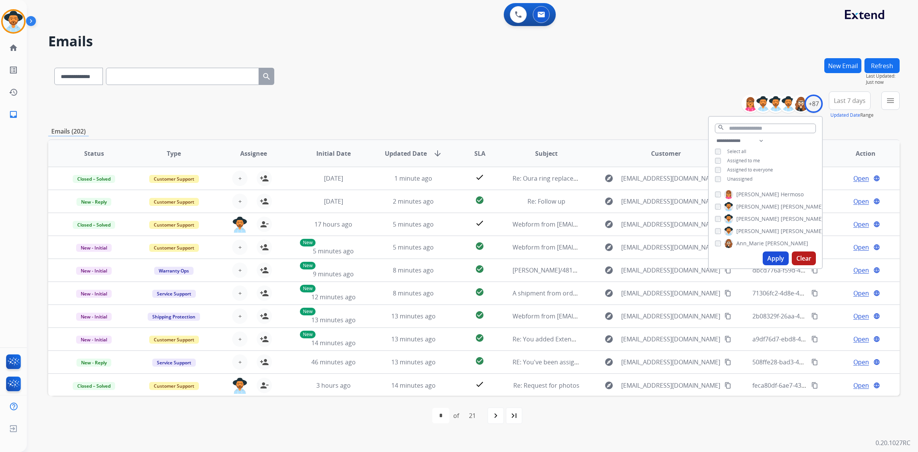
click at [727, 176] on span "Unassigned" at bounding box center [739, 179] width 25 height 7
click at [772, 259] on button "Apply" at bounding box center [776, 258] width 26 height 14
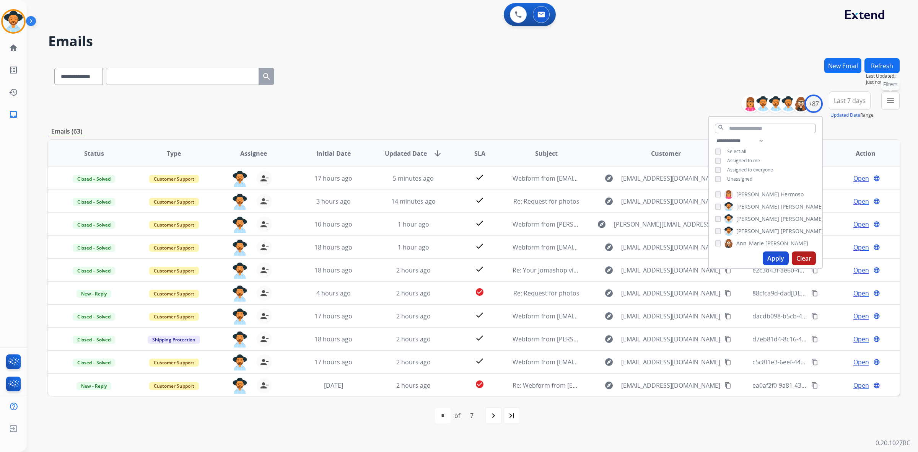
click at [899, 104] on button "menu Filters" at bounding box center [891, 100] width 18 height 18
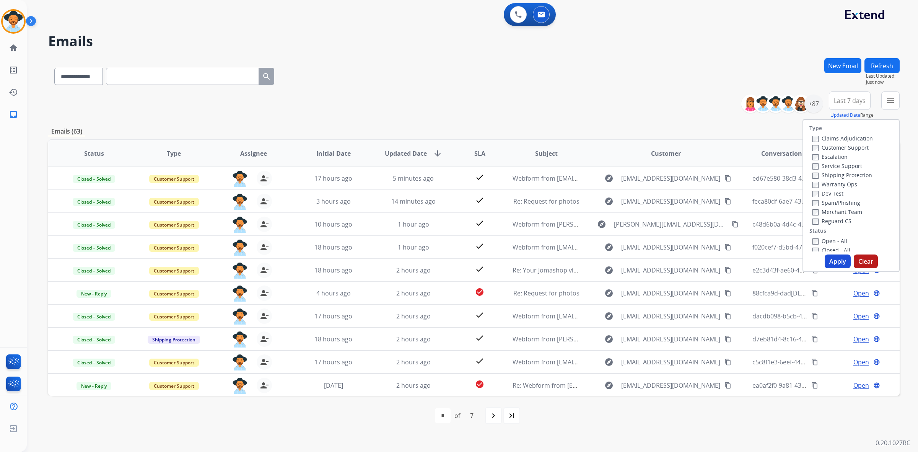
click at [827, 238] on label "Open - All" at bounding box center [830, 240] width 35 height 7
click at [841, 264] on button "Apply" at bounding box center [838, 261] width 26 height 14
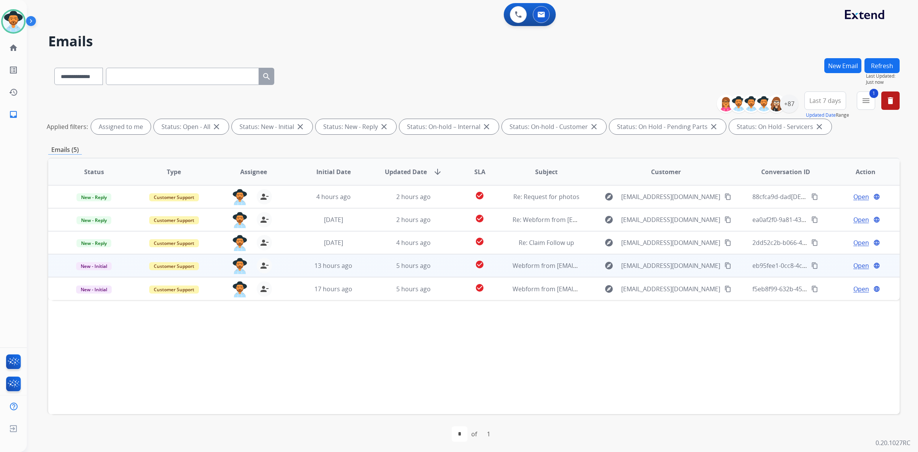
click at [603, 261] on div "explore fnyiwung@icloud.com content_copy" at bounding box center [666, 265] width 147 height 12
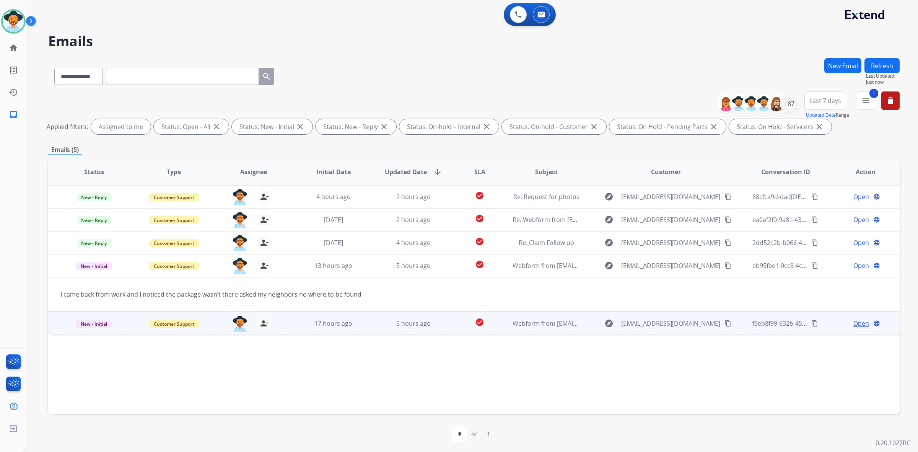
click at [593, 320] on div "explore missa31886@aol.com content_copy" at bounding box center [666, 323] width 147 height 12
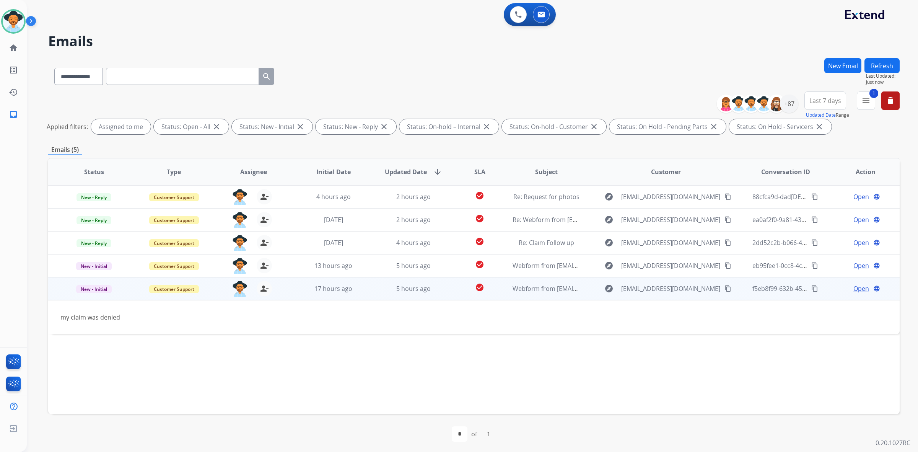
click at [862, 286] on span "Open" at bounding box center [862, 288] width 16 height 9
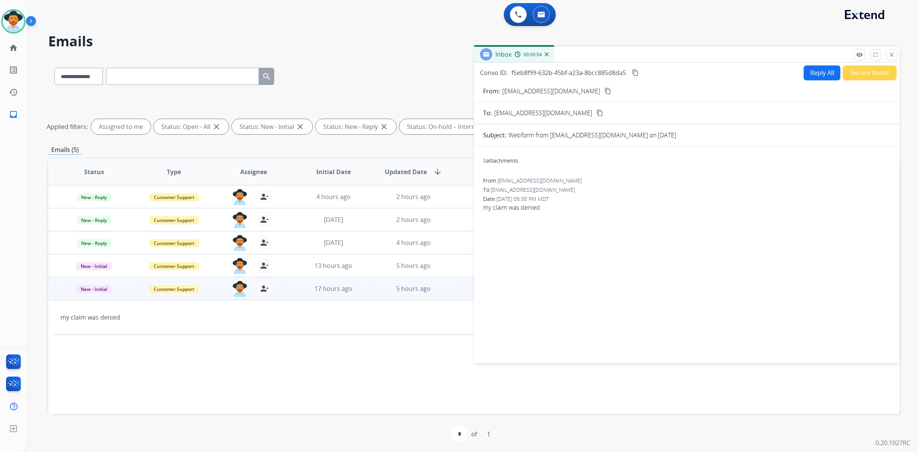
click at [605, 93] on mat-icon "content_copy" at bounding box center [608, 91] width 7 height 7
click at [823, 67] on button "Reply All" at bounding box center [822, 72] width 37 height 15
select select "**********"
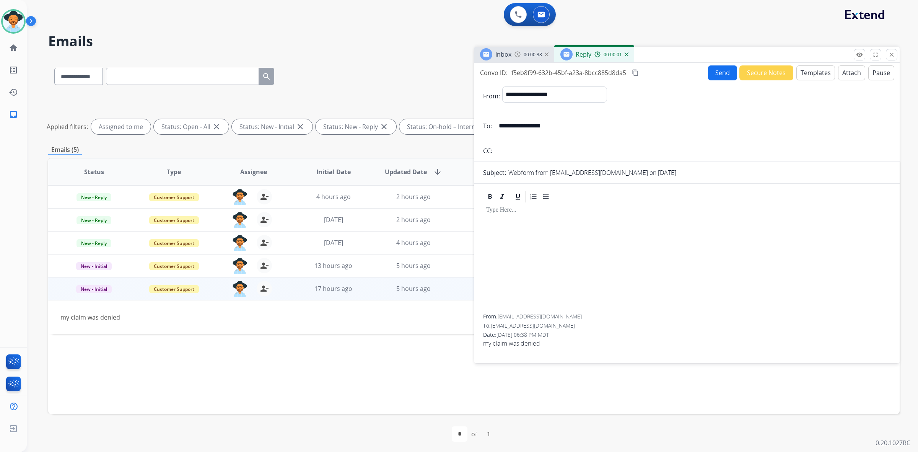
click at [804, 76] on button "Templates" at bounding box center [816, 72] width 39 height 15
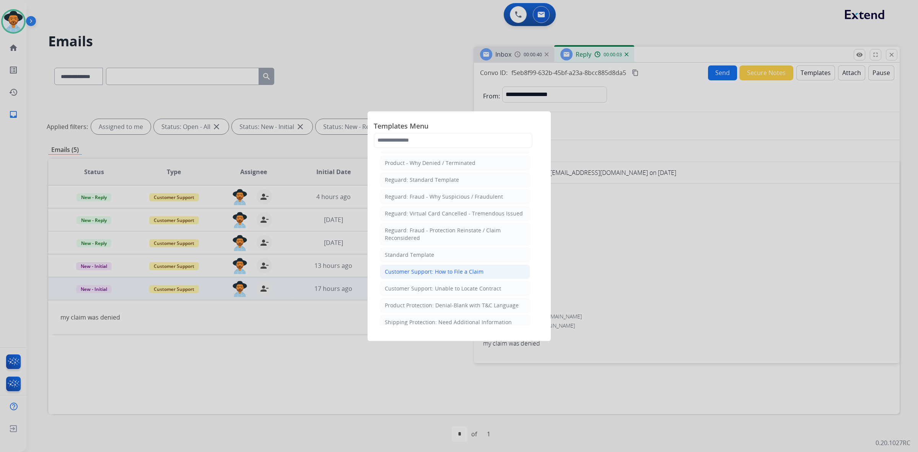
scroll to position [48, 0]
click at [475, 292] on div "Product Protection: Denial-Blank with T&C Language" at bounding box center [452, 289] width 134 height 8
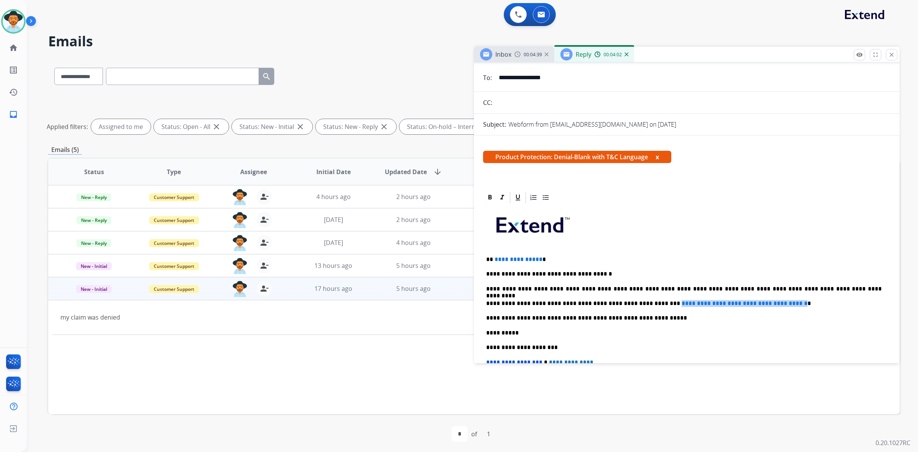
drag, startPoint x: 642, startPoint y: 303, endPoint x: 791, endPoint y: 302, distance: 148.5
click at [792, 302] on span "**********" at bounding box center [745, 303] width 126 height 6
drag, startPoint x: 780, startPoint y: 302, endPoint x: 793, endPoint y: 302, distance: 13.4
click at [793, 302] on p "**********" at bounding box center [684, 303] width 396 height 7
drag, startPoint x: 793, startPoint y: 303, endPoint x: 727, endPoint y: 303, distance: 66.2
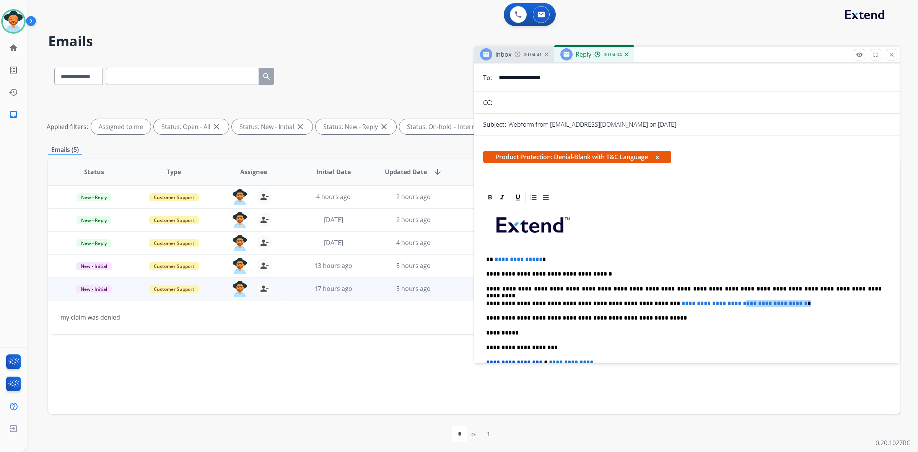
click at [724, 303] on p "**********" at bounding box center [684, 303] width 396 height 7
click at [729, 303] on span "**********" at bounding box center [745, 303] width 126 height 6
click at [791, 303] on span "**********" at bounding box center [745, 303] width 126 height 6
drag, startPoint x: 793, startPoint y: 303, endPoint x: 643, endPoint y: 302, distance: 150.0
click at [643, 302] on p "**********" at bounding box center [684, 303] width 396 height 7
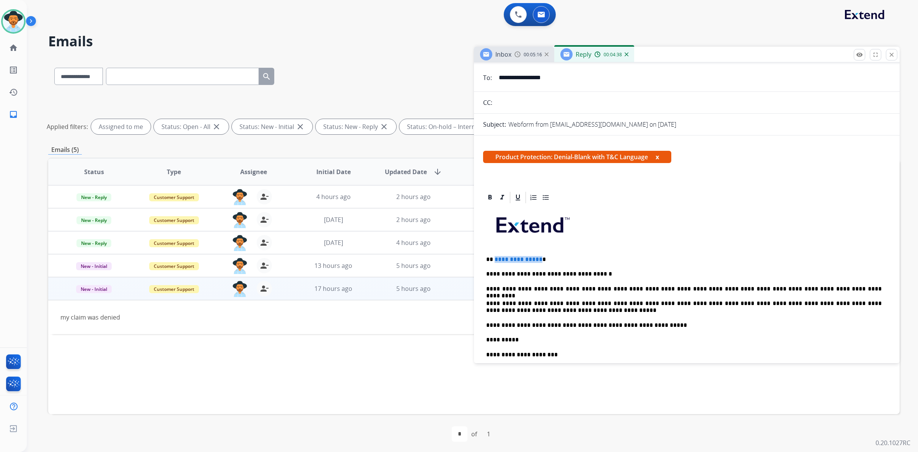
drag, startPoint x: 536, startPoint y: 261, endPoint x: 494, endPoint y: 260, distance: 42.5
click at [494, 260] on p "**********" at bounding box center [684, 259] width 396 height 7
click at [580, 249] on div "**********" at bounding box center [687, 335] width 408 height 263
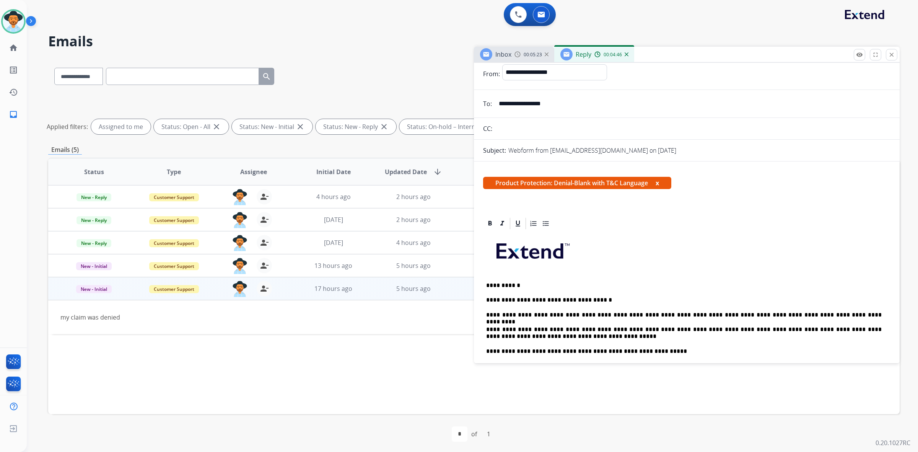
scroll to position [0, 0]
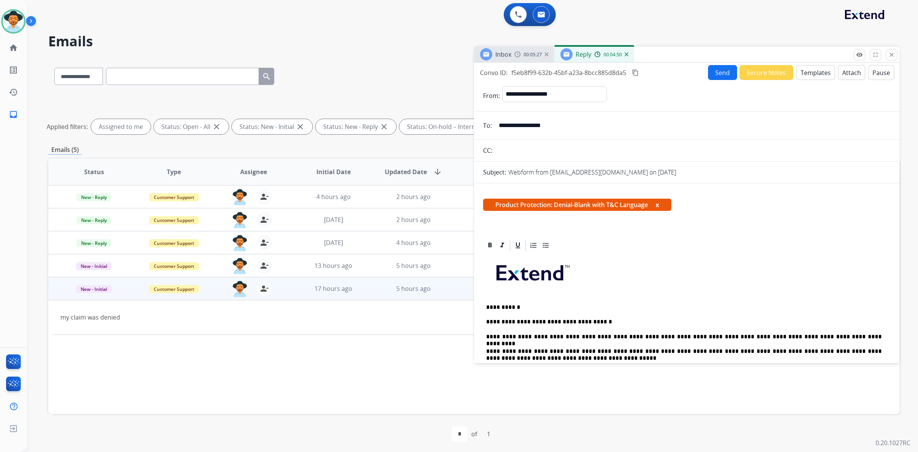
click at [850, 75] on button "Attach" at bounding box center [851, 72] width 27 height 15
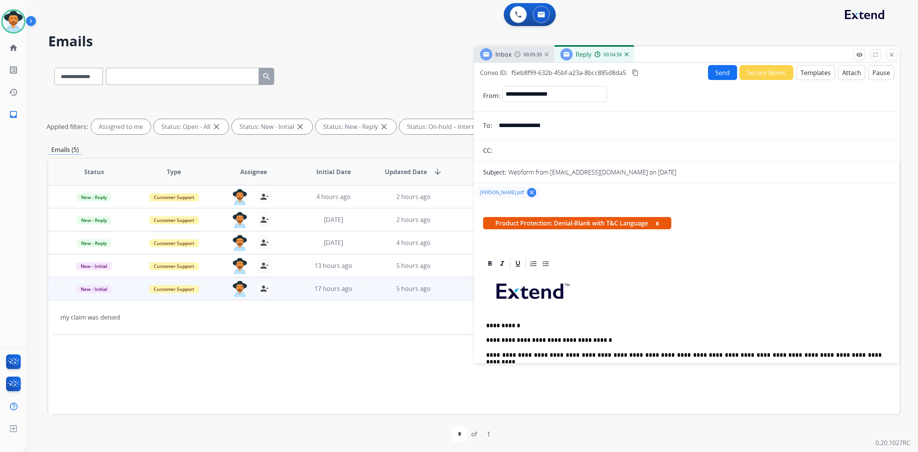
click at [721, 72] on button "Send" at bounding box center [722, 72] width 29 height 15
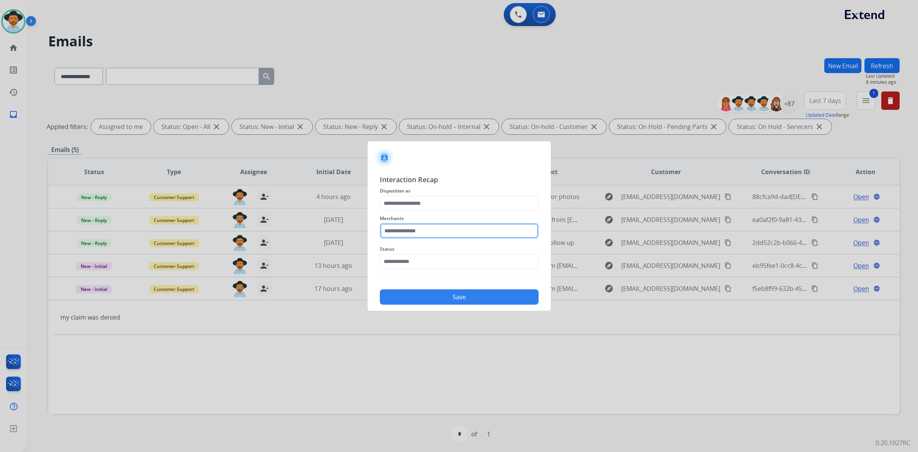
click at [483, 227] on input "text" at bounding box center [459, 230] width 159 height 15
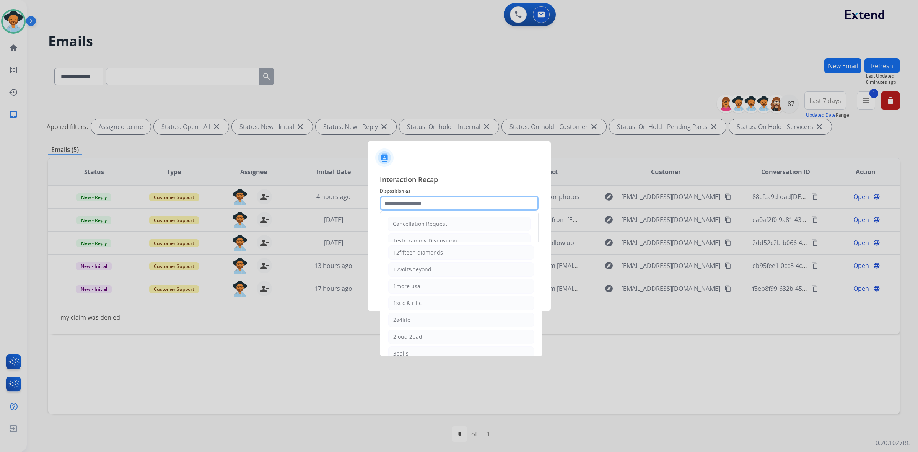
click at [456, 202] on input "text" at bounding box center [459, 203] width 159 height 15
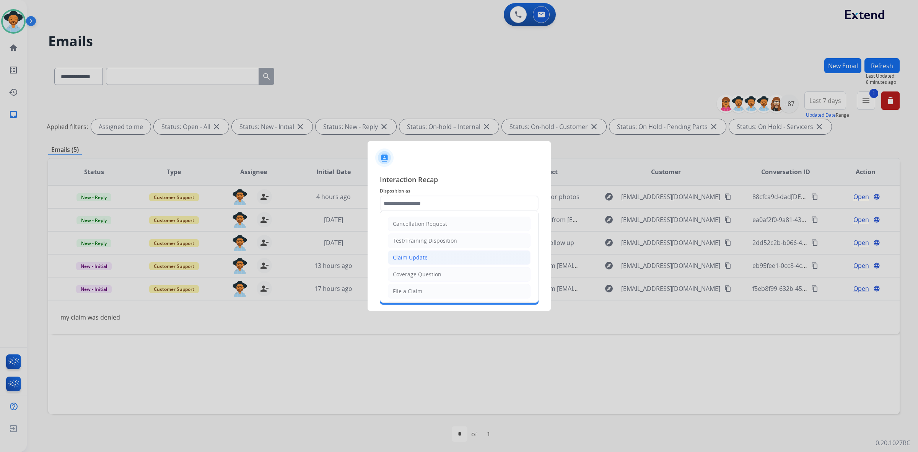
click at [429, 261] on li "Claim Update" at bounding box center [459, 257] width 143 height 15
type input "**********"
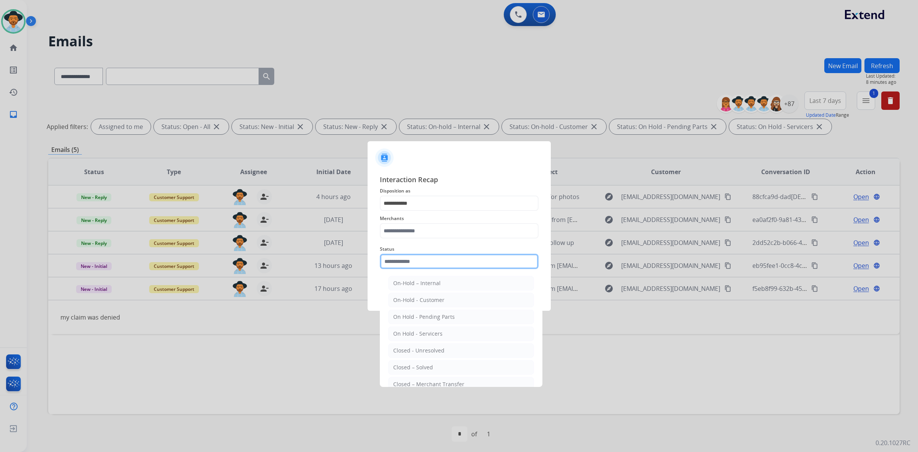
click at [429, 261] on input "text" at bounding box center [459, 261] width 159 height 15
click at [415, 365] on div "Closed – Solved" at bounding box center [413, 368] width 40 height 8
type input "**********"
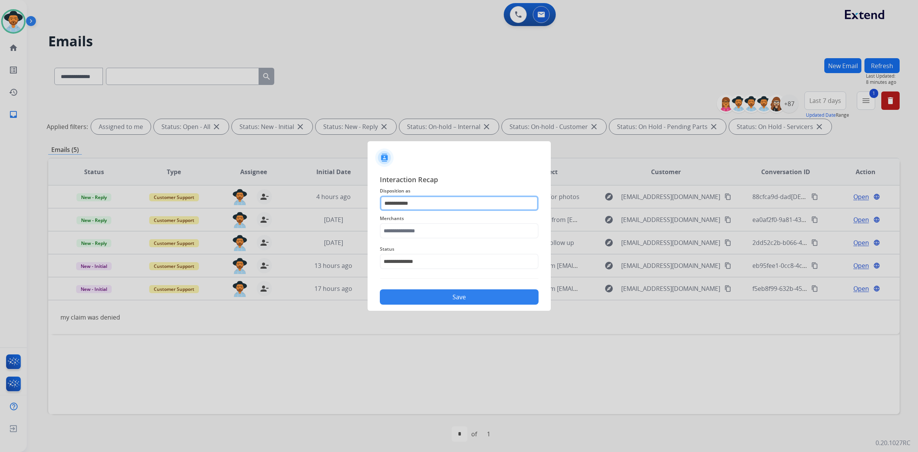
click at [413, 199] on input "**********" at bounding box center [459, 203] width 159 height 15
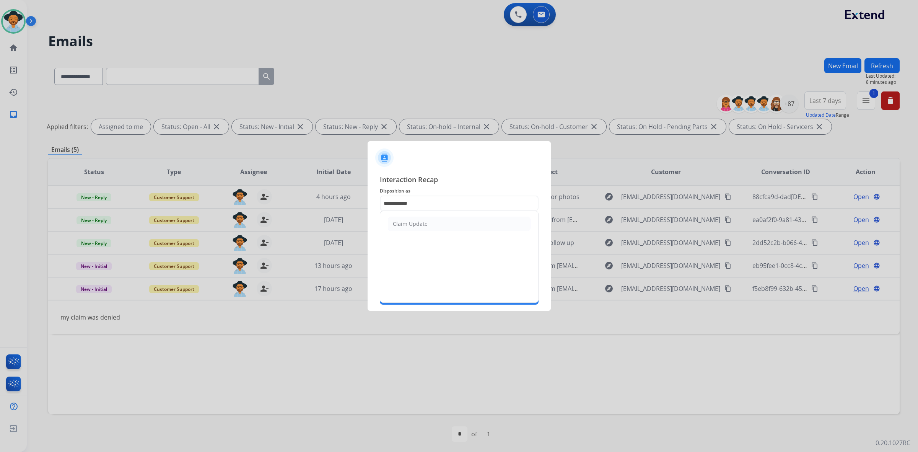
click at [456, 185] on span "Interaction Recap" at bounding box center [459, 180] width 159 height 12
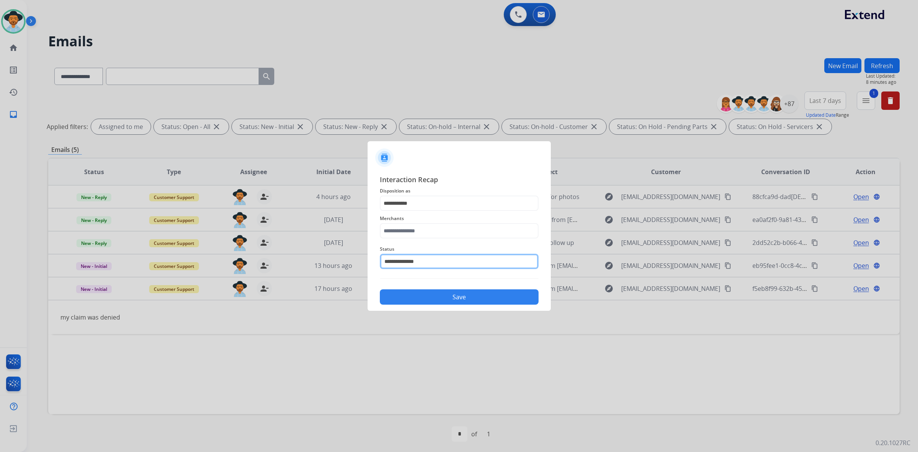
click at [443, 260] on input "**********" at bounding box center [459, 261] width 159 height 15
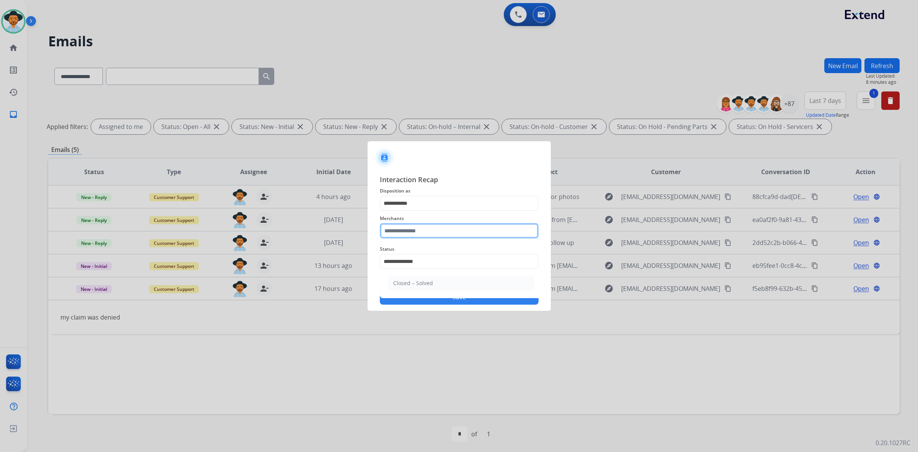
click at [445, 233] on input "text" at bounding box center [459, 230] width 159 height 15
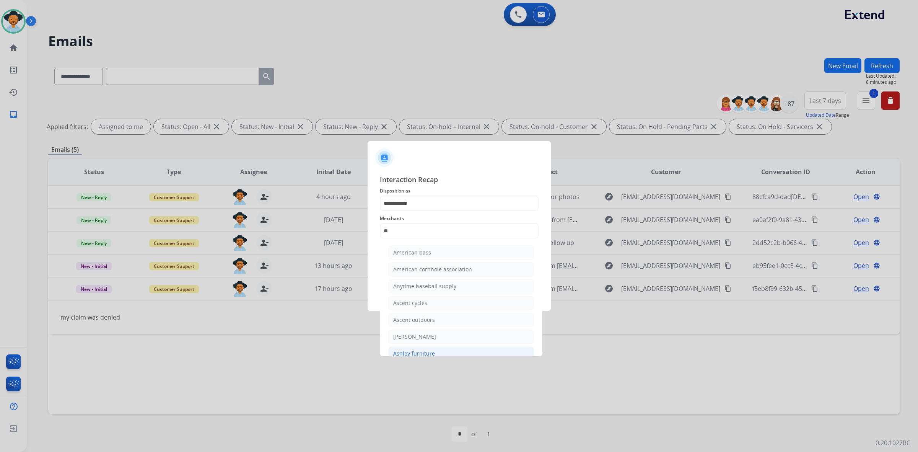
click at [430, 351] on div "Ashley furniture" at bounding box center [414, 354] width 42 height 8
type input "**********"
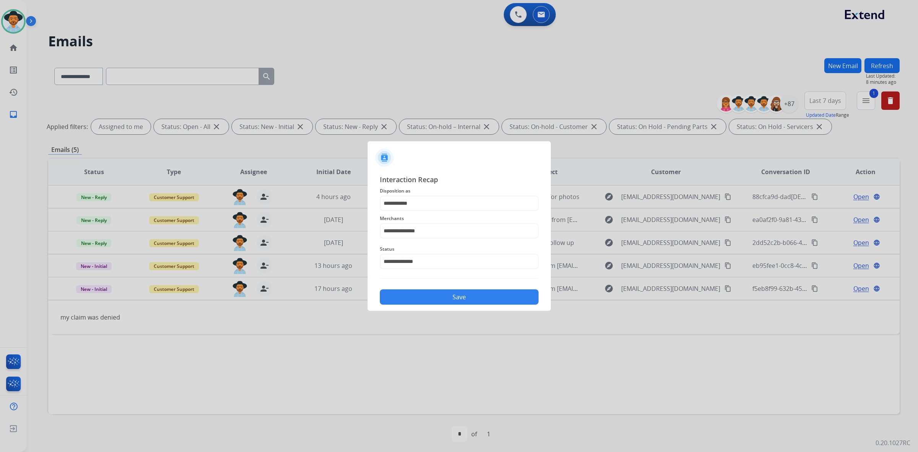
click at [479, 294] on button "Save" at bounding box center [459, 296] width 159 height 15
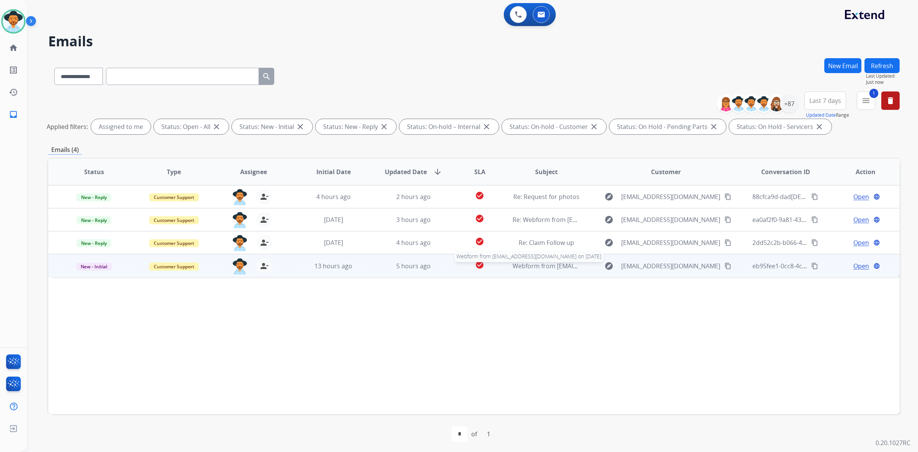
click at [543, 263] on span "Webform from [EMAIL_ADDRESS][DOMAIN_NAME] on [DATE]" at bounding box center [599, 266] width 173 height 8
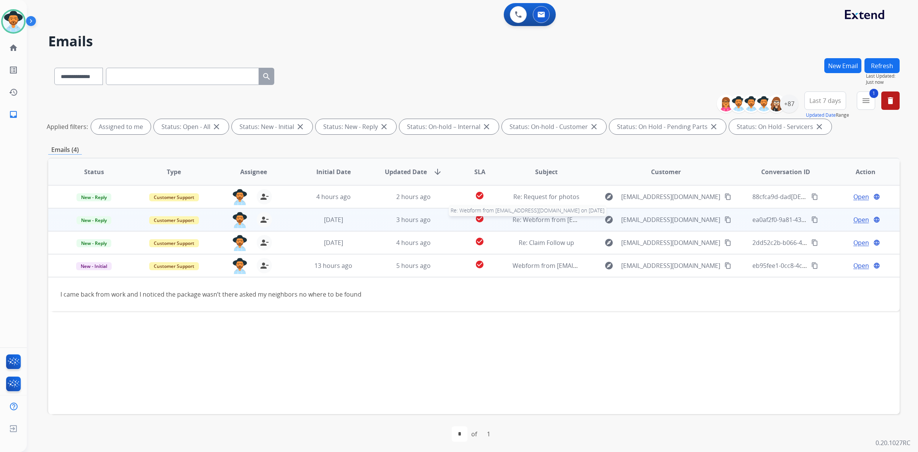
click at [561, 217] on span "Re: Webform from [EMAIL_ADDRESS][DOMAIN_NAME] on [DATE]" at bounding box center [605, 219] width 184 height 8
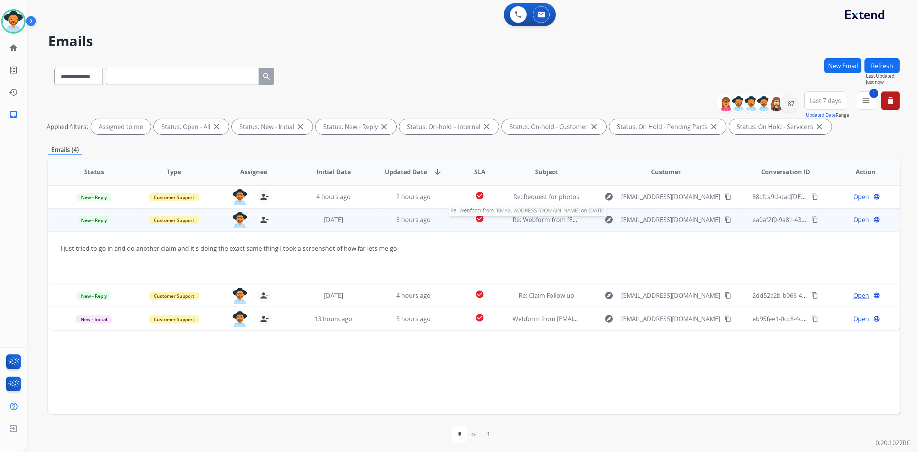
click at [554, 217] on span "Re: Webform from [EMAIL_ADDRESS][DOMAIN_NAME] on [DATE]" at bounding box center [605, 219] width 184 height 8
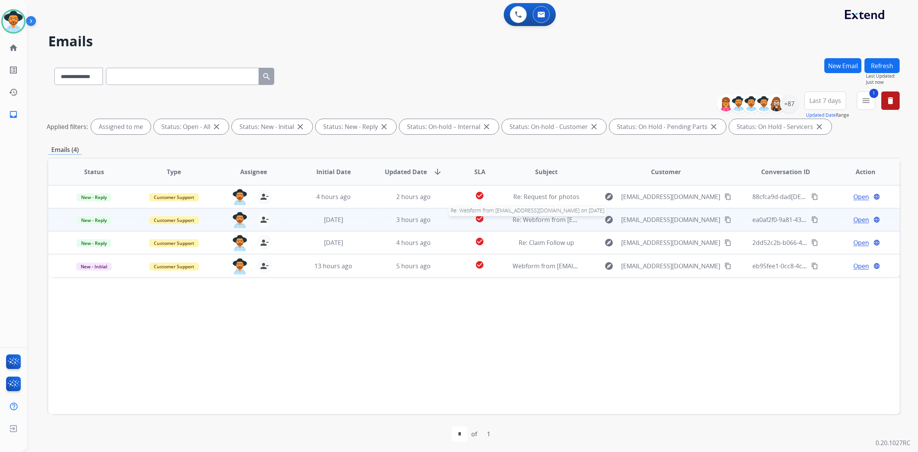
click at [554, 217] on span "Re: Webform from [EMAIL_ADDRESS][DOMAIN_NAME] on [DATE]" at bounding box center [605, 219] width 184 height 8
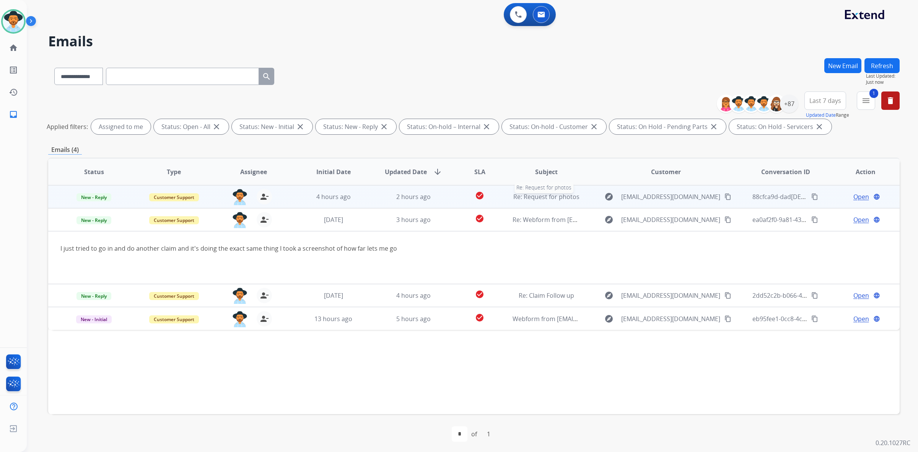
click at [551, 194] on span "Re: Request for photos" at bounding box center [547, 196] width 66 height 8
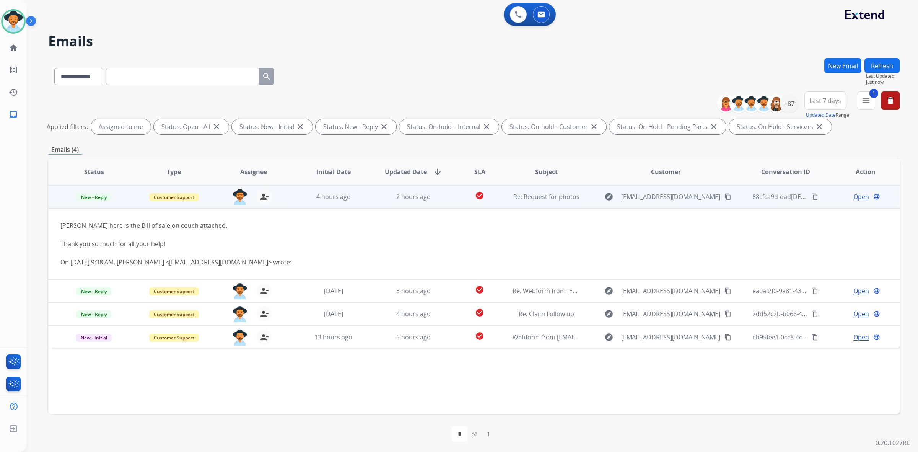
click at [856, 195] on span "Open" at bounding box center [862, 196] width 16 height 9
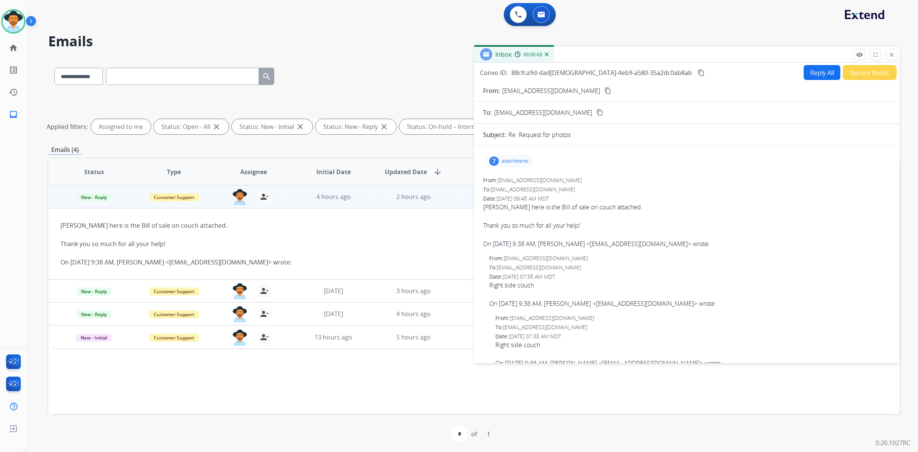
click at [523, 163] on p "attachments" at bounding box center [515, 161] width 27 height 6
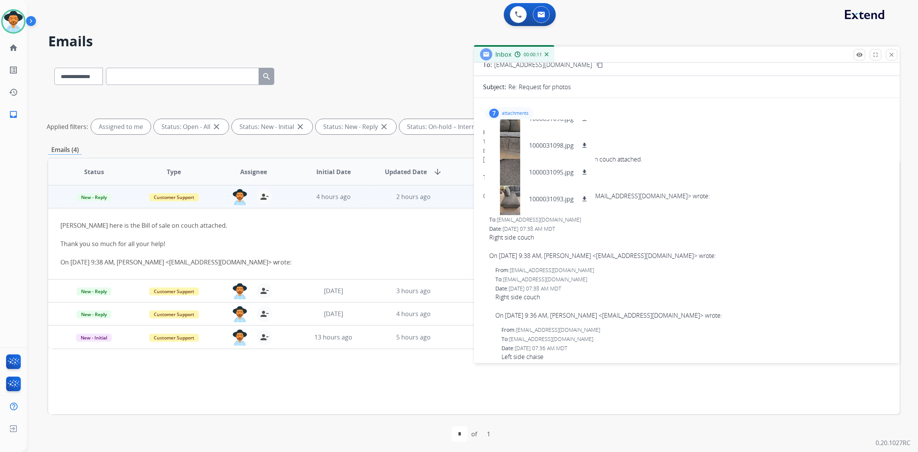
scroll to position [44, 0]
click at [504, 192] on div at bounding box center [510, 196] width 38 height 27
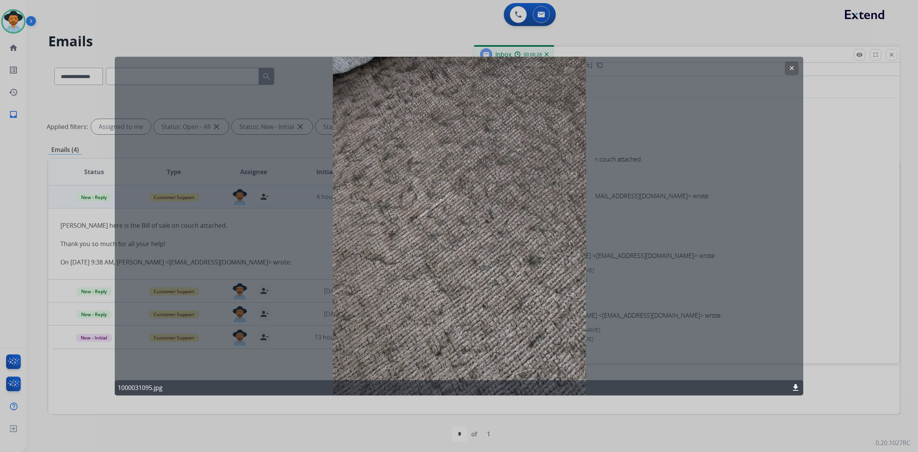
click at [793, 67] on mat-icon "clear" at bounding box center [792, 68] width 7 height 7
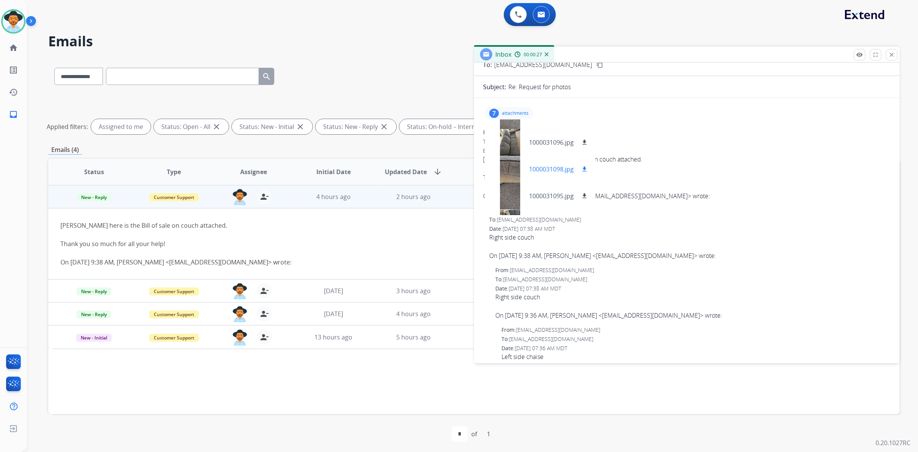
click at [508, 164] on div at bounding box center [510, 169] width 38 height 27
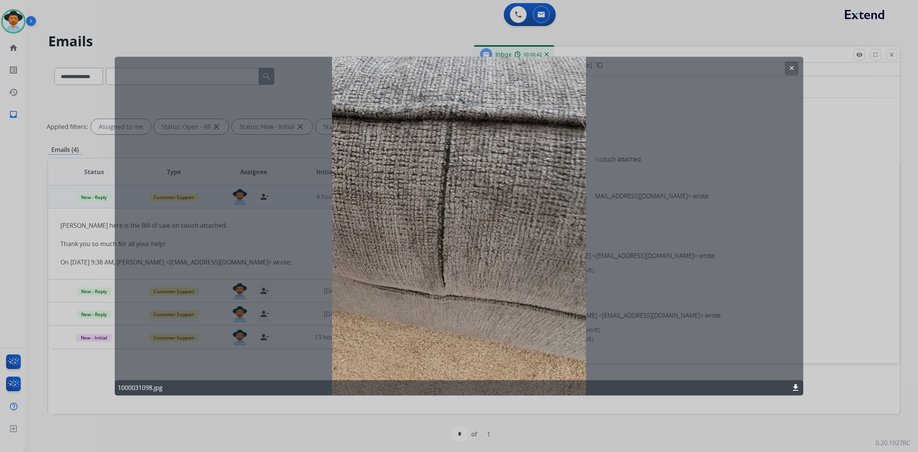
click at [794, 69] on mat-icon "clear" at bounding box center [792, 68] width 7 height 7
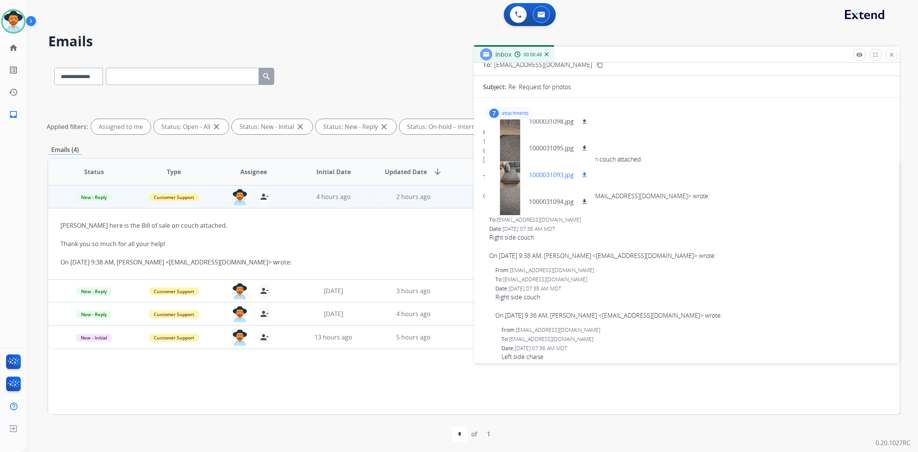
scroll to position [0, 0]
click at [511, 135] on div at bounding box center [510, 132] width 38 height 27
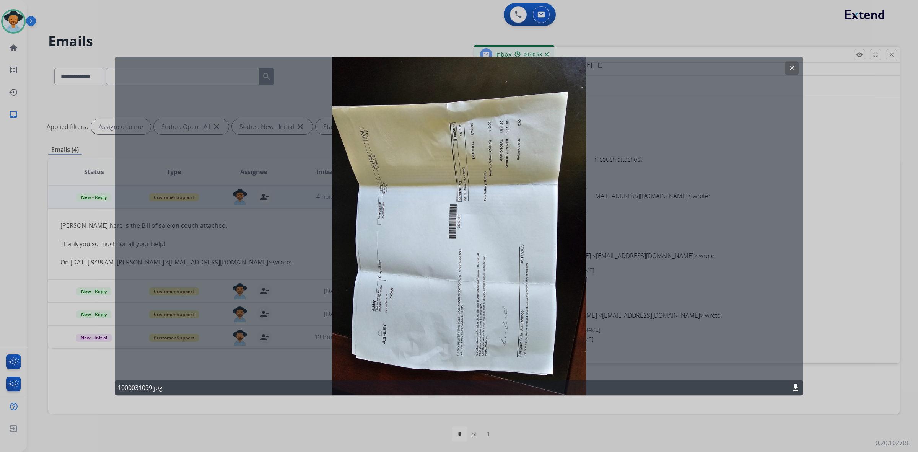
click at [788, 70] on button "clear" at bounding box center [792, 68] width 14 height 14
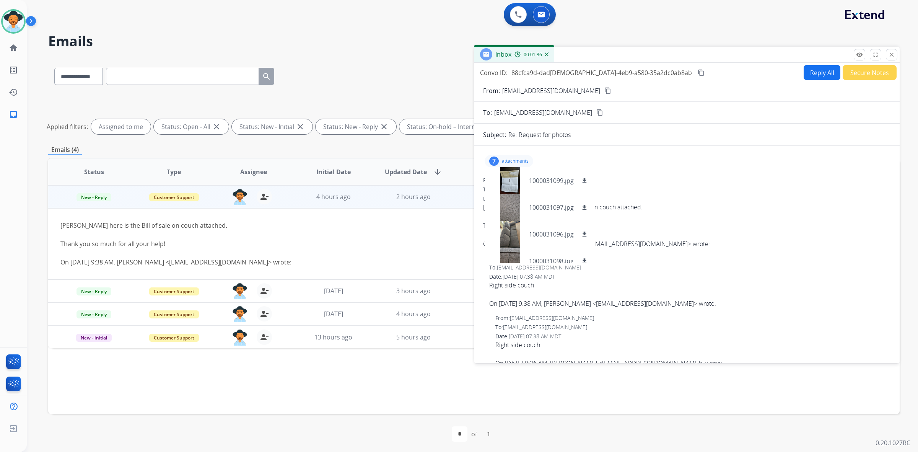
click at [302, 234] on div at bounding box center [394, 234] width 668 height 9
click at [891, 54] on mat-icon "close" at bounding box center [891, 54] width 7 height 7
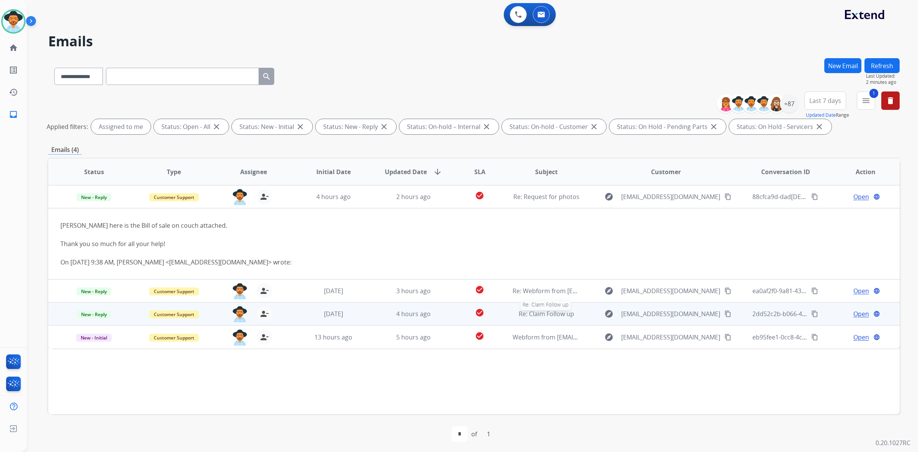
click at [544, 310] on span "Re: Claim Follow up" at bounding box center [546, 314] width 55 height 8
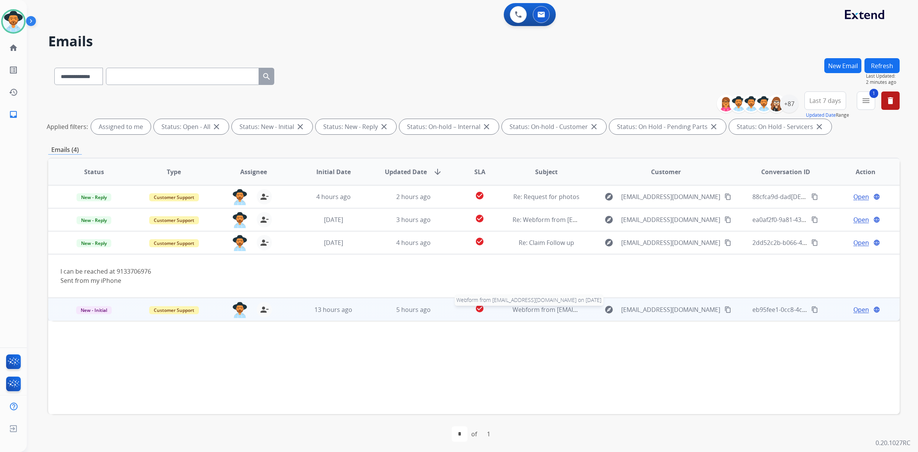
click at [536, 308] on span "Webform from [EMAIL_ADDRESS][DOMAIN_NAME] on [DATE]" at bounding box center [599, 309] width 173 height 8
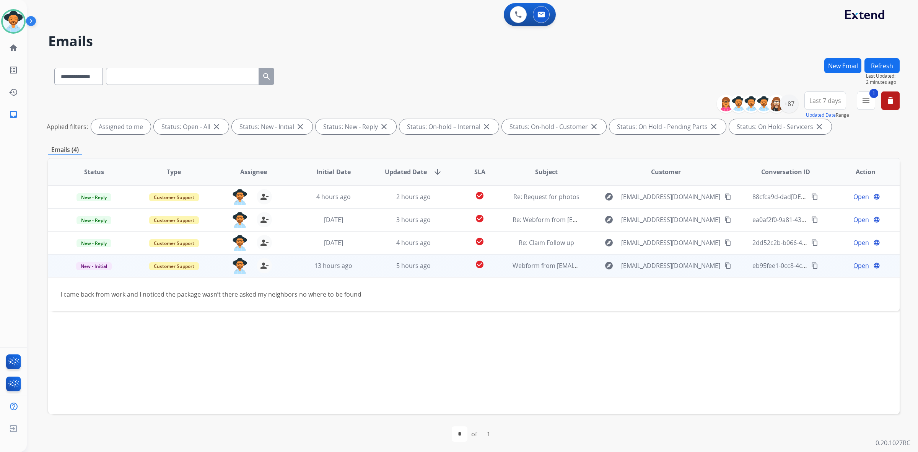
click at [725, 266] on mat-icon "content_copy" at bounding box center [728, 265] width 7 height 7
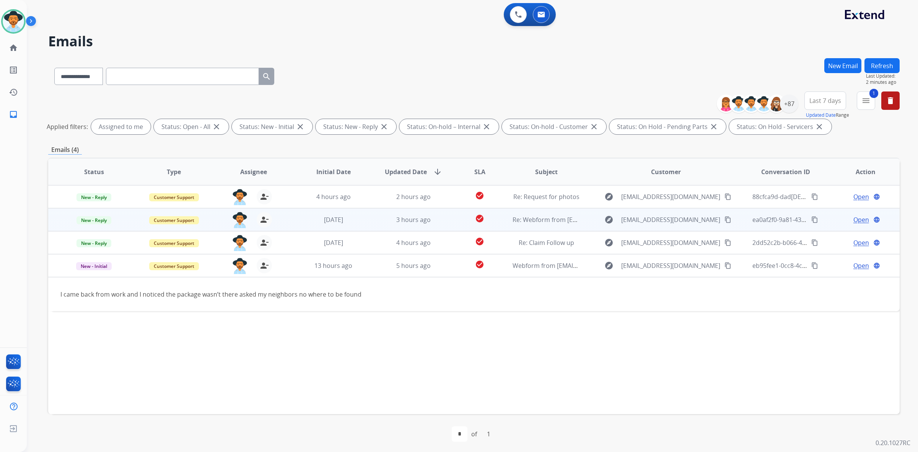
click at [854, 221] on span "Open" at bounding box center [862, 219] width 16 height 9
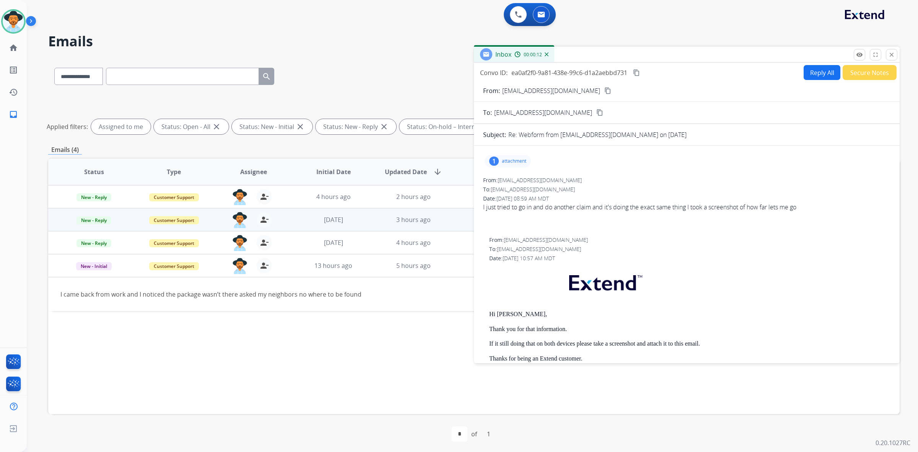
click at [510, 164] on p "attachment" at bounding box center [514, 161] width 24 height 6
click at [500, 178] on div at bounding box center [510, 180] width 38 height 27
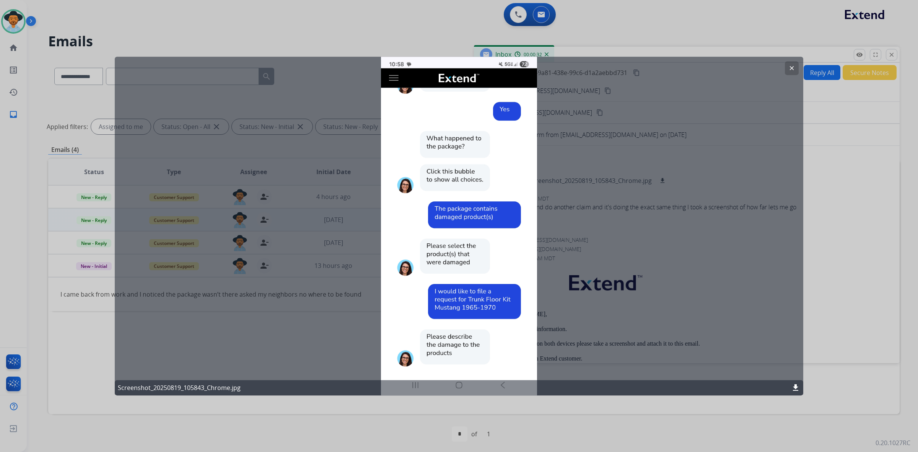
click at [787, 66] on button "clear" at bounding box center [792, 68] width 14 height 14
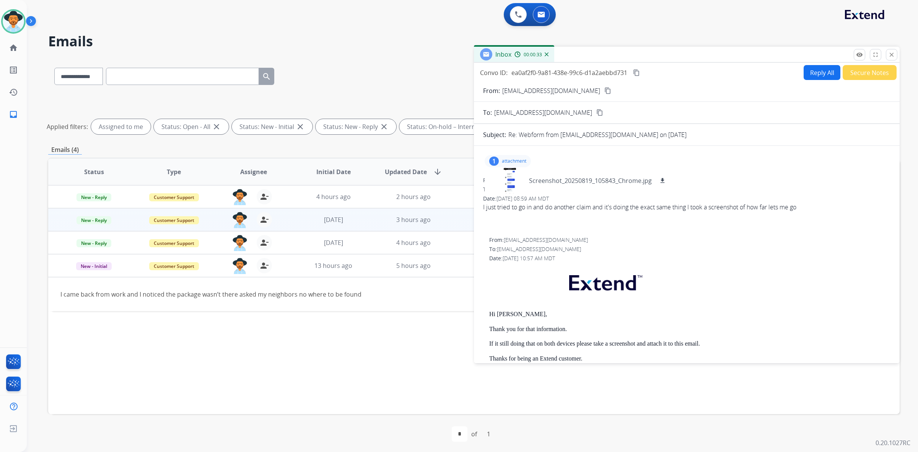
click at [812, 75] on button "Reply All" at bounding box center [822, 72] width 37 height 15
select select "**********"
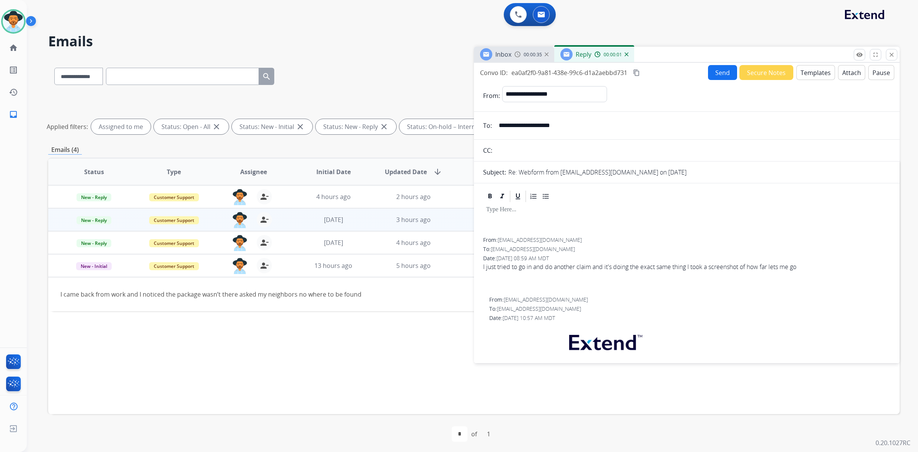
click at [812, 70] on button "Templates" at bounding box center [816, 72] width 39 height 15
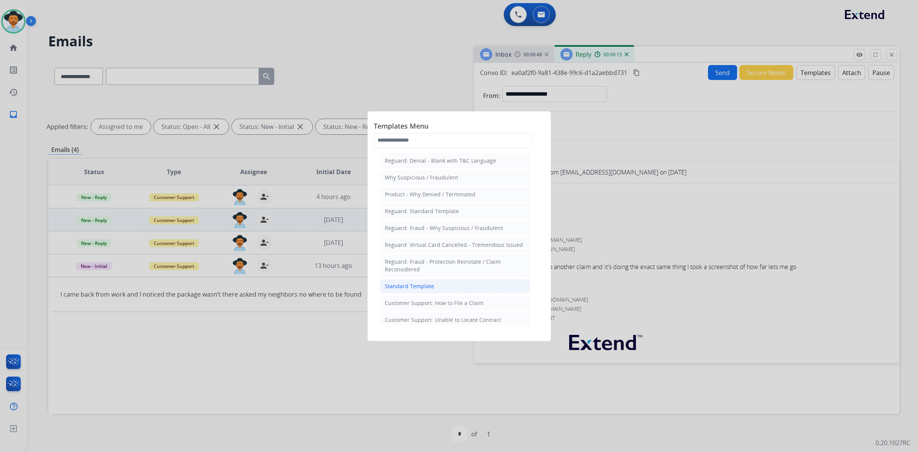
click at [452, 286] on li "Standard Template" at bounding box center [455, 286] width 150 height 15
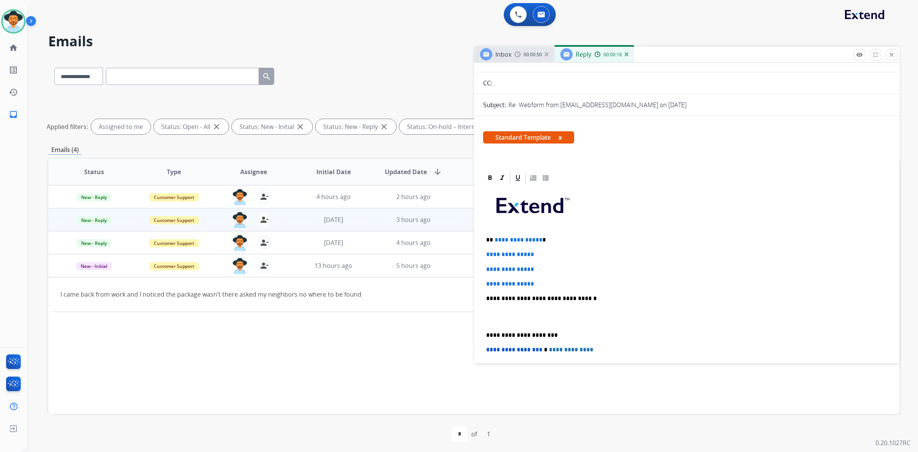
scroll to position [96, 0]
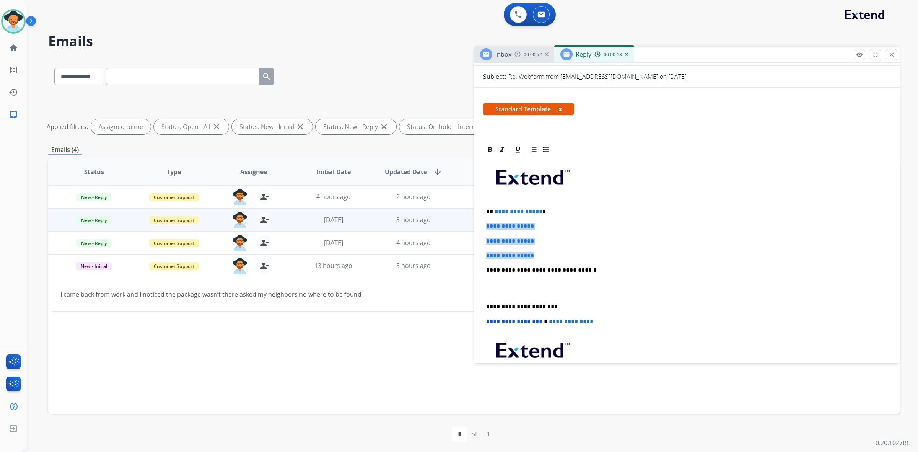
drag, startPoint x: 484, startPoint y: 222, endPoint x: 540, endPoint y: 251, distance: 63.1
click at [540, 251] on div "**********" at bounding box center [687, 288] width 408 height 263
click at [493, 224] on span "**********" at bounding box center [510, 226] width 48 height 6
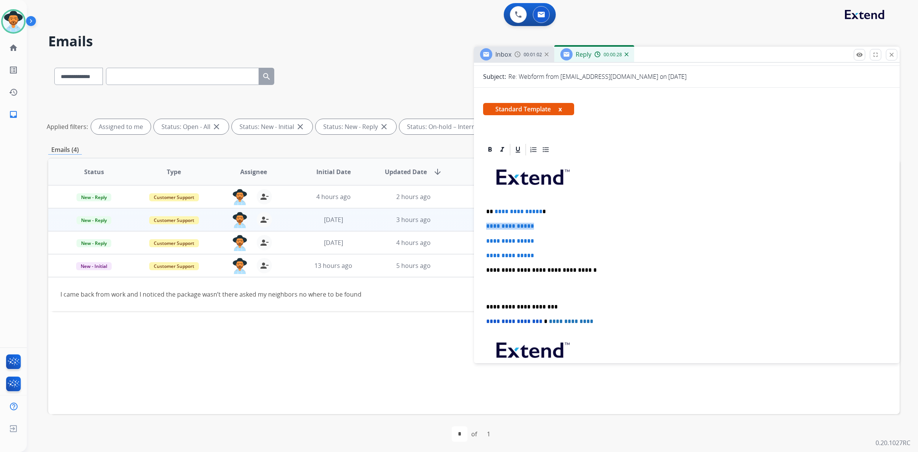
click at [493, 224] on span "**********" at bounding box center [510, 226] width 48 height 6
drag, startPoint x: 485, startPoint y: 224, endPoint x: 552, endPoint y: 254, distance: 73.1
click at [552, 254] on div "**********" at bounding box center [687, 288] width 408 height 263
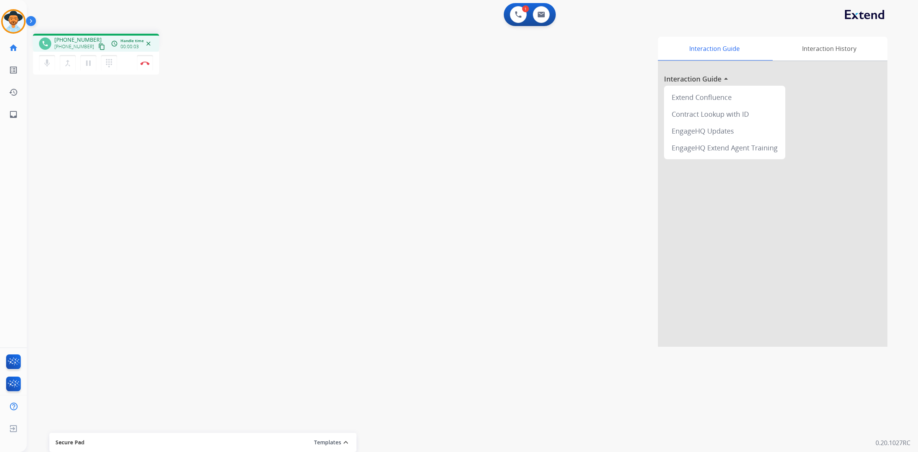
click at [98, 45] on mat-icon "content_copy" at bounding box center [101, 46] width 7 height 7
click at [144, 63] on img at bounding box center [144, 63] width 9 height 4
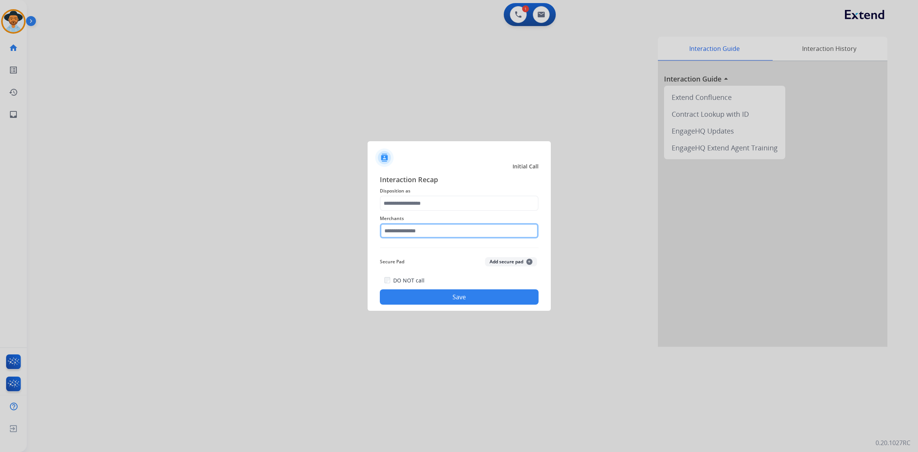
click at [431, 228] on input "text" at bounding box center [459, 230] width 159 height 15
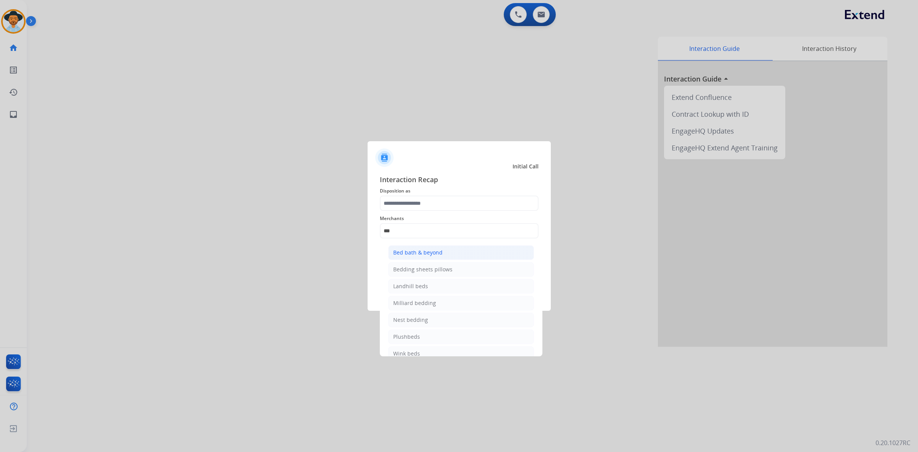
click at [429, 254] on div "Bed bath & beyond" at bounding box center [417, 253] width 49 height 8
type input "**********"
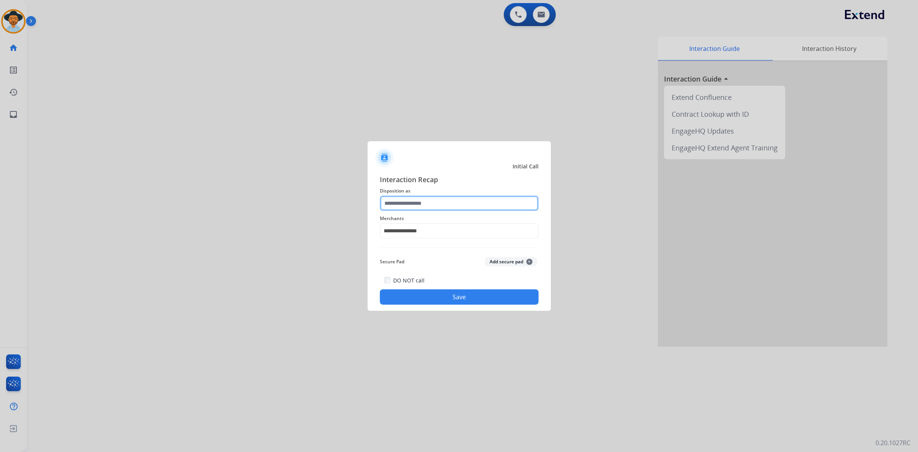
click at [425, 199] on input "text" at bounding box center [459, 203] width 159 height 15
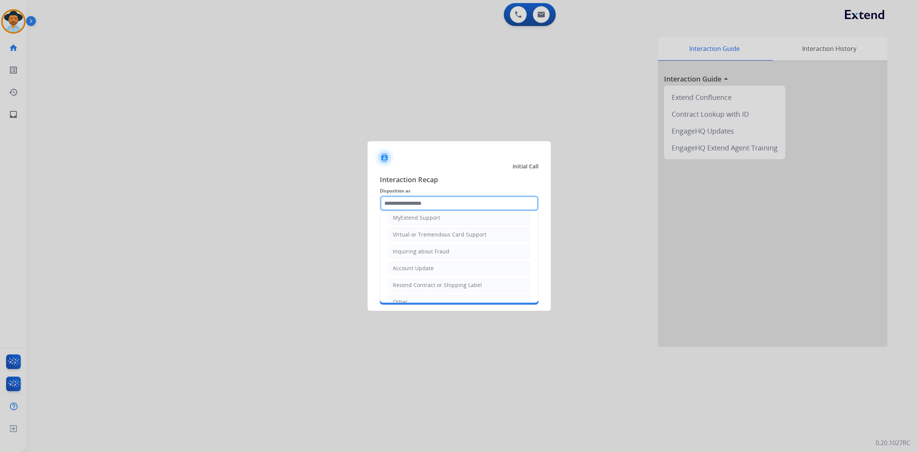
scroll to position [96, 0]
click at [433, 231] on div "Virtual or Tremendous Card Support" at bounding box center [440, 229] width 94 height 8
type input "**********"
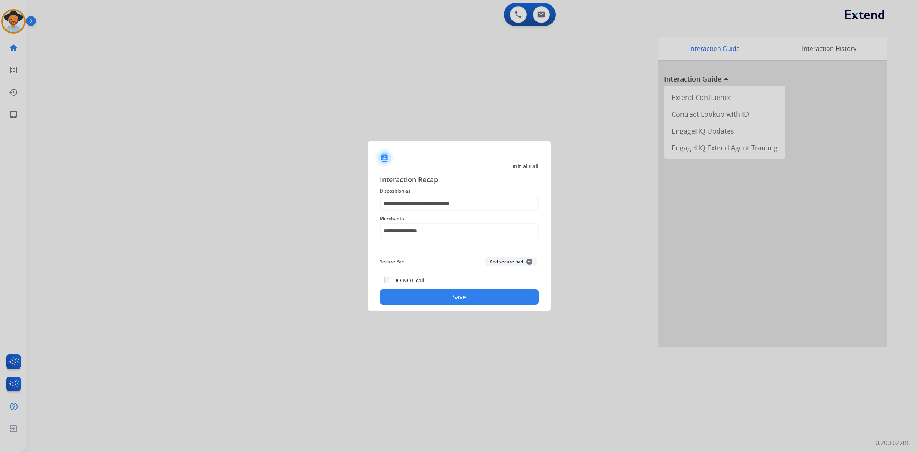
click at [479, 300] on button "Save" at bounding box center [459, 296] width 159 height 15
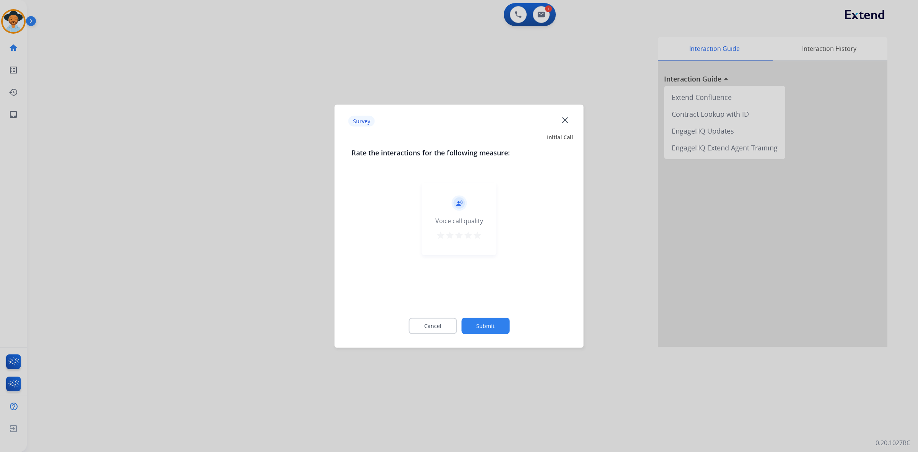
click at [475, 234] on mat-icon "star" at bounding box center [477, 234] width 9 height 9
click at [497, 319] on button "Submit" at bounding box center [485, 326] width 48 height 16
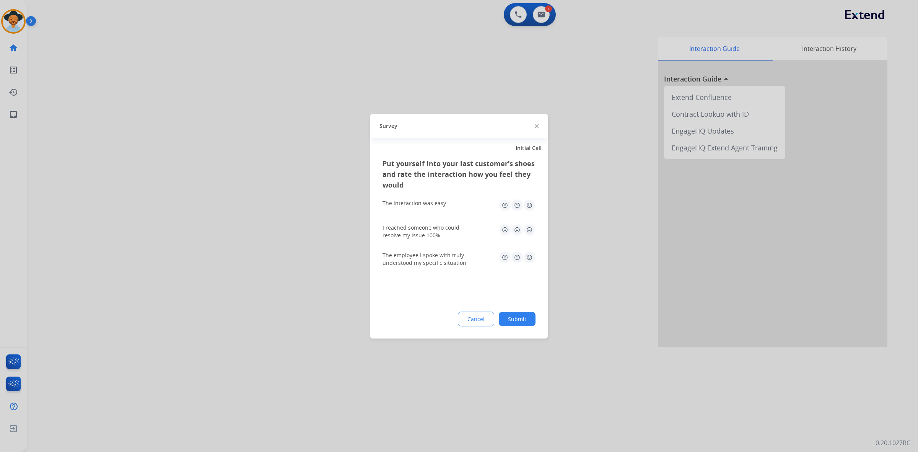
click at [531, 206] on img at bounding box center [529, 205] width 12 height 12
click at [530, 231] on img at bounding box center [529, 229] width 12 height 12
click at [530, 258] on img at bounding box center [529, 257] width 12 height 12
click at [525, 318] on button "Submit" at bounding box center [517, 319] width 37 height 14
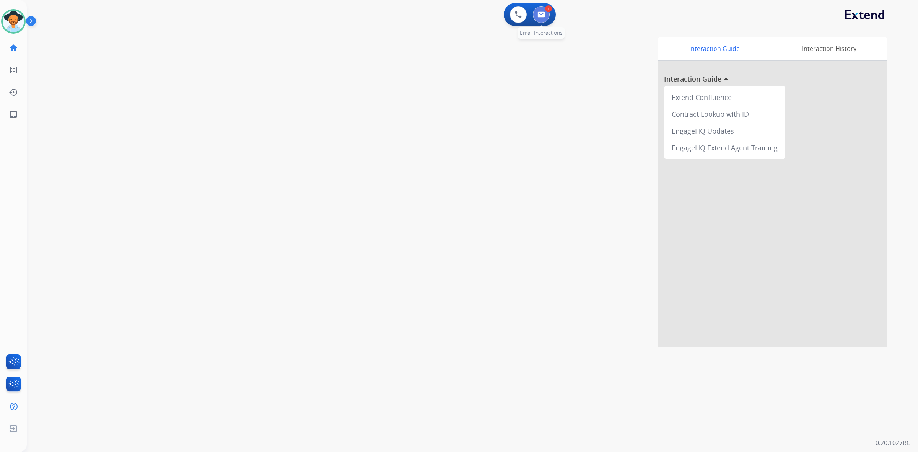
click at [544, 15] on img at bounding box center [542, 14] width 8 height 6
select select "**********"
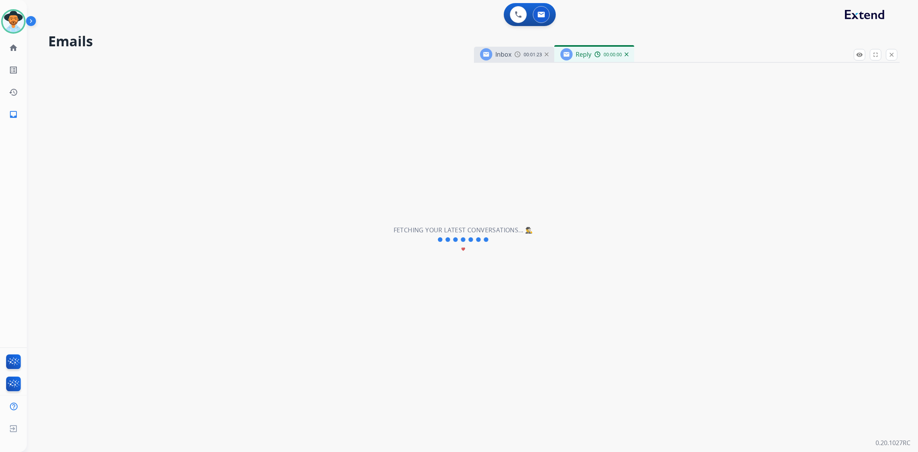
select select "**********"
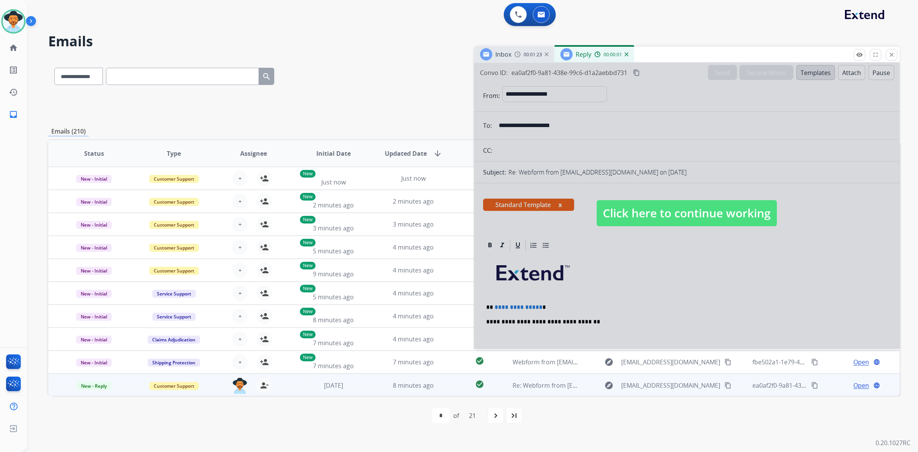
click at [734, 220] on span "Click here to continue working" at bounding box center [687, 213] width 180 height 26
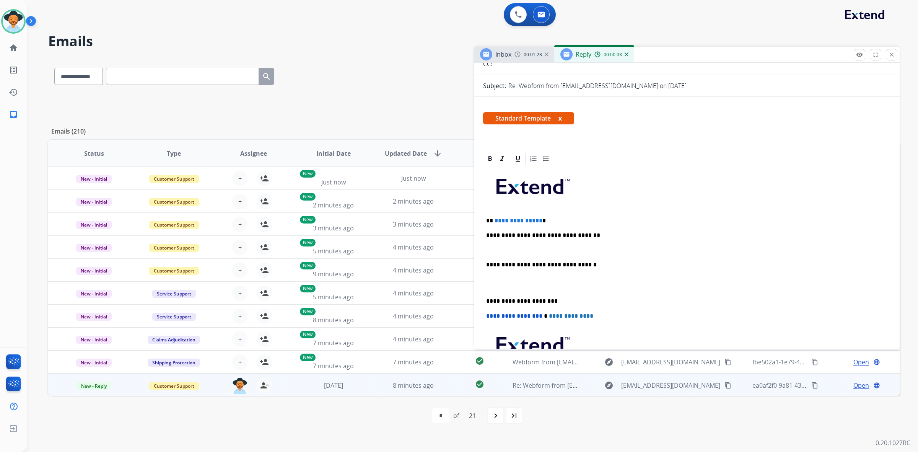
scroll to position [96, 0]
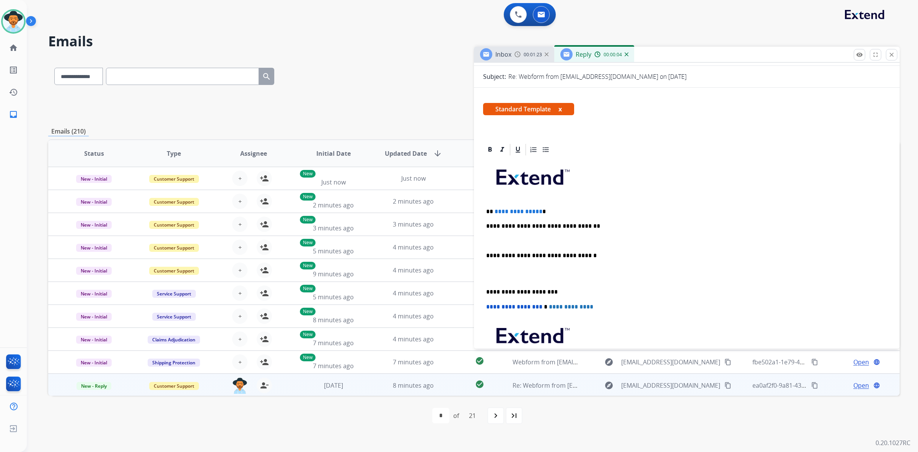
click at [590, 218] on div "**********" at bounding box center [687, 281] width 408 height 249
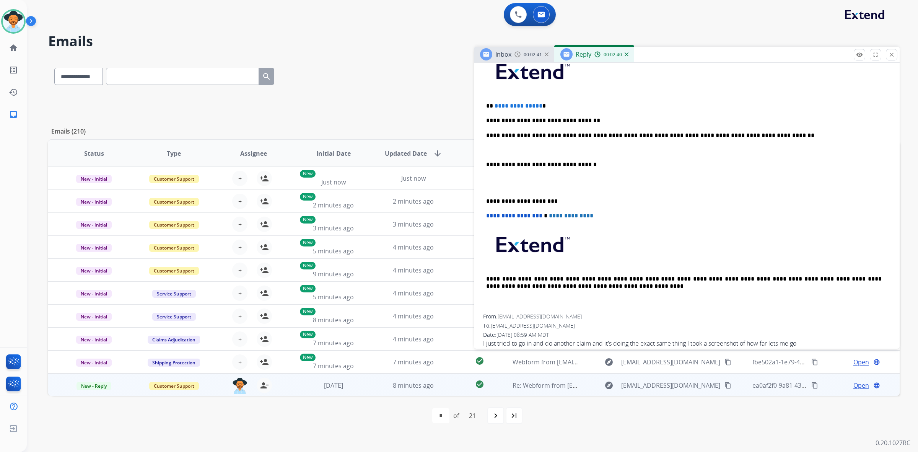
scroll to position [191, 0]
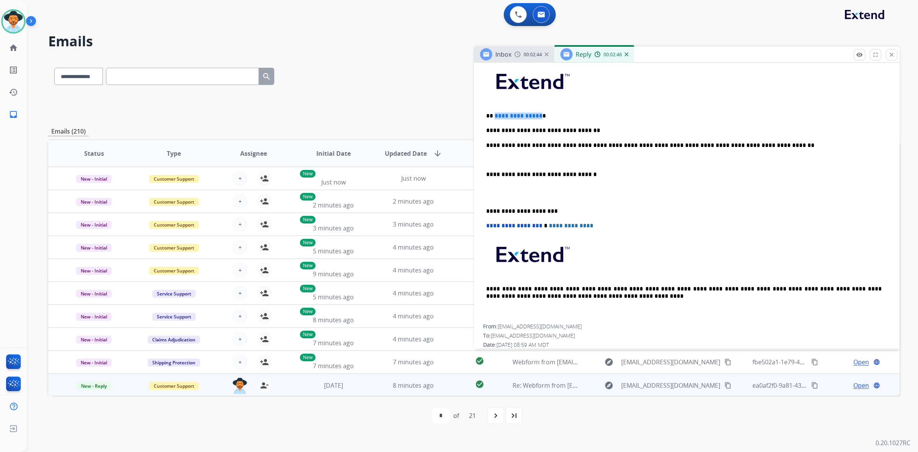
drag, startPoint x: 538, startPoint y: 115, endPoint x: 494, endPoint y: 114, distance: 43.3
click at [495, 114] on span "**********" at bounding box center [519, 116] width 48 height 6
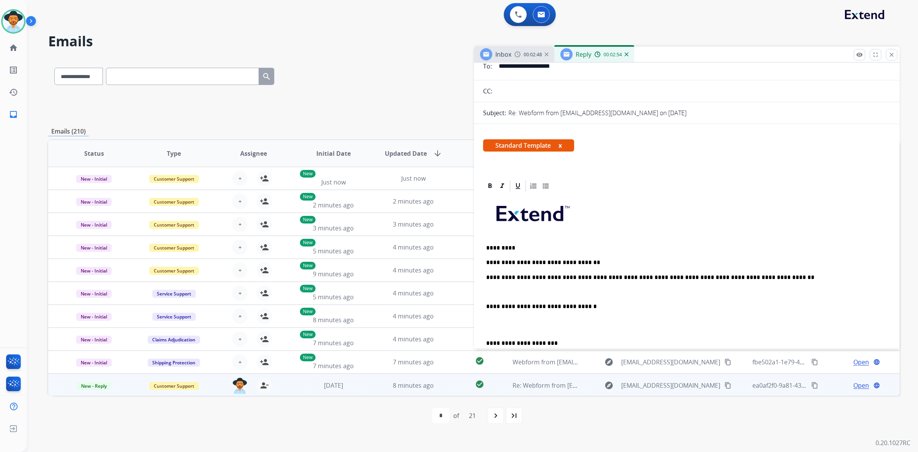
scroll to position [0, 0]
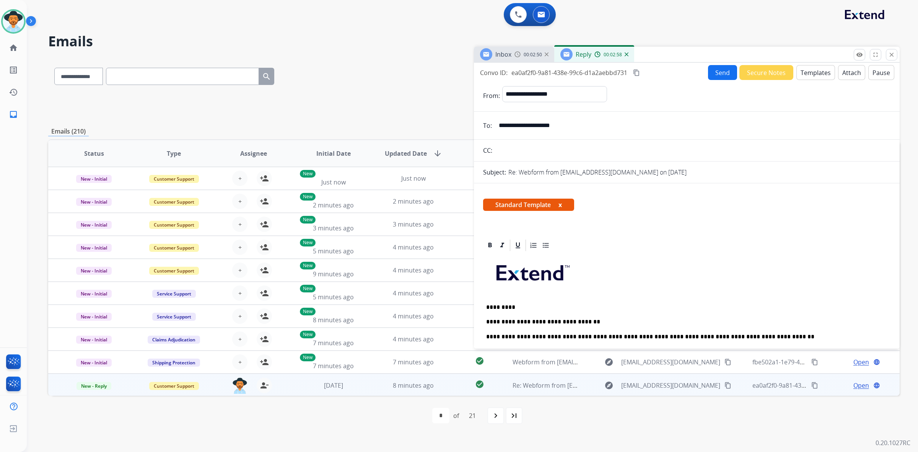
click at [719, 75] on button "Send" at bounding box center [722, 72] width 29 height 15
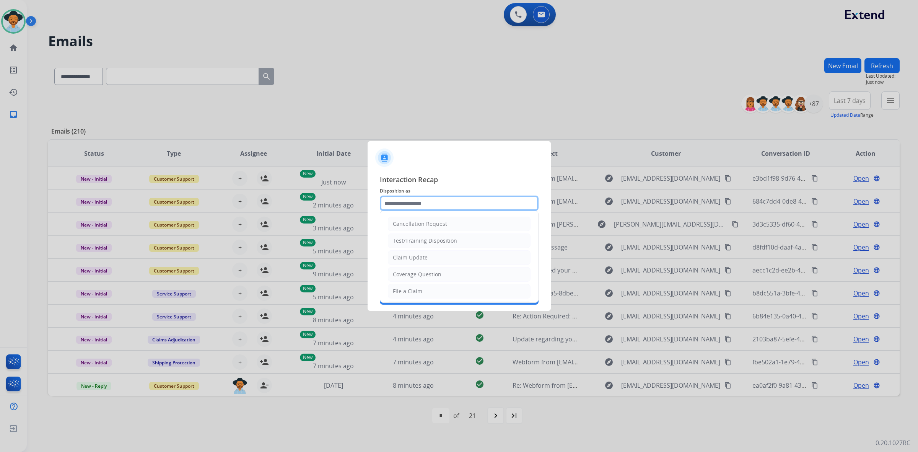
click at [459, 205] on input "text" at bounding box center [459, 203] width 159 height 15
click at [455, 292] on li "File a Claim" at bounding box center [459, 291] width 143 height 15
type input "**********"
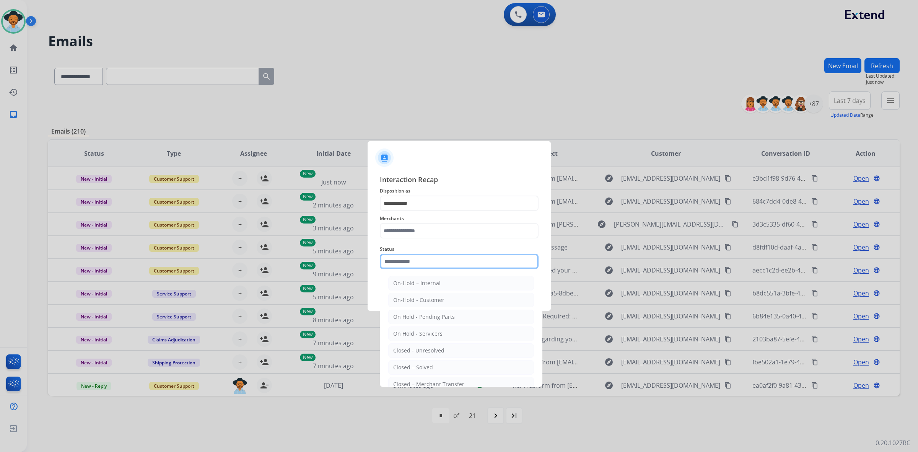
click at [452, 265] on input "text" at bounding box center [459, 261] width 159 height 15
click at [454, 367] on li "Closed – Solved" at bounding box center [461, 367] width 146 height 15
type input "**********"
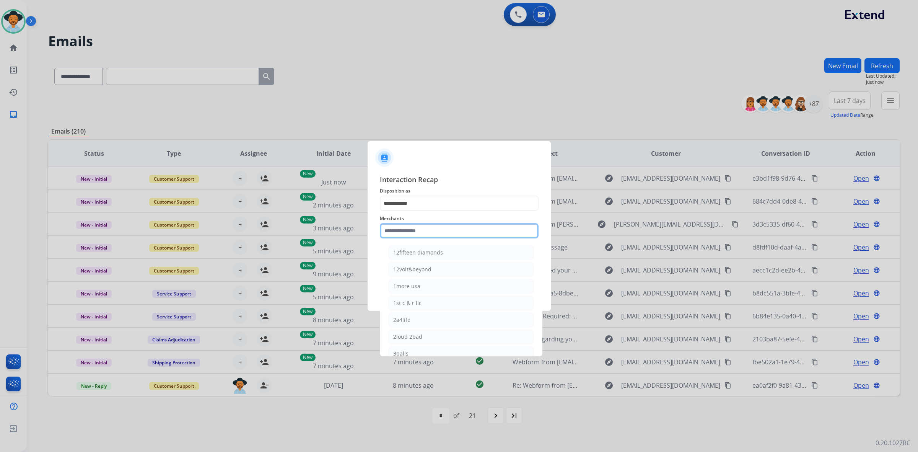
click at [432, 232] on input "text" at bounding box center [459, 230] width 159 height 15
click at [435, 287] on li "[DOMAIN_NAME]" at bounding box center [461, 286] width 146 height 15
type input "**********"
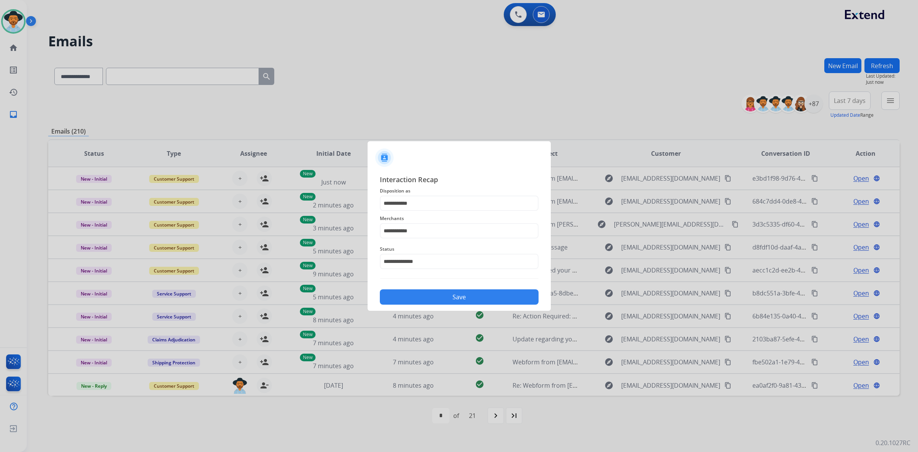
click at [439, 299] on button "Save" at bounding box center [459, 296] width 159 height 15
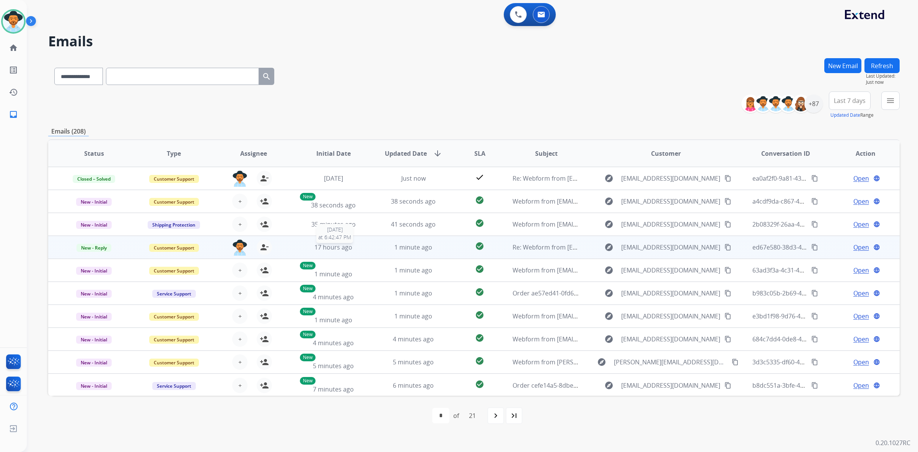
click at [358, 247] on div "17 hours ago" at bounding box center [333, 247] width 67 height 9
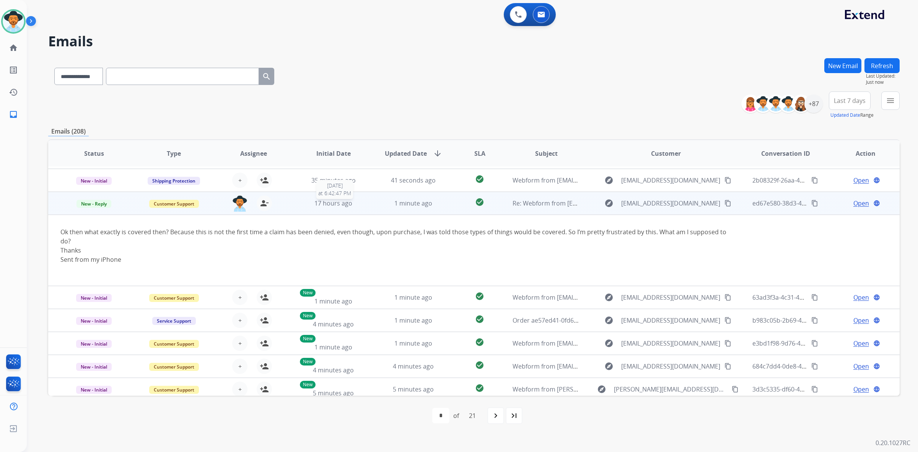
scroll to position [69, 0]
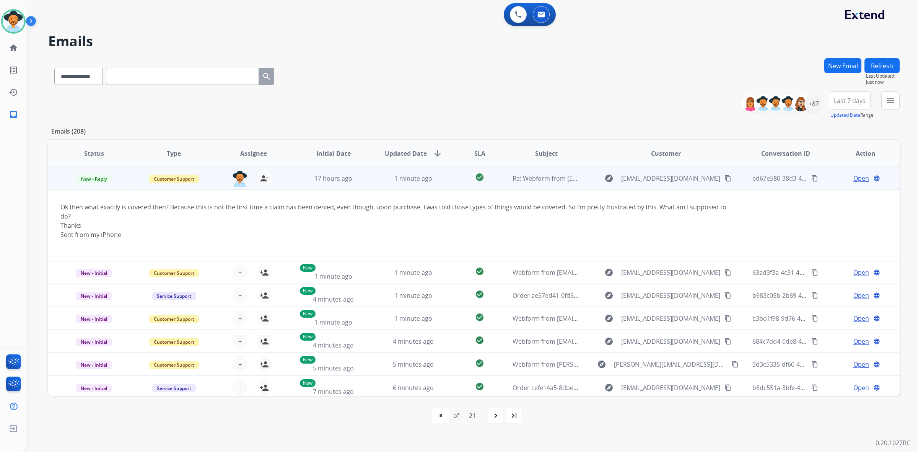
click at [862, 179] on span "Open" at bounding box center [862, 178] width 16 height 9
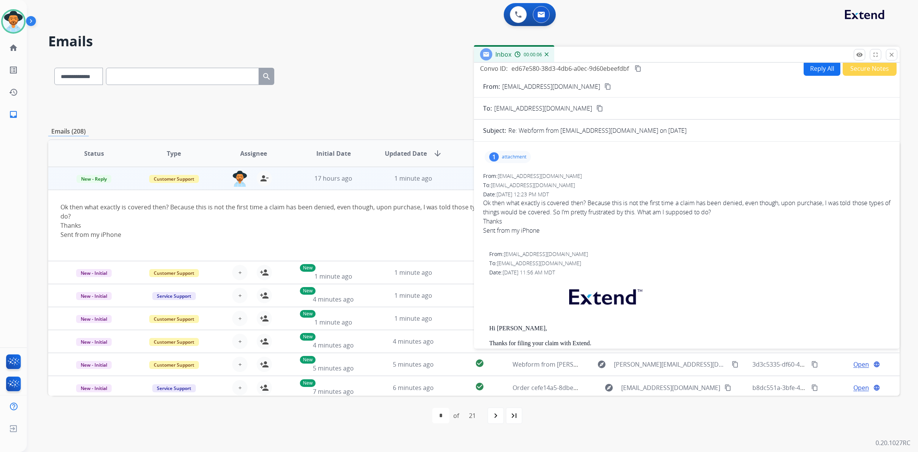
scroll to position [0, 0]
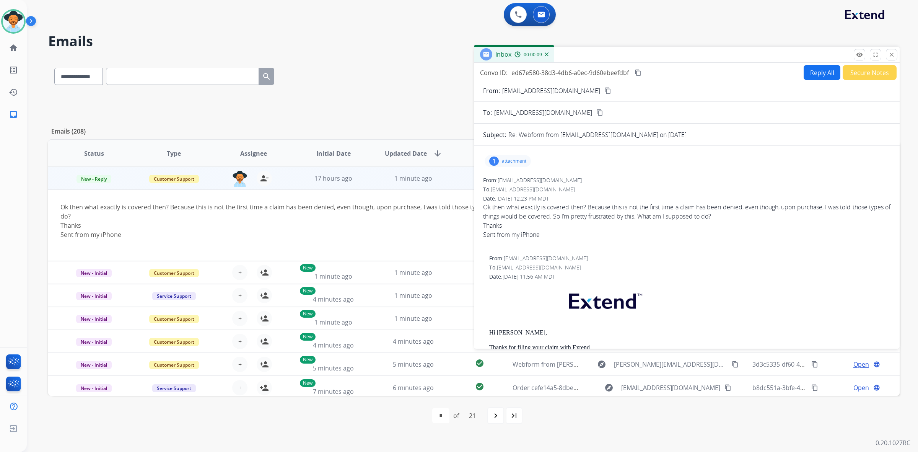
click at [812, 73] on button "Reply All" at bounding box center [822, 72] width 37 height 15
select select "**********"
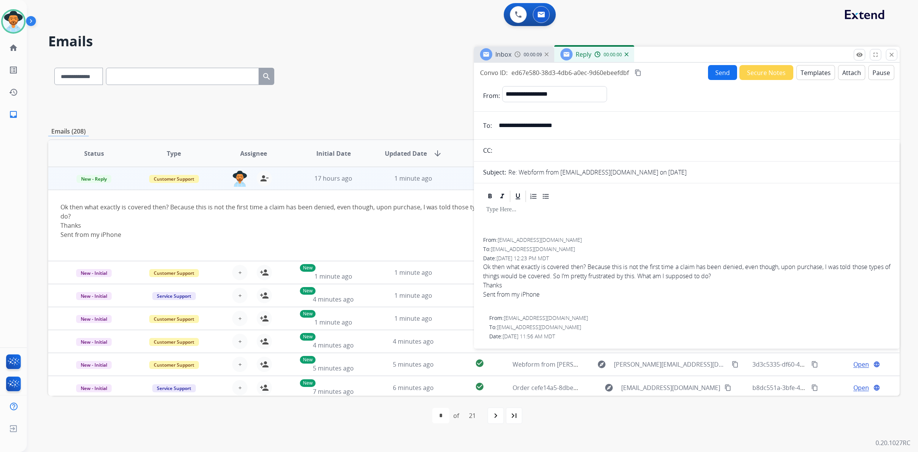
click at [806, 79] on button "Templates" at bounding box center [816, 72] width 39 height 15
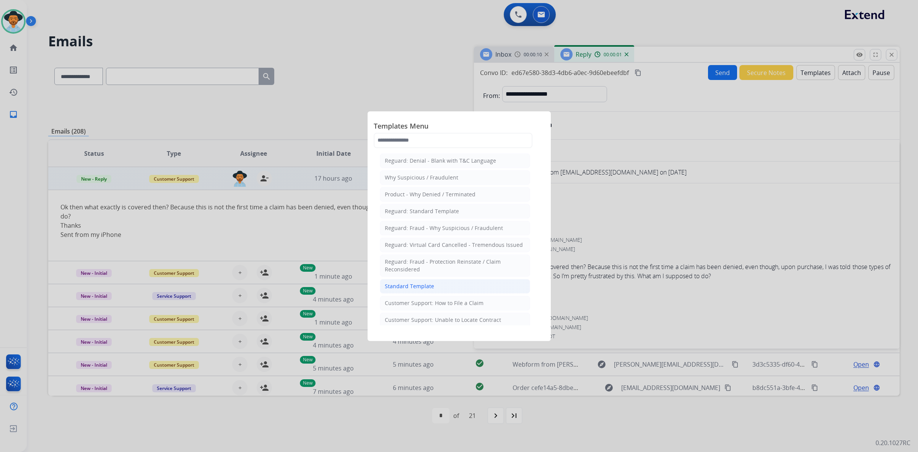
click at [490, 286] on li "Standard Template" at bounding box center [455, 286] width 150 height 15
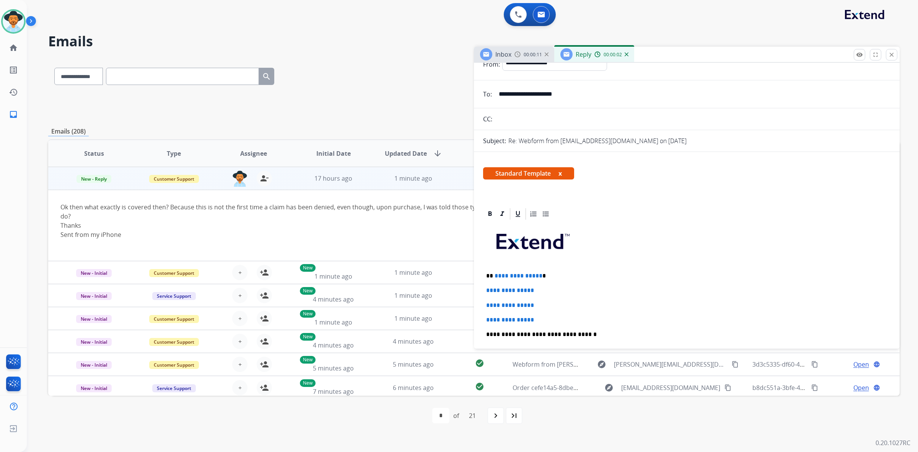
scroll to position [96, 0]
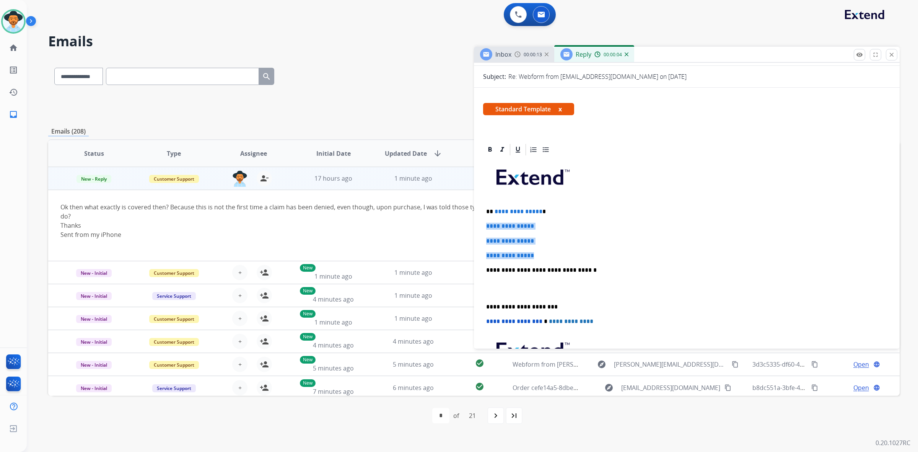
drag, startPoint x: 483, startPoint y: 224, endPoint x: 542, endPoint y: 252, distance: 64.9
click at [542, 252] on div "**********" at bounding box center [687, 288] width 408 height 263
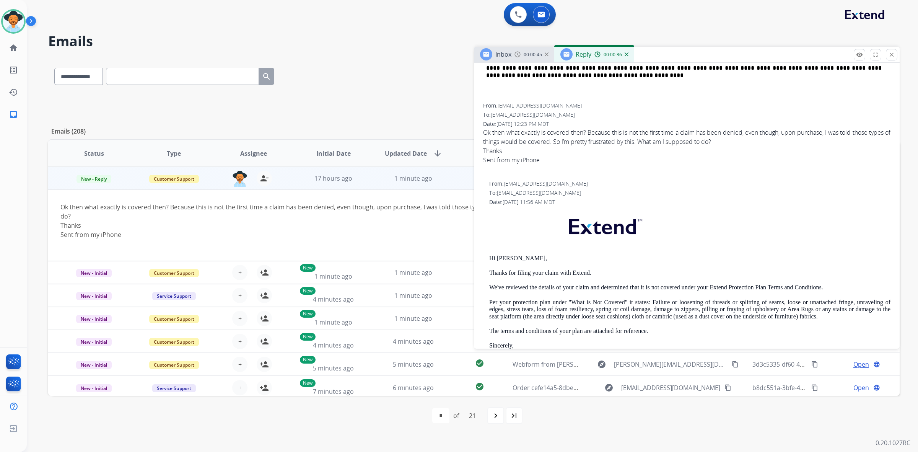
scroll to position [143, 0]
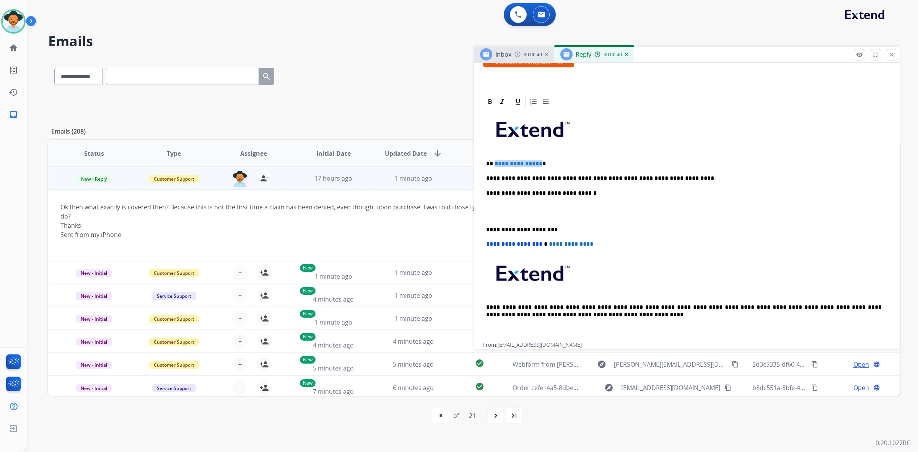
drag, startPoint x: 537, startPoint y: 165, endPoint x: 494, endPoint y: 164, distance: 43.2
click at [494, 164] on p "**********" at bounding box center [684, 163] width 396 height 7
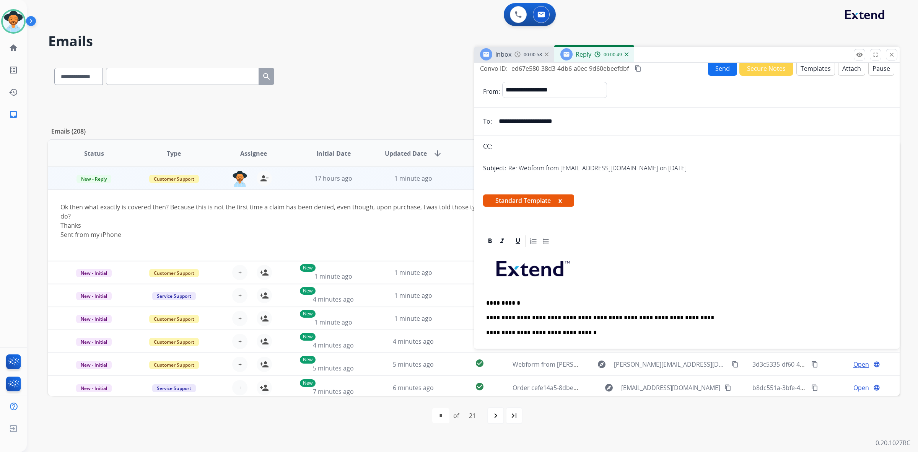
scroll to position [0, 0]
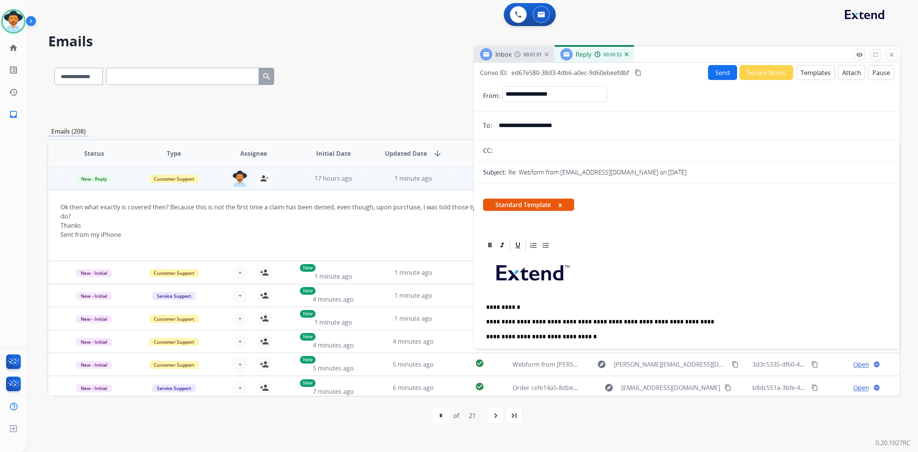
click at [719, 73] on button "Send" at bounding box center [722, 72] width 29 height 15
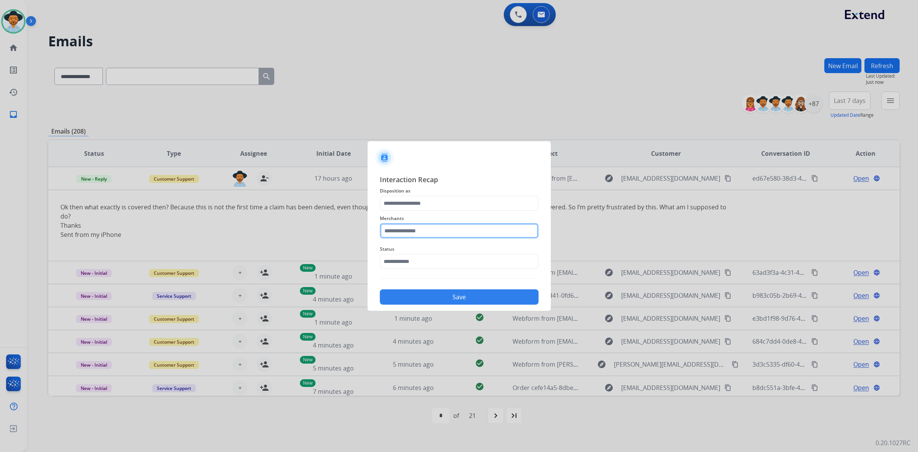
click at [491, 231] on input "text" at bounding box center [459, 230] width 159 height 15
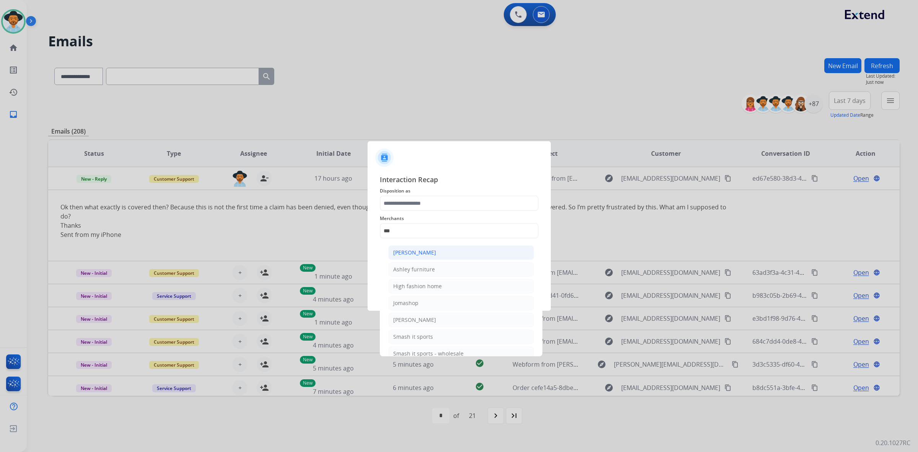
click at [458, 251] on li "[PERSON_NAME]" at bounding box center [461, 252] width 146 height 15
type input "**********"
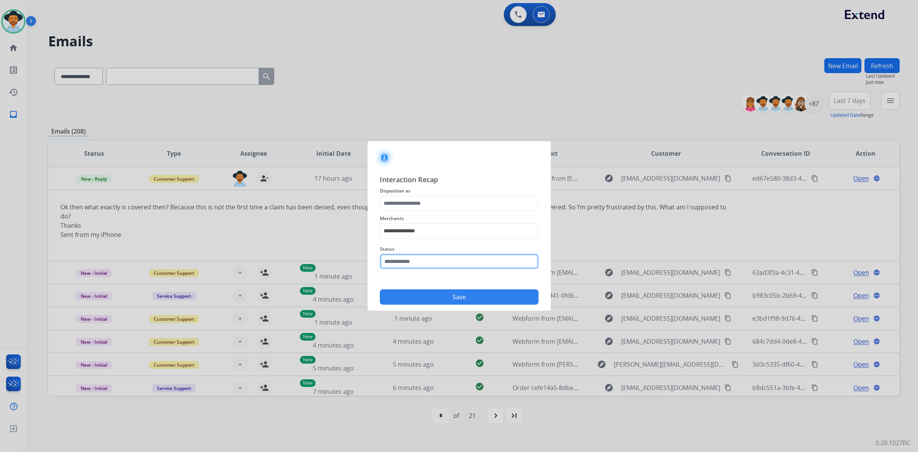
click at [455, 265] on input "text" at bounding box center [459, 261] width 159 height 15
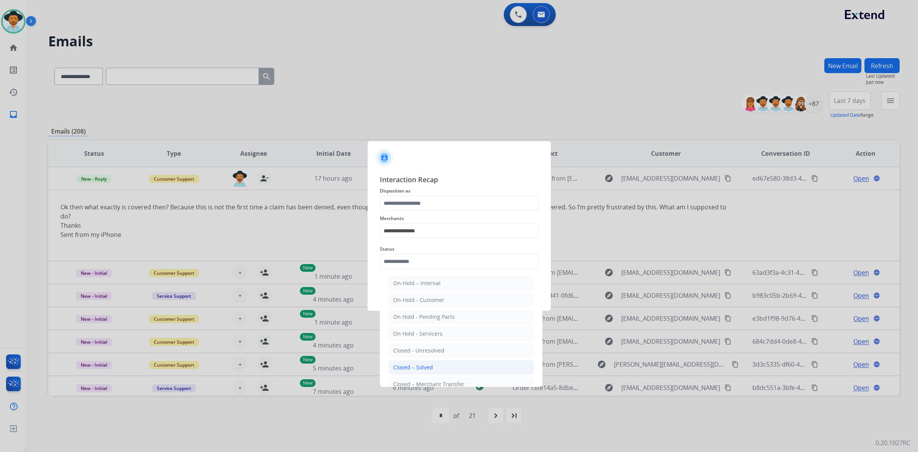
drag, startPoint x: 448, startPoint y: 366, endPoint x: 450, endPoint y: 347, distance: 19.6
click at [448, 366] on li "Closed – Solved" at bounding box center [461, 367] width 146 height 15
type input "**********"
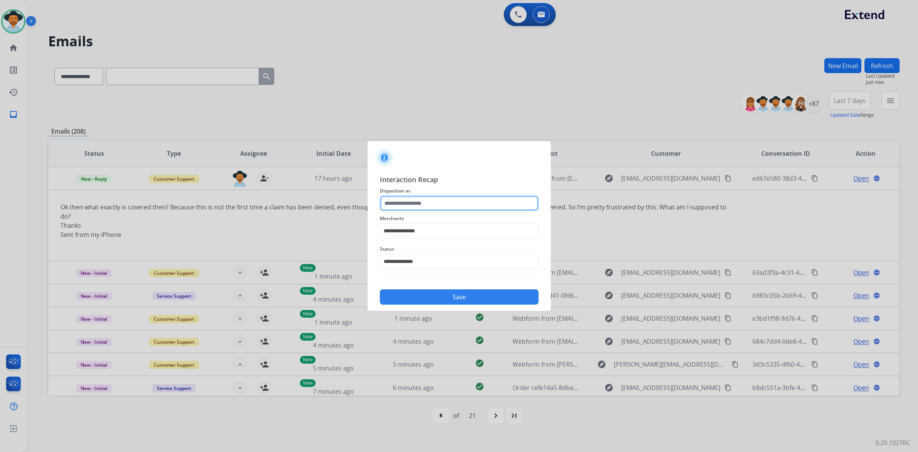
click at [441, 204] on input "text" at bounding box center [459, 203] width 159 height 15
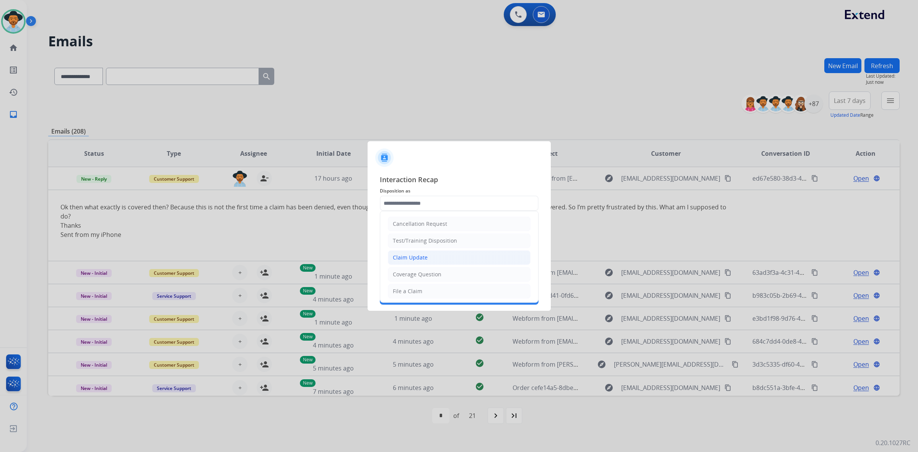
click at [436, 257] on li "Claim Update" at bounding box center [459, 257] width 143 height 15
type input "**********"
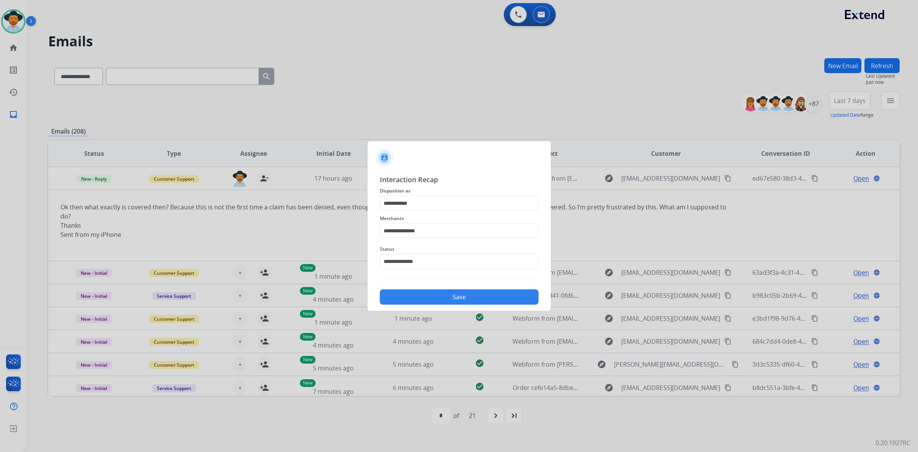
click at [448, 297] on button "Save" at bounding box center [459, 296] width 159 height 15
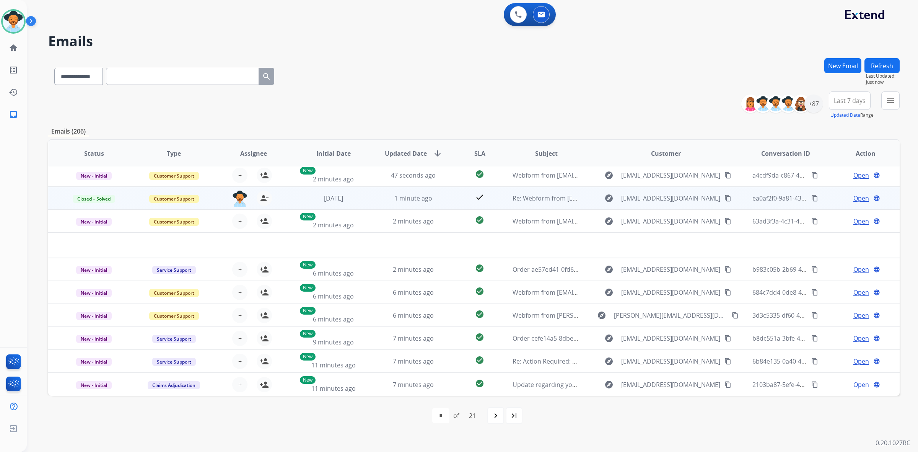
scroll to position [25, 0]
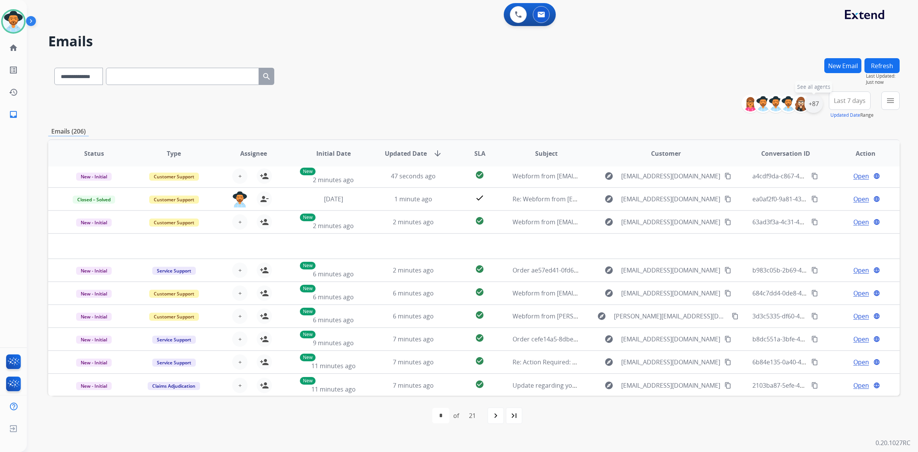
click at [814, 105] on div "+87" at bounding box center [814, 104] width 18 height 18
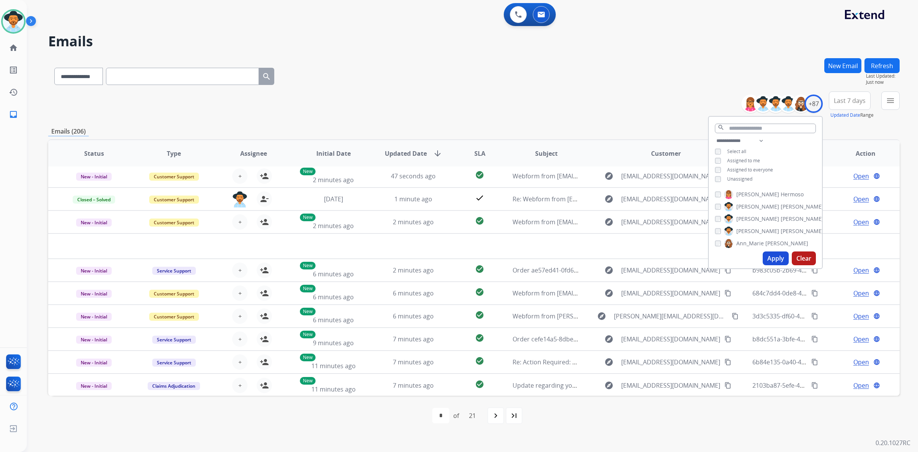
click at [736, 176] on span "Unassigned" at bounding box center [739, 179] width 25 height 7
click at [771, 256] on button "Apply" at bounding box center [776, 258] width 26 height 14
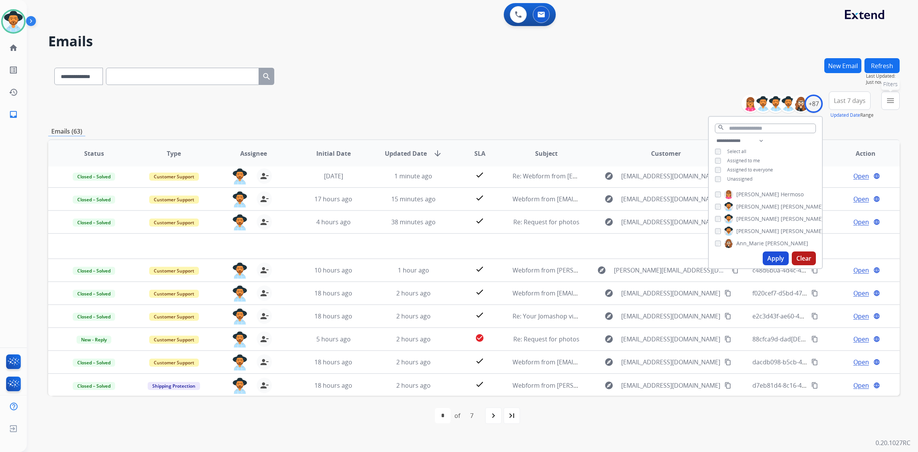
click at [889, 101] on mat-icon "menu" at bounding box center [890, 100] width 9 height 9
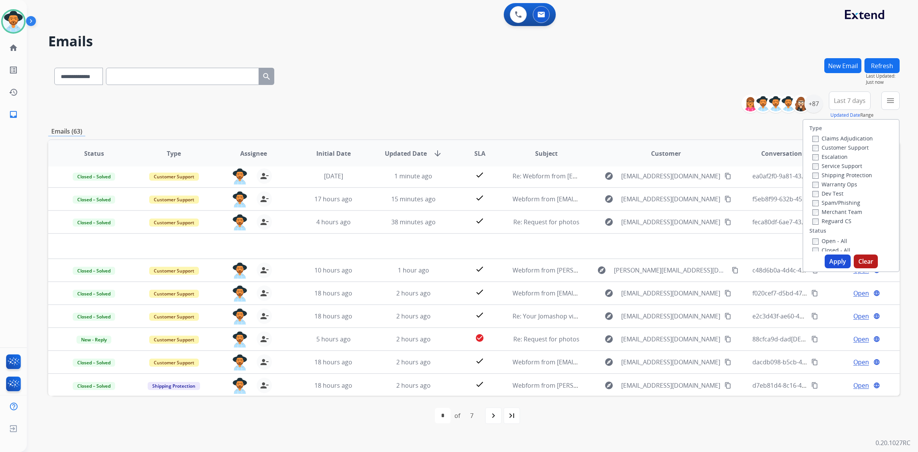
click at [830, 237] on label "Open - All" at bounding box center [830, 240] width 35 height 7
click at [836, 261] on button "Apply" at bounding box center [838, 261] width 26 height 14
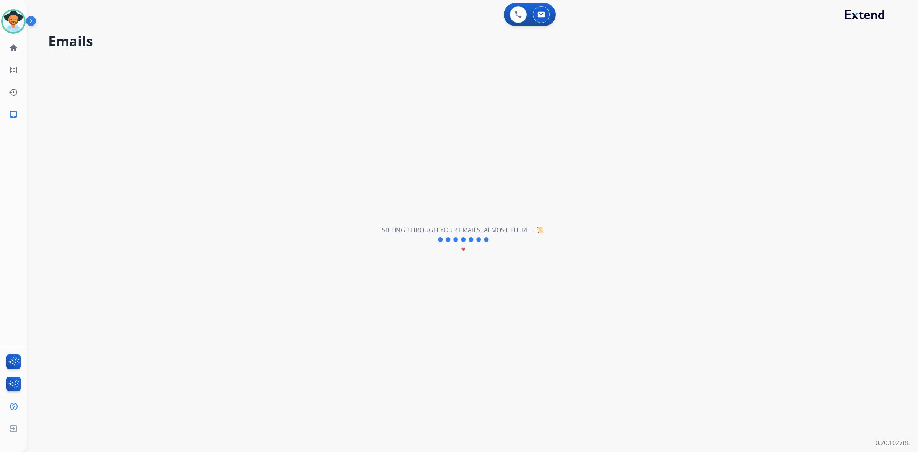
scroll to position [0, 0]
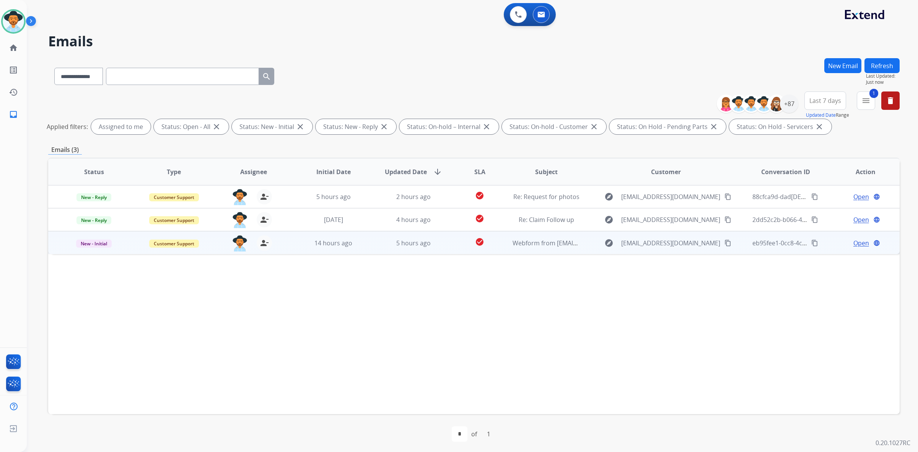
click at [525, 247] on td "Webform from [EMAIL_ADDRESS][DOMAIN_NAME] on [DATE]" at bounding box center [540, 242] width 80 height 23
click at [725, 243] on mat-icon "content_copy" at bounding box center [728, 242] width 7 height 7
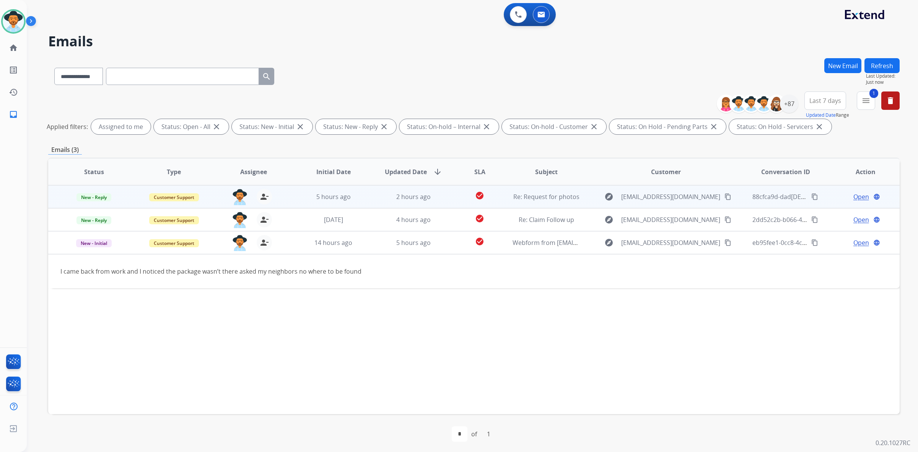
click at [580, 196] on td "explore huntris37@comcast.net content_copy" at bounding box center [660, 196] width 160 height 23
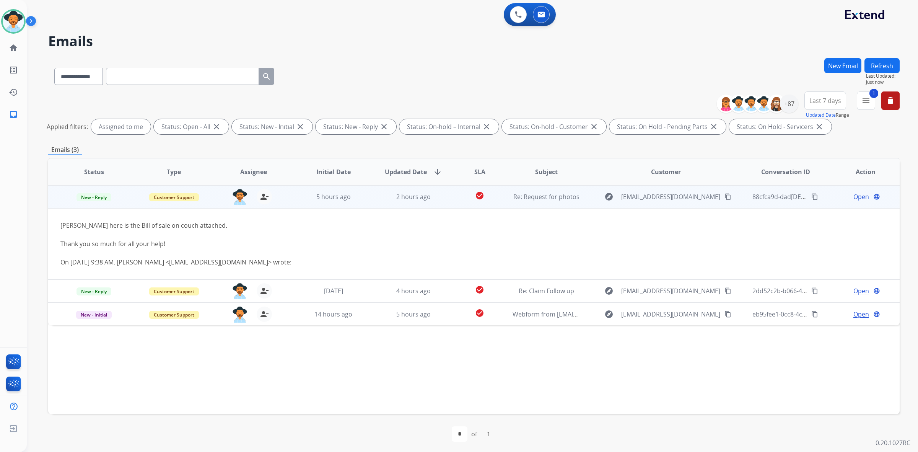
click at [725, 197] on mat-icon "content_copy" at bounding box center [728, 196] width 7 height 7
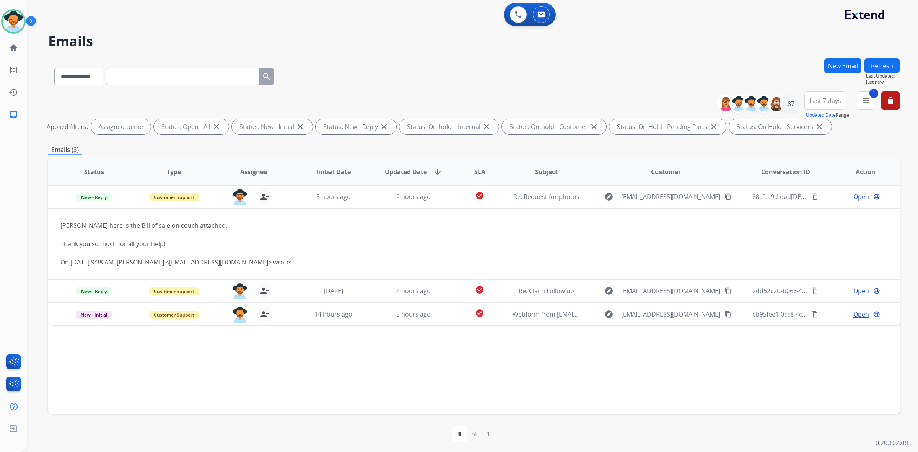
select select "**********"
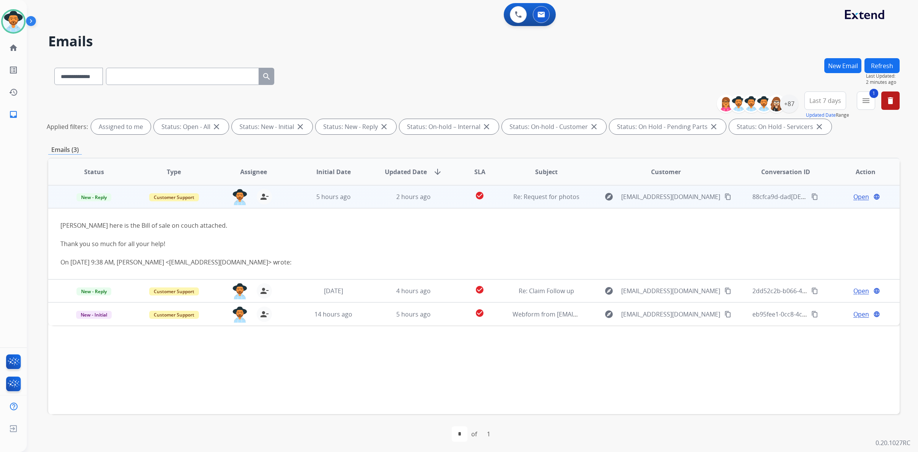
click at [856, 196] on span "Open" at bounding box center [862, 196] width 16 height 9
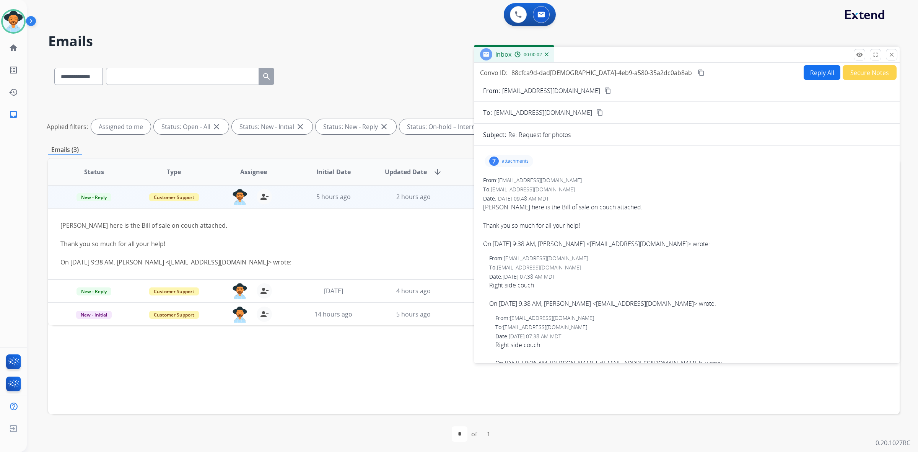
click at [516, 161] on p "attachments" at bounding box center [515, 161] width 27 height 6
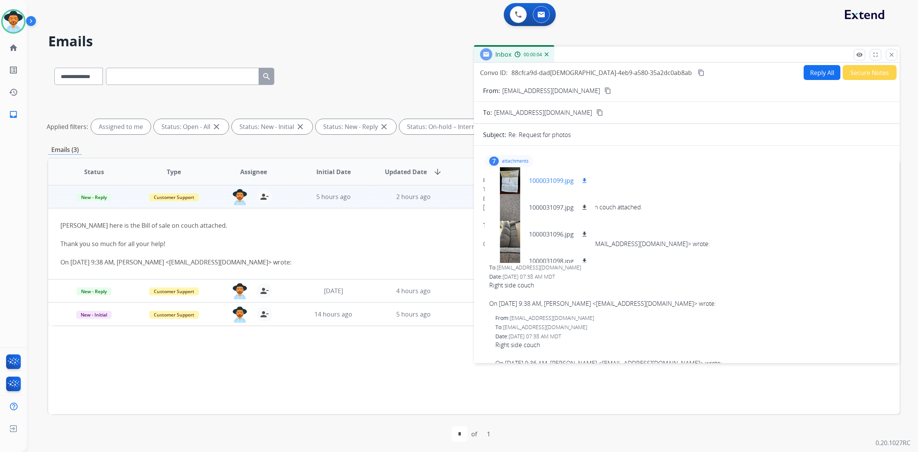
click at [512, 188] on div at bounding box center [510, 180] width 38 height 27
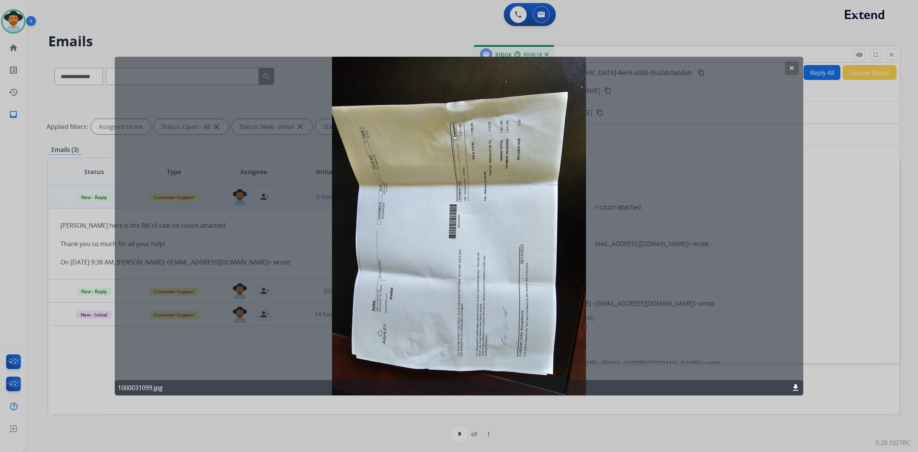
click at [791, 68] on mat-icon "clear" at bounding box center [792, 68] width 7 height 7
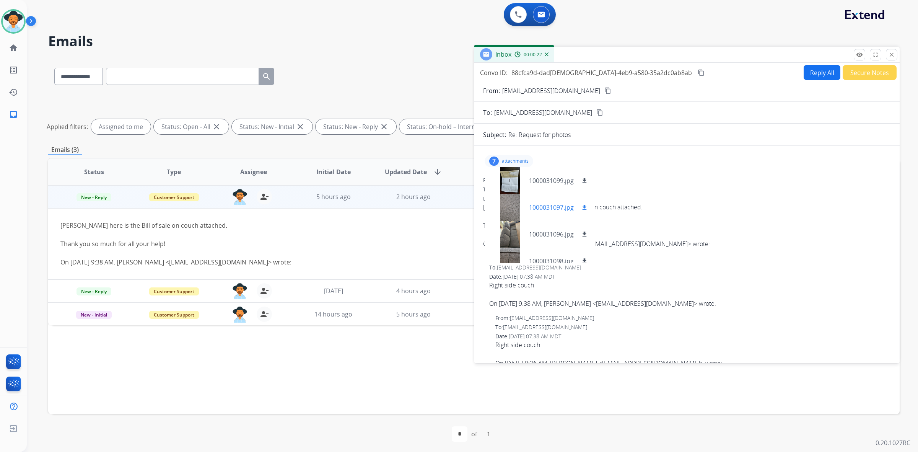
click at [509, 199] on div at bounding box center [510, 207] width 38 height 27
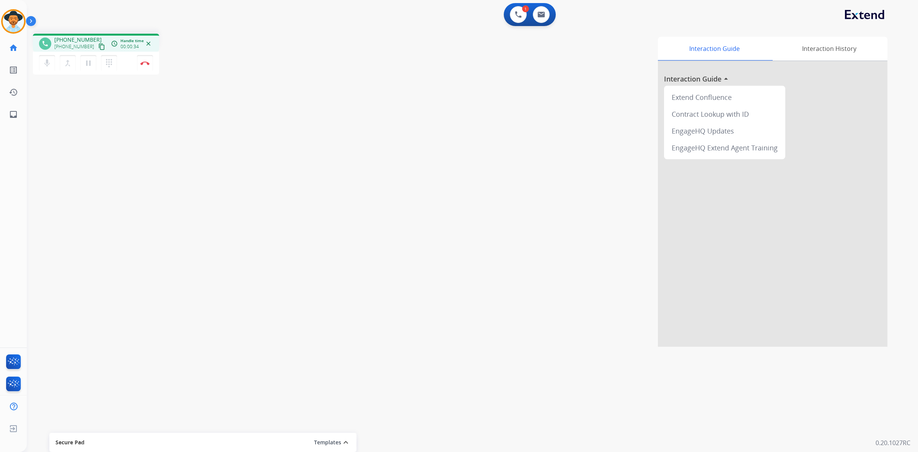
click at [98, 43] on mat-icon "content_copy" at bounding box center [101, 46] width 7 height 7
click at [145, 64] on img at bounding box center [144, 63] width 9 height 4
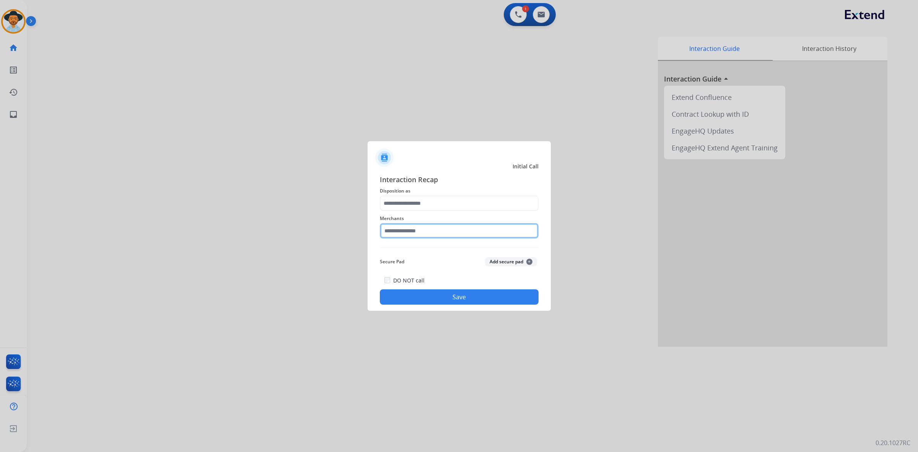
click at [488, 228] on input "text" at bounding box center [459, 230] width 159 height 15
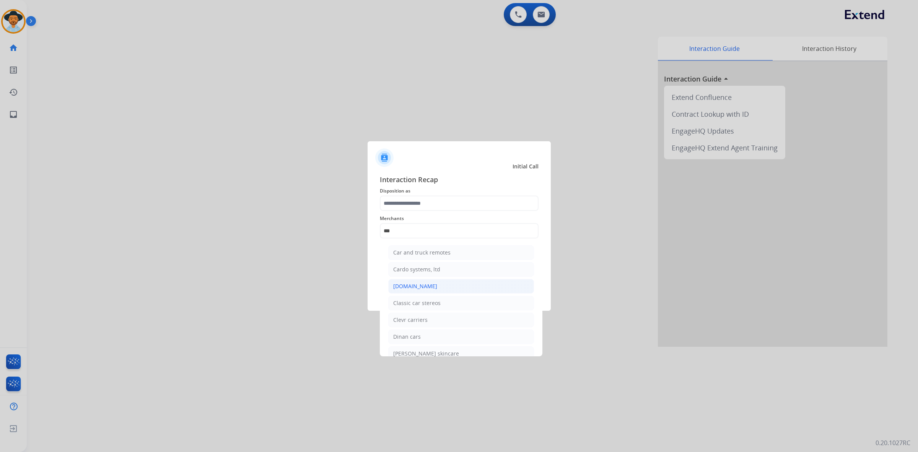
click at [448, 285] on li "[DOMAIN_NAME]" at bounding box center [461, 286] width 146 height 15
type input "**********"
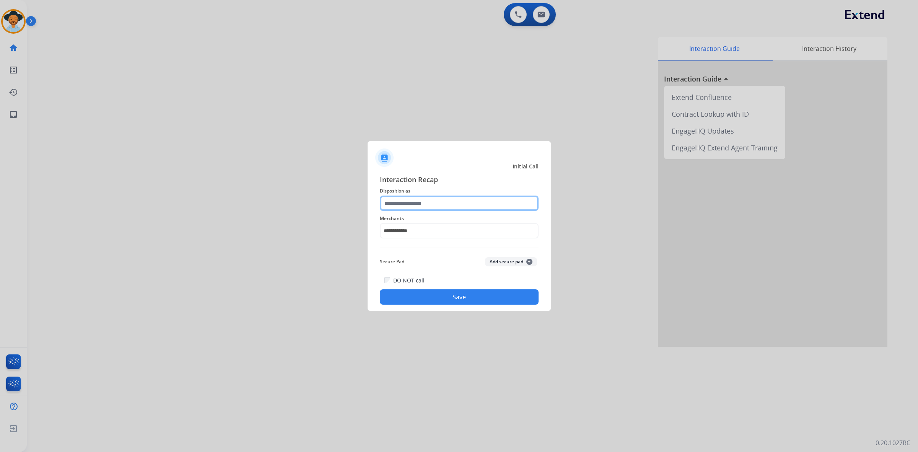
click at [440, 202] on input "text" at bounding box center [459, 203] width 159 height 15
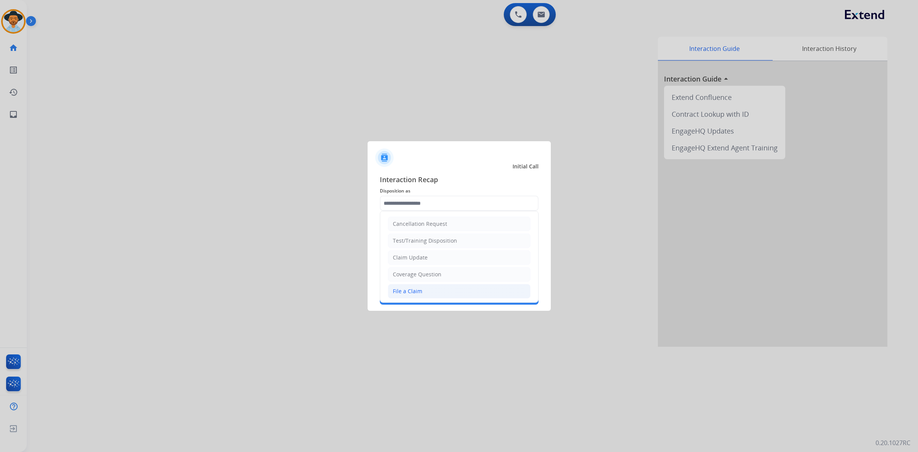
click at [444, 291] on li "File a Claim" at bounding box center [459, 291] width 143 height 15
type input "**********"
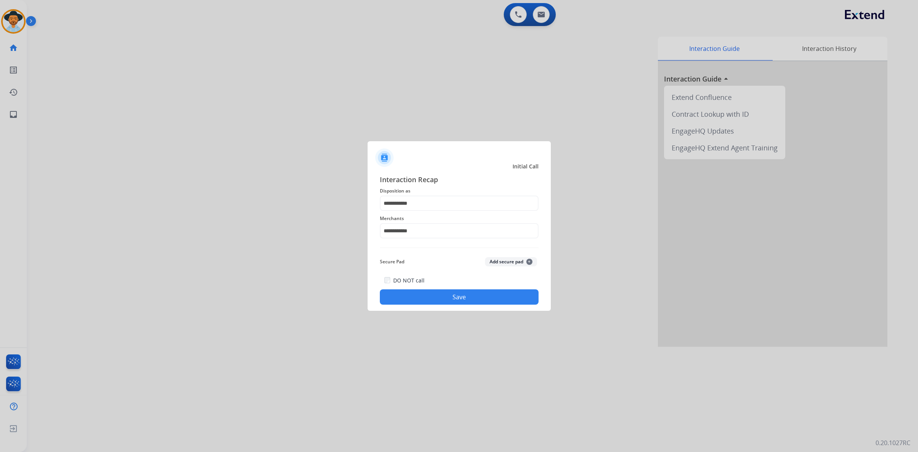
click at [463, 295] on button "Save" at bounding box center [459, 296] width 159 height 15
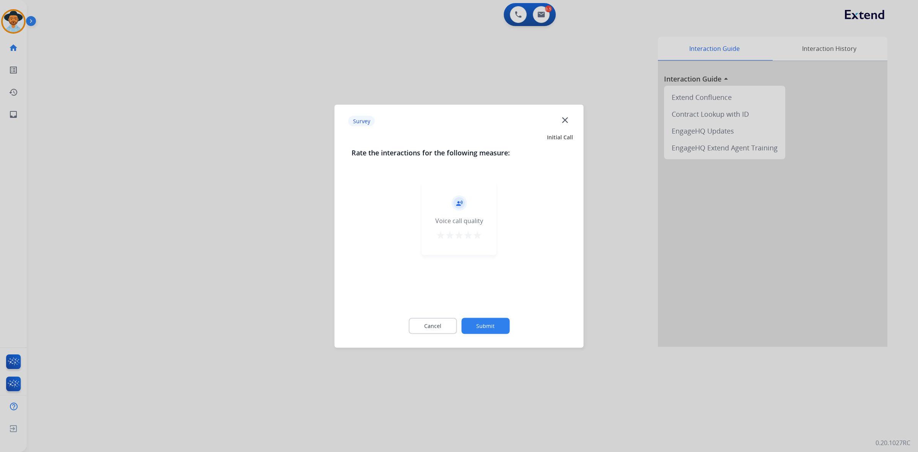
click at [477, 234] on mat-icon "star" at bounding box center [477, 234] width 9 height 9
click at [497, 327] on button "Submit" at bounding box center [485, 326] width 48 height 16
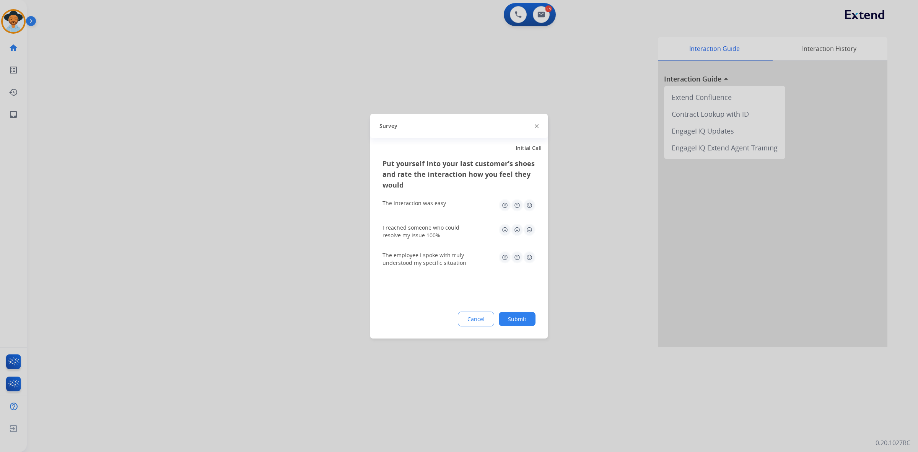
click at [530, 203] on img at bounding box center [529, 205] width 12 height 12
click at [531, 230] on img at bounding box center [529, 229] width 12 height 12
click at [531, 257] on img at bounding box center [529, 257] width 12 height 12
click at [531, 320] on button "Submit" at bounding box center [517, 319] width 37 height 14
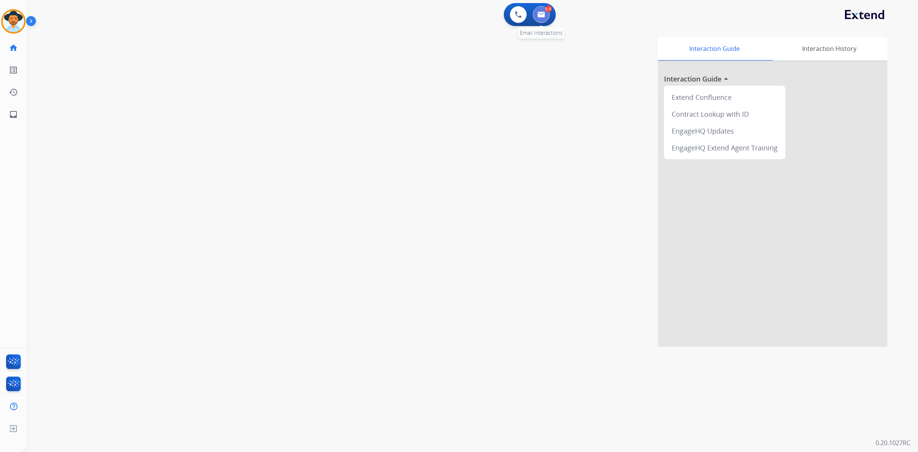
click at [541, 11] on img at bounding box center [542, 14] width 8 height 6
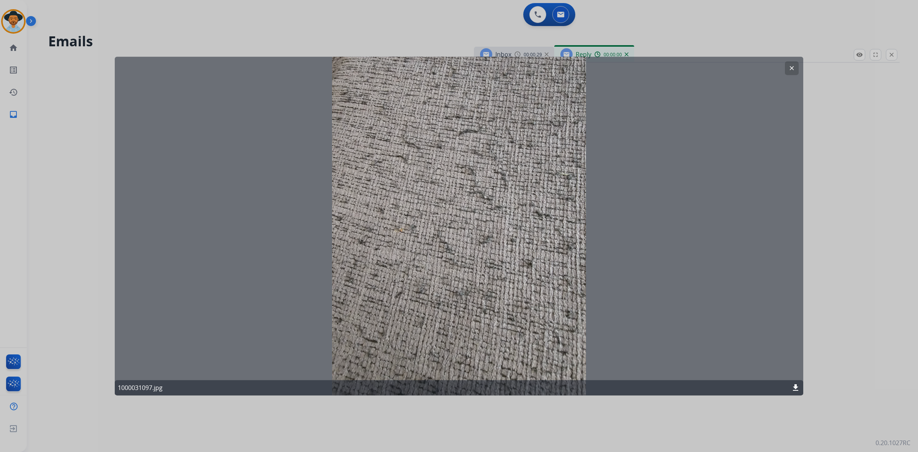
select select "**********"
click at [793, 67] on mat-icon "clear" at bounding box center [792, 68] width 7 height 7
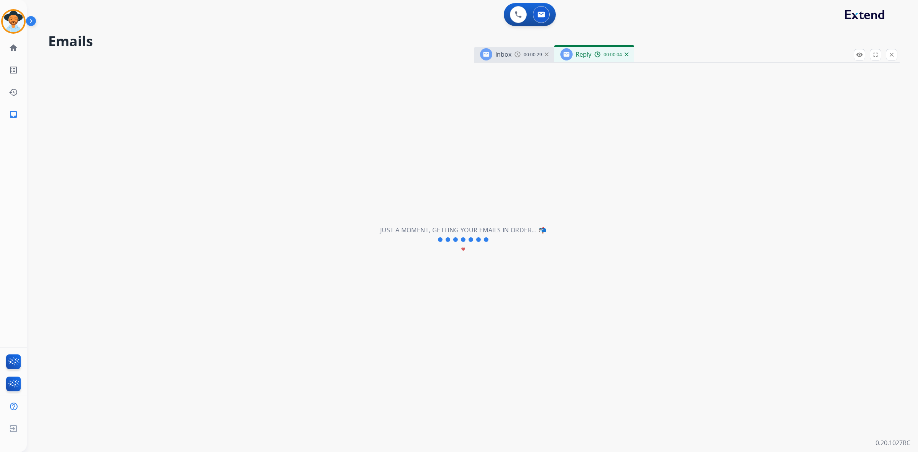
click at [546, 56] on div "00:00:29" at bounding box center [532, 54] width 34 height 7
click at [623, 56] on div "00:00:05" at bounding box center [612, 54] width 34 height 7
click at [628, 55] on img at bounding box center [627, 54] width 4 height 4
click at [551, 57] on div "Inbox 00:00:29" at bounding box center [514, 54] width 80 height 15
click at [546, 57] on div "00:00:29" at bounding box center [532, 54] width 34 height 7
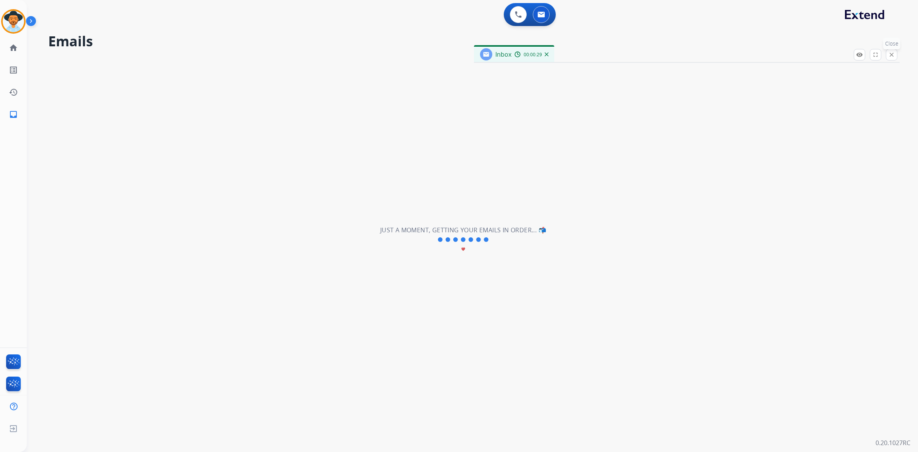
click at [894, 57] on mat-icon "close" at bounding box center [891, 54] width 7 height 7
